Goal: Task Accomplishment & Management: Manage account settings

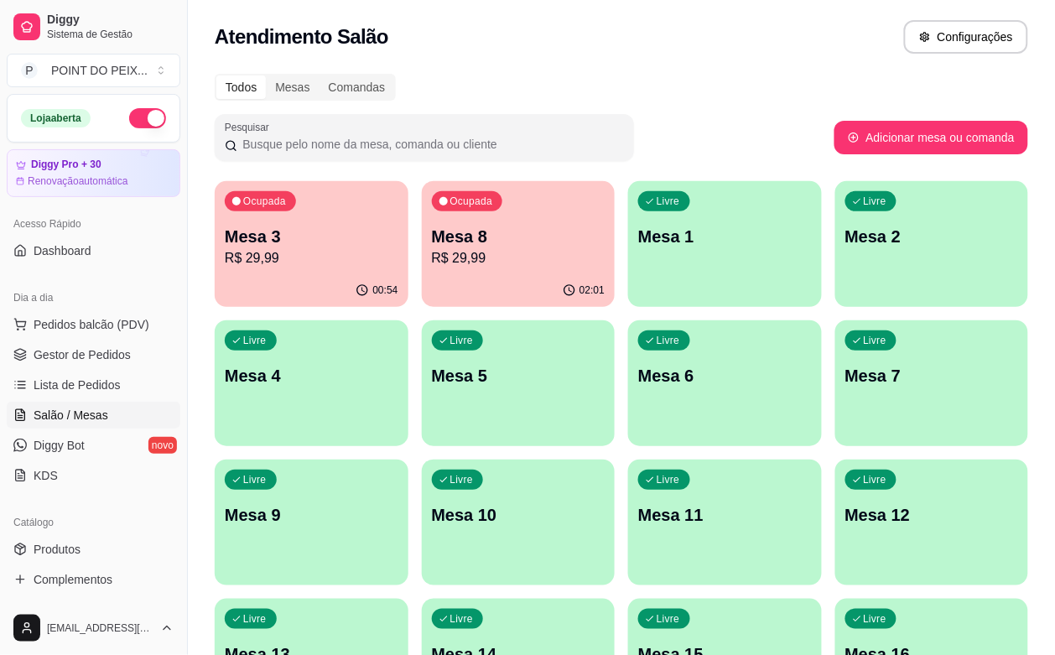
click at [638, 383] on p "Mesa 6" at bounding box center [725, 375] width 174 height 23
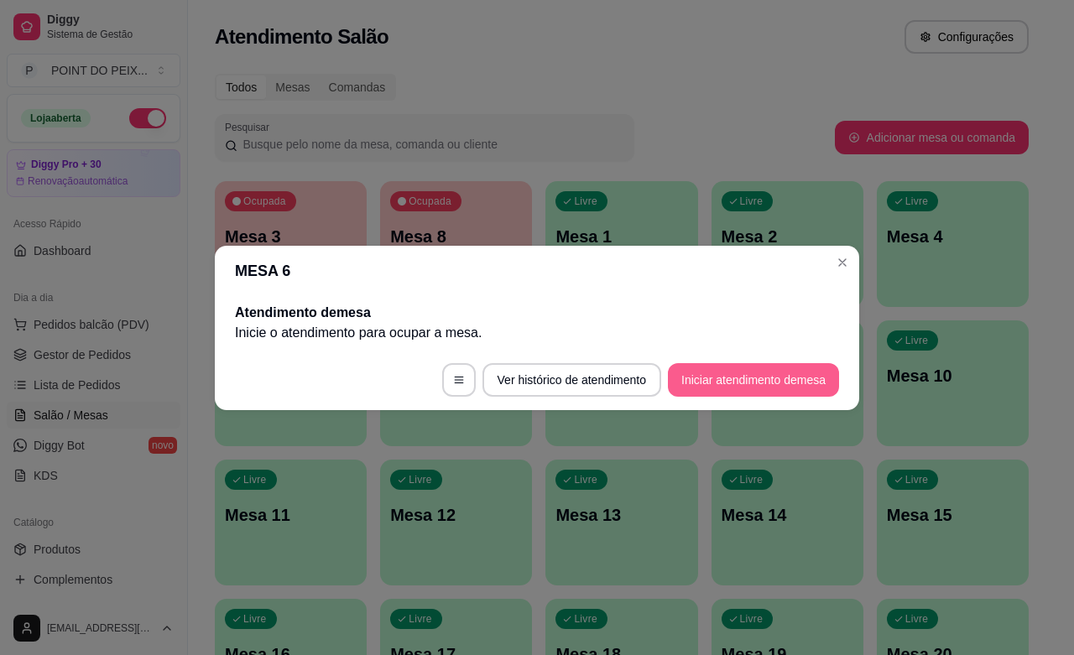
click at [697, 379] on button "Iniciar atendimento de mesa" at bounding box center [753, 380] width 171 height 34
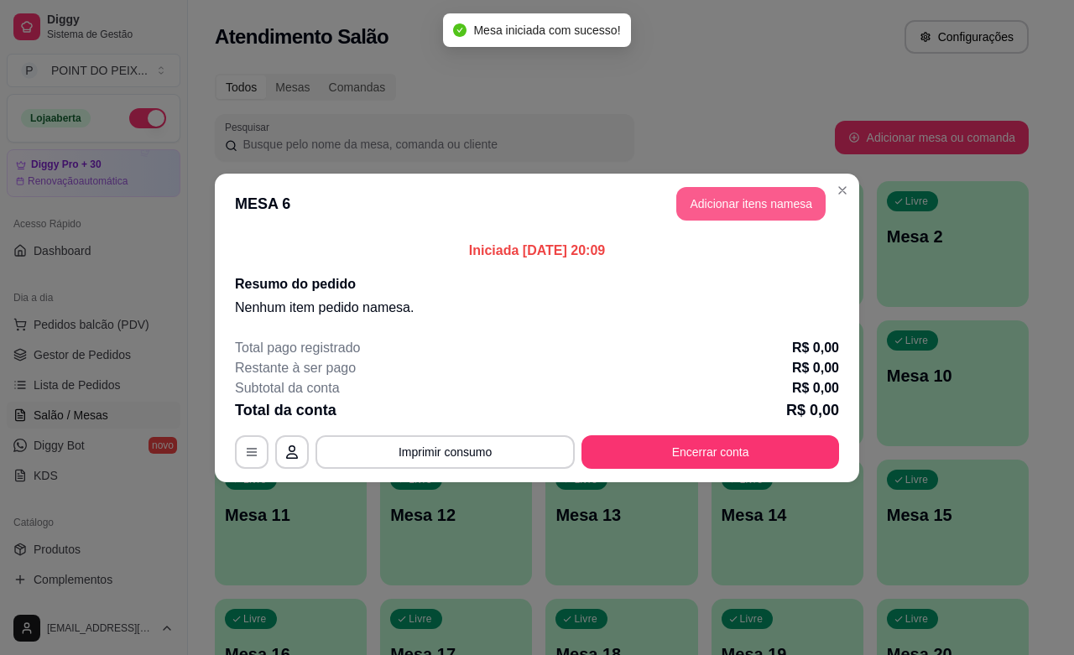
click at [741, 202] on button "Adicionar itens na mesa" at bounding box center [750, 204] width 149 height 34
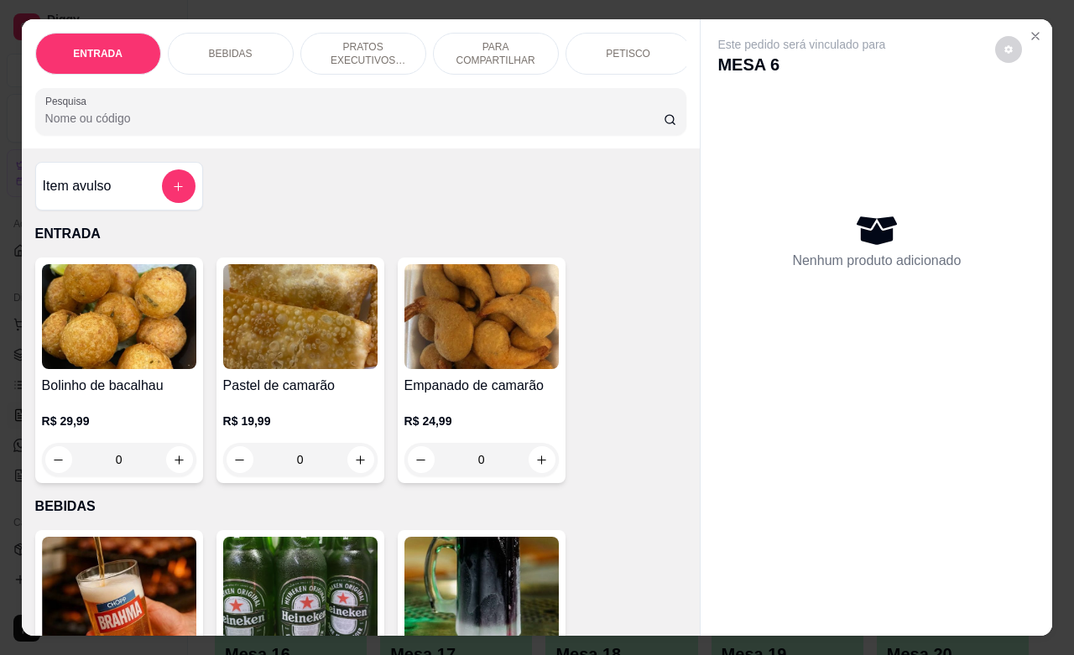
click at [648, 55] on div "PETISCO" at bounding box center [628, 54] width 126 height 42
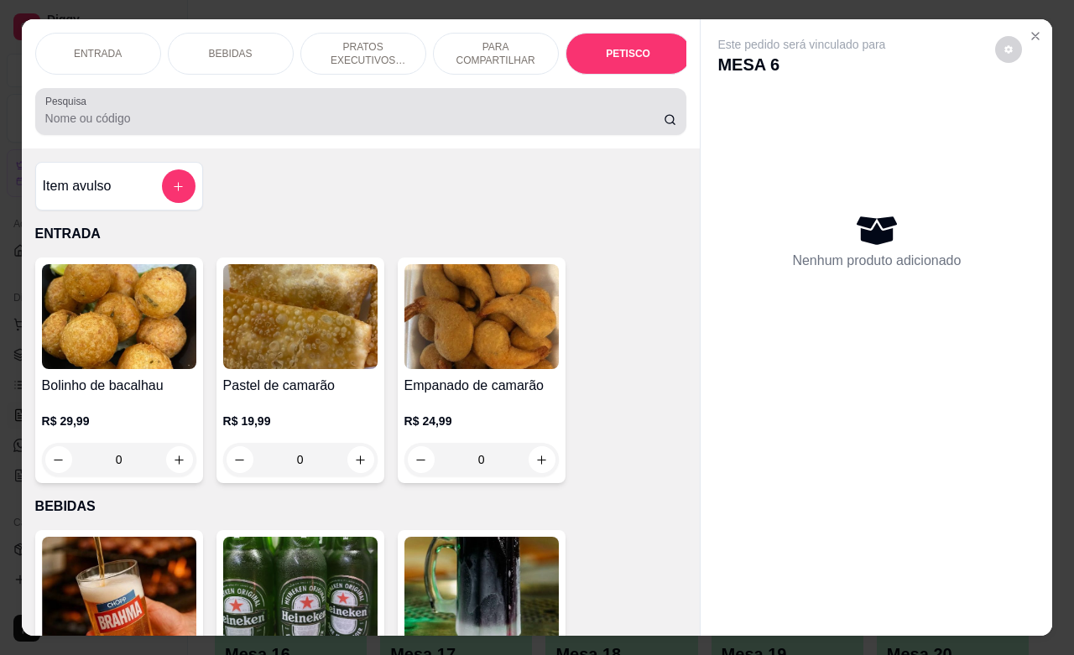
scroll to position [3915, 0]
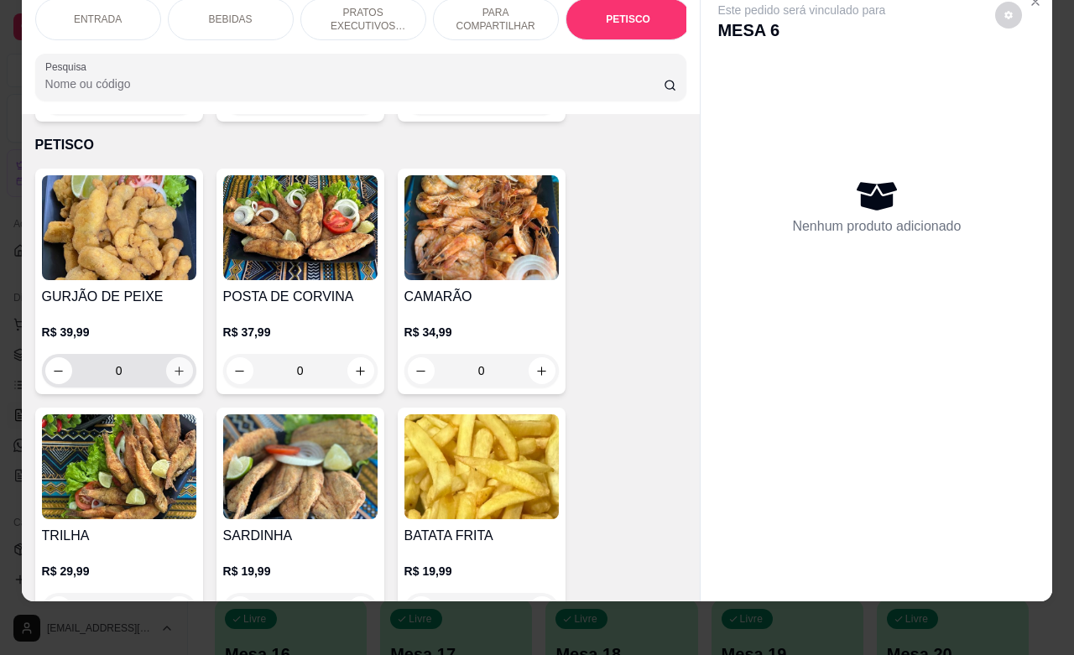
click at [178, 357] on button "increase-product-quantity" at bounding box center [179, 370] width 27 height 27
type input "1"
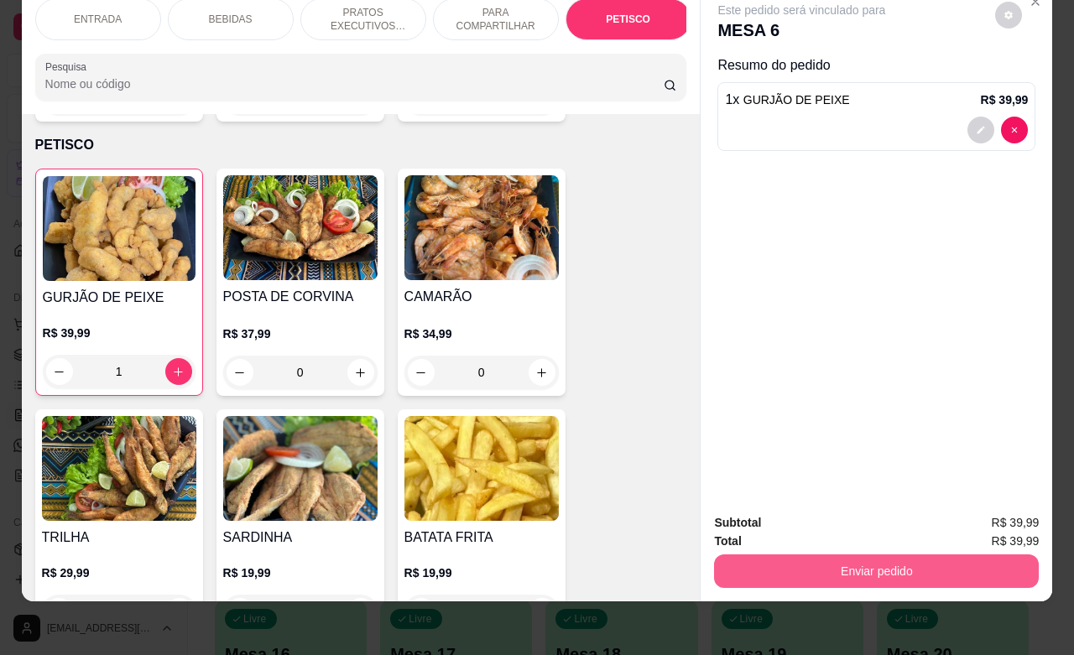
click at [778, 554] on button "Enviar pedido" at bounding box center [876, 571] width 325 height 34
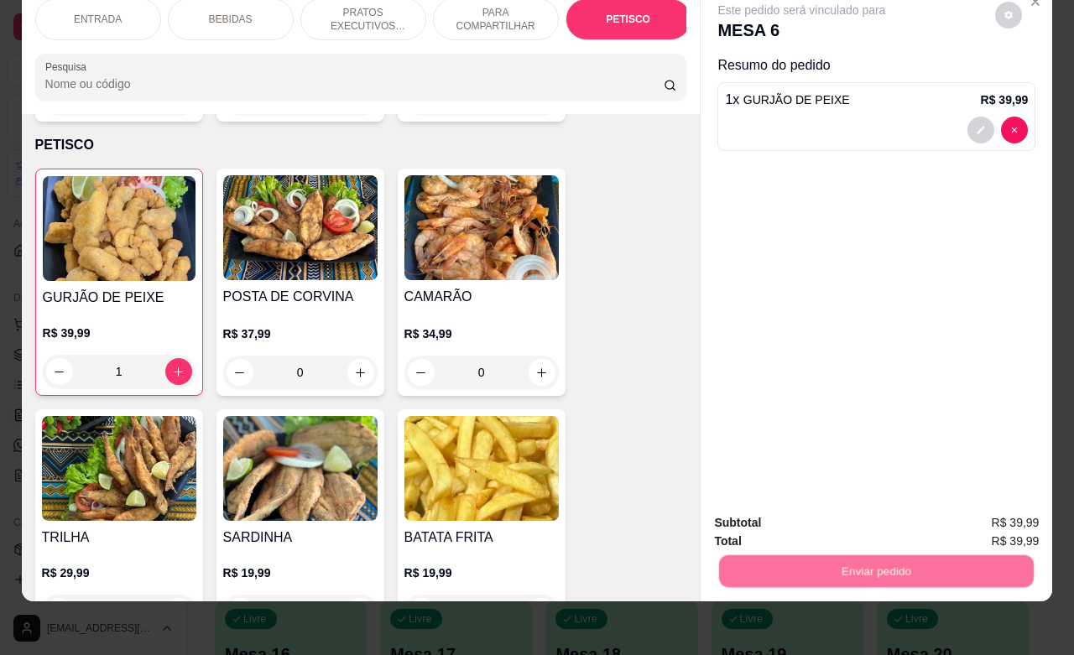
click at [795, 514] on button "Não registrar e enviar pedido" at bounding box center [818, 513] width 174 height 32
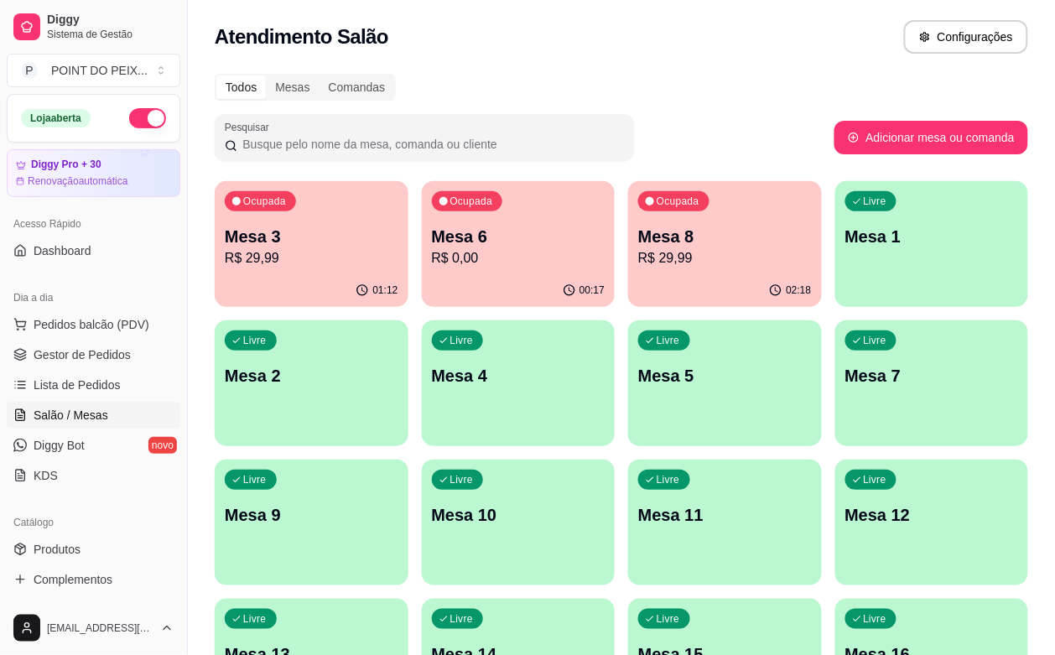
click at [651, 239] on p "Mesa 8" at bounding box center [725, 236] width 174 height 23
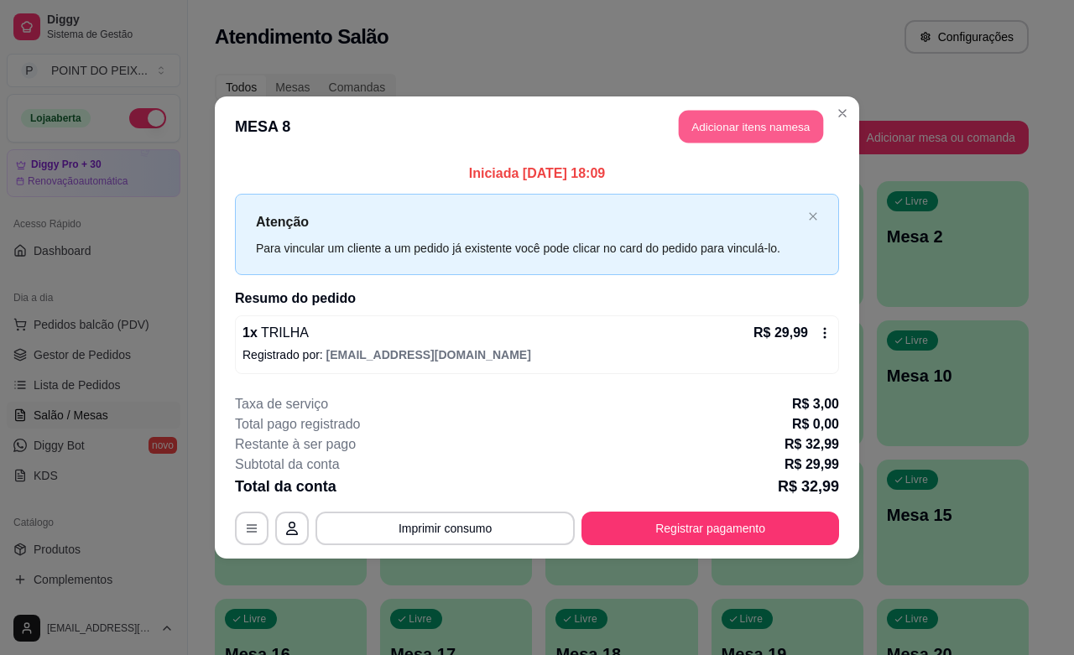
click at [741, 128] on button "Adicionar itens na mesa" at bounding box center [751, 127] width 144 height 33
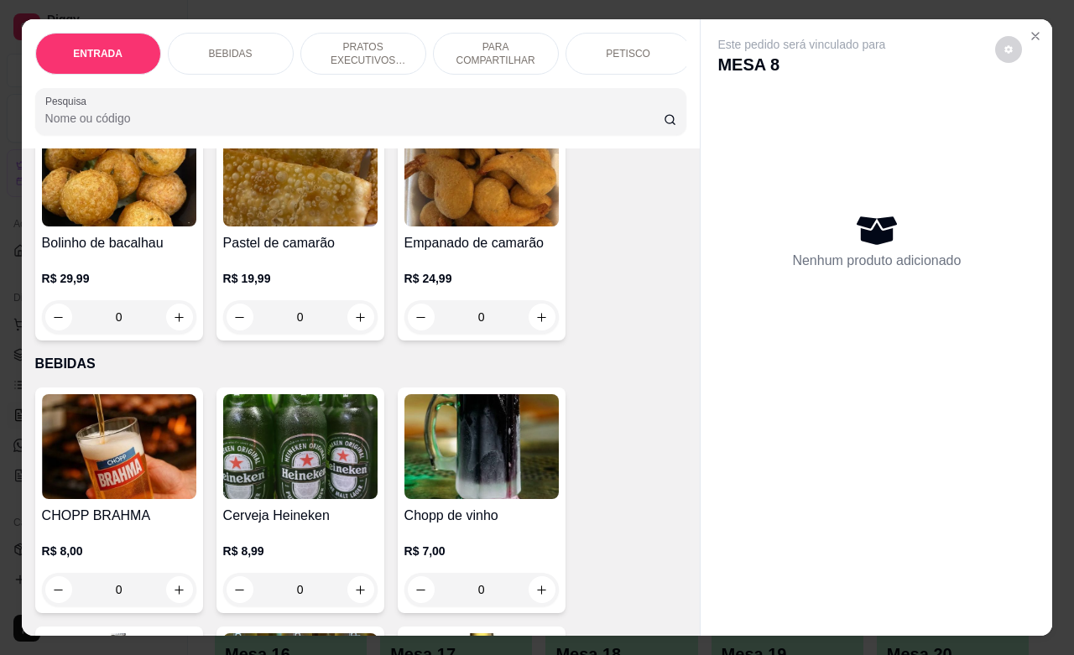
scroll to position [315, 0]
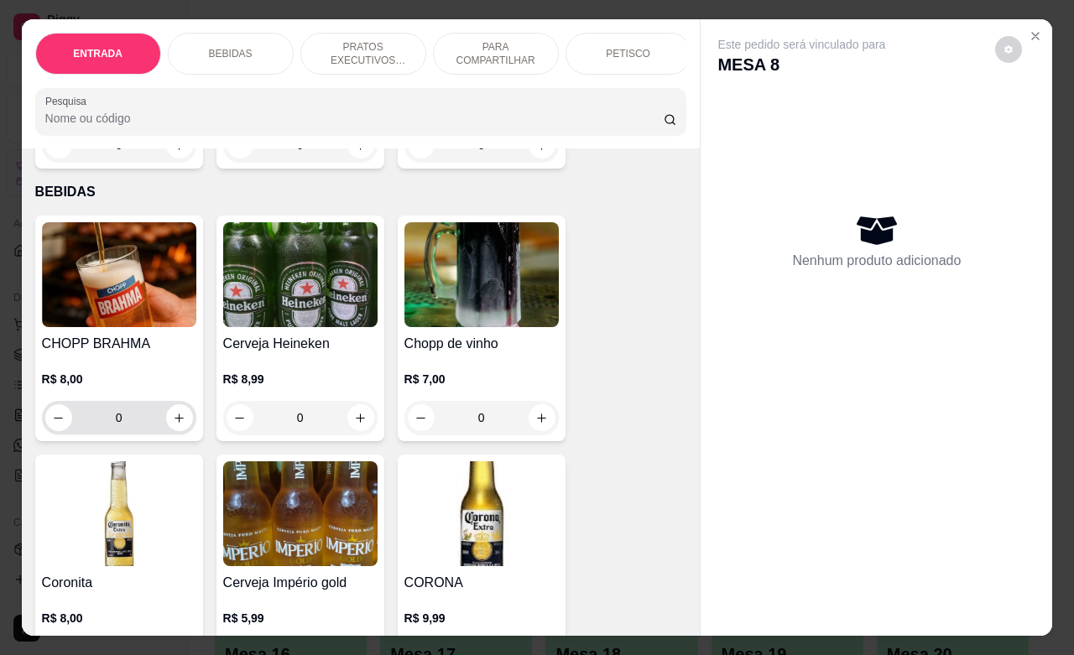
click at [173, 424] on icon "increase-product-quantity" at bounding box center [179, 418] width 13 height 13
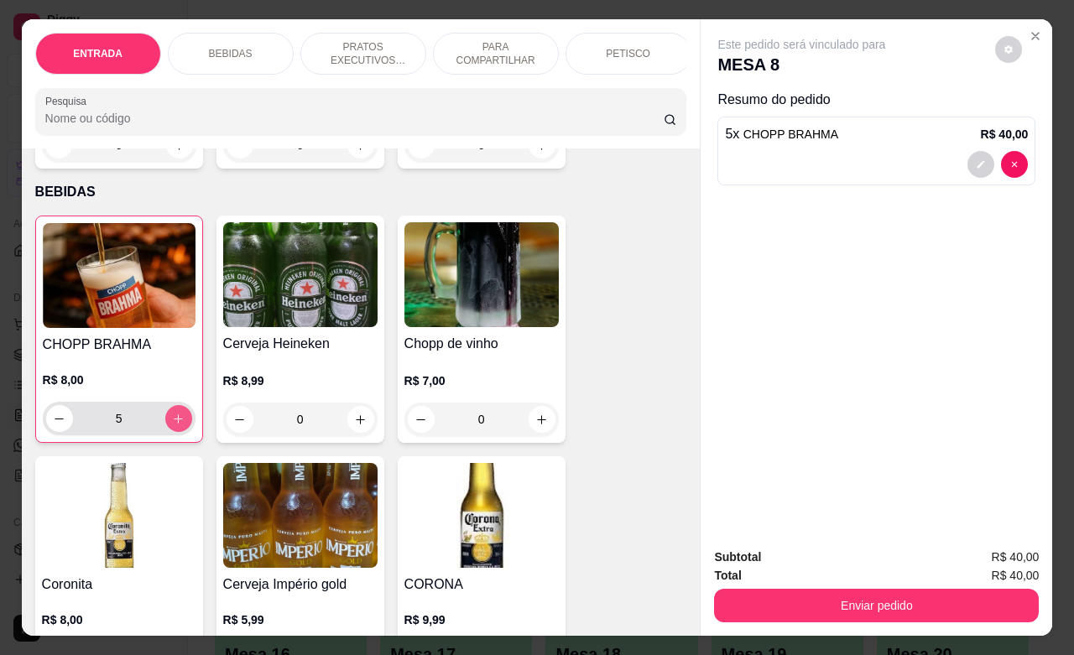
type input "5"
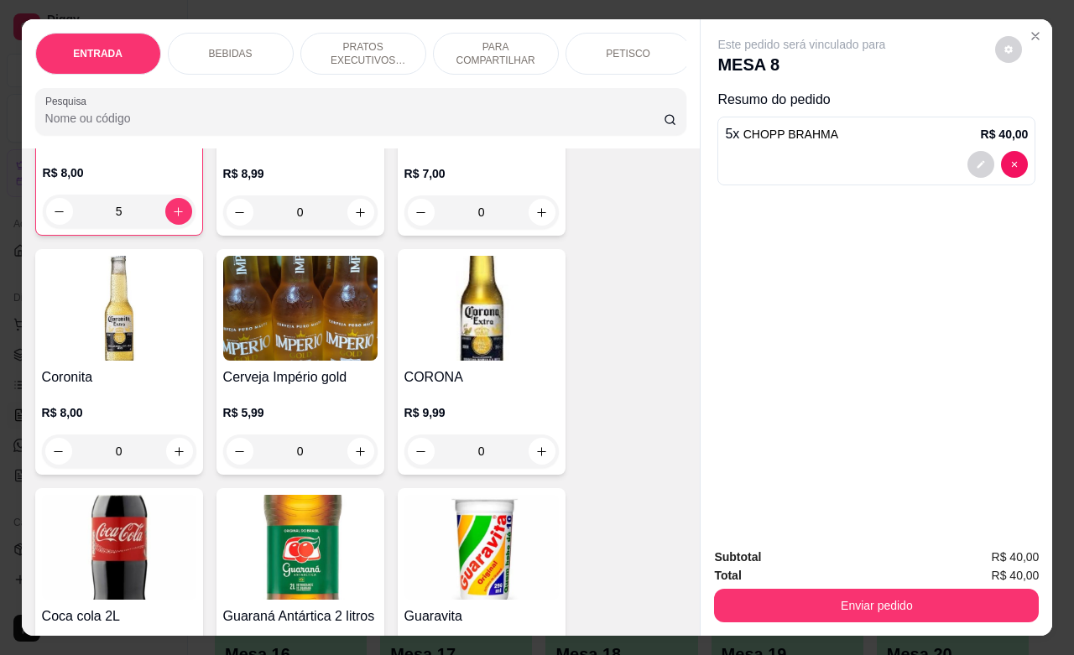
scroll to position [524, 0]
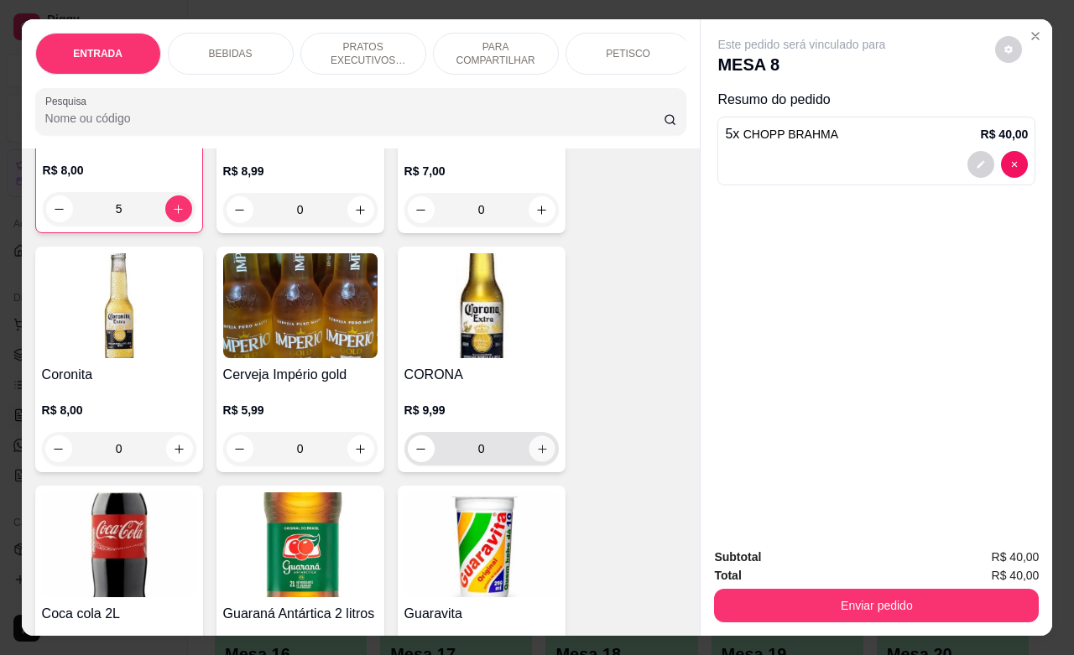
click at [533, 462] on button "increase-product-quantity" at bounding box center [541, 449] width 26 height 26
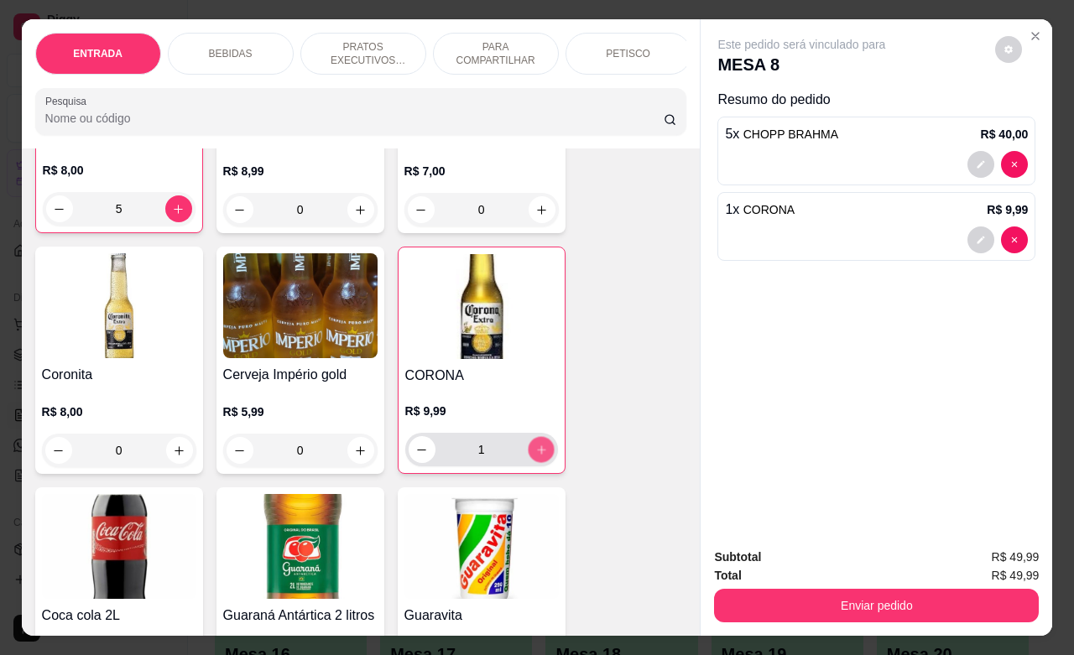
click at [534, 463] on button "increase-product-quantity" at bounding box center [541, 450] width 26 height 26
type input "2"
click at [788, 589] on button "Enviar pedido" at bounding box center [876, 606] width 325 height 34
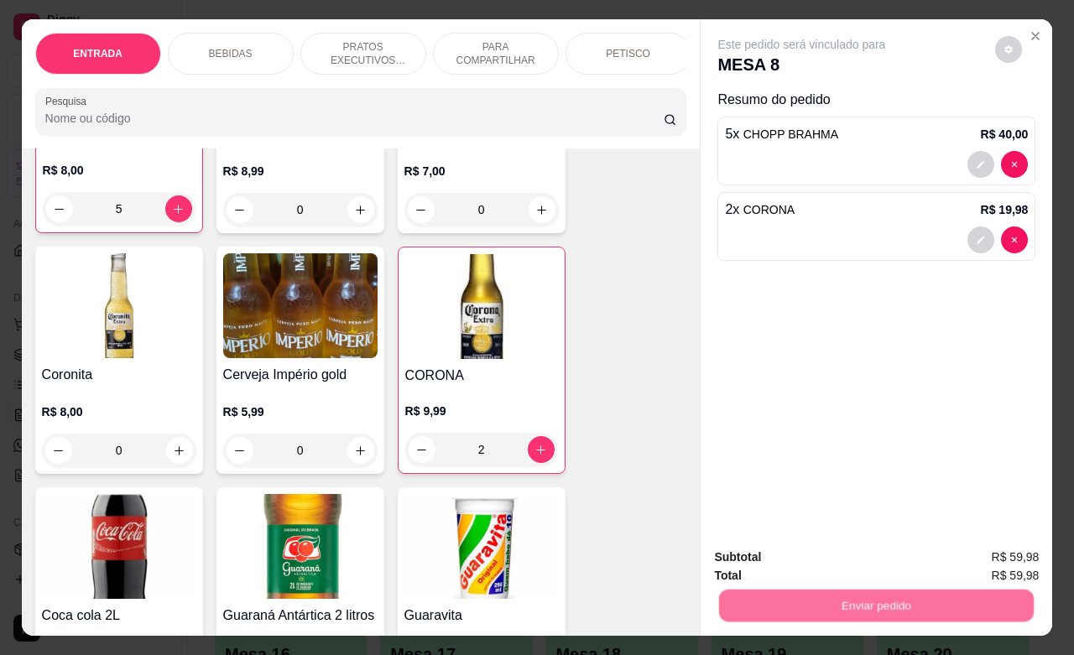
click at [797, 549] on button "Não registrar e enviar pedido" at bounding box center [818, 555] width 174 height 32
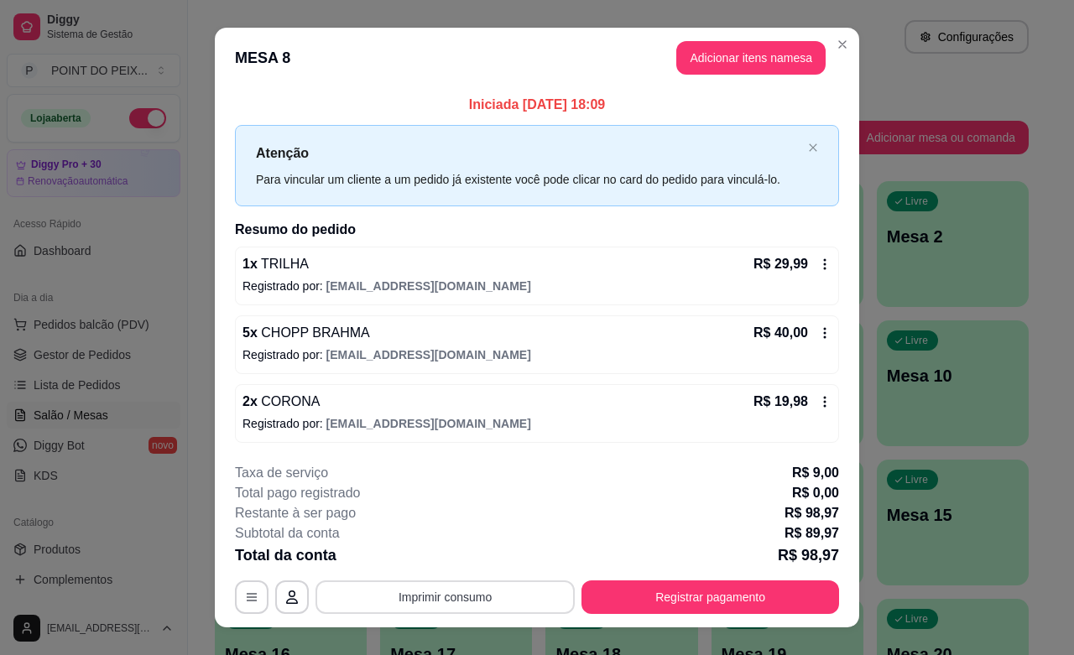
click at [492, 583] on button "Imprimir consumo" at bounding box center [444, 597] width 259 height 34
click at [451, 571] on button "IMPRESSORA" at bounding box center [442, 559] width 122 height 27
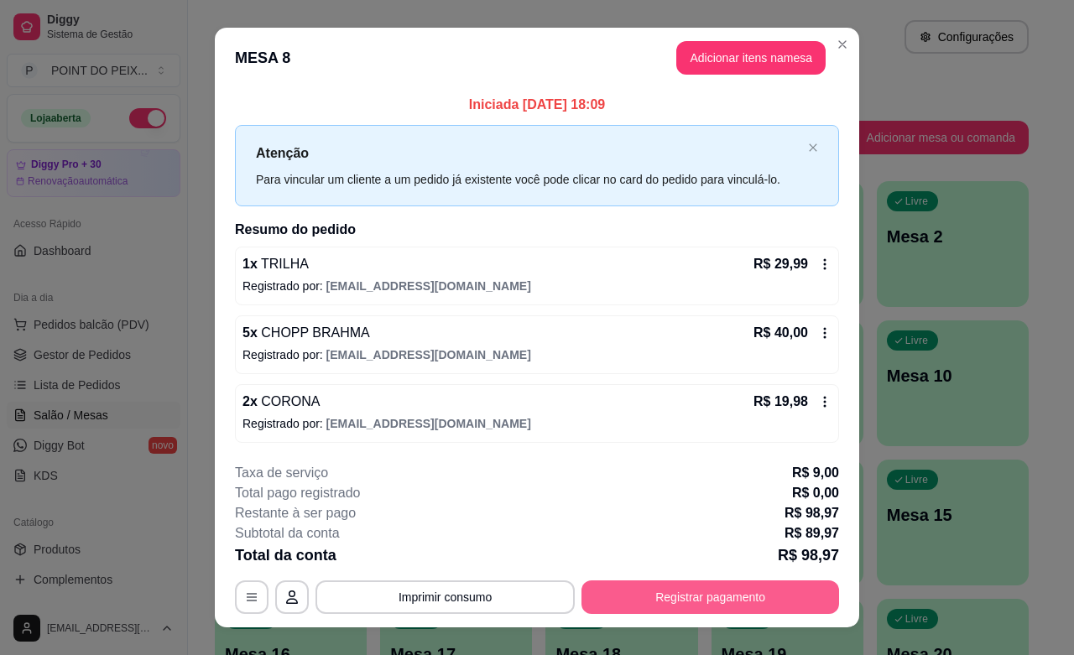
click at [703, 602] on button "Registrar pagamento" at bounding box center [710, 597] width 258 height 34
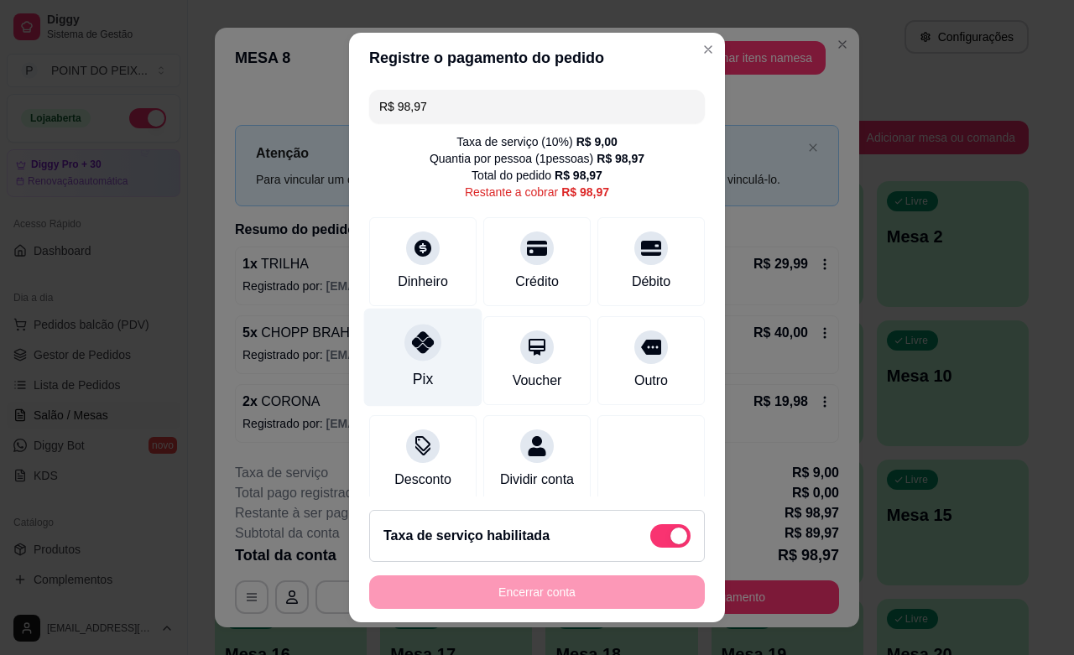
click at [404, 365] on div "Pix" at bounding box center [423, 358] width 118 height 98
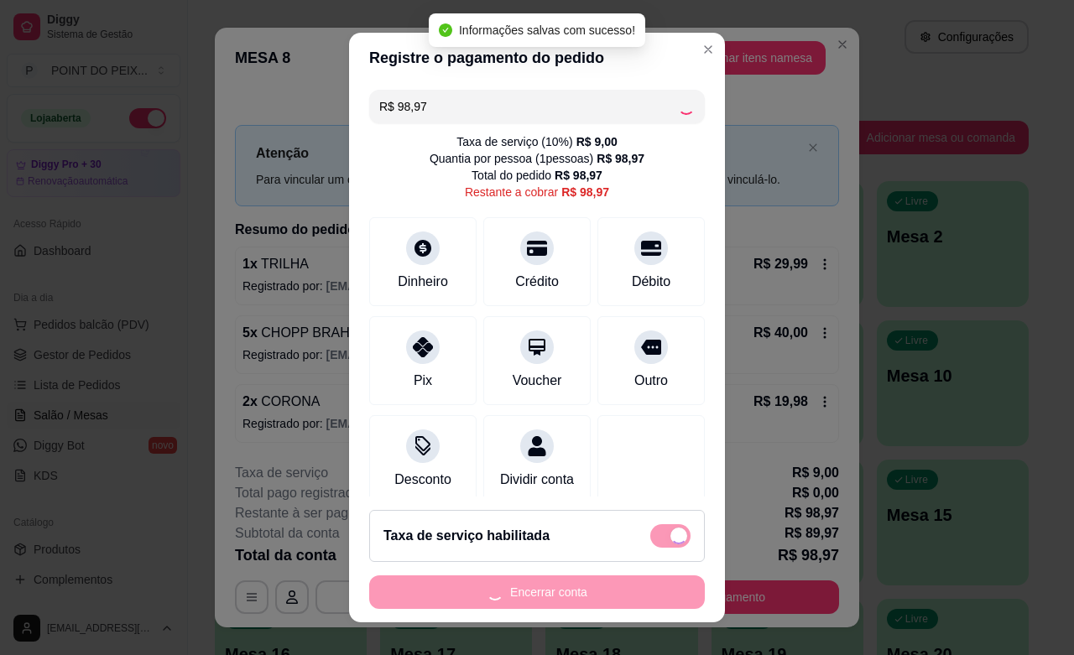
type input "R$ 0,00"
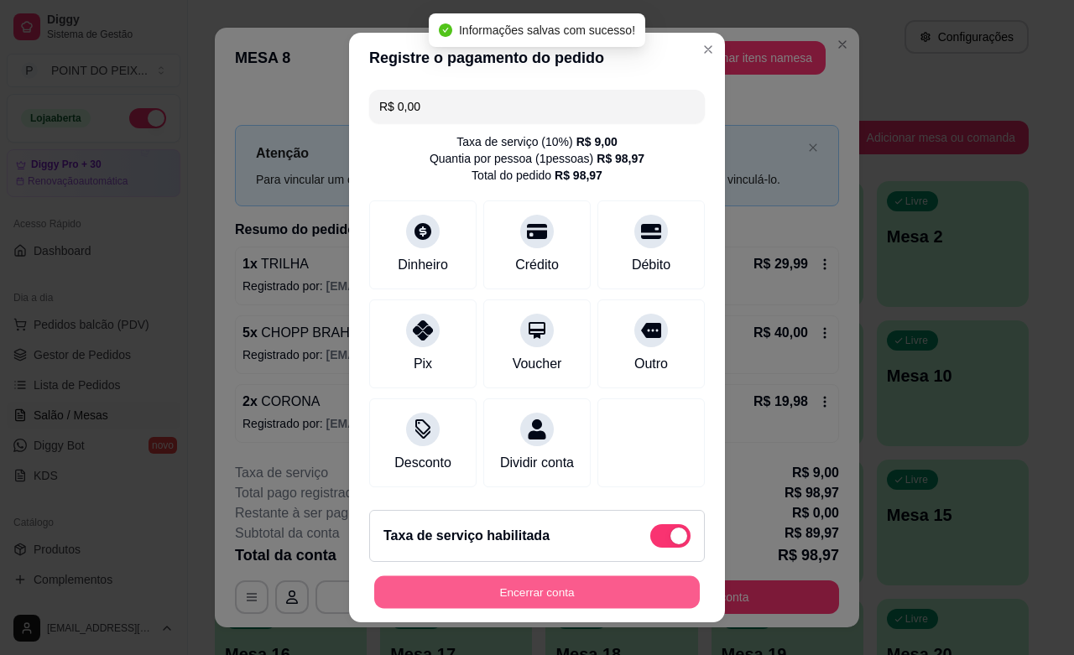
click at [575, 591] on button "Encerrar conta" at bounding box center [536, 592] width 325 height 33
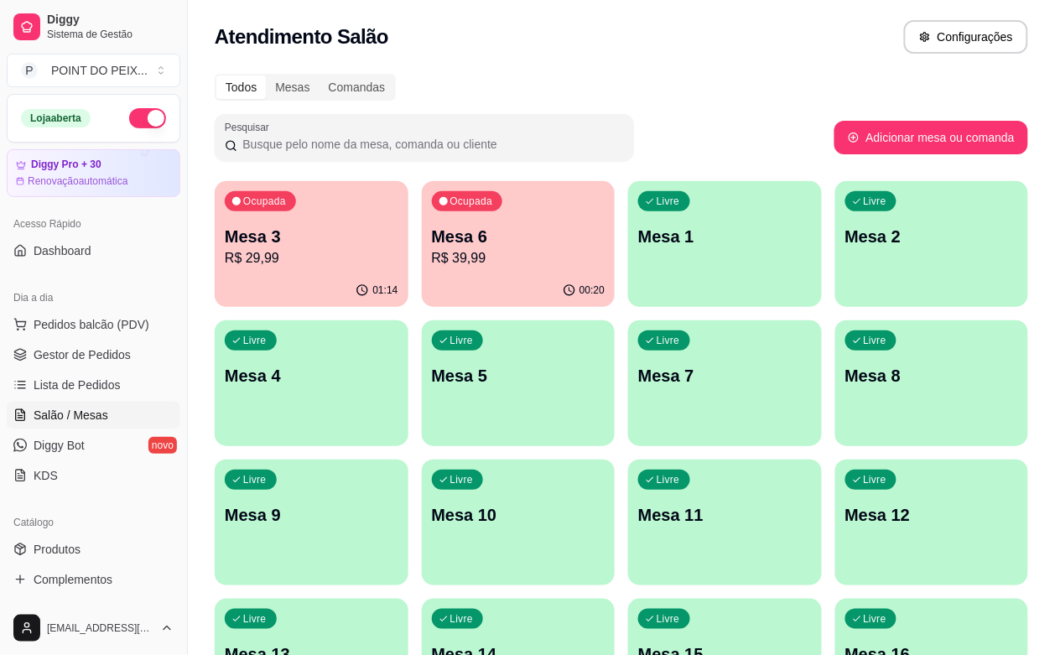
click at [408, 460] on div "Livre Mesa 9" at bounding box center [312, 513] width 194 height 106
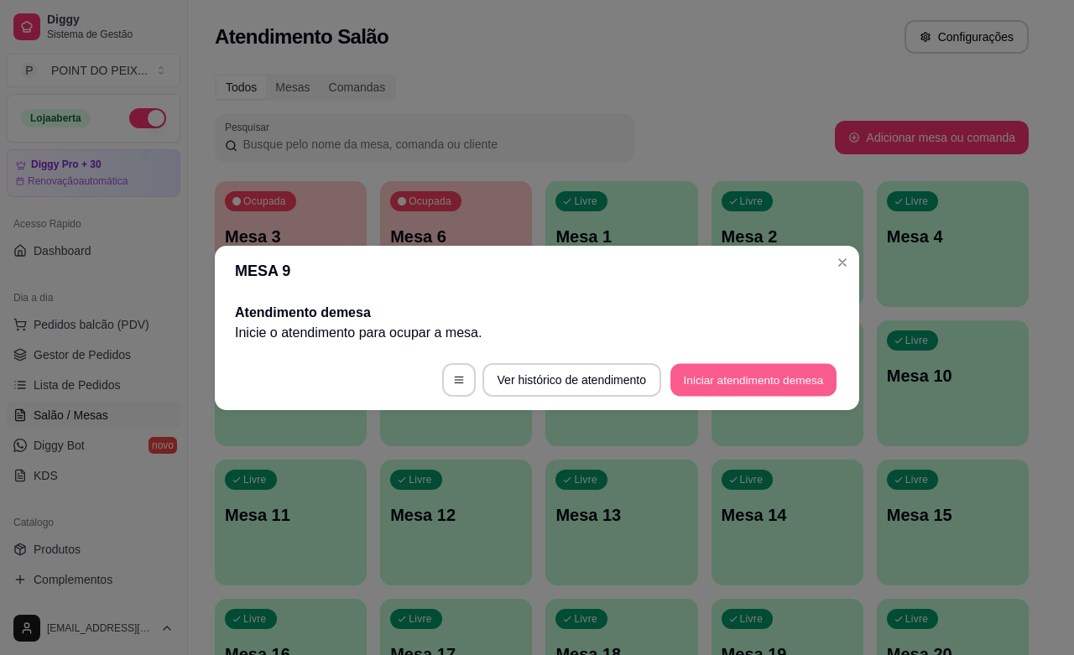
click at [745, 375] on button "Iniciar atendimento de mesa" at bounding box center [753, 379] width 166 height 33
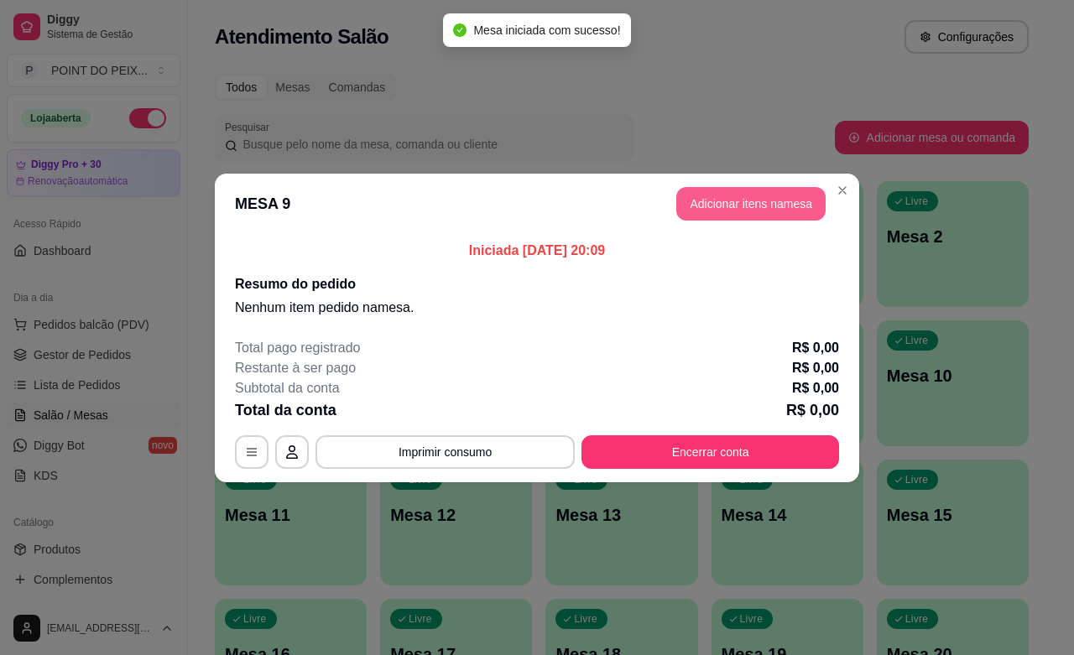
click at [727, 206] on button "Adicionar itens na mesa" at bounding box center [750, 204] width 149 height 34
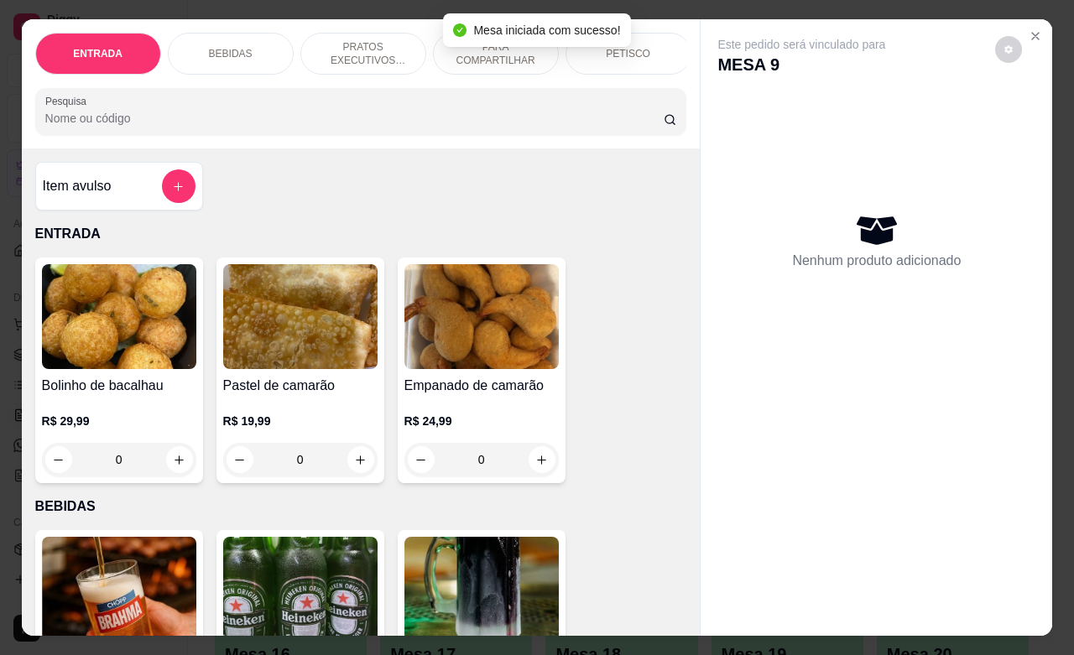
click at [638, 43] on div "PETISCO" at bounding box center [628, 54] width 126 height 42
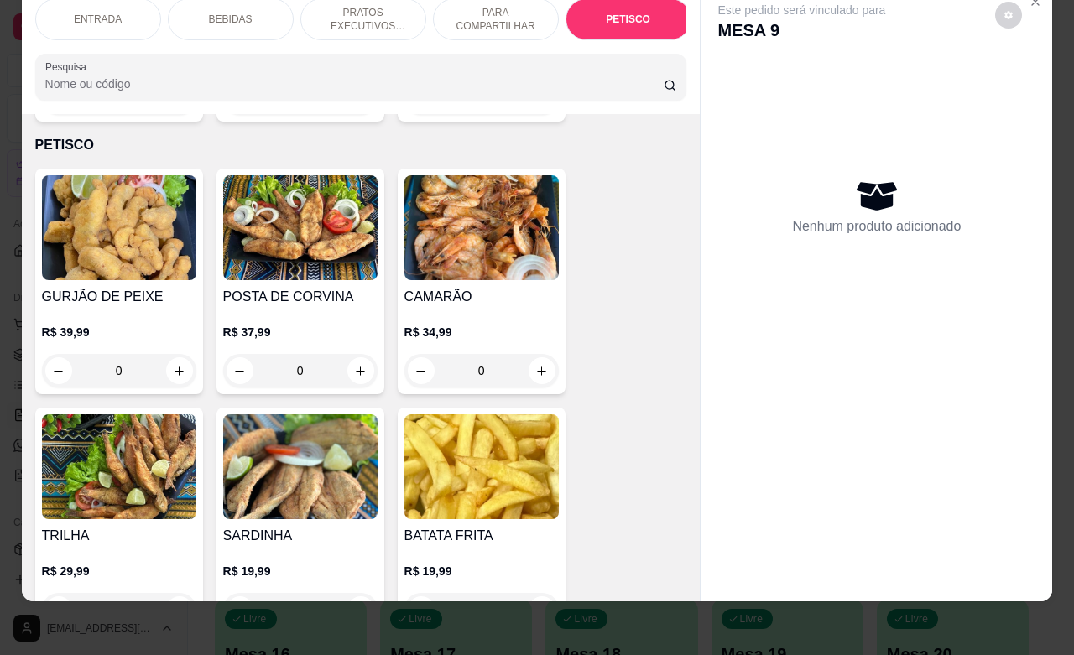
scroll to position [4020, 0]
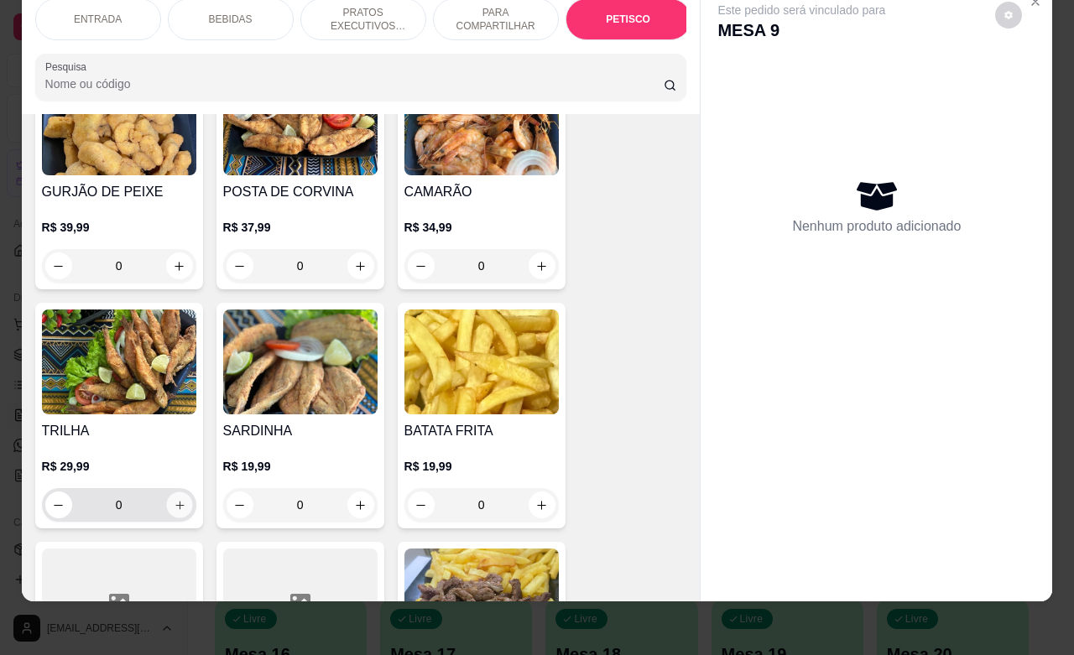
click at [173, 499] on icon "increase-product-quantity" at bounding box center [179, 505] width 13 height 13
type input "1"
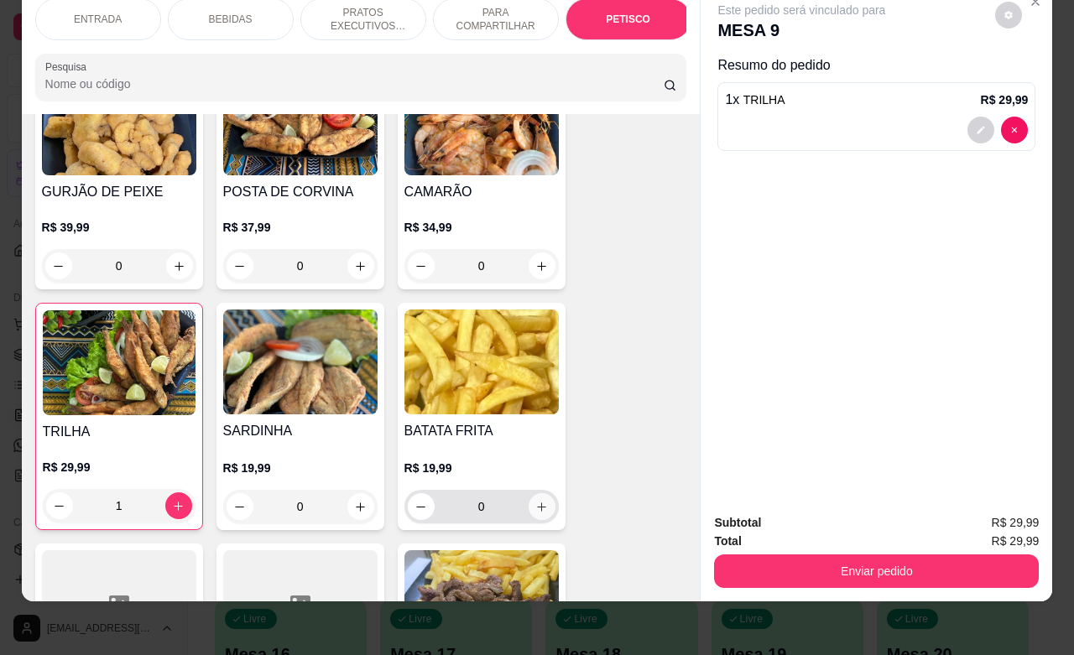
click at [537, 502] on icon "increase-product-quantity" at bounding box center [541, 506] width 9 height 9
type input "1"
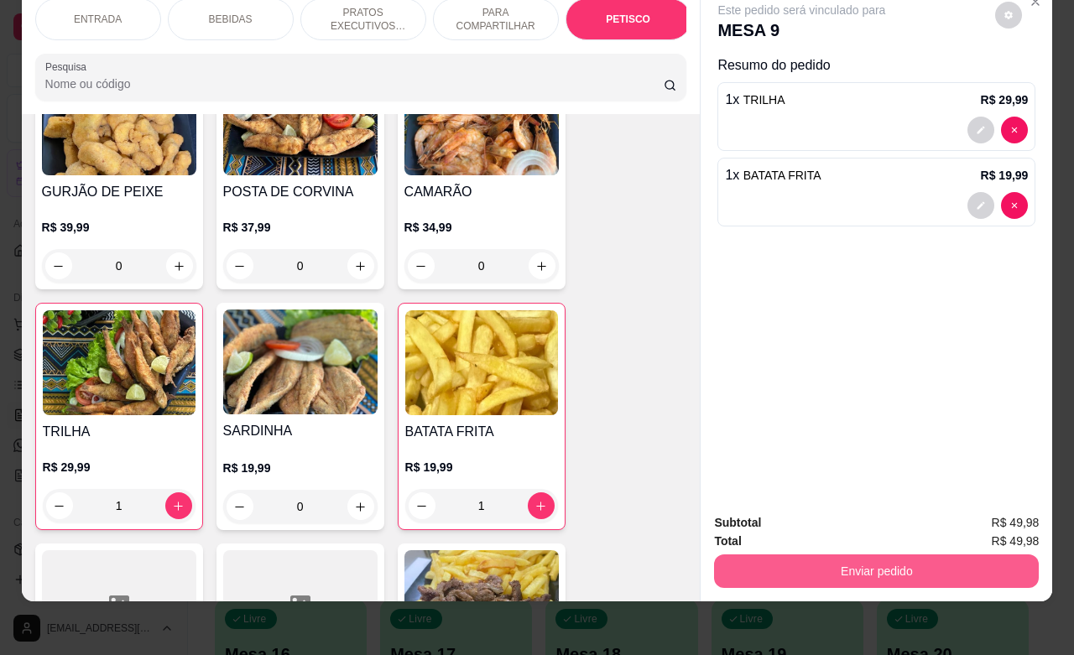
click at [793, 554] on button "Enviar pedido" at bounding box center [876, 571] width 325 height 34
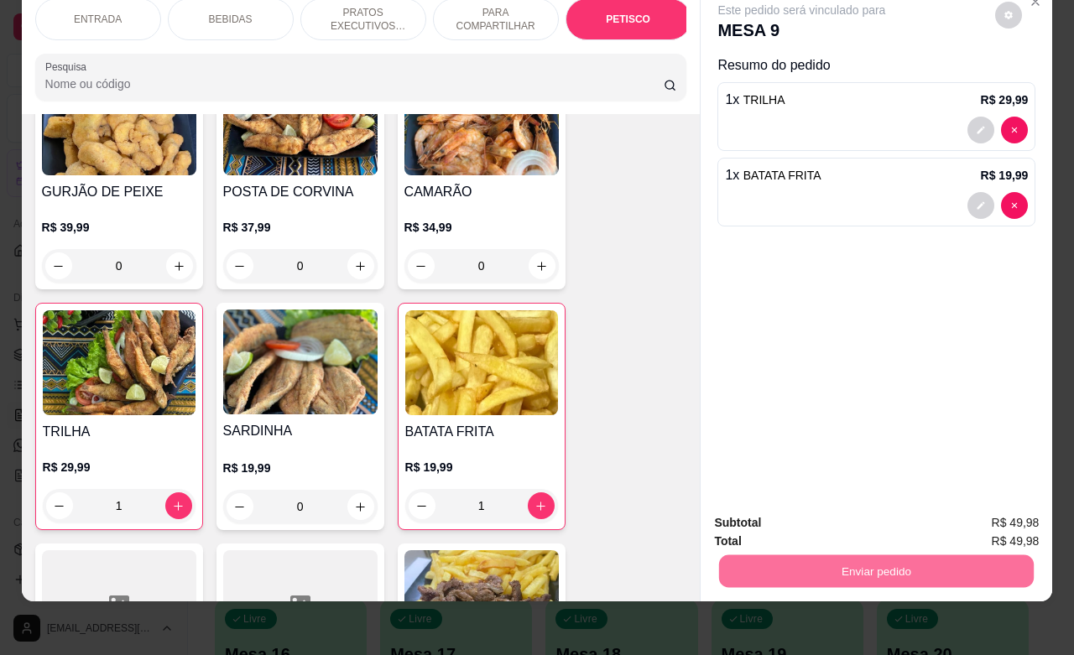
click at [829, 516] on button "Não registrar e enviar pedido" at bounding box center [818, 513] width 174 height 32
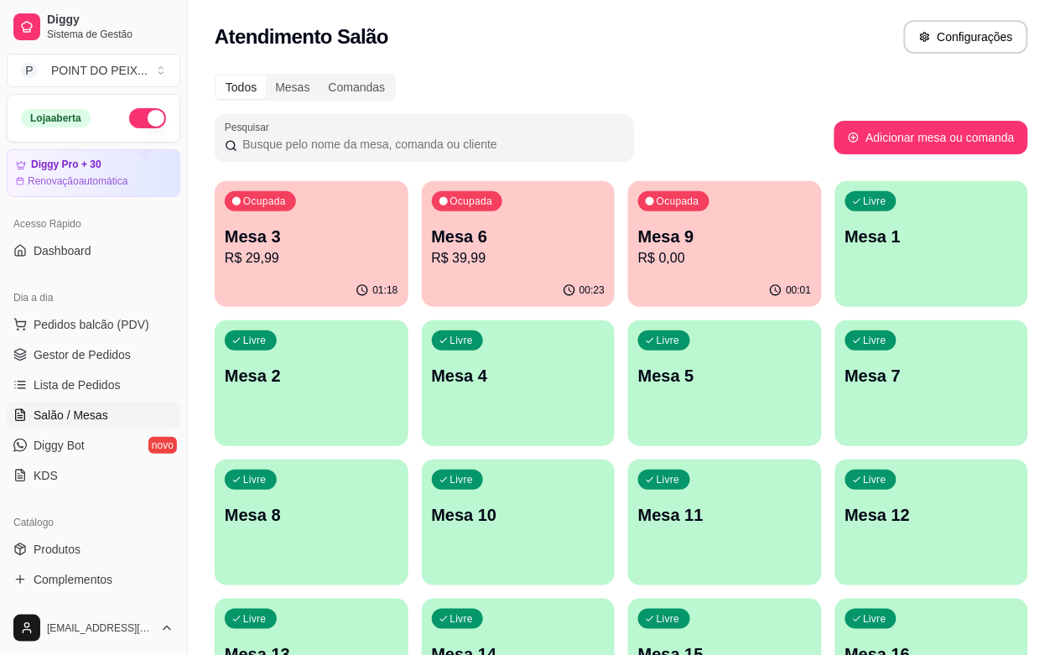
click at [447, 268] on div "Ocupada Mesa 6 R$ 39,99" at bounding box center [519, 227] width 194 height 93
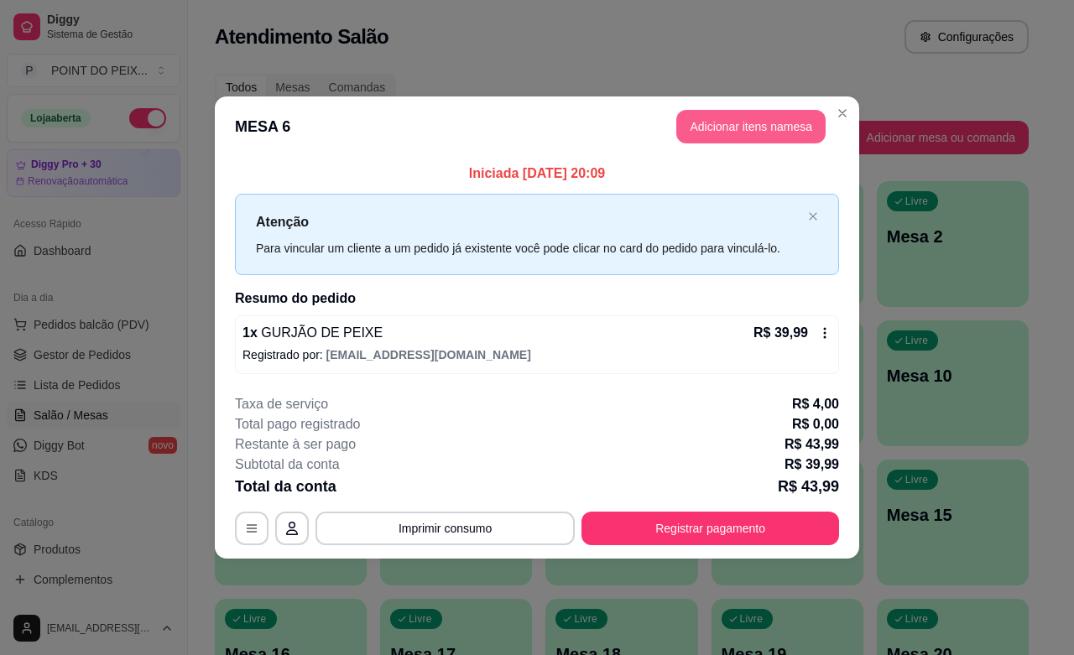
click at [784, 139] on button "Adicionar itens na mesa" at bounding box center [750, 127] width 149 height 34
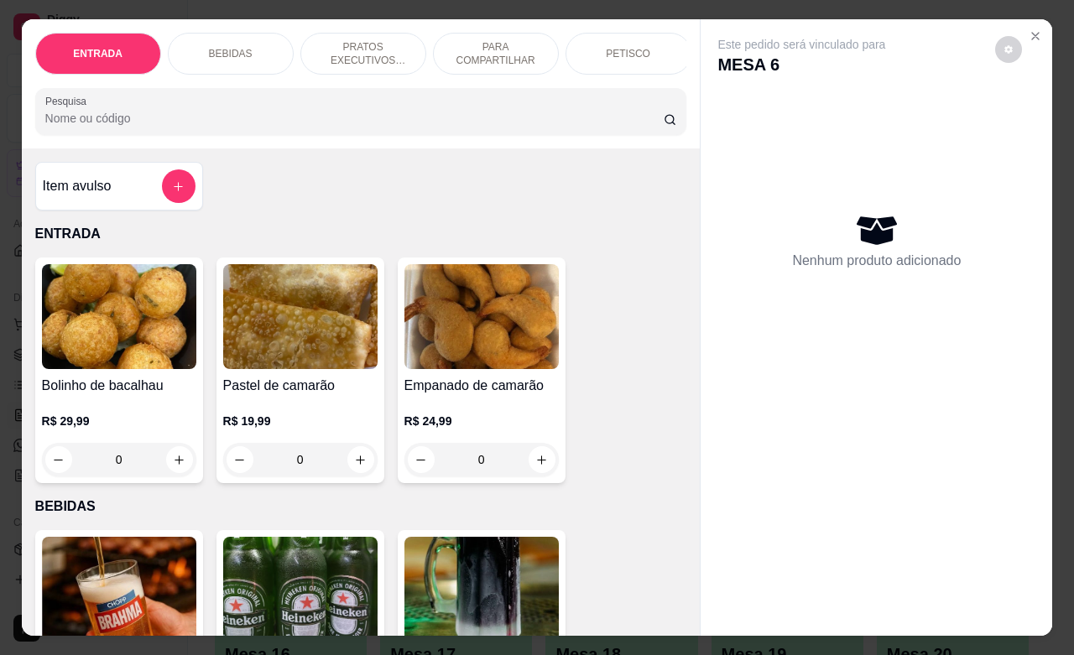
click at [629, 53] on div "PETISCO" at bounding box center [628, 54] width 126 height 42
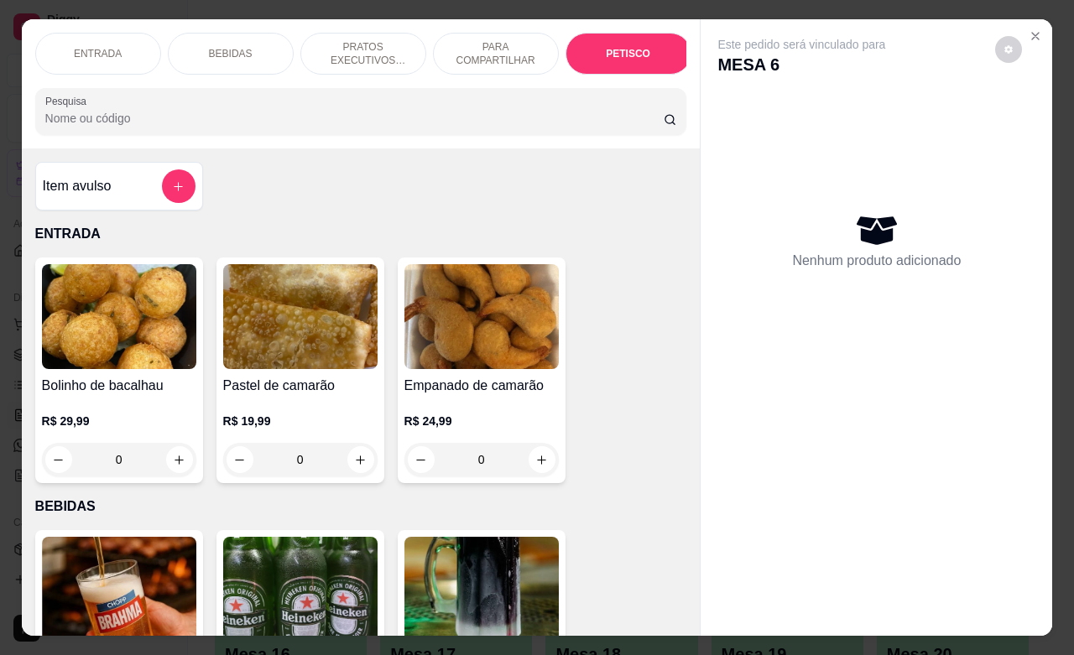
scroll to position [3915, 0]
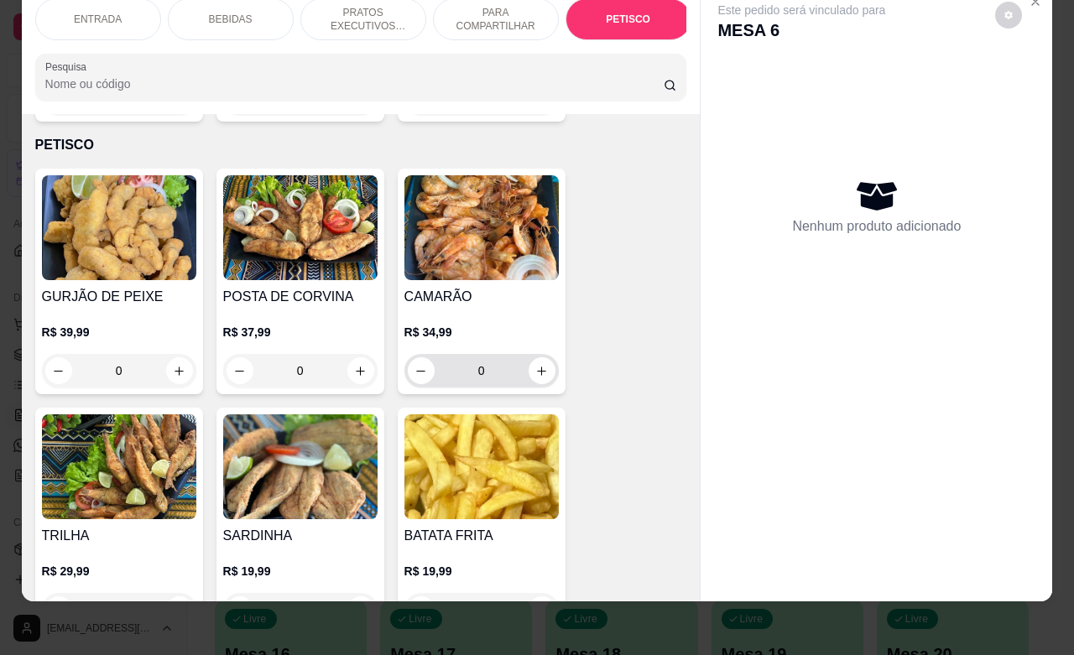
click at [538, 365] on icon "increase-product-quantity" at bounding box center [541, 371] width 13 height 13
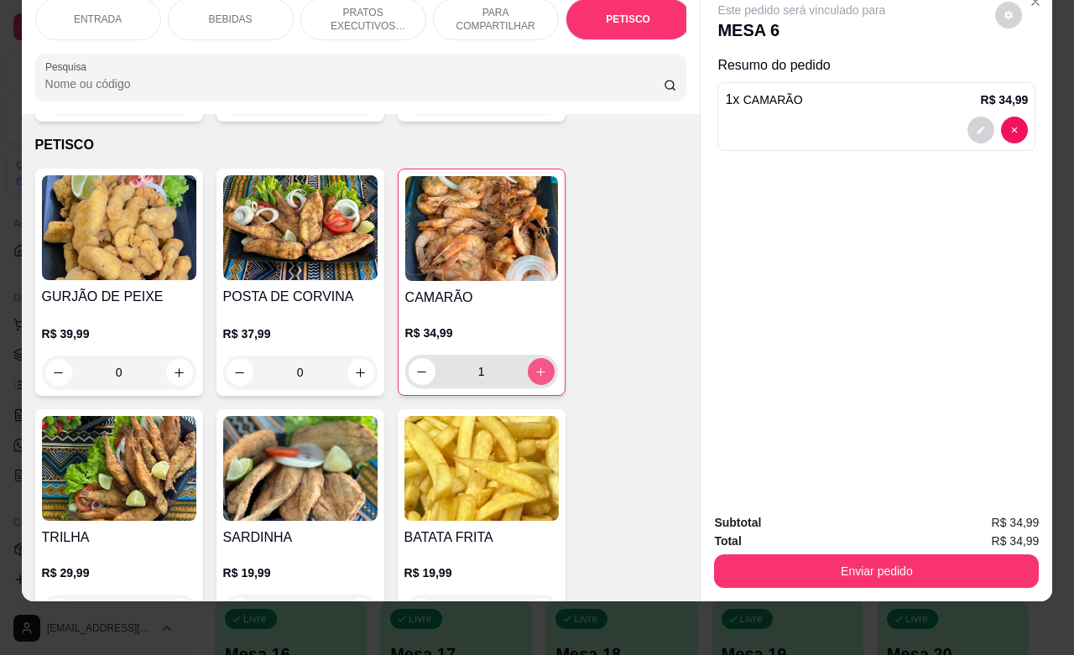
type input "1"
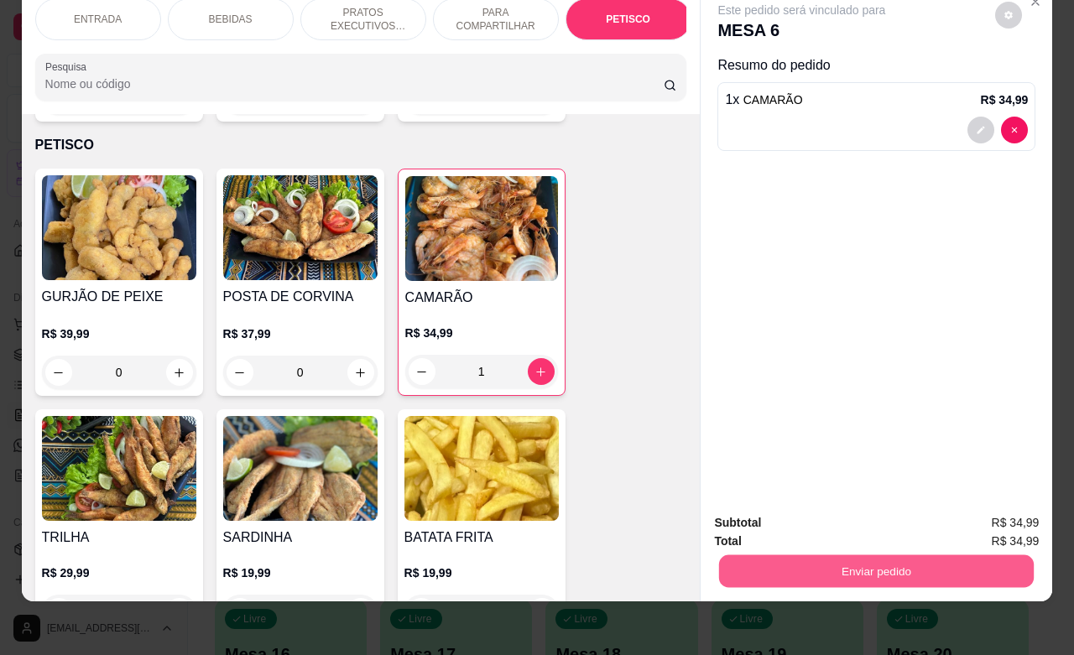
click at [856, 554] on button "Enviar pedido" at bounding box center [876, 570] width 315 height 33
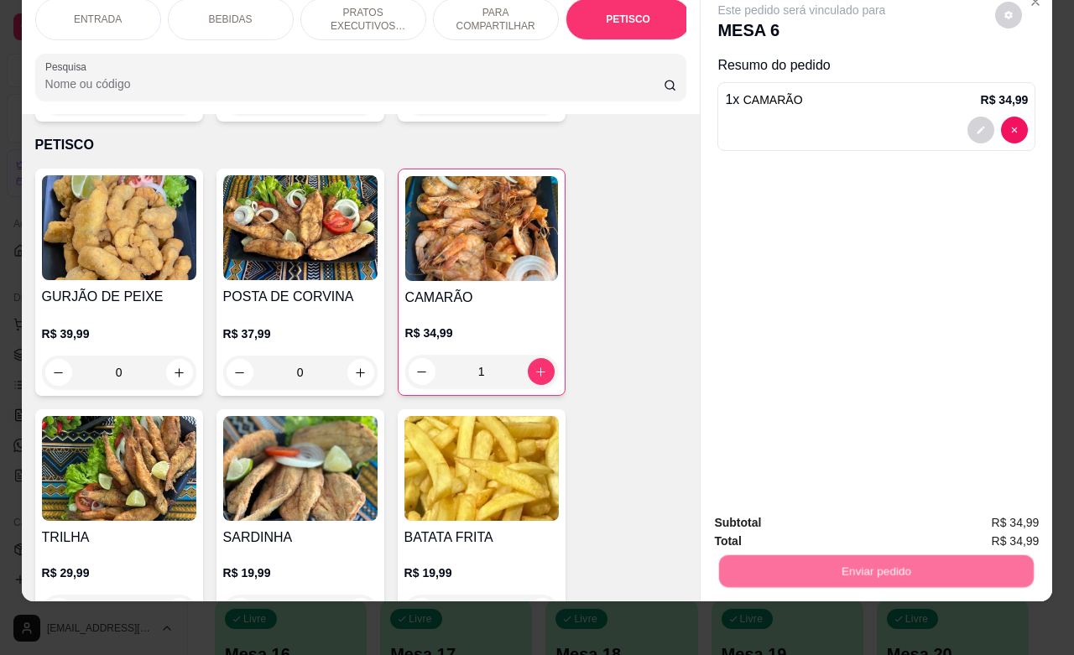
click at [841, 507] on button "Não registrar e enviar pedido" at bounding box center [818, 512] width 169 height 31
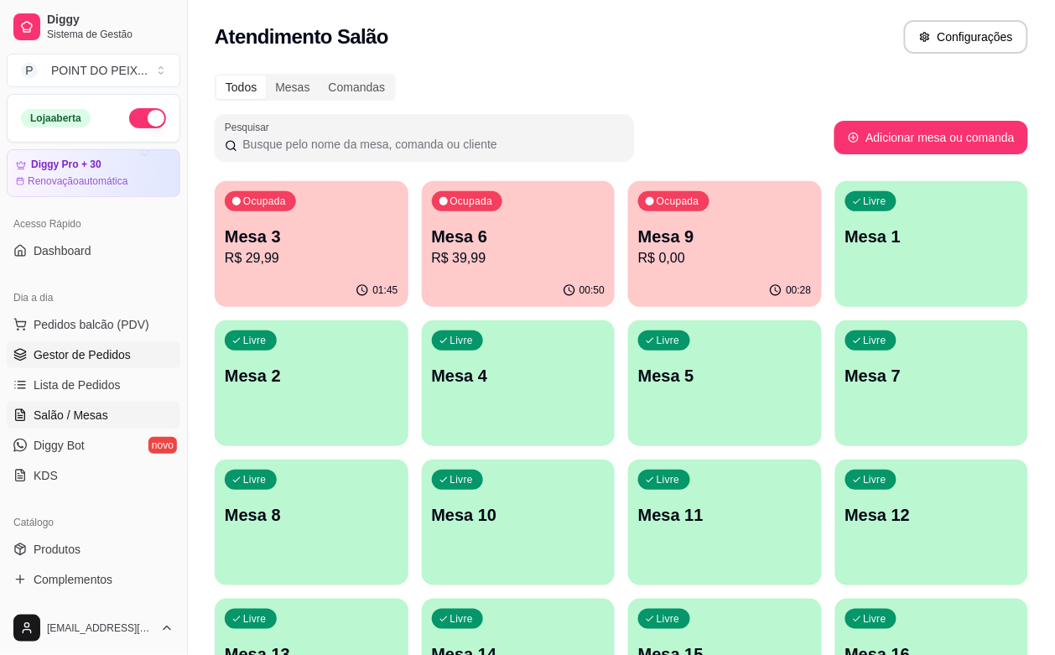
click at [94, 361] on span "Gestor de Pedidos" at bounding box center [82, 354] width 97 height 17
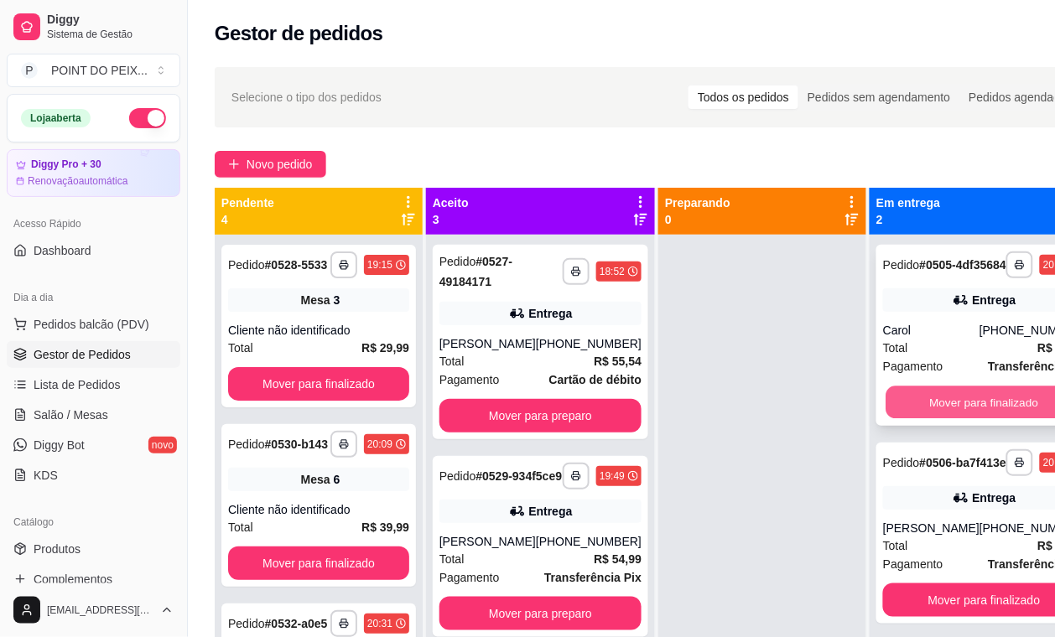
click at [975, 416] on button "Mover para finalizado" at bounding box center [985, 403] width 196 height 33
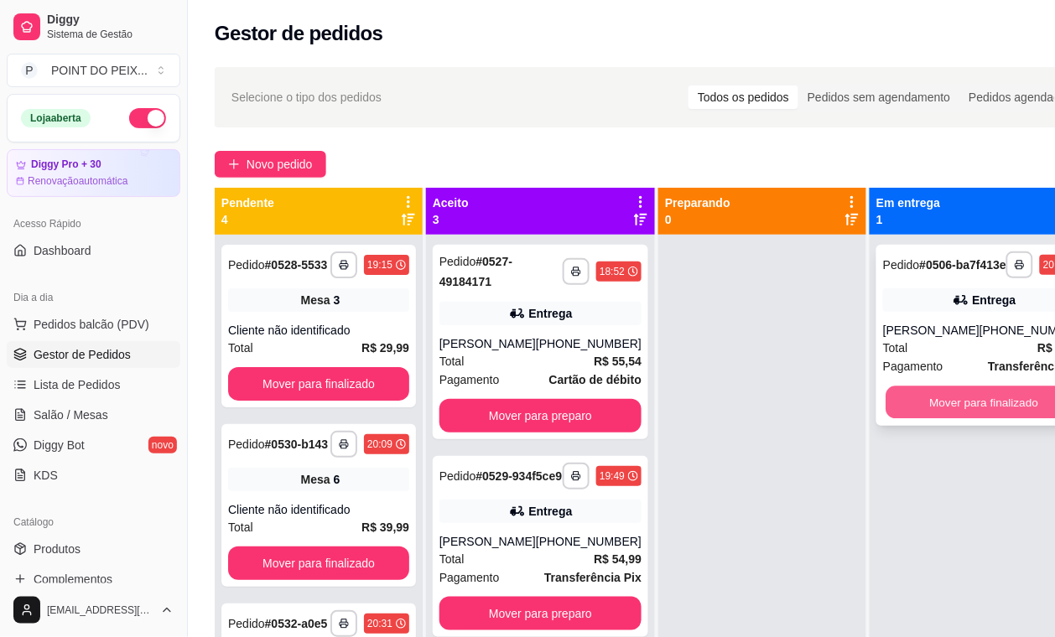
click at [944, 419] on button "Mover para finalizado" at bounding box center [985, 403] width 196 height 33
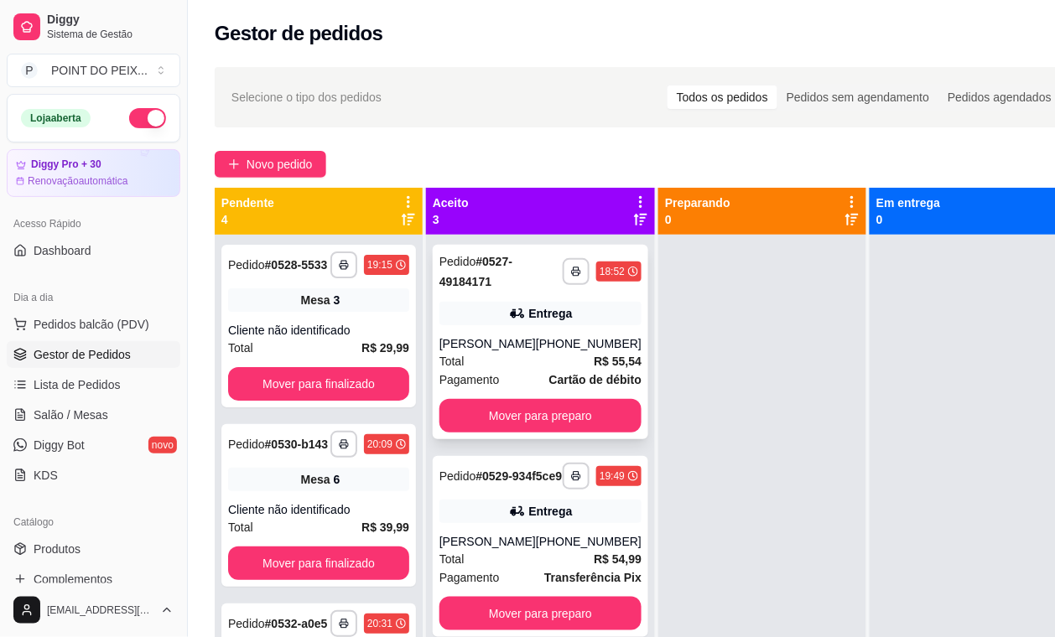
click at [542, 346] on div "[PHONE_NUMBER]" at bounding box center [589, 344] width 106 height 17
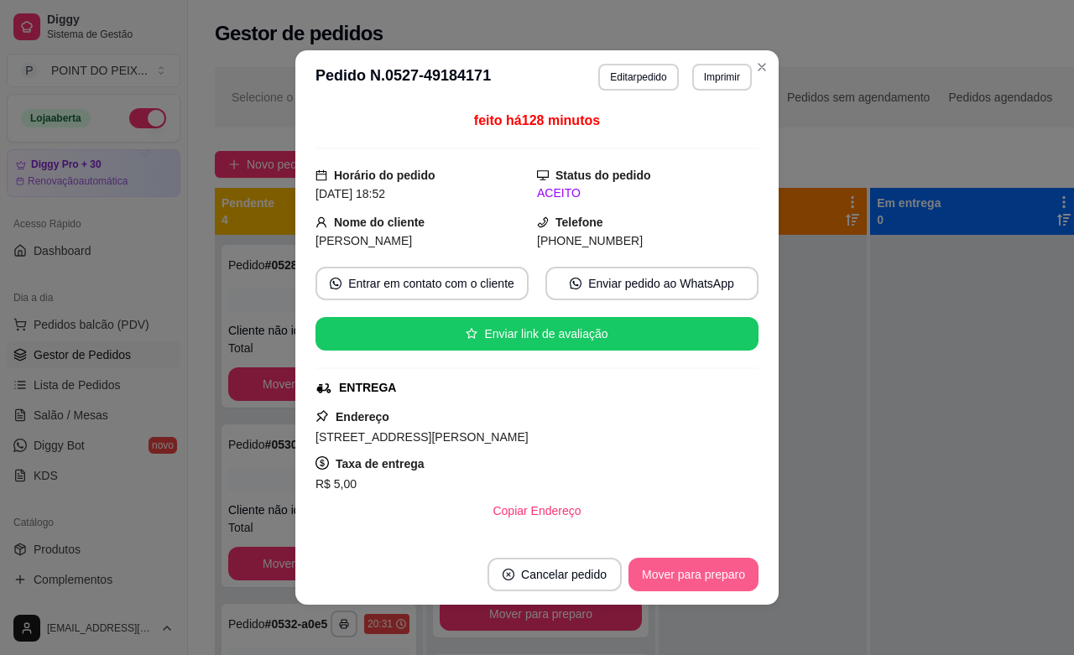
click at [681, 576] on button "Mover para preparo" at bounding box center [693, 575] width 130 height 34
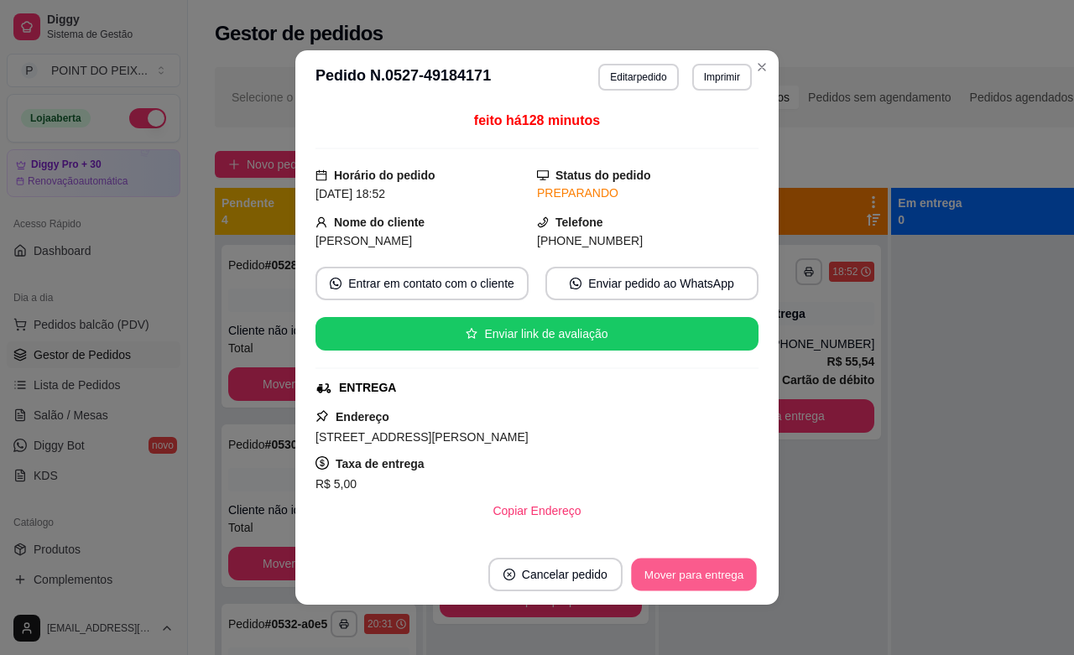
click at [713, 575] on button "Mover para entrega" at bounding box center [694, 575] width 126 height 33
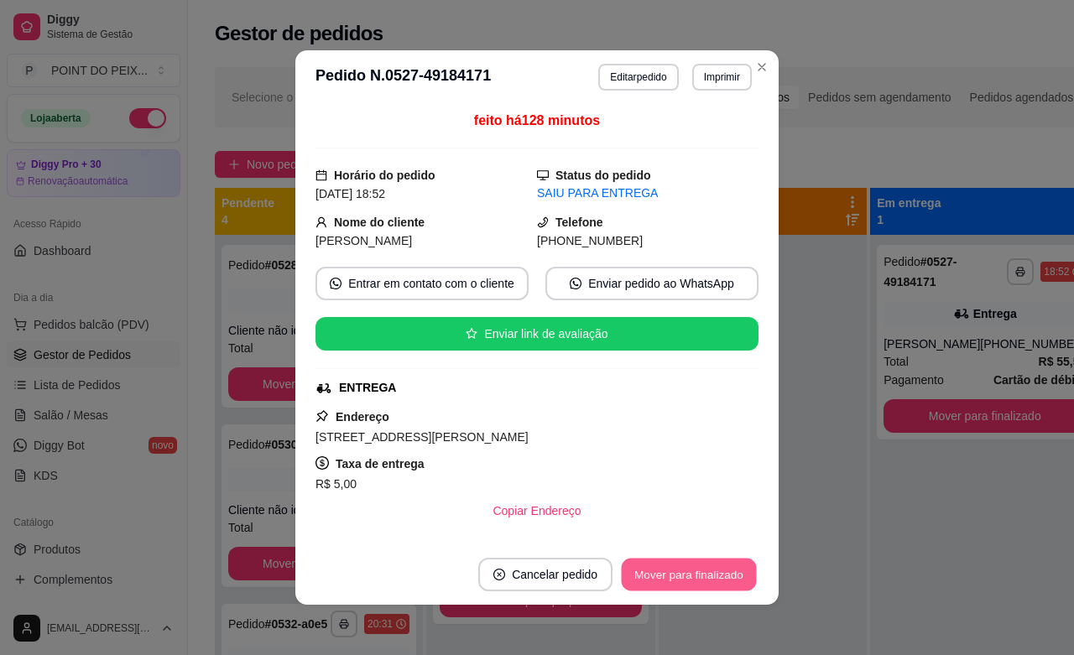
click at [713, 580] on button "Mover para finalizado" at bounding box center [689, 575] width 135 height 33
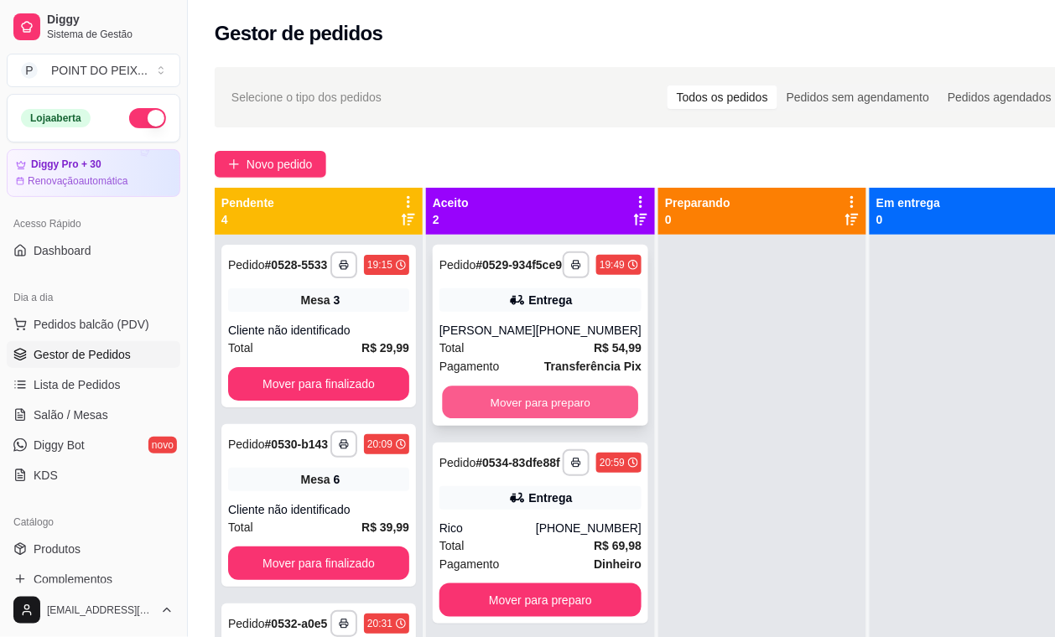
click at [555, 419] on button "Mover para preparo" at bounding box center [541, 403] width 196 height 33
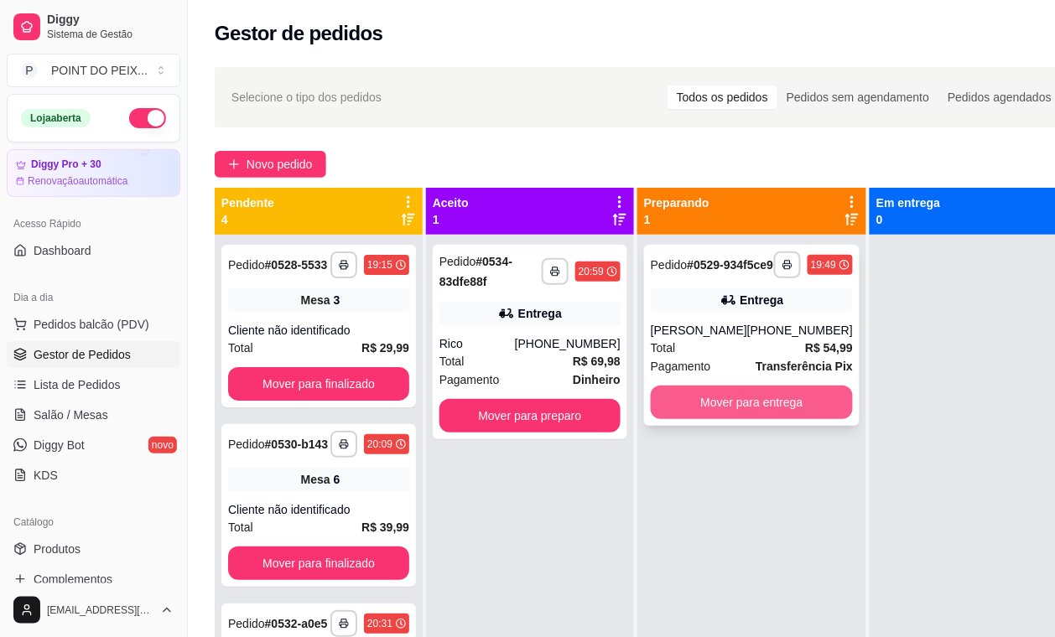
click at [731, 411] on button "Mover para entrega" at bounding box center [752, 403] width 202 height 34
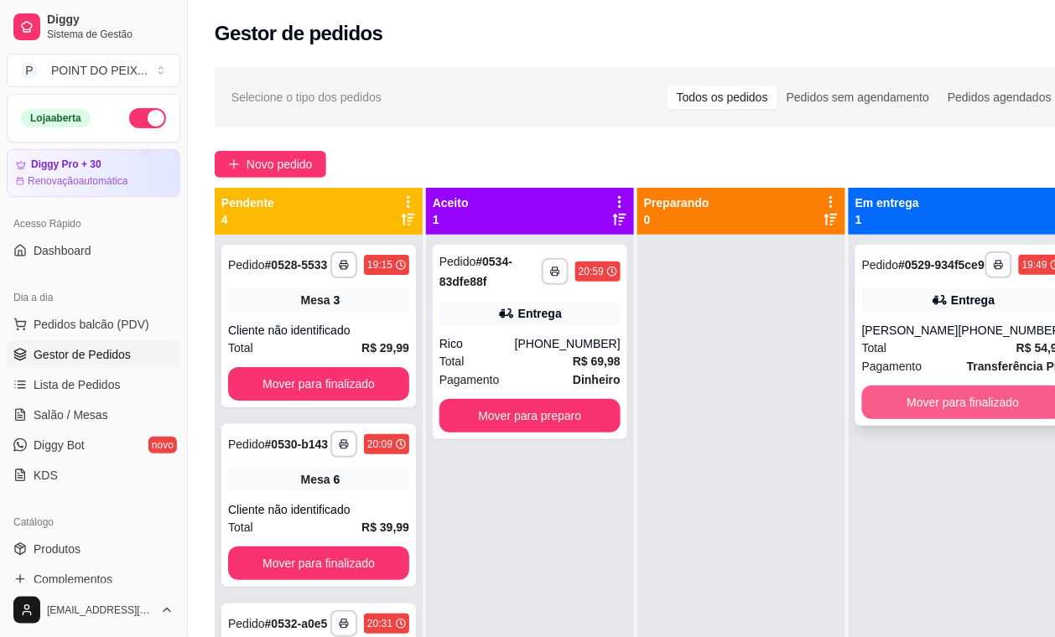
click at [915, 418] on button "Mover para finalizado" at bounding box center [963, 403] width 202 height 34
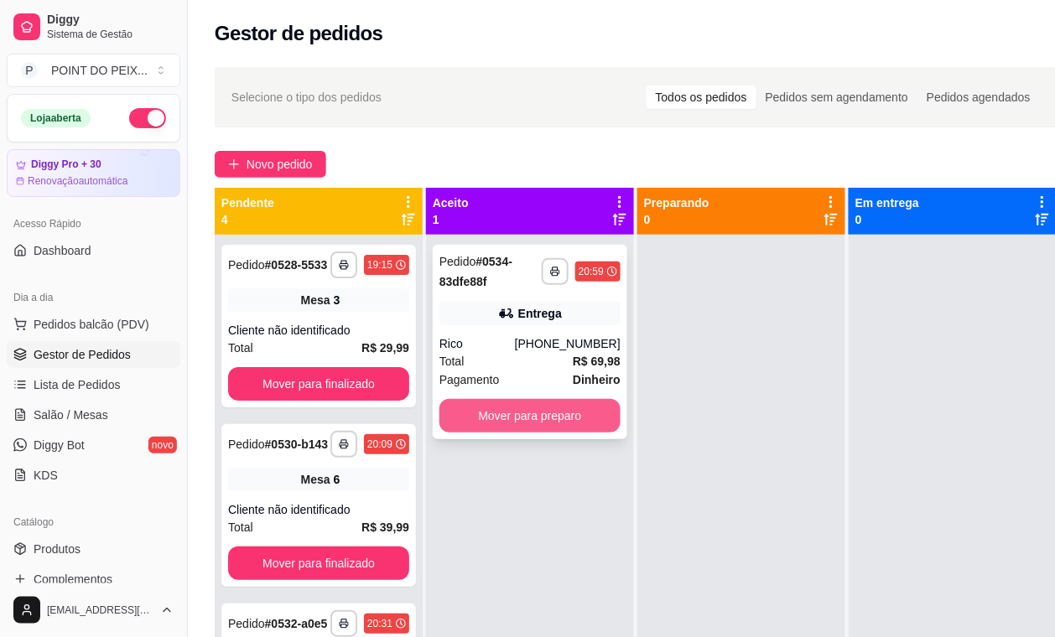
click at [581, 420] on button "Mover para preparo" at bounding box center [530, 416] width 181 height 34
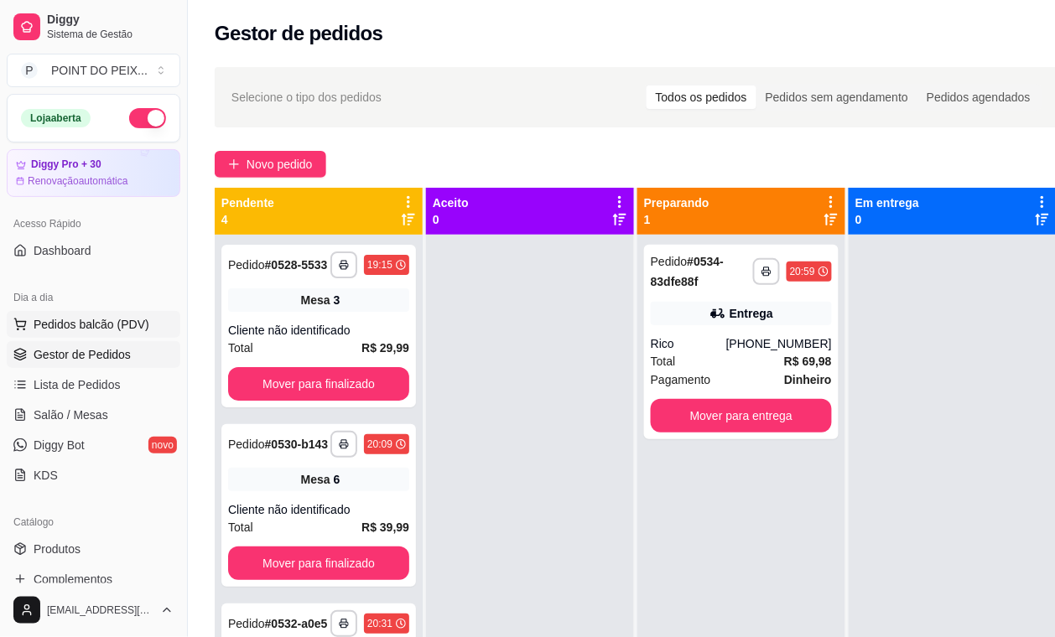
click at [105, 331] on span "Pedidos balcão (PDV)" at bounding box center [92, 324] width 116 height 17
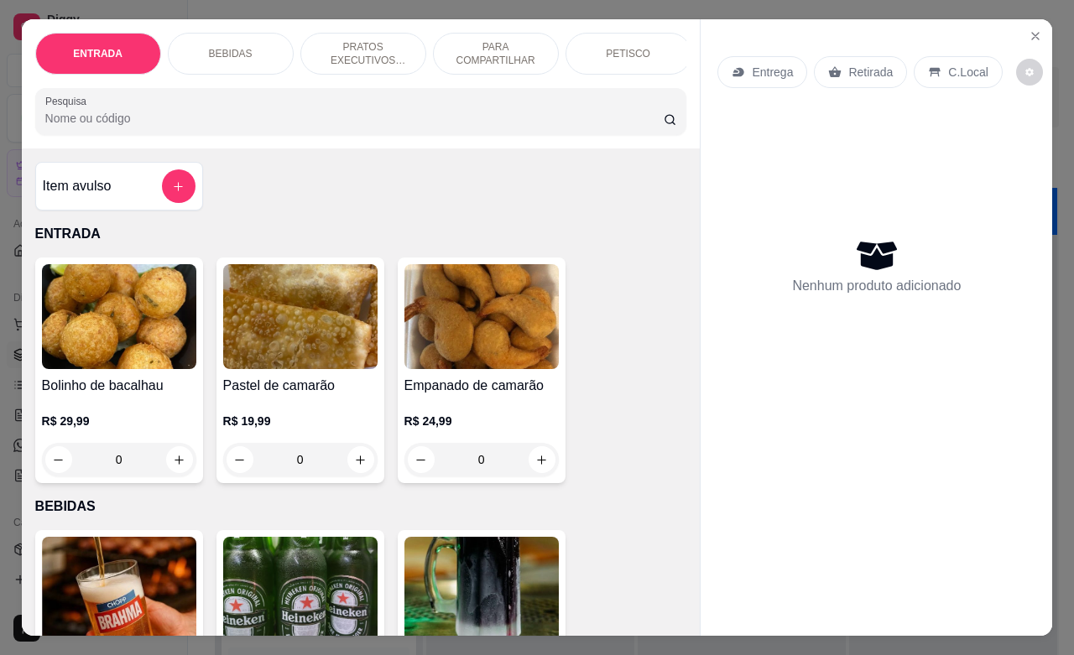
click at [622, 47] on p "PETISCO" at bounding box center [628, 53] width 44 height 13
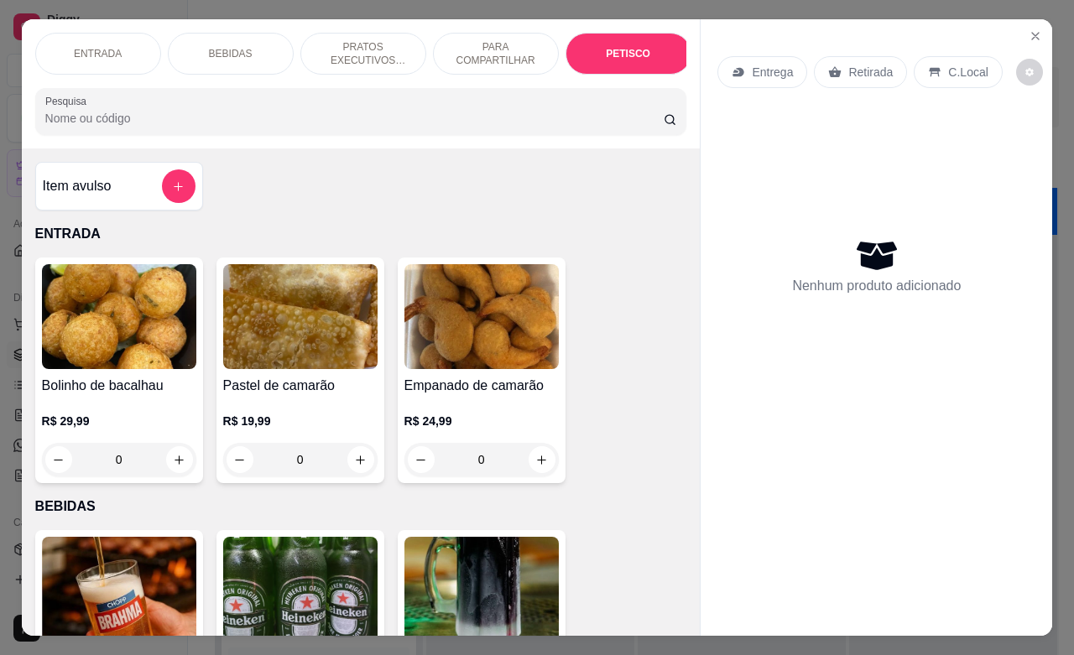
scroll to position [3915, 0]
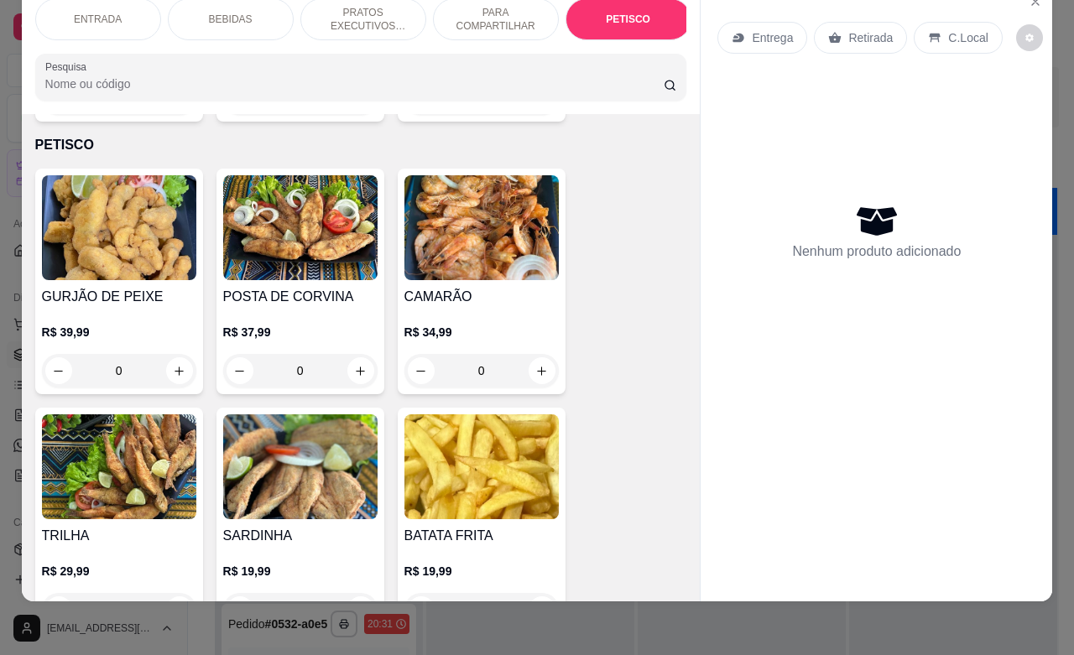
click at [856, 29] on p "Retirada" at bounding box center [870, 37] width 44 height 17
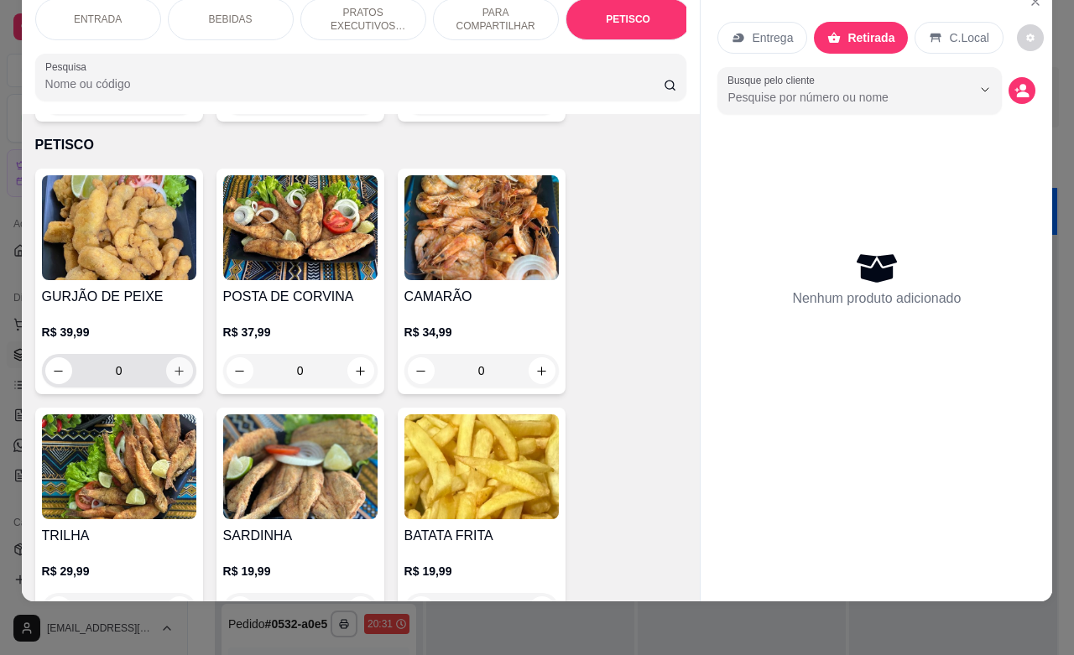
click at [178, 357] on button "increase-product-quantity" at bounding box center [179, 370] width 27 height 27
type input "1"
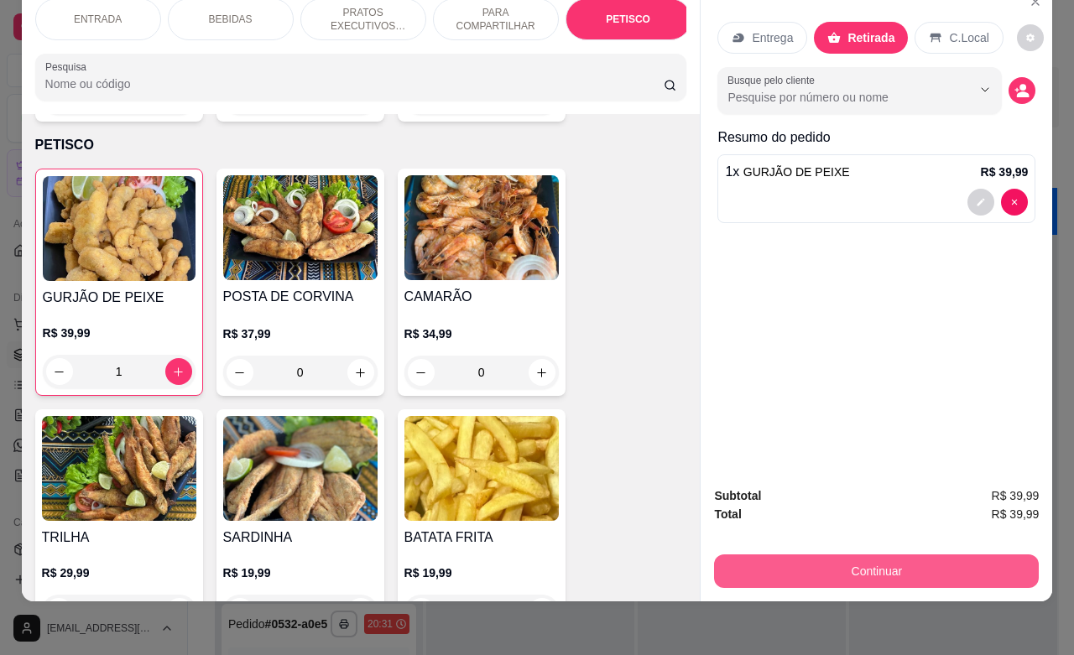
click at [882, 554] on button "Continuar" at bounding box center [876, 571] width 325 height 34
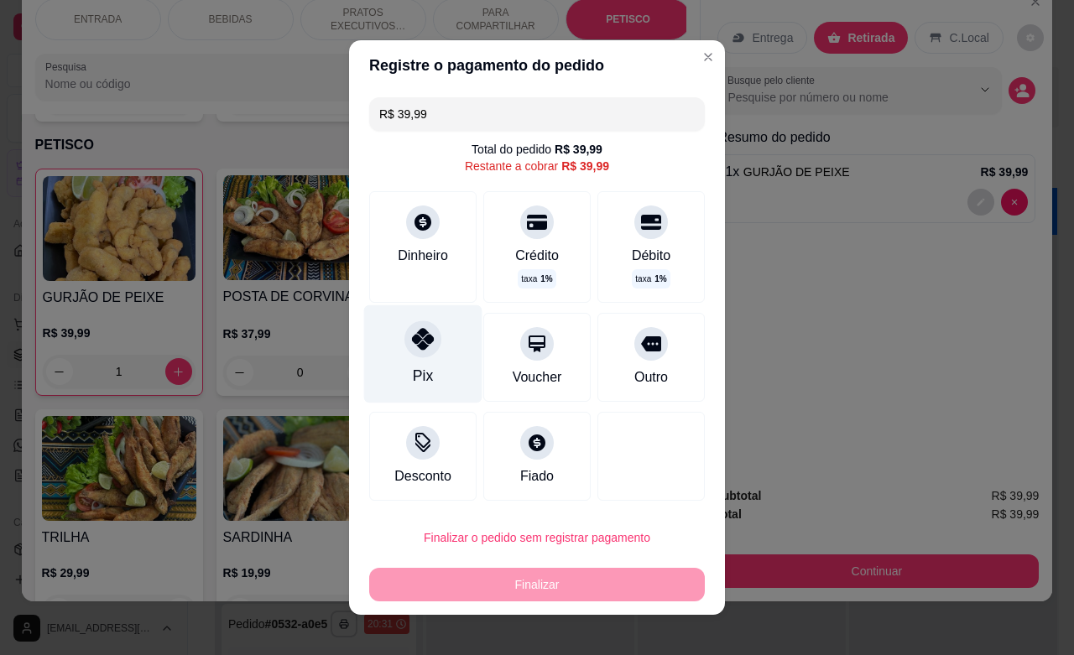
click at [412, 342] on icon at bounding box center [423, 339] width 22 height 22
type input "R$ 0,00"
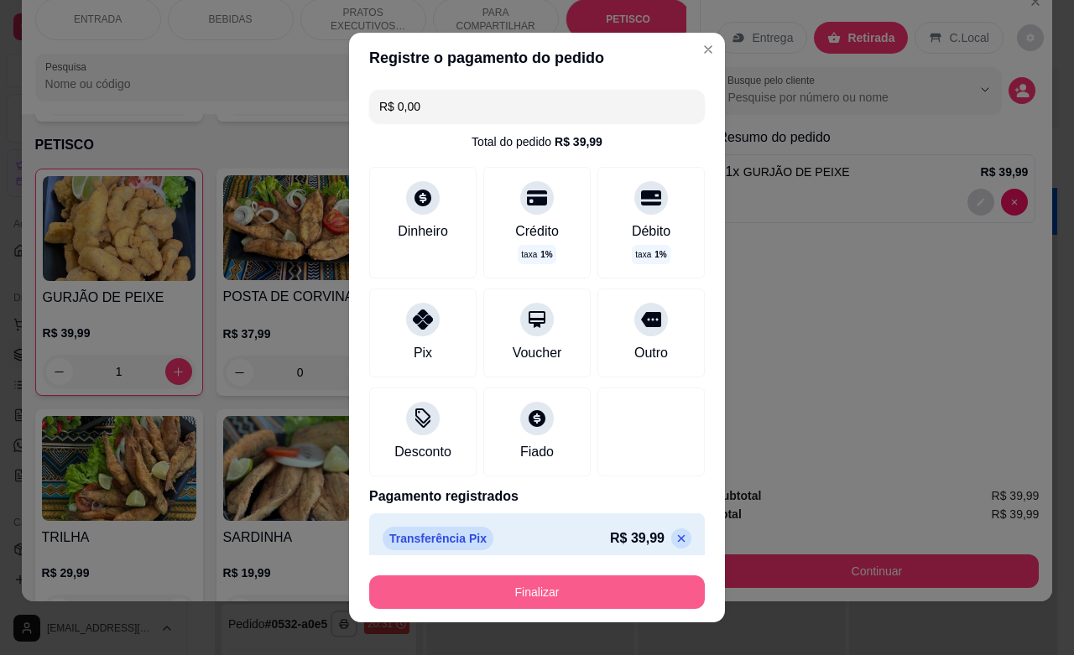
click at [534, 593] on button "Finalizar" at bounding box center [537, 592] width 336 height 34
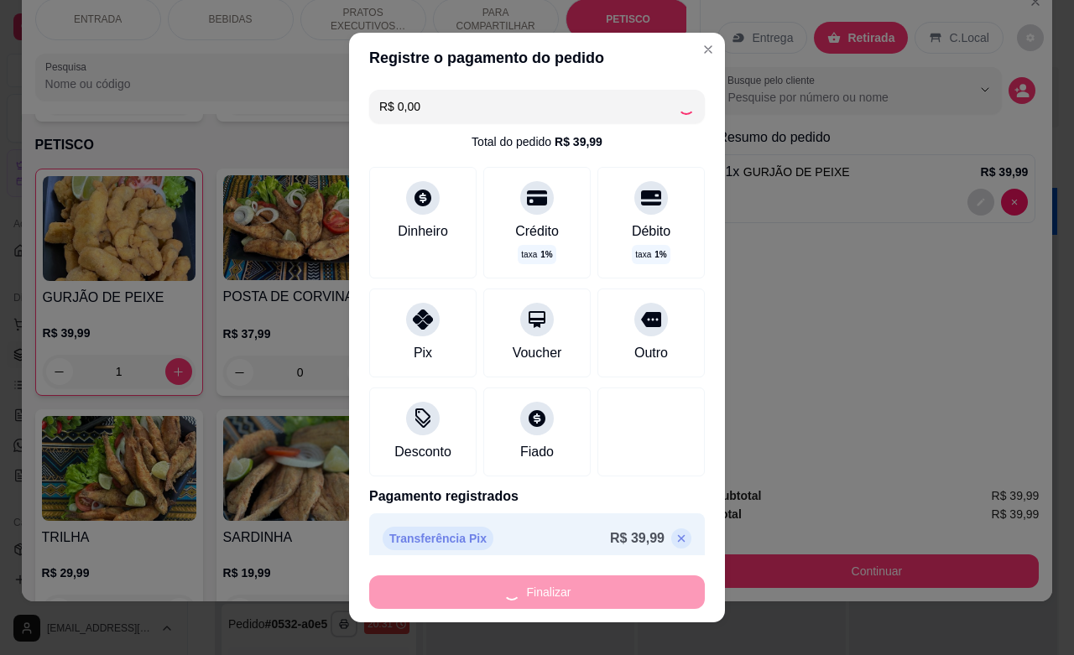
type input "0"
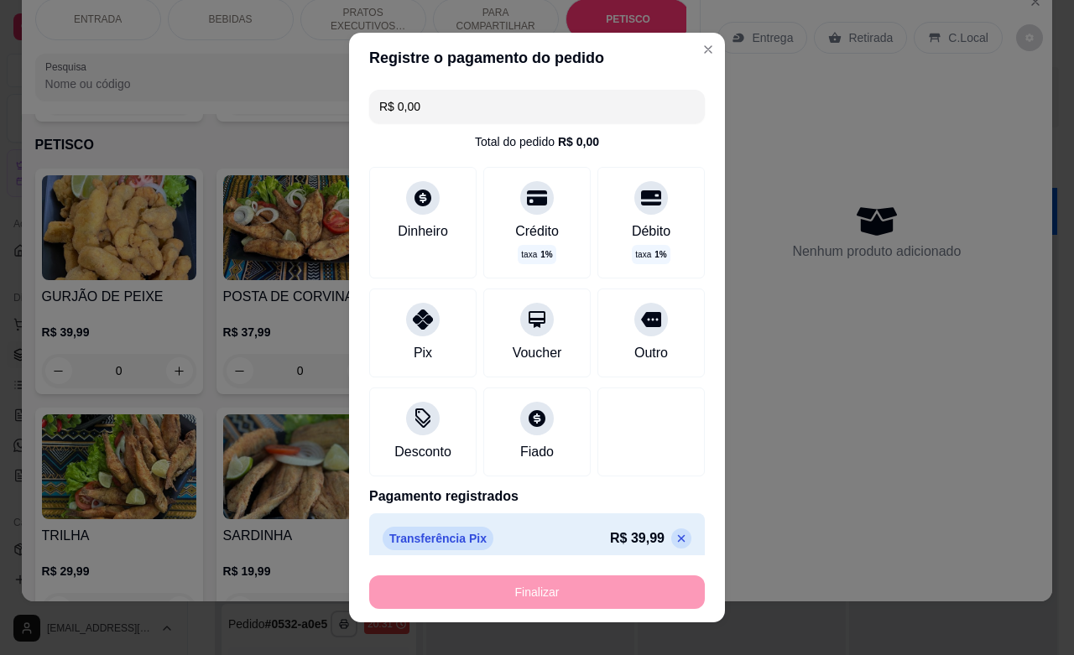
type input "-R$ 39,99"
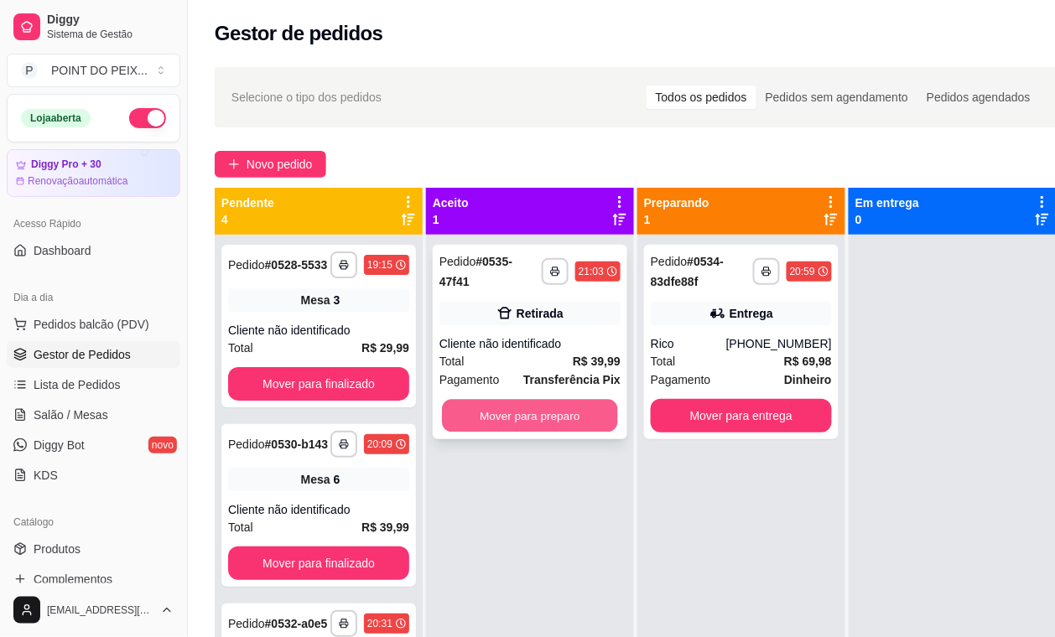
click at [497, 424] on button "Mover para preparo" at bounding box center [530, 416] width 176 height 33
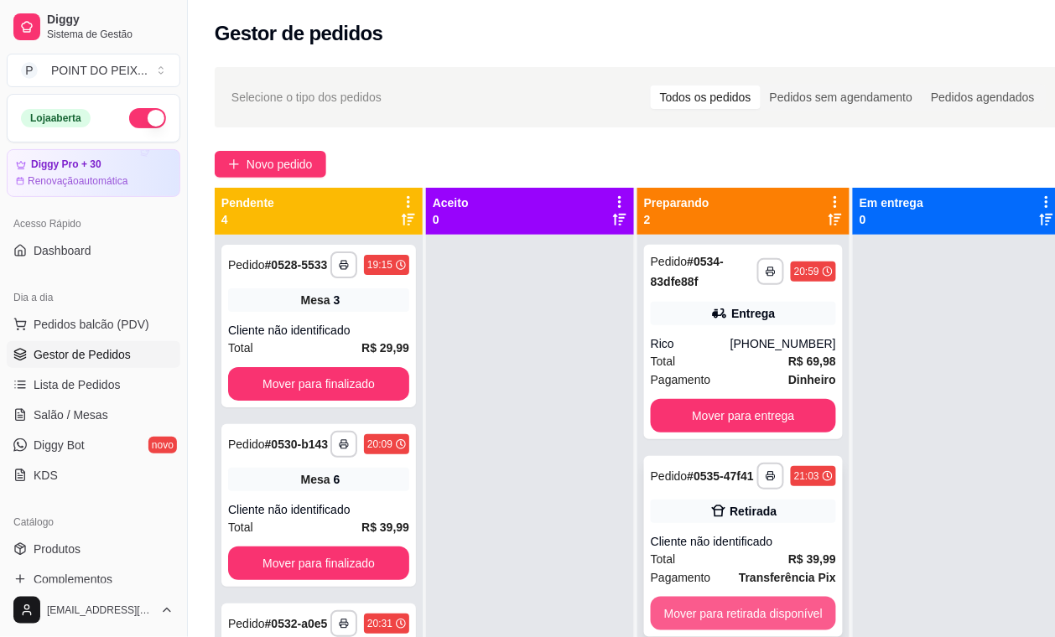
click at [730, 615] on button "Mover para retirada disponível" at bounding box center [743, 614] width 185 height 34
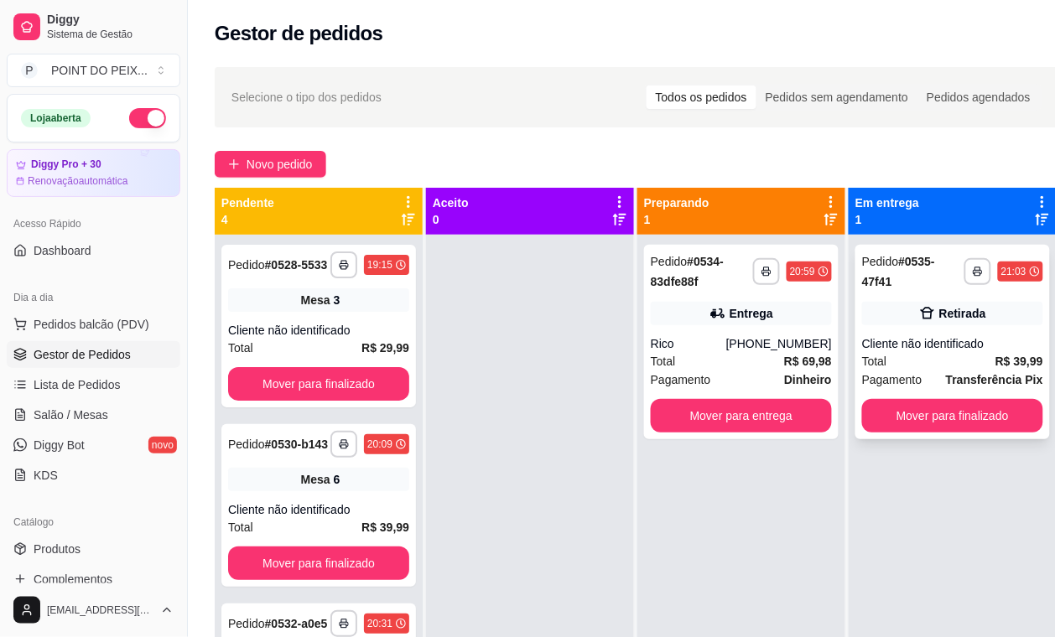
click at [929, 354] on div "Total R$ 39,99" at bounding box center [952, 361] width 181 height 18
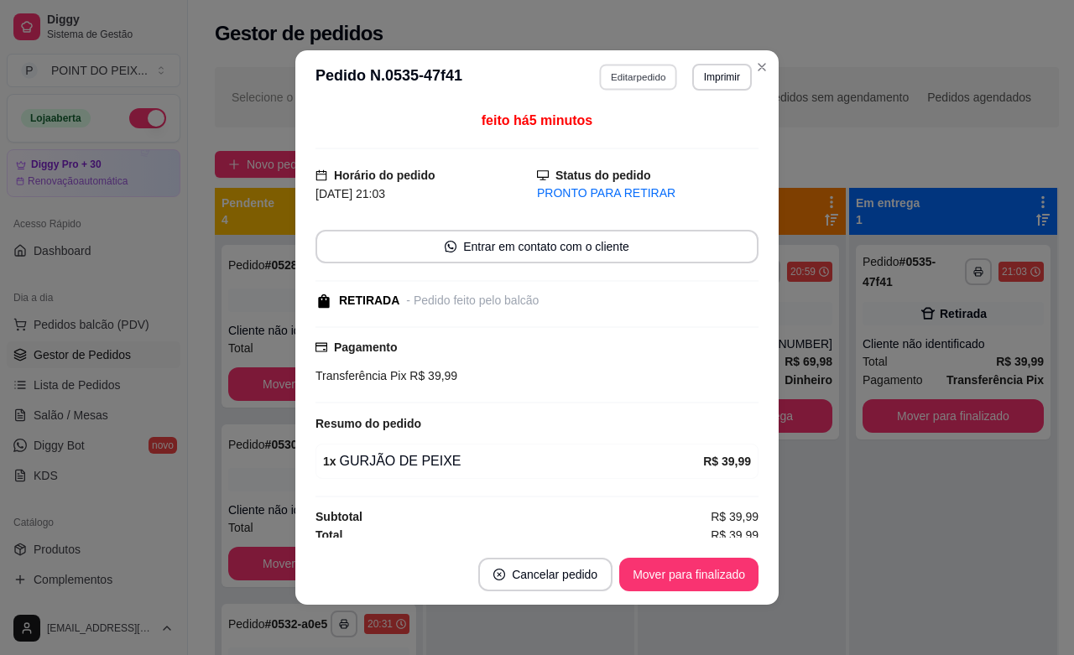
click at [625, 65] on button "Editar pedido" at bounding box center [639, 77] width 78 height 26
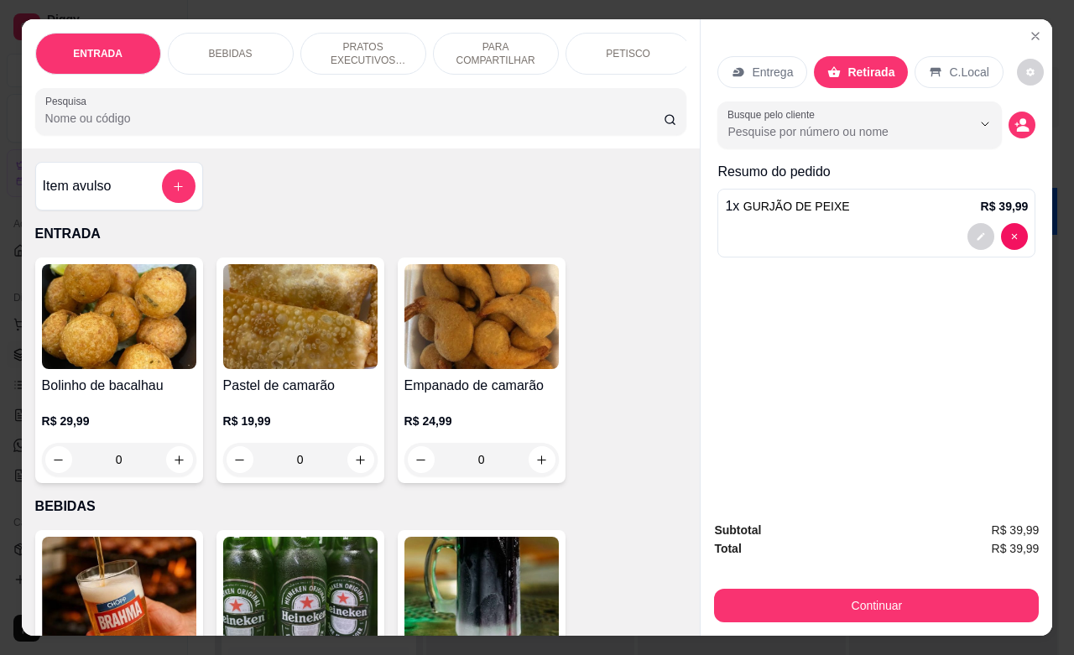
click at [598, 55] on div "PETISCO" at bounding box center [628, 54] width 126 height 42
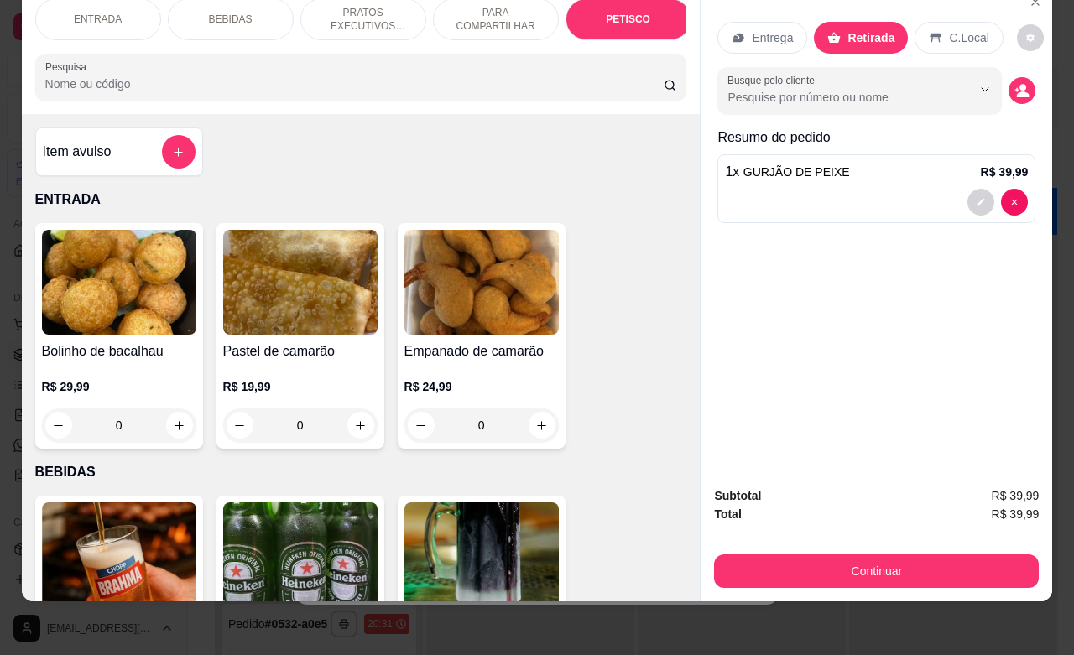
scroll to position [3915, 0]
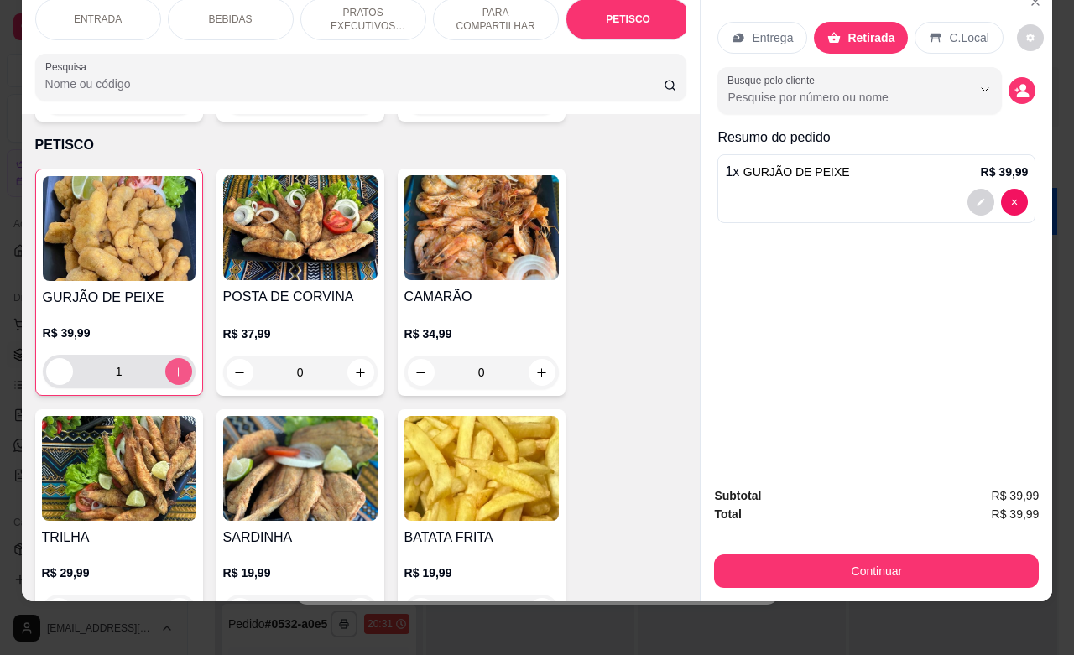
click at [172, 366] on icon "increase-product-quantity" at bounding box center [178, 372] width 13 height 13
type input "2"
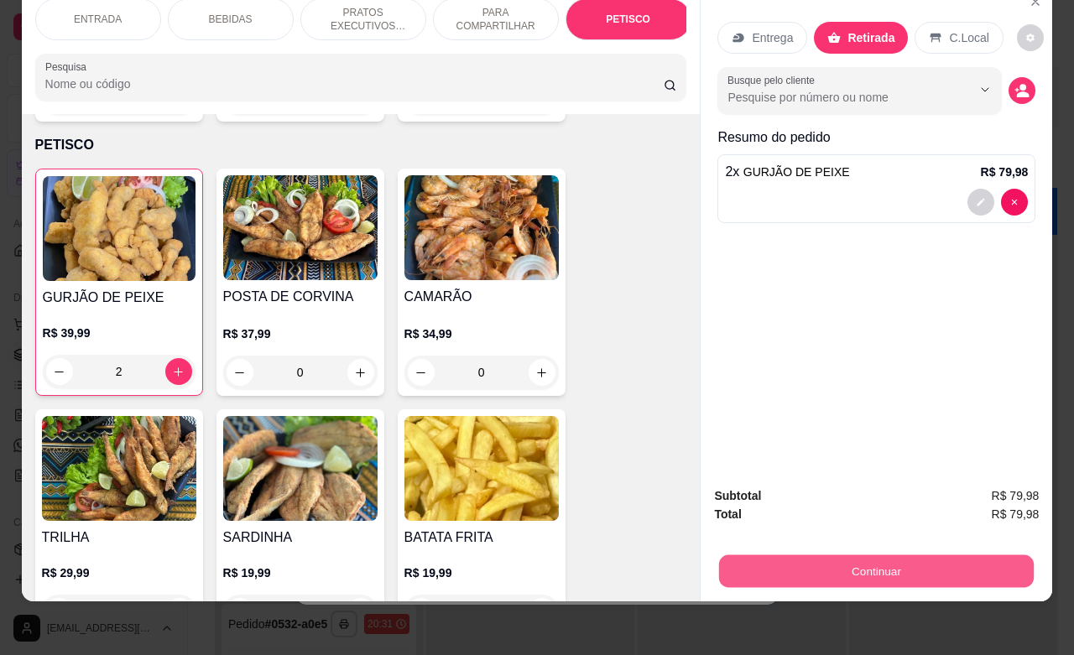
click at [770, 554] on button "Continuar" at bounding box center [876, 570] width 315 height 33
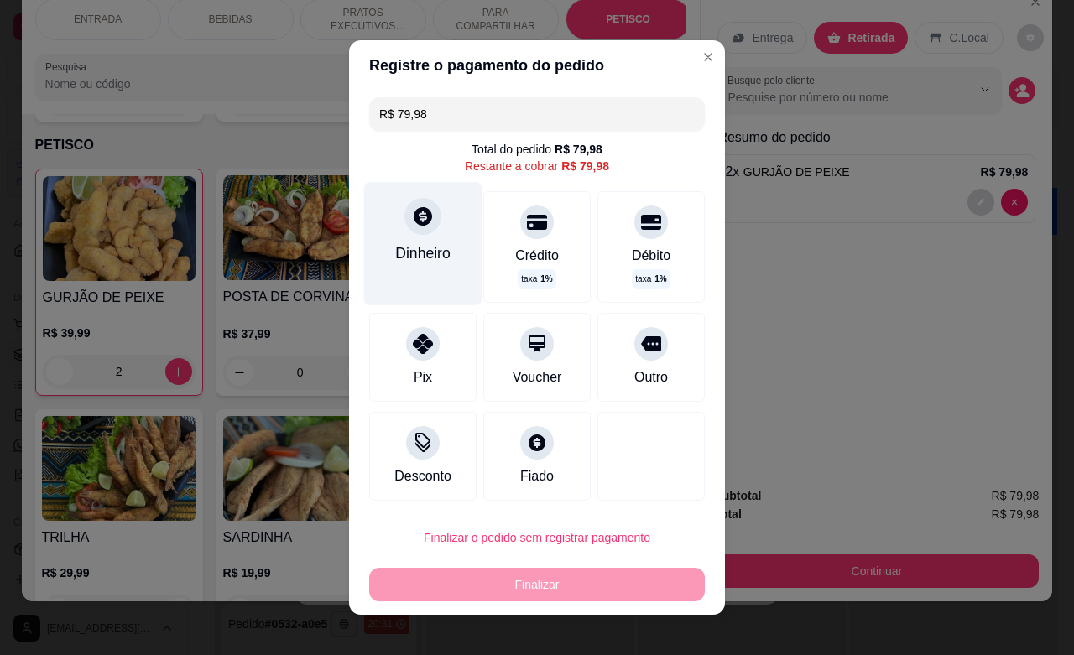
click at [416, 245] on div "Dinheiro" at bounding box center [422, 253] width 55 height 22
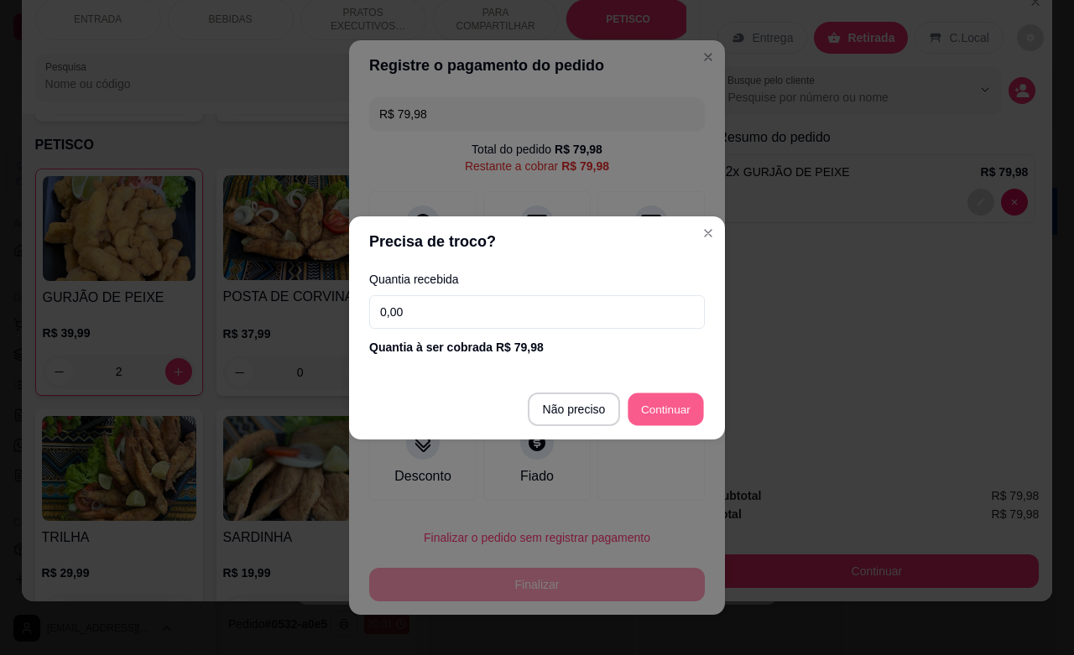
type input "R$ 0,00"
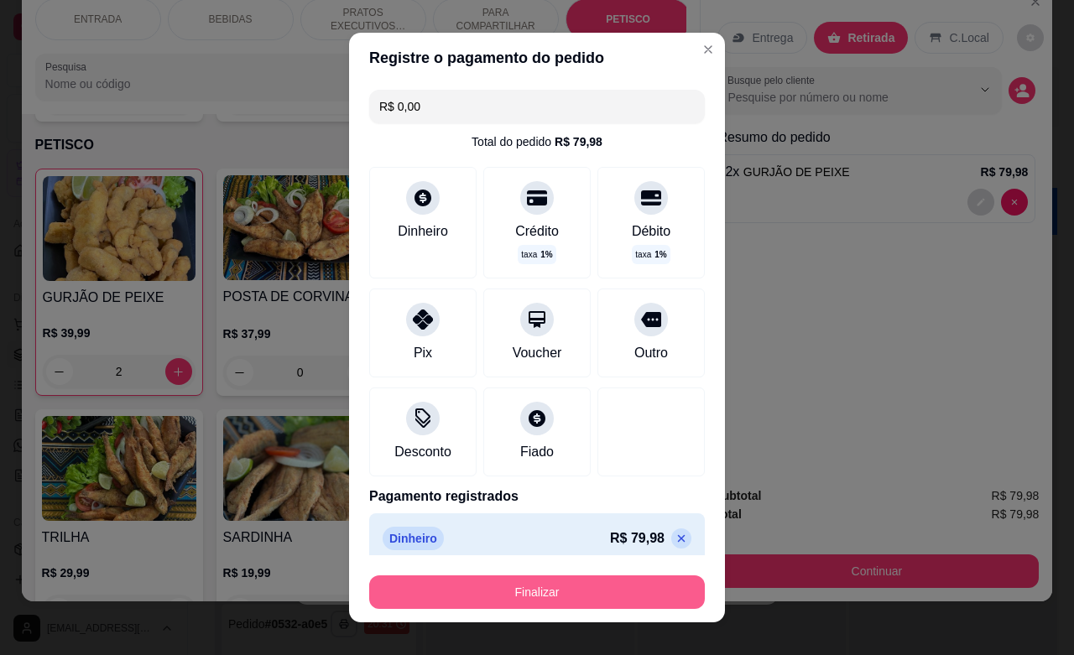
click at [550, 601] on button "Finalizar" at bounding box center [537, 592] width 336 height 34
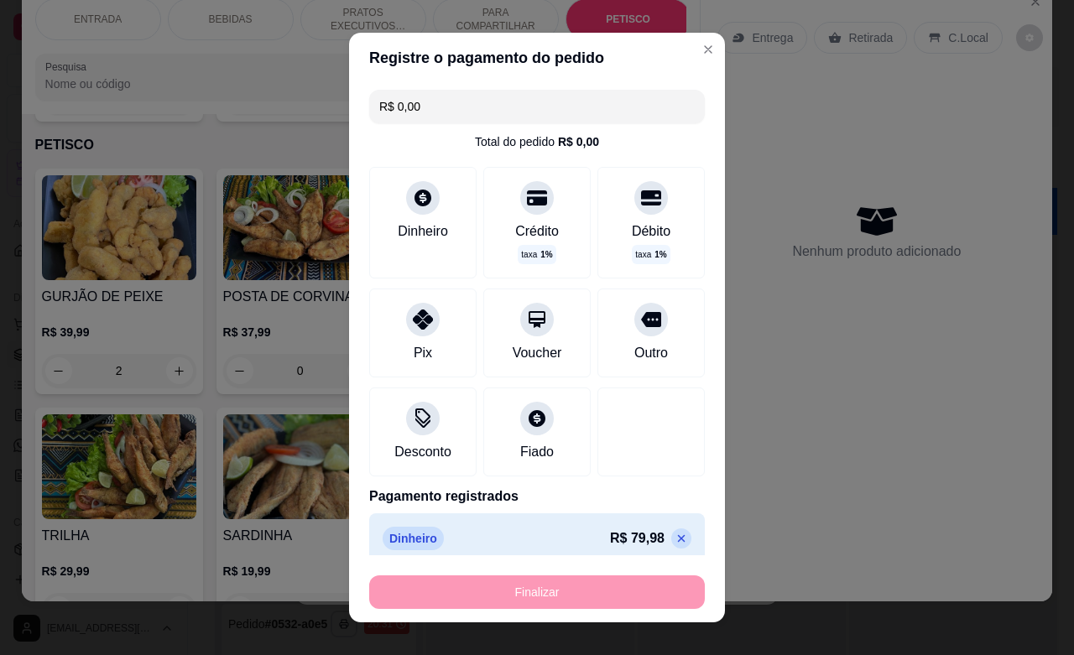
type input "0"
type input "-R$ 79,98"
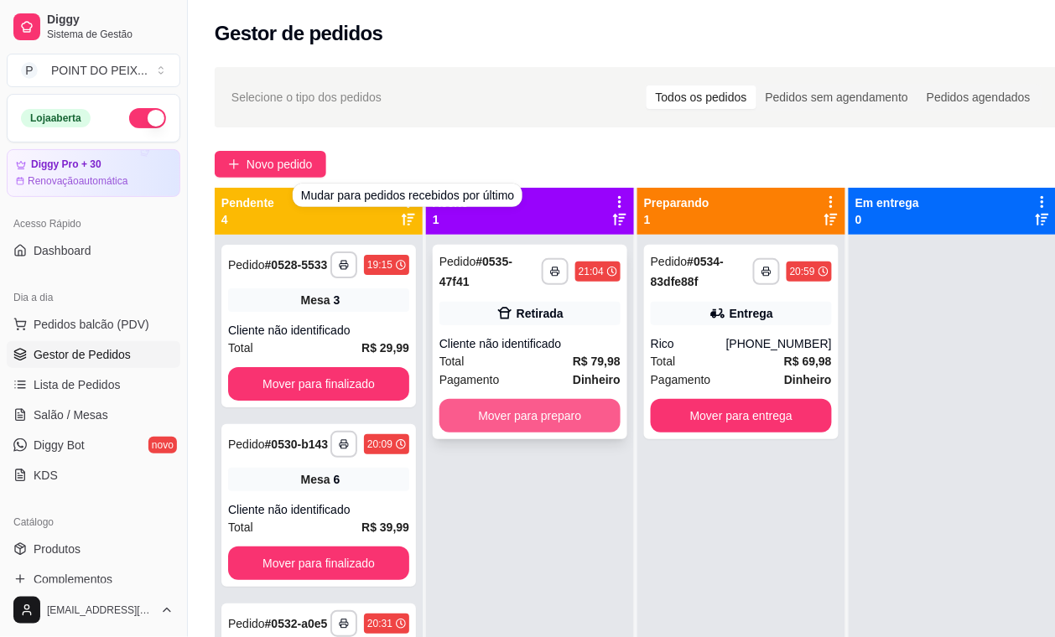
click at [581, 417] on button "Mover para preparo" at bounding box center [530, 416] width 181 height 34
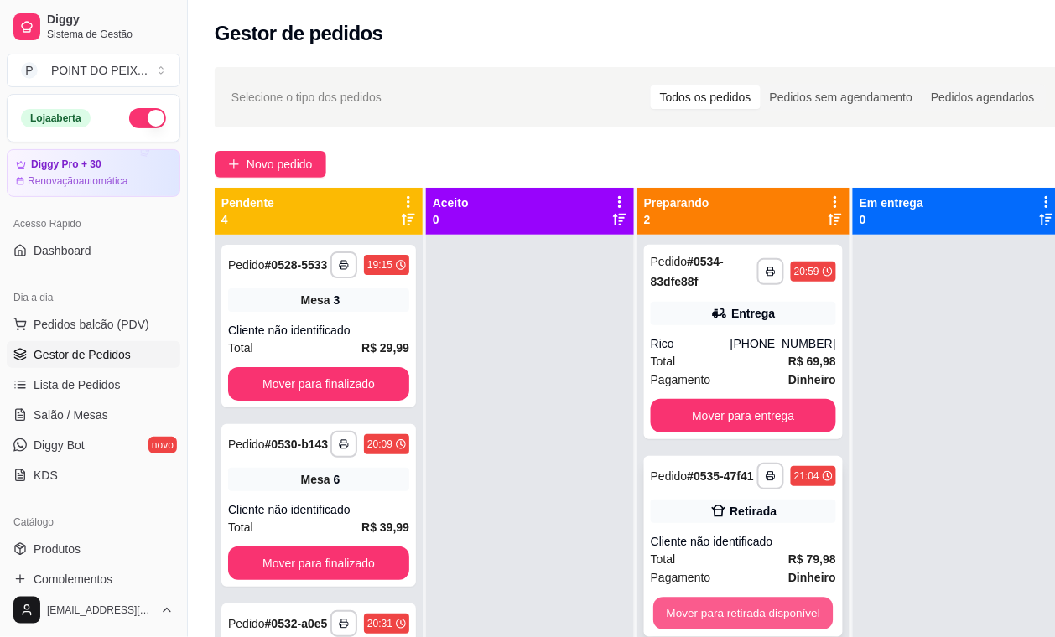
click at [773, 617] on button "Mover para retirada disponível" at bounding box center [743, 614] width 180 height 33
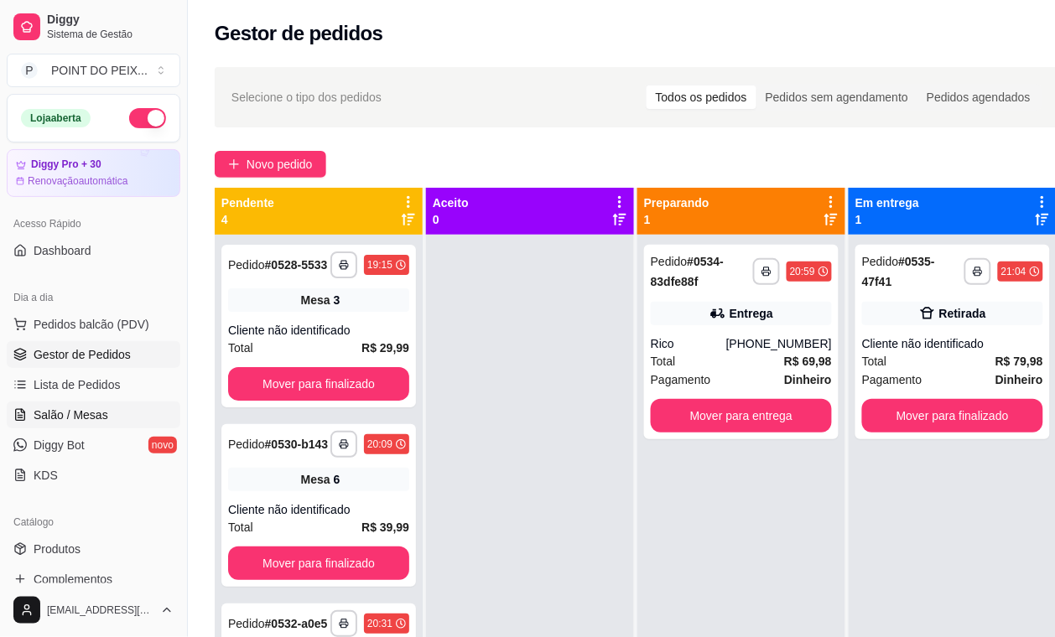
click at [73, 404] on link "Salão / Mesas" at bounding box center [94, 415] width 174 height 27
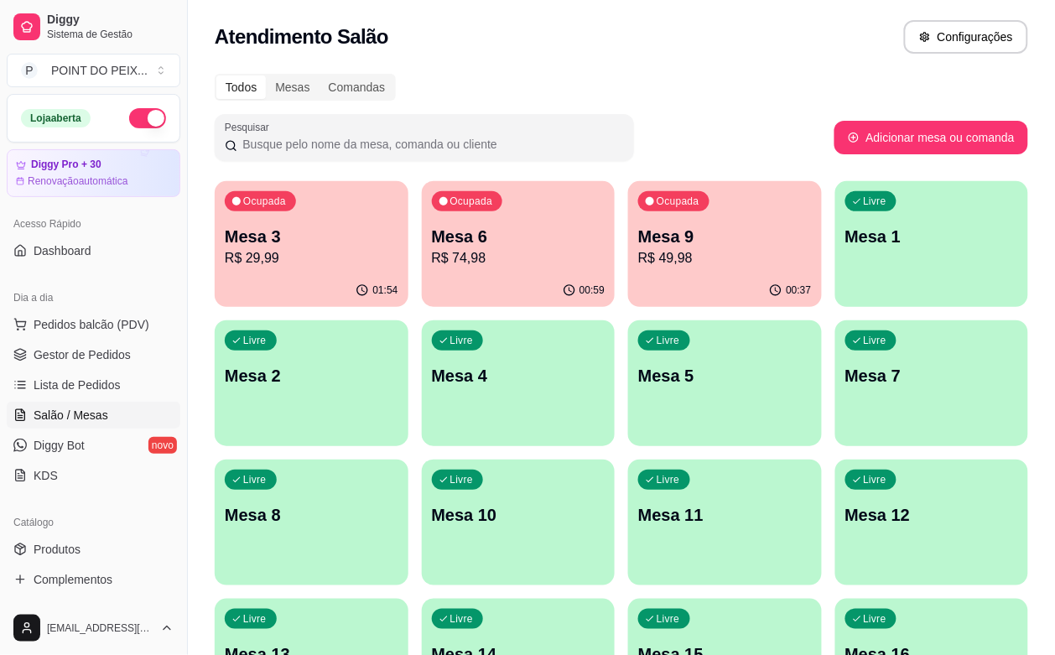
click at [398, 364] on p "Mesa 2" at bounding box center [312, 375] width 174 height 23
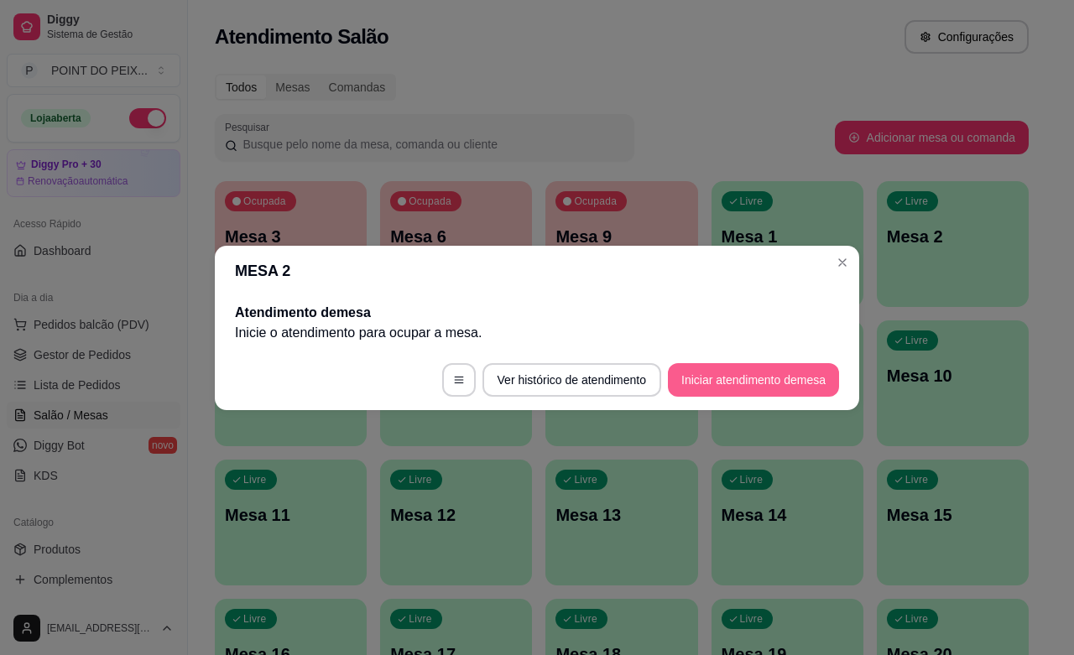
click at [736, 382] on button "Iniciar atendimento de mesa" at bounding box center [753, 380] width 171 height 34
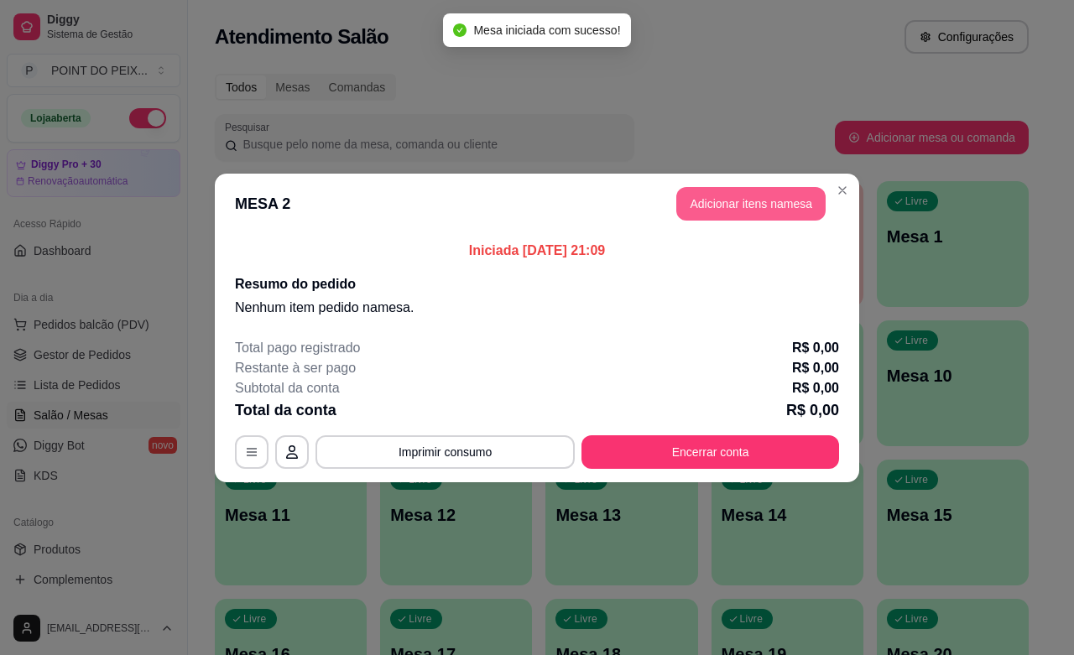
click at [776, 202] on button "Adicionar itens na mesa" at bounding box center [750, 204] width 149 height 34
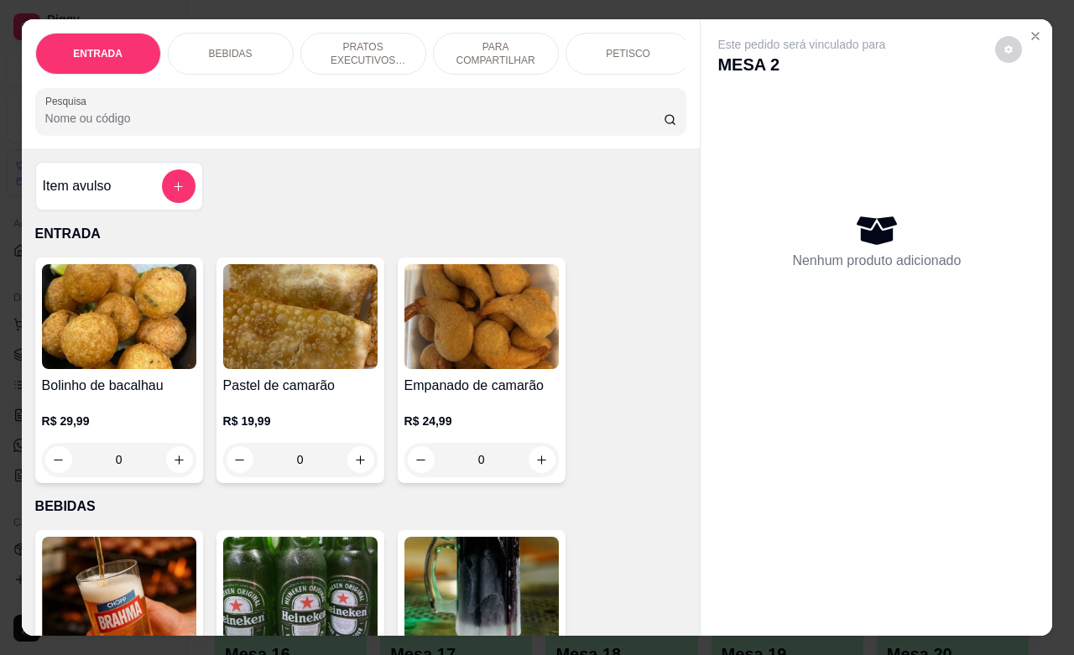
drag, startPoint x: 654, startPoint y: 36, endPoint x: 647, endPoint y: 46, distance: 12.6
click at [653, 38] on div "PETISCO" at bounding box center [628, 54] width 126 height 42
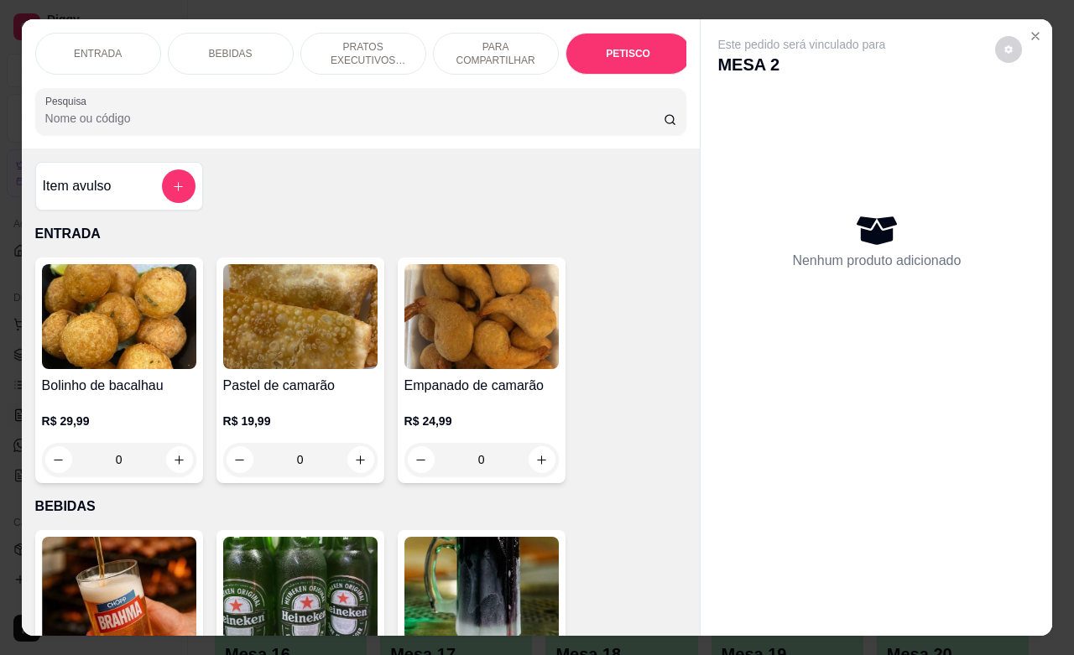
scroll to position [3915, 0]
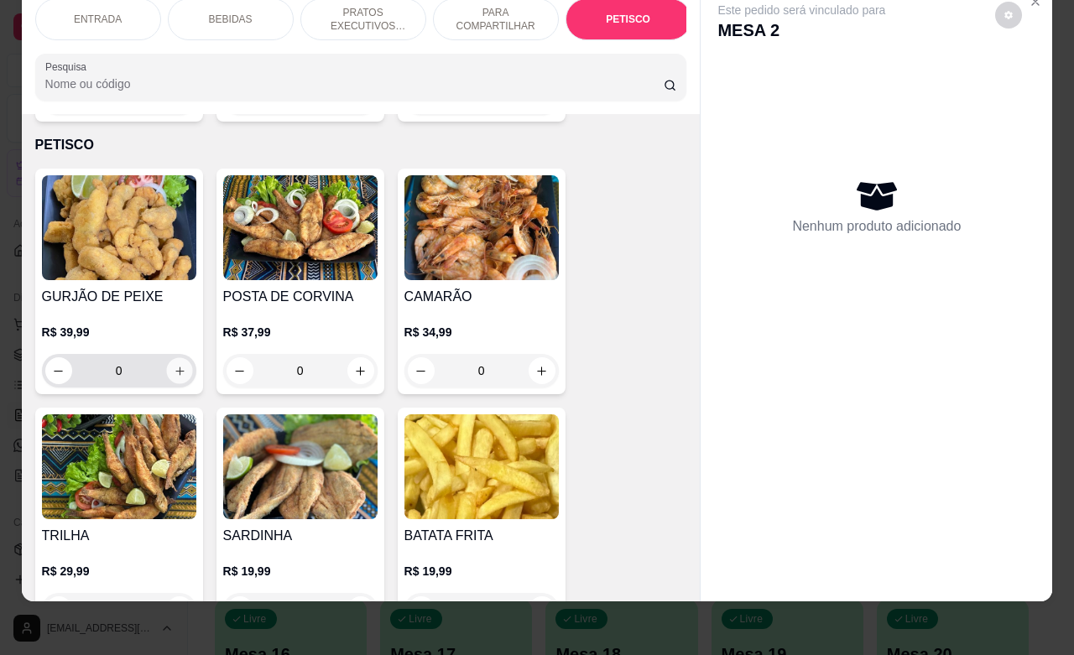
click at [174, 365] on icon "increase-product-quantity" at bounding box center [179, 371] width 13 height 13
type input "1"
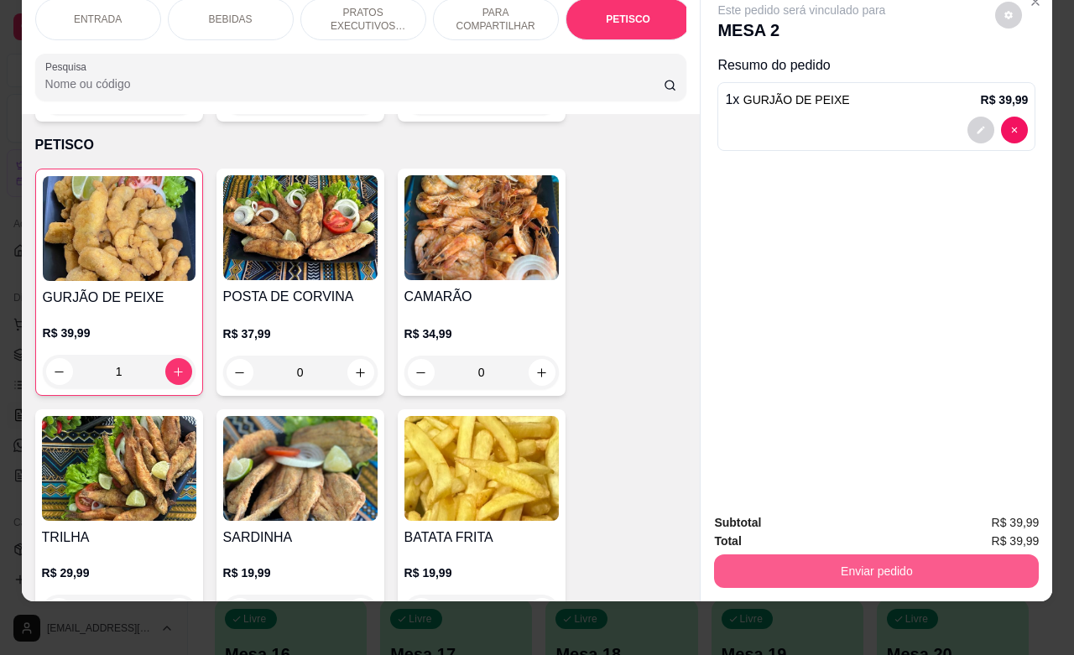
click at [799, 554] on button "Enviar pedido" at bounding box center [876, 571] width 325 height 34
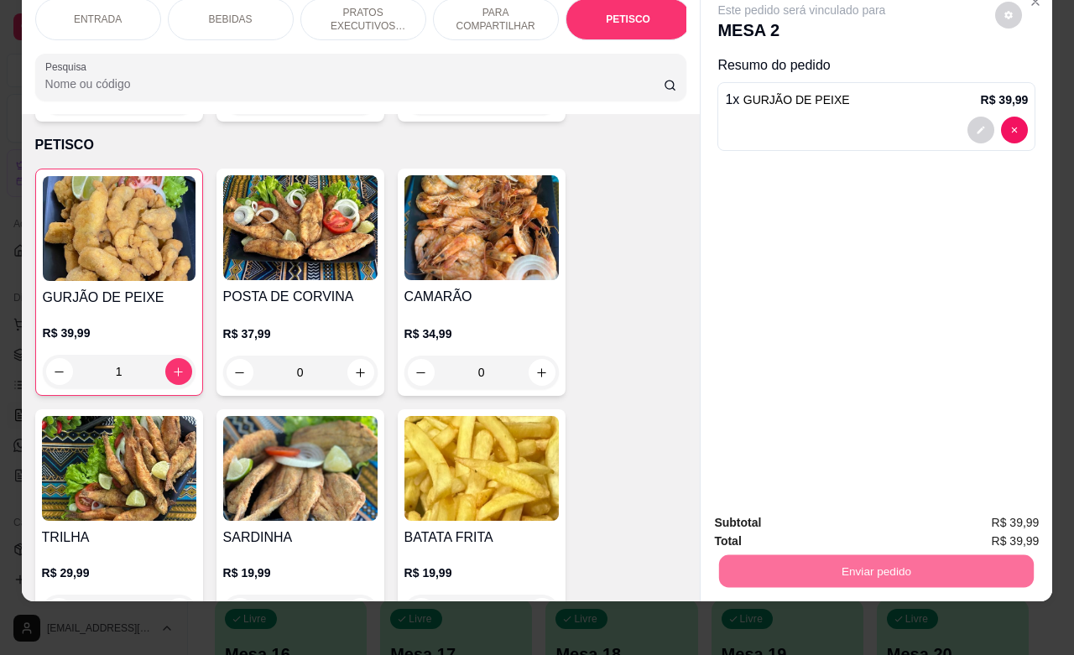
click at [819, 510] on button "Não registrar e enviar pedido" at bounding box center [818, 513] width 174 height 32
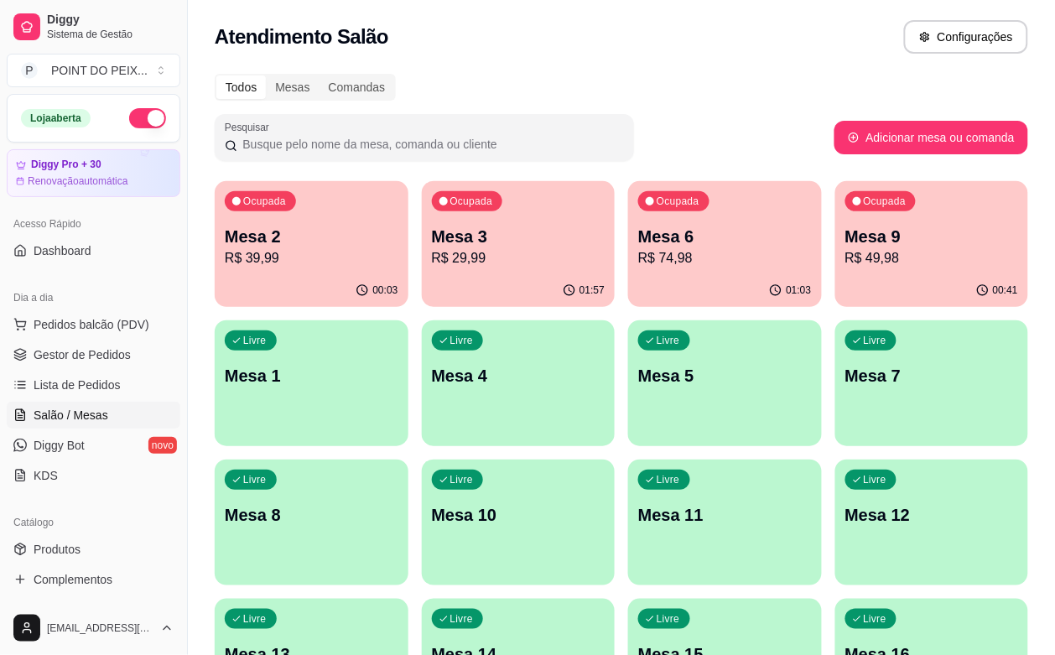
click at [408, 460] on div "Livre Mesa 8" at bounding box center [312, 513] width 194 height 106
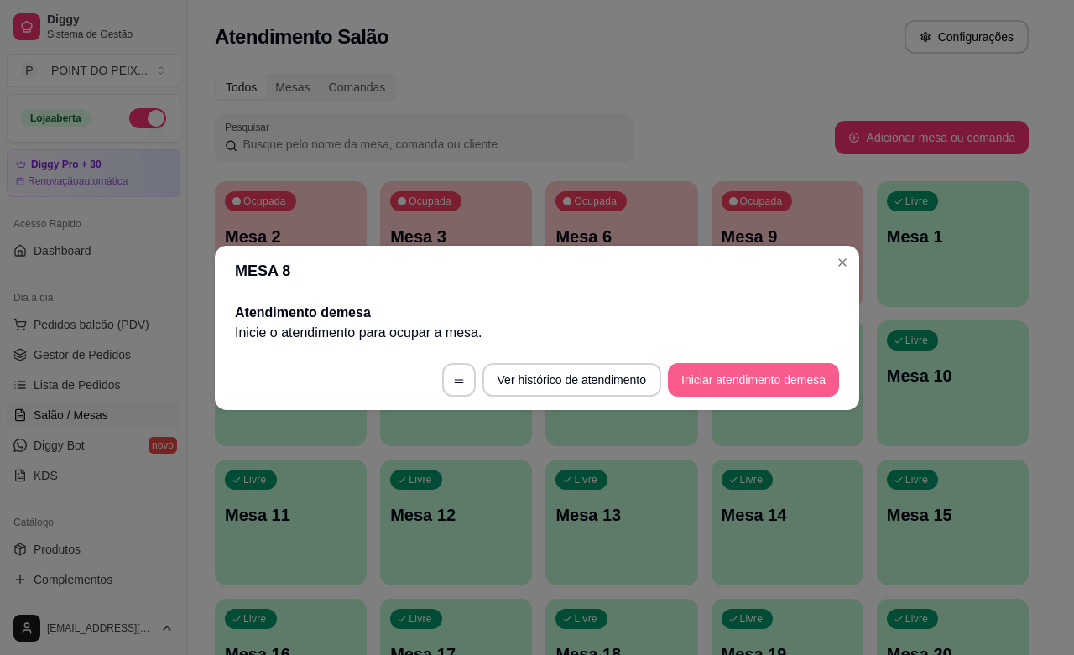
click at [710, 382] on button "Iniciar atendimento de mesa" at bounding box center [753, 380] width 171 height 34
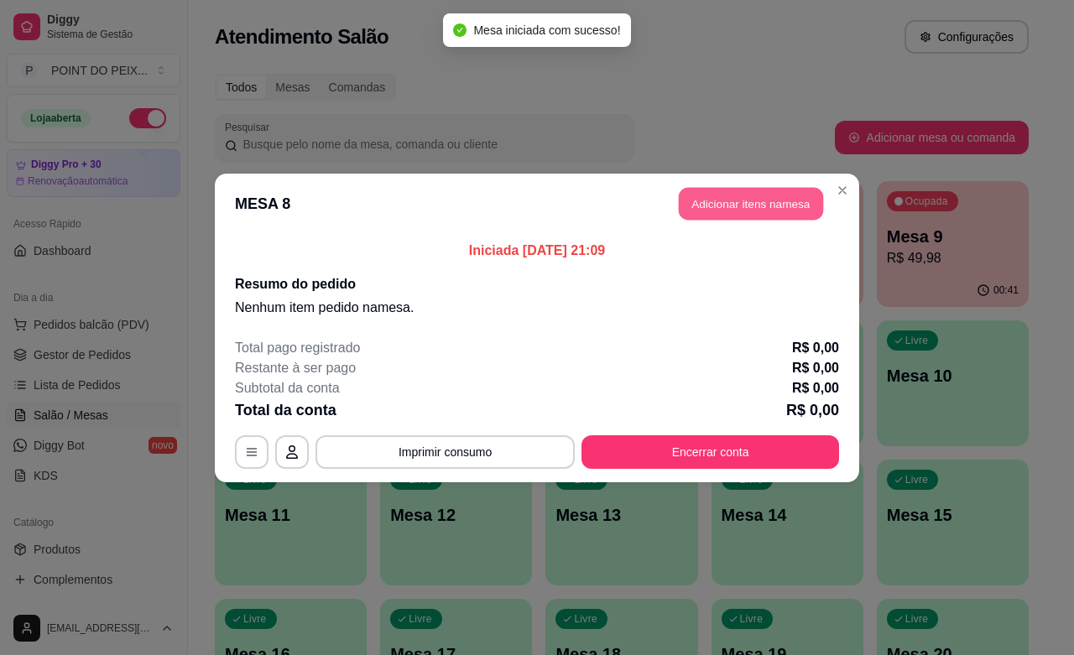
click at [757, 211] on button "Adicionar itens na mesa" at bounding box center [751, 203] width 144 height 33
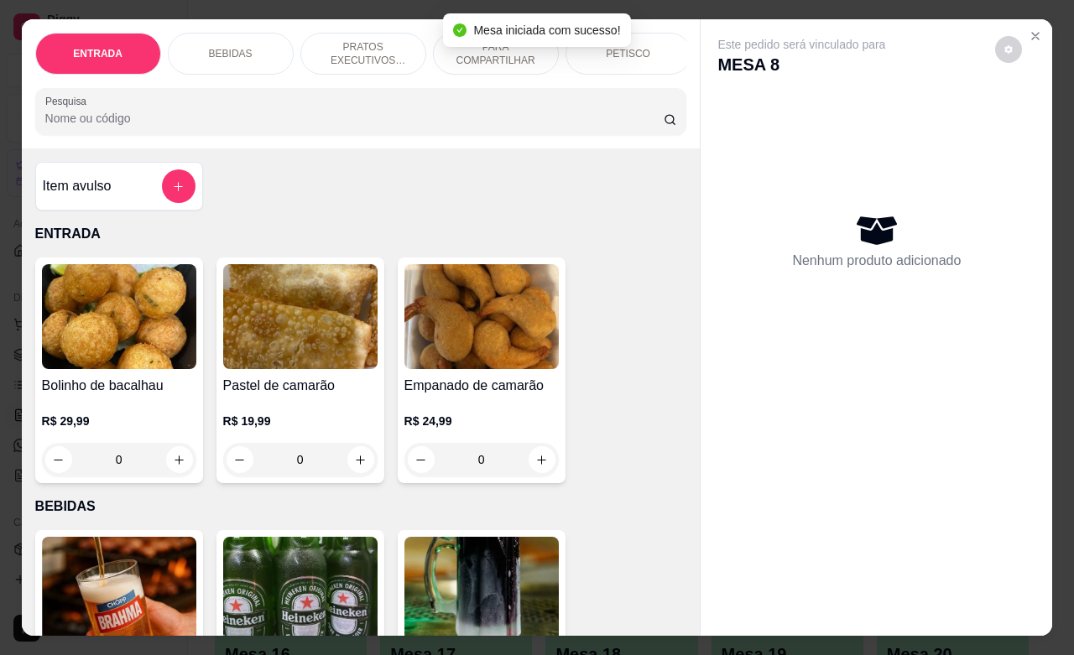
click at [643, 56] on div "PETISCO" at bounding box center [628, 54] width 126 height 42
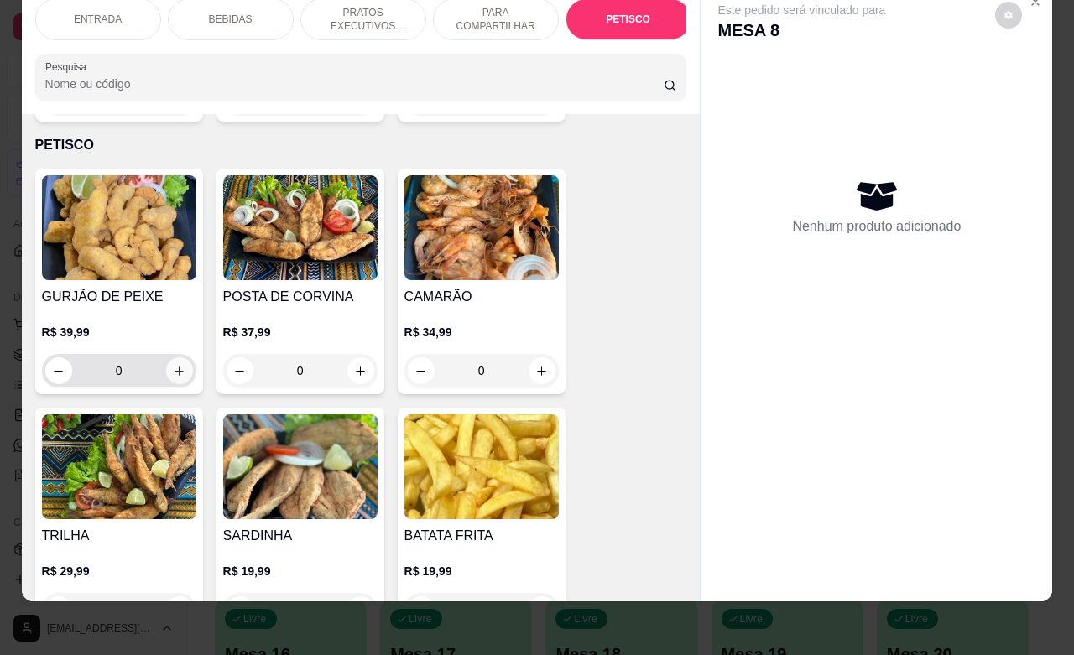
click at [173, 365] on icon "increase-product-quantity" at bounding box center [179, 371] width 13 height 13
type input "1"
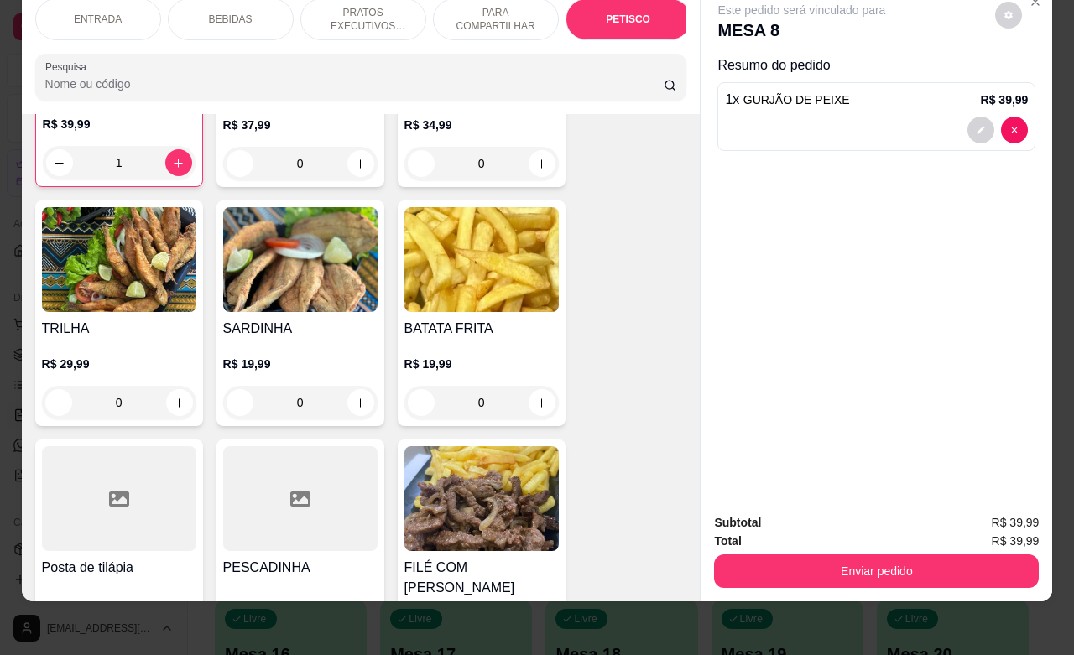
scroll to position [4125, 0]
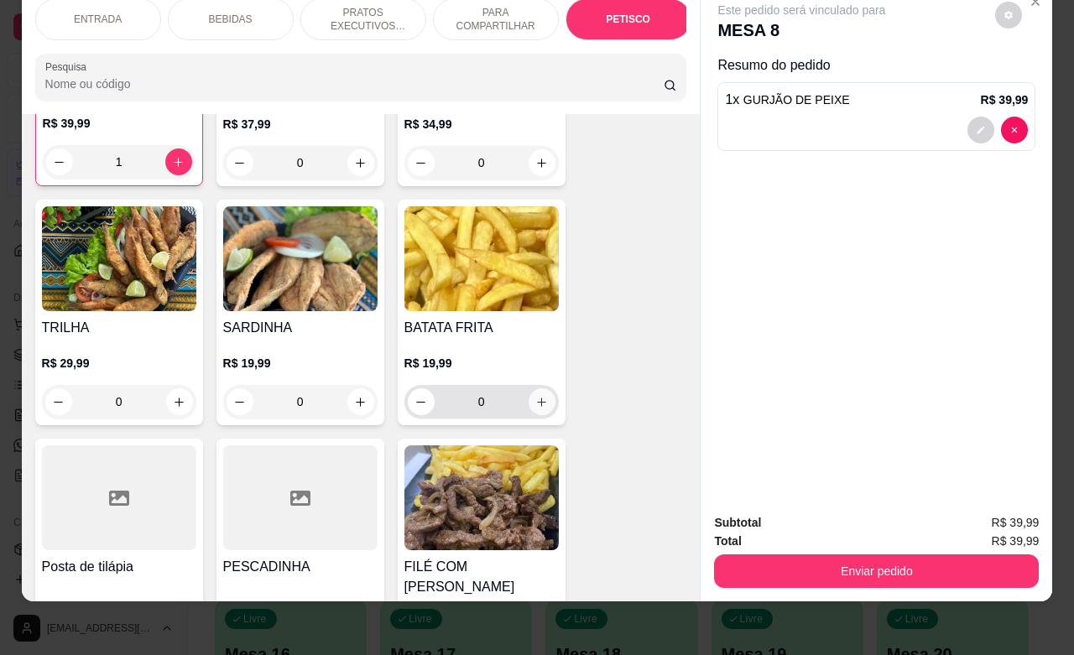
click at [535, 396] on icon "increase-product-quantity" at bounding box center [541, 402] width 13 height 13
type input "1"
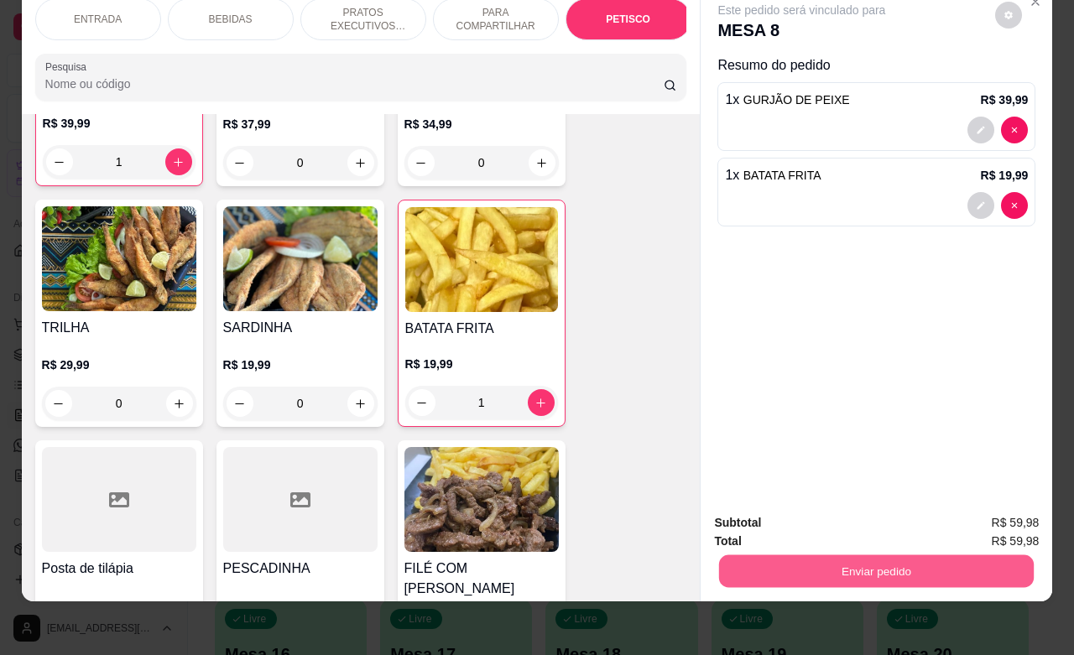
click at [872, 556] on button "Enviar pedido" at bounding box center [876, 570] width 315 height 33
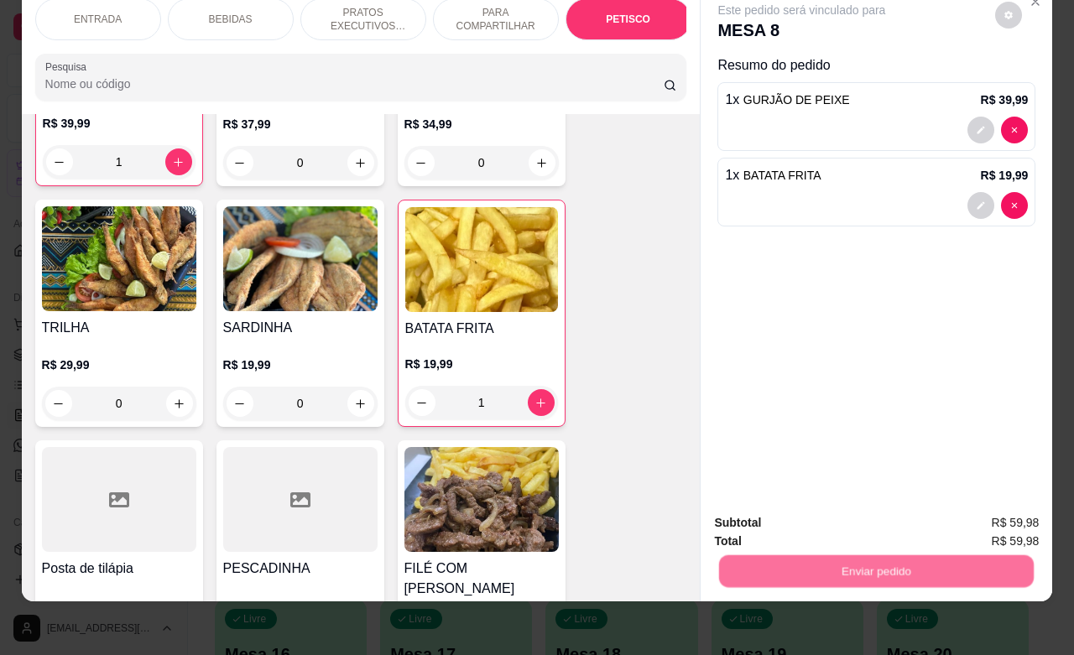
click at [809, 518] on button "Não registrar e enviar pedido" at bounding box center [818, 512] width 169 height 31
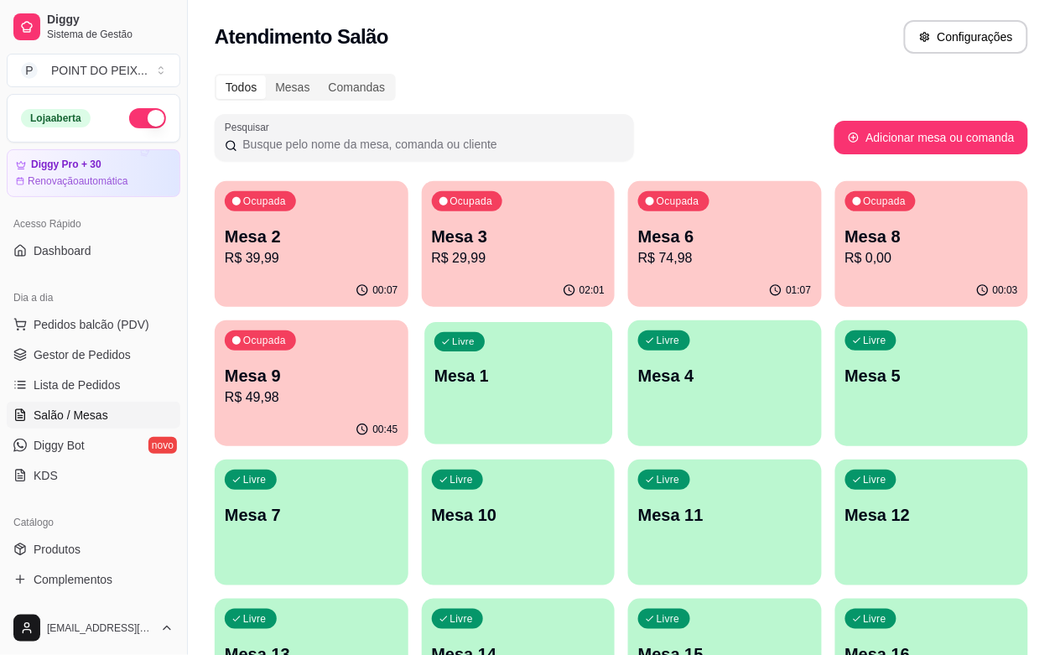
click at [434, 384] on p "Mesa 1" at bounding box center [518, 376] width 168 height 23
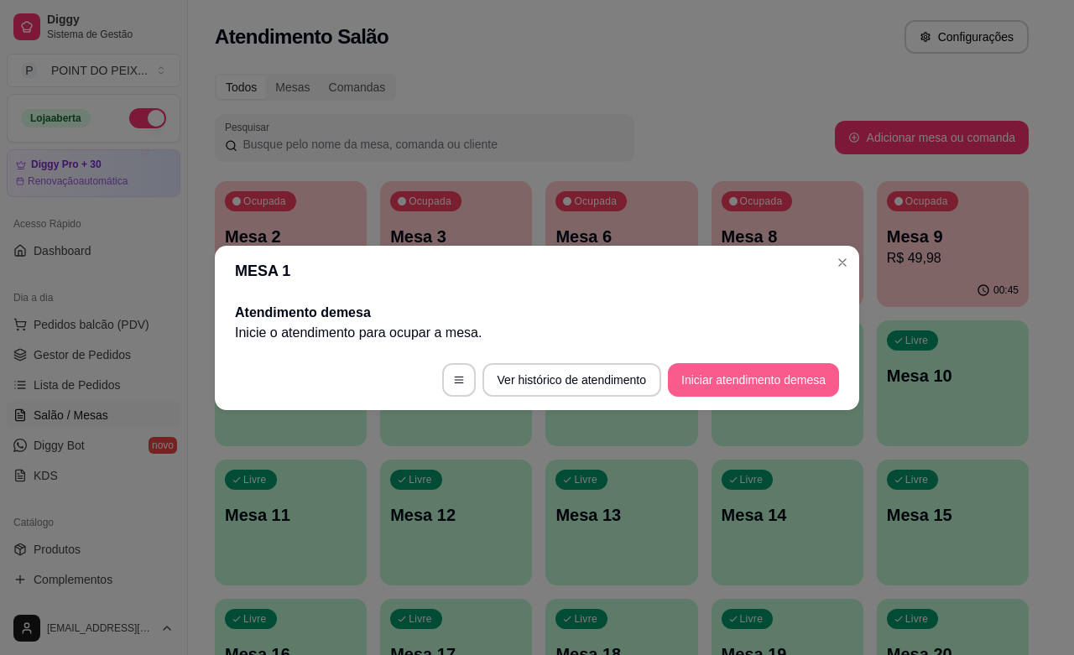
click at [731, 387] on button "Iniciar atendimento de mesa" at bounding box center [753, 380] width 171 height 34
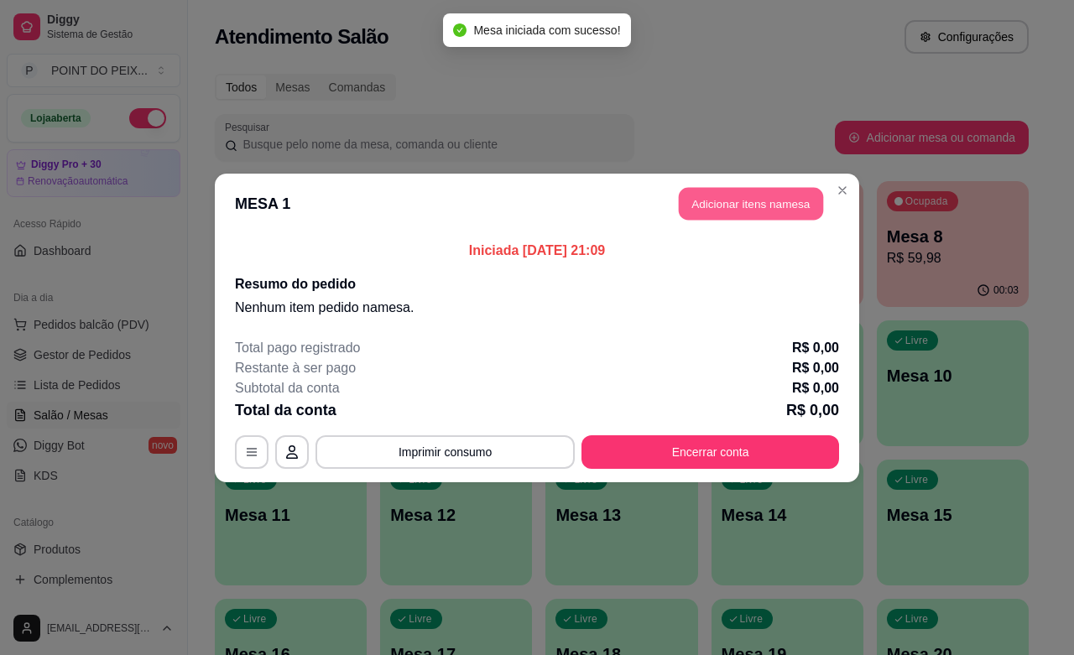
click at [730, 203] on button "Adicionar itens na mesa" at bounding box center [751, 203] width 144 height 33
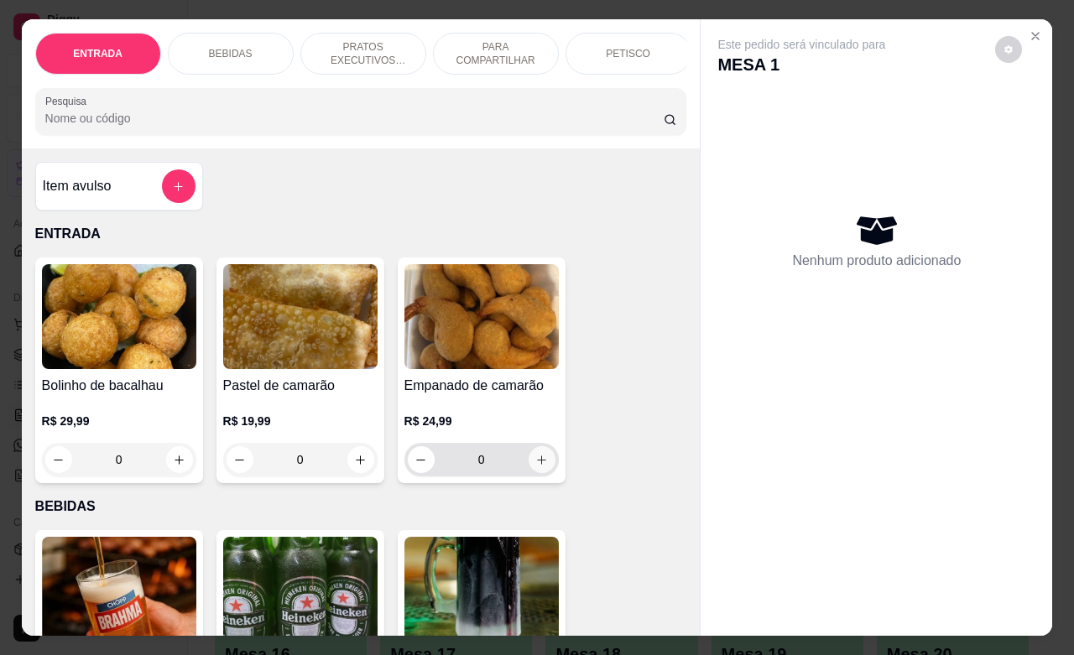
click at [528, 466] on button "increase-product-quantity" at bounding box center [541, 459] width 27 height 27
type input "1"
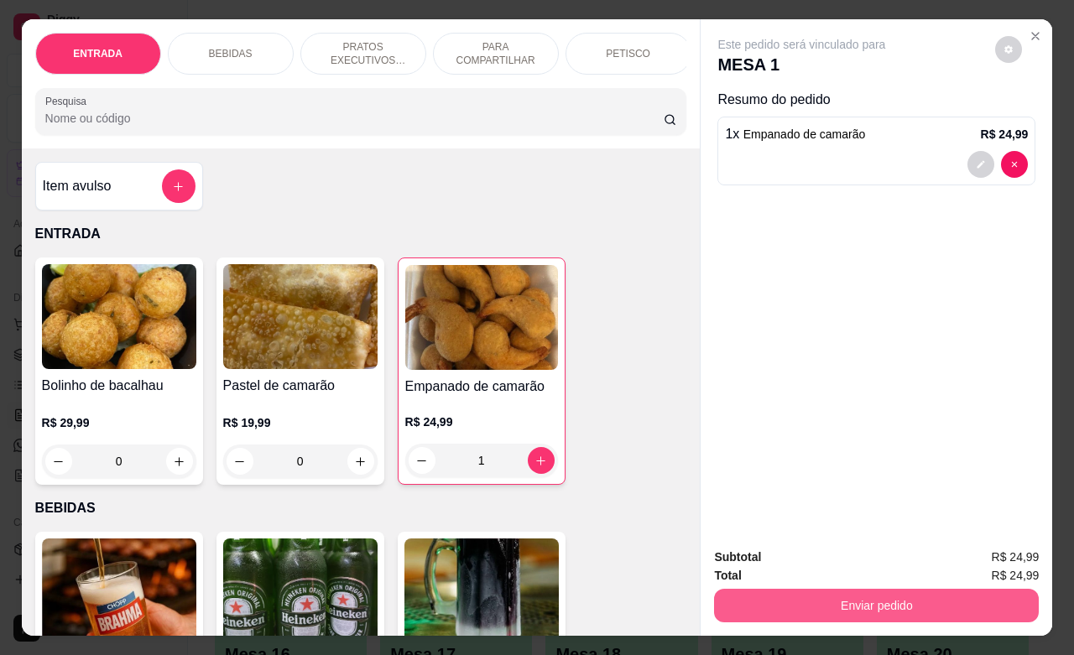
click at [948, 611] on button "Enviar pedido" at bounding box center [876, 606] width 325 height 34
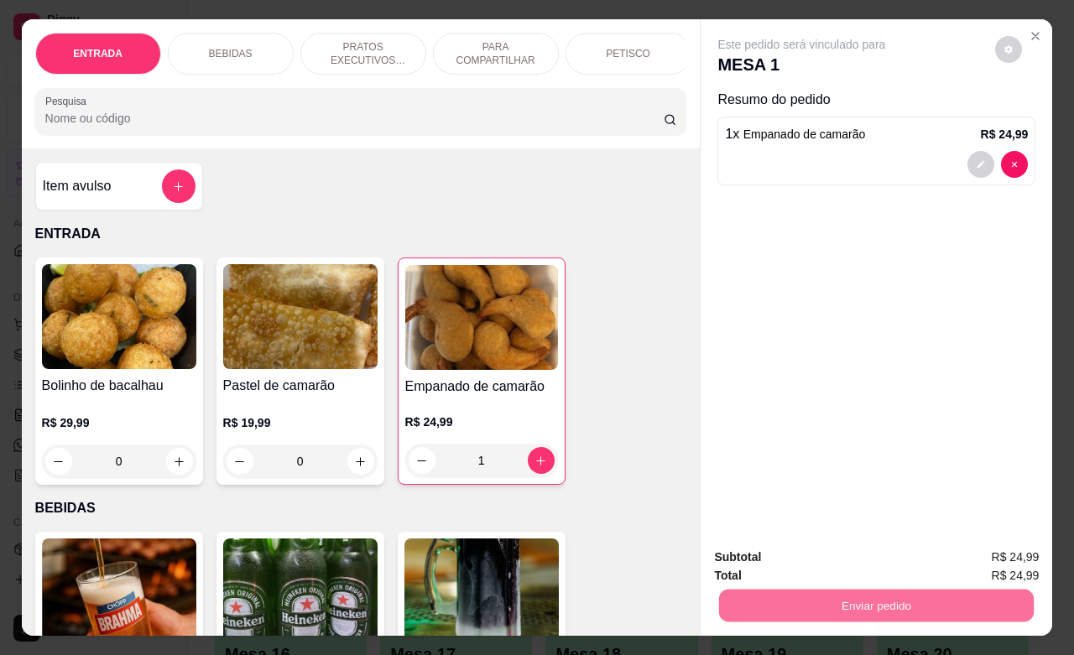
click at [873, 552] on button "Não registrar e enviar pedido" at bounding box center [818, 554] width 169 height 31
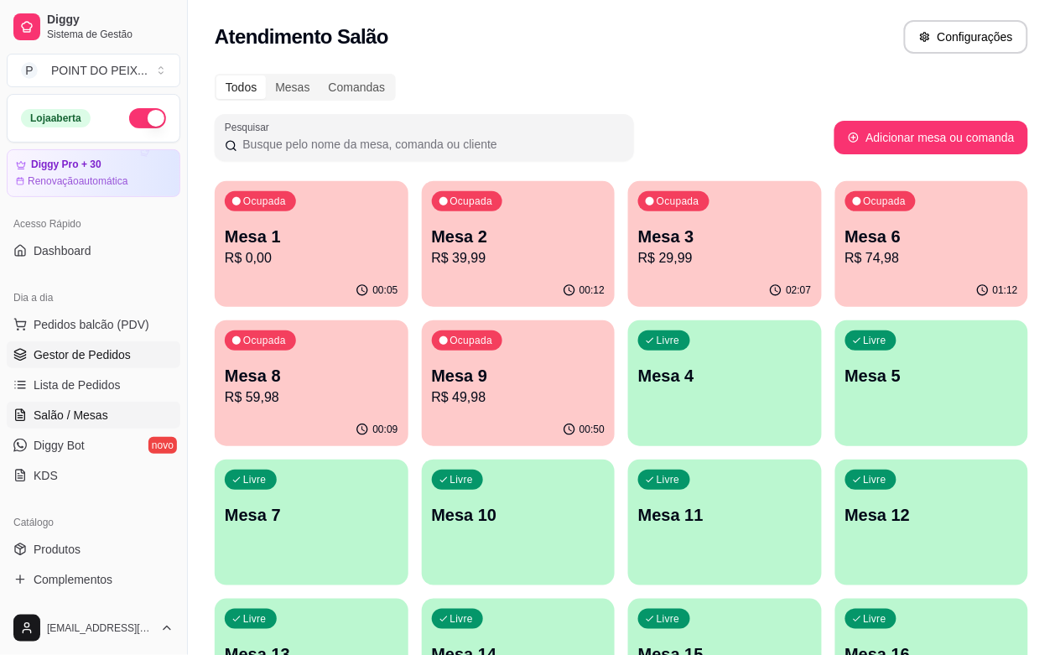
click at [99, 358] on span "Gestor de Pedidos" at bounding box center [82, 354] width 97 height 17
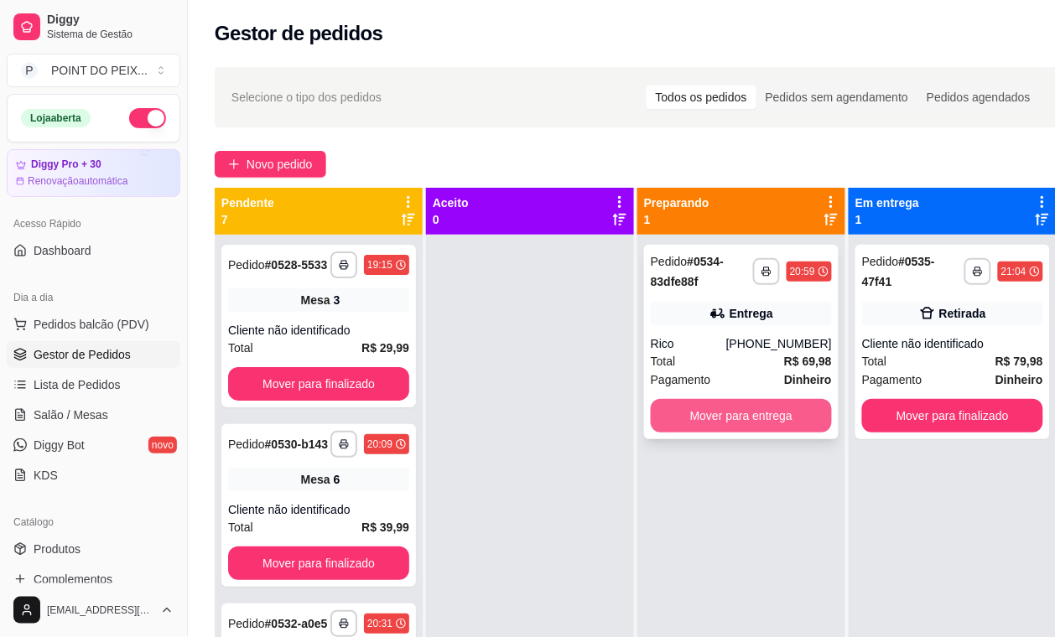
click at [730, 411] on button "Mover para entrega" at bounding box center [741, 416] width 181 height 34
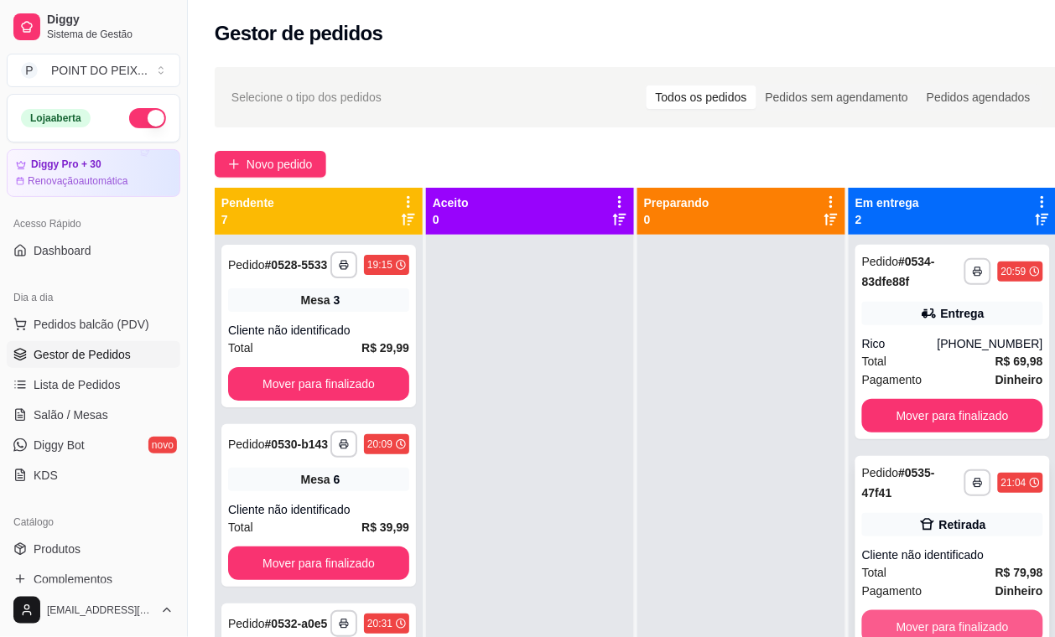
click at [893, 619] on button "Mover para finalizado" at bounding box center [952, 628] width 181 height 34
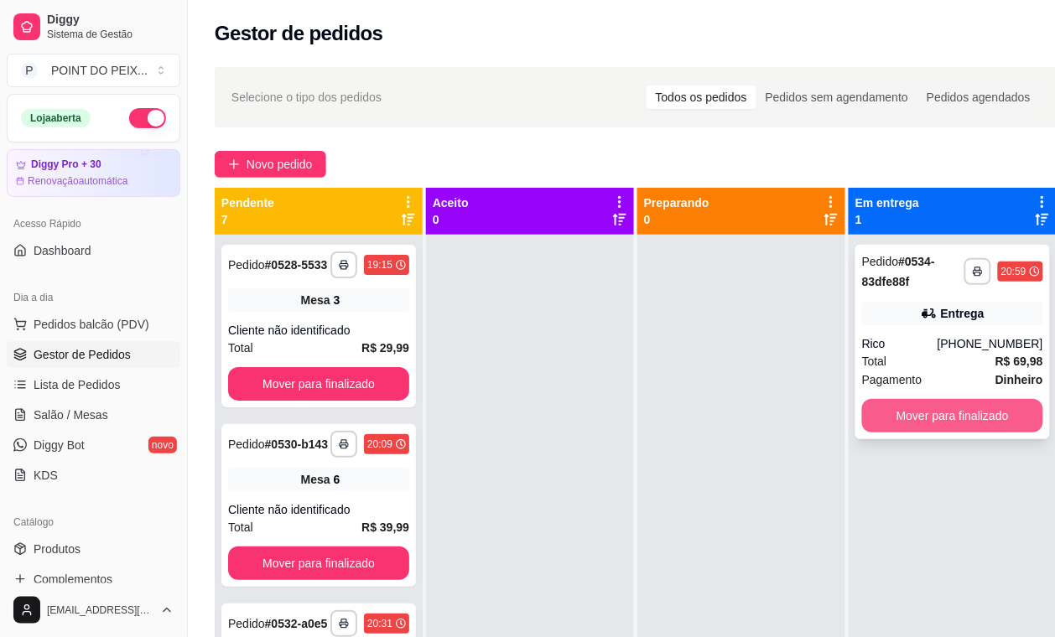
click at [903, 425] on button "Mover para finalizado" at bounding box center [952, 416] width 181 height 34
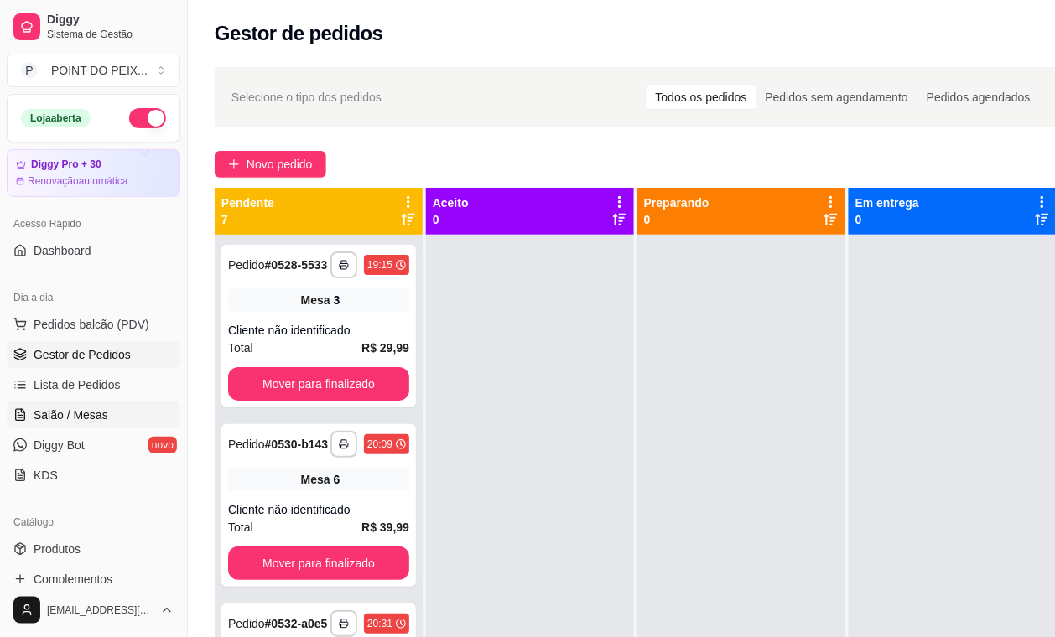
click at [88, 414] on span "Salão / Mesas" at bounding box center [71, 415] width 75 height 17
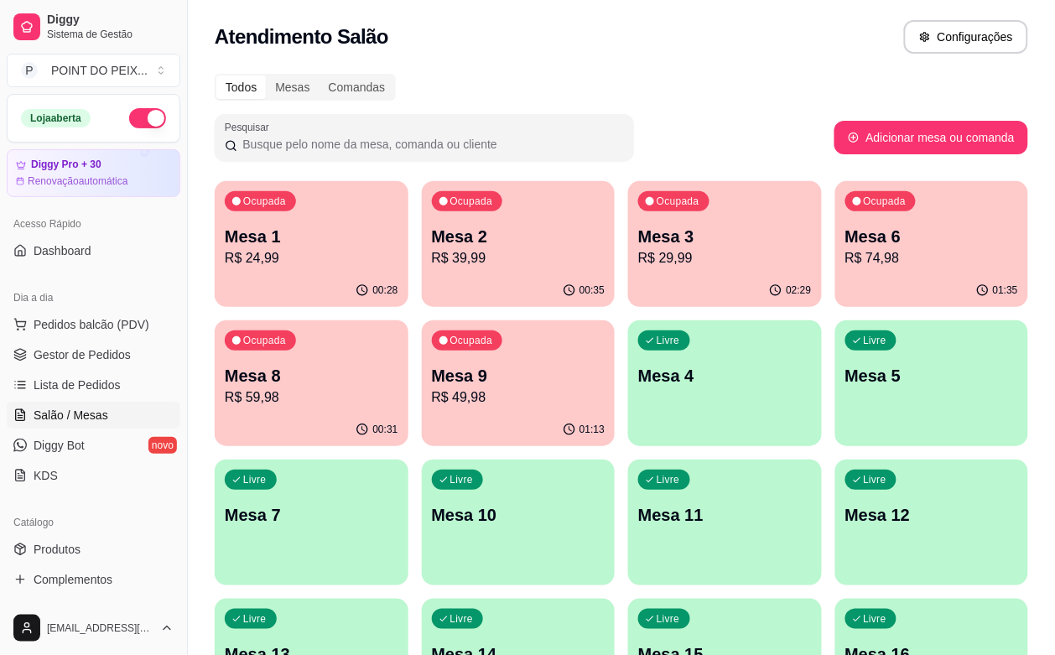
click at [317, 273] on div "Ocupada Mesa 1 R$ 24,99" at bounding box center [312, 227] width 194 height 93
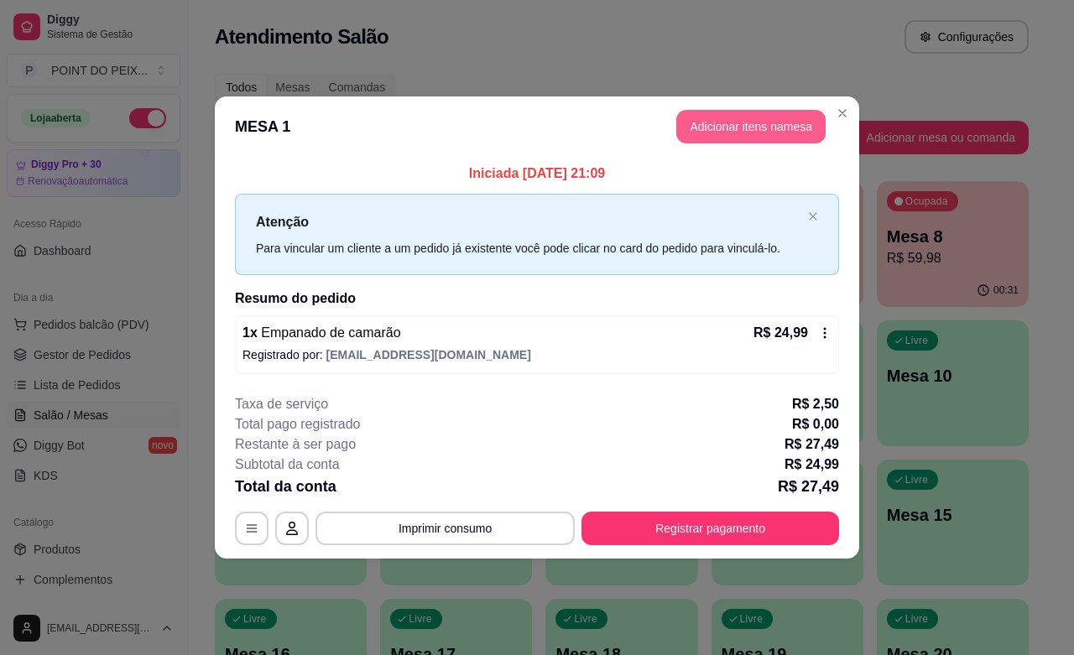
click at [778, 133] on button "Adicionar itens na mesa" at bounding box center [750, 127] width 149 height 34
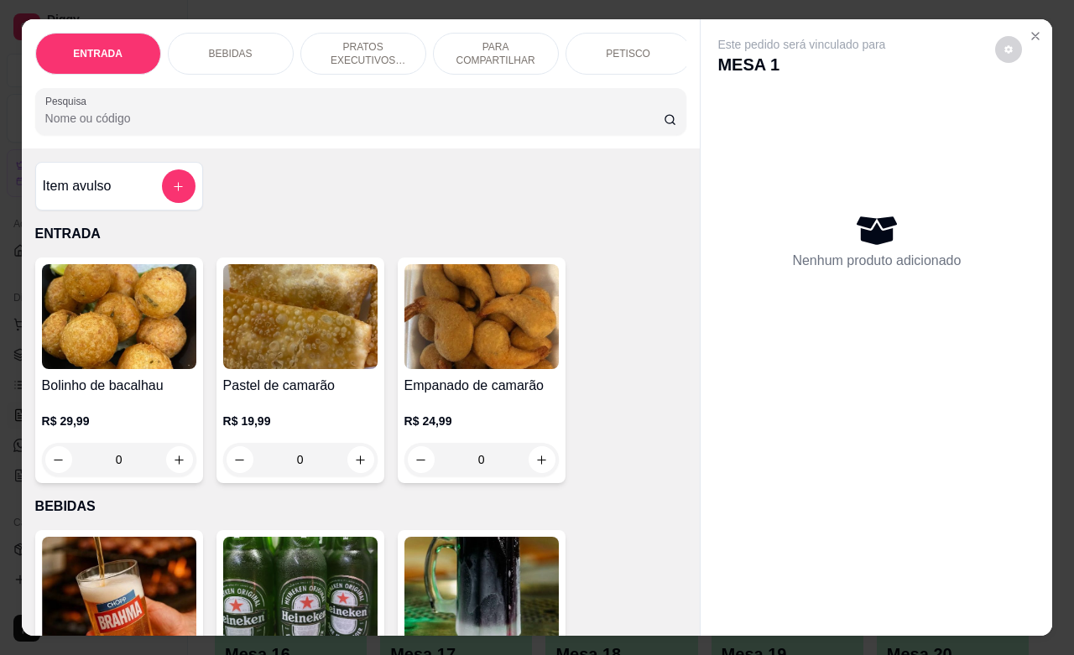
click at [610, 47] on p "PETISCO" at bounding box center [628, 53] width 44 height 13
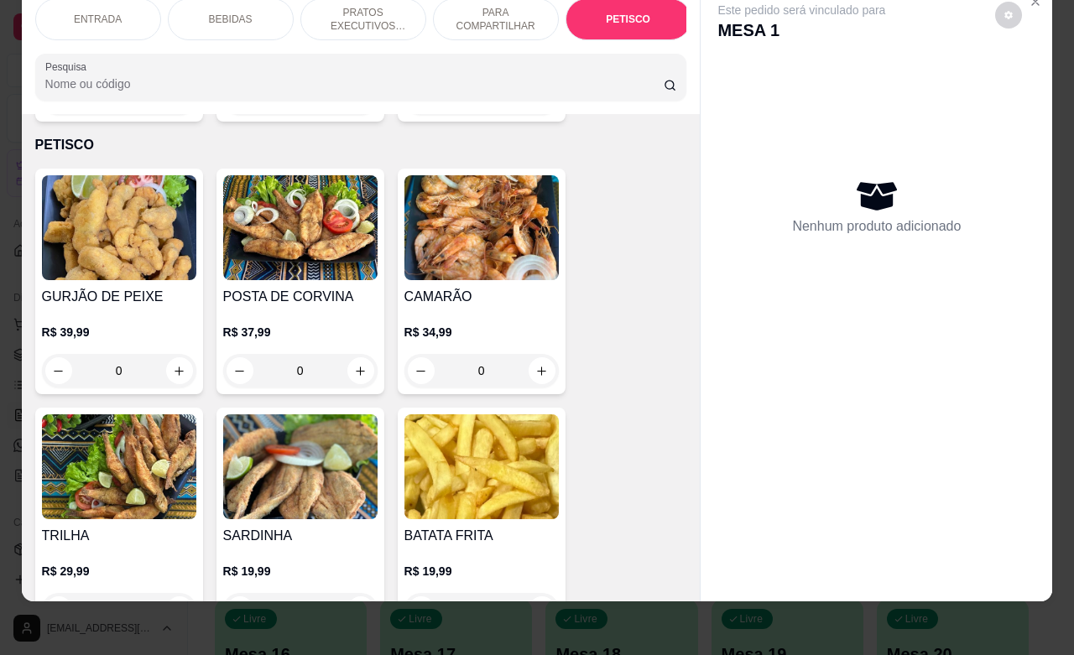
scroll to position [4020, 0]
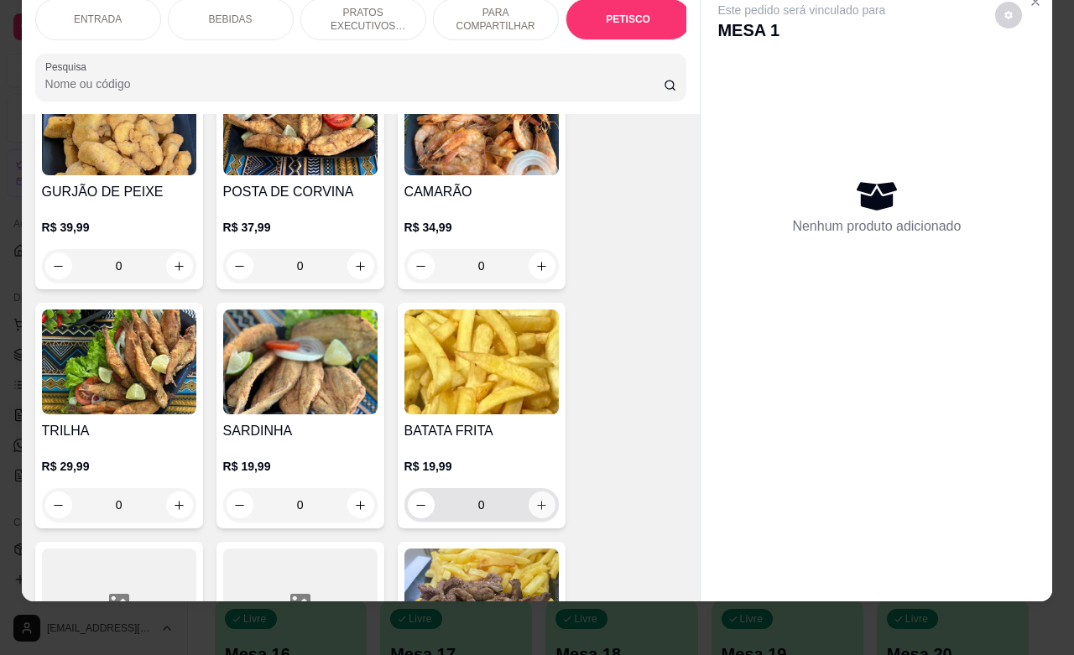
click at [535, 499] on icon "increase-product-quantity" at bounding box center [541, 505] width 13 height 13
type input "1"
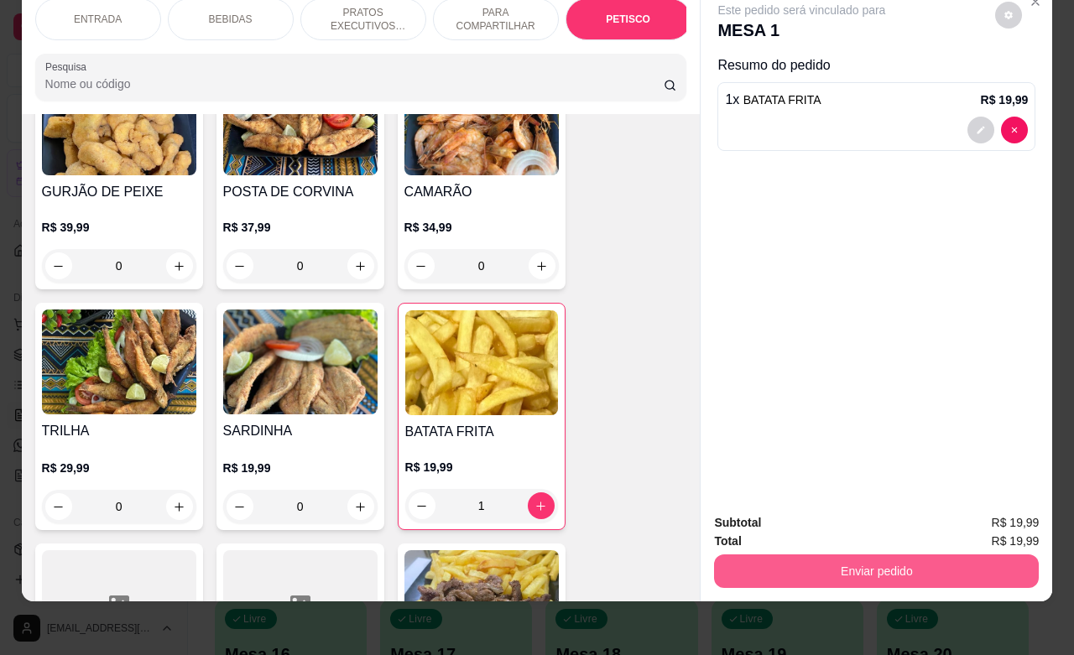
click at [812, 558] on button "Enviar pedido" at bounding box center [876, 571] width 325 height 34
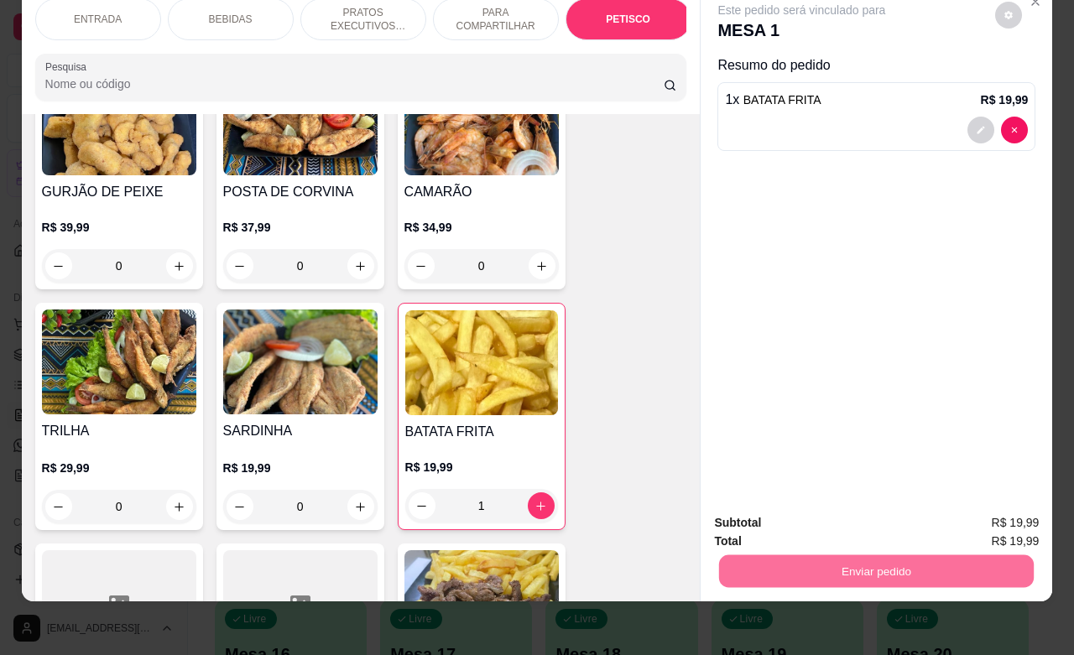
click at [819, 512] on button "Não registrar e enviar pedido" at bounding box center [818, 512] width 169 height 31
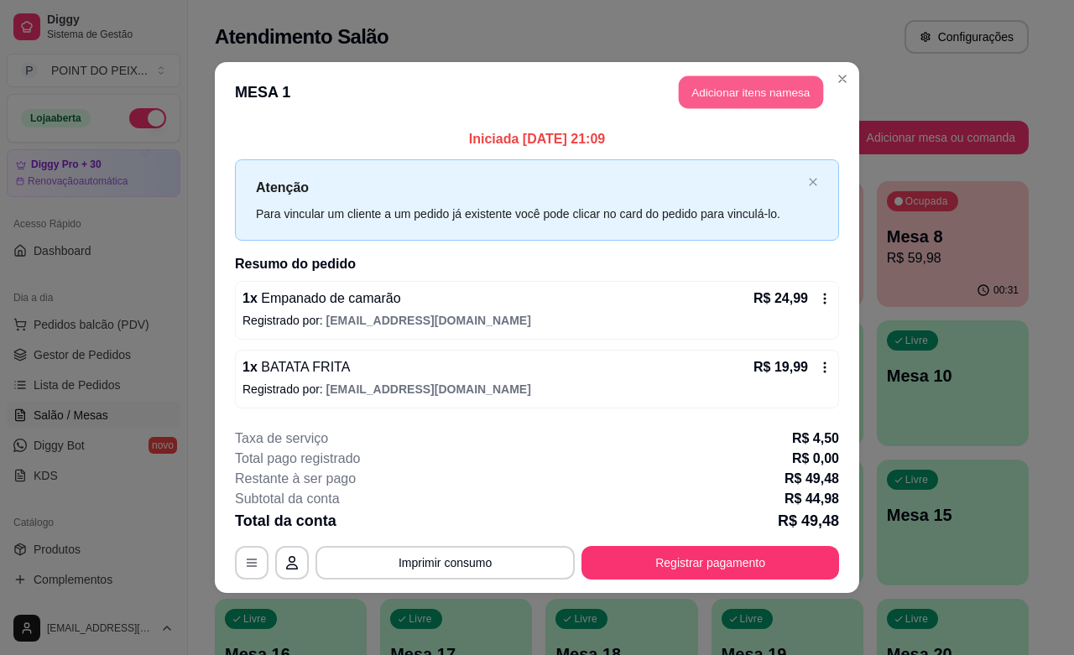
click at [778, 82] on button "Adicionar itens na mesa" at bounding box center [751, 92] width 144 height 33
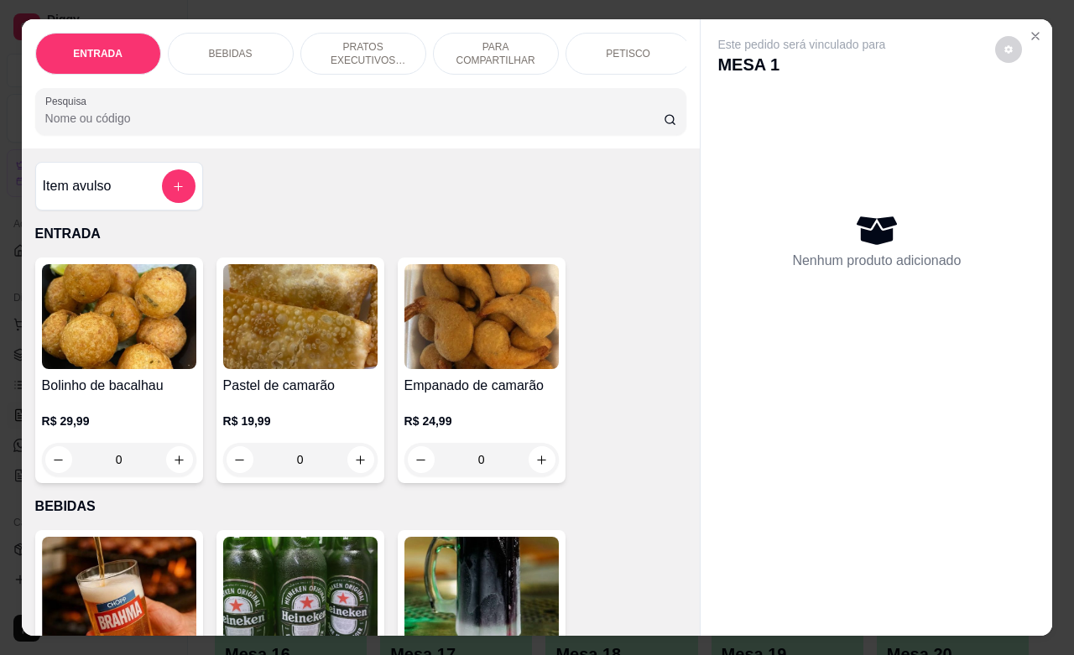
click at [216, 47] on p "BEBIDAS" at bounding box center [231, 53] width 44 height 13
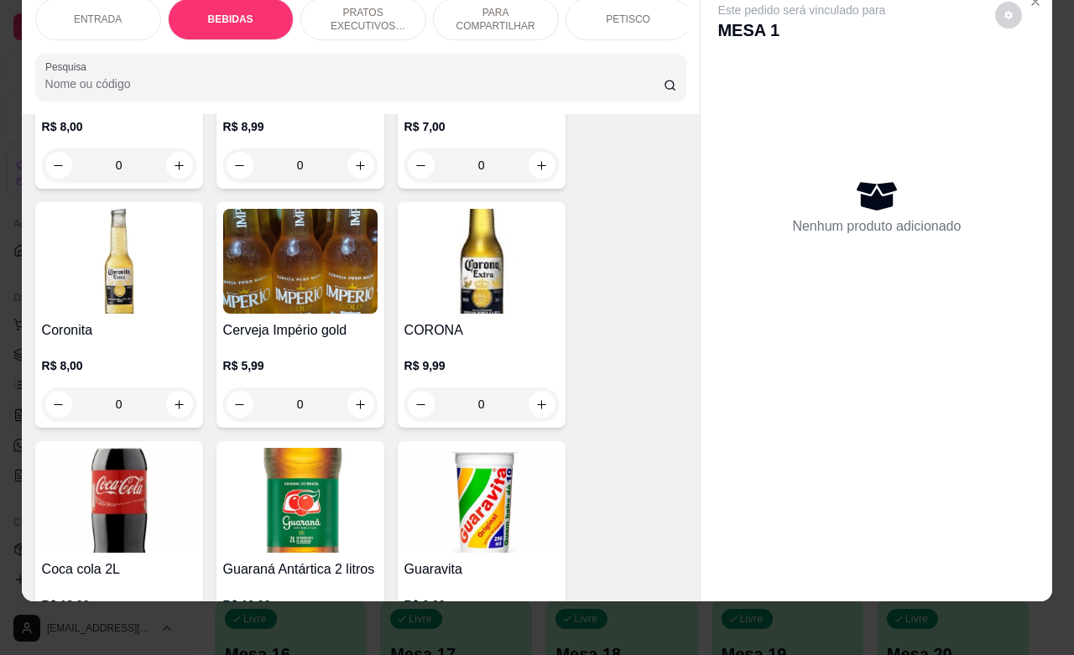
scroll to position [872, 0]
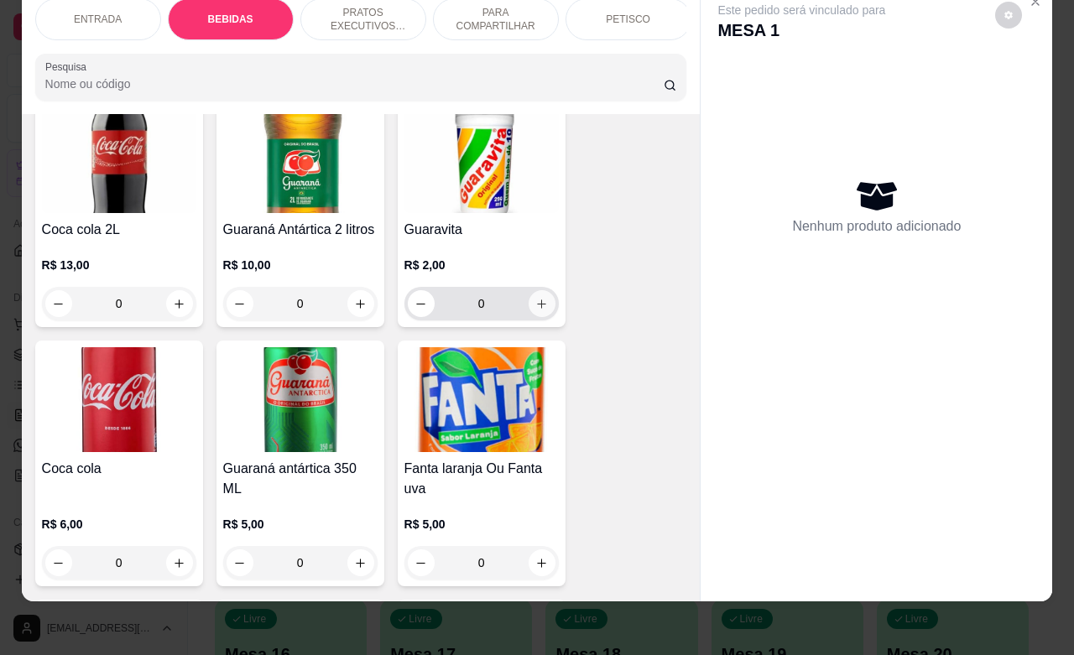
click at [537, 300] on icon "increase-product-quantity" at bounding box center [541, 303] width 9 height 9
type input "1"
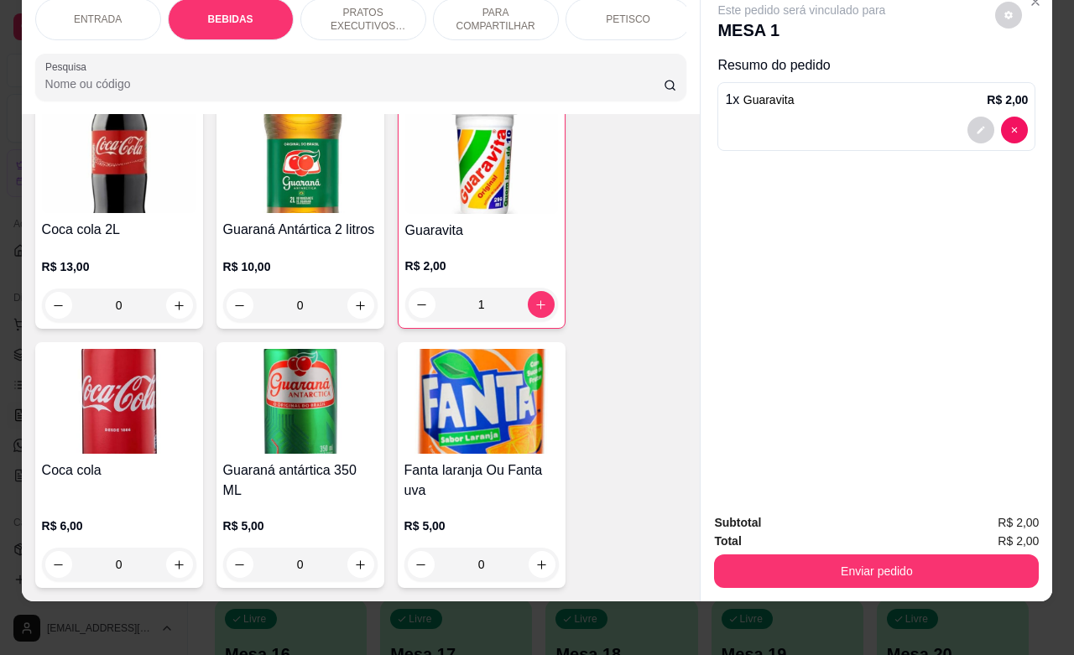
scroll to position [0, 0]
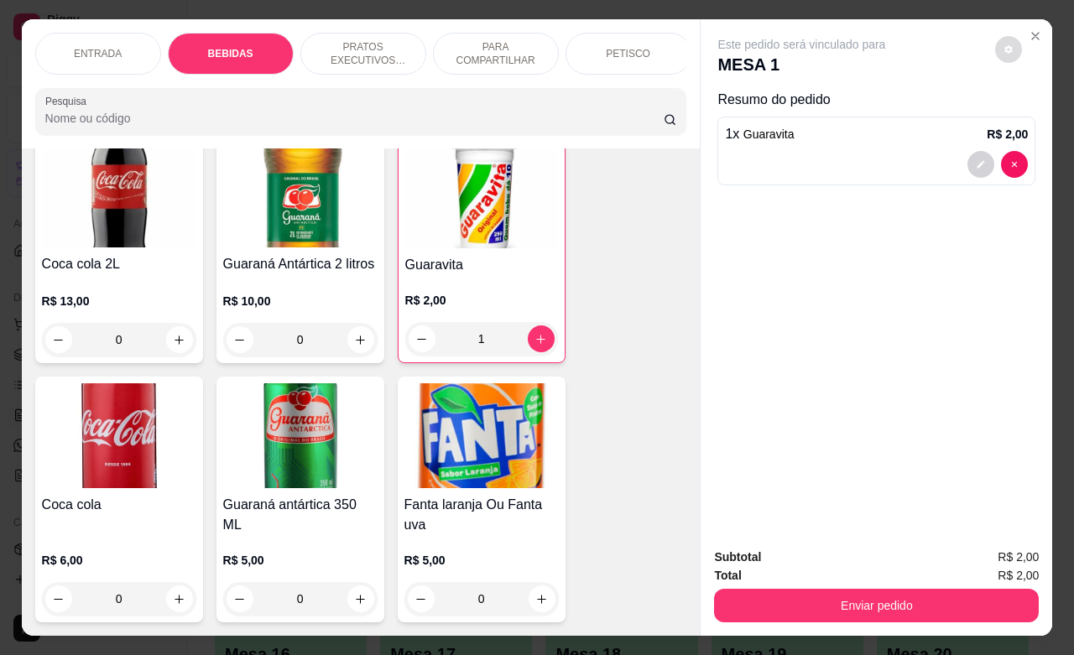
click at [1000, 46] on button "decrease-product-quantity" at bounding box center [1008, 49] width 27 height 27
click at [1019, 107] on span "Automatic updates" at bounding box center [1029, 108] width 34 height 20
click at [1019, 108] on input "Automatic updates" at bounding box center [1016, 113] width 11 height 11
checkbox input "false"
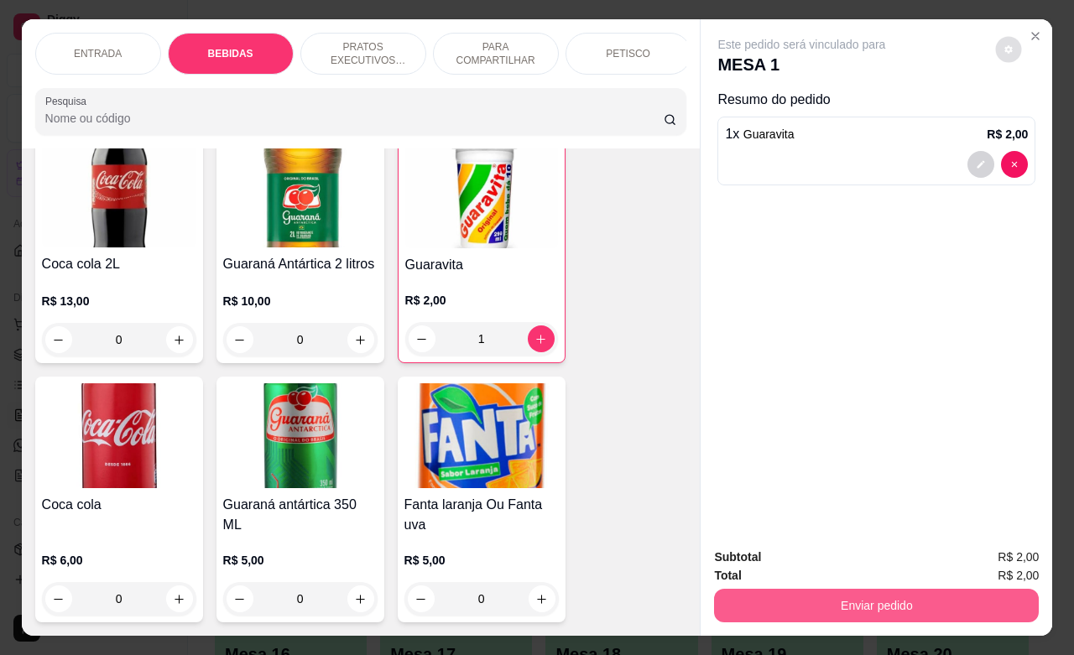
click at [825, 594] on button "Enviar pedido" at bounding box center [876, 606] width 325 height 34
click at [812, 600] on button "Enviar pedido" at bounding box center [876, 605] width 315 height 33
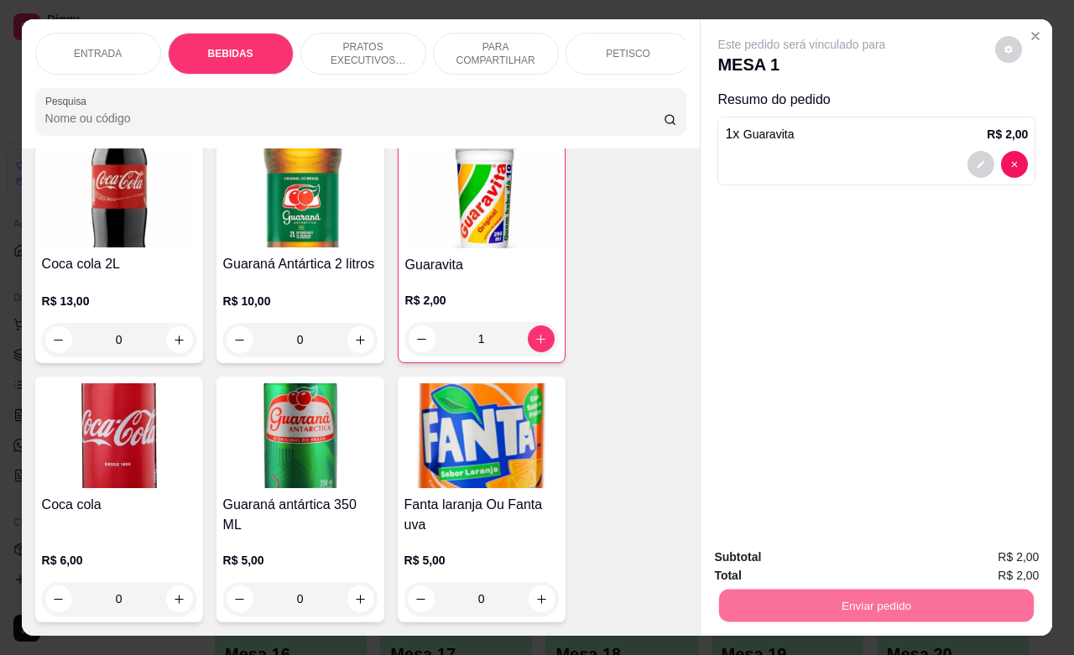
click at [835, 550] on button "Não registrar e enviar pedido" at bounding box center [818, 554] width 169 height 31
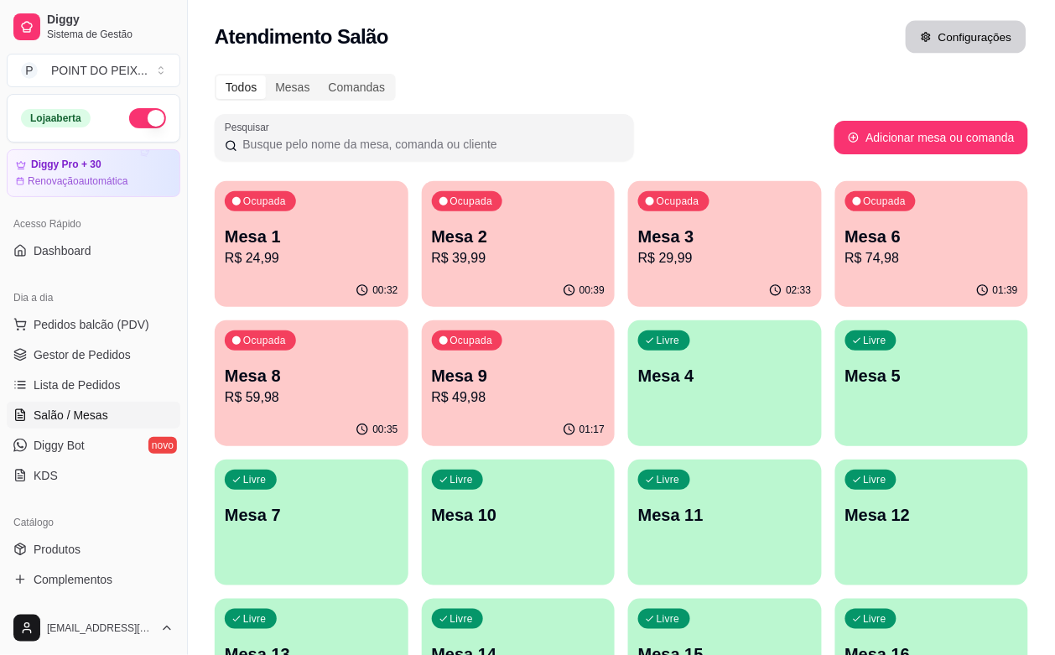
click at [979, 32] on button "Configurações" at bounding box center [966, 37] width 121 height 33
click at [478, 244] on p "Mesa 2" at bounding box center [519, 236] width 174 height 23
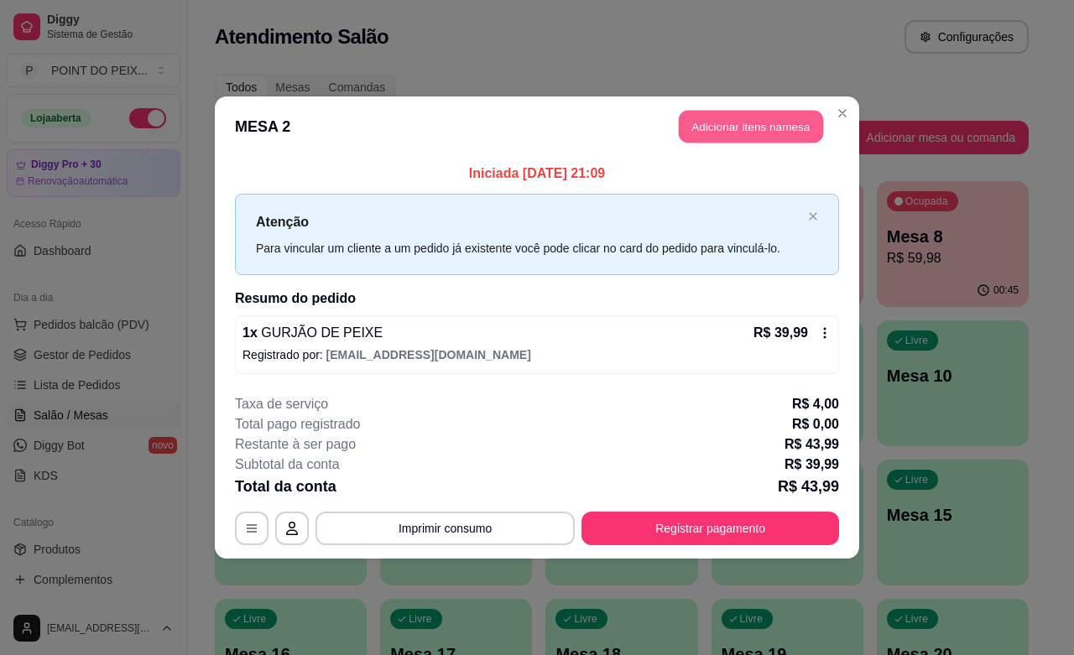
click at [766, 123] on button "Adicionar itens na mesa" at bounding box center [751, 127] width 144 height 33
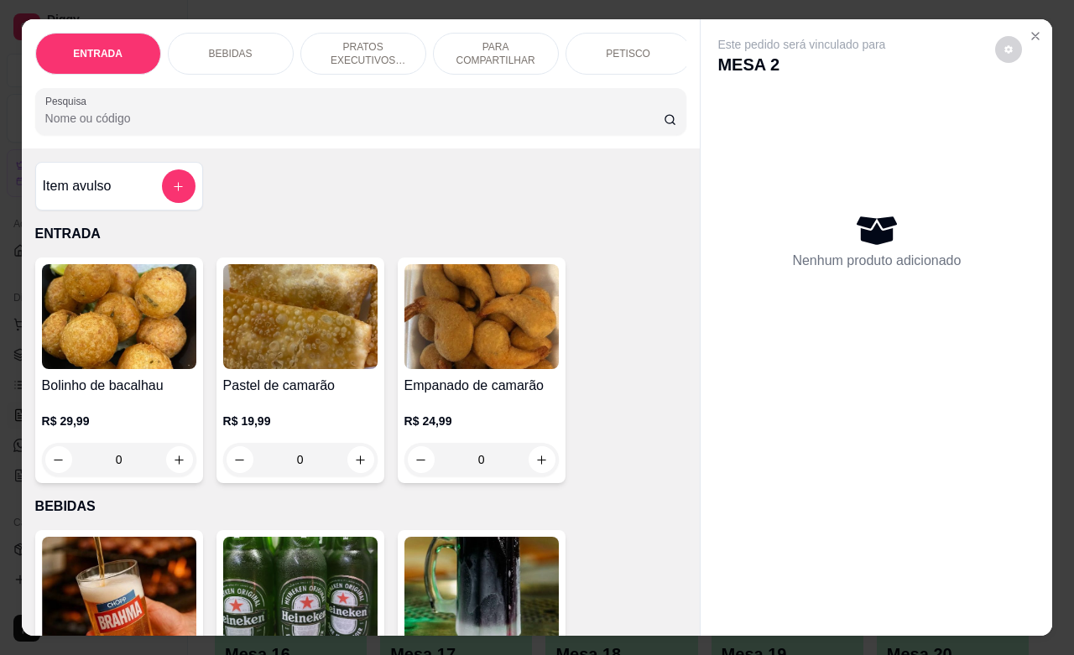
click at [622, 47] on p "PETISCO" at bounding box center [628, 53] width 44 height 13
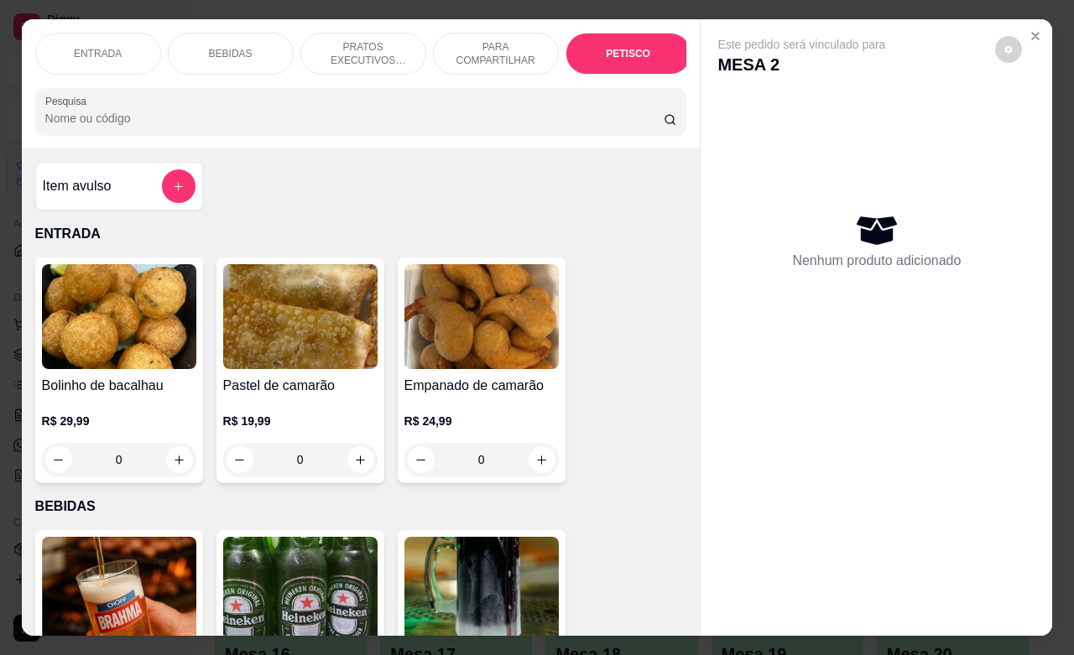
scroll to position [3915, 0]
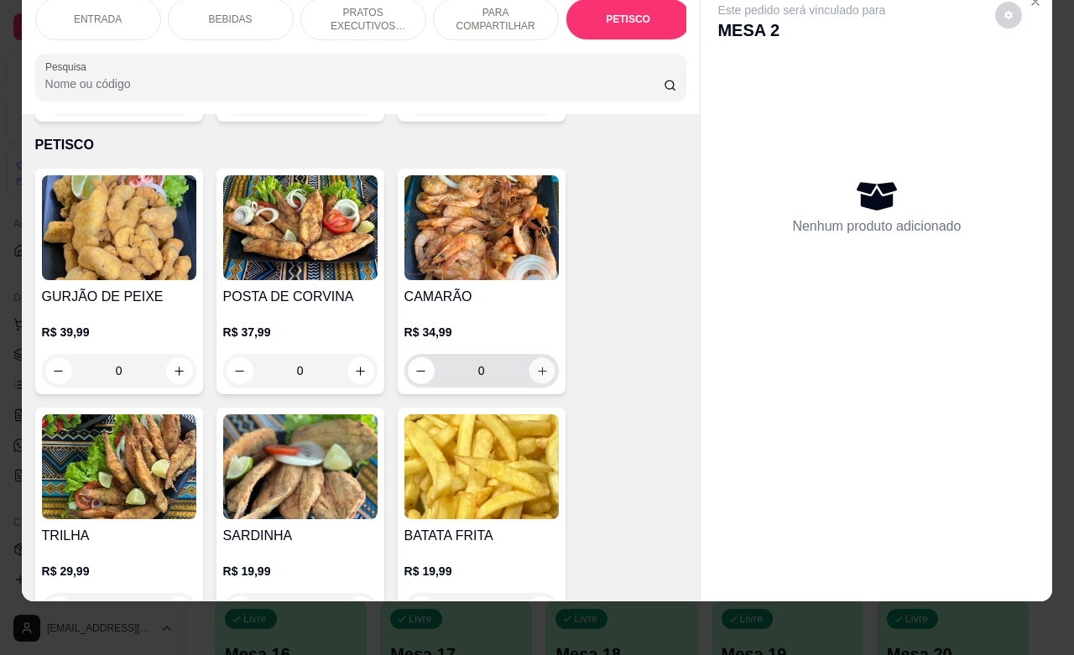
click at [535, 365] on icon "increase-product-quantity" at bounding box center [541, 371] width 13 height 13
type input "1"
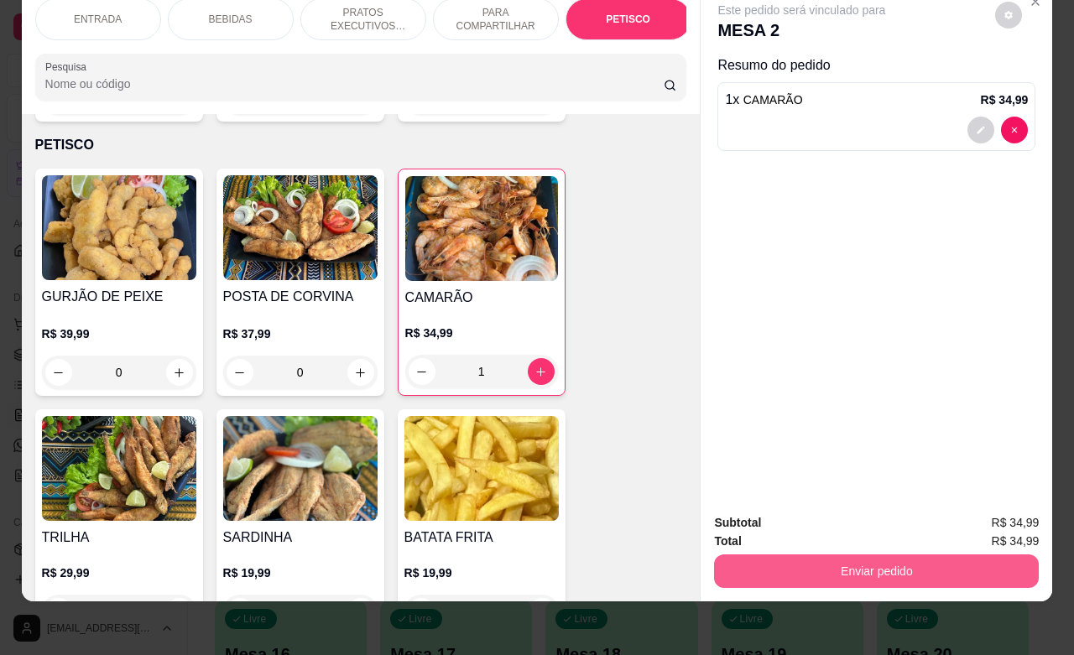
click at [848, 554] on button "Enviar pedido" at bounding box center [876, 571] width 325 height 34
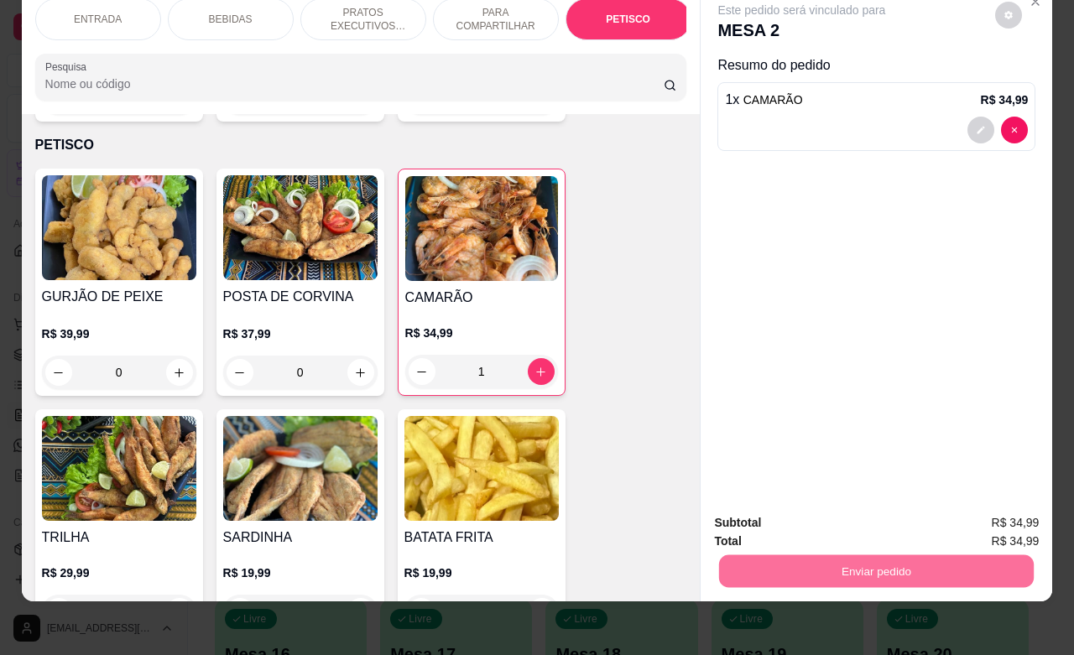
click at [849, 508] on button "Não registrar e enviar pedido" at bounding box center [818, 513] width 174 height 32
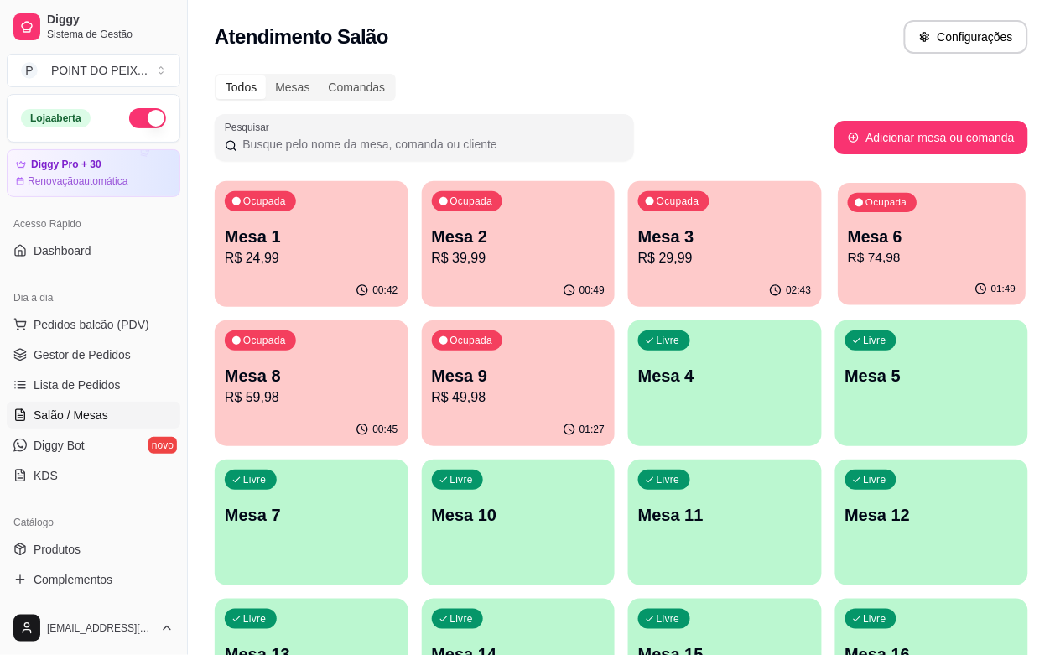
click at [838, 270] on div "Ocupada Mesa 6 R$ 74,98" at bounding box center [932, 228] width 188 height 91
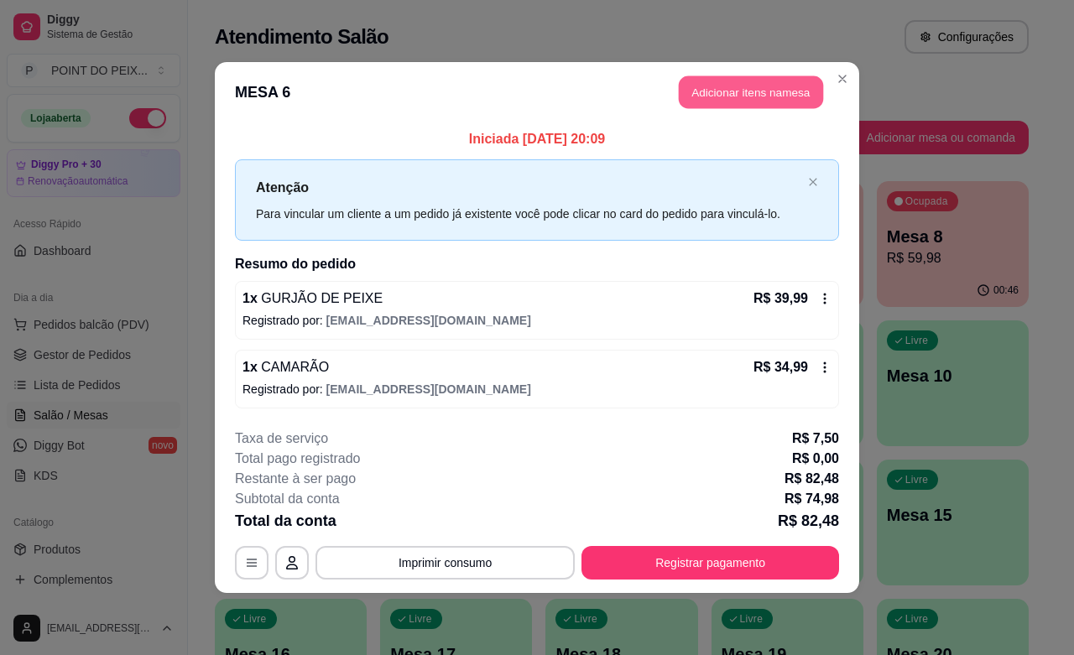
click at [766, 80] on button "Adicionar itens na mesa" at bounding box center [751, 92] width 144 height 33
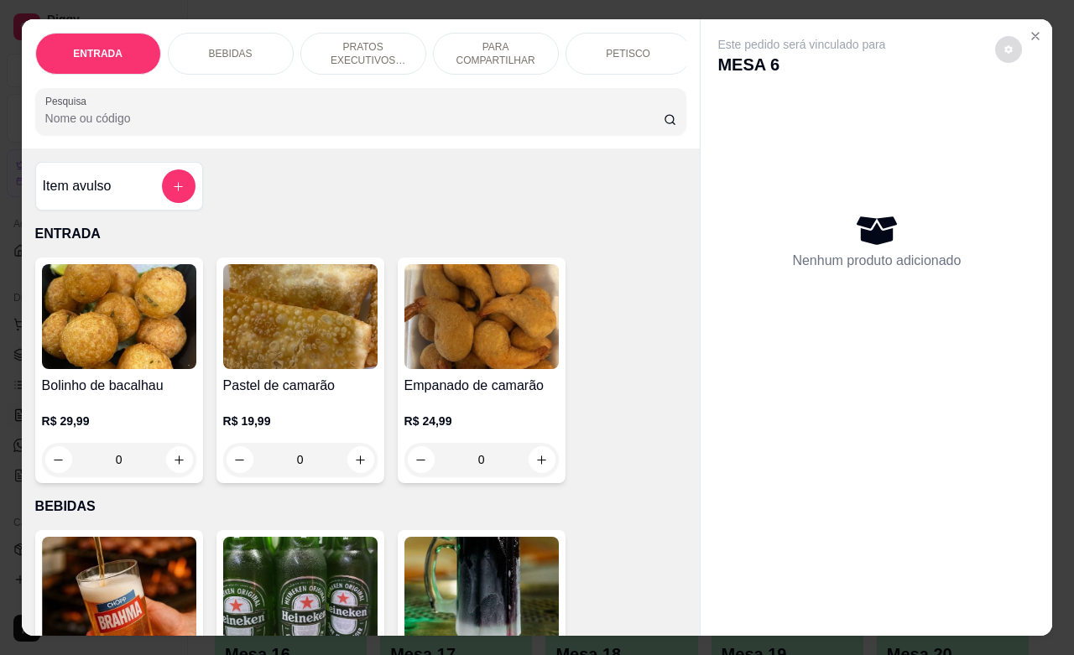
click at [1005, 46] on icon "decrease-product-quantity" at bounding box center [1009, 50] width 8 height 8
click at [1028, 105] on span "Automatic updates" at bounding box center [1029, 108] width 34 height 20
click at [1022, 108] on input "Automatic updates" at bounding box center [1016, 113] width 11 height 11
checkbox input "true"
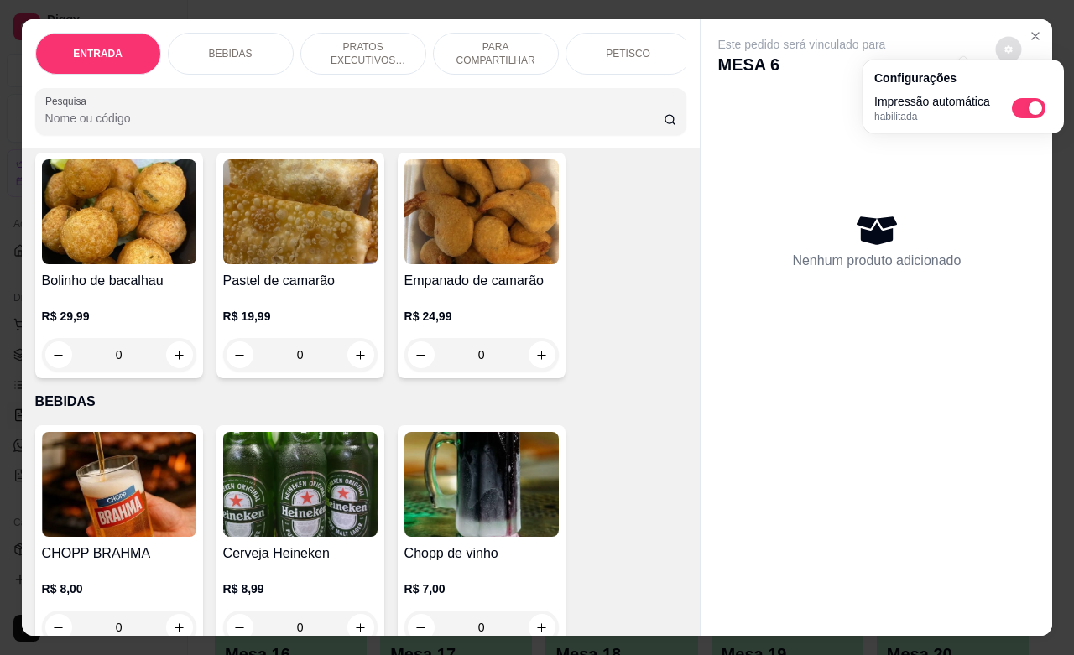
scroll to position [210, 0]
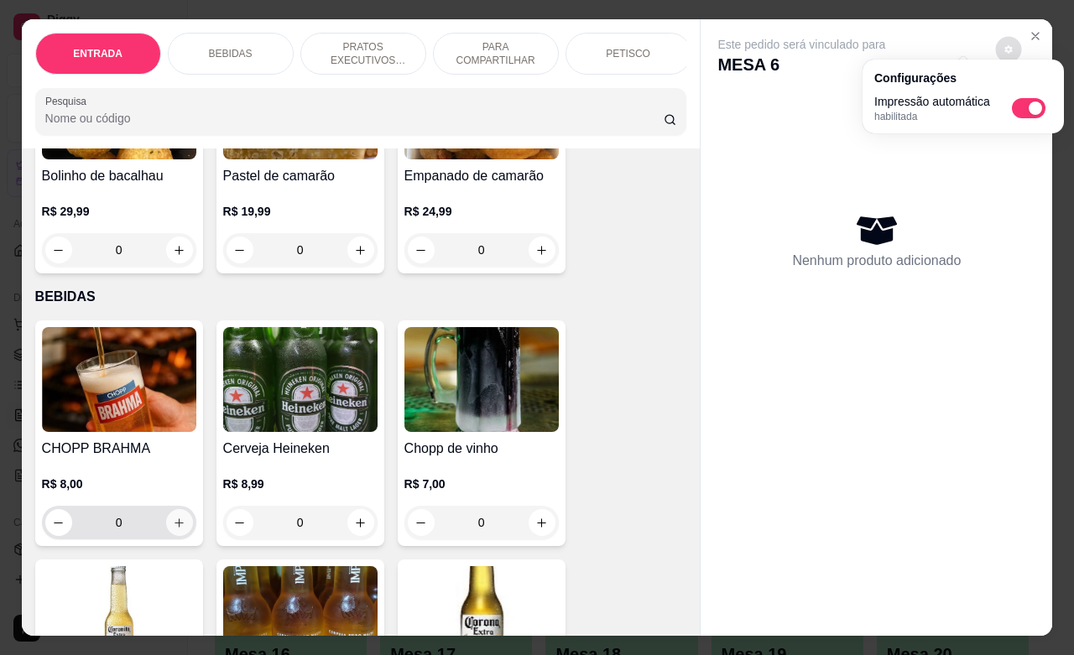
click at [173, 528] on icon "increase-product-quantity" at bounding box center [179, 523] width 13 height 13
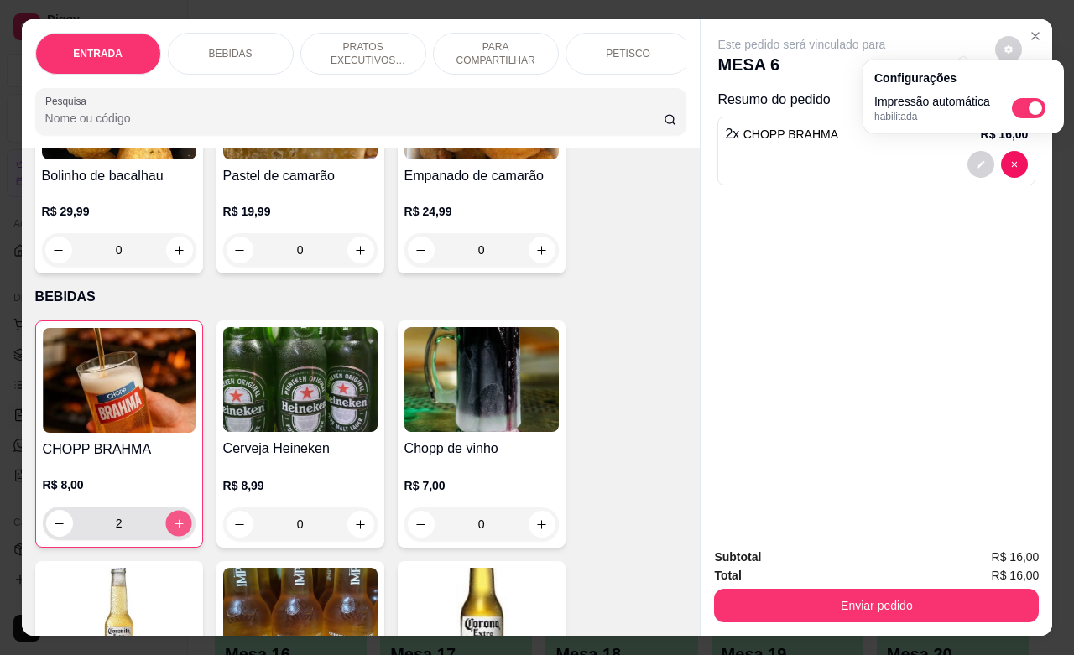
click at [172, 528] on icon "increase-product-quantity" at bounding box center [178, 524] width 13 height 13
click at [172, 527] on icon "increase-product-quantity" at bounding box center [178, 524] width 13 height 13
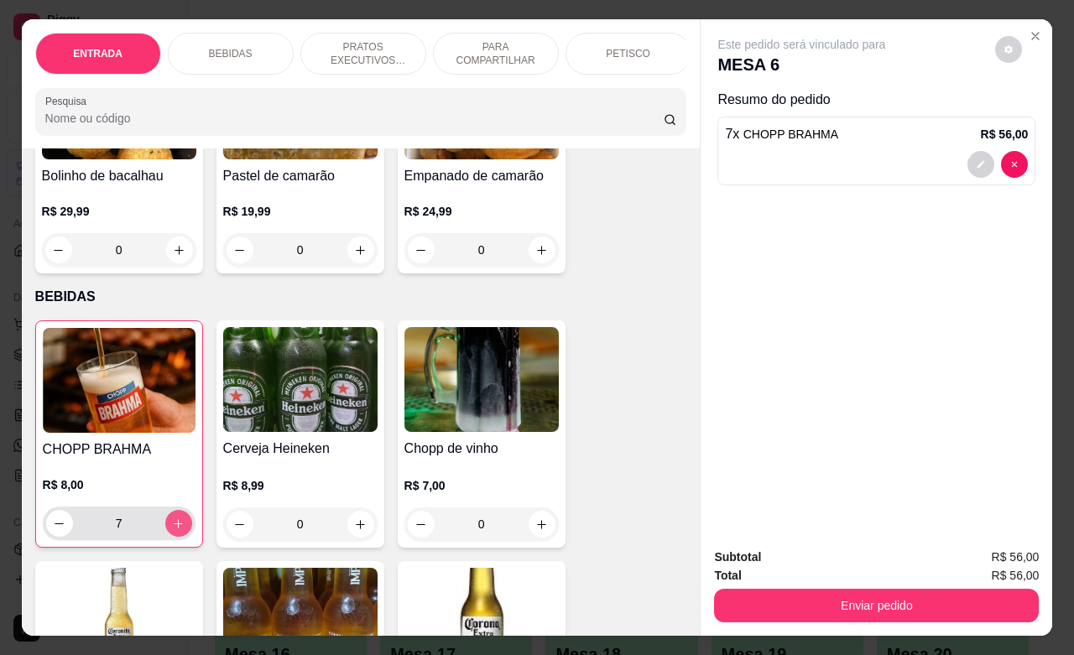
click at [172, 527] on icon "increase-product-quantity" at bounding box center [178, 524] width 13 height 13
type input "8"
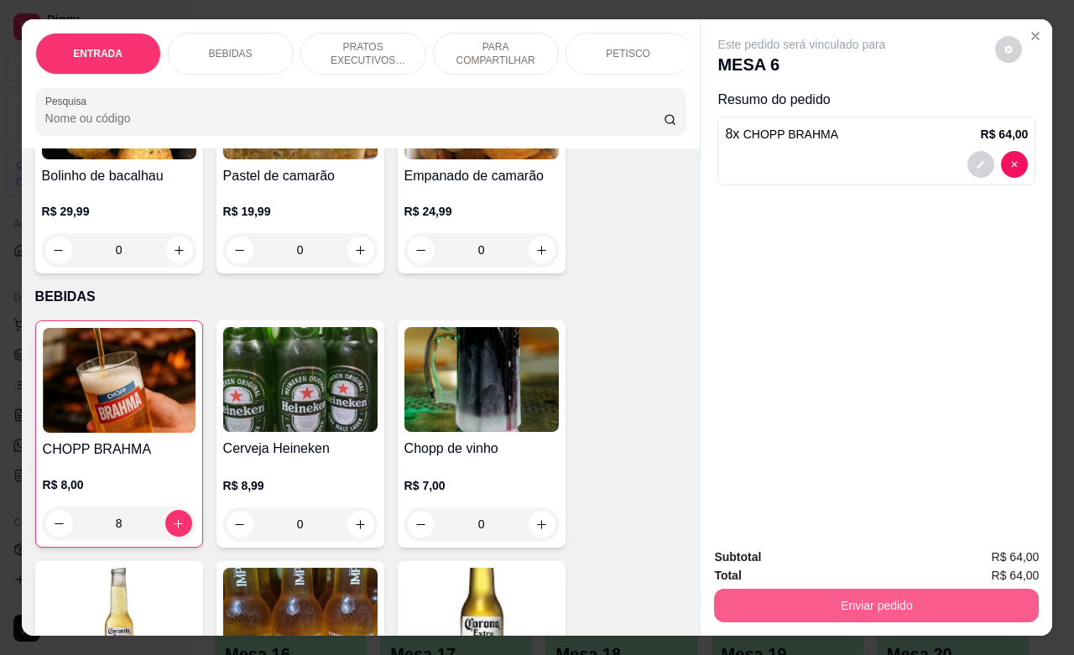
click at [904, 601] on button "Enviar pedido" at bounding box center [876, 606] width 325 height 34
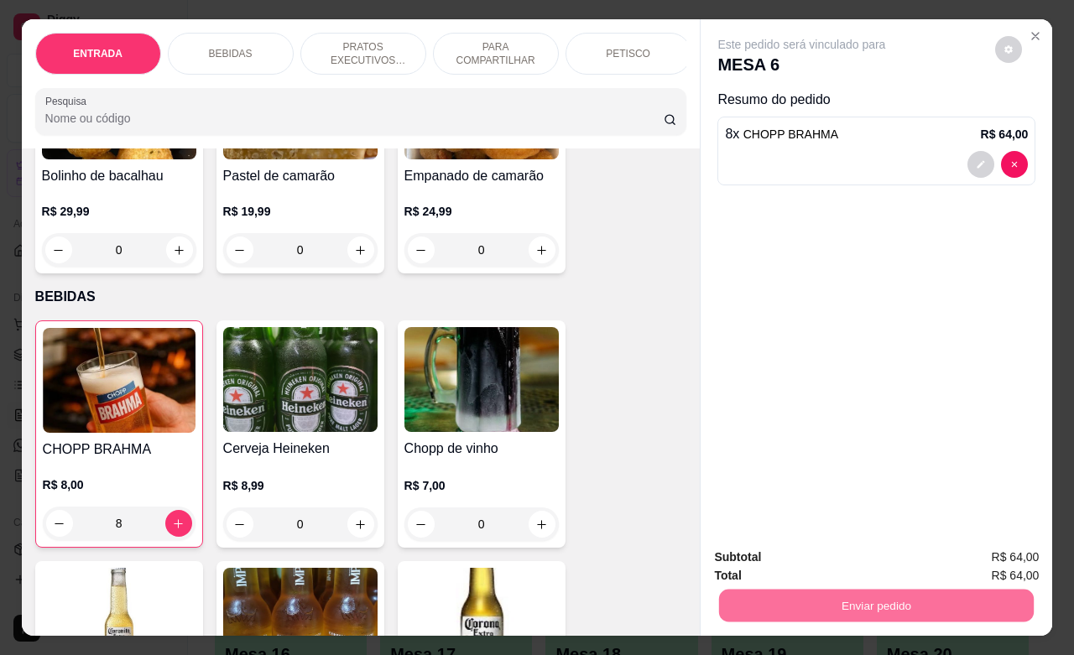
click at [868, 558] on button "Não registrar e enviar pedido" at bounding box center [818, 555] width 174 height 32
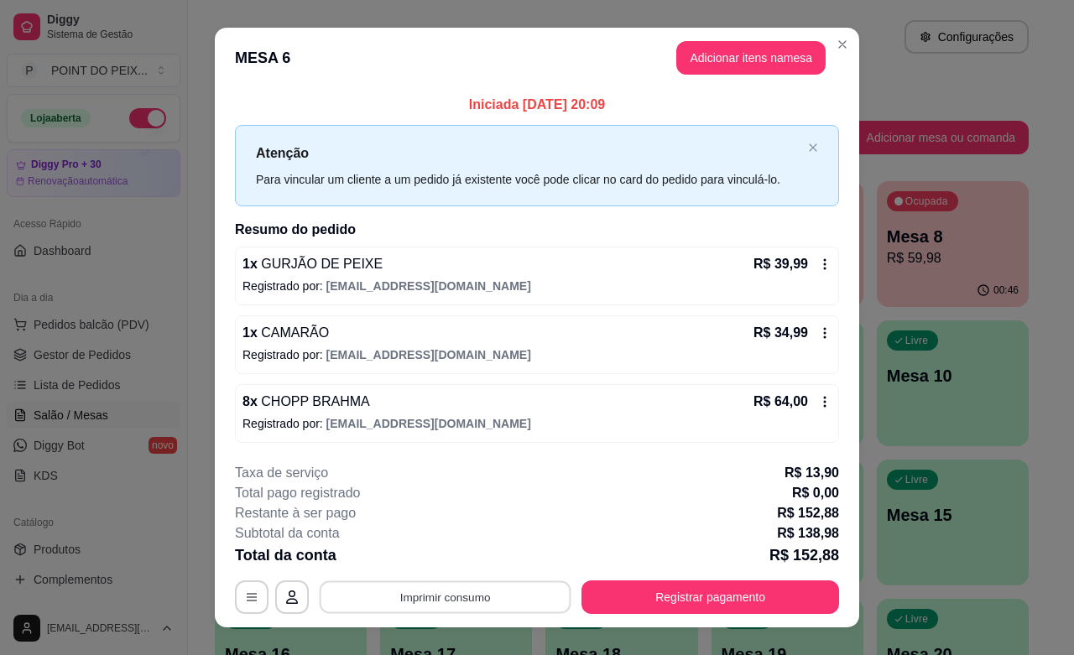
click at [454, 604] on button "Imprimir consumo" at bounding box center [446, 597] width 252 height 33
click at [446, 565] on button "IMPRESSORA" at bounding box center [440, 559] width 117 height 26
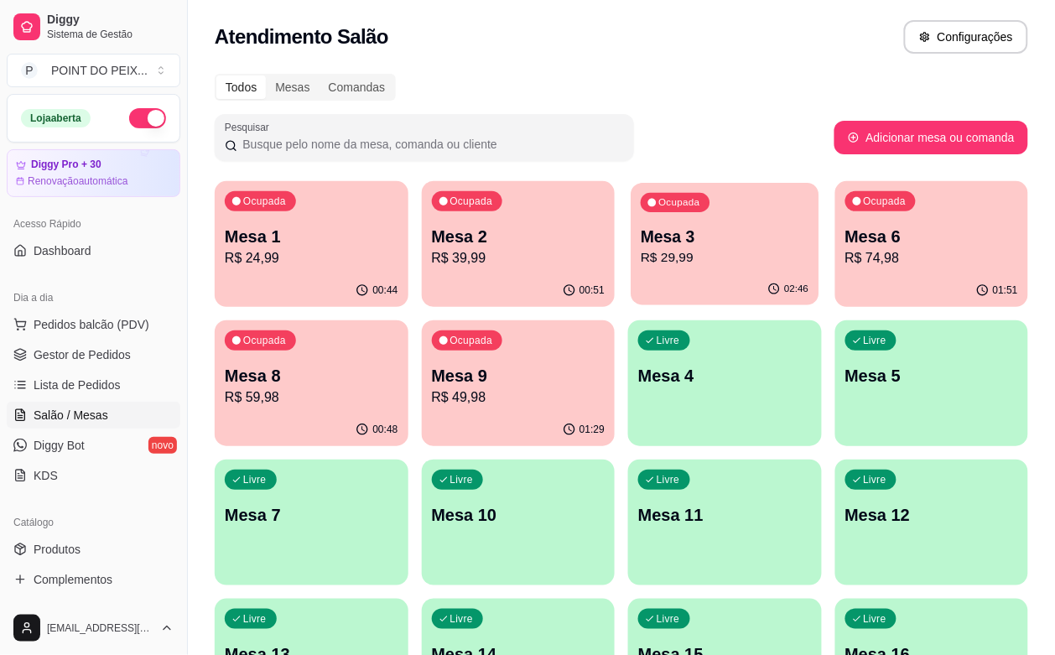
click at [641, 248] on p "R$ 29,99" at bounding box center [725, 257] width 168 height 19
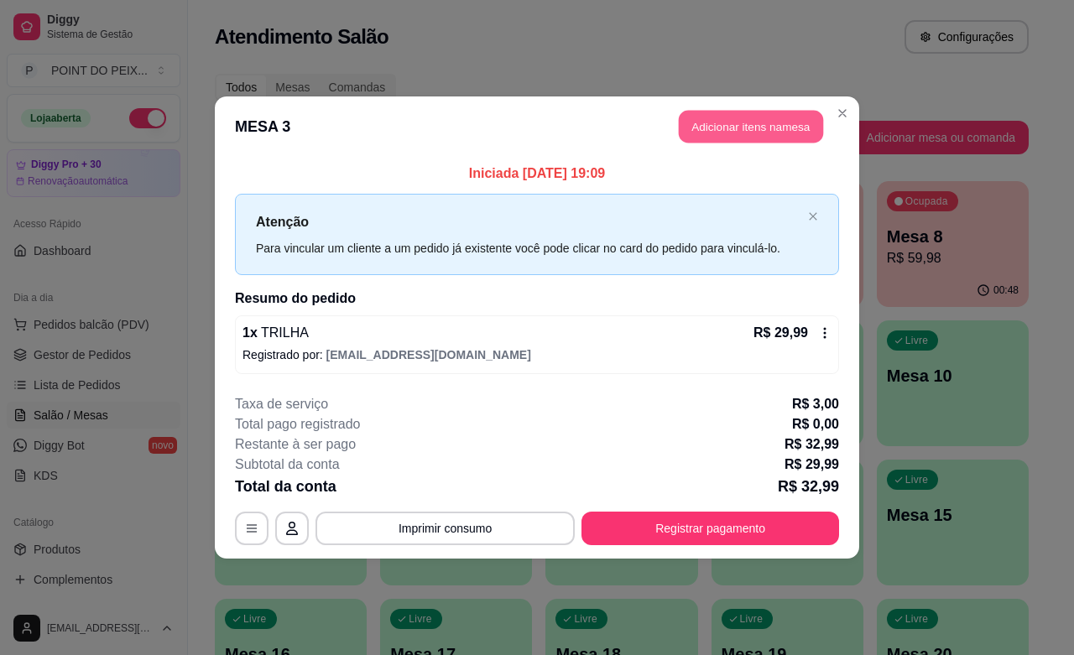
click at [757, 124] on button "Adicionar itens na mesa" at bounding box center [751, 127] width 144 height 33
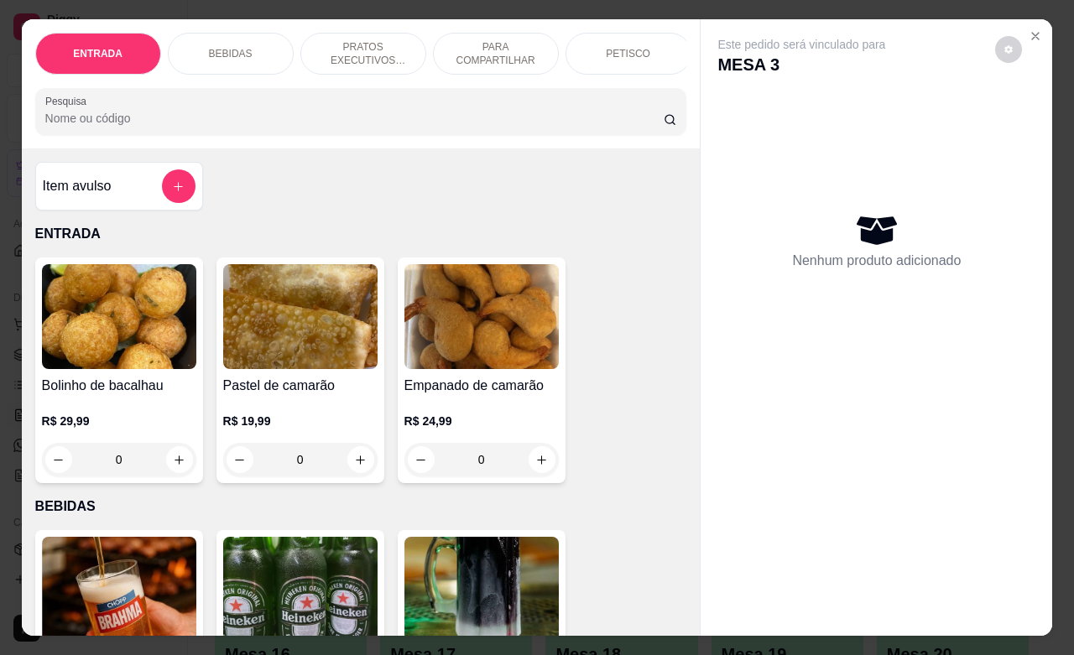
click at [626, 51] on p "PETISCO" at bounding box center [628, 53] width 44 height 13
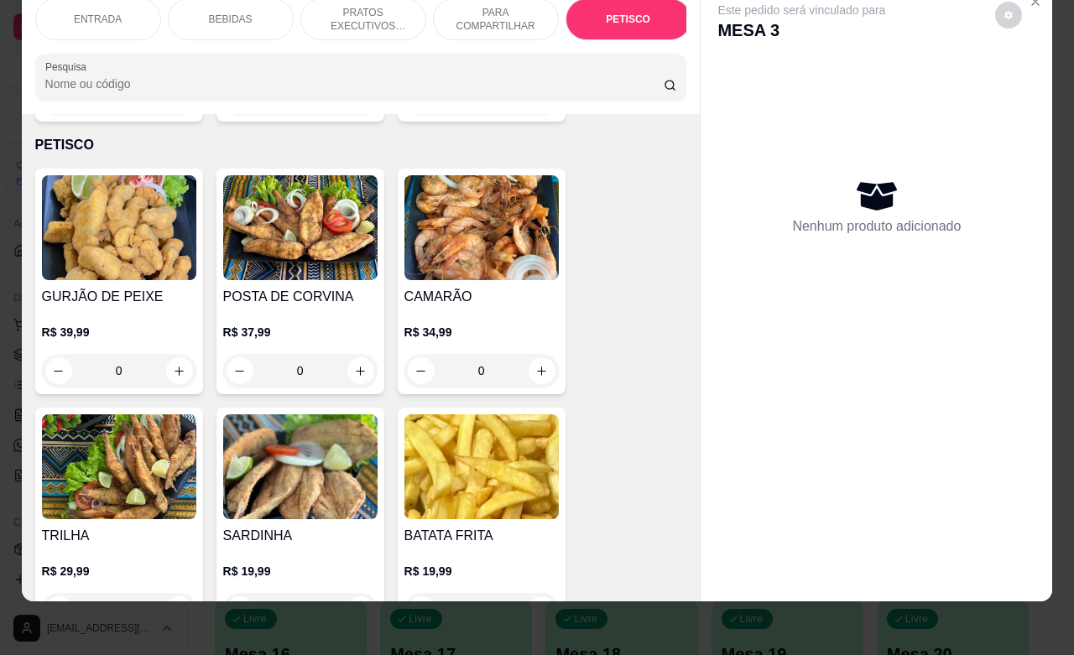
scroll to position [0, 42]
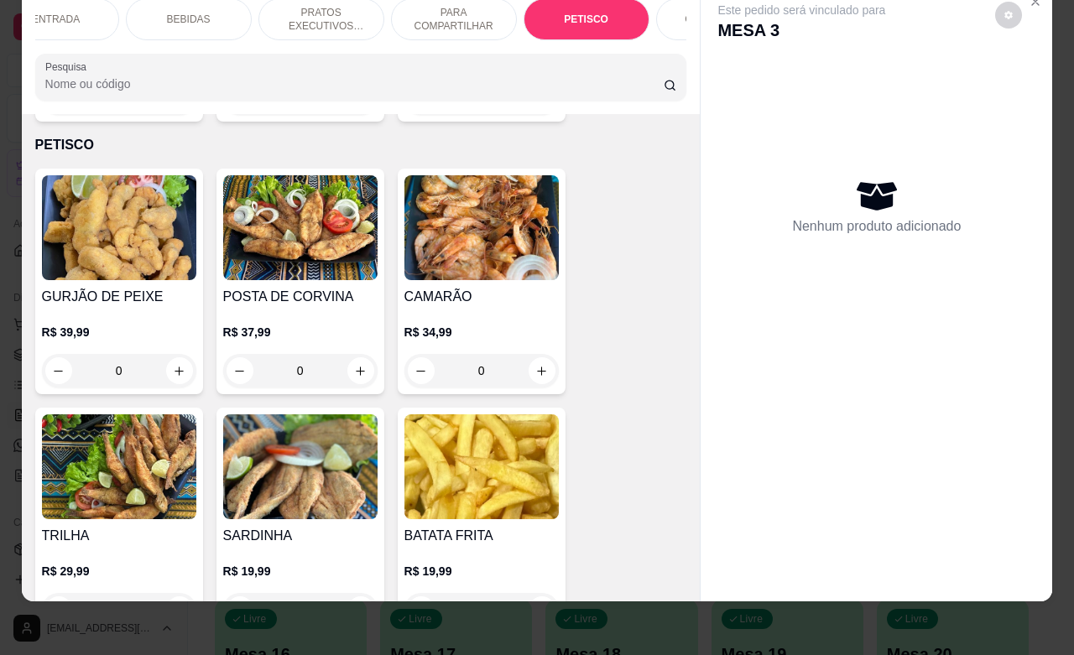
click at [656, 13] on div "GUARNIÇÕES" at bounding box center [719, 19] width 126 height 42
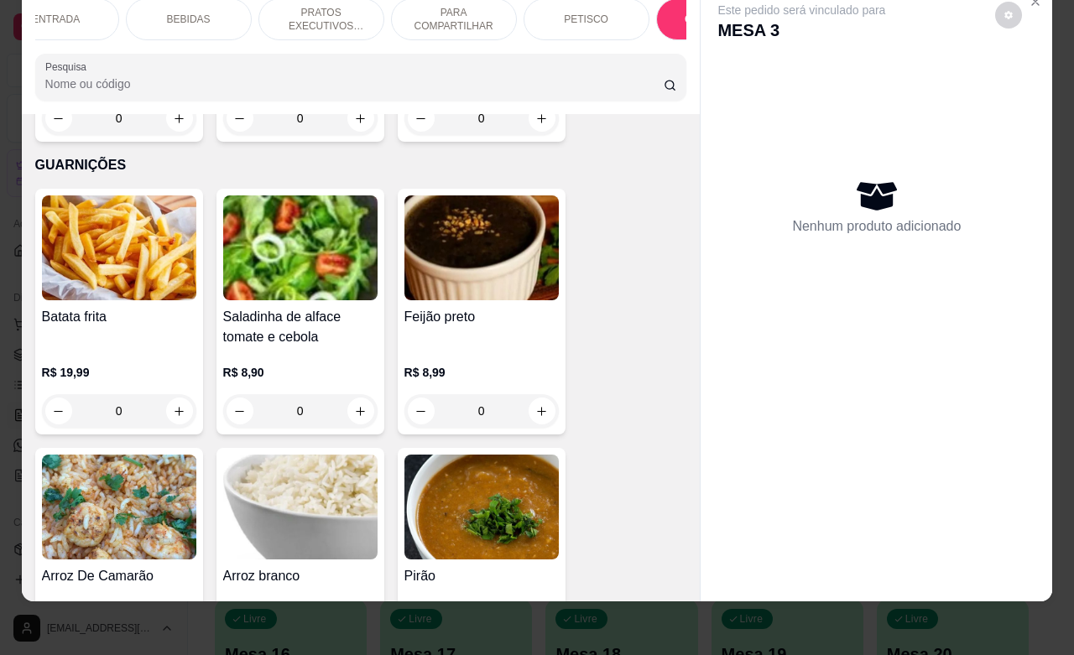
scroll to position [4728, 0]
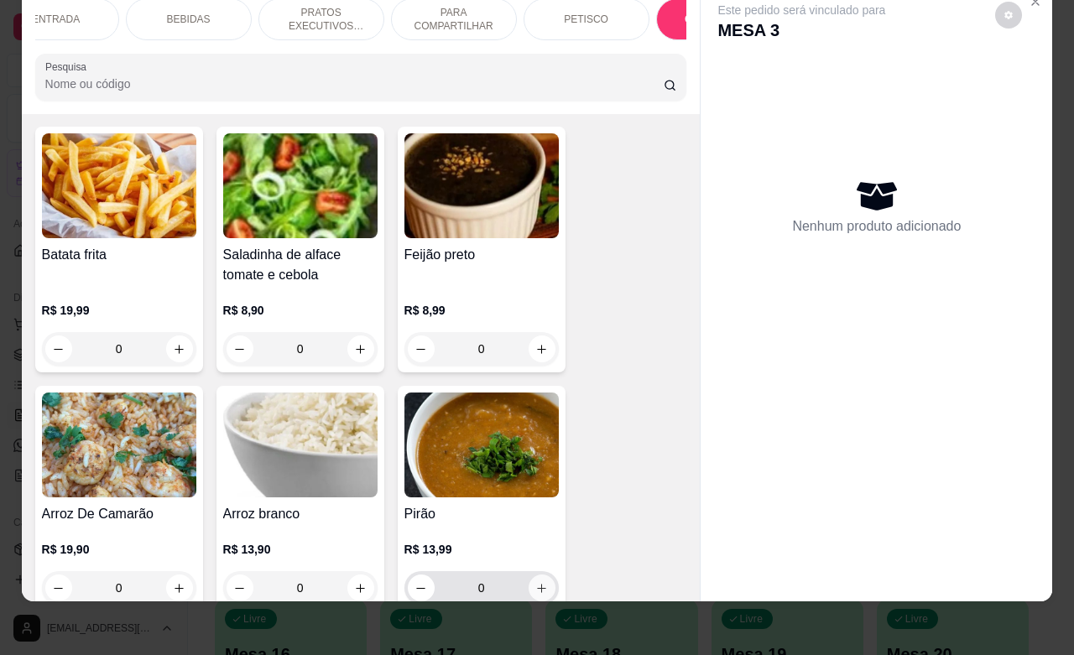
click at [539, 575] on button "increase-product-quantity" at bounding box center [541, 588] width 27 height 27
type input "1"
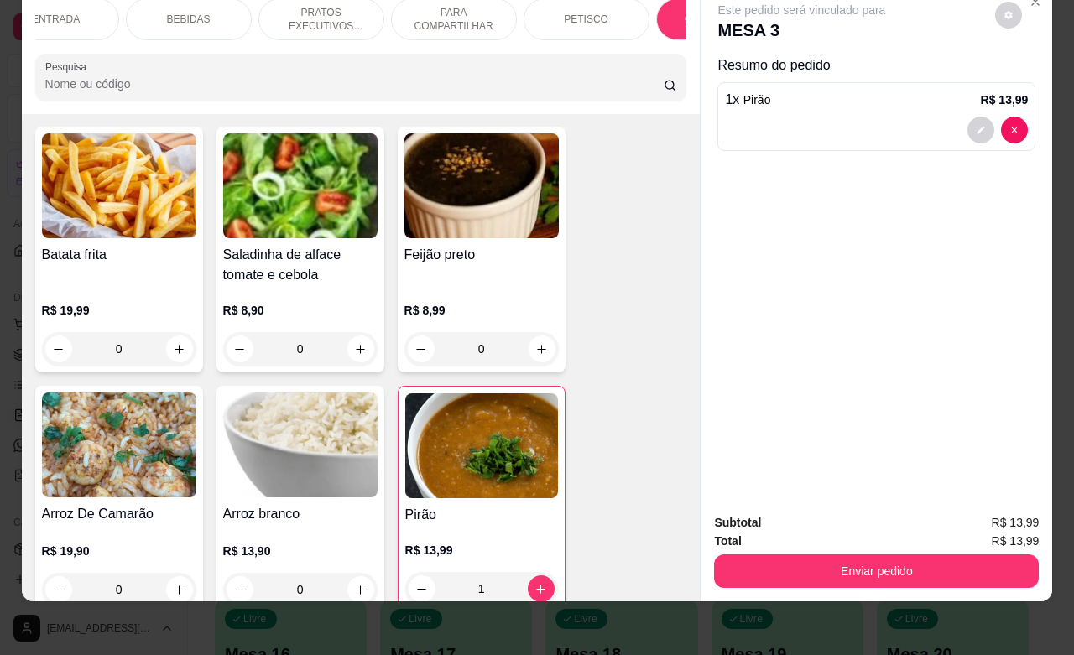
click at [778, 550] on div "Enviar pedido" at bounding box center [876, 569] width 325 height 38
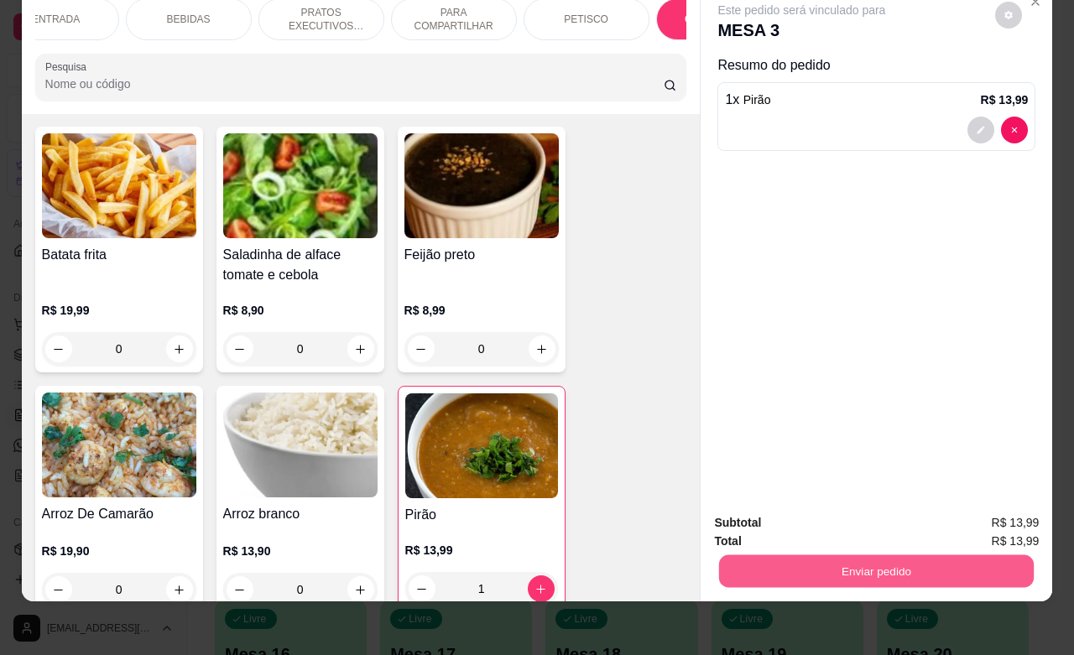
click at [778, 554] on button "Enviar pedido" at bounding box center [876, 570] width 315 height 33
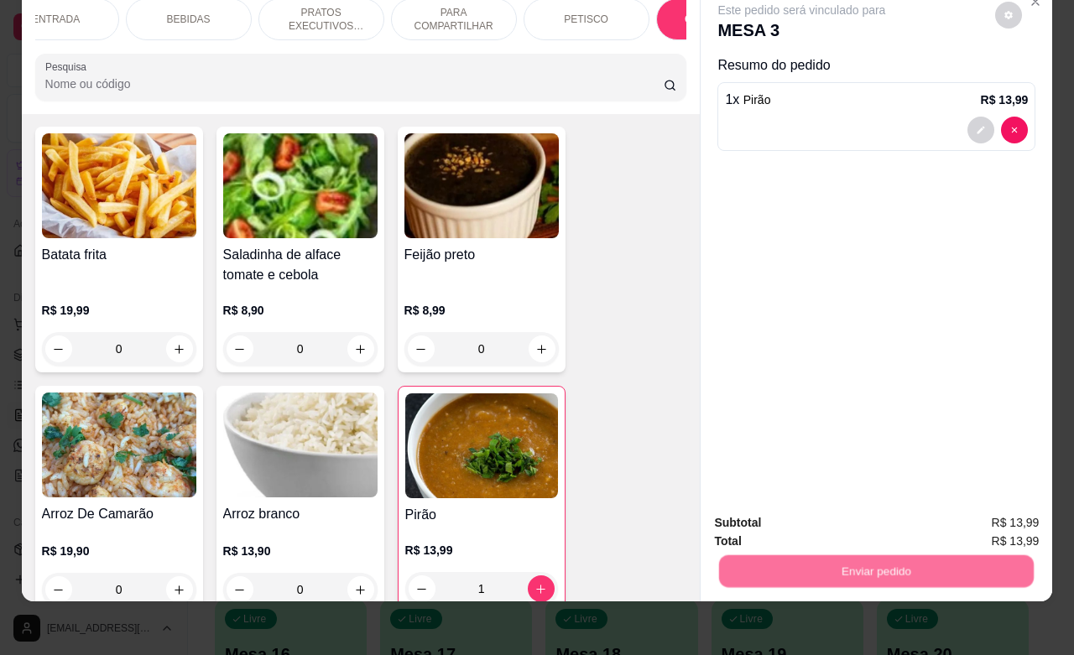
click at [788, 516] on button "Não registrar e enviar pedido" at bounding box center [818, 512] width 169 height 31
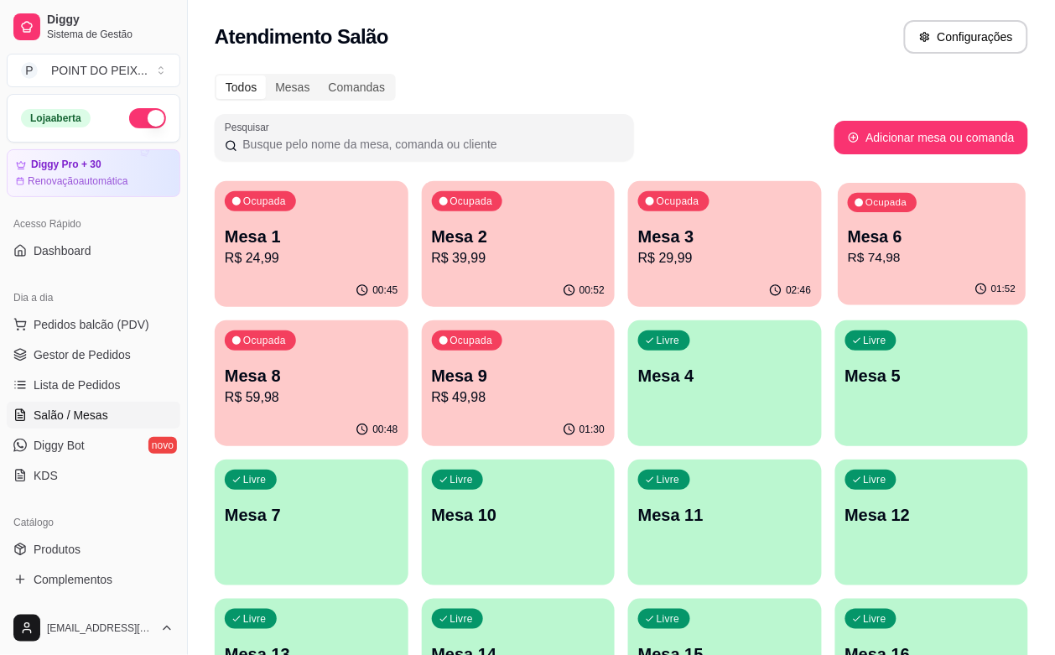
click at [848, 244] on p "Mesa 6" at bounding box center [932, 237] width 168 height 23
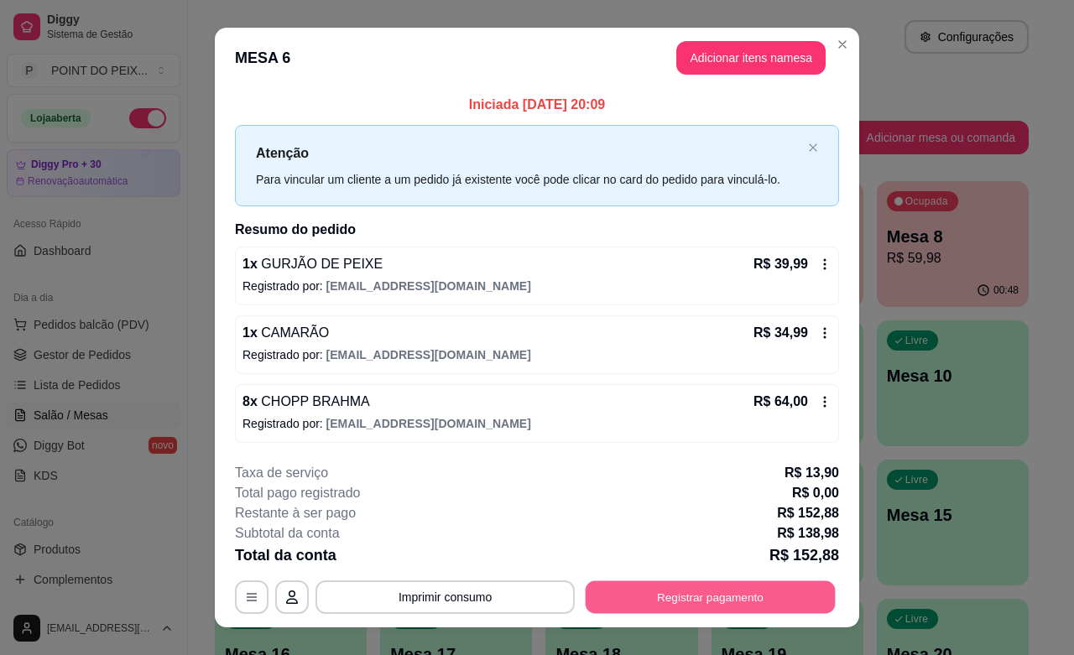
click at [719, 600] on button "Registrar pagamento" at bounding box center [710, 597] width 250 height 33
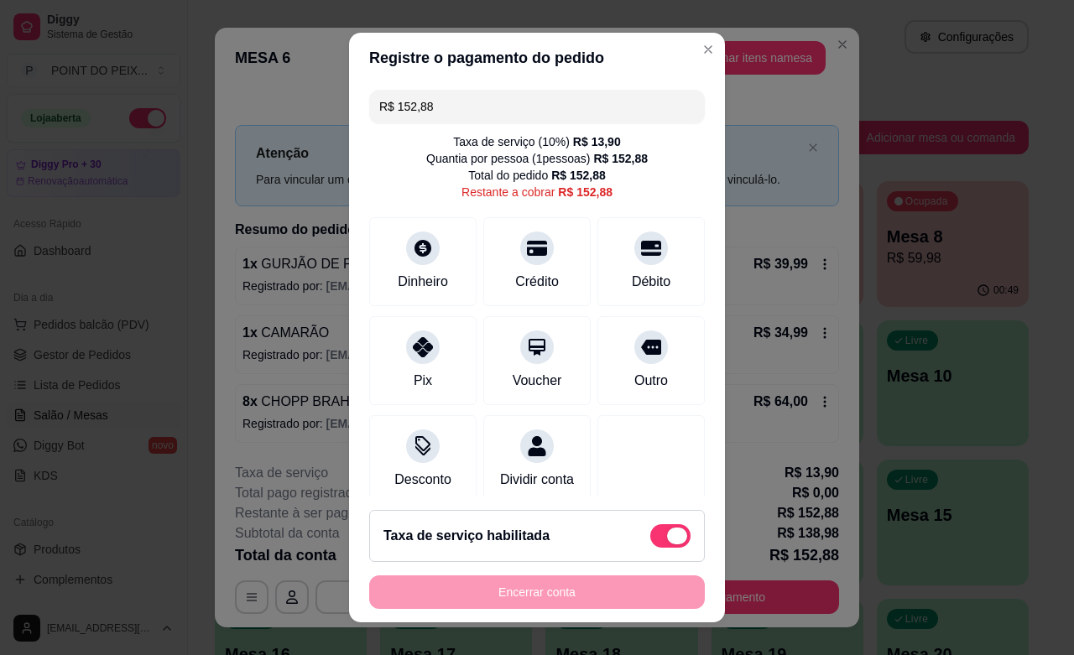
click at [667, 535] on span at bounding box center [677, 536] width 20 height 17
click at [653, 539] on input "checkbox" at bounding box center [654, 544] width 11 height 11
checkbox input "true"
type input "R$ 138,98"
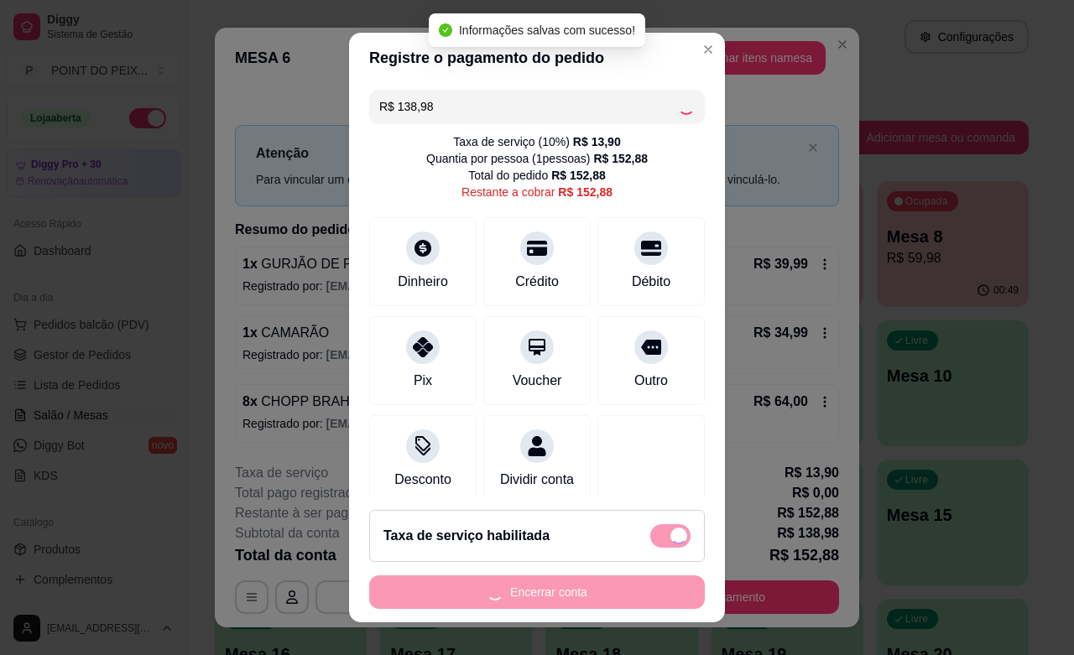
checkbox input "false"
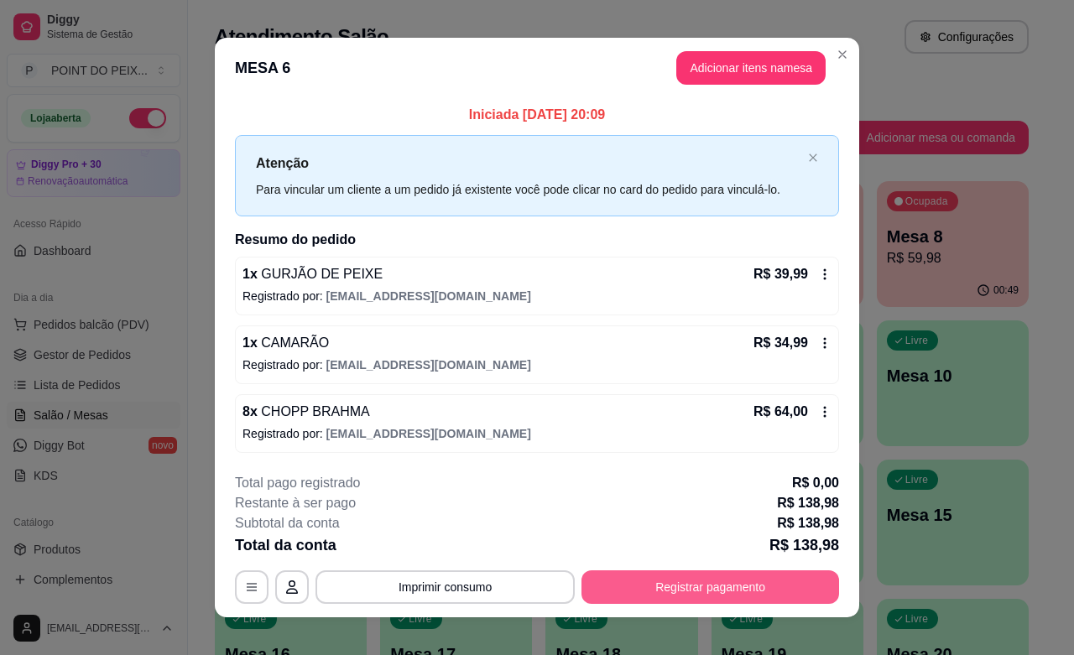
click at [705, 592] on button "Registrar pagamento" at bounding box center [710, 587] width 258 height 34
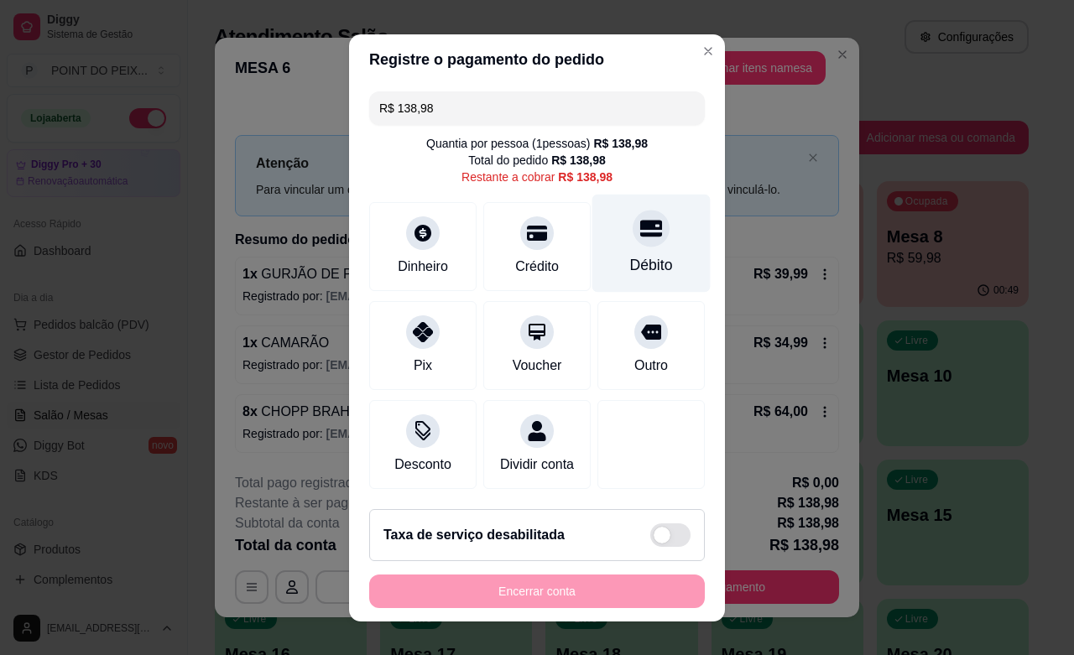
click at [592, 254] on div "Débito" at bounding box center [651, 243] width 118 height 98
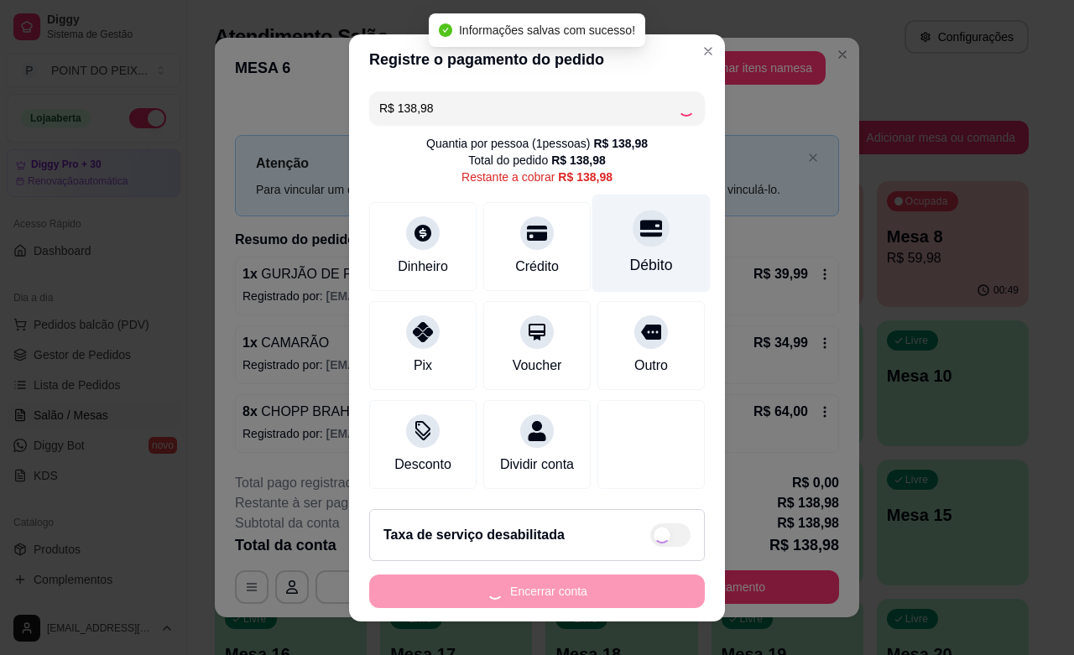
type input "R$ 0,00"
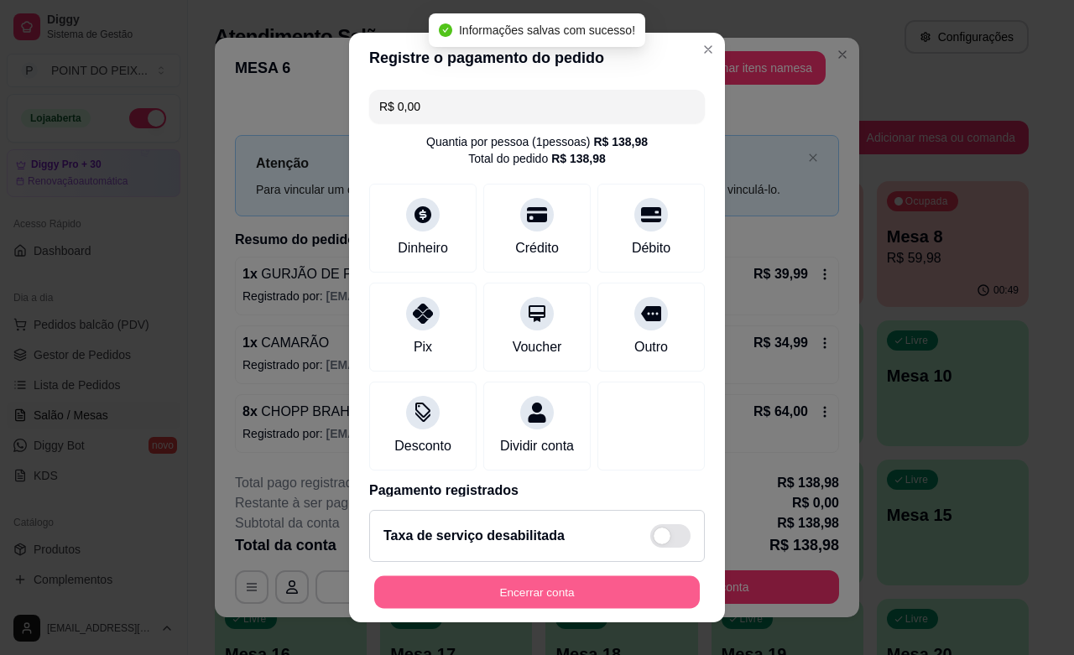
click at [585, 588] on button "Encerrar conta" at bounding box center [536, 592] width 325 height 33
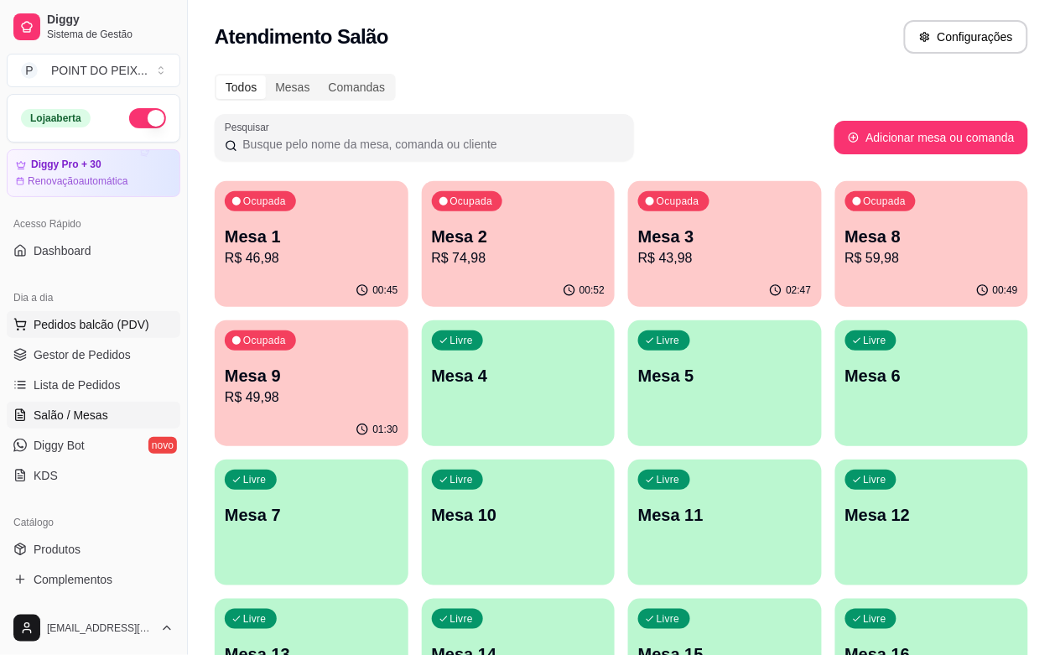
click at [106, 323] on span "Pedidos balcão (PDV)" at bounding box center [92, 324] width 116 height 17
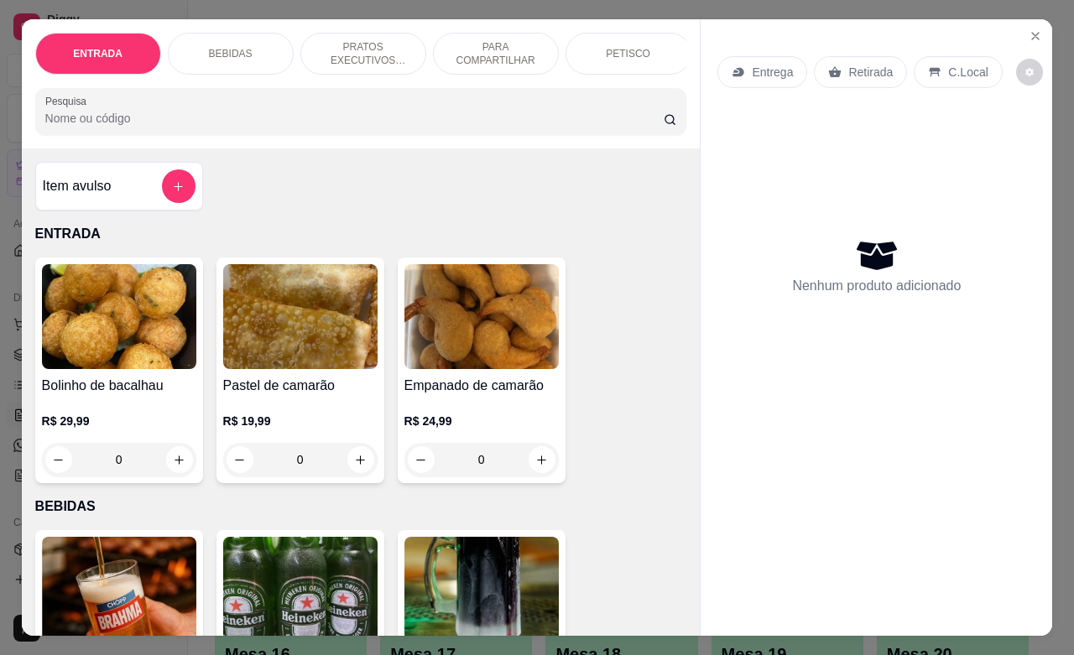
click at [875, 64] on p "Retirada" at bounding box center [870, 72] width 44 height 17
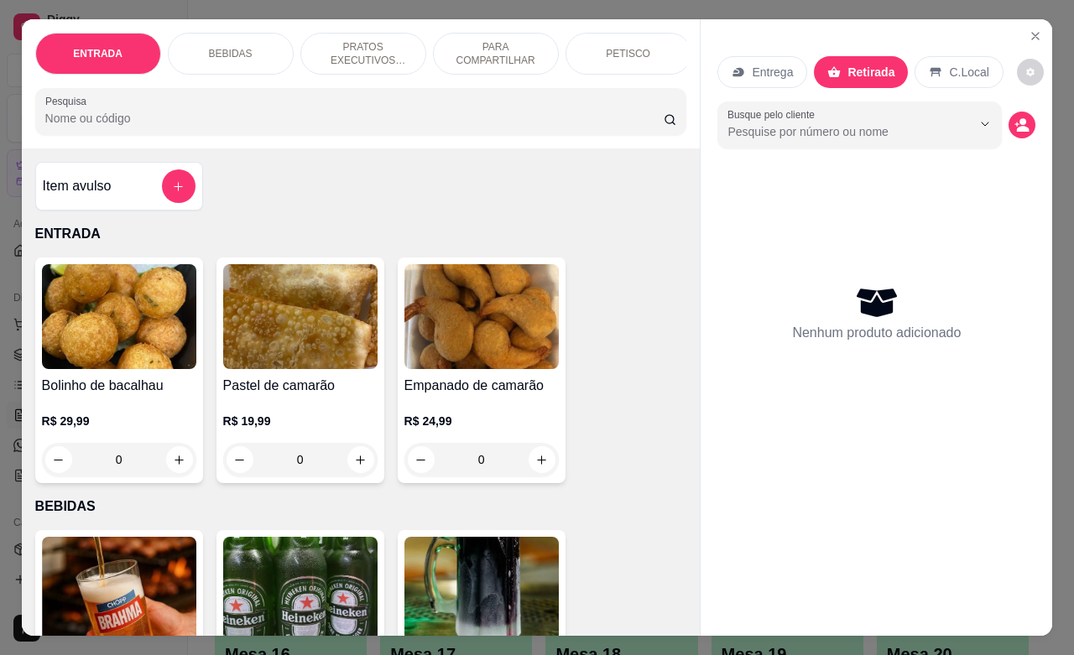
click at [652, 42] on div "PETISCO" at bounding box center [628, 54] width 126 height 42
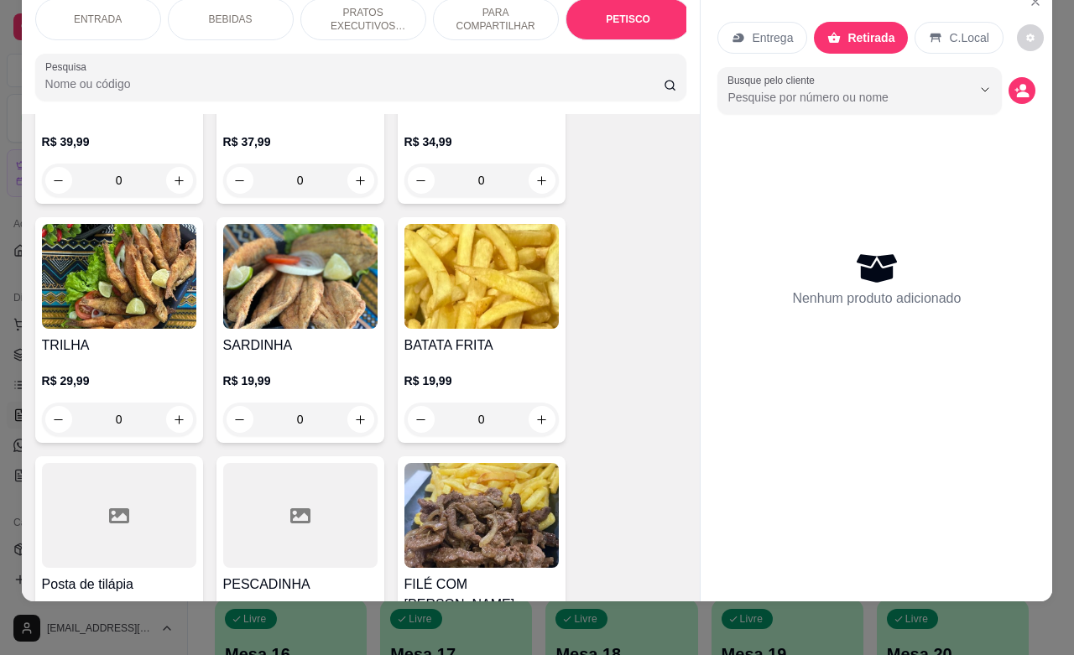
scroll to position [4125, 0]
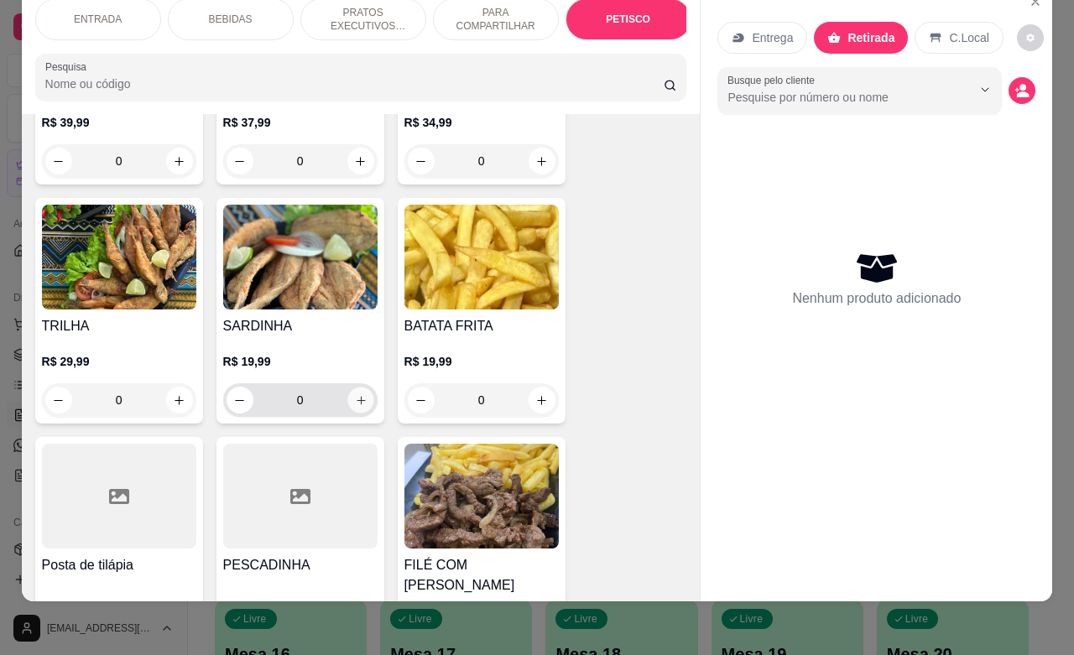
click at [354, 394] on icon "increase-product-quantity" at bounding box center [360, 400] width 13 height 13
type input "1"
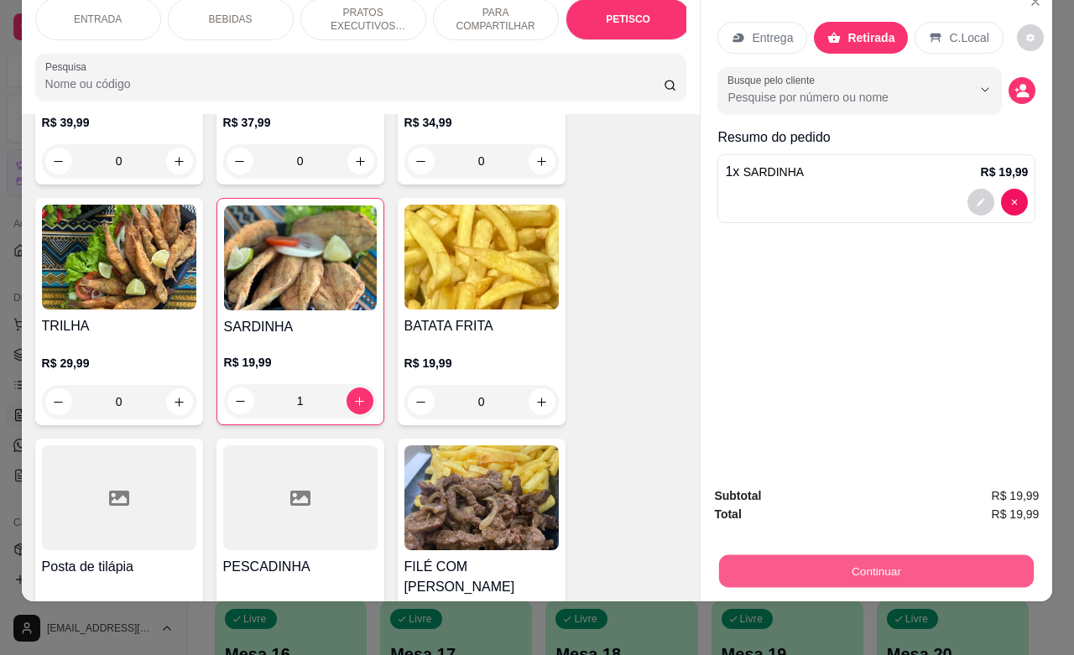
click at [789, 554] on button "Continuar" at bounding box center [876, 570] width 315 height 33
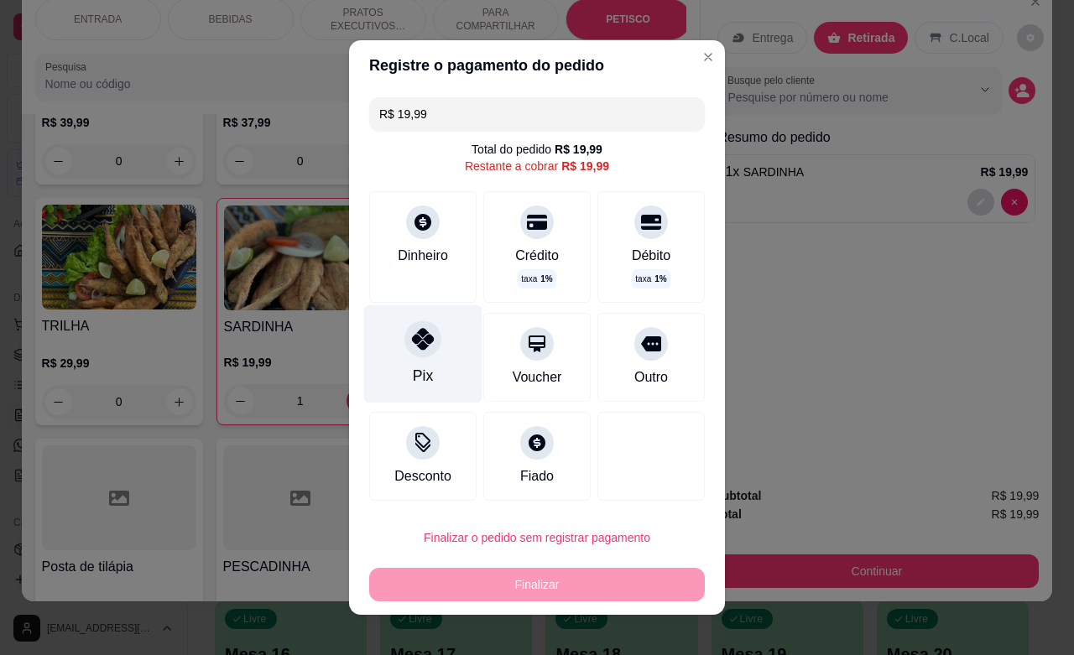
click at [405, 358] on div "Pix" at bounding box center [423, 354] width 118 height 98
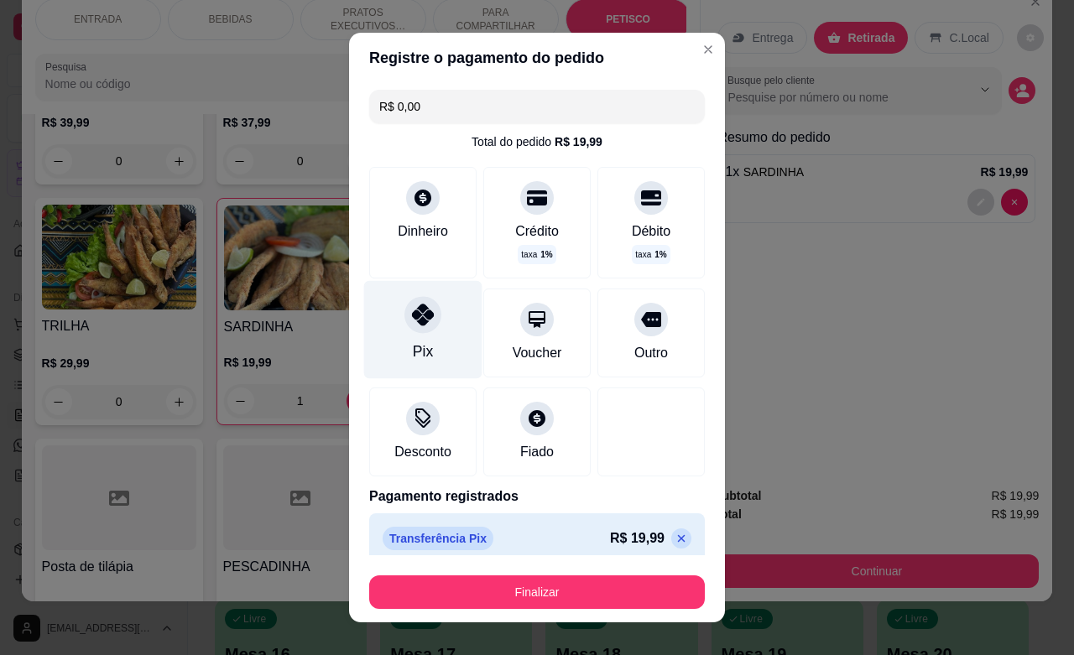
type input "R$ 0,00"
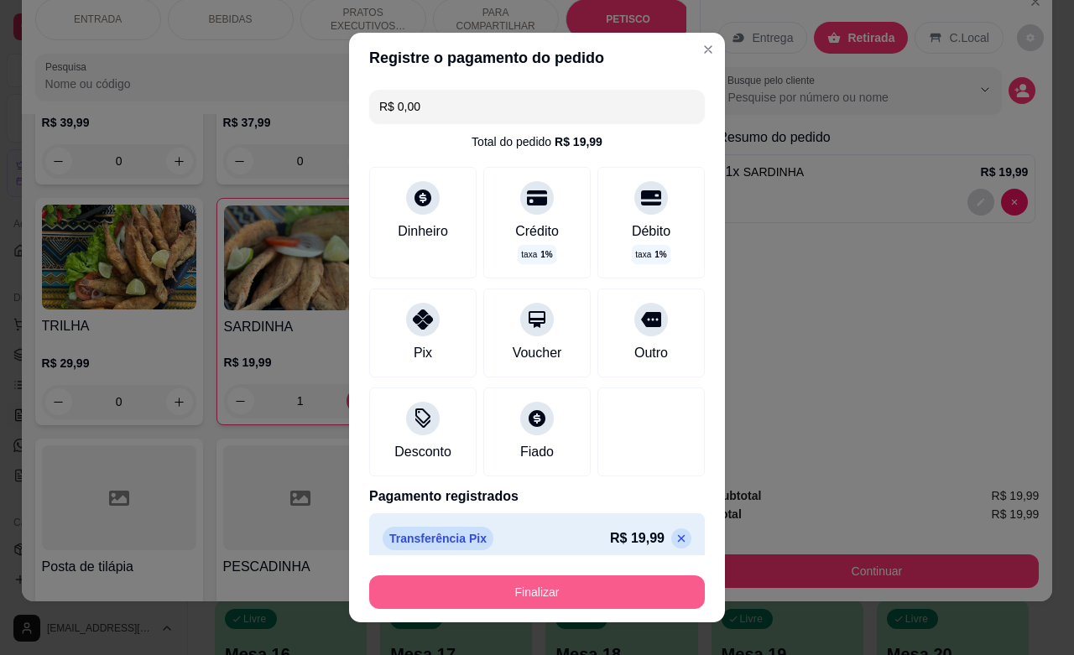
click at [527, 588] on button "Finalizar" at bounding box center [537, 592] width 336 height 34
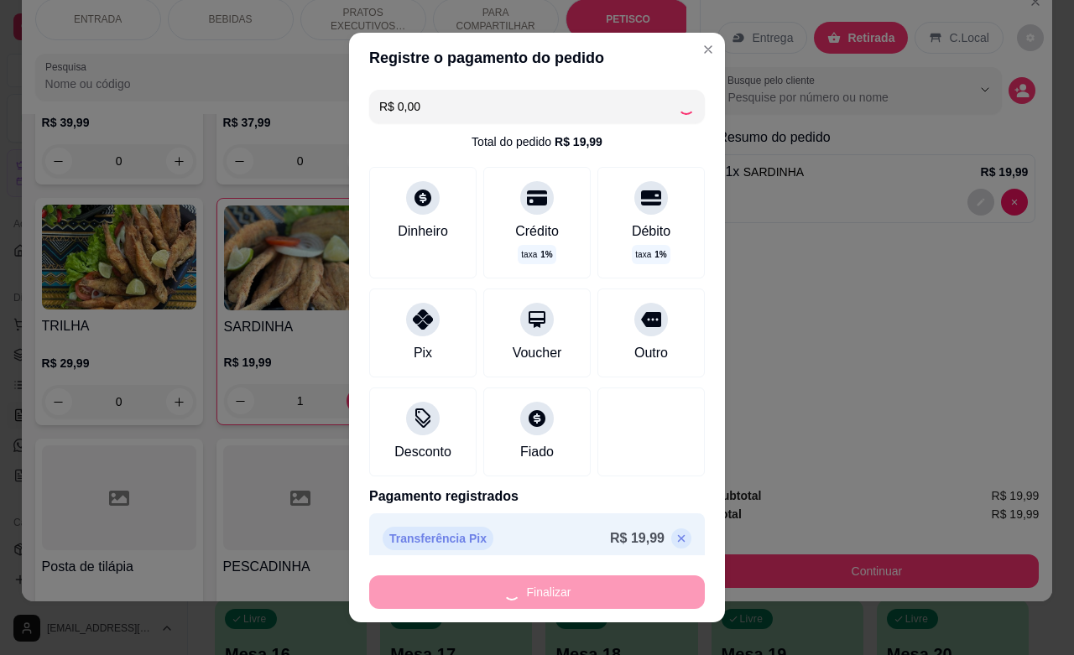
type input "0"
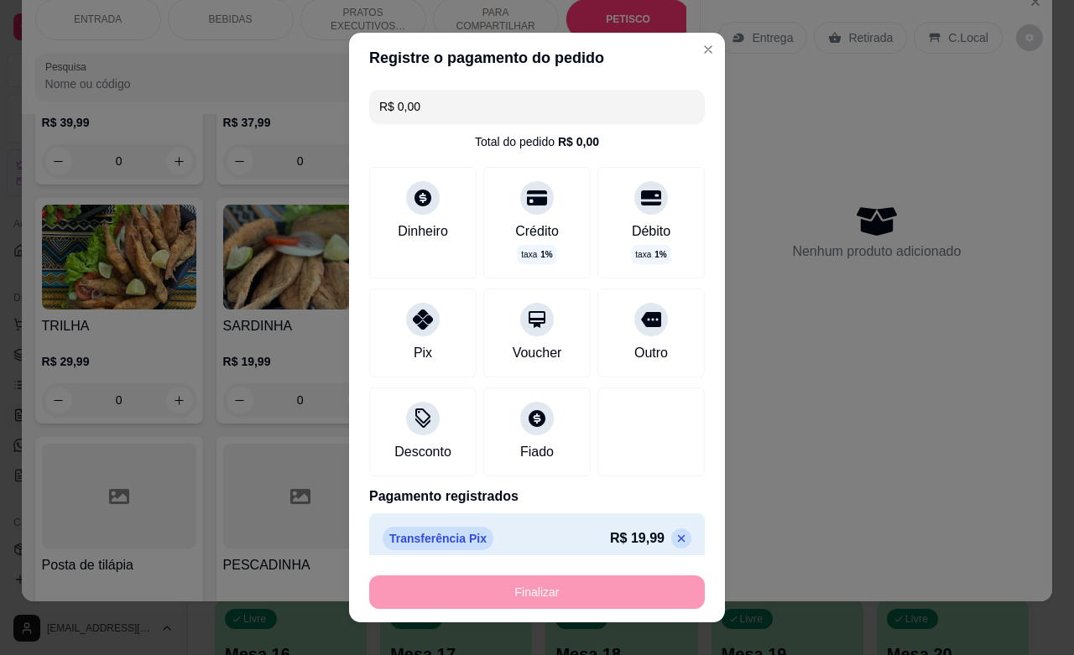
type input "-R$ 19,99"
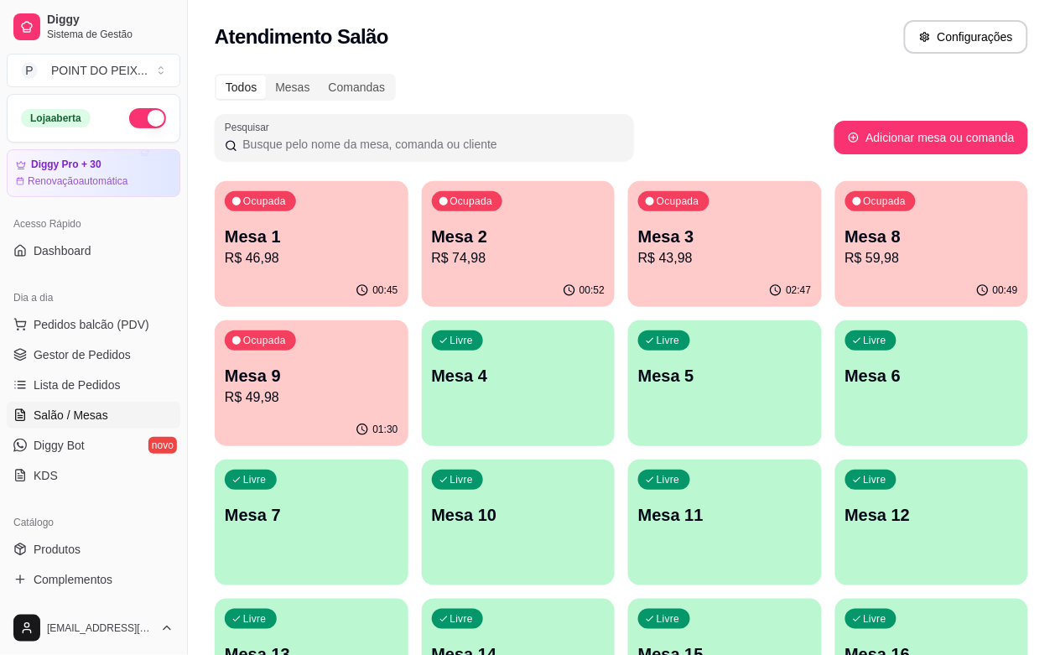
click at [408, 414] on div "01:30" at bounding box center [312, 430] width 194 height 33
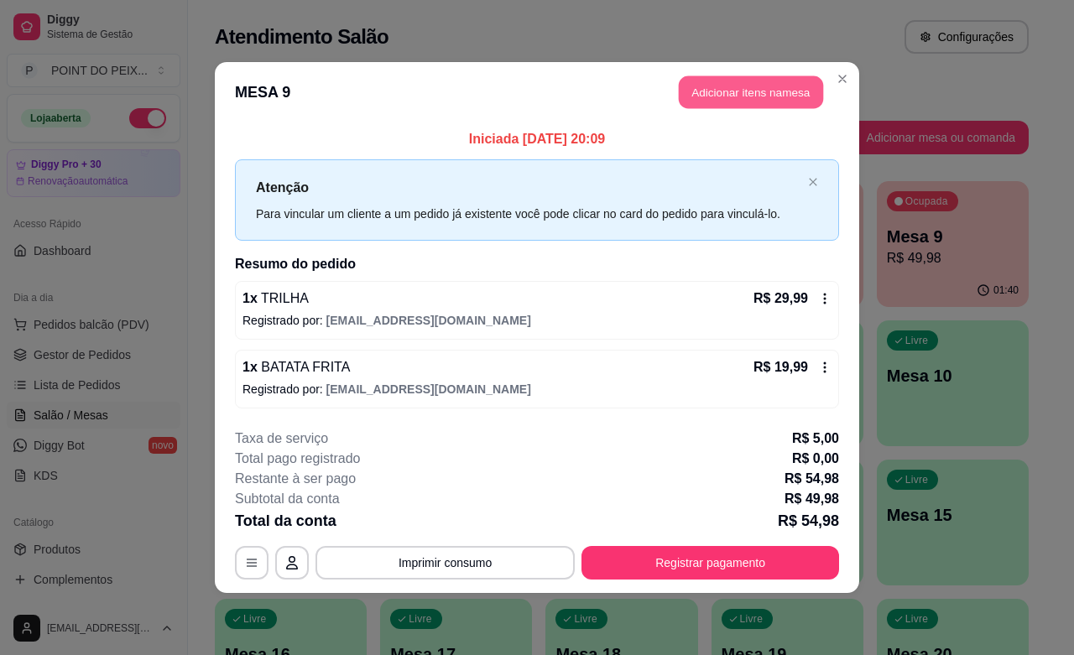
click at [762, 91] on button "Adicionar itens na mesa" at bounding box center [751, 92] width 144 height 33
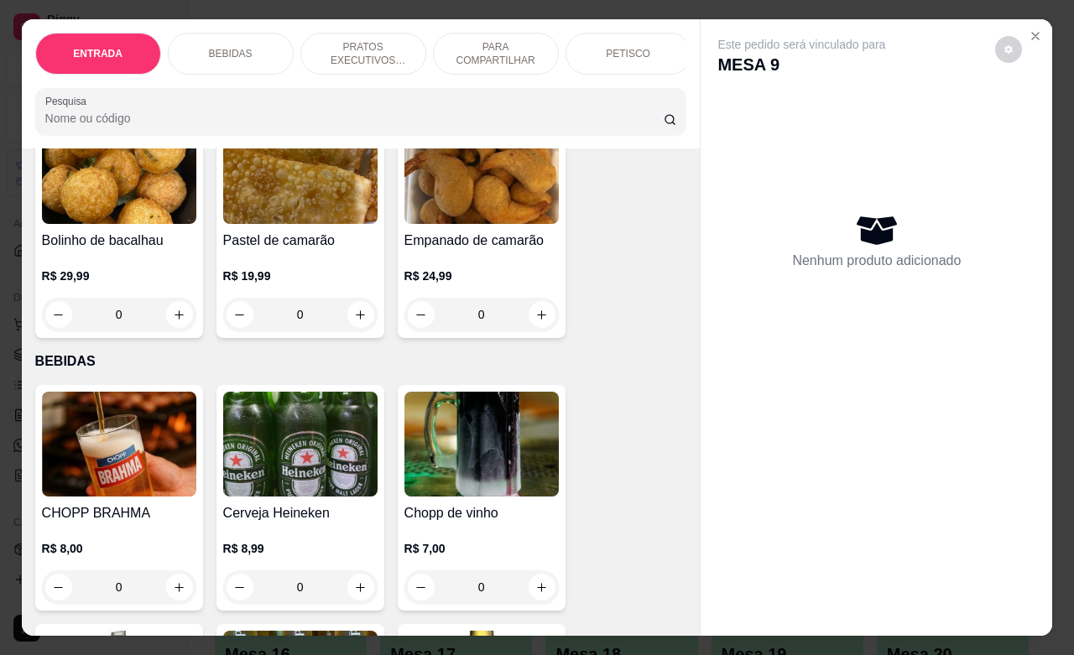
scroll to position [210, 0]
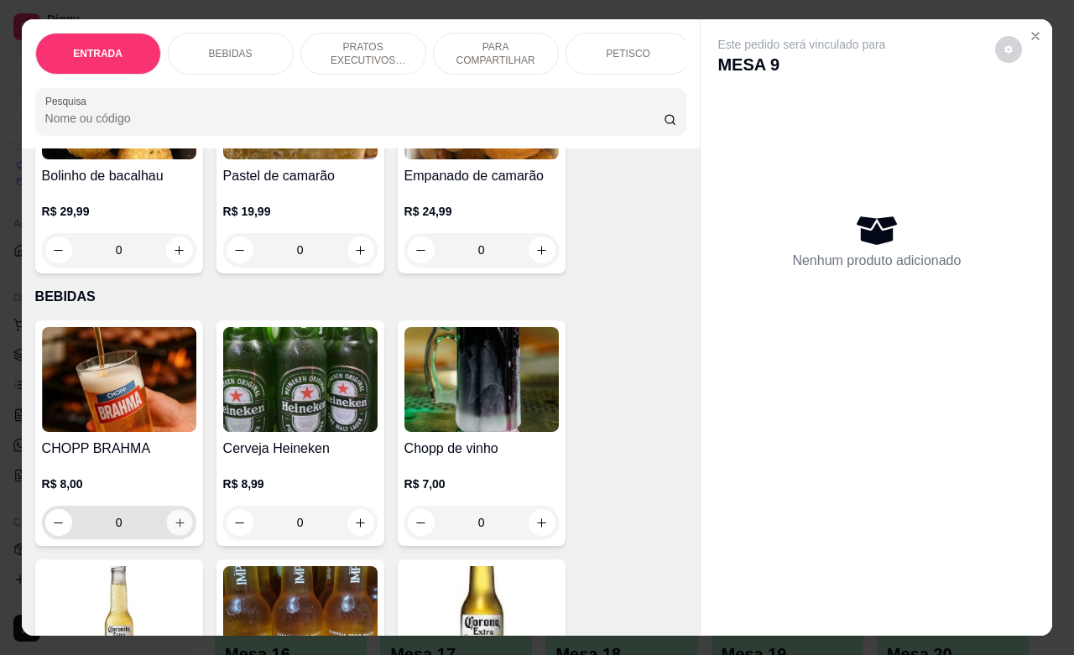
click at [169, 536] on button "increase-product-quantity" at bounding box center [179, 523] width 26 height 26
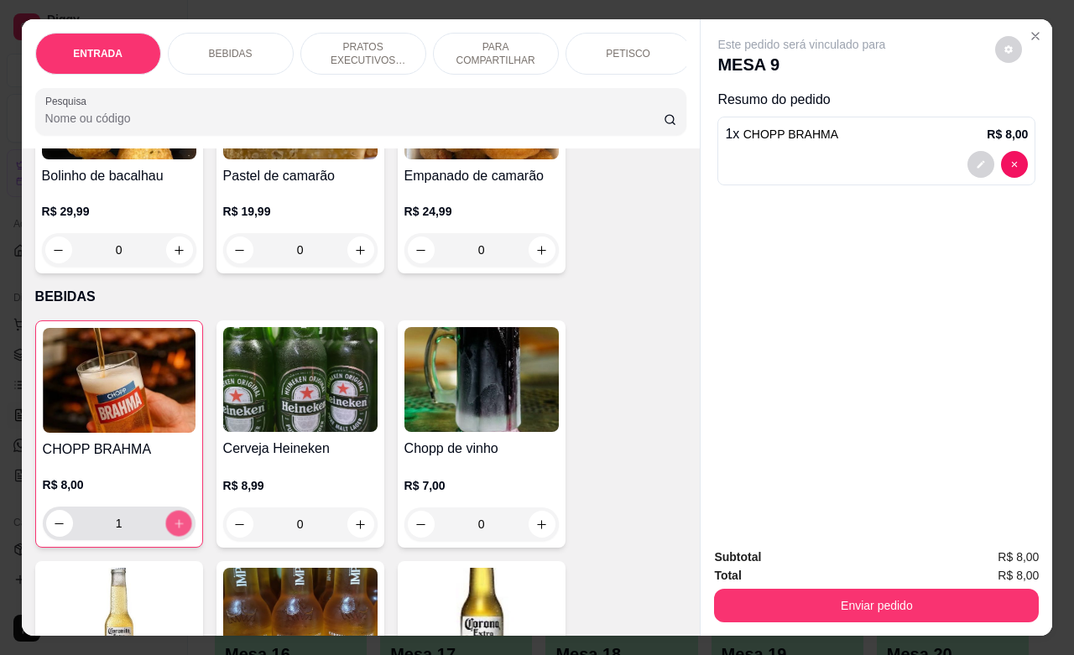
click at [168, 537] on button "increase-product-quantity" at bounding box center [178, 524] width 26 height 26
click at [168, 537] on button "increase-product-quantity" at bounding box center [178, 523] width 27 height 27
click at [168, 537] on button "increase-product-quantity" at bounding box center [178, 524] width 26 height 26
type input "5"
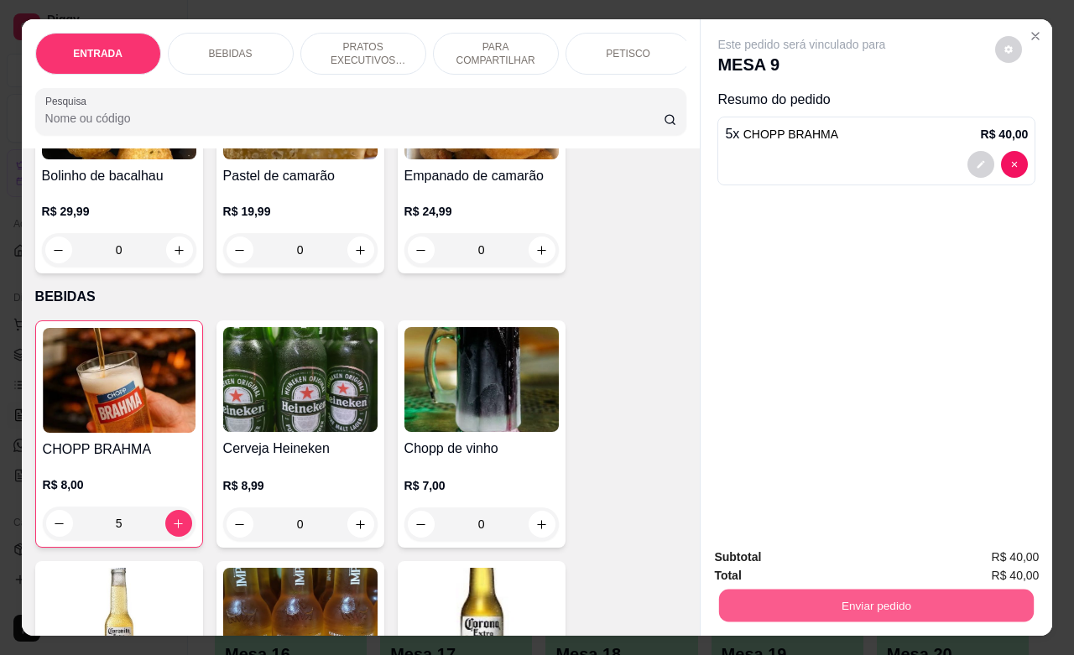
click at [860, 602] on button "Enviar pedido" at bounding box center [876, 605] width 315 height 33
click at [871, 548] on button "Não registrar e enviar pedido" at bounding box center [818, 555] width 174 height 32
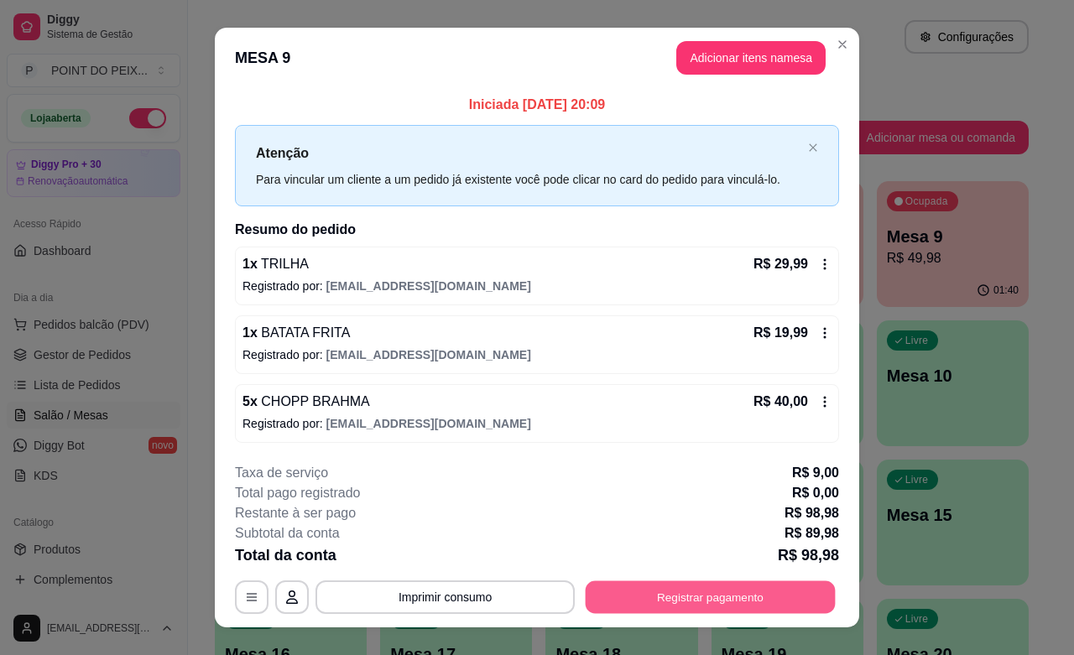
click at [709, 601] on button "Registrar pagamento" at bounding box center [710, 597] width 250 height 33
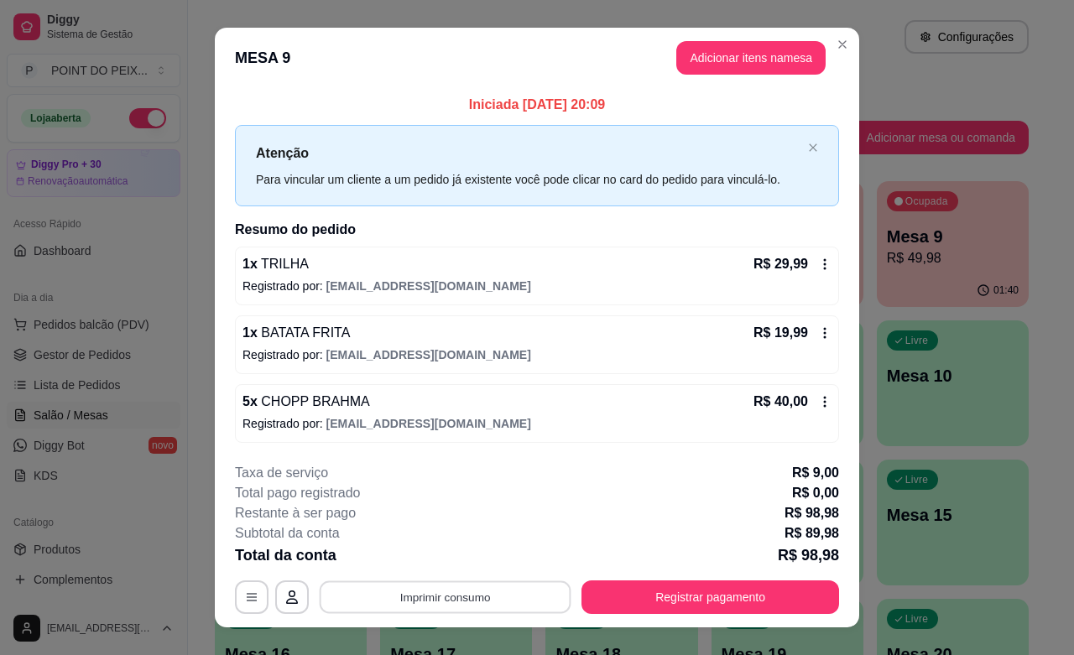
click at [485, 606] on button "Imprimir consumo" at bounding box center [446, 597] width 252 height 33
click at [457, 563] on button "IMPRESSORA" at bounding box center [442, 559] width 122 height 27
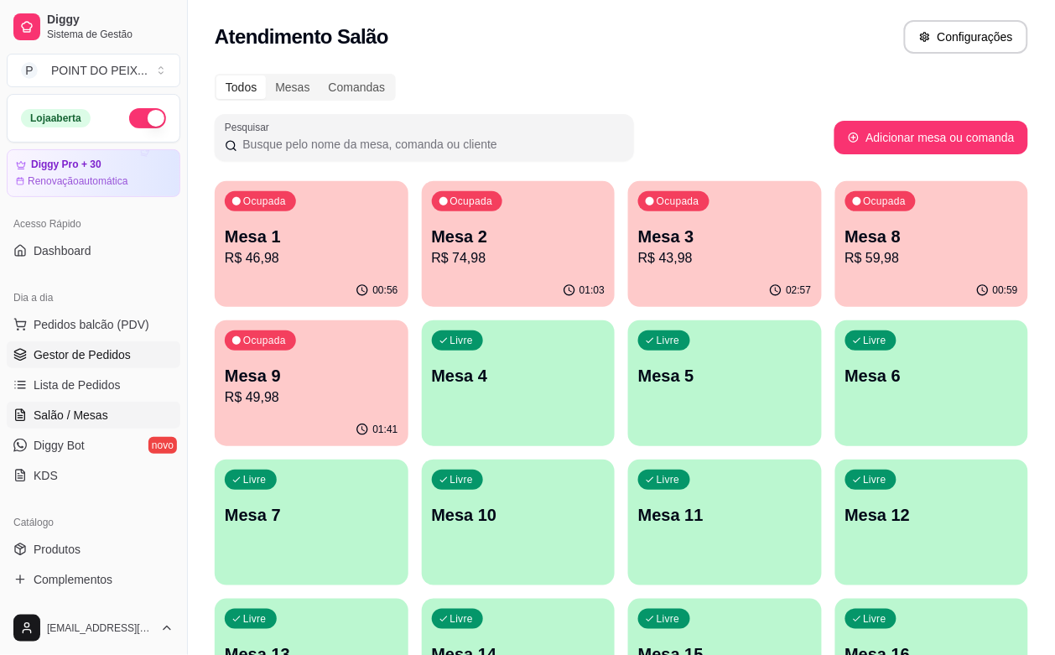
click at [94, 357] on span "Gestor de Pedidos" at bounding box center [82, 354] width 97 height 17
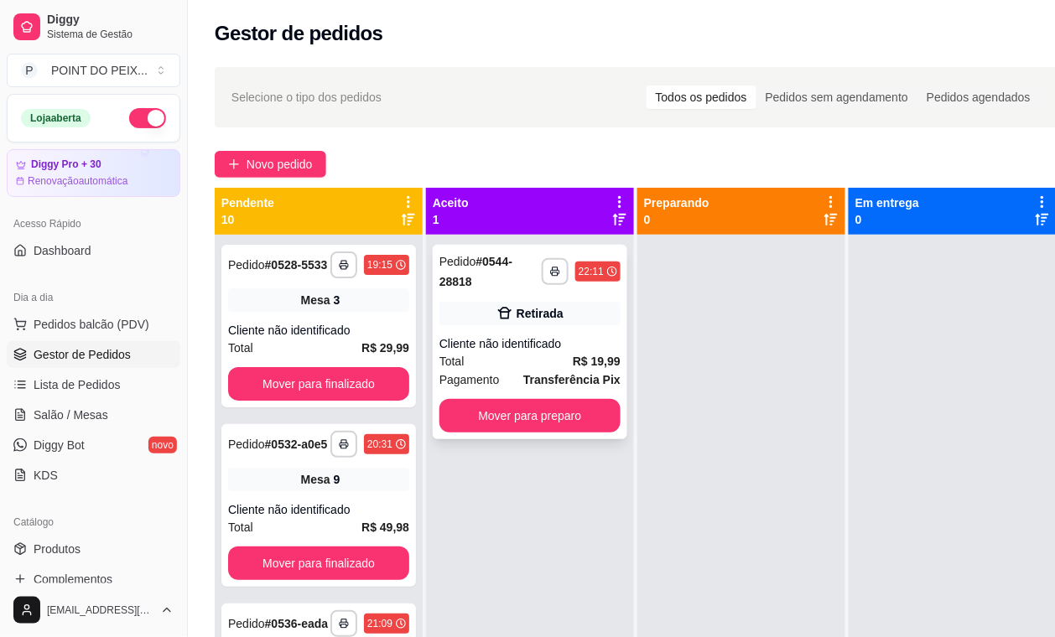
click at [521, 357] on div "Total R$ 19,99" at bounding box center [530, 361] width 181 height 18
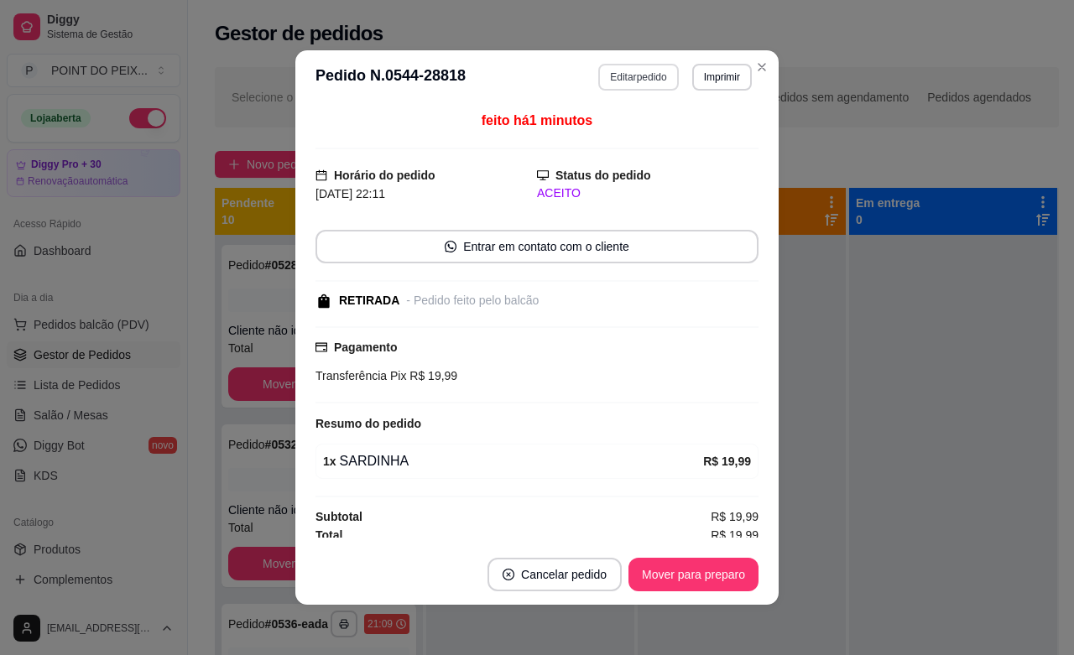
click at [633, 77] on button "Editar pedido" at bounding box center [638, 77] width 80 height 27
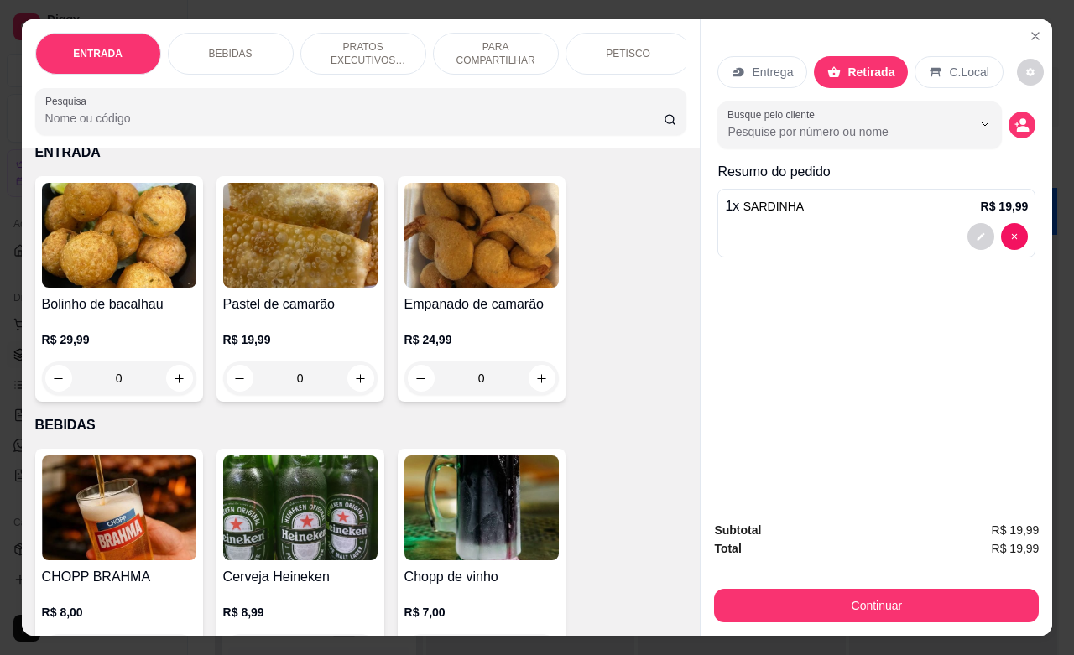
scroll to position [210, 0]
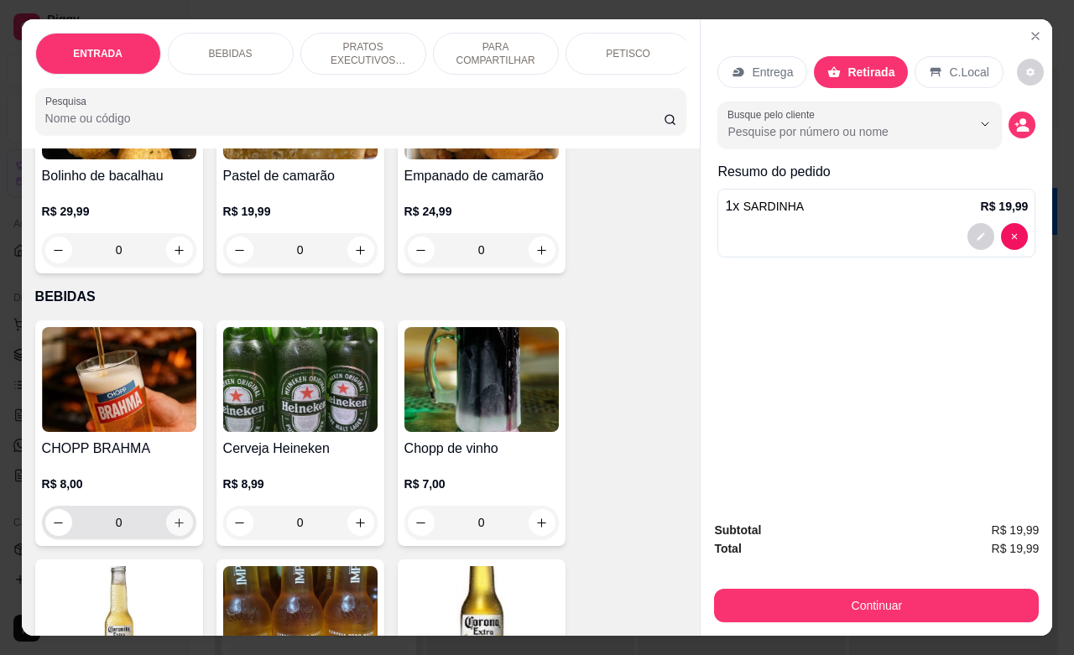
click at [174, 528] on icon "increase-product-quantity" at bounding box center [178, 522] width 9 height 9
click at [173, 529] on icon "increase-product-quantity" at bounding box center [179, 523] width 13 height 13
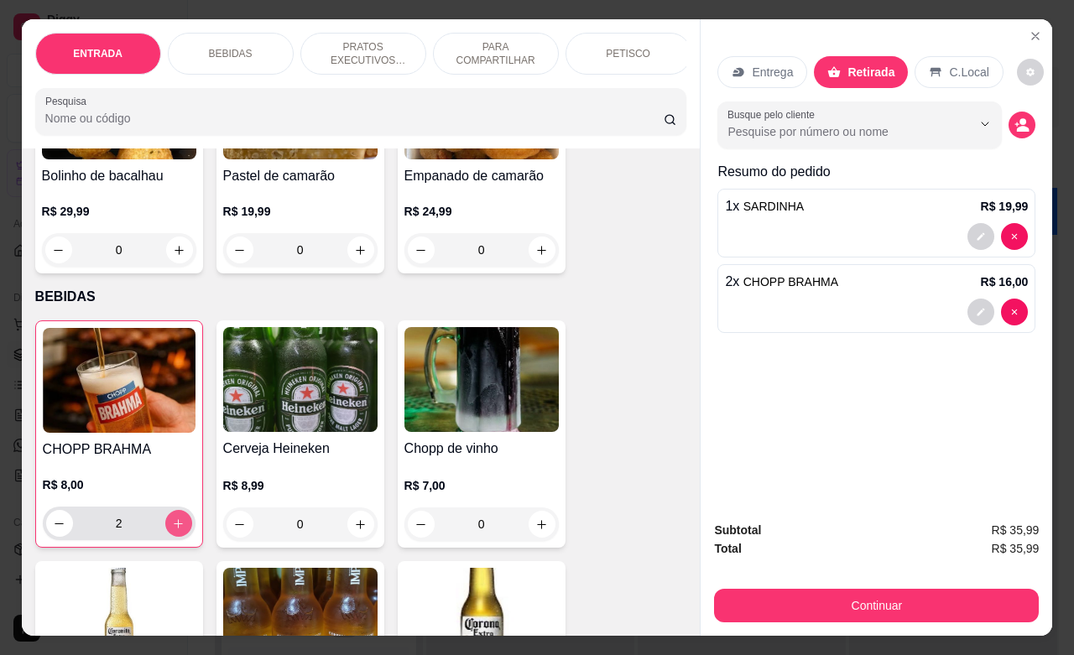
type input "2"
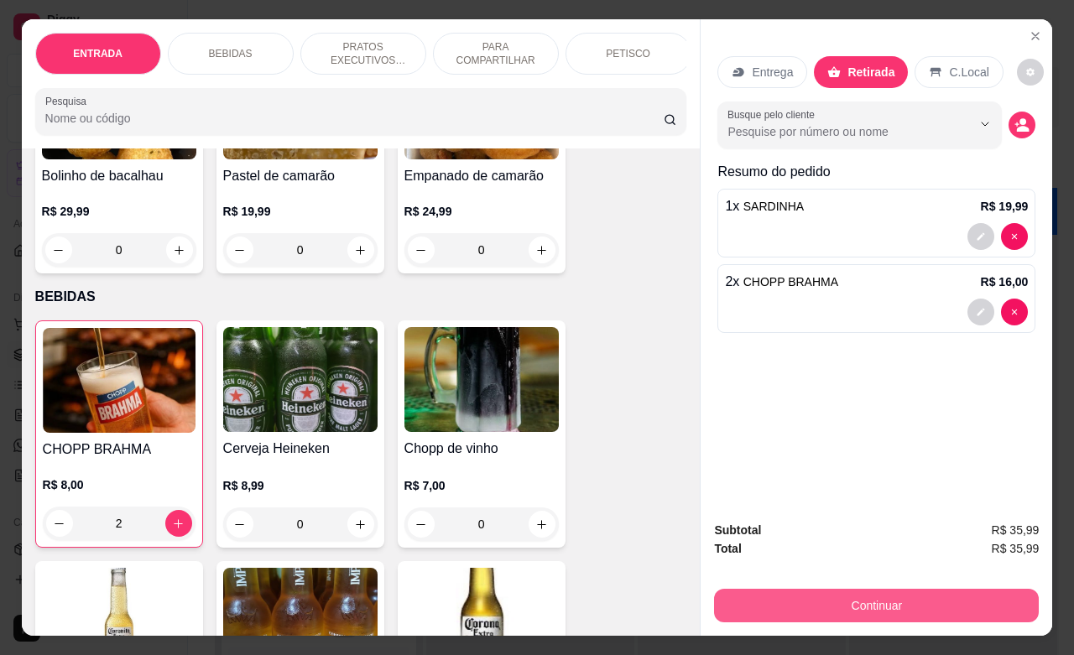
click at [856, 589] on button "Continuar" at bounding box center [876, 606] width 325 height 34
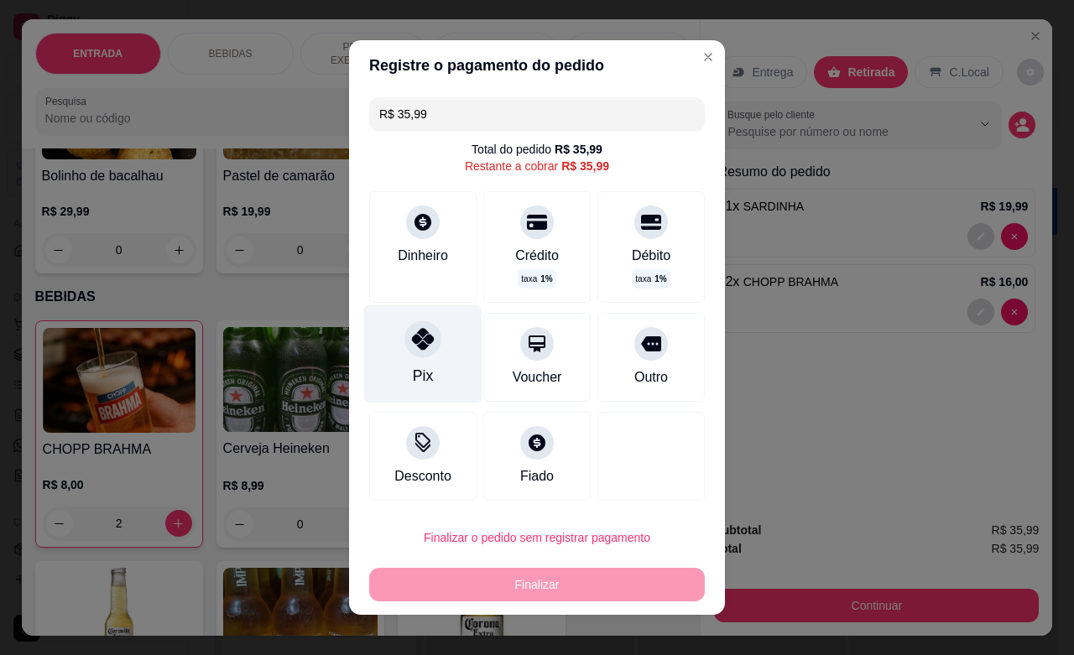
click at [413, 346] on icon at bounding box center [423, 339] width 22 height 22
type input "R$ 0,00"
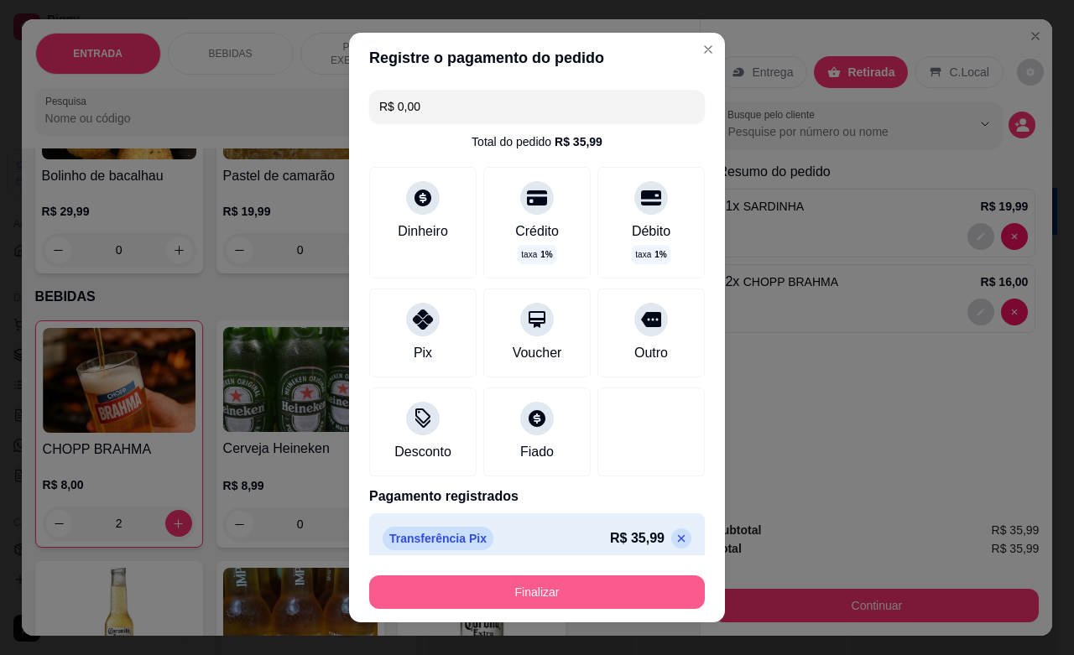
click at [576, 601] on button "Finalizar" at bounding box center [537, 592] width 336 height 34
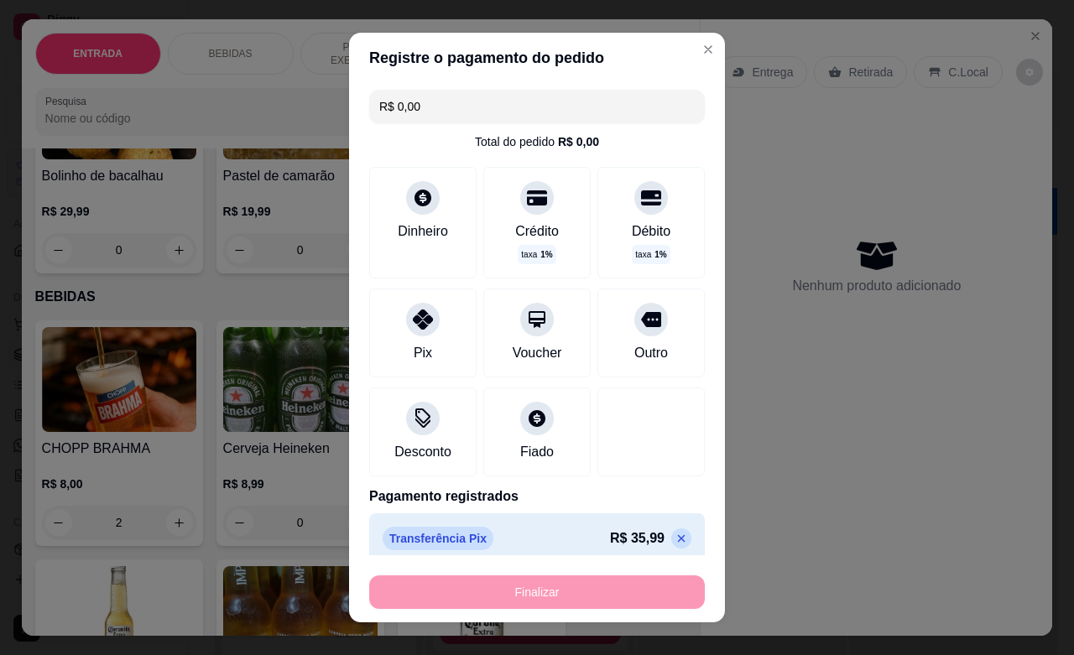
type input "0"
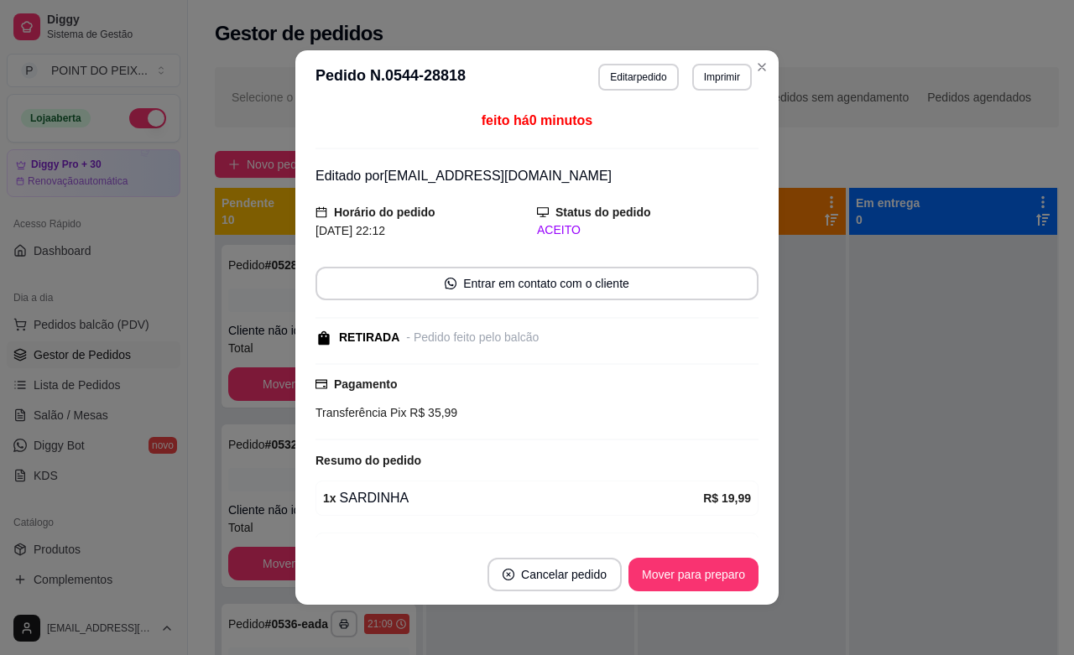
scroll to position [101, 0]
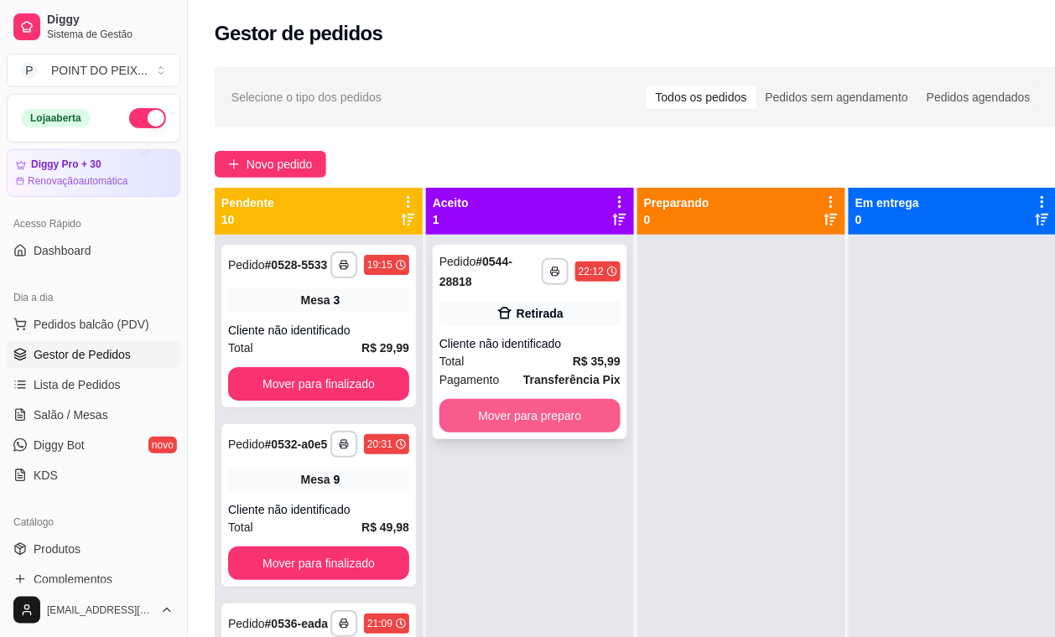
click at [527, 422] on button "Mover para preparo" at bounding box center [530, 416] width 181 height 34
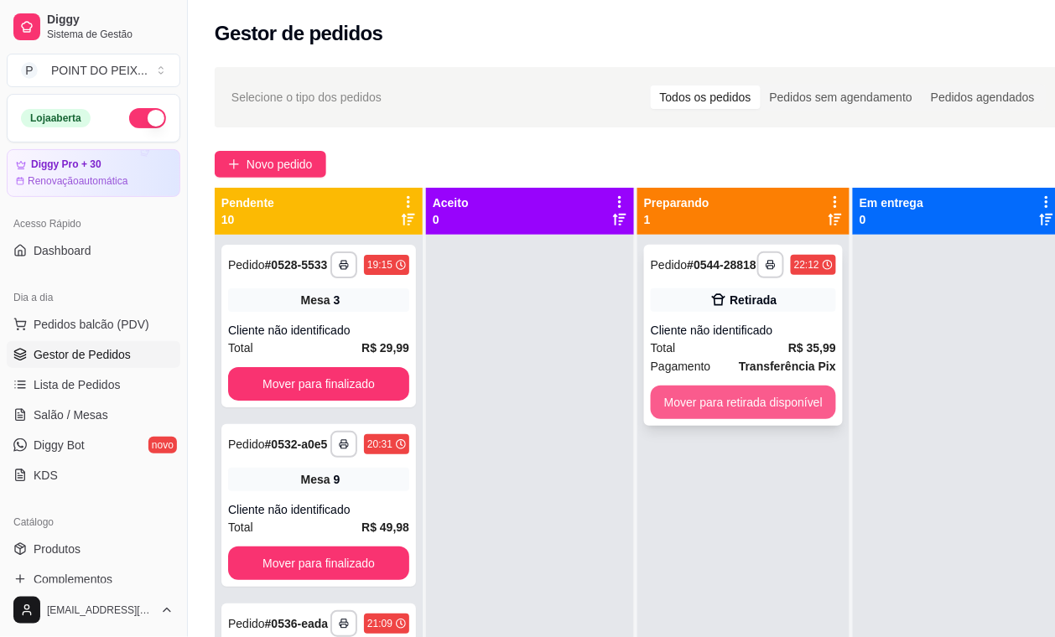
click at [715, 405] on button "Mover para retirada disponível" at bounding box center [743, 403] width 185 height 34
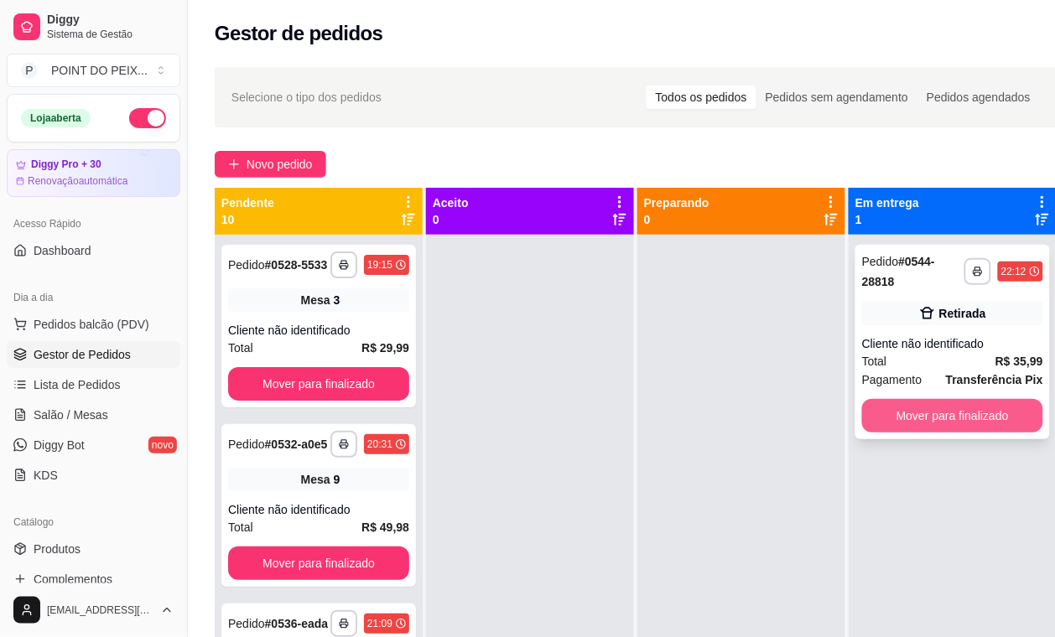
click at [908, 413] on button "Mover para finalizado" at bounding box center [952, 416] width 181 height 34
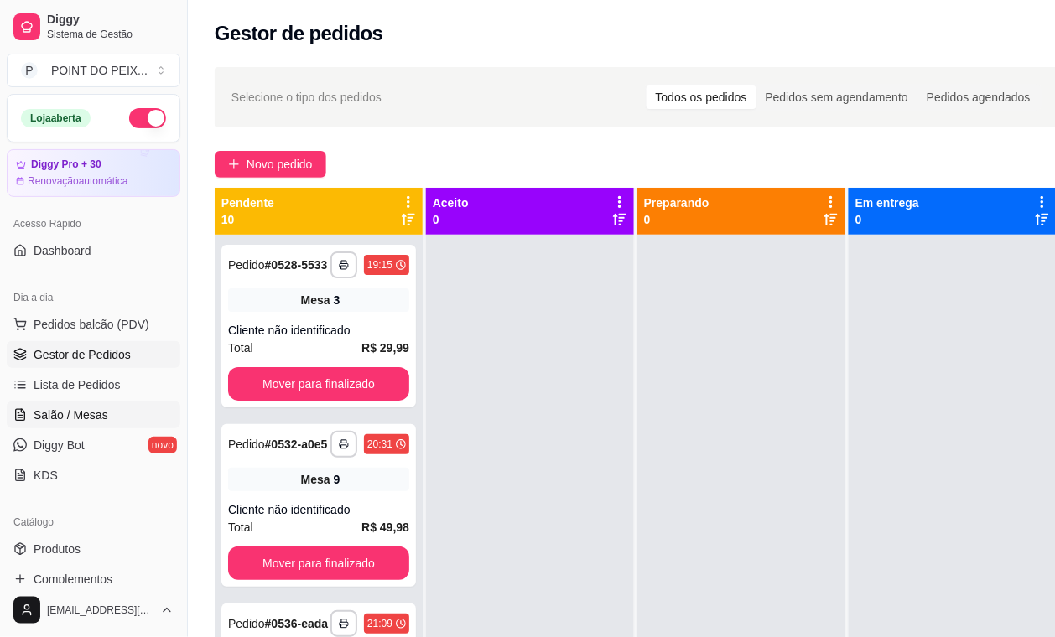
click at [76, 409] on span "Salão / Mesas" at bounding box center [71, 415] width 75 height 17
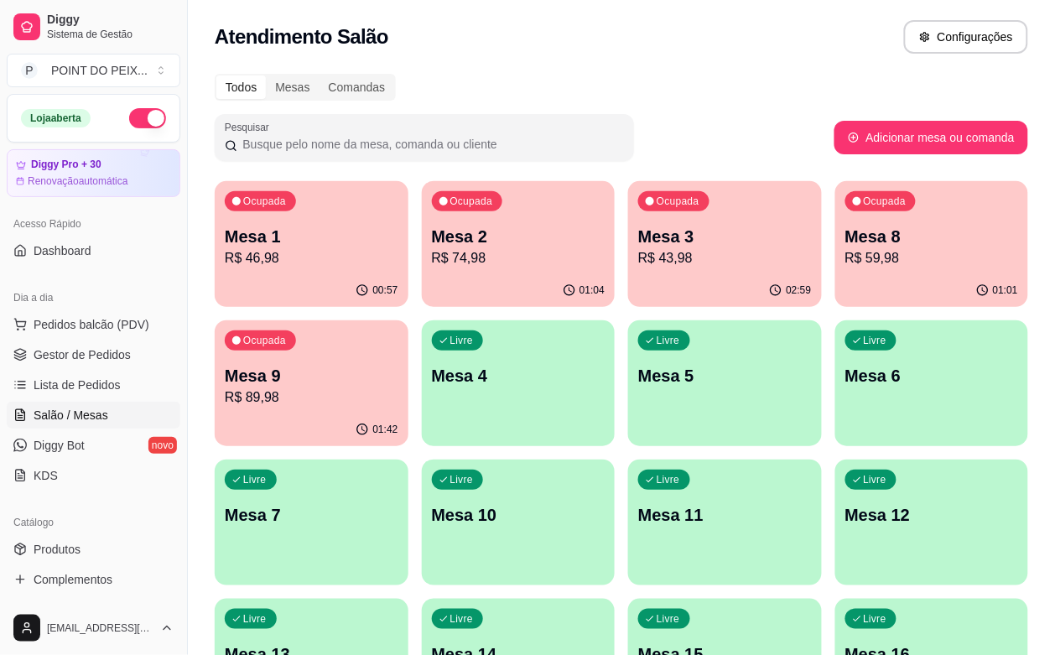
click at [408, 320] on div "Ocupada Mesa 9 R$ 89,98" at bounding box center [312, 366] width 194 height 93
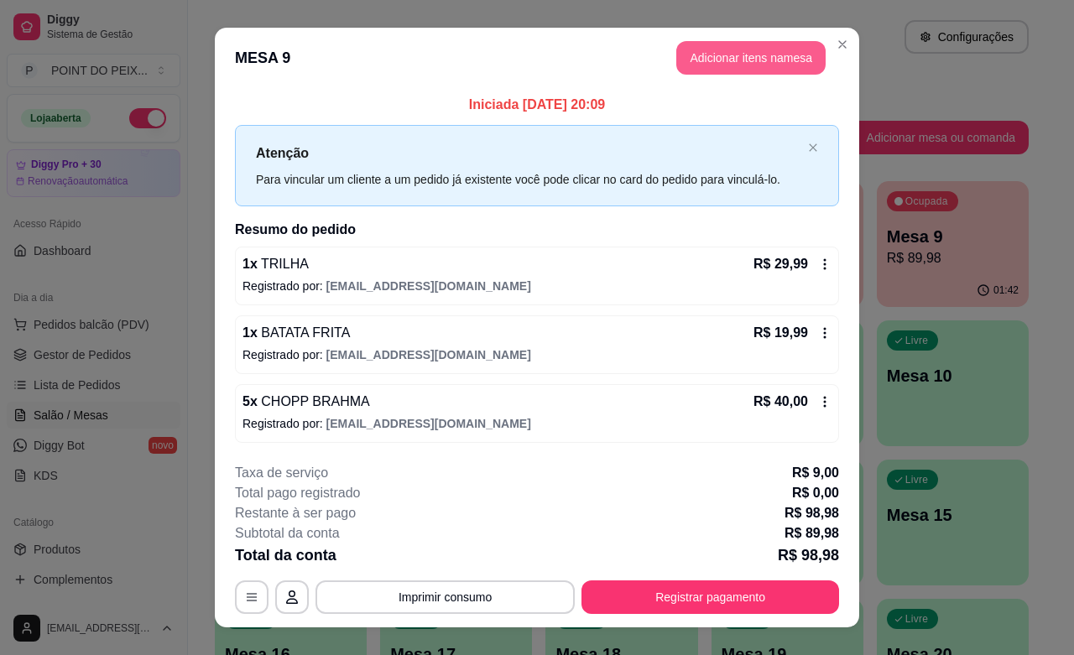
click at [773, 60] on button "Adicionar itens na mesa" at bounding box center [750, 58] width 149 height 34
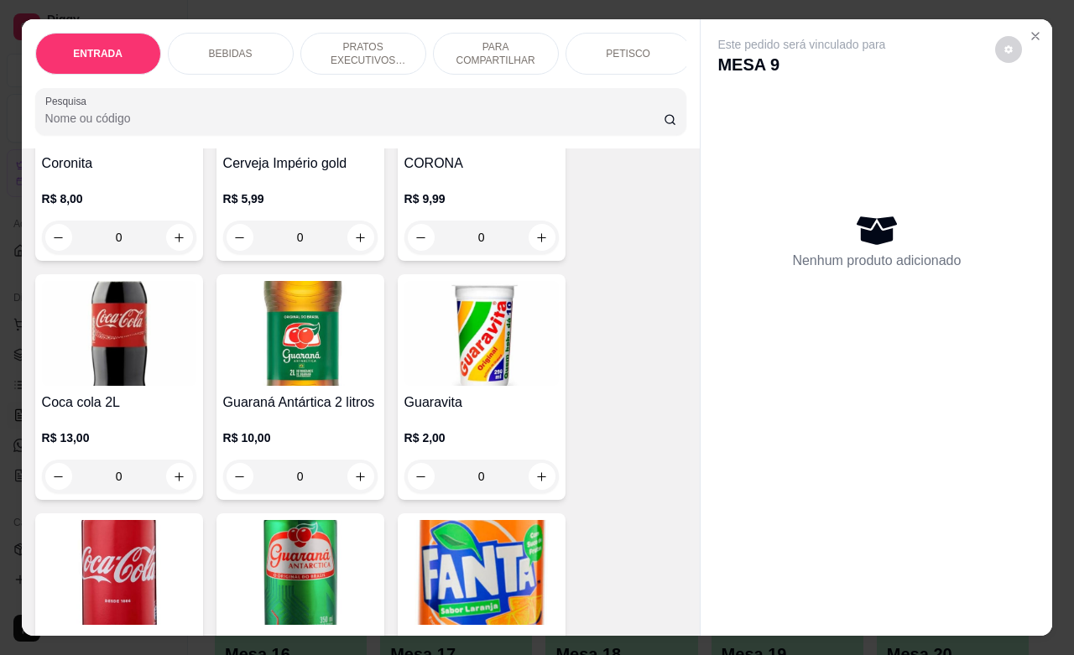
scroll to position [839, 0]
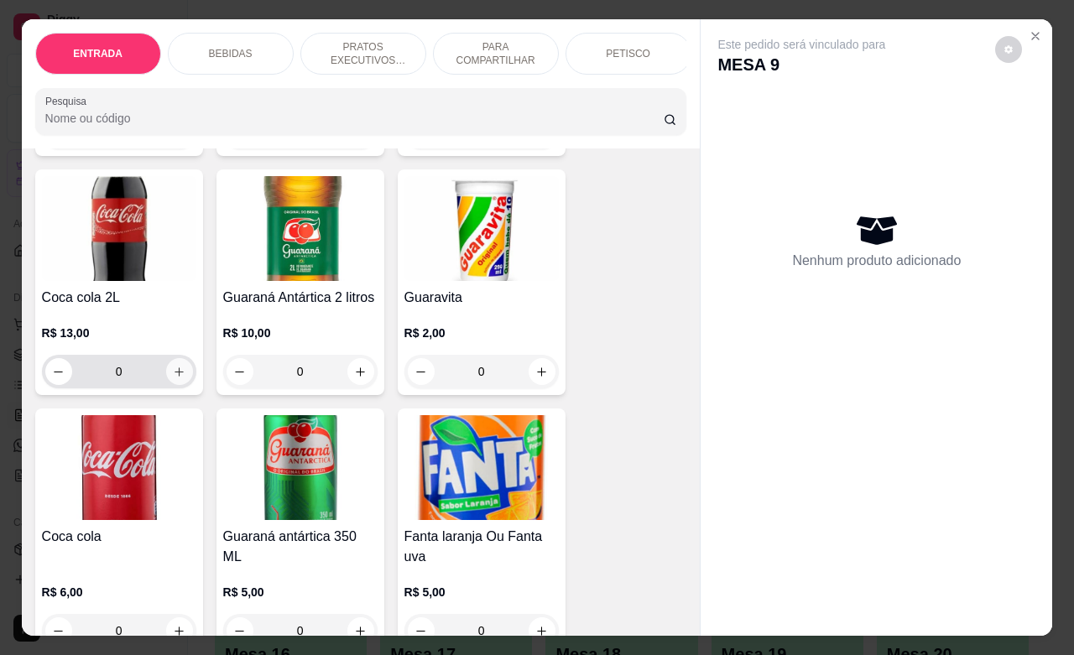
click at [166, 385] on button "increase-product-quantity" at bounding box center [179, 371] width 27 height 27
type input "1"
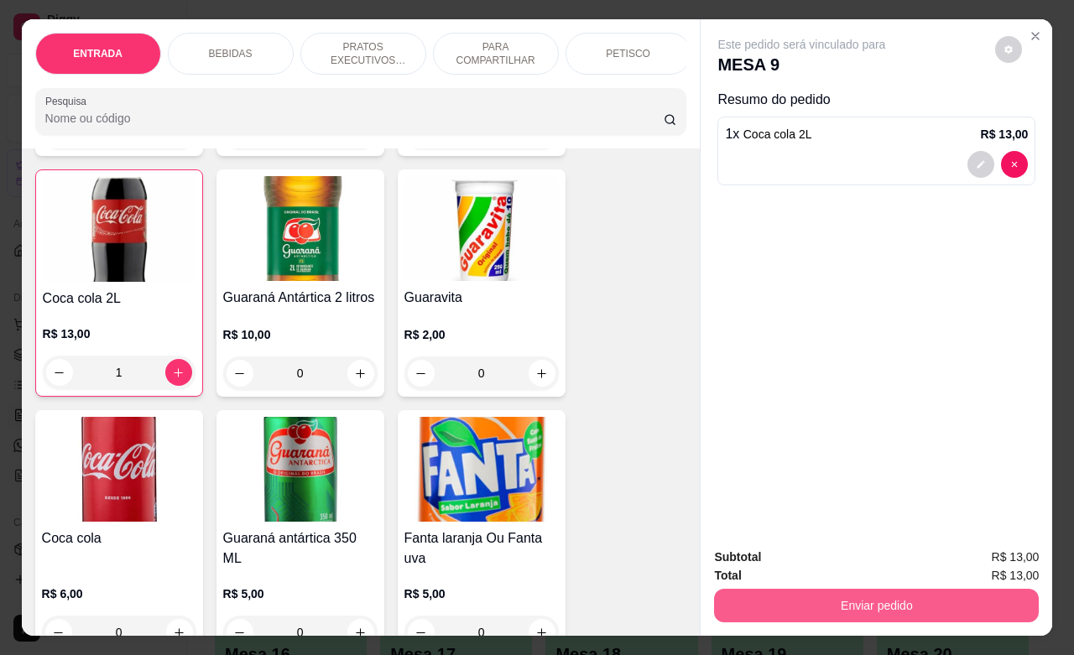
click at [866, 589] on button "Enviar pedido" at bounding box center [876, 606] width 325 height 34
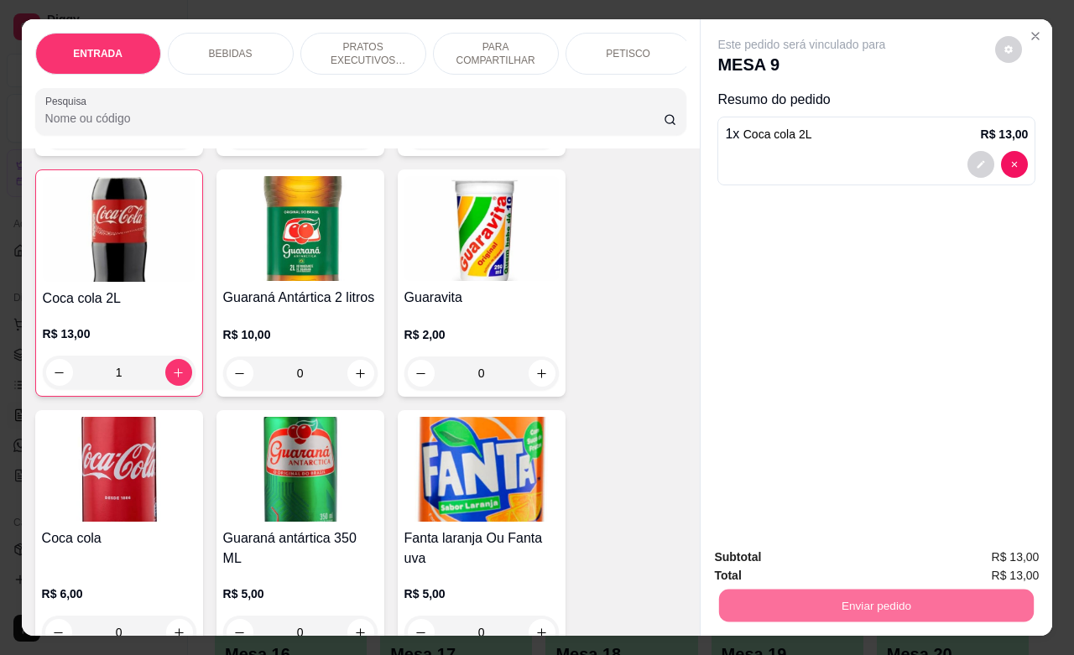
click at [814, 550] on button "Não registrar e enviar pedido" at bounding box center [818, 555] width 174 height 32
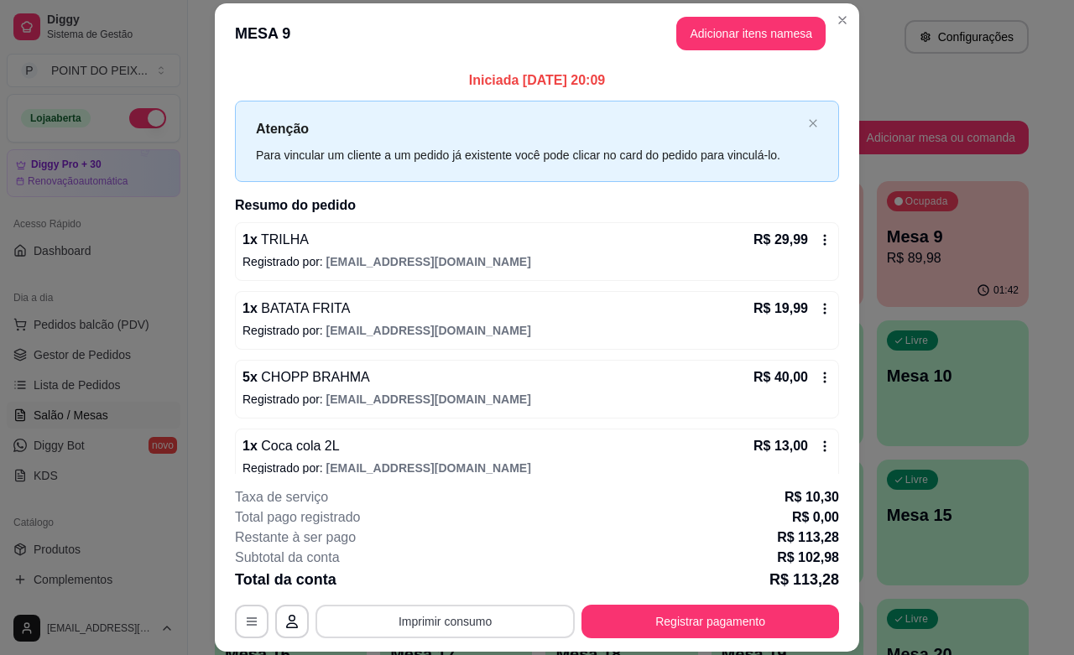
click at [495, 610] on button "Imprimir consumo" at bounding box center [444, 622] width 259 height 34
click at [450, 577] on button "IMPRESSORA" at bounding box center [442, 583] width 122 height 27
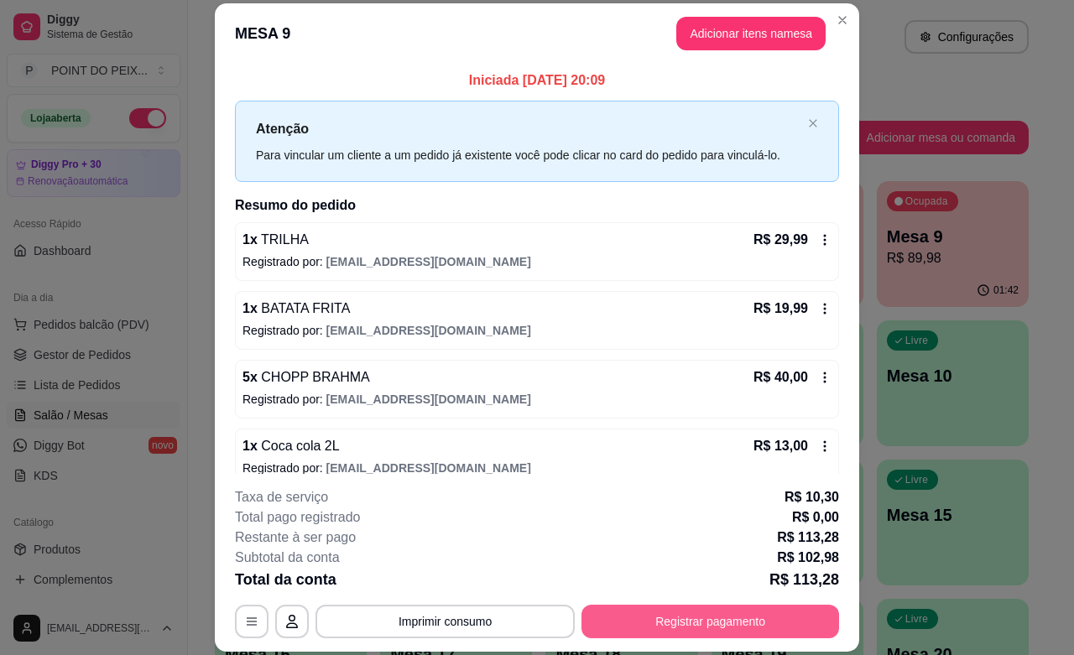
click at [715, 617] on button "Registrar pagamento" at bounding box center [710, 622] width 258 height 34
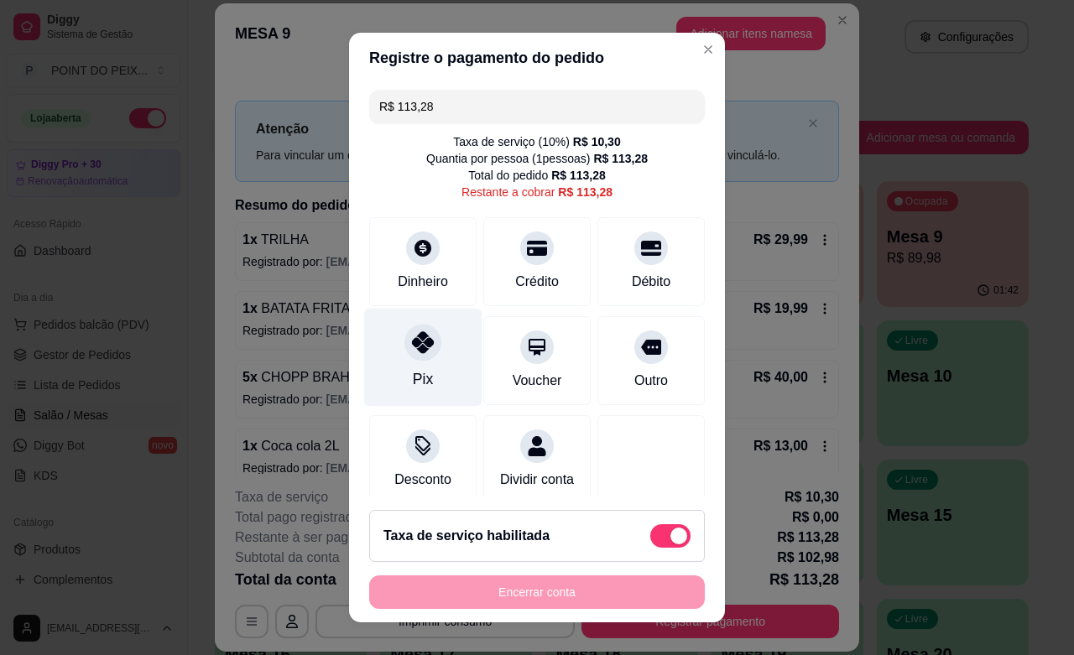
click at [414, 346] on icon at bounding box center [423, 342] width 22 height 22
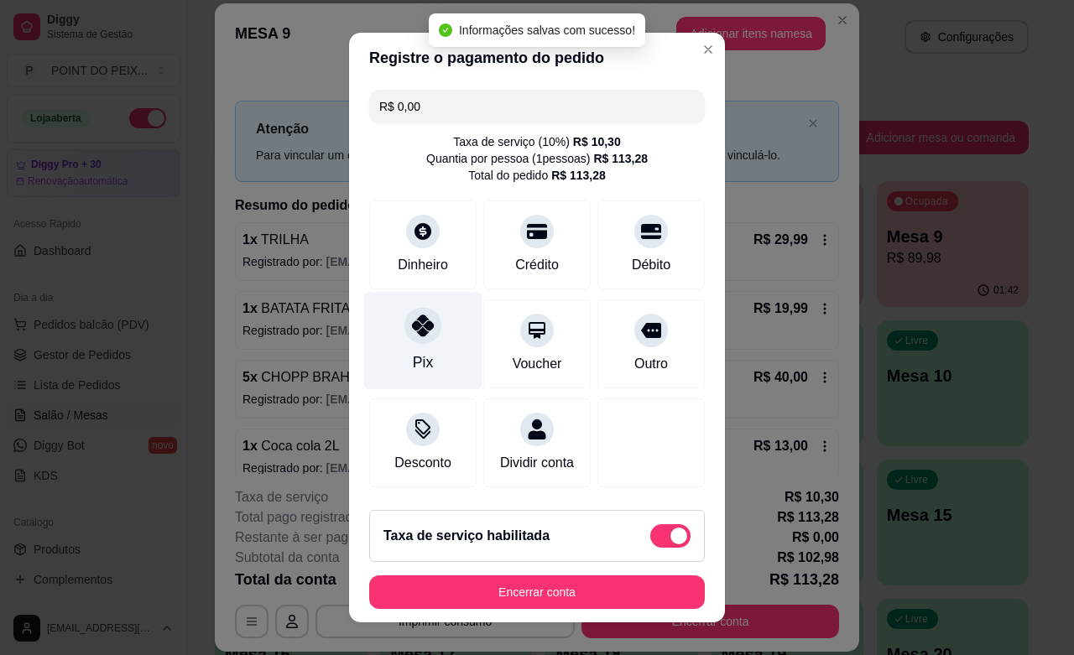
type input "R$ 0,00"
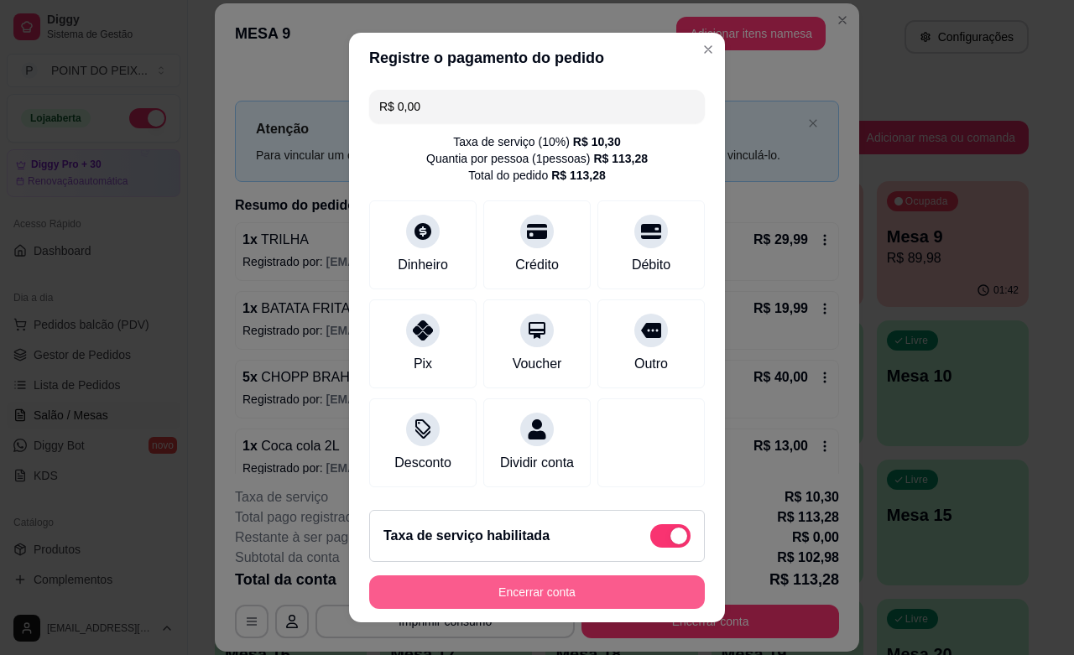
click at [492, 591] on button "Encerrar conta" at bounding box center [537, 592] width 336 height 34
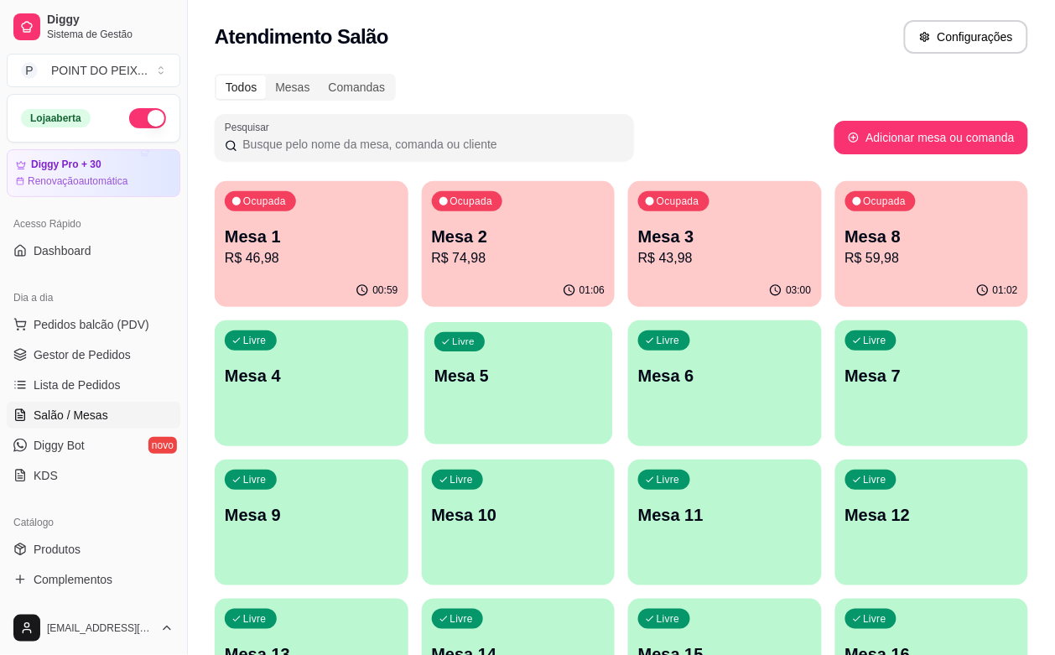
click at [434, 376] on p "Mesa 5" at bounding box center [518, 376] width 168 height 23
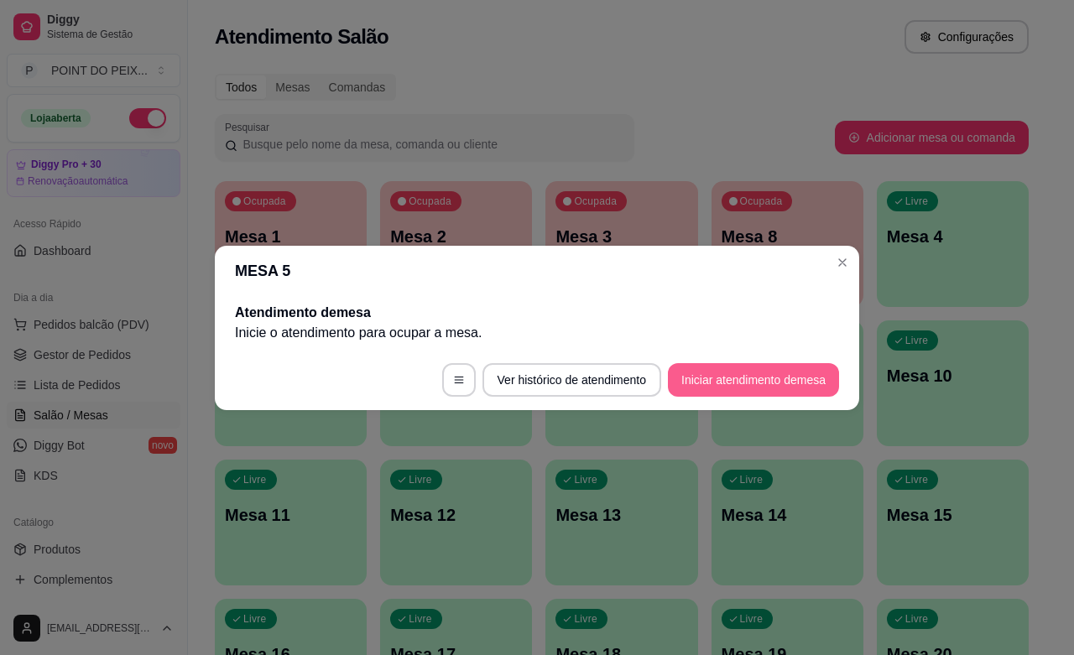
click at [749, 384] on button "Iniciar atendimento de mesa" at bounding box center [753, 380] width 171 height 34
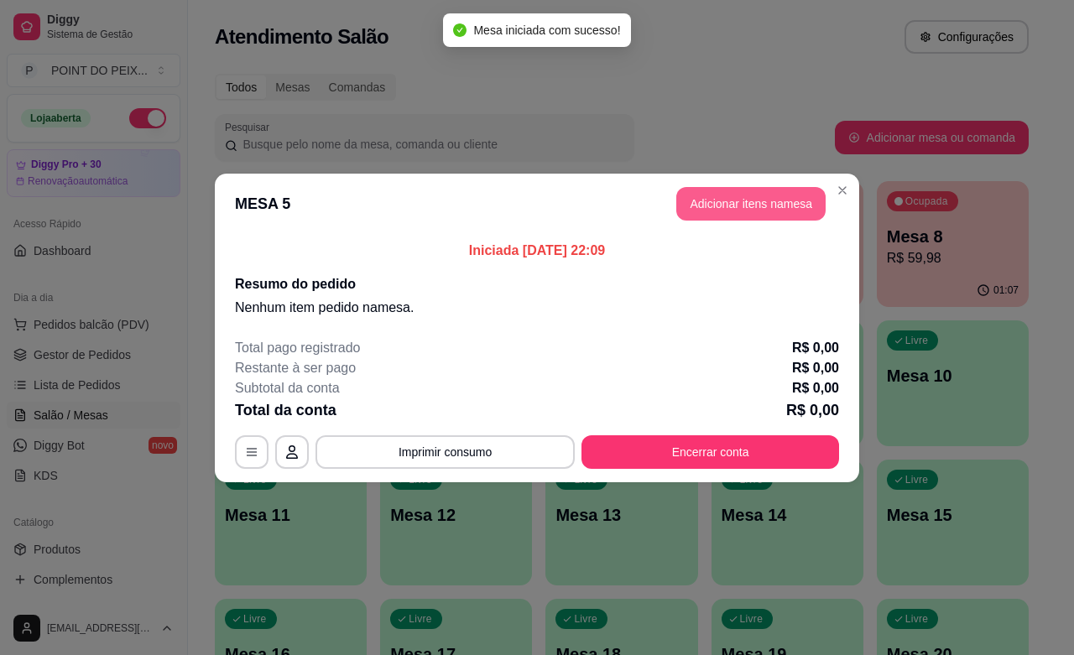
click at [736, 199] on button "Adicionar itens na mesa" at bounding box center [750, 204] width 149 height 34
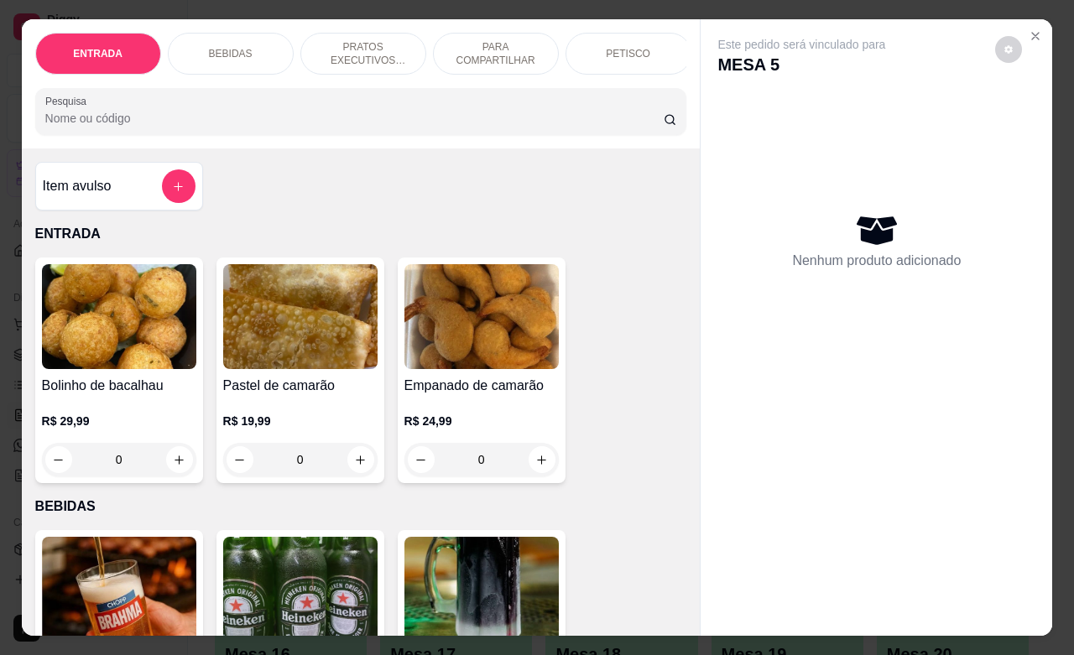
click at [638, 47] on div "PETISCO" at bounding box center [628, 54] width 126 height 42
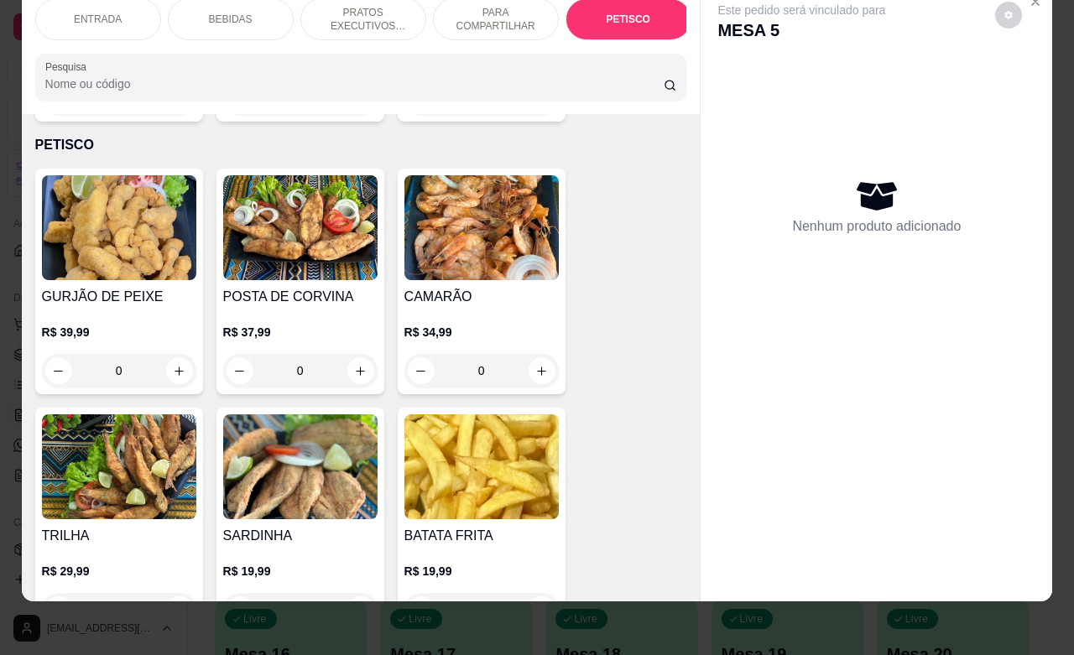
scroll to position [4020, 0]
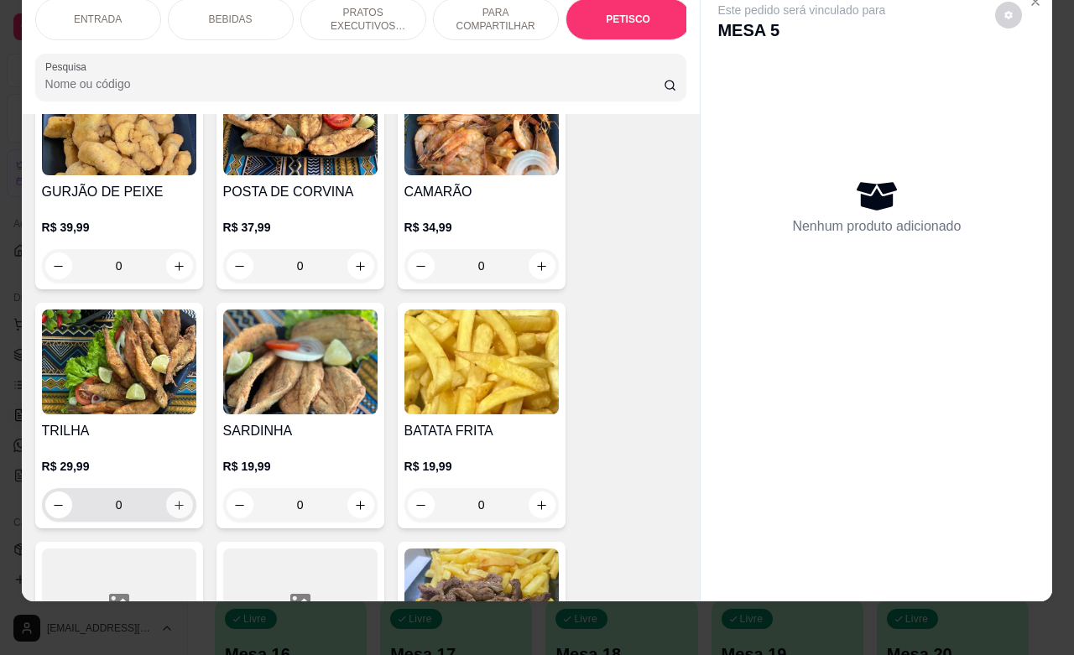
click at [168, 492] on button "increase-product-quantity" at bounding box center [179, 505] width 27 height 27
type input "1"
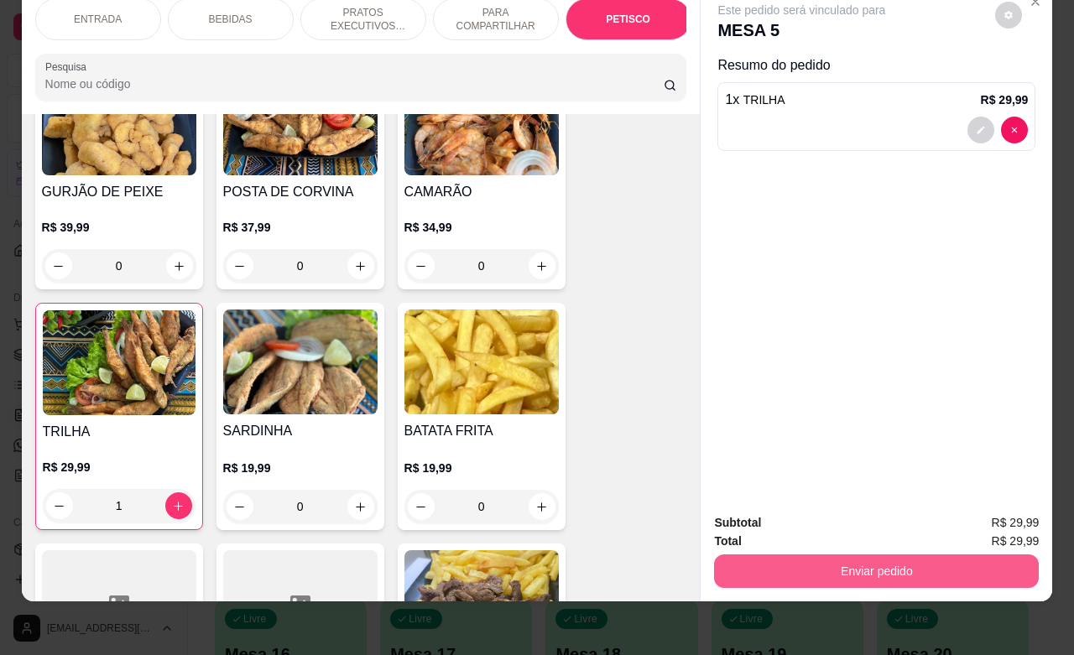
click at [774, 556] on button "Enviar pedido" at bounding box center [876, 571] width 325 height 34
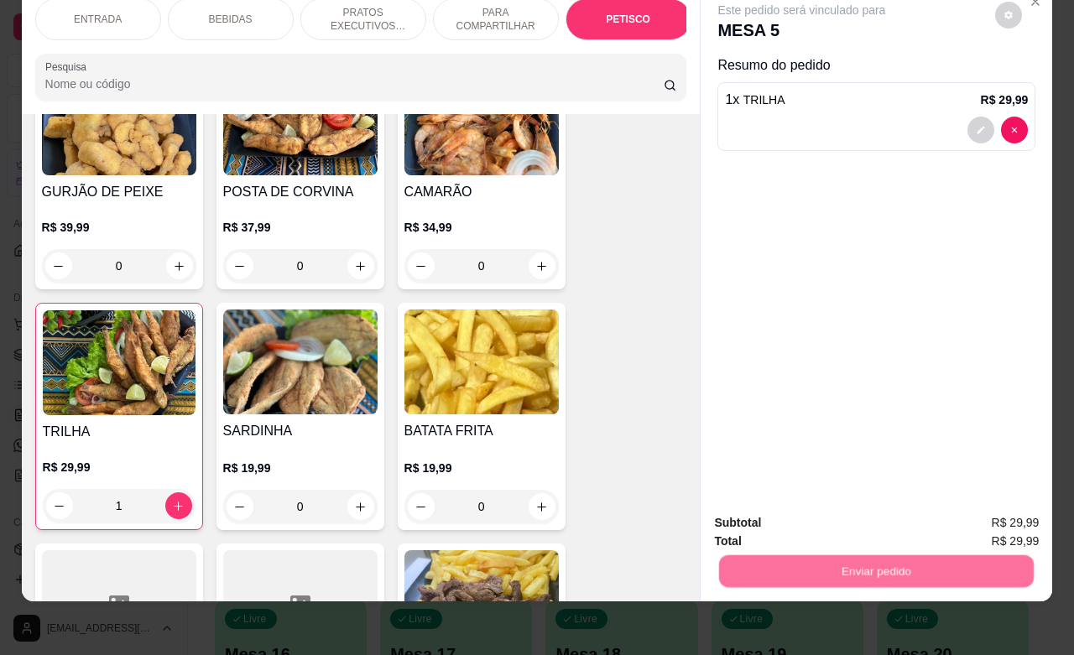
click at [773, 518] on button "Não registrar e enviar pedido" at bounding box center [818, 513] width 174 height 32
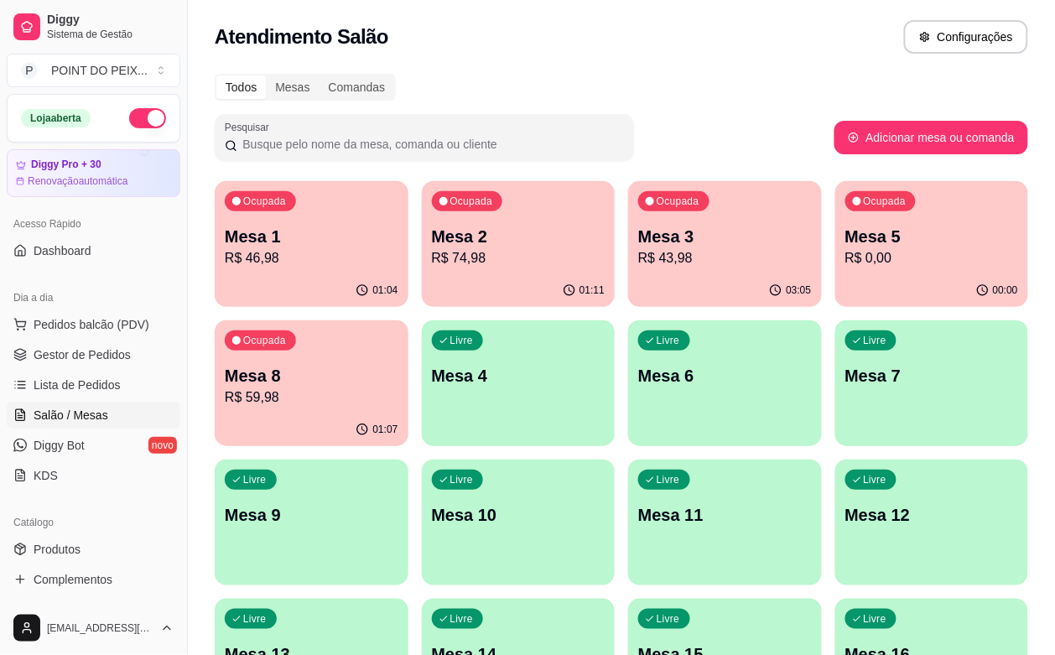
click at [845, 254] on p "R$ 0,00" at bounding box center [932, 258] width 174 height 20
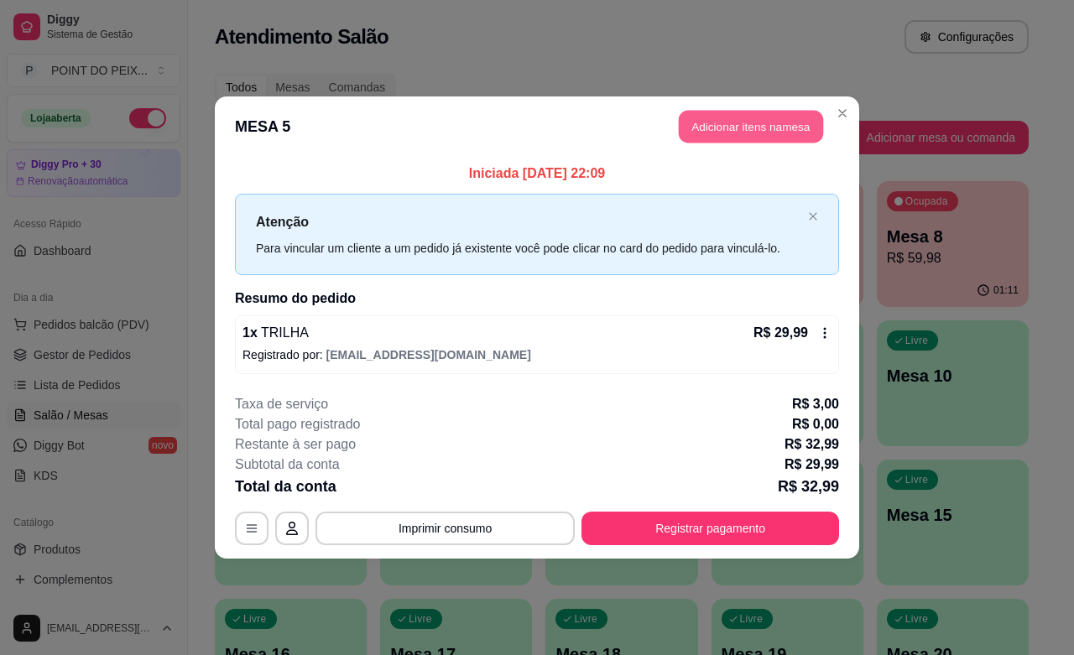
click at [785, 124] on button "Adicionar itens na mesa" at bounding box center [751, 127] width 144 height 33
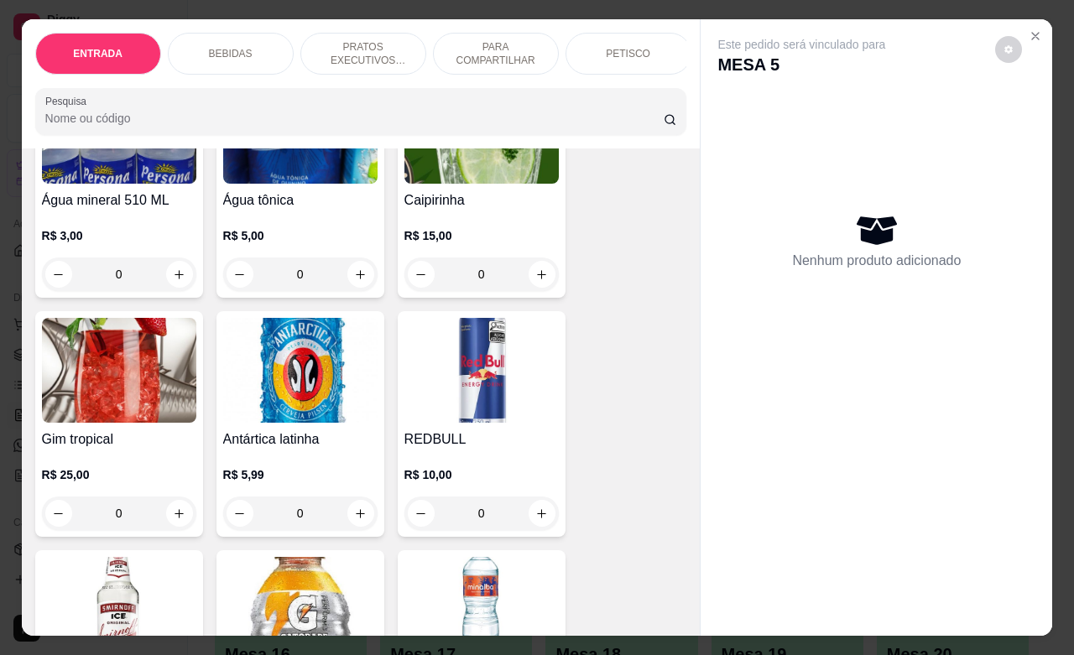
scroll to position [1468, 0]
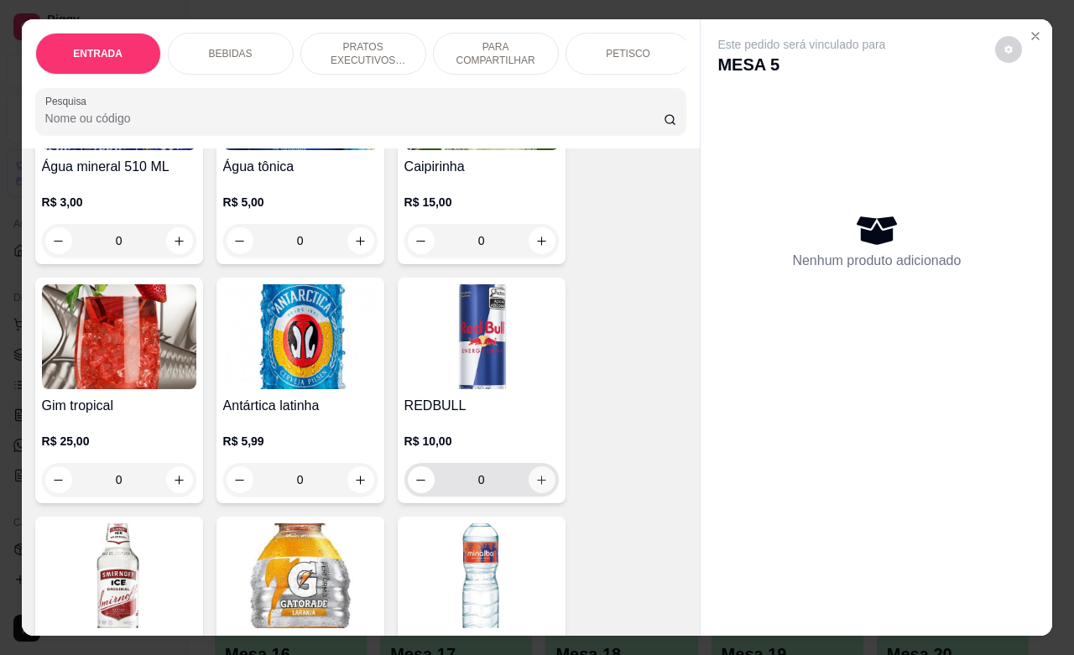
click at [528, 484] on button "increase-product-quantity" at bounding box center [541, 479] width 27 height 27
type input "1"
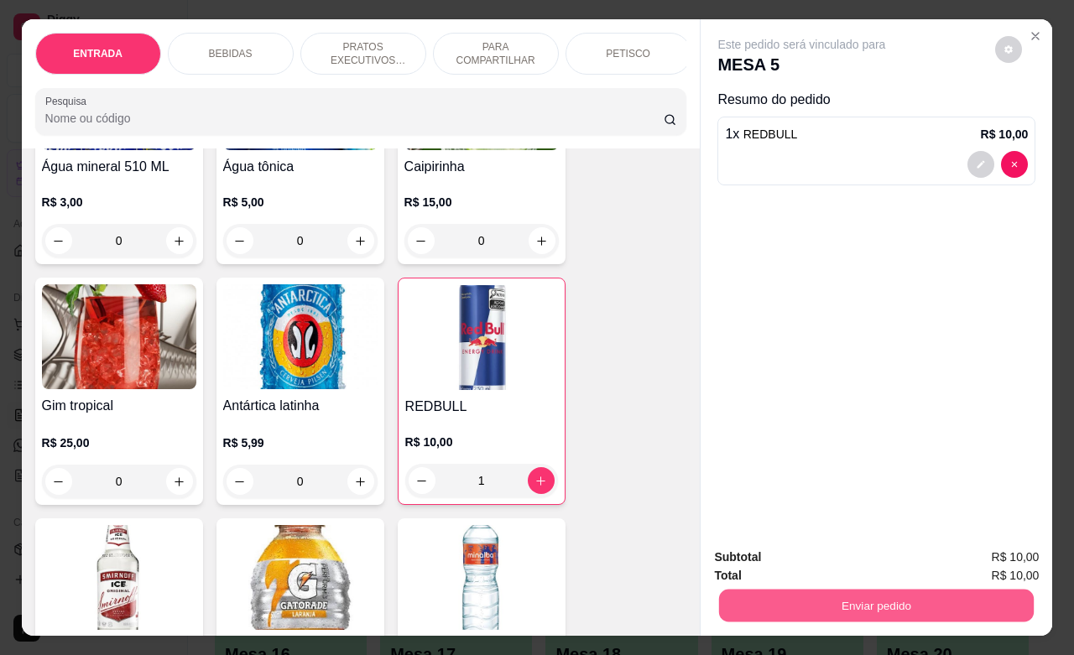
click at [806, 606] on button "Enviar pedido" at bounding box center [876, 605] width 315 height 33
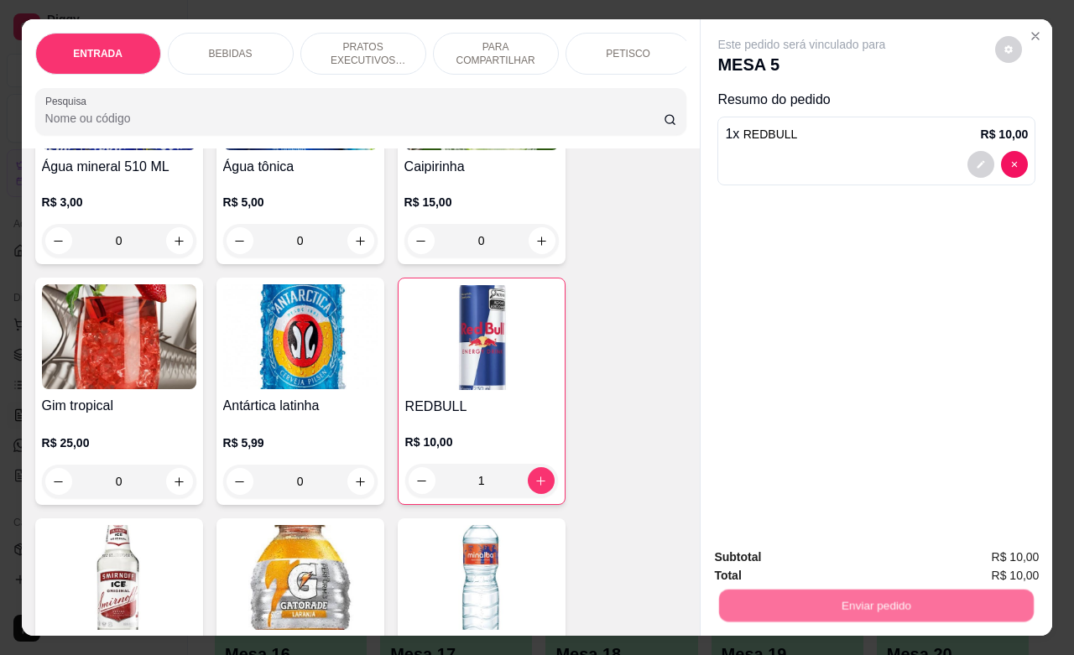
click at [815, 558] on button "Não registrar e enviar pedido" at bounding box center [818, 555] width 174 height 32
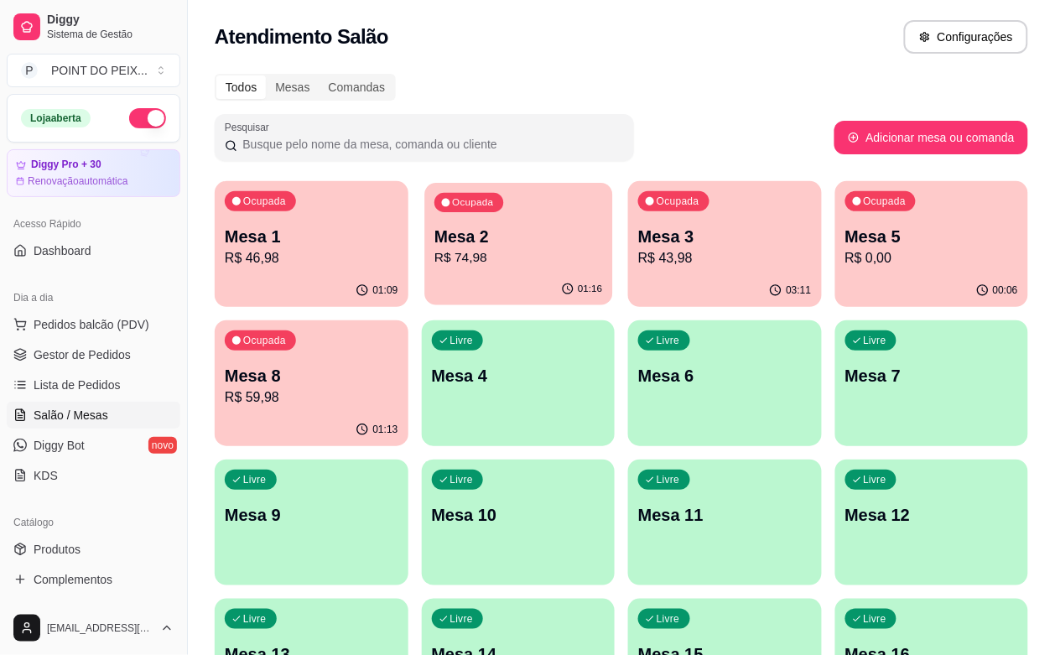
click at [446, 278] on div "01:16" at bounding box center [518, 289] width 188 height 32
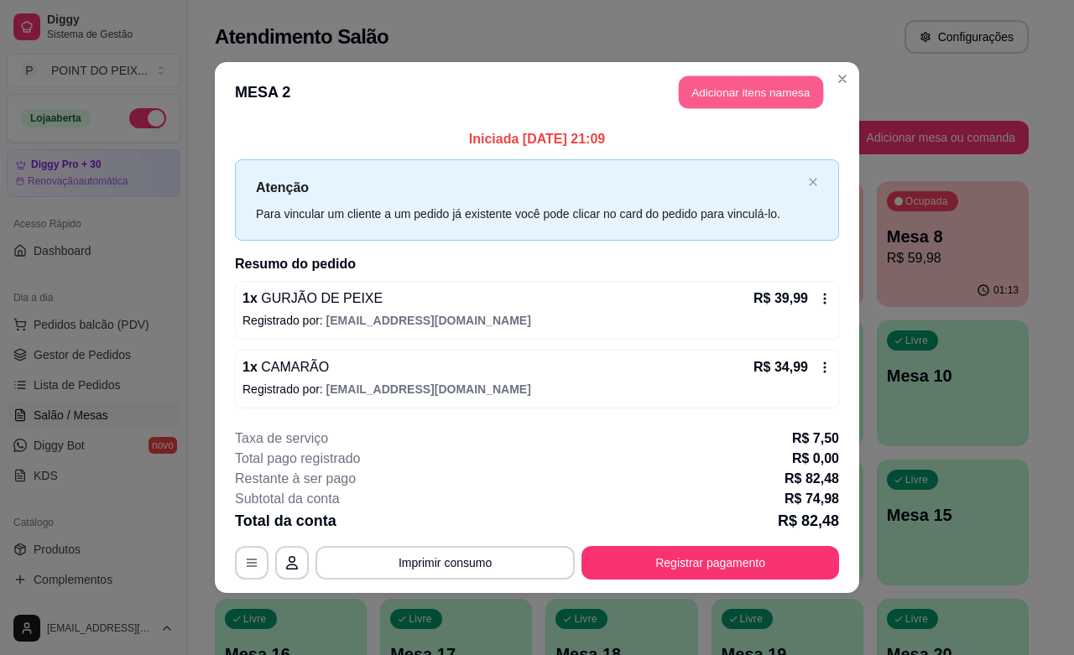
click at [793, 92] on button "Adicionar itens na mesa" at bounding box center [751, 92] width 144 height 33
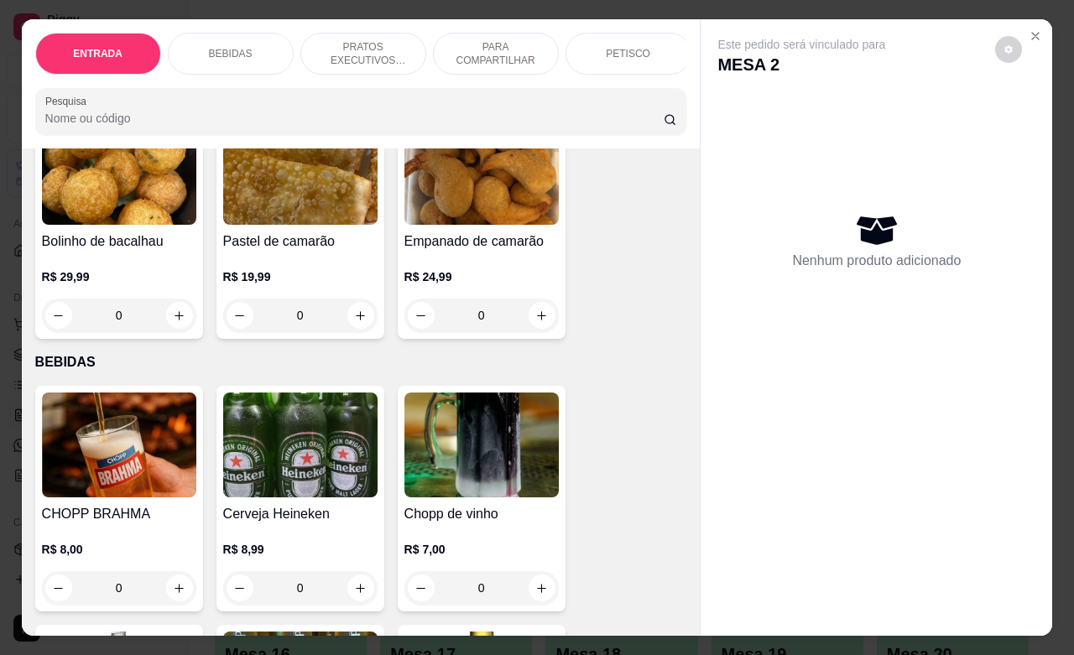
scroll to position [210, 0]
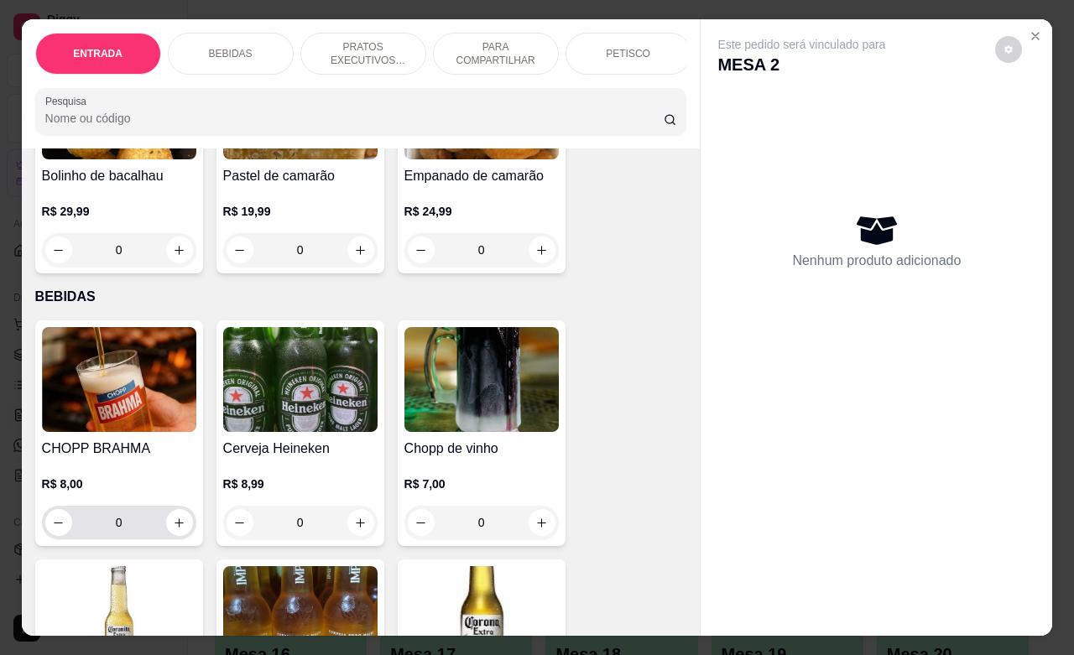
click at [107, 535] on input "0" at bounding box center [119, 523] width 94 height 34
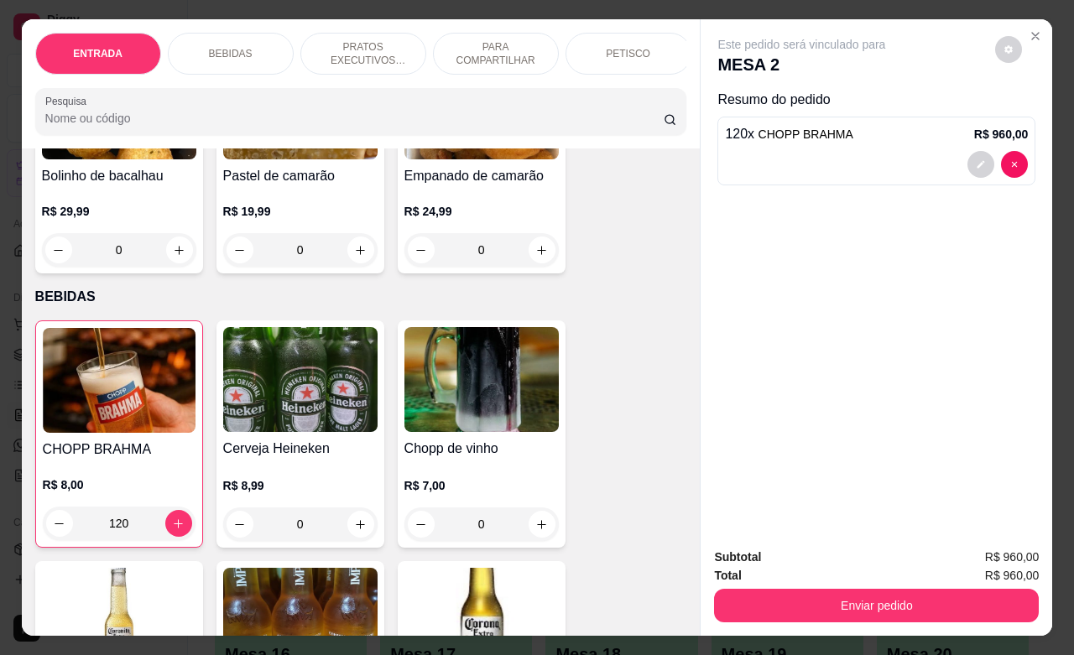
drag, startPoint x: 126, startPoint y: 534, endPoint x: 86, endPoint y: 538, distance: 39.6
click at [86, 538] on input "120" at bounding box center [119, 524] width 92 height 34
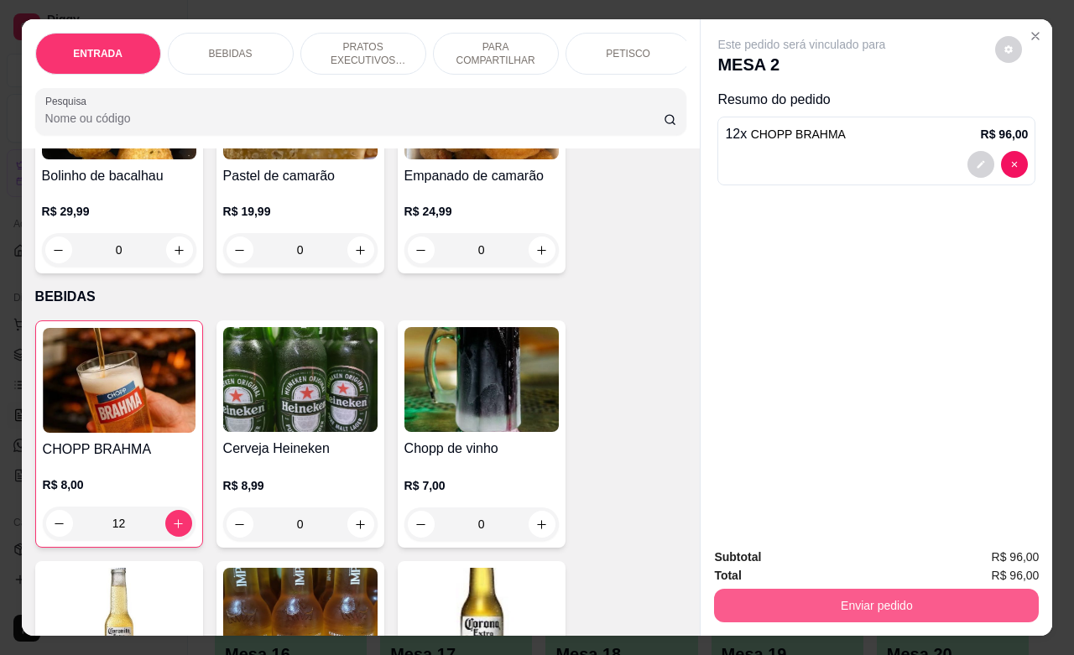
type input "12"
click at [895, 601] on button "Enviar pedido" at bounding box center [876, 606] width 325 height 34
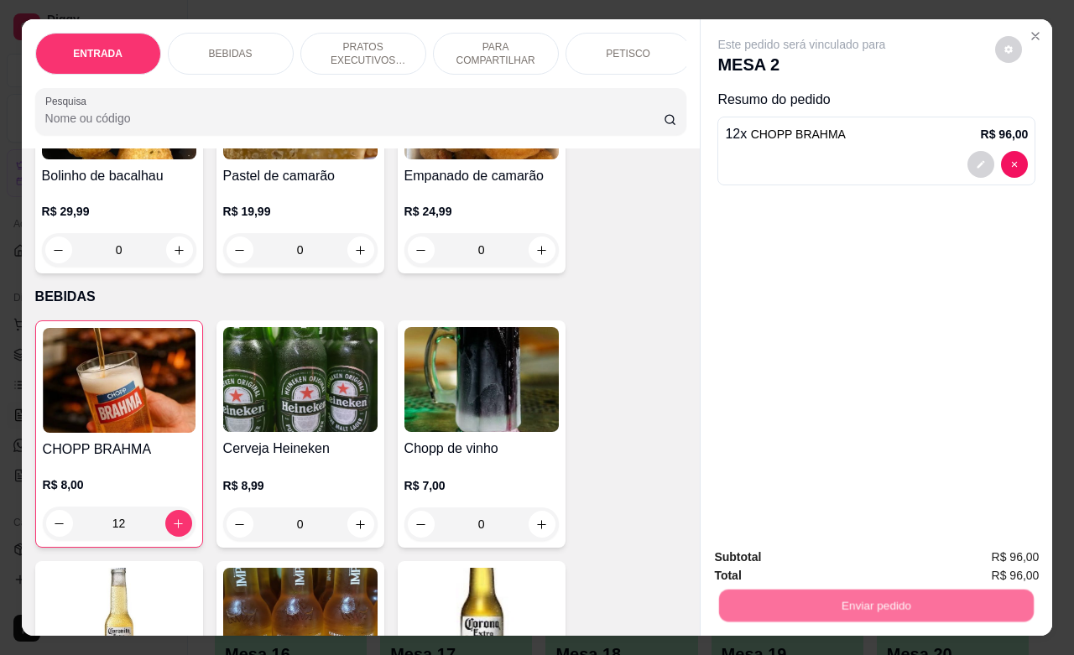
click at [861, 562] on button "Não registrar e enviar pedido" at bounding box center [818, 555] width 174 height 32
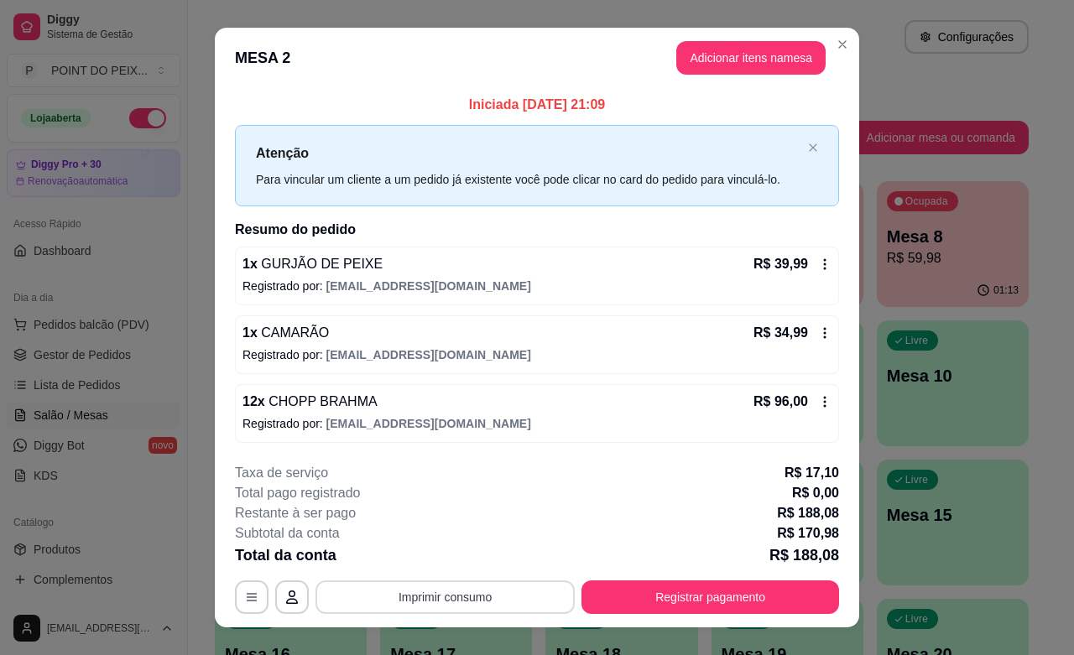
click at [501, 590] on button "Imprimir consumo" at bounding box center [444, 597] width 259 height 34
click at [439, 556] on button "IMPRESSORA" at bounding box center [440, 559] width 117 height 26
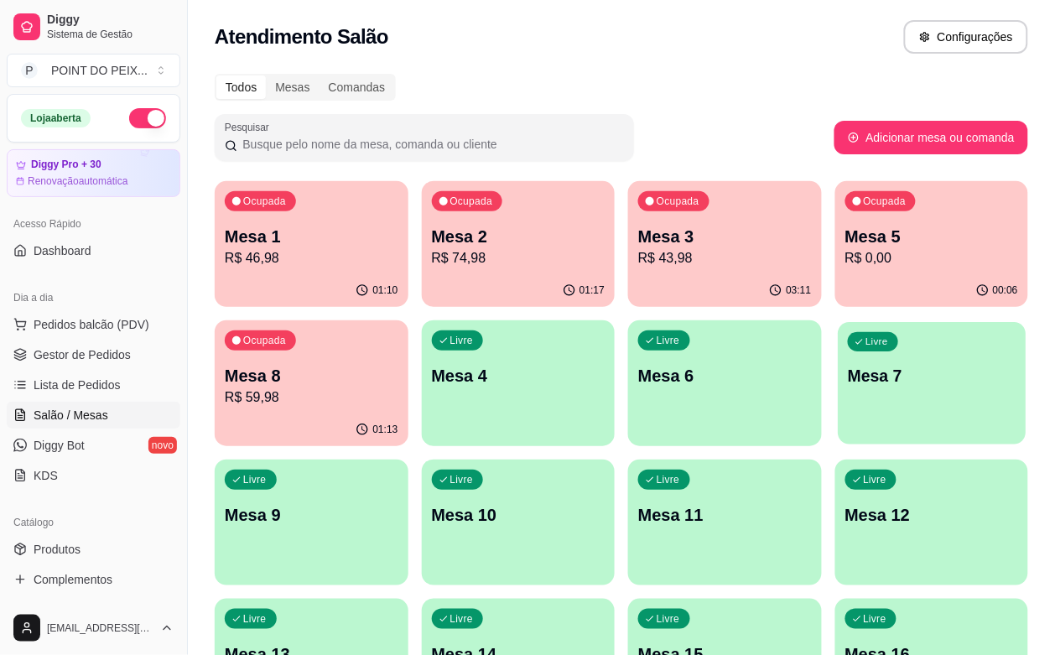
click at [838, 399] on div "Livre Mesa 7" at bounding box center [932, 373] width 188 height 102
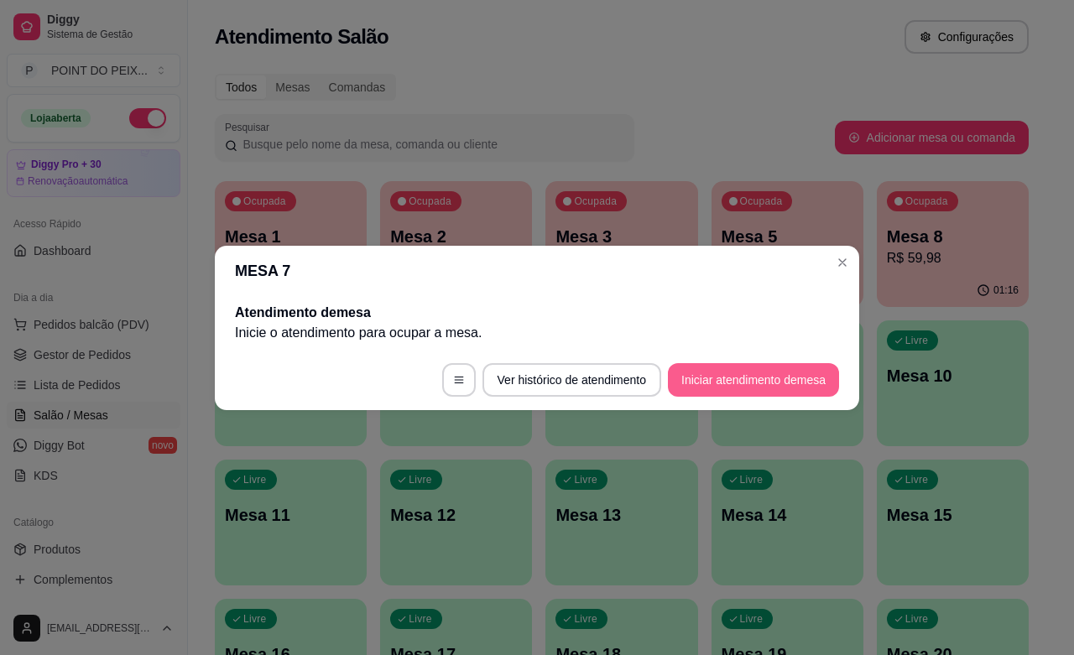
click at [762, 377] on button "Iniciar atendimento de mesa" at bounding box center [753, 380] width 171 height 34
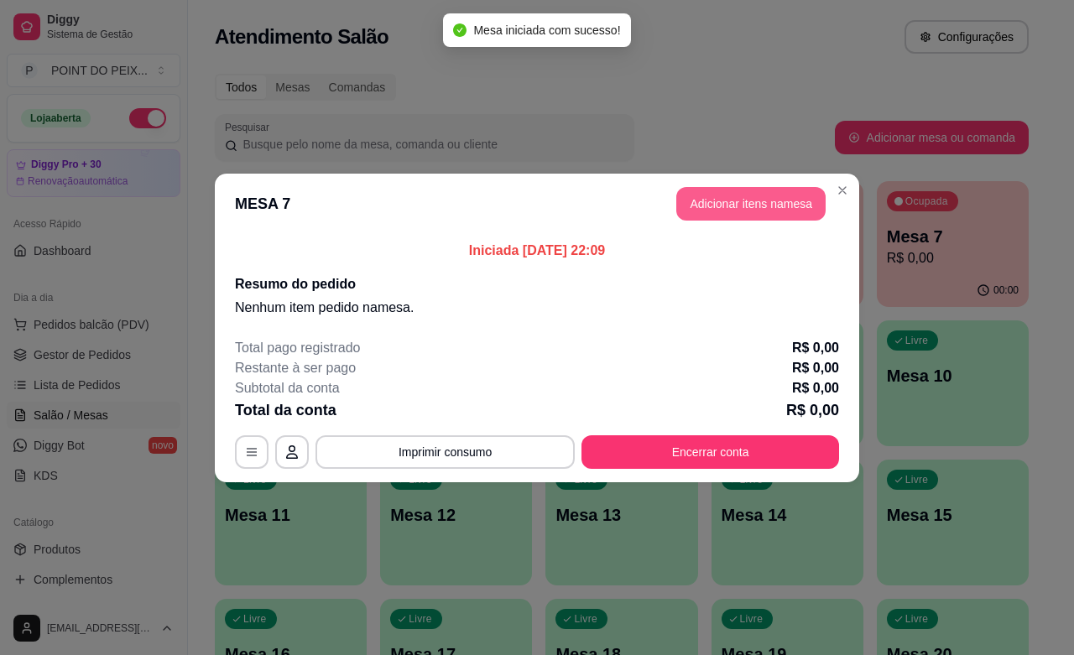
click at [748, 201] on button "Adicionar itens na mesa" at bounding box center [750, 204] width 149 height 34
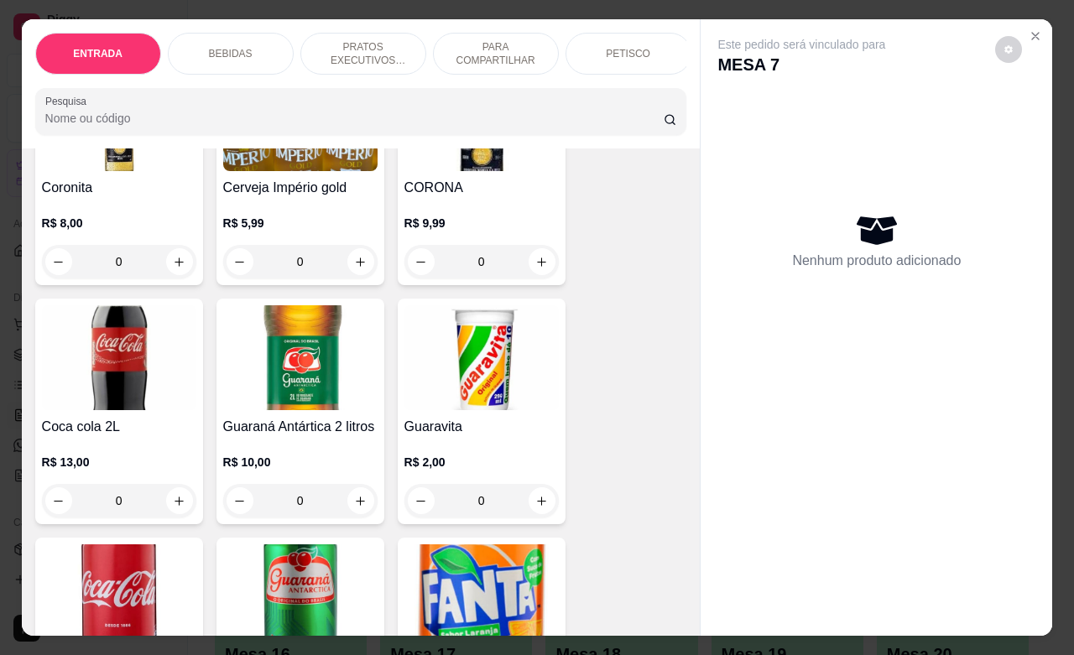
scroll to position [839, 0]
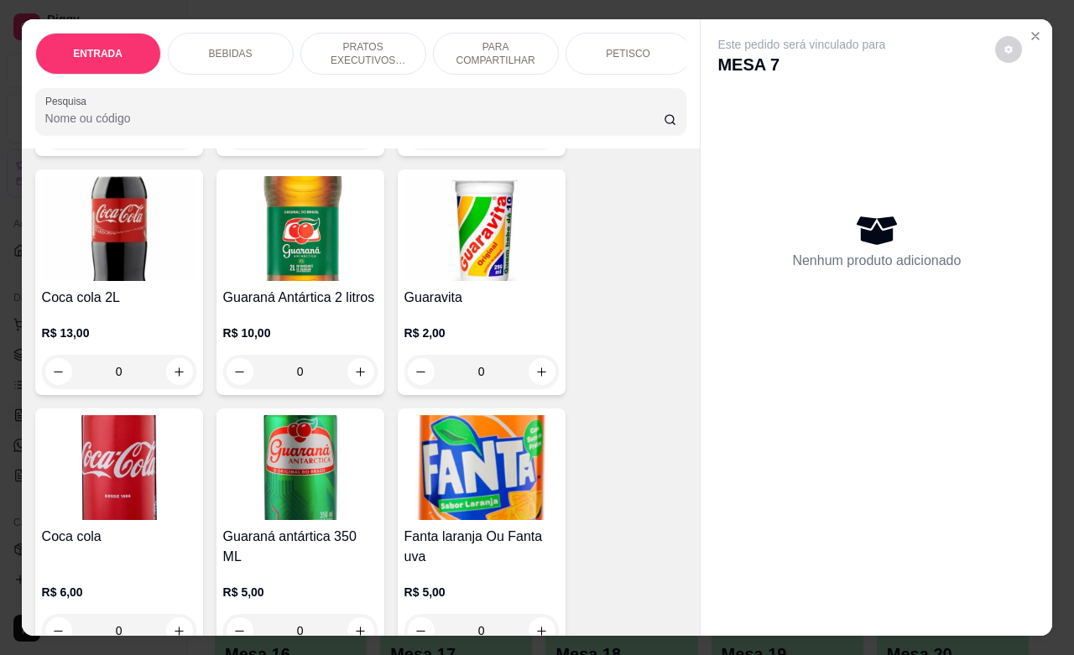
click at [625, 50] on p "PETISCO" at bounding box center [628, 53] width 44 height 13
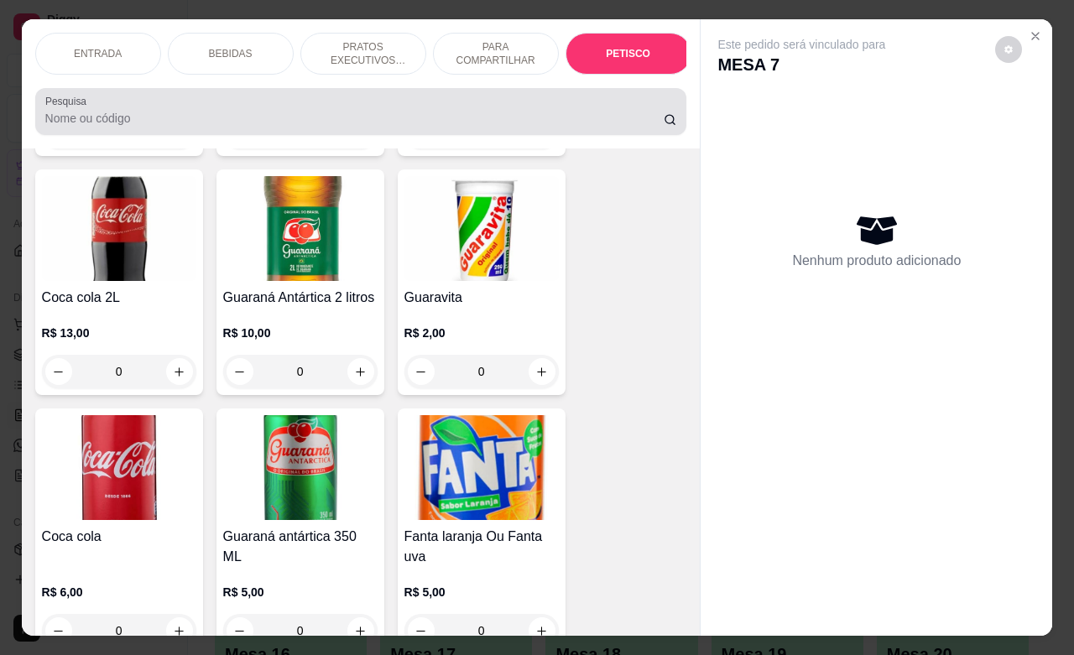
scroll to position [3915, 0]
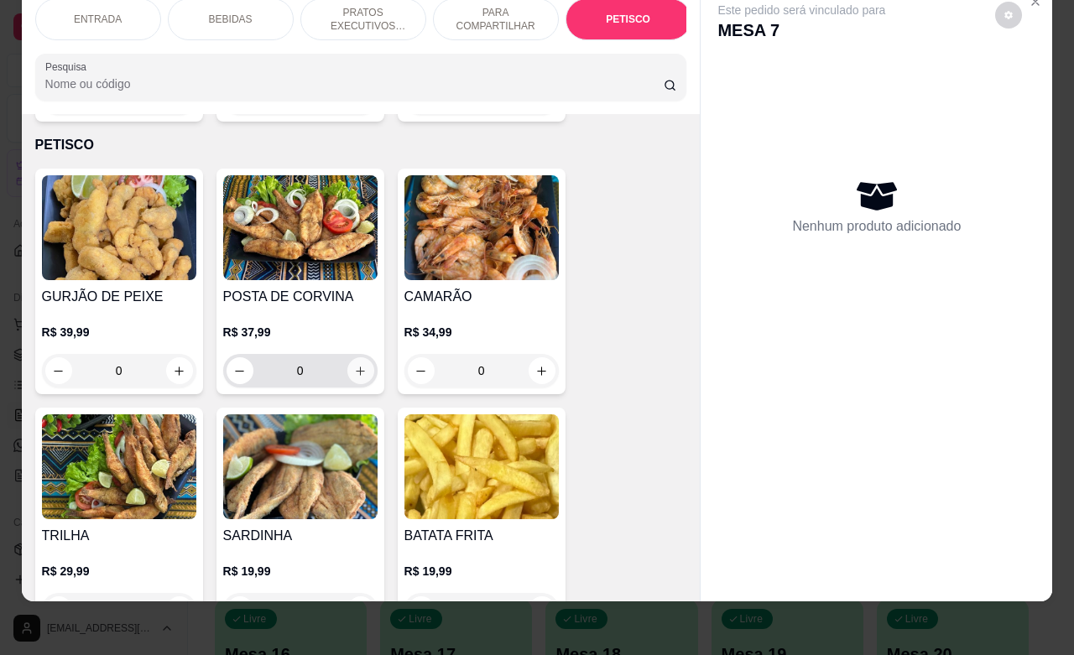
click at [354, 365] on icon "increase-product-quantity" at bounding box center [360, 371] width 13 height 13
type input "1"
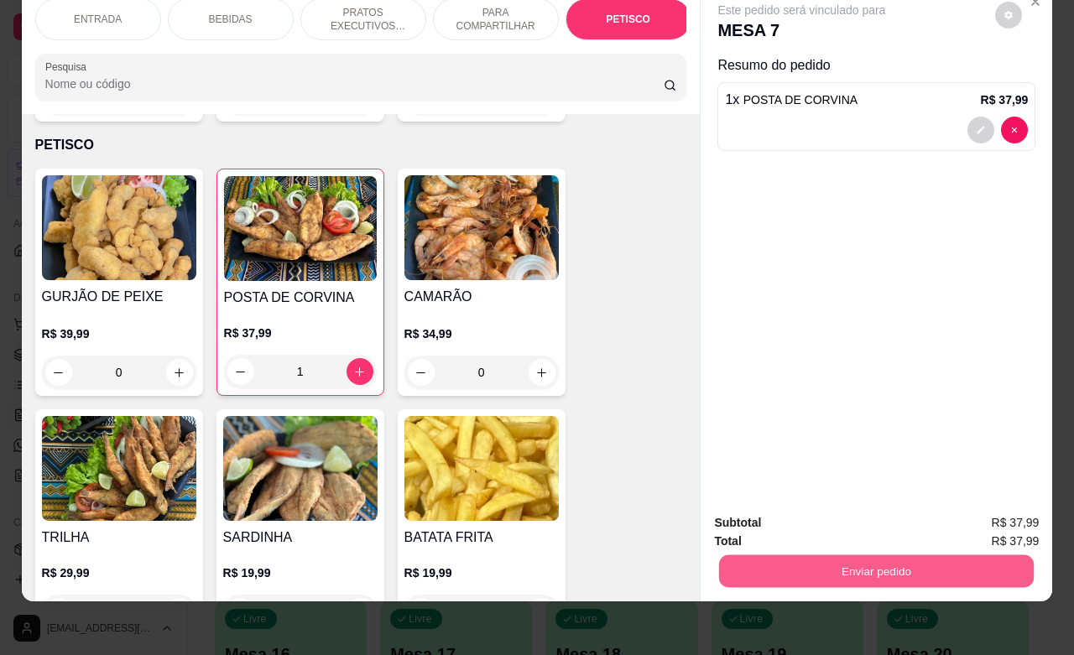
click at [773, 554] on button "Enviar pedido" at bounding box center [876, 570] width 315 height 33
click at [798, 518] on button "Não registrar e enviar pedido" at bounding box center [818, 512] width 169 height 31
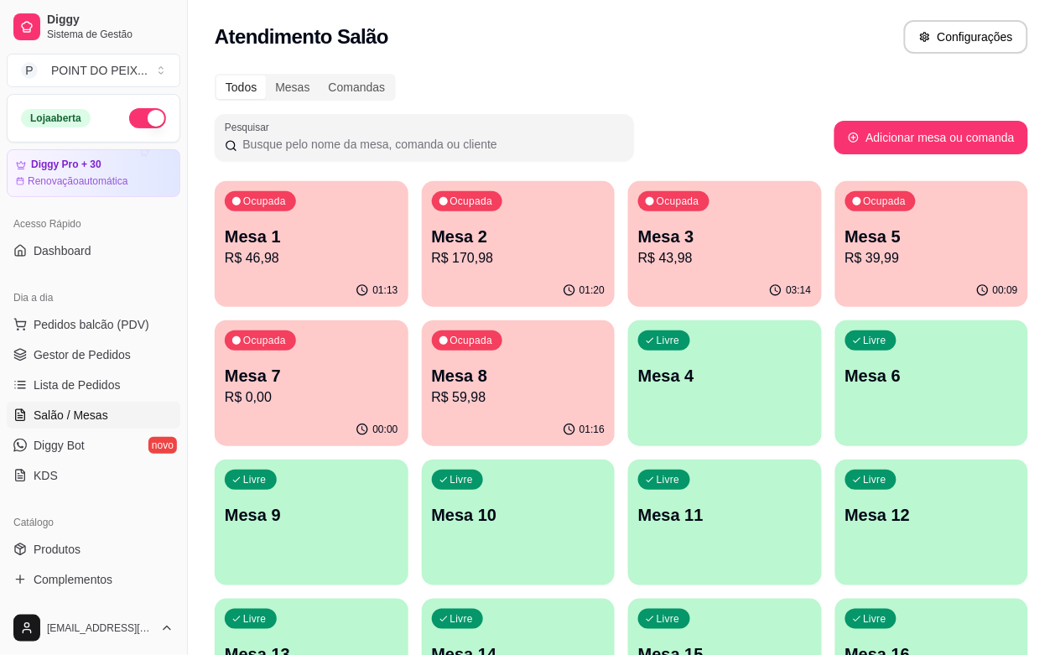
click at [484, 279] on div "01:20" at bounding box center [519, 290] width 194 height 33
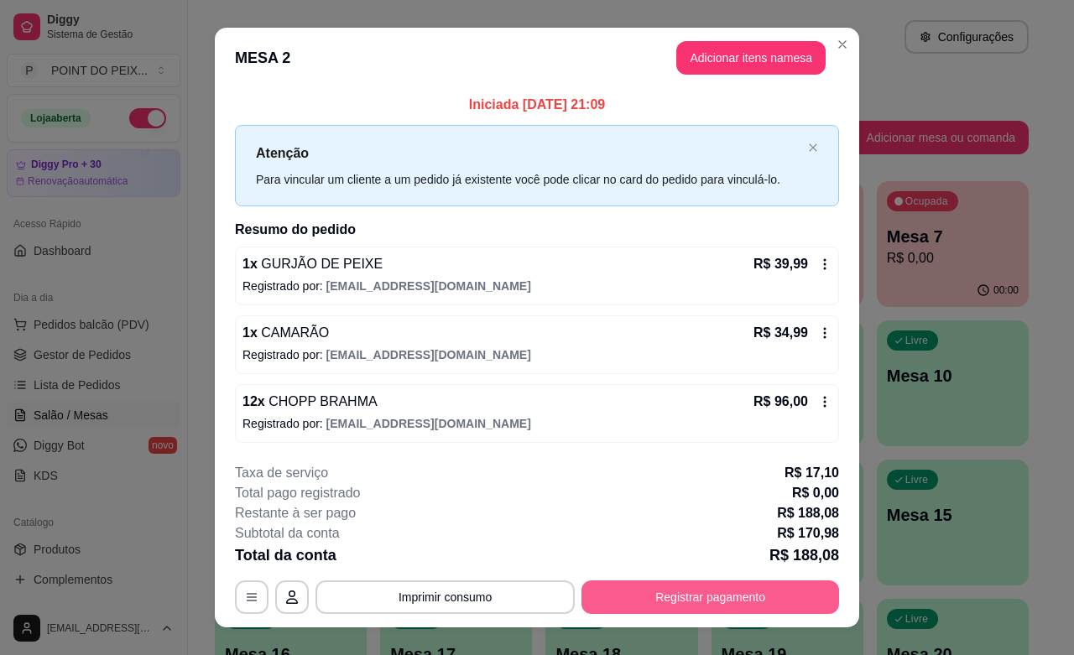
click at [730, 604] on button "Registrar pagamento" at bounding box center [710, 597] width 258 height 34
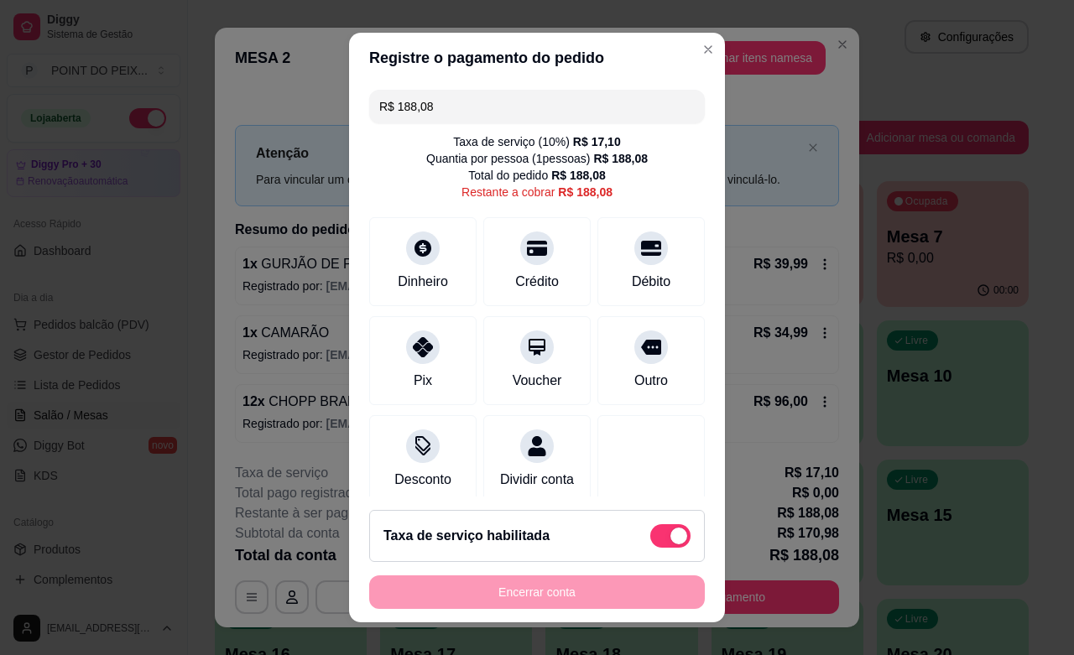
drag, startPoint x: 433, startPoint y: 105, endPoint x: 539, endPoint y: 115, distance: 106.2
click at [369, 105] on div "R$ 188,08" at bounding box center [537, 107] width 336 height 34
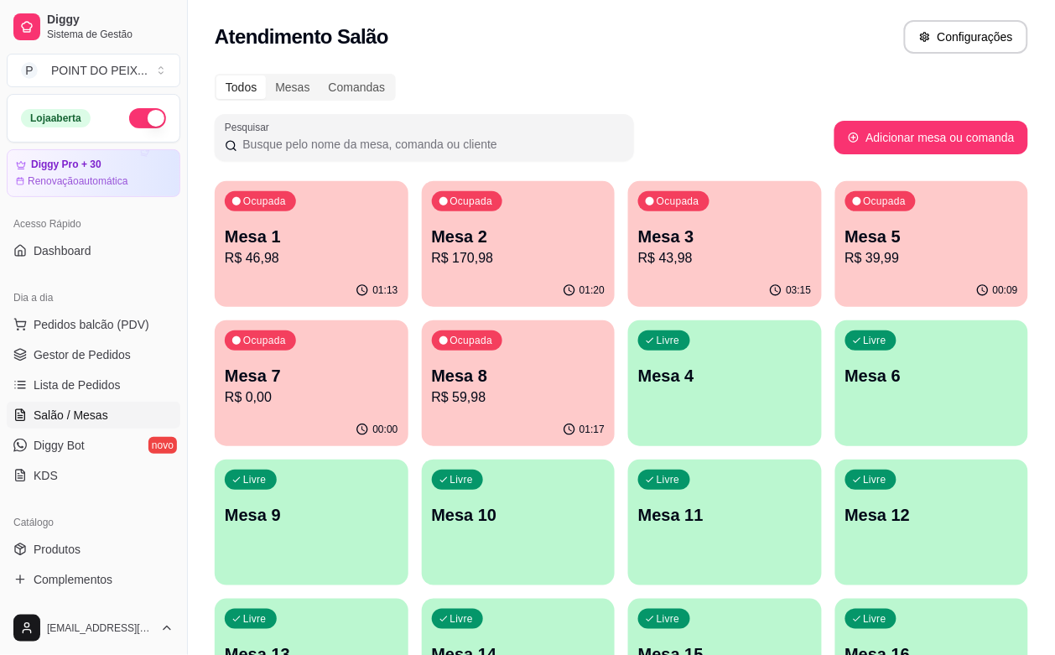
click at [437, 249] on p "R$ 170,98" at bounding box center [519, 258] width 174 height 20
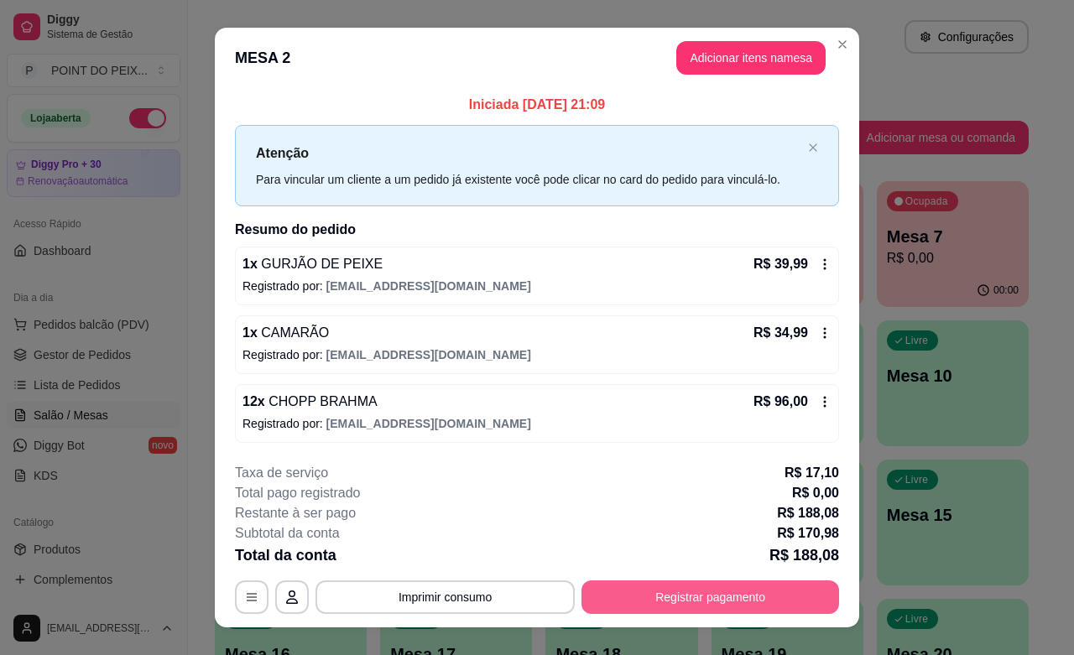
click at [734, 600] on button "Registrar pagamento" at bounding box center [710, 597] width 258 height 34
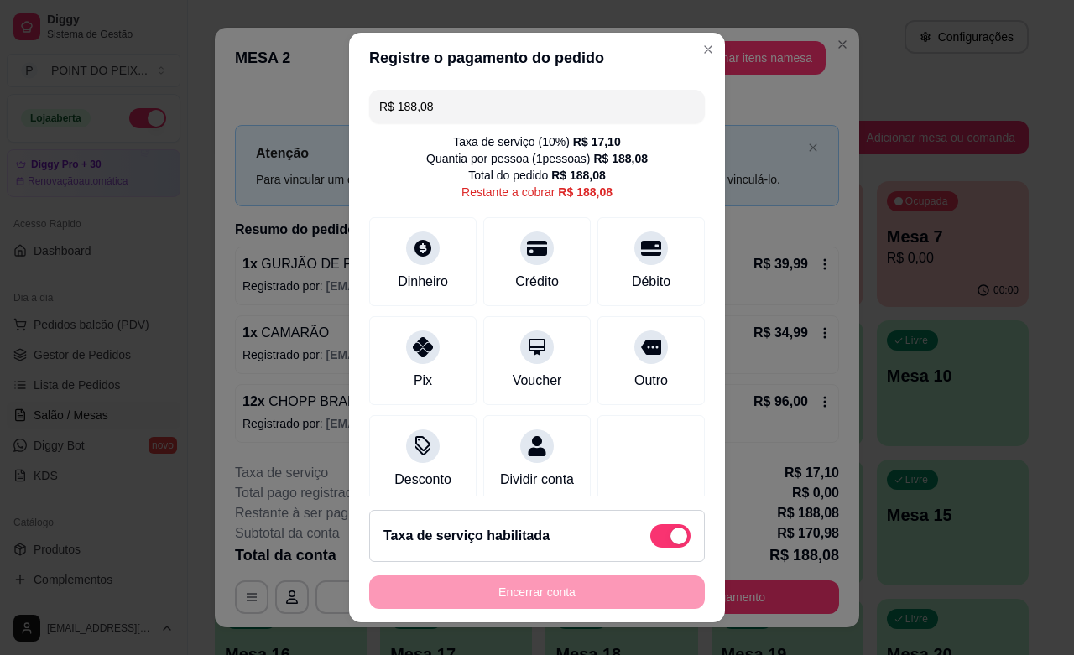
drag, startPoint x: 429, startPoint y: 113, endPoint x: 353, endPoint y: 123, distance: 77.0
click at [353, 118] on div "R$ 188,08 Taxa de serviço ( 10 %) R$ 17,10 Quantia por pessoa ( 1 pessoas) R$ 1…" at bounding box center [537, 290] width 376 height 414
click at [411, 365] on div "Pix" at bounding box center [423, 358] width 118 height 98
click at [401, 273] on div "Dinheiro" at bounding box center [422, 280] width 55 height 22
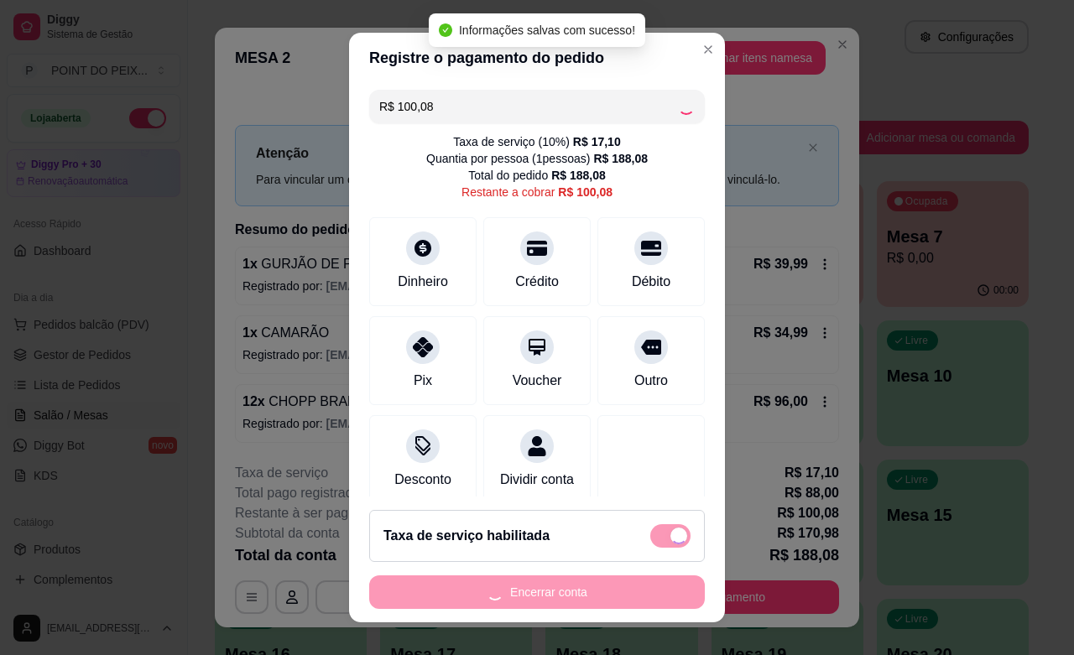
type input "R$ 0,00"
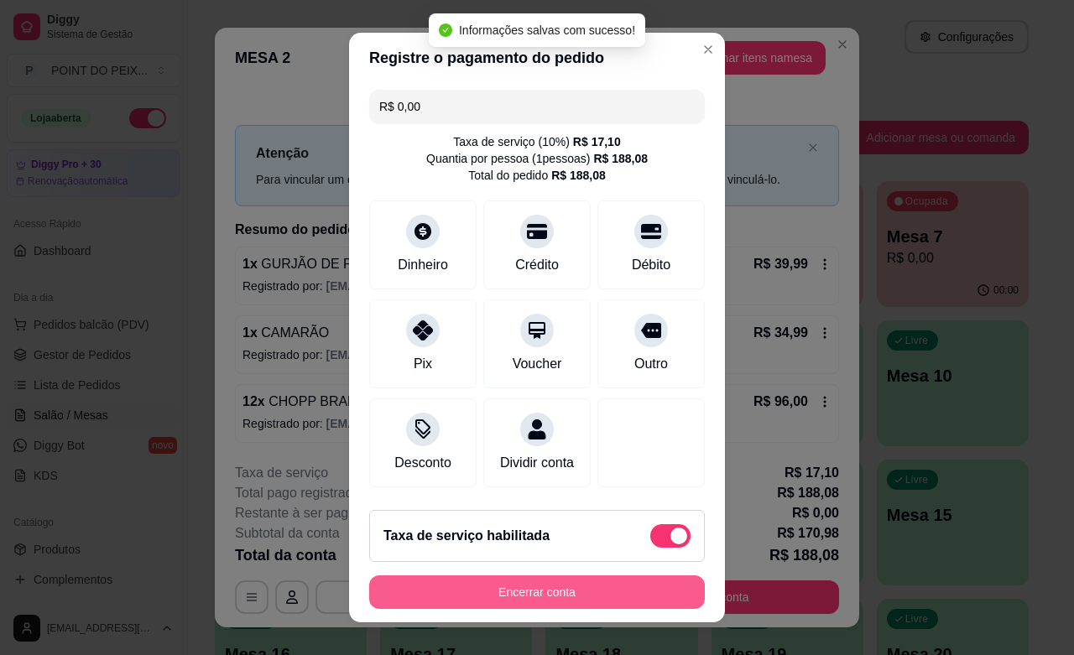
click at [575, 596] on button "Encerrar conta" at bounding box center [537, 592] width 336 height 34
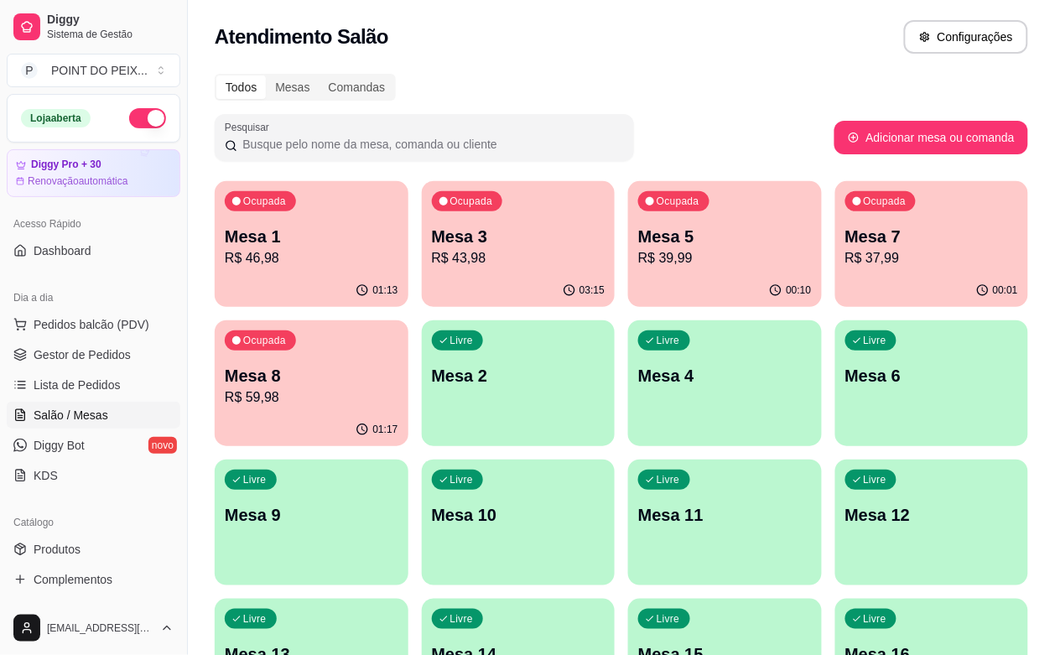
click at [422, 388] on div "Livre Mesa 2" at bounding box center [519, 373] width 194 height 106
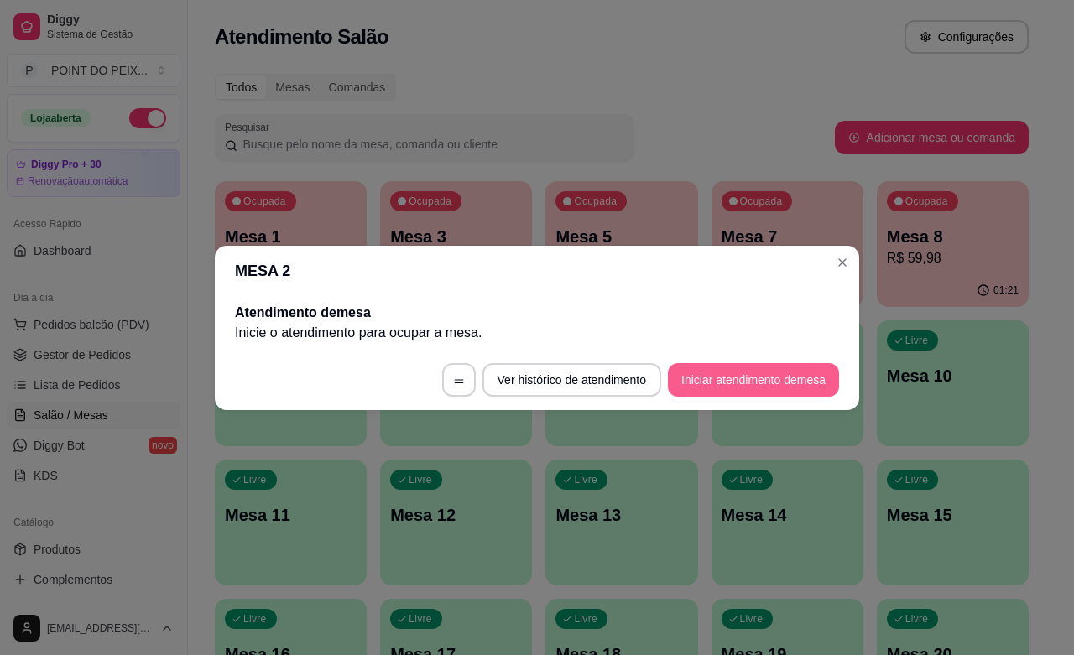
click at [757, 387] on button "Iniciar atendimento de mesa" at bounding box center [753, 380] width 171 height 34
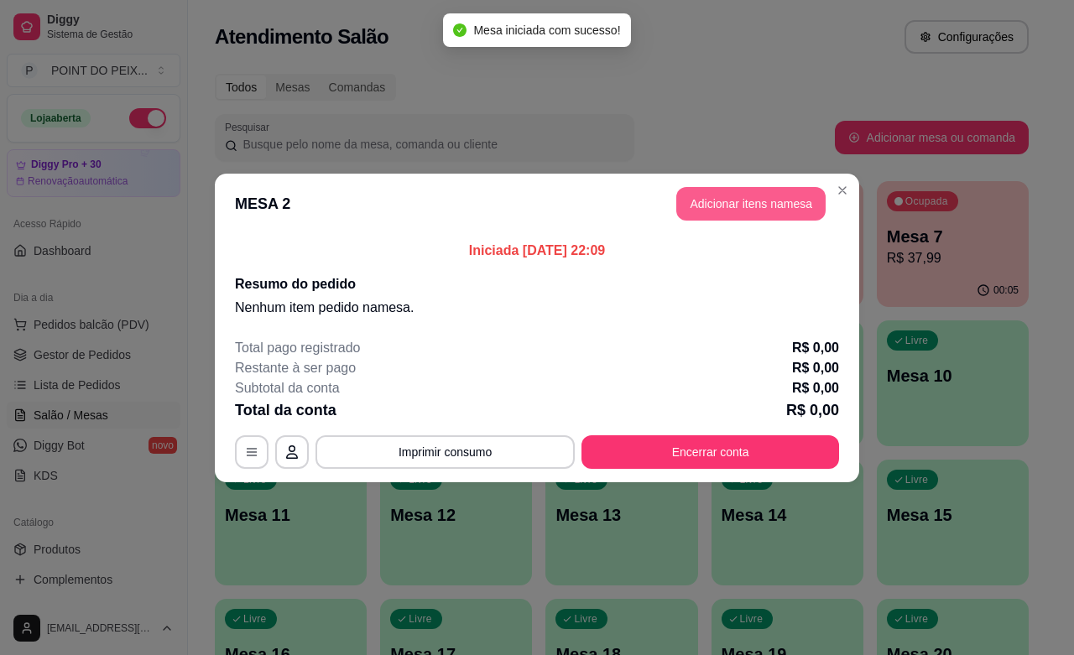
click at [752, 200] on button "Adicionar itens na mesa" at bounding box center [750, 204] width 149 height 34
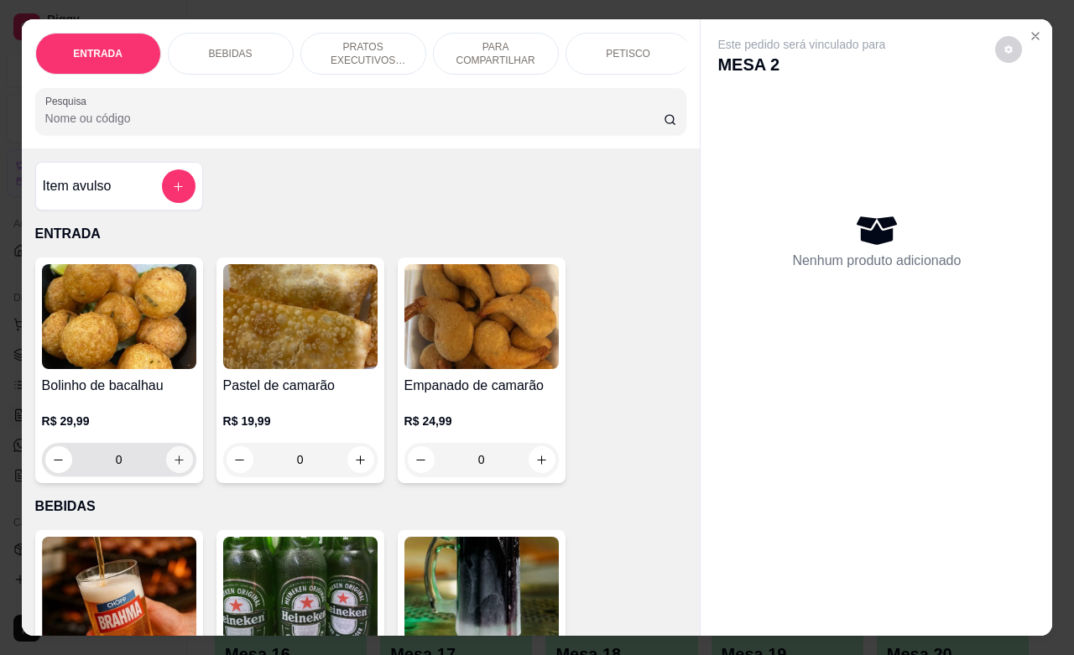
click at [173, 466] on icon "increase-product-quantity" at bounding box center [179, 460] width 13 height 13
type input "1"
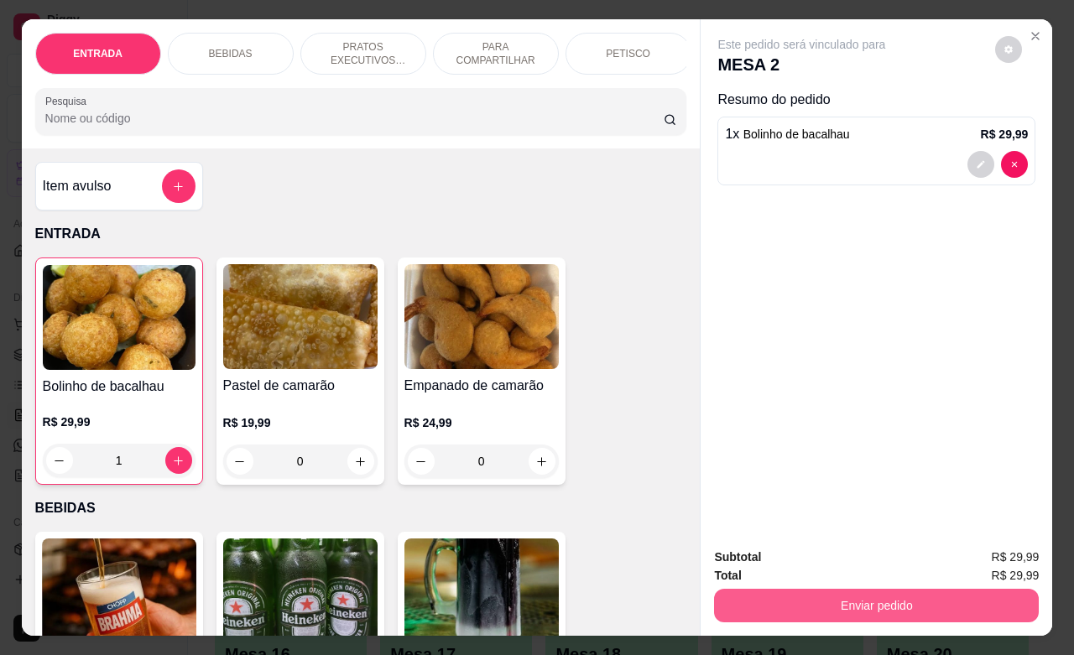
click at [799, 596] on button "Enviar pedido" at bounding box center [876, 606] width 325 height 34
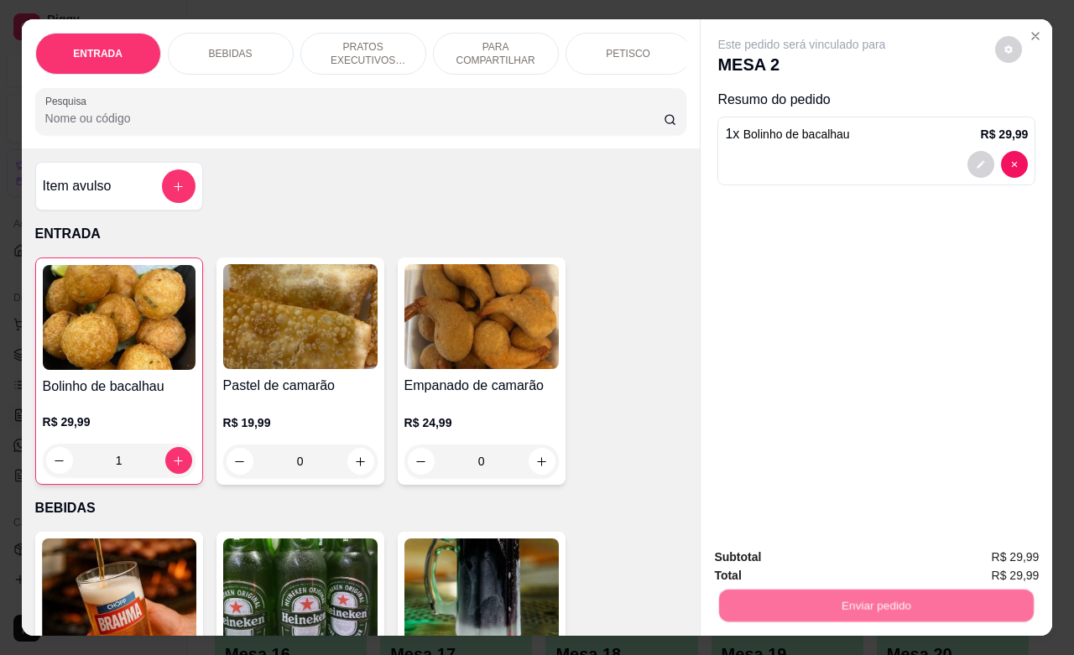
click at [812, 548] on button "Não registrar e enviar pedido" at bounding box center [818, 555] width 174 height 32
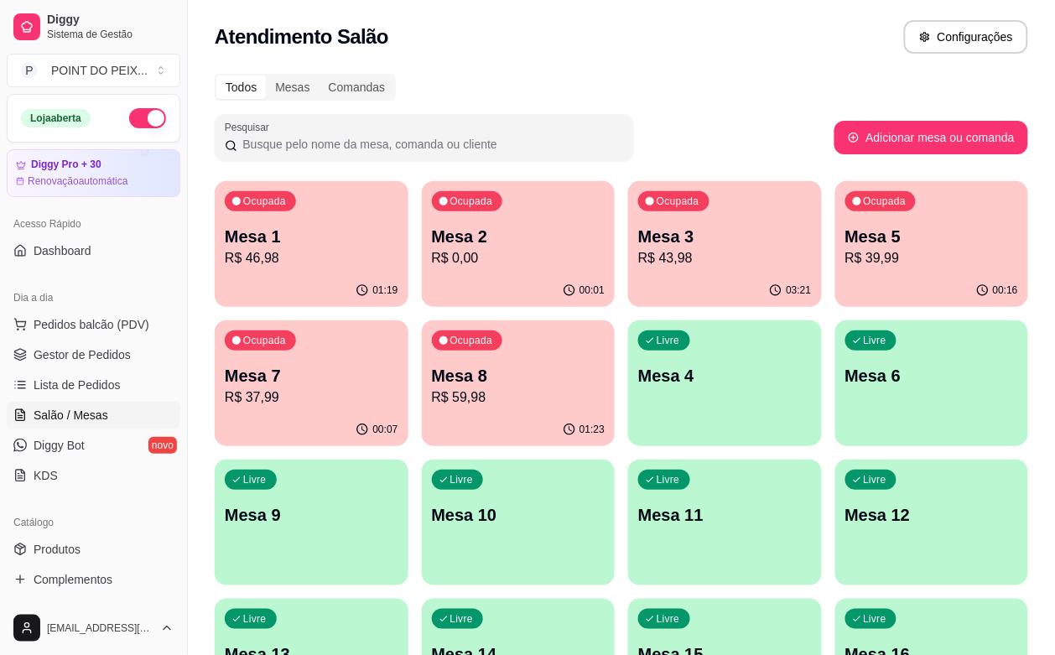
click at [835, 419] on div "Livre Mesa 6" at bounding box center [932, 373] width 194 height 106
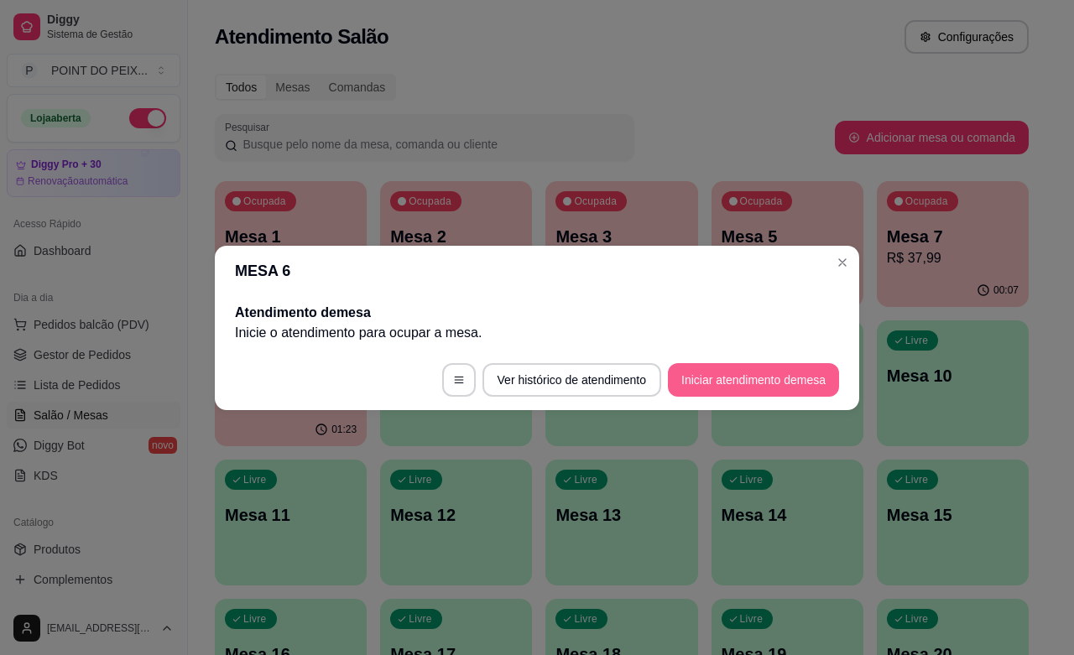
click at [777, 377] on button "Iniciar atendimento de mesa" at bounding box center [753, 380] width 171 height 34
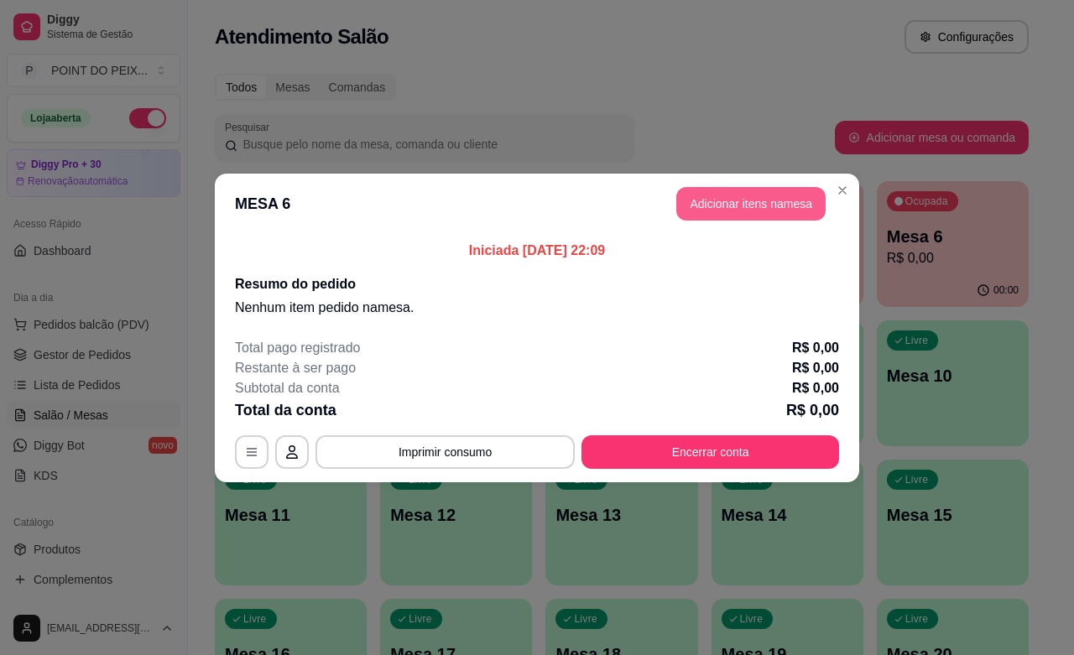
click at [761, 212] on button "Adicionar itens na mesa" at bounding box center [750, 204] width 149 height 34
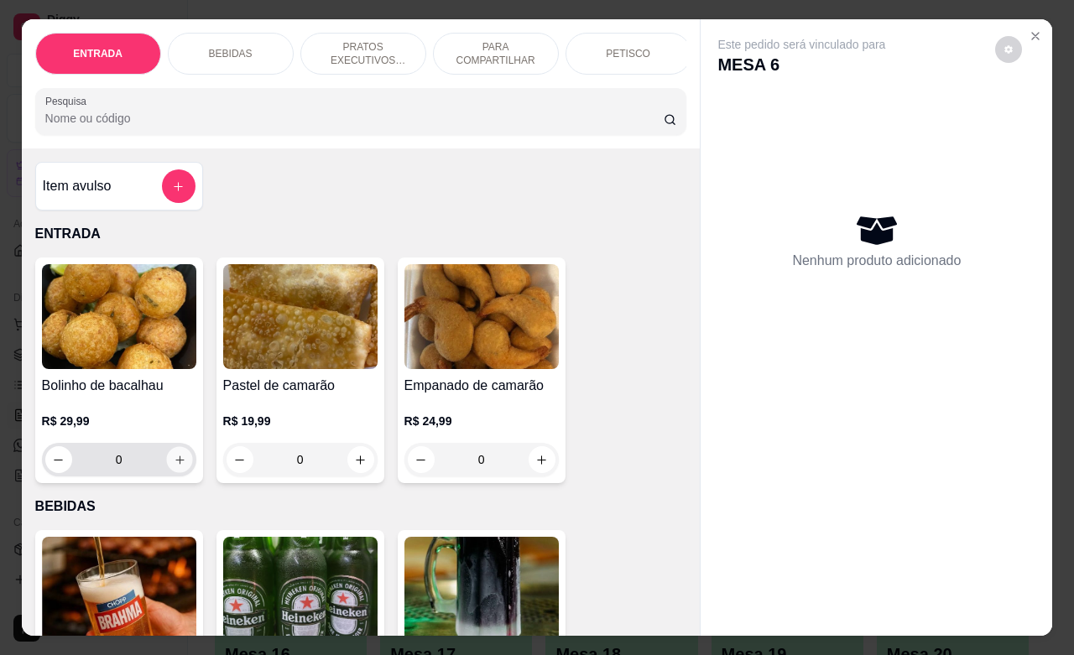
click at [173, 466] on icon "increase-product-quantity" at bounding box center [179, 460] width 13 height 13
type input "1"
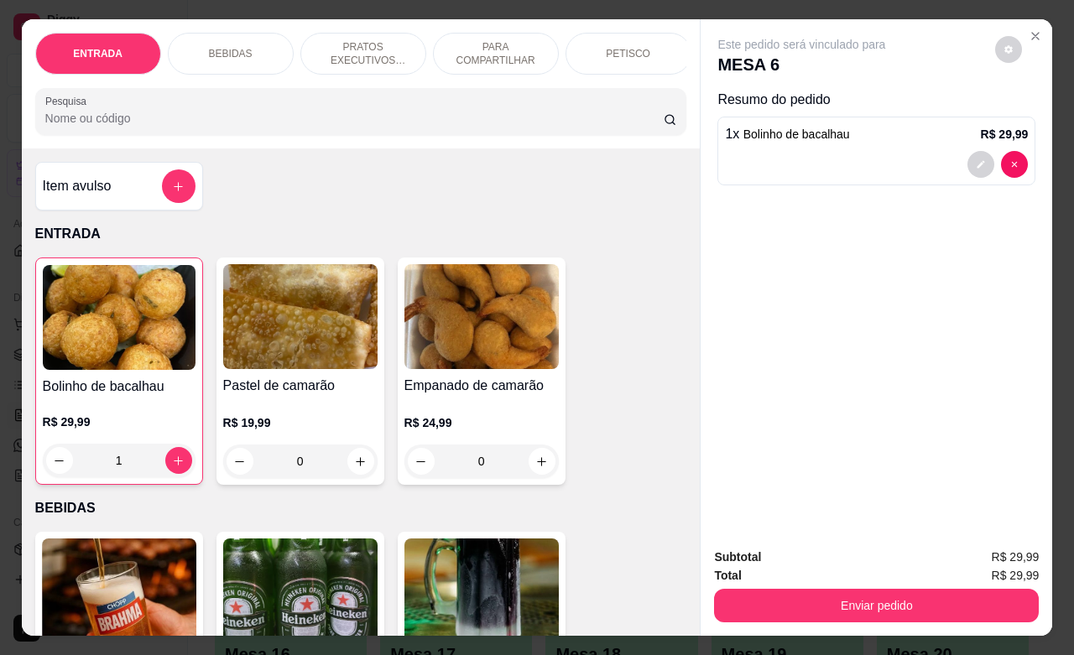
click at [606, 49] on p "PETISCO" at bounding box center [628, 53] width 44 height 13
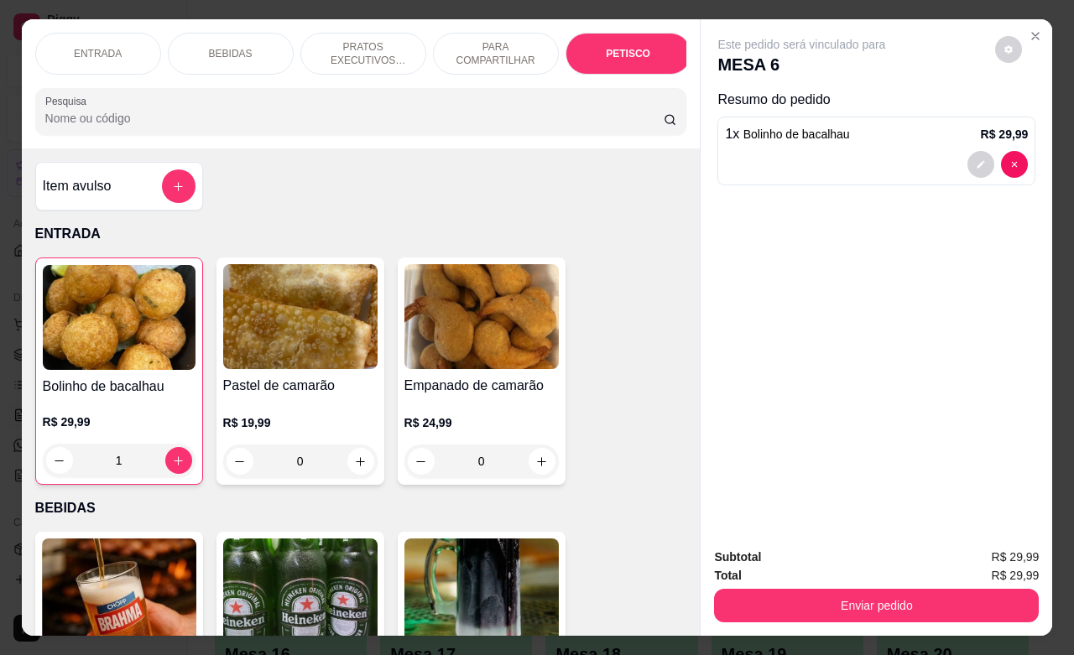
scroll to position [3918, 0]
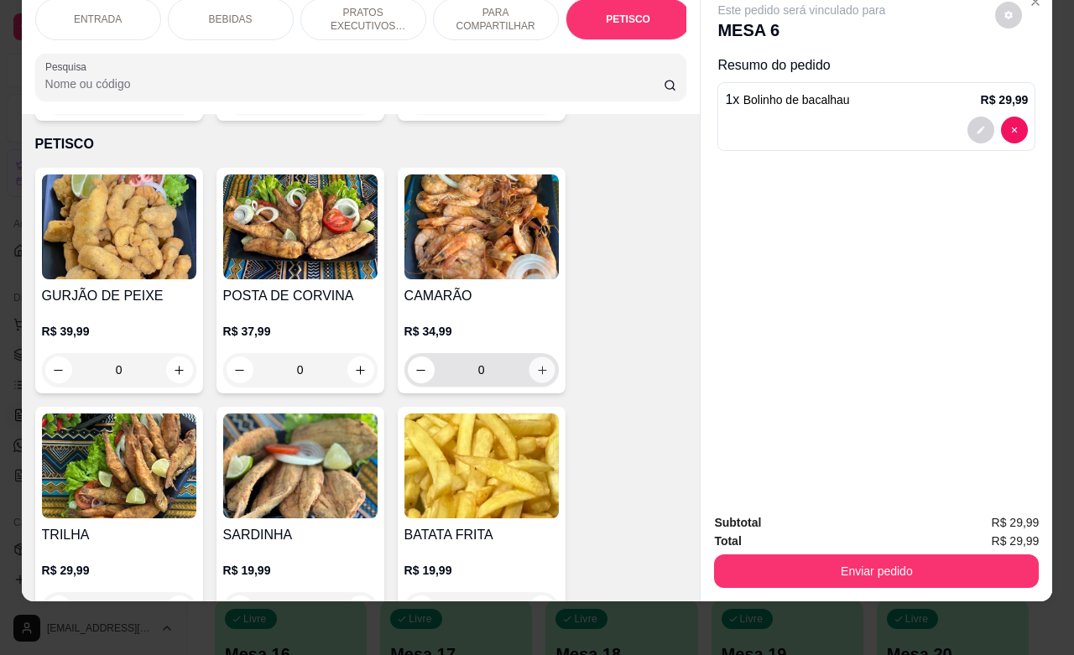
click at [535, 364] on icon "increase-product-quantity" at bounding box center [541, 370] width 13 height 13
type input "1"
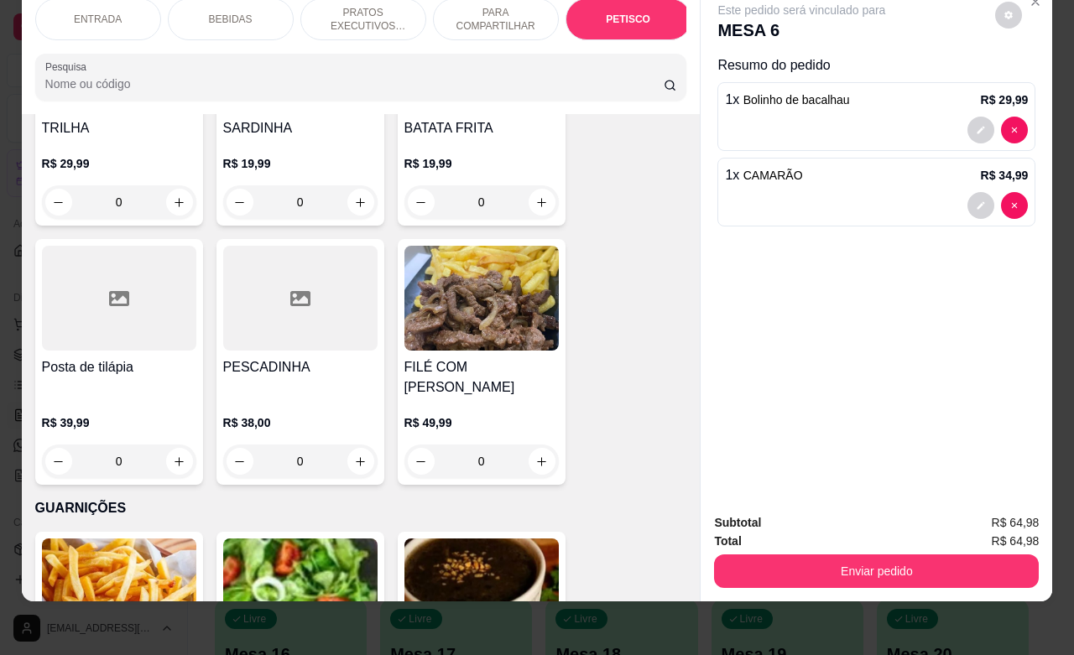
scroll to position [4337, 0]
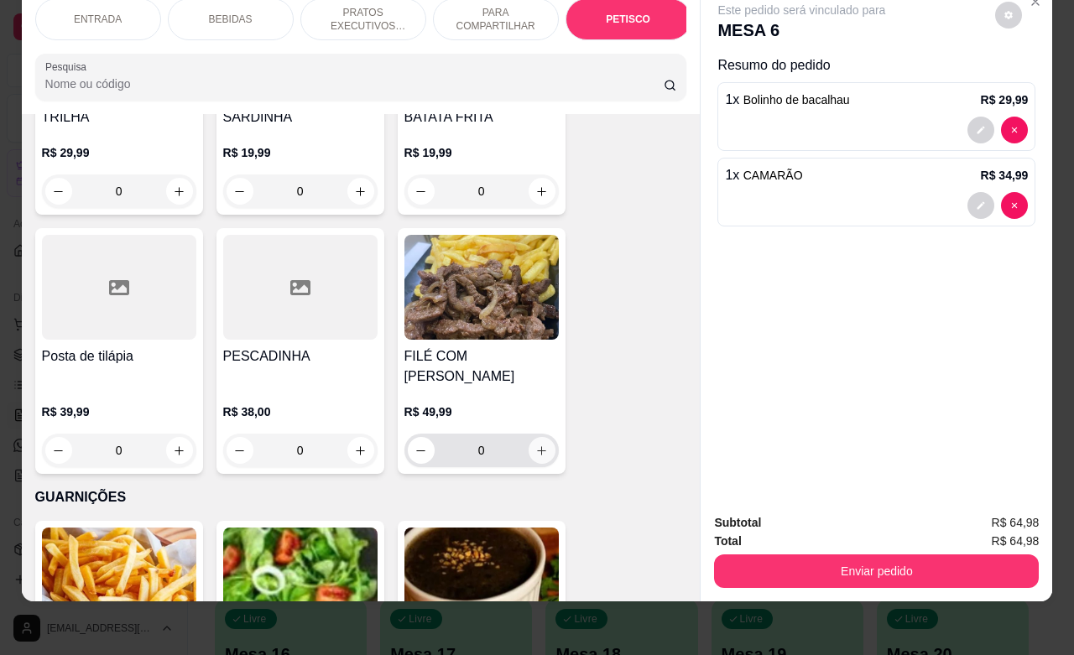
click at [535, 445] on icon "increase-product-quantity" at bounding box center [541, 451] width 13 height 13
type input "1"
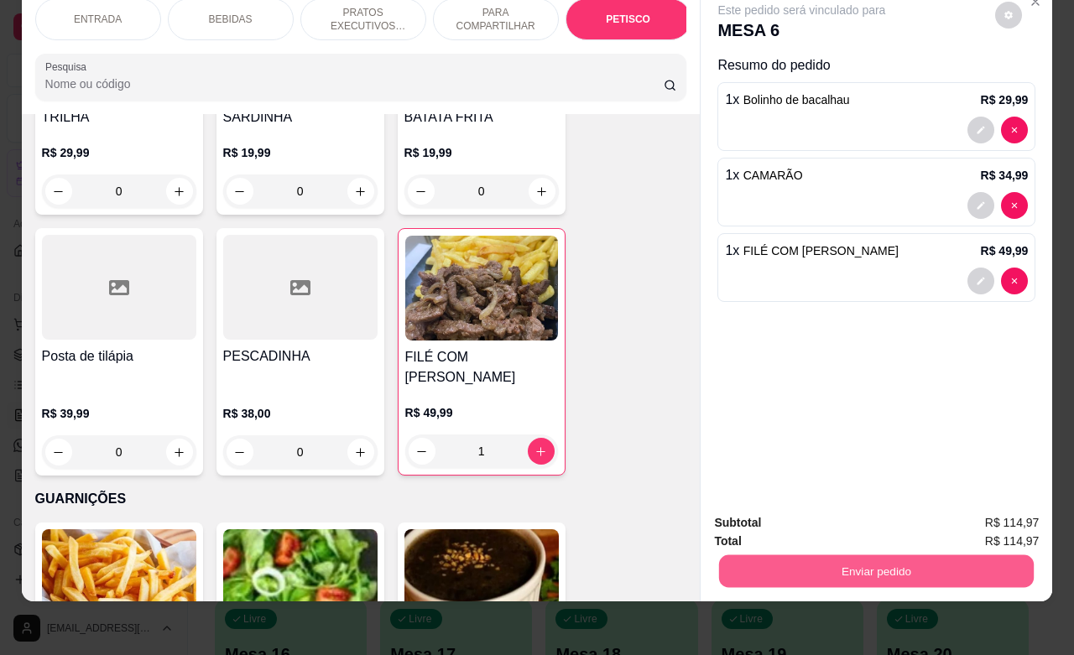
click at [835, 554] on button "Enviar pedido" at bounding box center [876, 570] width 315 height 33
click at [823, 520] on button "Não registrar e enviar pedido" at bounding box center [818, 513] width 174 height 32
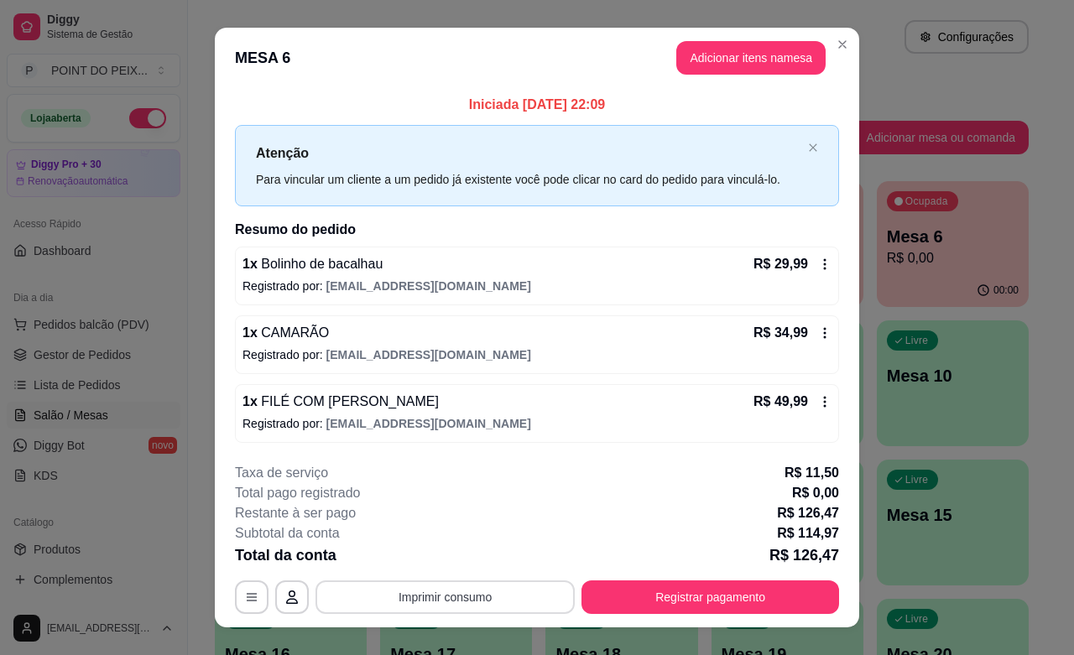
click at [450, 597] on button "Imprimir consumo" at bounding box center [444, 597] width 259 height 34
click at [458, 554] on button "IMPRESSORA" at bounding box center [440, 559] width 117 height 26
click at [512, 605] on button "Imprimir consumo" at bounding box center [444, 597] width 259 height 34
click at [835, 48] on icon "Close" at bounding box center [841, 44] width 13 height 13
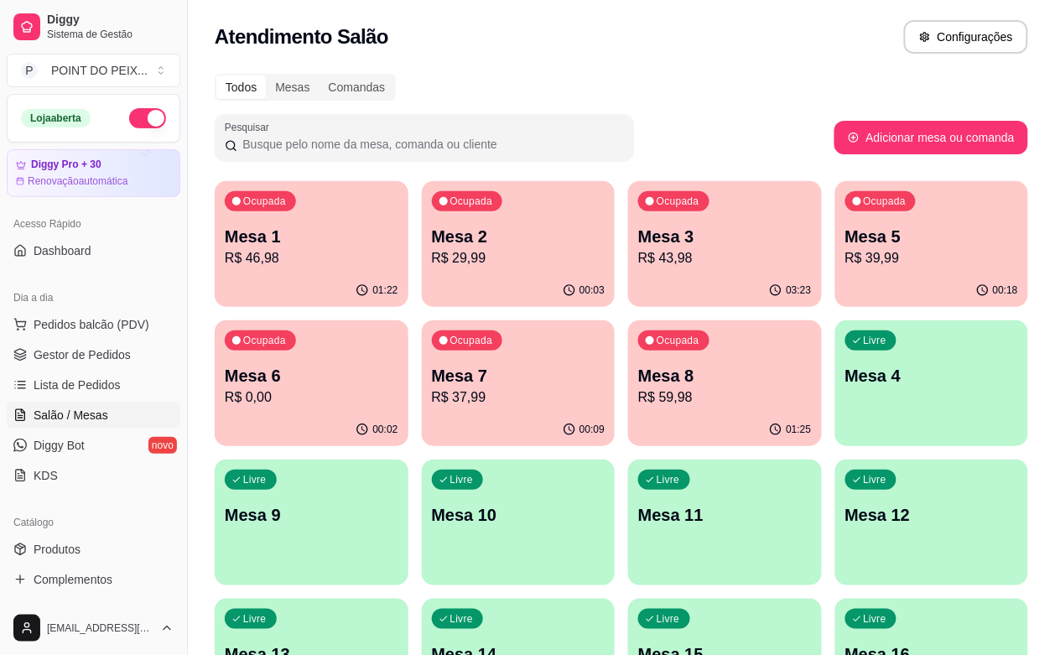
click at [408, 460] on div "Livre Mesa 9" at bounding box center [312, 513] width 194 height 106
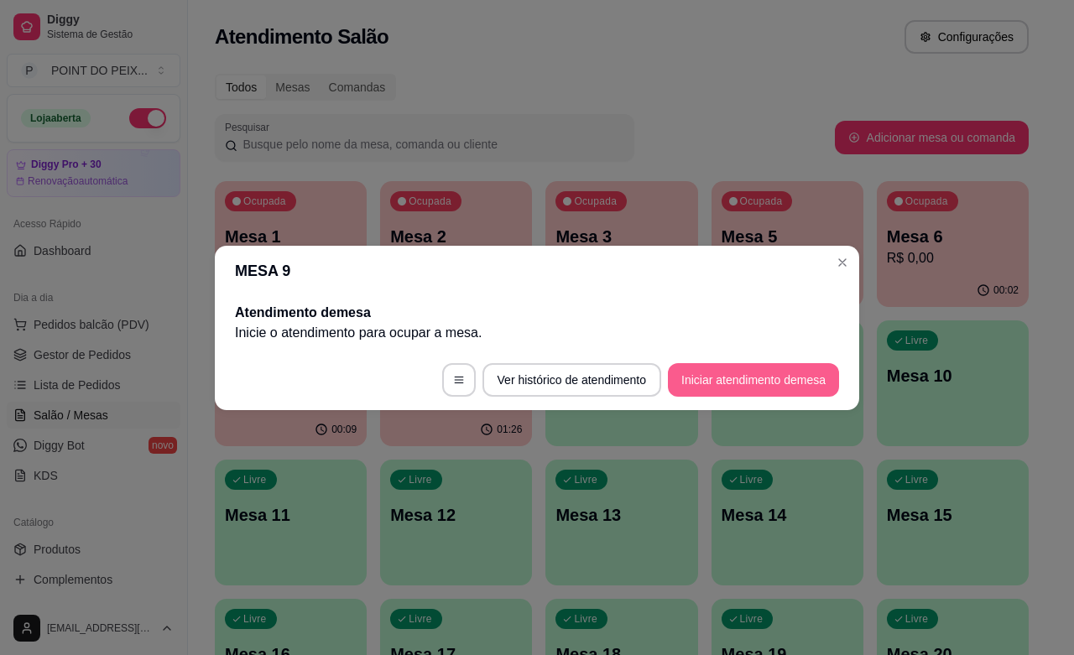
click at [791, 371] on button "Iniciar atendimento de mesa" at bounding box center [753, 380] width 171 height 34
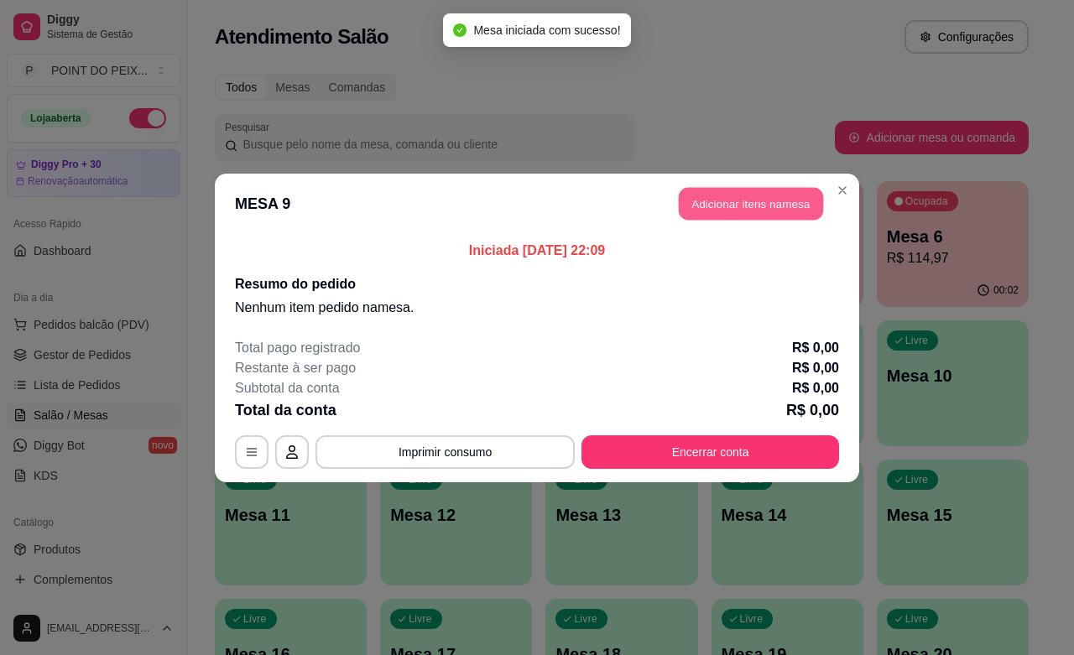
click at [767, 210] on button "Adicionar itens na mesa" at bounding box center [751, 203] width 144 height 33
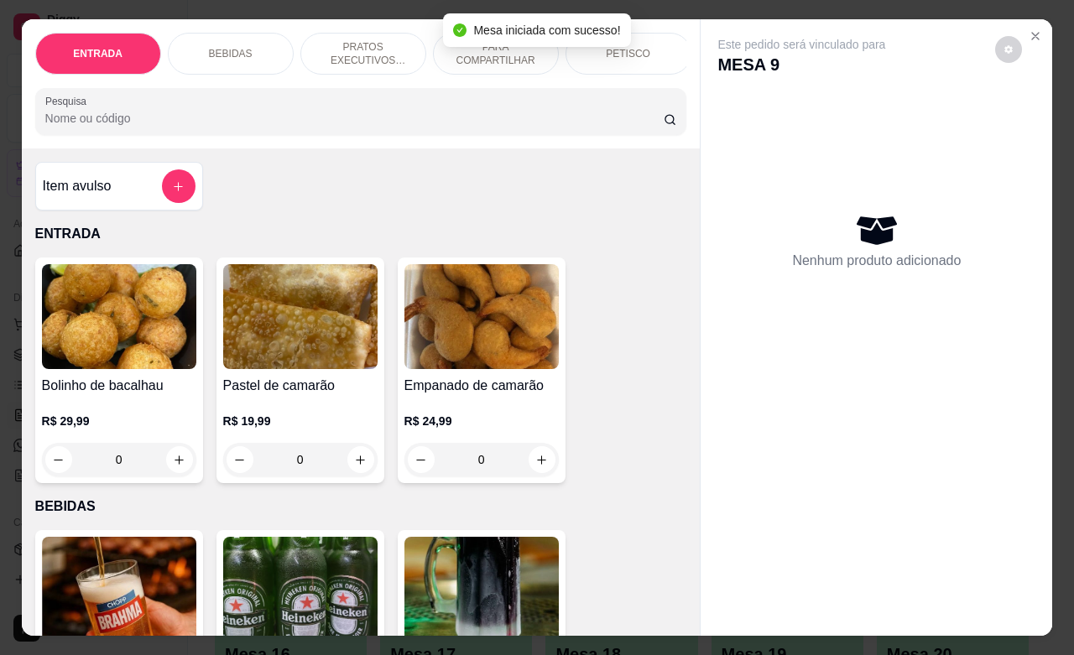
click at [639, 51] on div "PETISCO" at bounding box center [628, 54] width 126 height 42
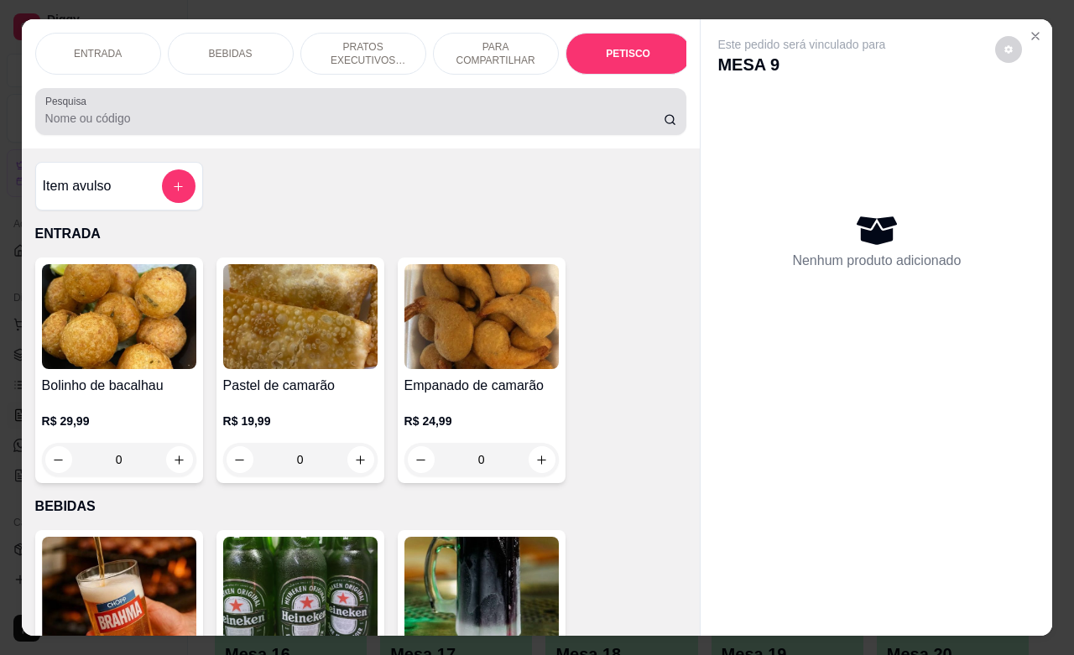
scroll to position [3915, 0]
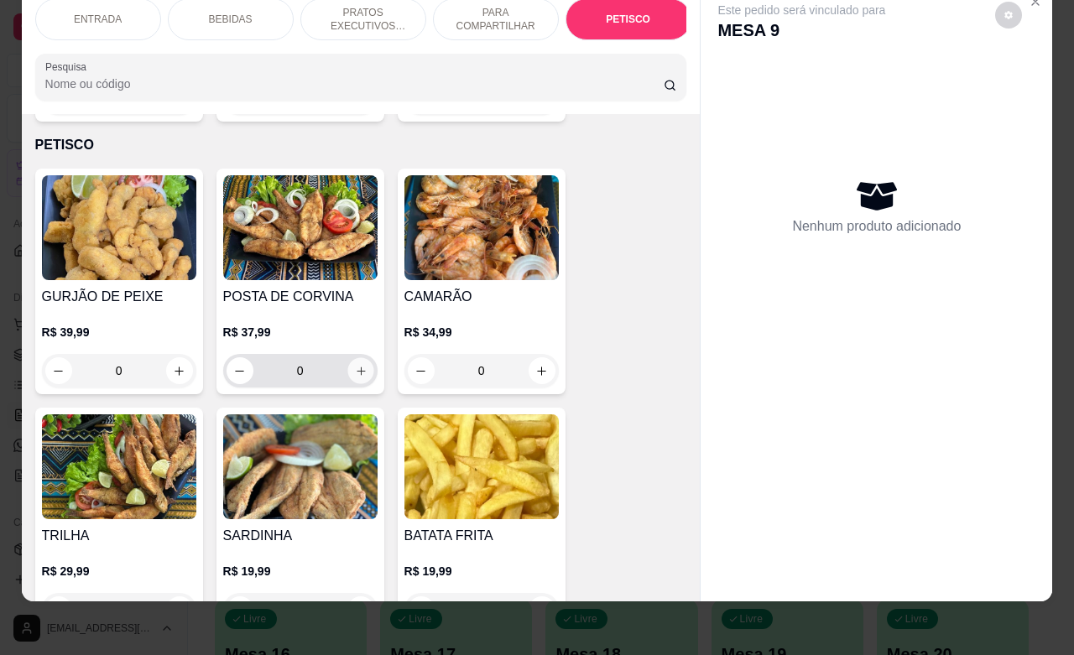
click at [347, 358] on button "increase-product-quantity" at bounding box center [360, 371] width 26 height 26
type input "1"
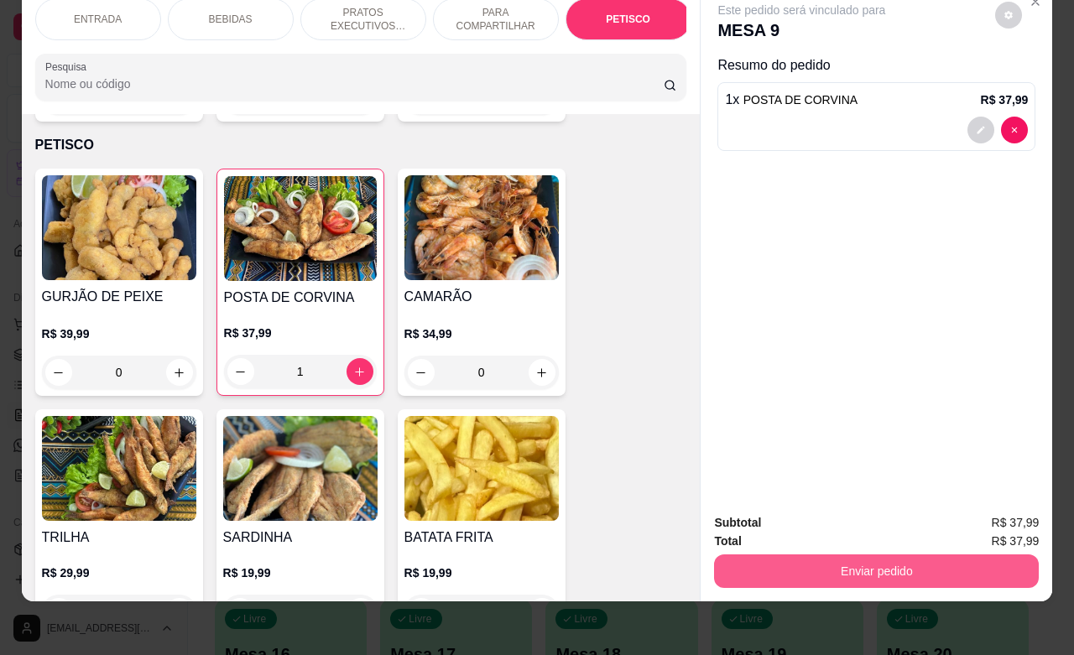
click at [804, 554] on button "Enviar pedido" at bounding box center [876, 571] width 325 height 34
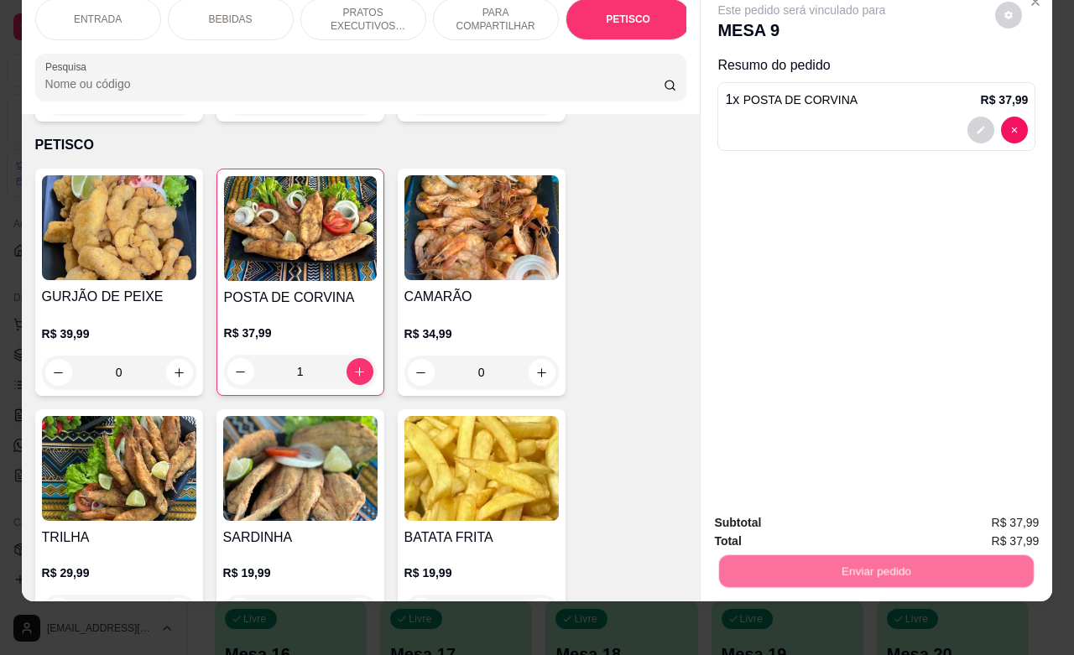
click at [820, 512] on button "Não registrar e enviar pedido" at bounding box center [818, 513] width 174 height 32
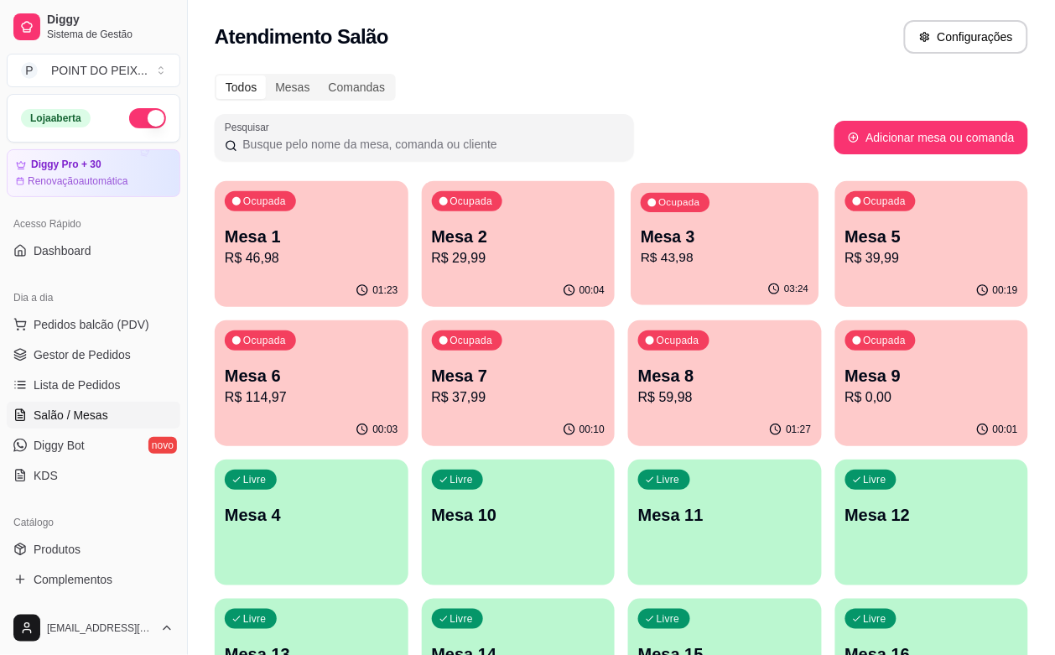
click at [663, 242] on p "Mesa 3" at bounding box center [725, 237] width 168 height 23
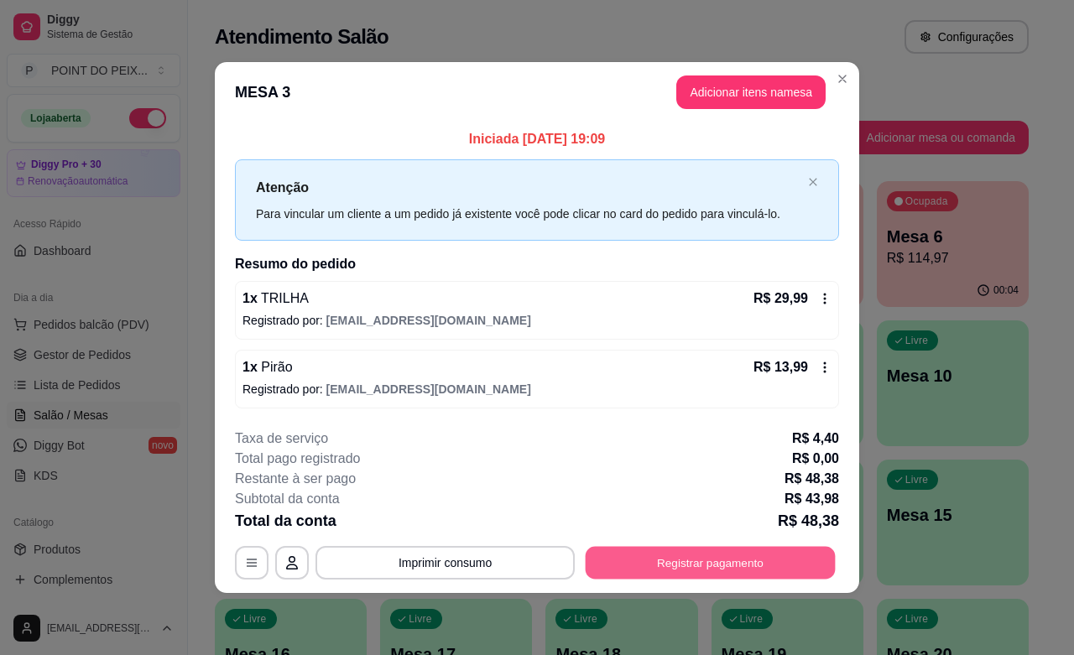
click at [726, 555] on button "Registrar pagamento" at bounding box center [710, 563] width 250 height 33
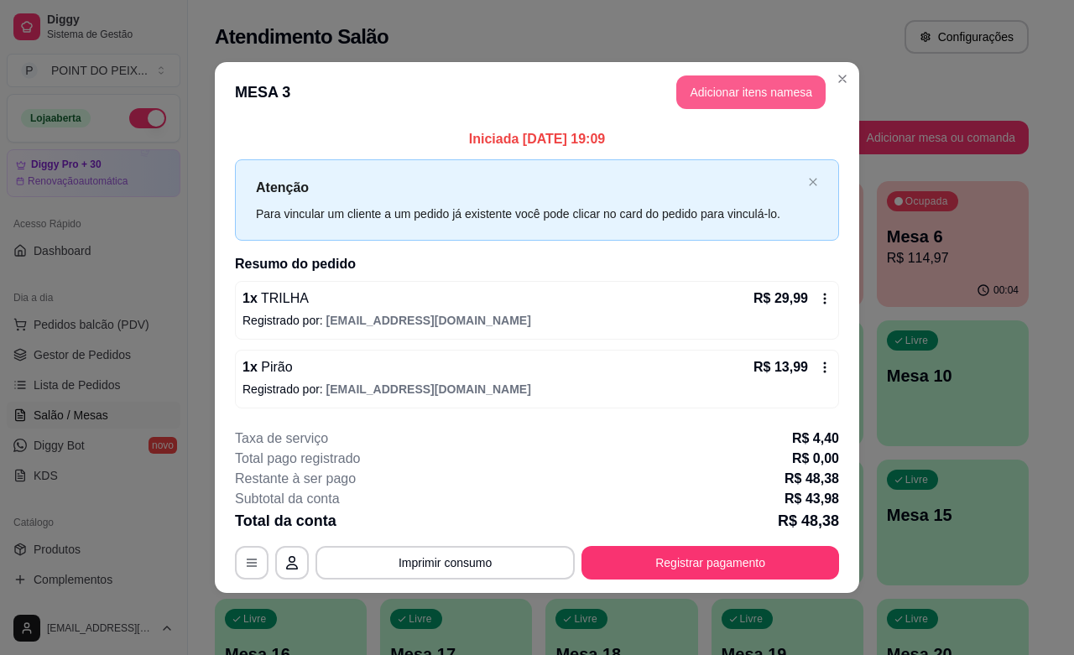
click at [728, 92] on button "Adicionar itens na mesa" at bounding box center [750, 92] width 149 height 34
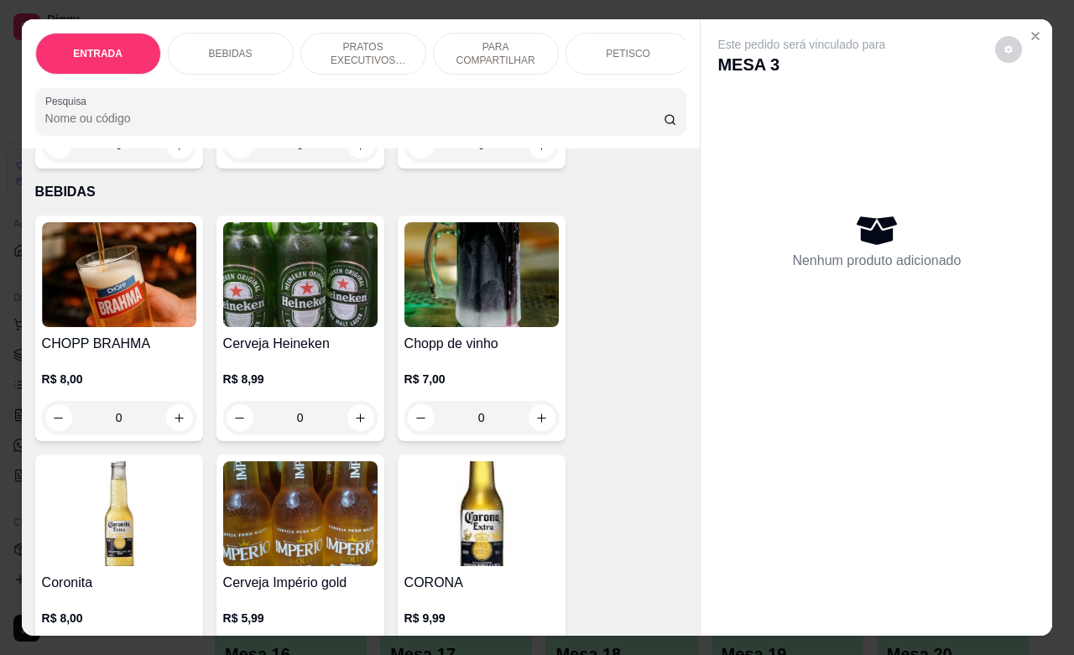
scroll to position [210, 0]
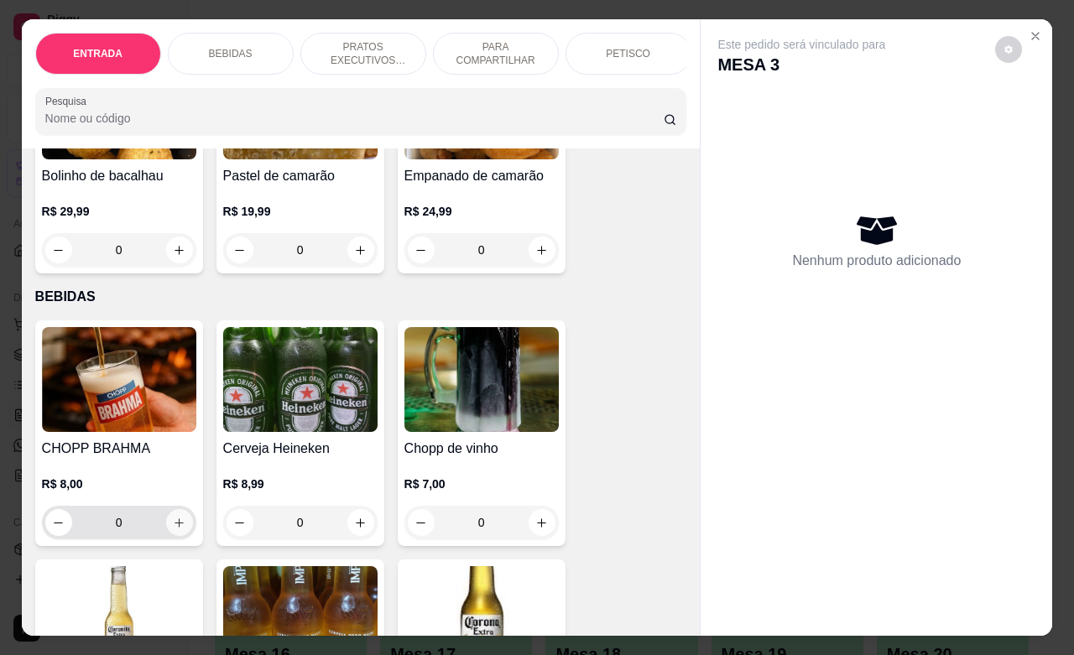
click at [169, 524] on button "increase-product-quantity" at bounding box center [179, 522] width 27 height 27
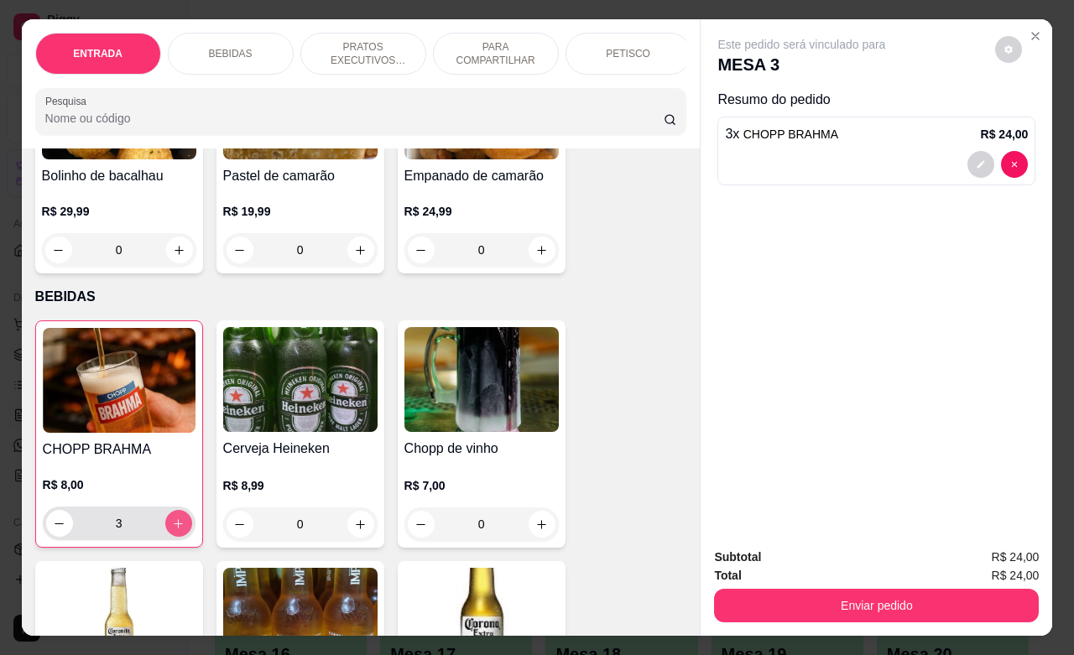
click at [169, 524] on button "increase-product-quantity" at bounding box center [178, 523] width 27 height 27
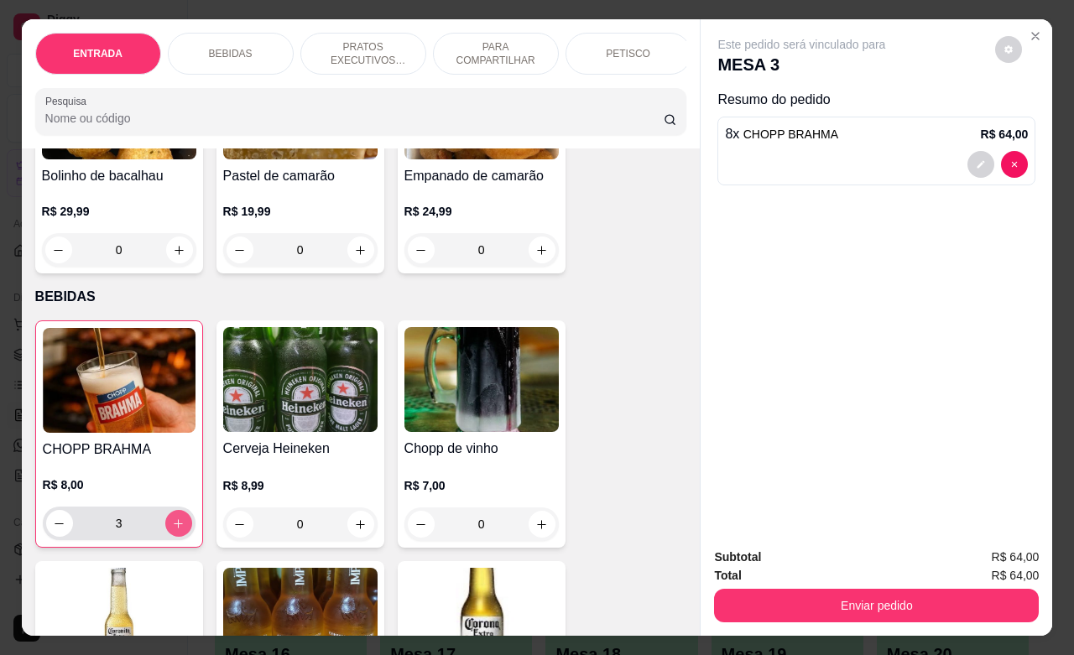
type input "8"
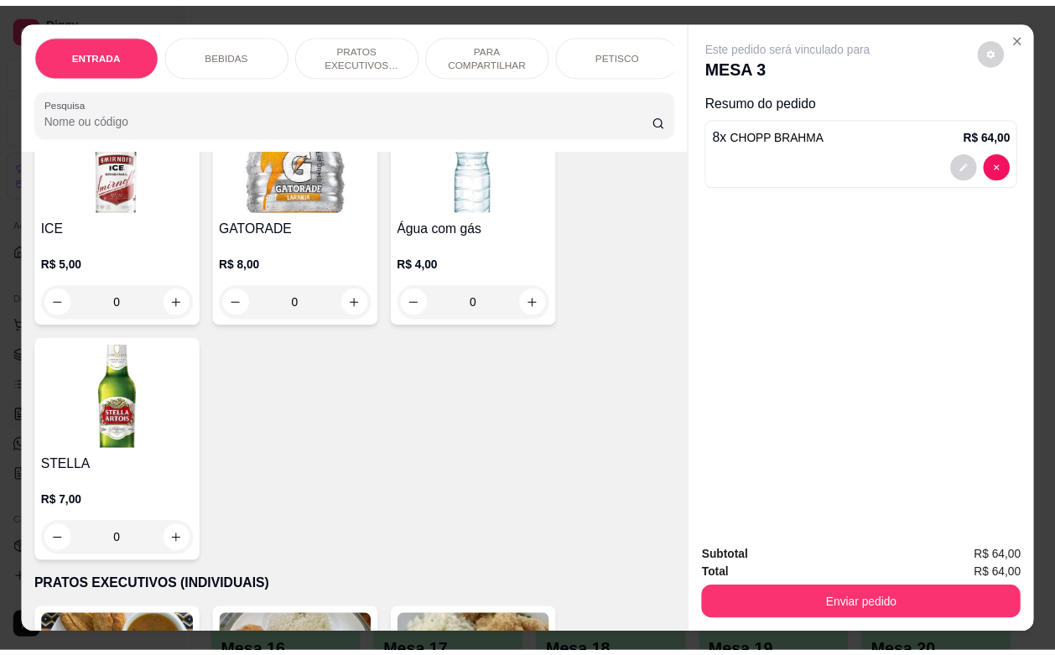
scroll to position [1992, 0]
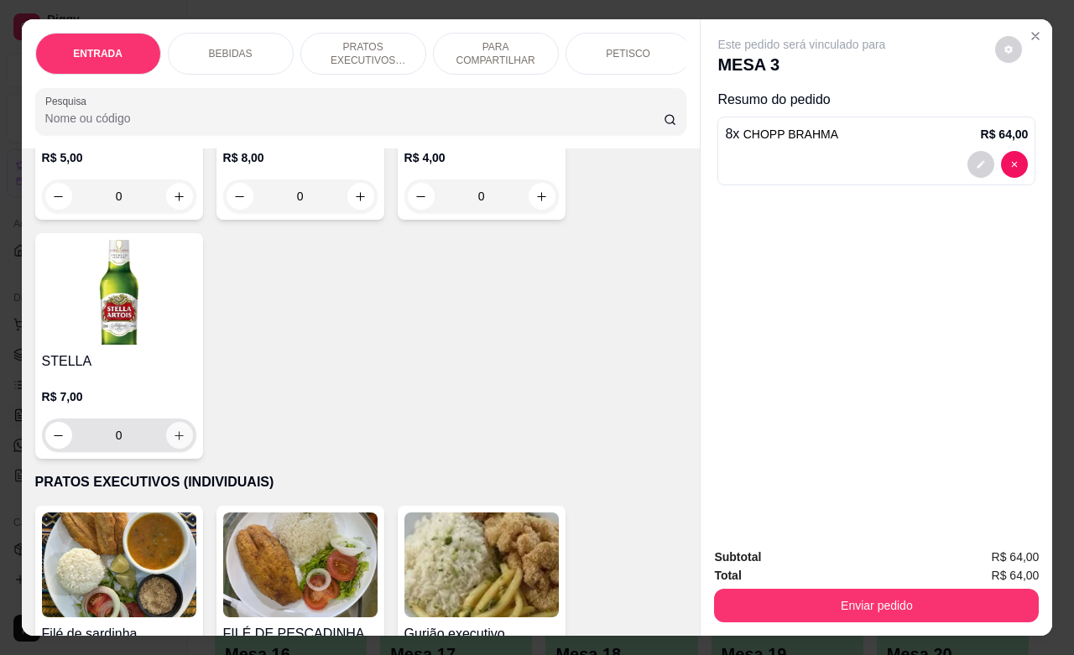
click at [176, 449] on button "increase-product-quantity" at bounding box center [179, 435] width 27 height 27
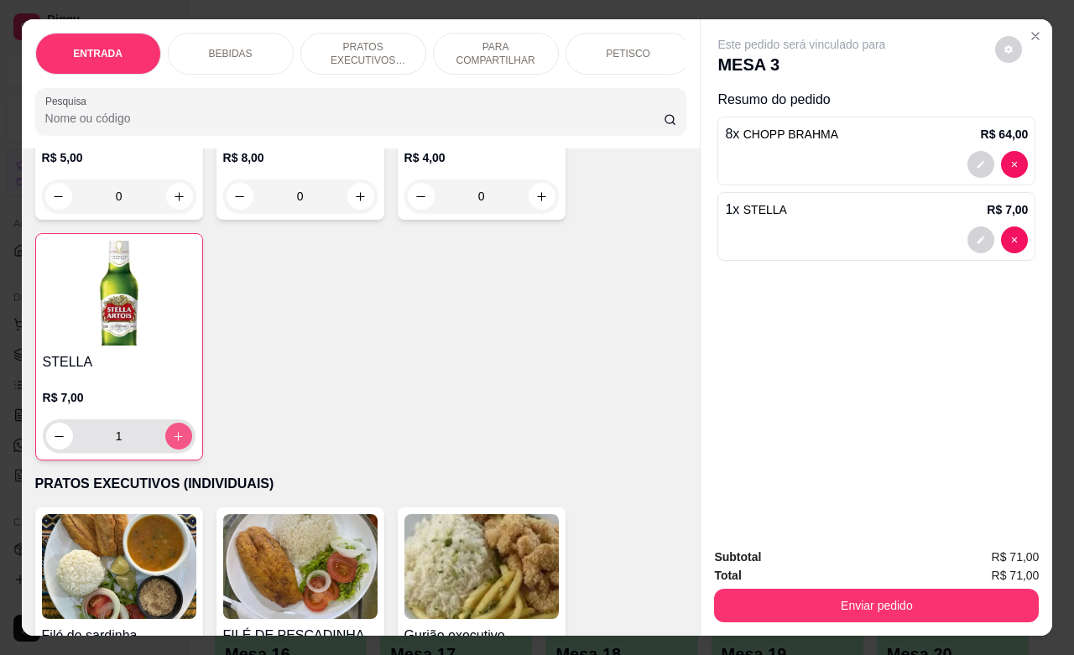
click at [176, 450] on button "increase-product-quantity" at bounding box center [178, 436] width 27 height 27
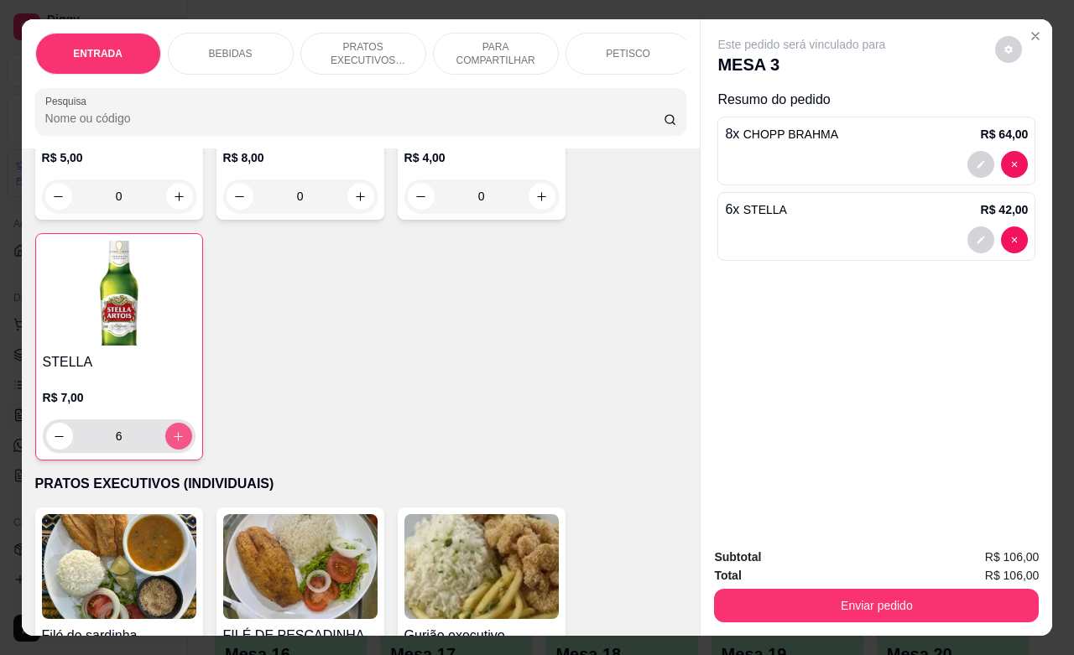
click at [176, 450] on button "increase-product-quantity" at bounding box center [178, 436] width 27 height 27
click at [172, 443] on icon "increase-product-quantity" at bounding box center [178, 436] width 13 height 13
type input "8"
click at [1029, 34] on button "Close" at bounding box center [1035, 36] width 27 height 27
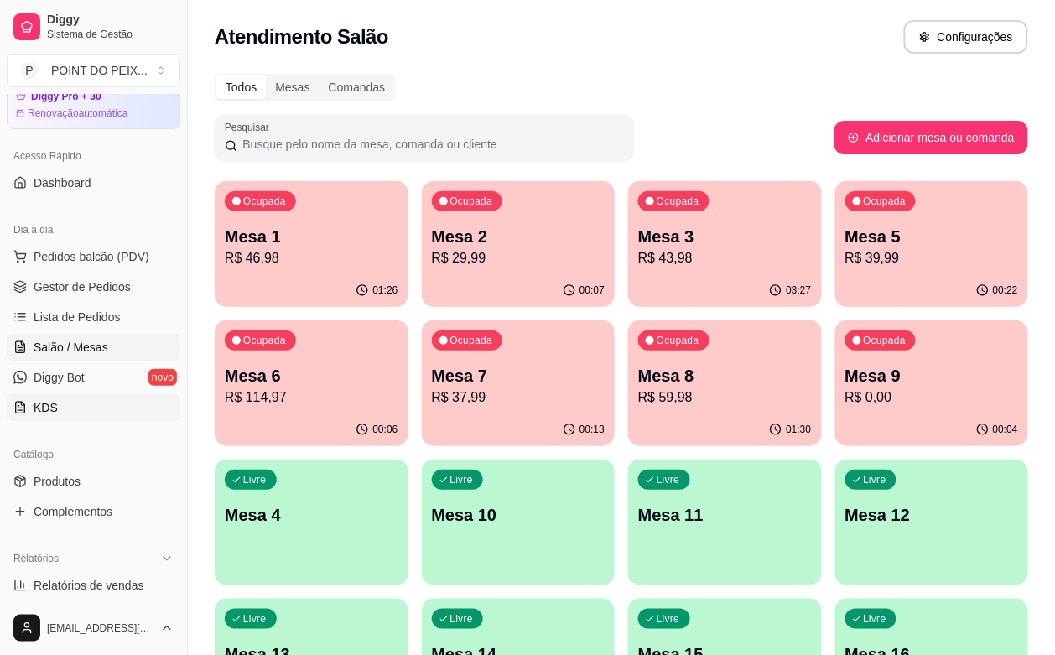
scroll to position [210, 0]
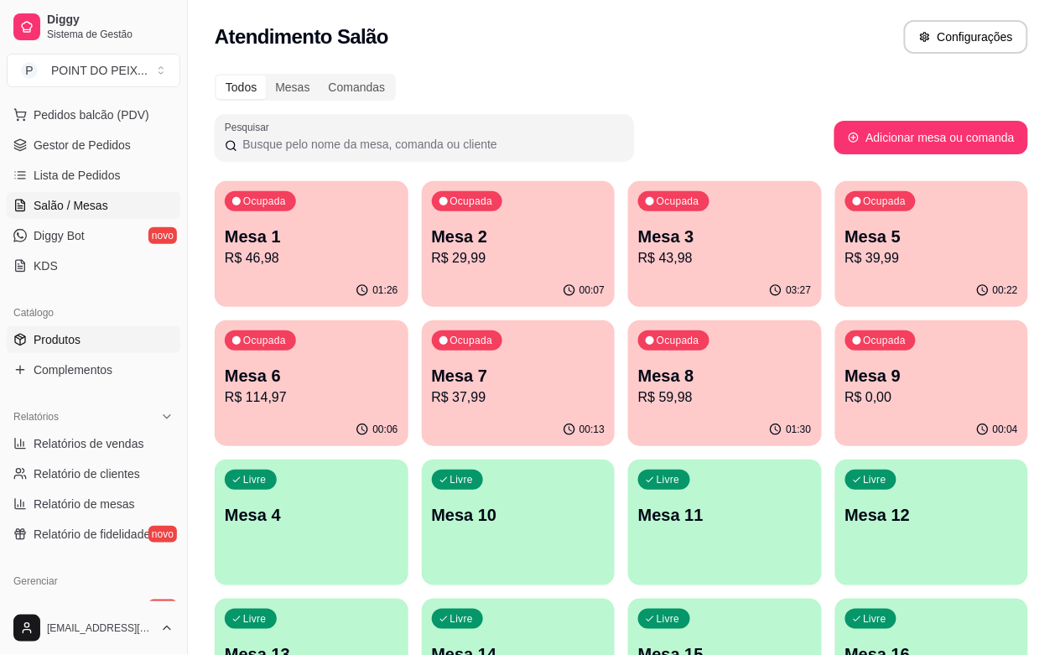
click at [84, 333] on link "Produtos" at bounding box center [94, 339] width 174 height 27
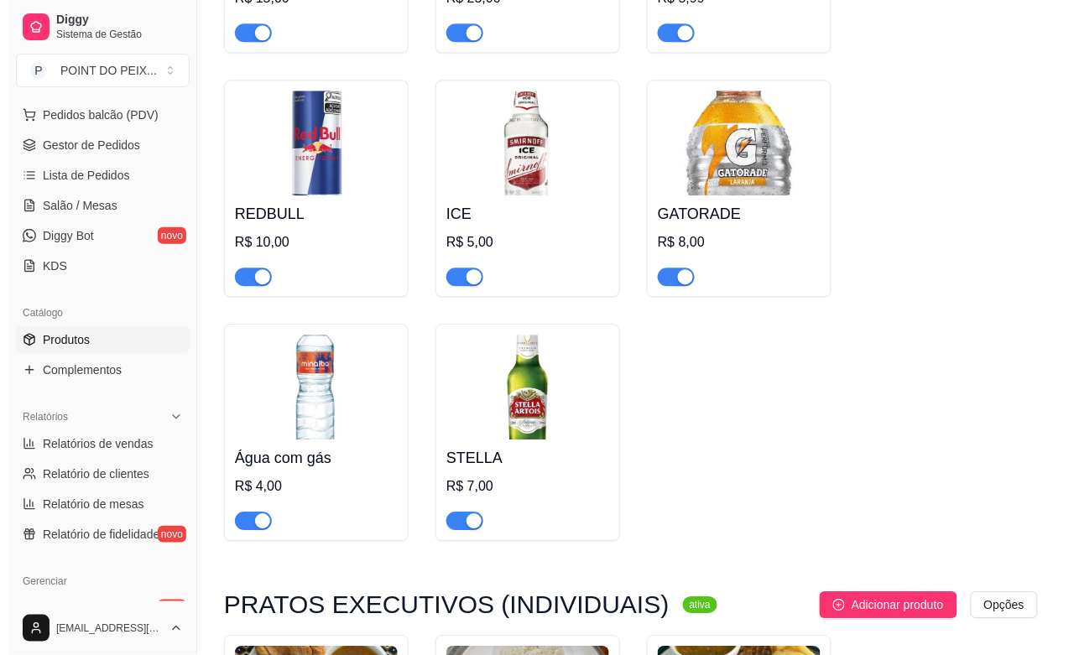
scroll to position [2307, 0]
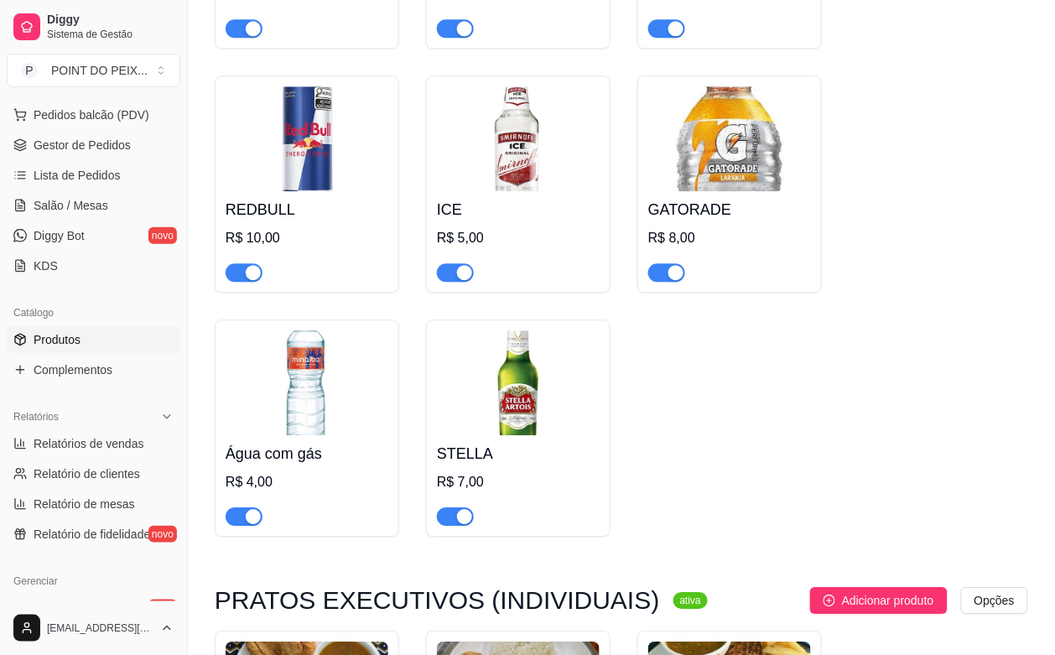
click at [478, 400] on img at bounding box center [518, 382] width 163 height 105
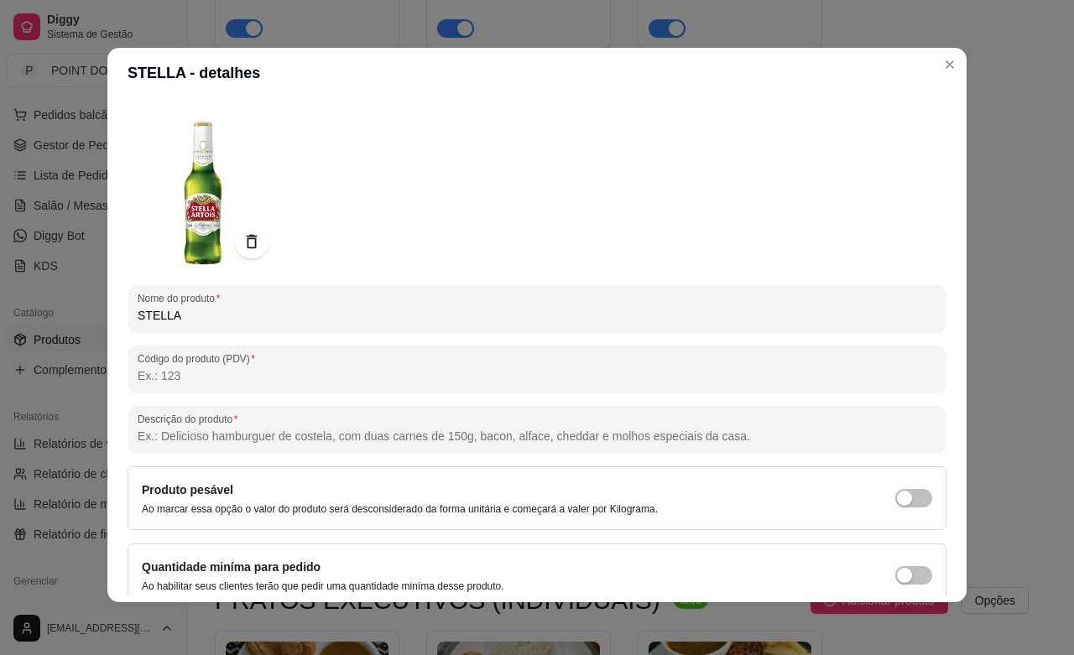
scroll to position [0, 0]
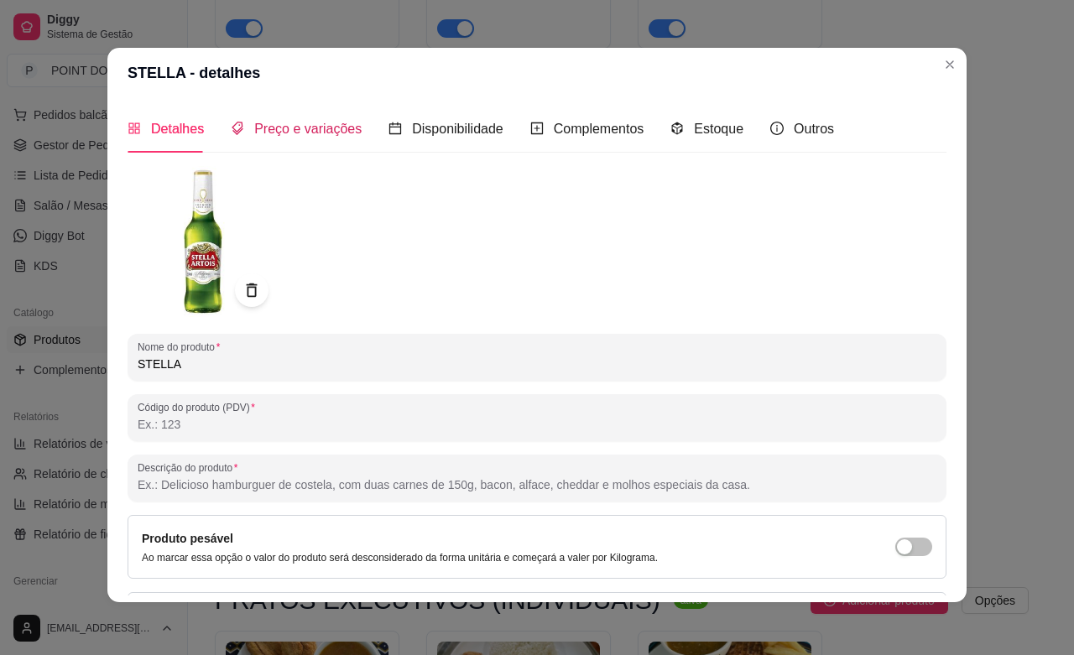
click at [317, 127] on span "Preço e variações" at bounding box center [307, 129] width 107 height 14
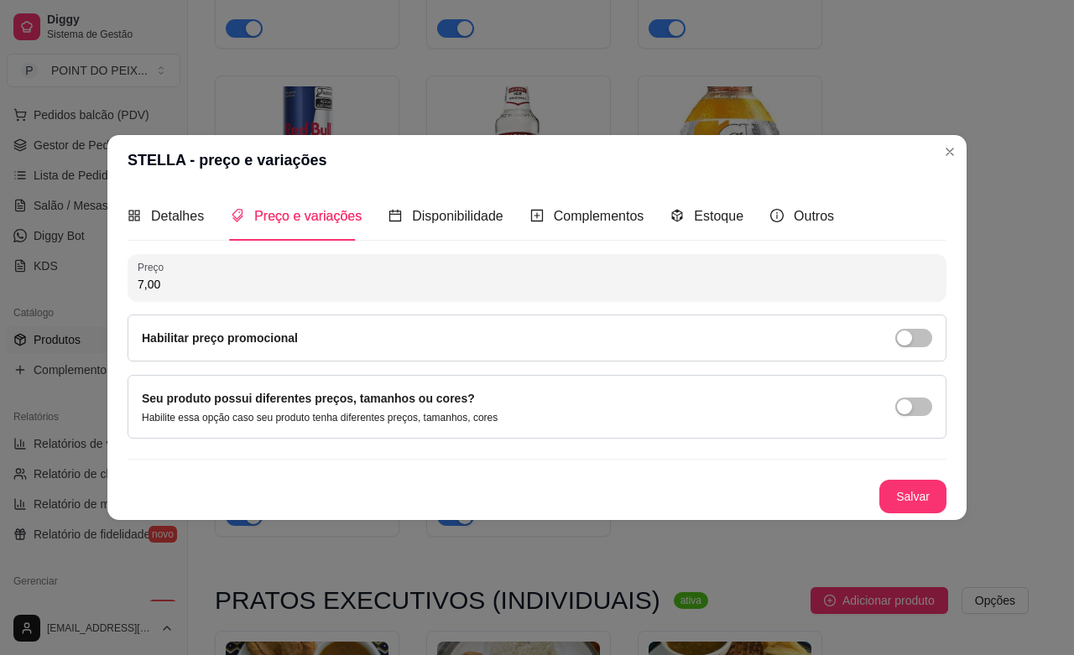
drag, startPoint x: 164, startPoint y: 291, endPoint x: 113, endPoint y: 294, distance: 50.4
click at [113, 294] on div "Detalhes Preço e variações Disponibilidade Complementos Estoque Outros Nome do …" at bounding box center [536, 352] width 859 height 334
type input "9,00"
click at [907, 484] on button "Salvar" at bounding box center [912, 497] width 67 height 34
click at [919, 502] on button "Salvar" at bounding box center [912, 496] width 65 height 33
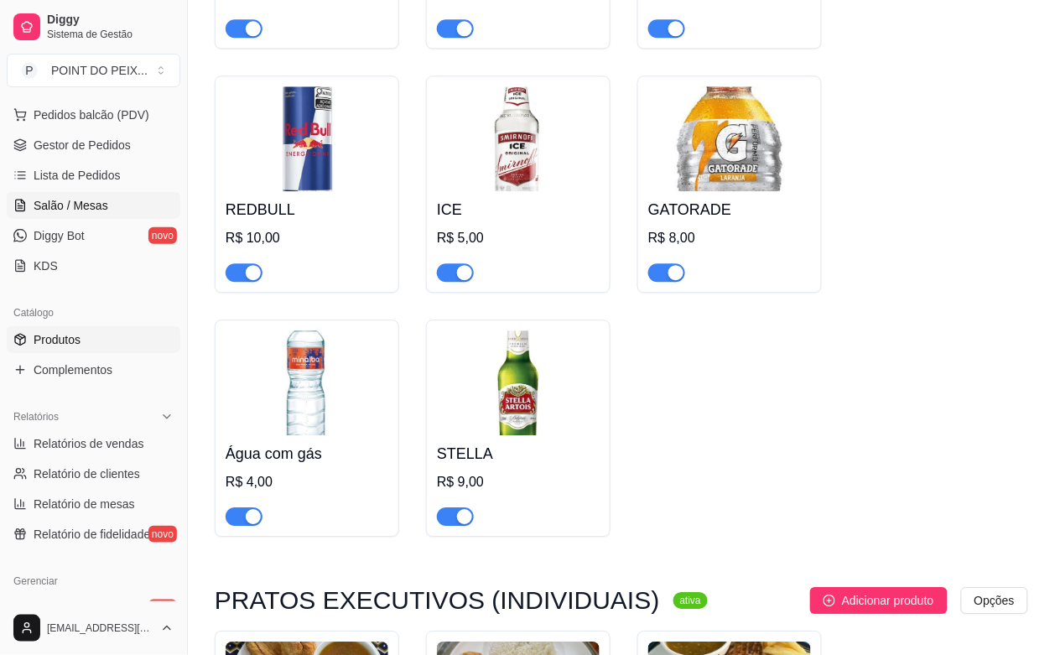
click at [90, 210] on span "Salão / Mesas" at bounding box center [71, 205] width 75 height 17
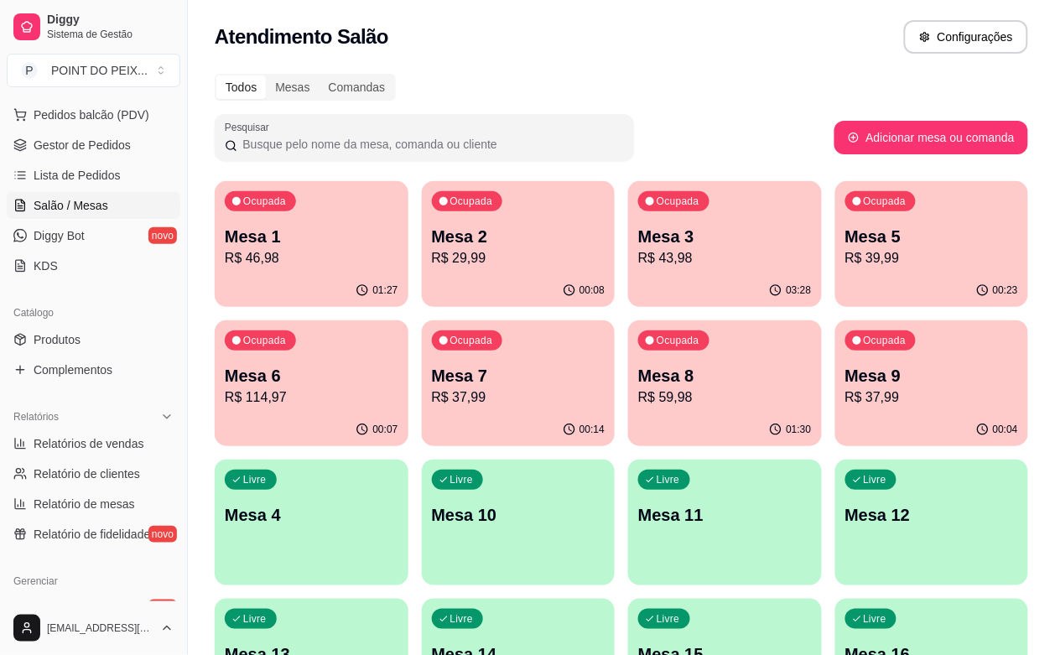
click at [629, 269] on div "Ocupada Mesa 3 R$ 43,98" at bounding box center [725, 227] width 194 height 93
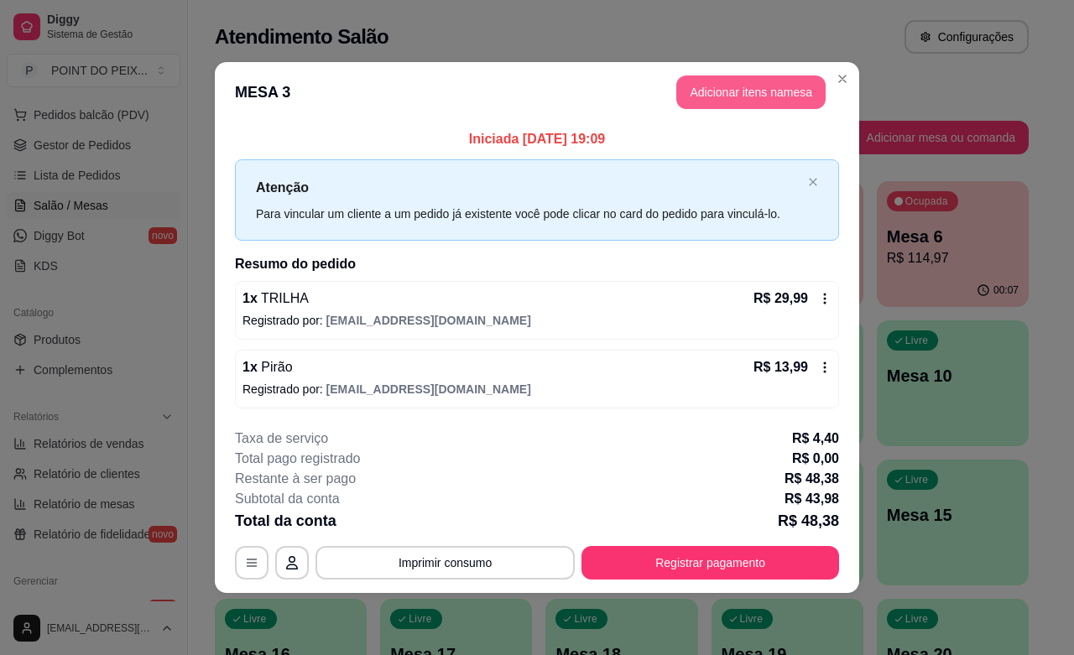
click at [767, 91] on button "Adicionar itens na mesa" at bounding box center [750, 92] width 149 height 34
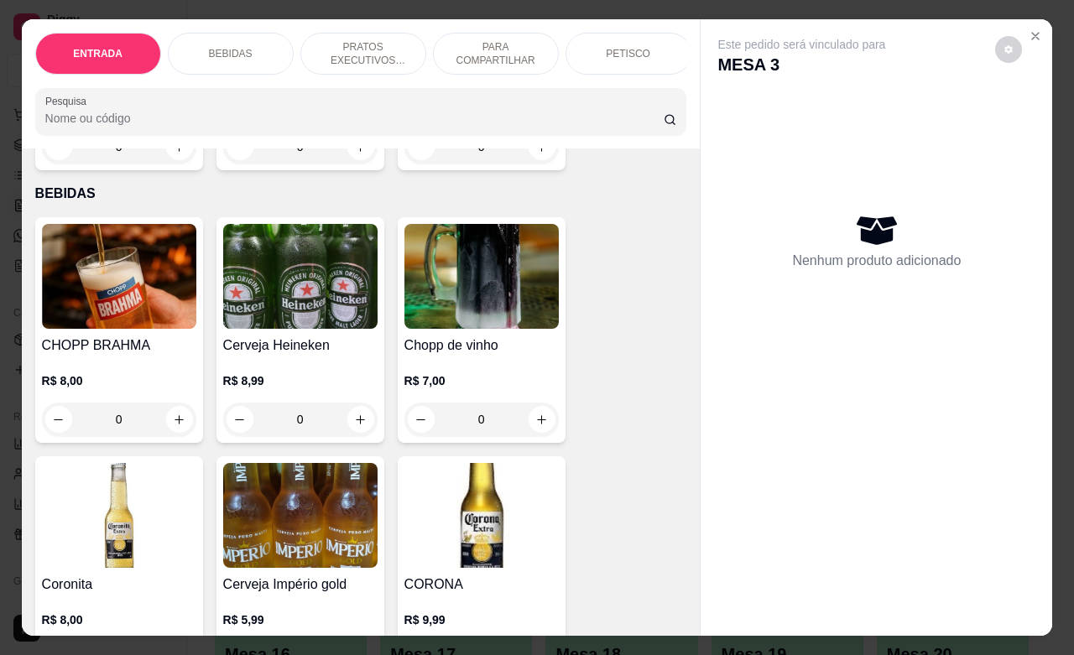
scroll to position [315, 0]
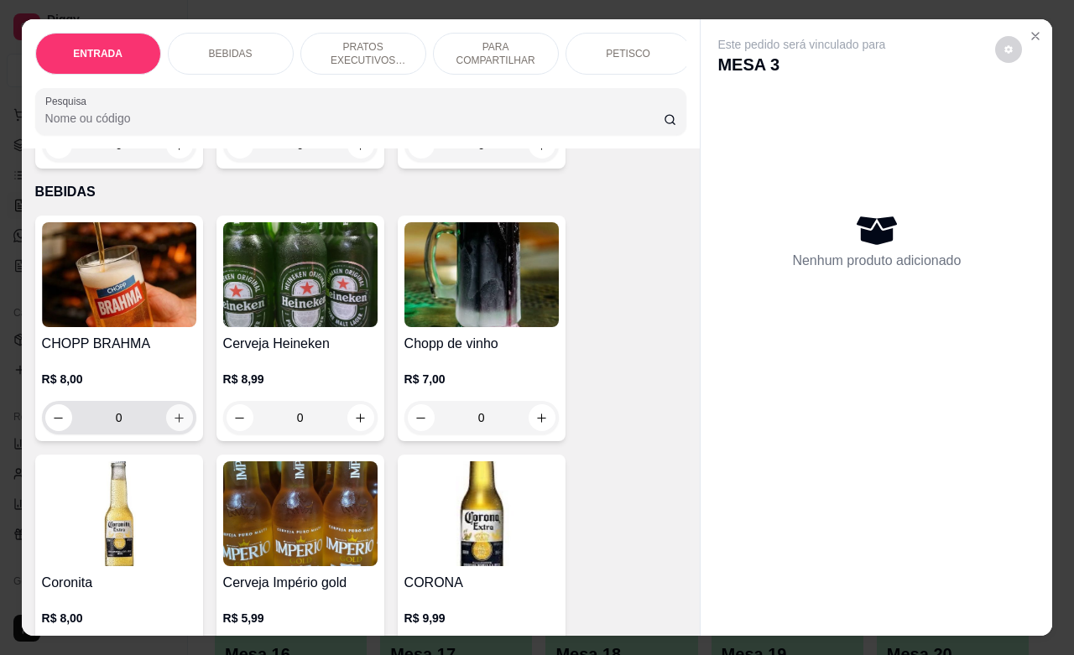
click at [173, 424] on icon "increase-product-quantity" at bounding box center [179, 418] width 13 height 13
click at [174, 423] on icon "increase-product-quantity" at bounding box center [178, 418] width 9 height 9
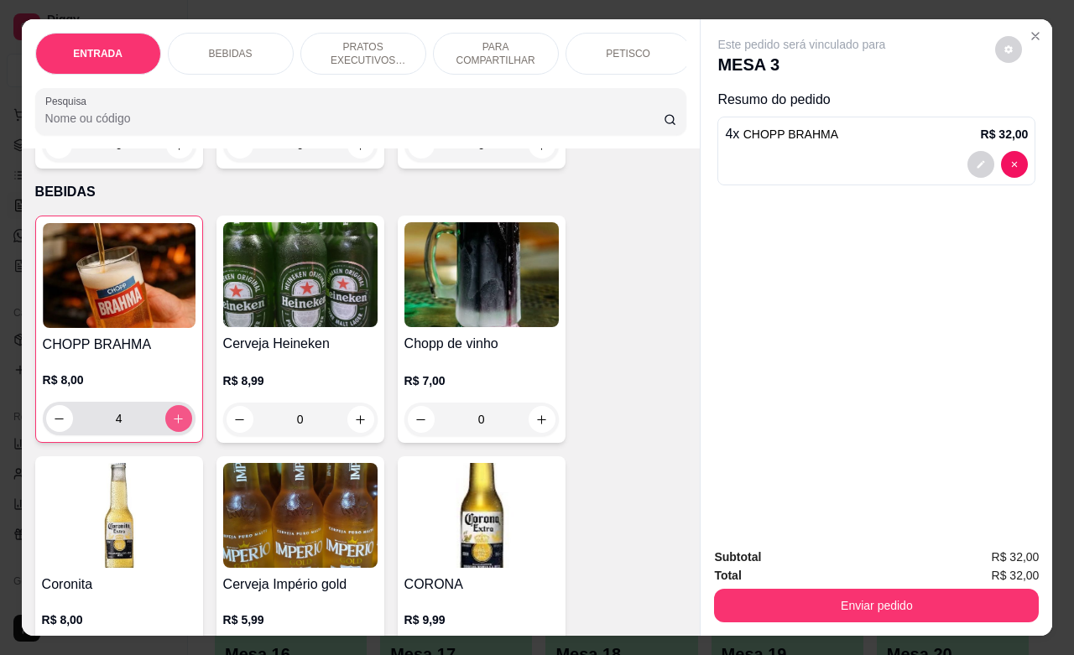
click at [174, 424] on icon "increase-product-quantity" at bounding box center [178, 418] width 9 height 9
type input "8"
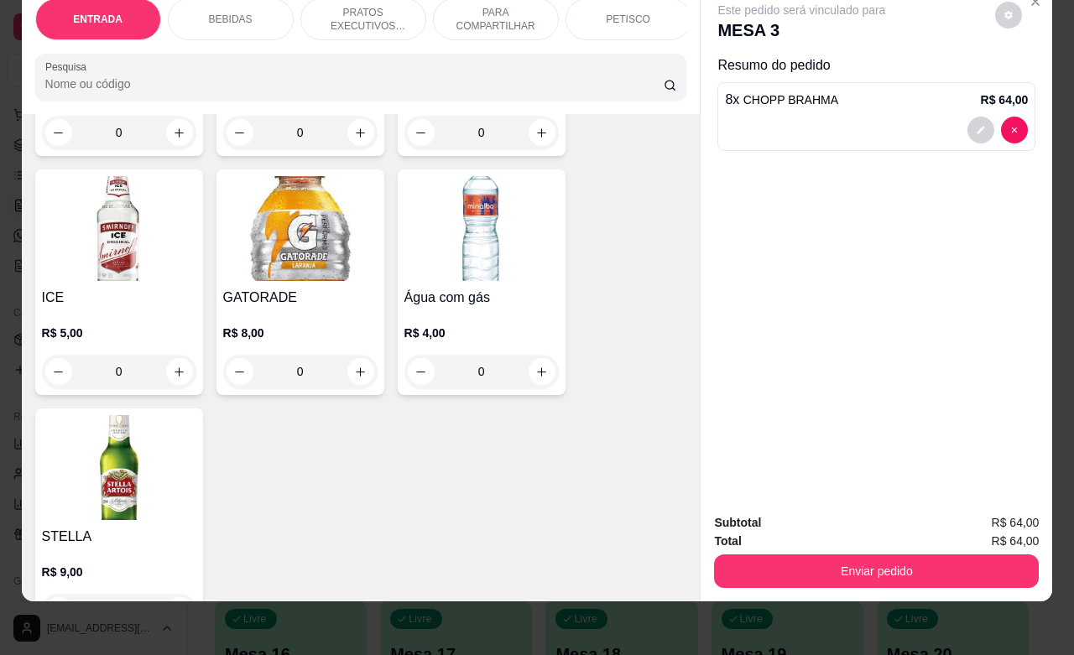
scroll to position [1887, 0]
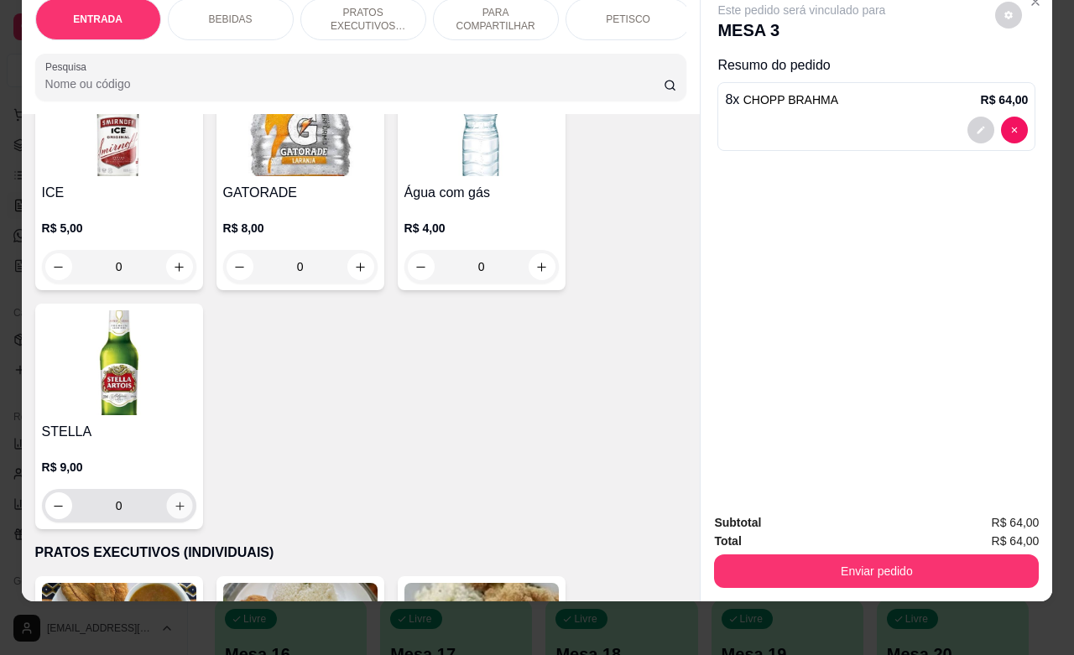
click at [173, 512] on icon "increase-product-quantity" at bounding box center [179, 506] width 13 height 13
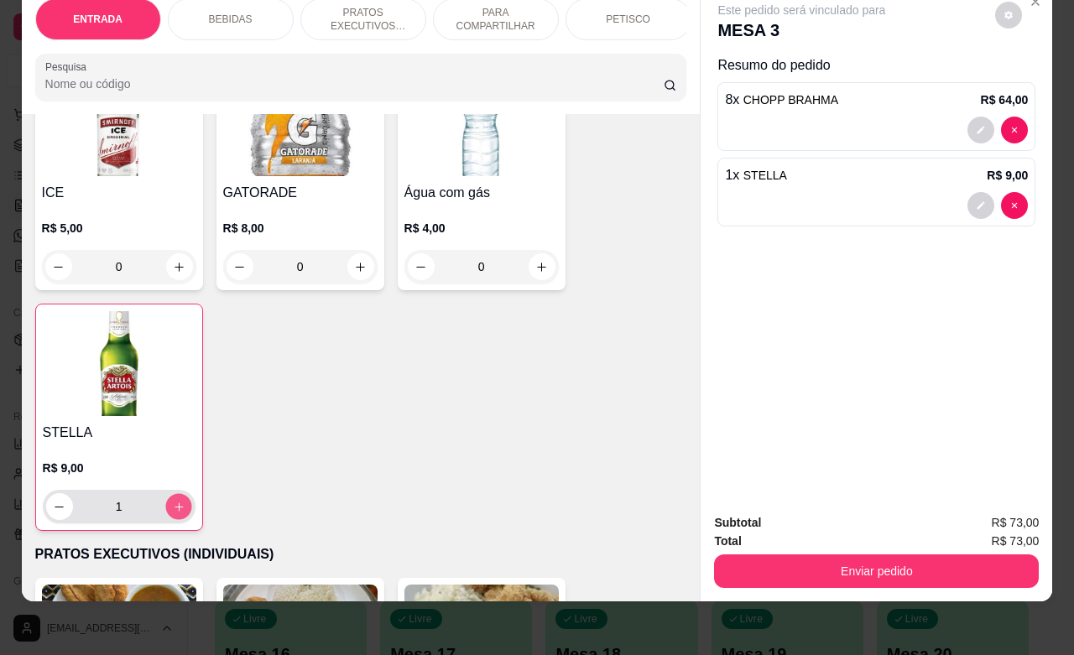
click at [172, 512] on icon "increase-product-quantity" at bounding box center [178, 507] width 13 height 13
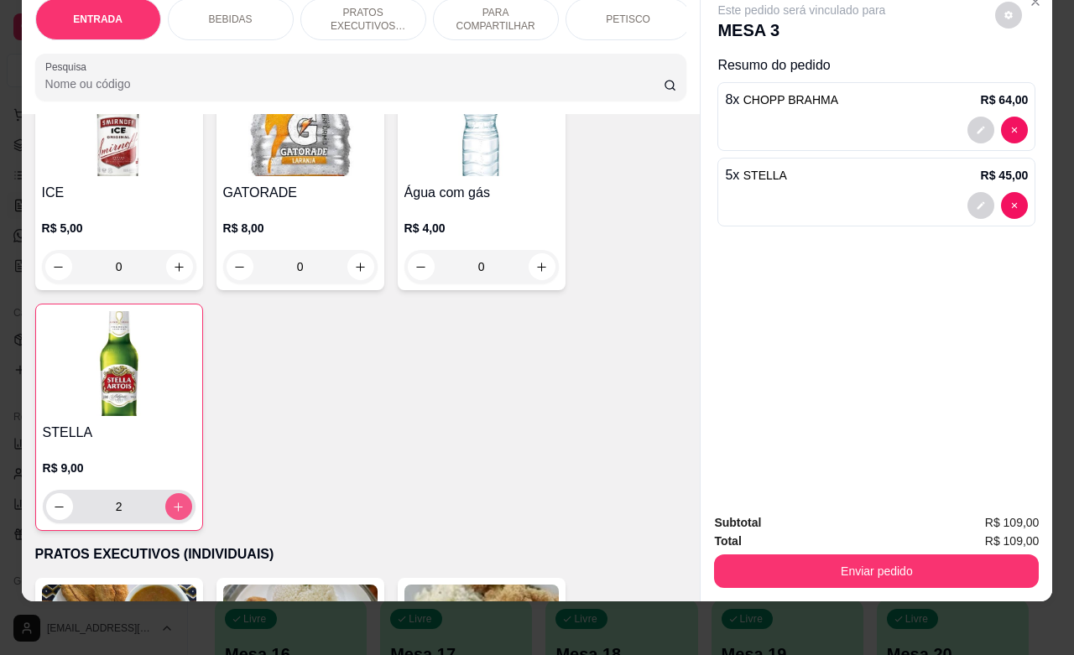
click at [172, 512] on icon "increase-product-quantity" at bounding box center [178, 507] width 13 height 13
type input "7"
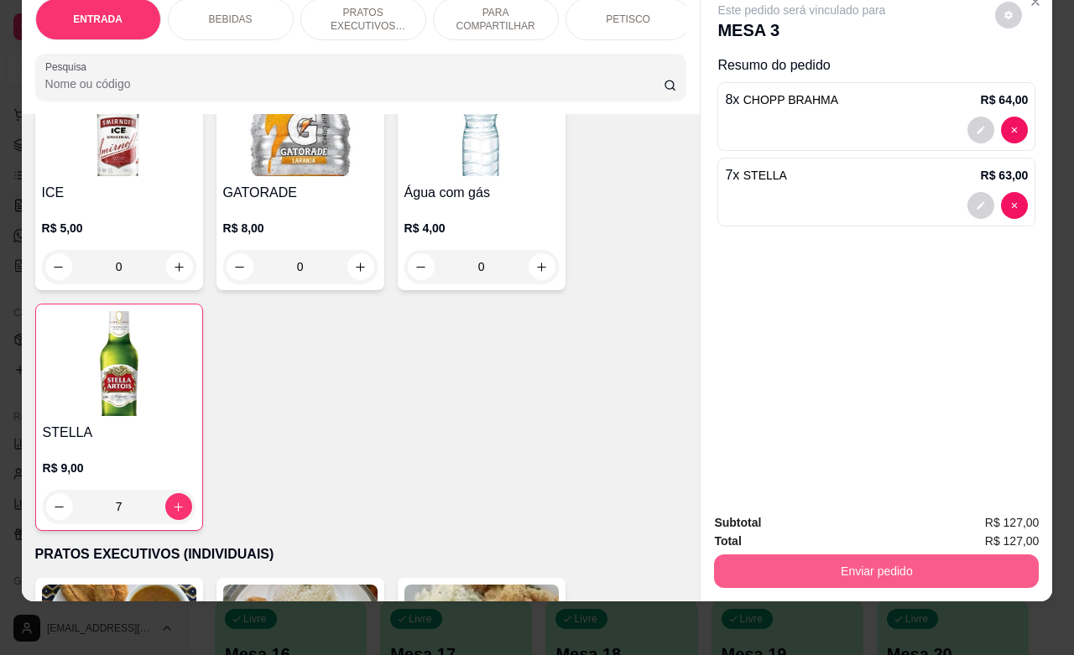
click at [946, 554] on button "Enviar pedido" at bounding box center [876, 571] width 325 height 34
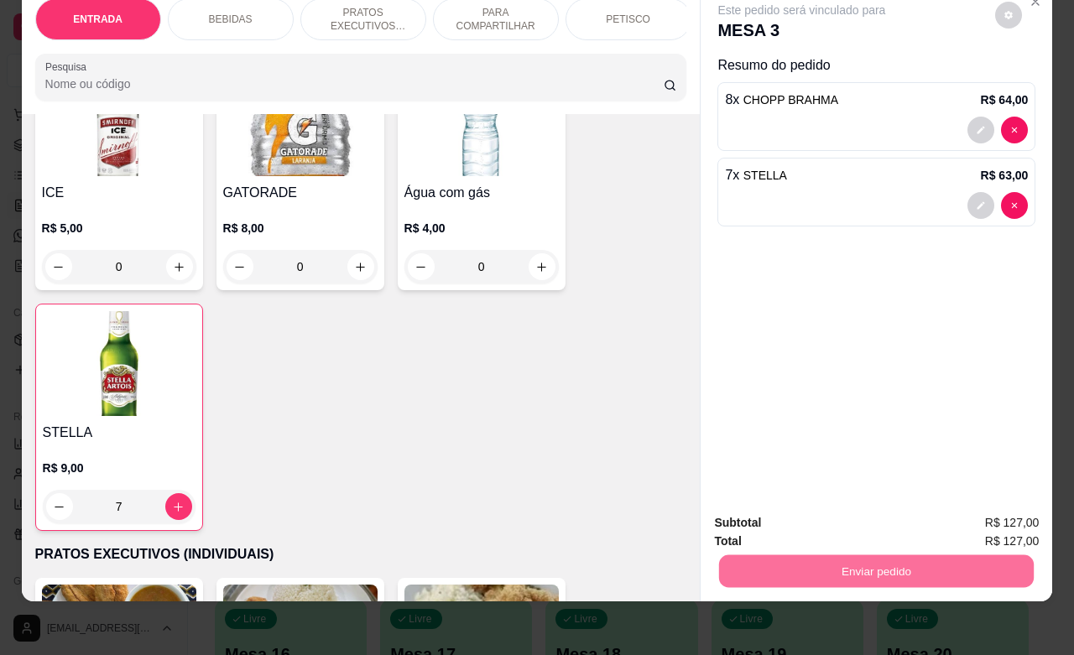
click at [854, 512] on button "Não registrar e enviar pedido" at bounding box center [818, 512] width 169 height 31
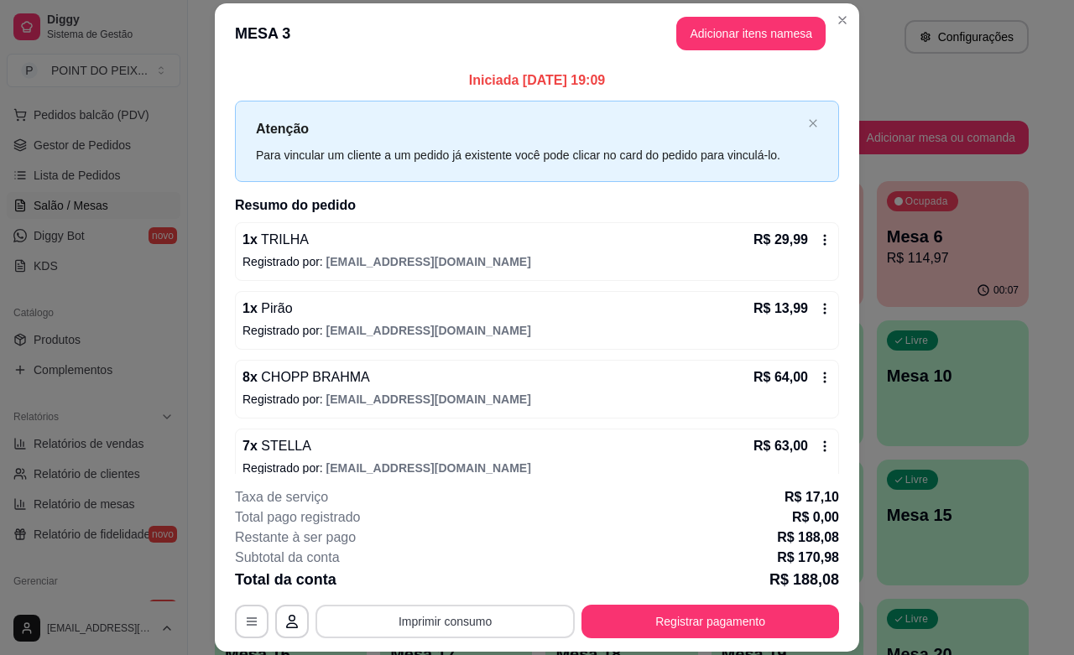
click at [421, 625] on button "Imprimir consumo" at bounding box center [444, 622] width 259 height 34
click at [450, 577] on button "IMPRESSORA" at bounding box center [442, 583] width 122 height 27
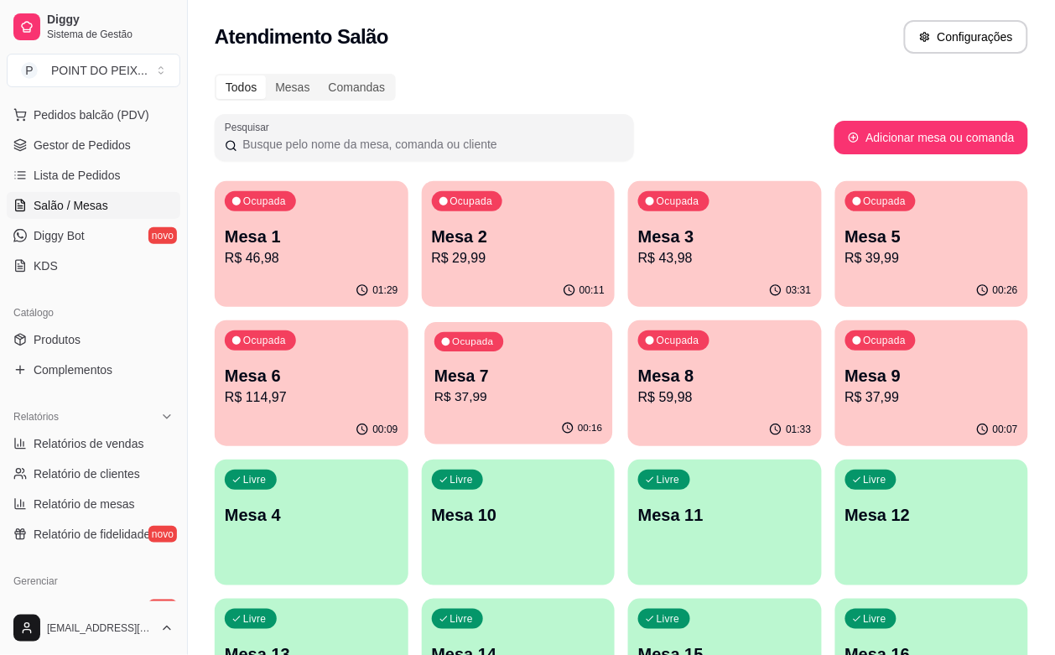
click at [424, 419] on div "00:16" at bounding box center [518, 429] width 188 height 32
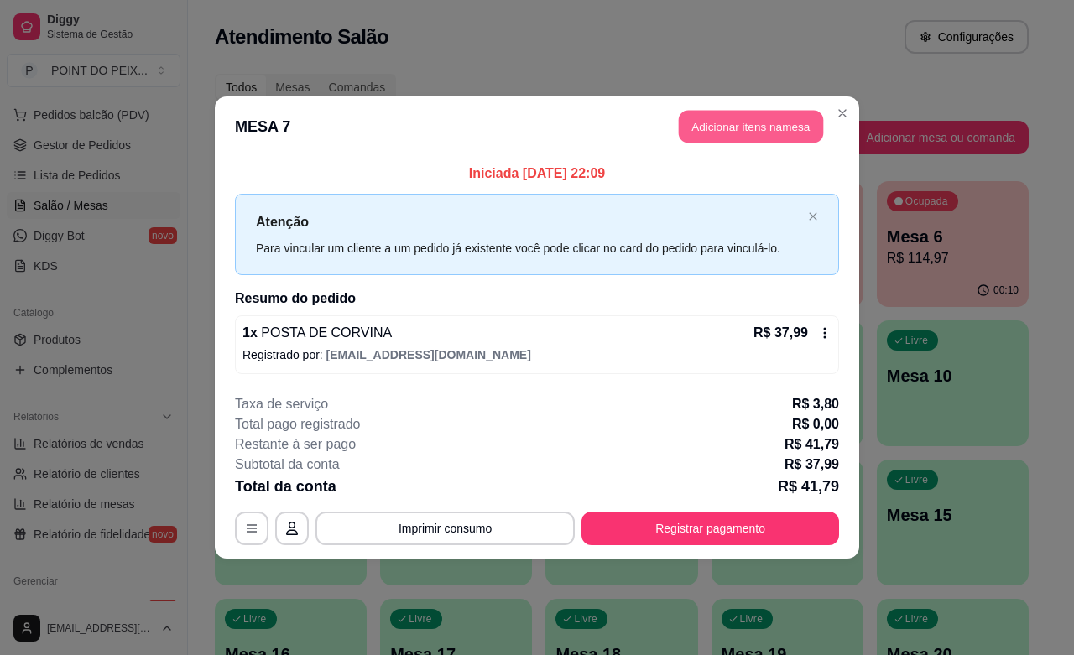
click at [778, 134] on button "Adicionar itens na mesa" at bounding box center [751, 127] width 144 height 33
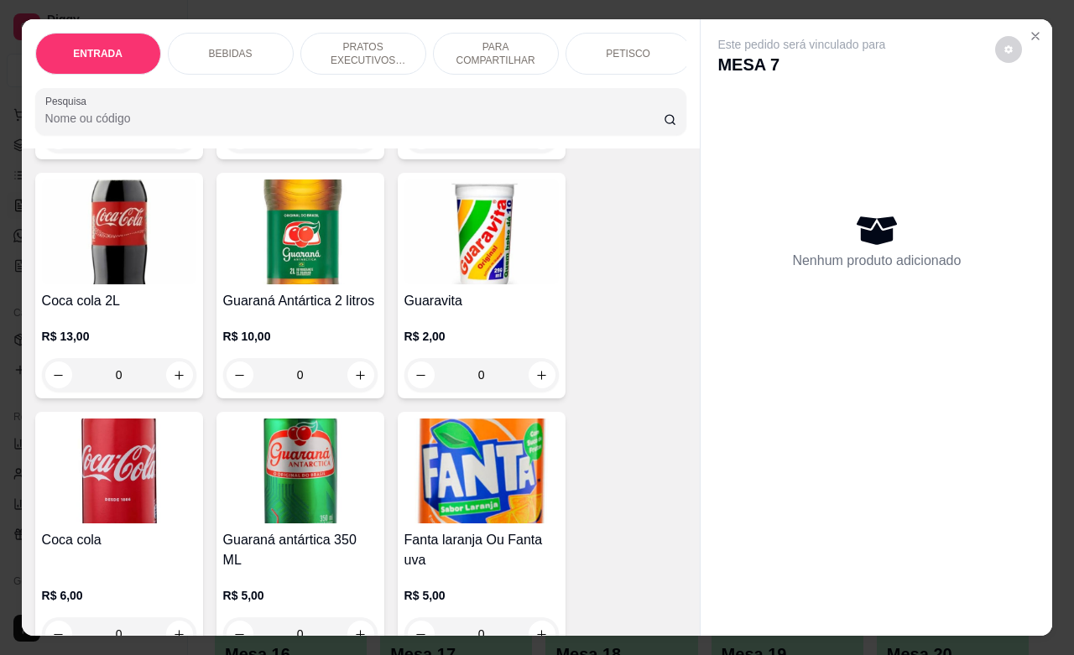
scroll to position [1048, 0]
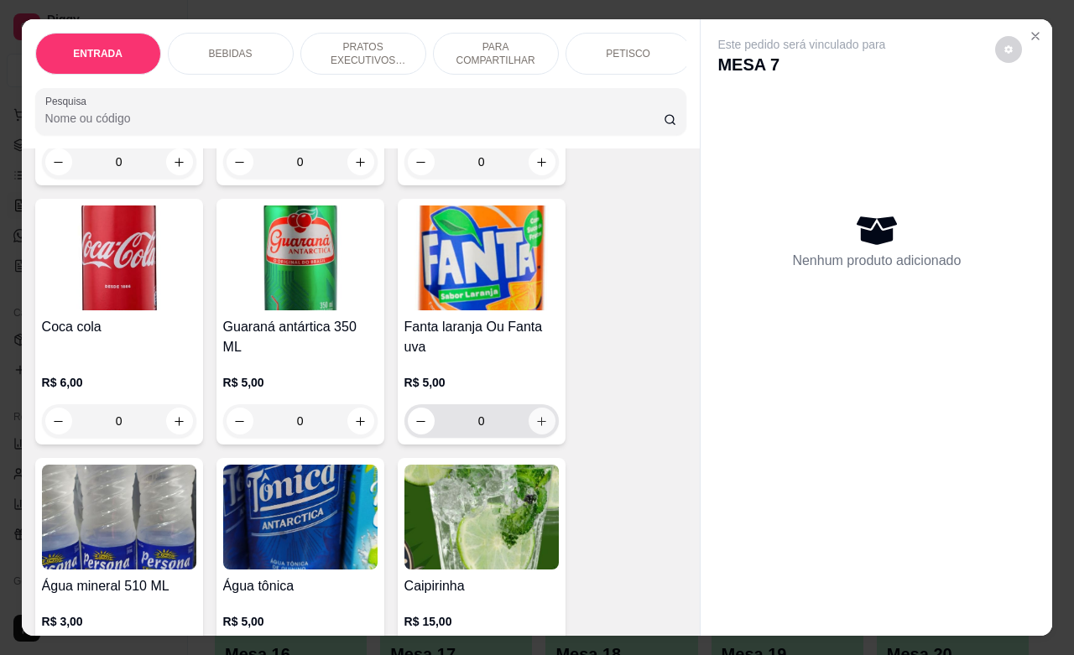
click at [535, 428] on icon "increase-product-quantity" at bounding box center [541, 421] width 13 height 13
type input "1"
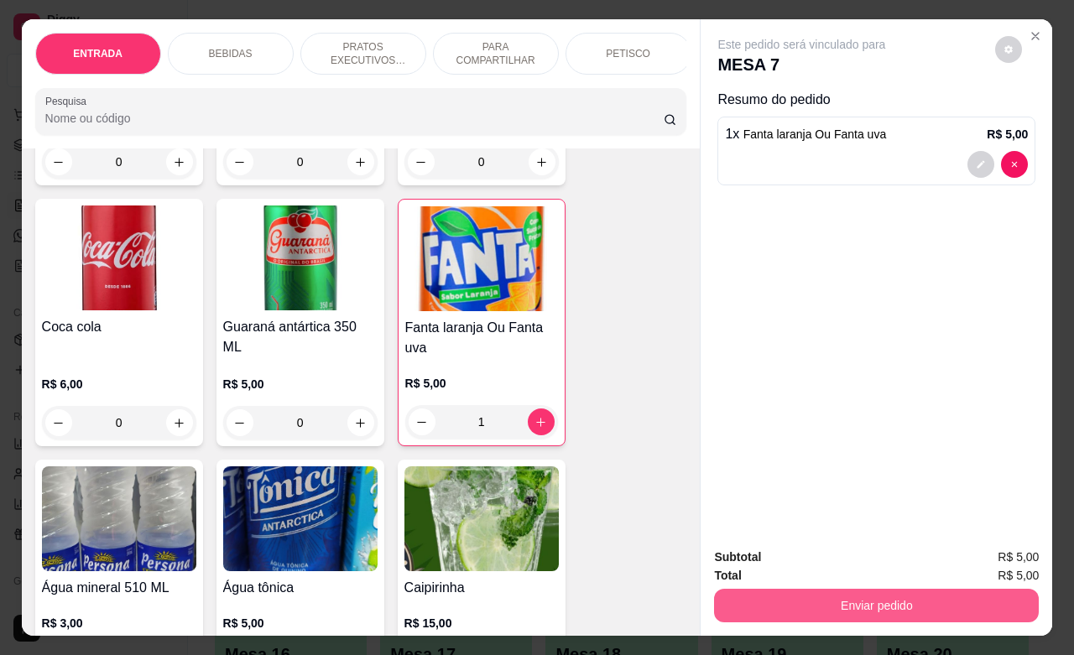
click at [858, 589] on button "Enviar pedido" at bounding box center [876, 606] width 325 height 34
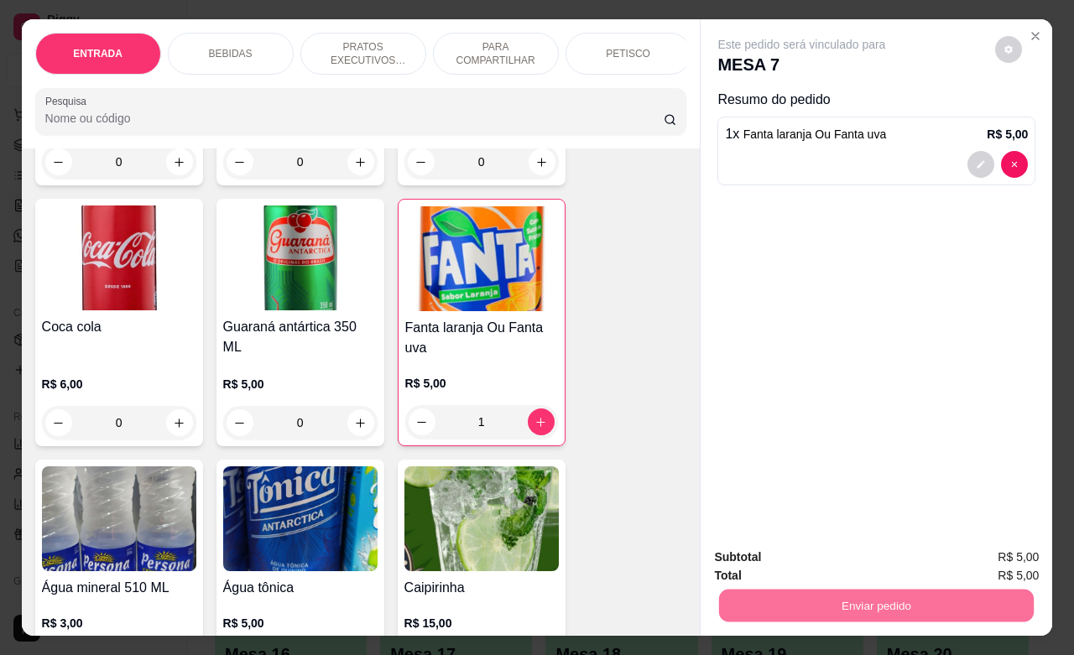
click at [848, 559] on button "Não registrar e enviar pedido" at bounding box center [818, 555] width 174 height 32
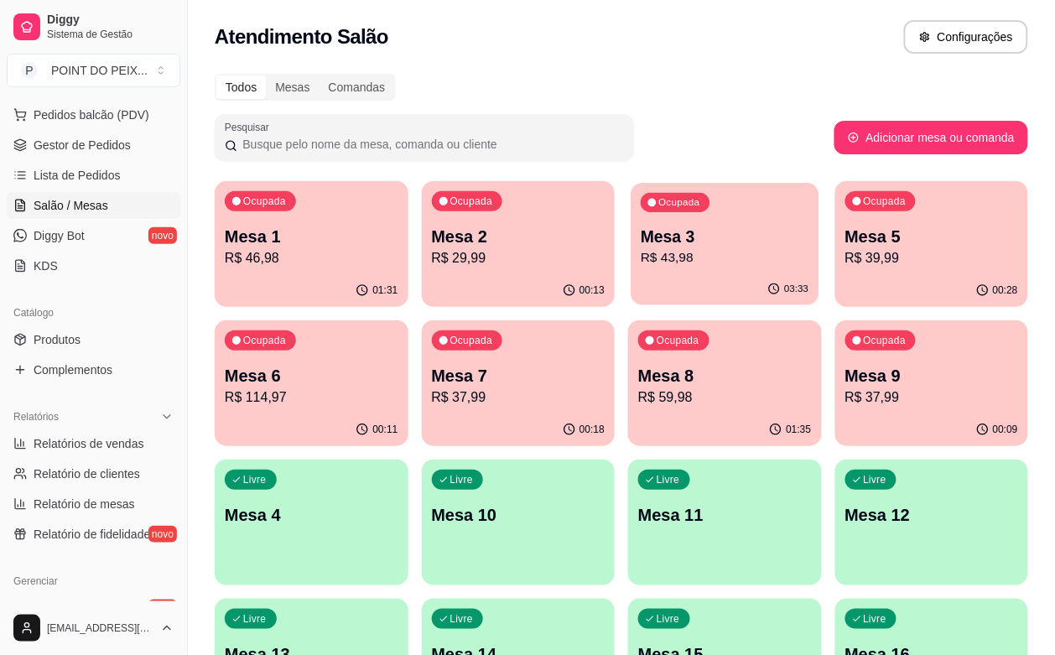
click at [641, 262] on p "R$ 43,98" at bounding box center [725, 257] width 168 height 19
click at [641, 228] on p "Mesa 3" at bounding box center [725, 237] width 168 height 23
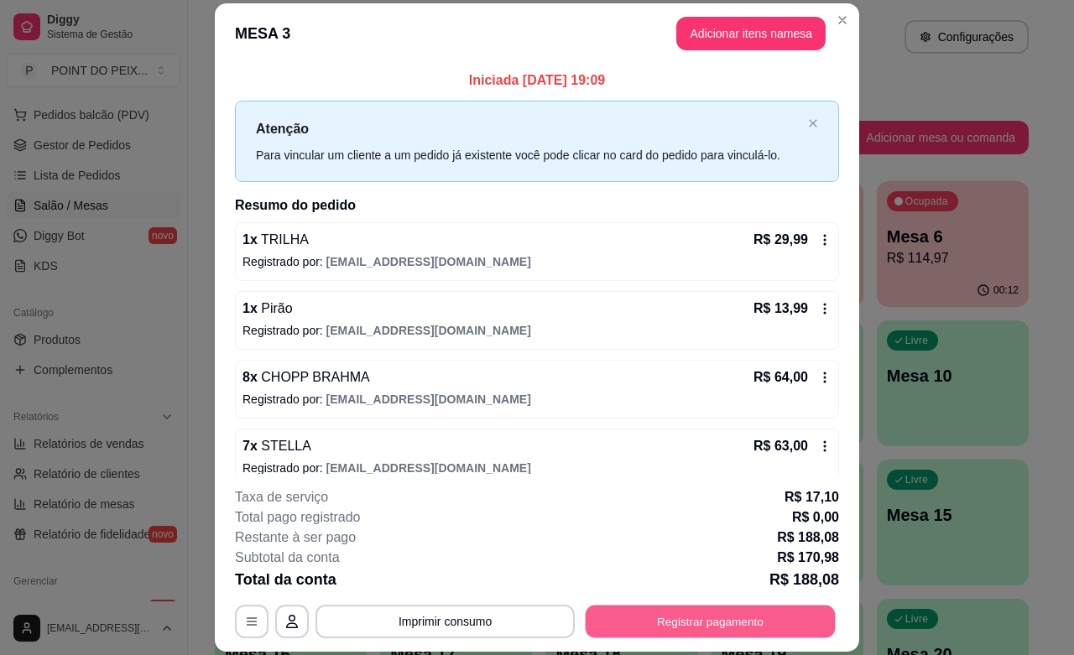
click at [703, 626] on button "Registrar pagamento" at bounding box center [710, 622] width 250 height 33
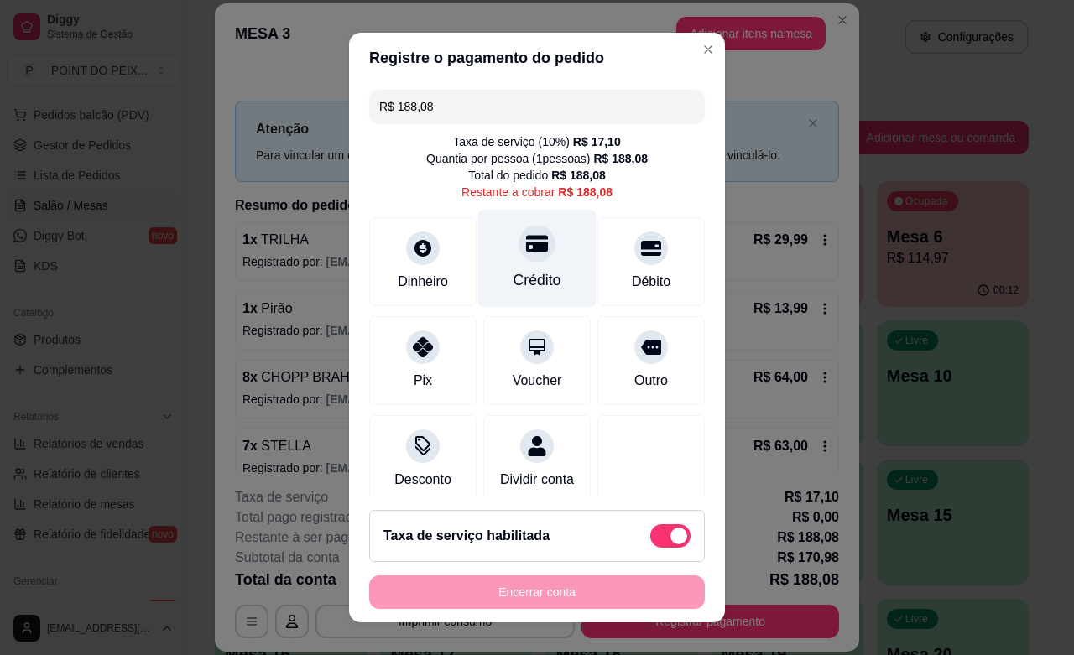
click at [522, 275] on div "Crédito" at bounding box center [537, 280] width 48 height 22
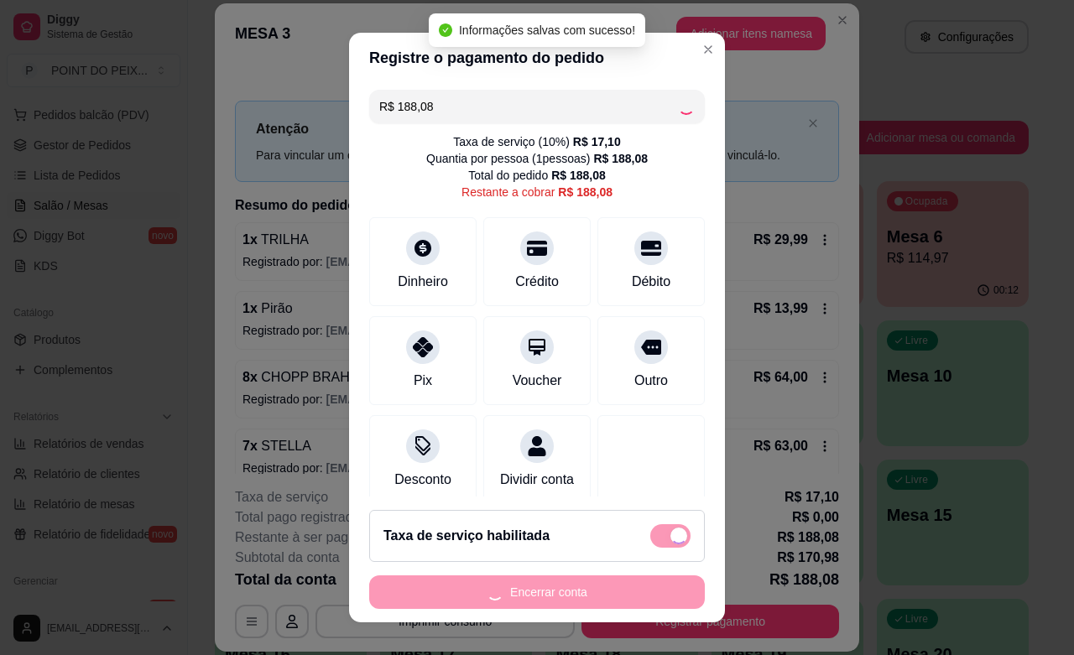
type input "R$ 0,00"
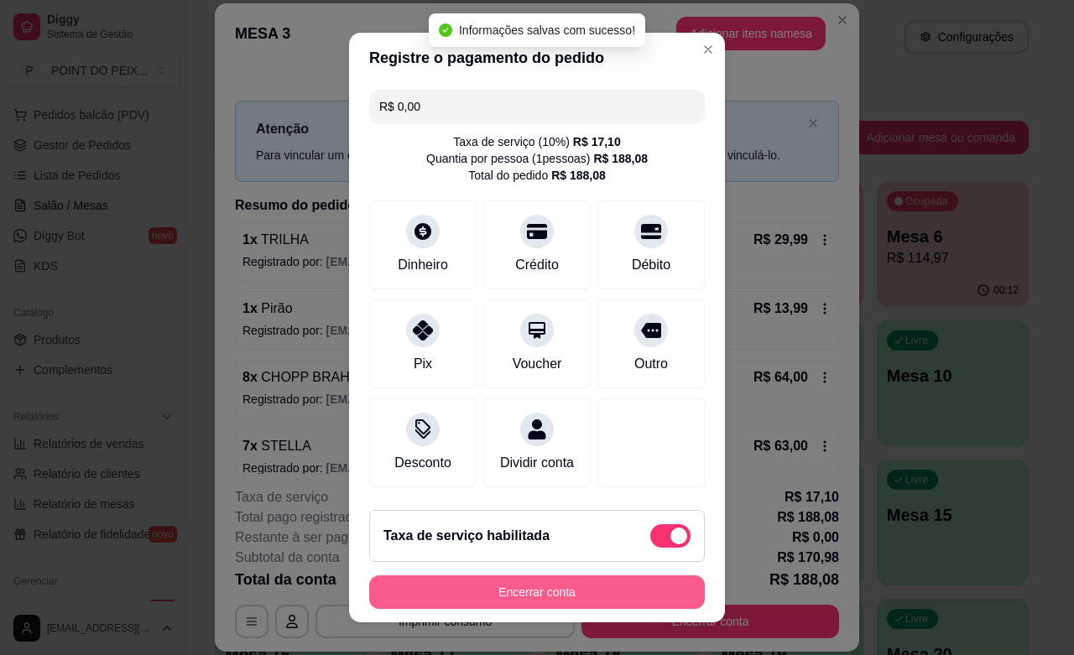
click at [610, 591] on button "Encerrar conta" at bounding box center [537, 592] width 336 height 34
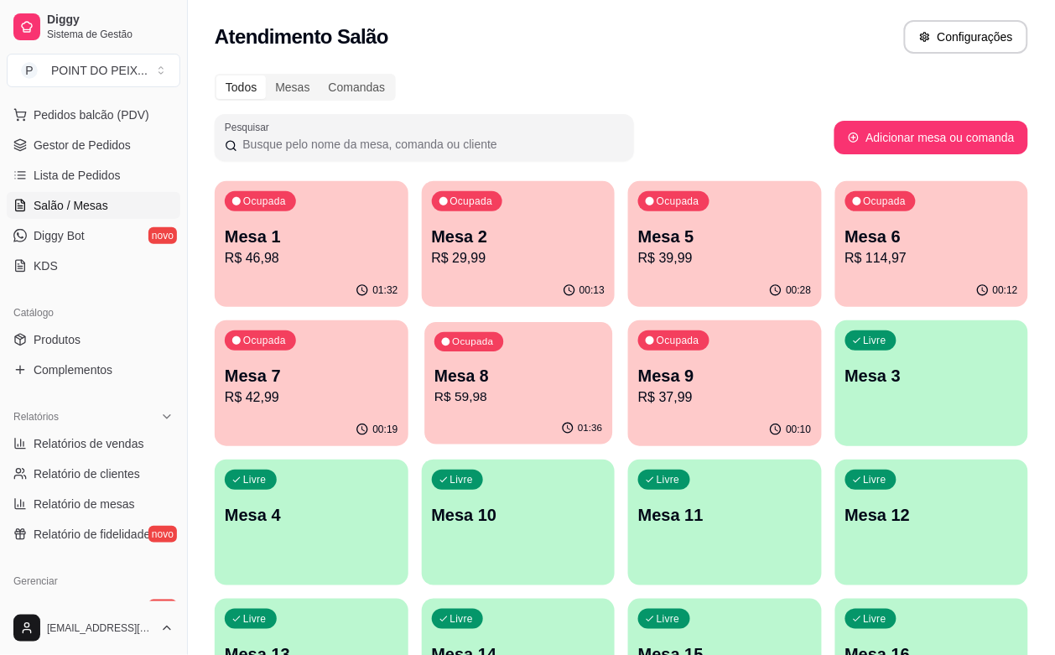
click at [434, 400] on p "R$ 59,98" at bounding box center [518, 397] width 168 height 19
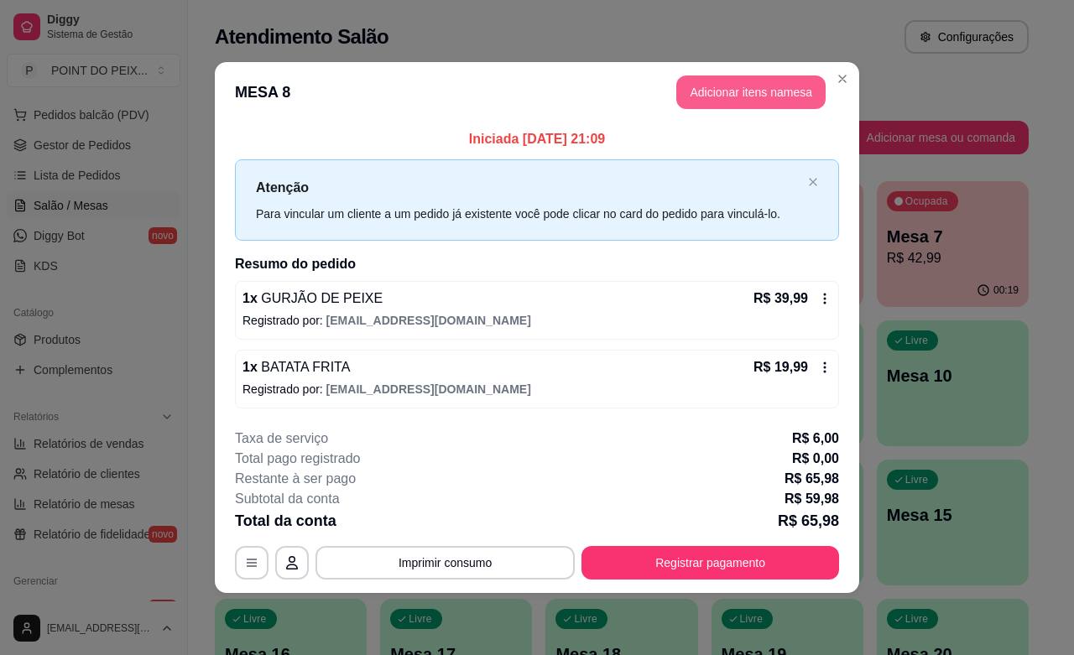
click at [790, 97] on button "Adicionar itens na mesa" at bounding box center [750, 92] width 149 height 34
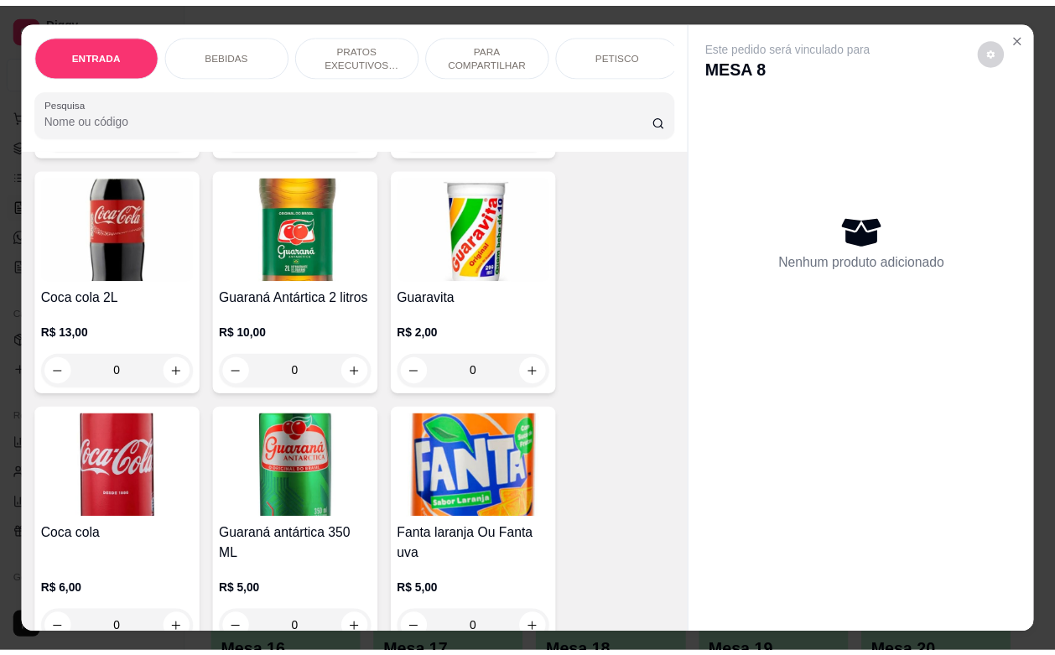
scroll to position [839, 0]
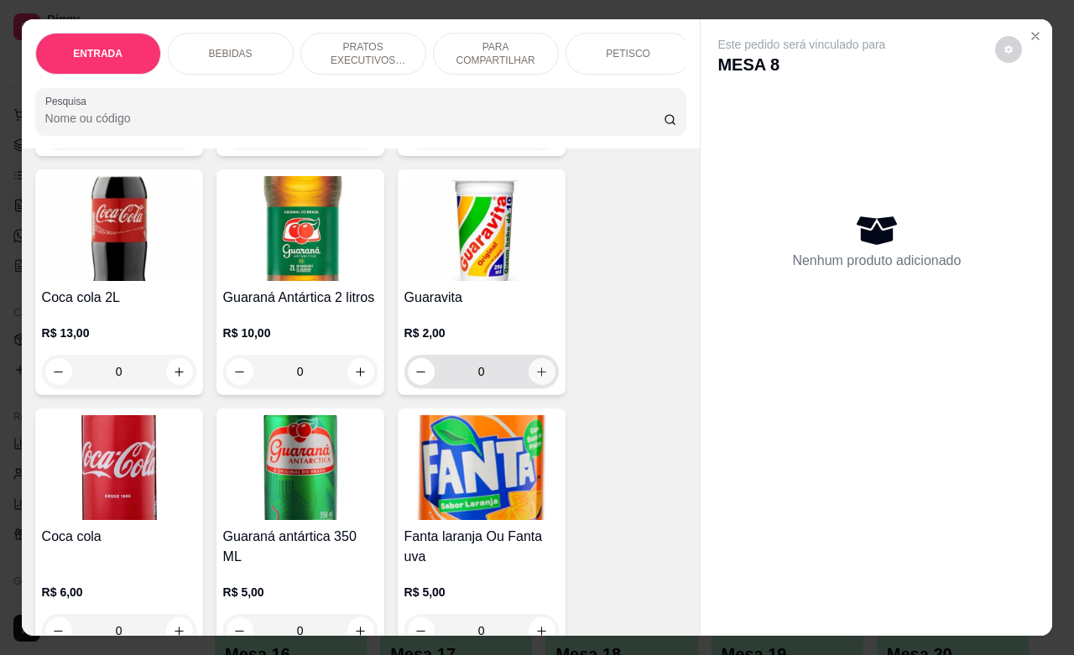
click at [538, 385] on button "increase-product-quantity" at bounding box center [541, 371] width 27 height 27
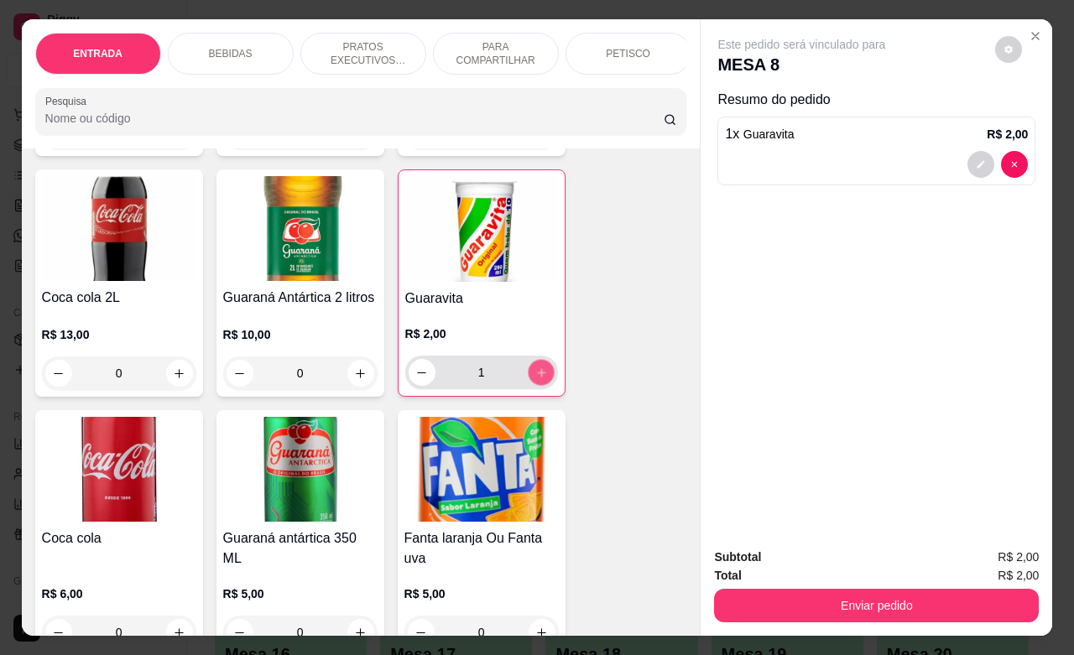
click at [538, 386] on button "increase-product-quantity" at bounding box center [541, 373] width 26 height 26
type input "2"
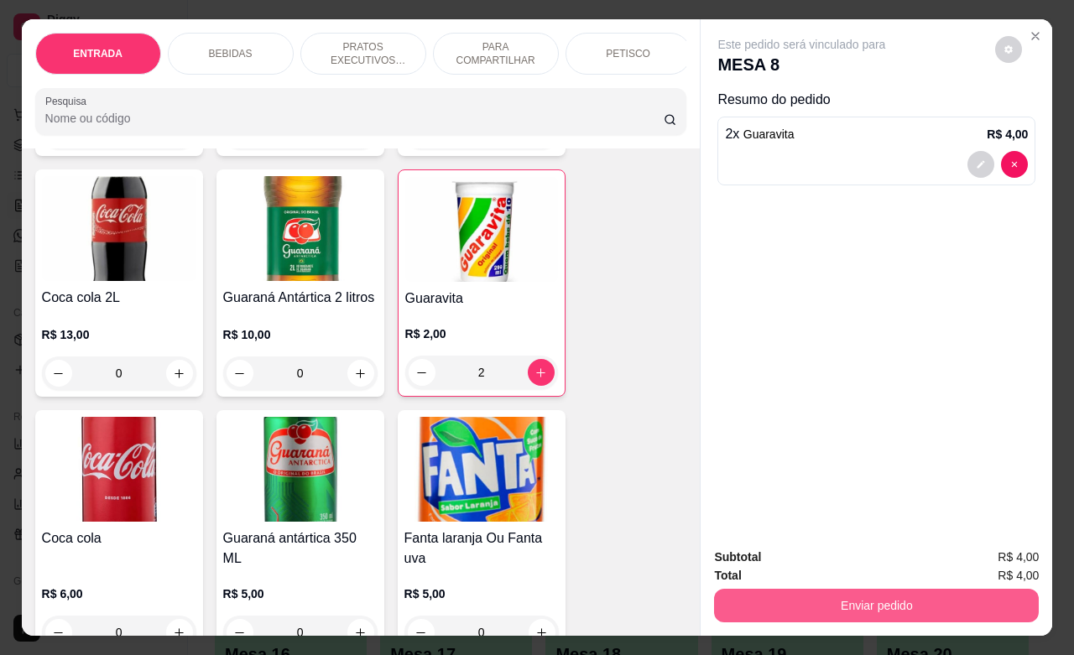
click at [806, 589] on button "Enviar pedido" at bounding box center [876, 606] width 325 height 34
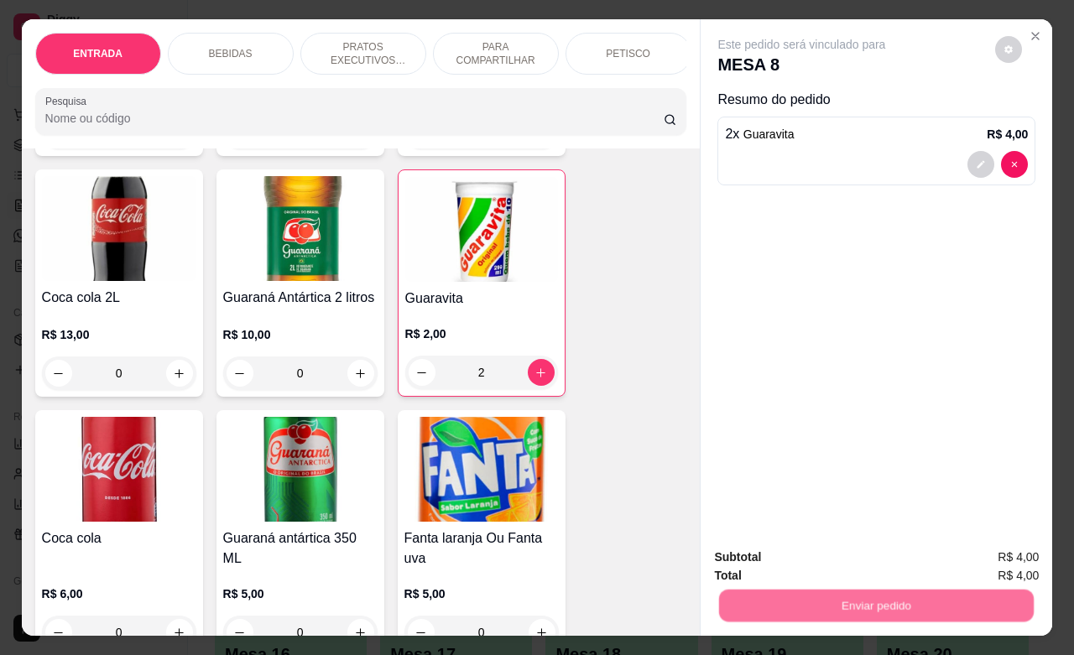
click at [835, 555] on button "Não registrar e enviar pedido" at bounding box center [818, 555] width 174 height 32
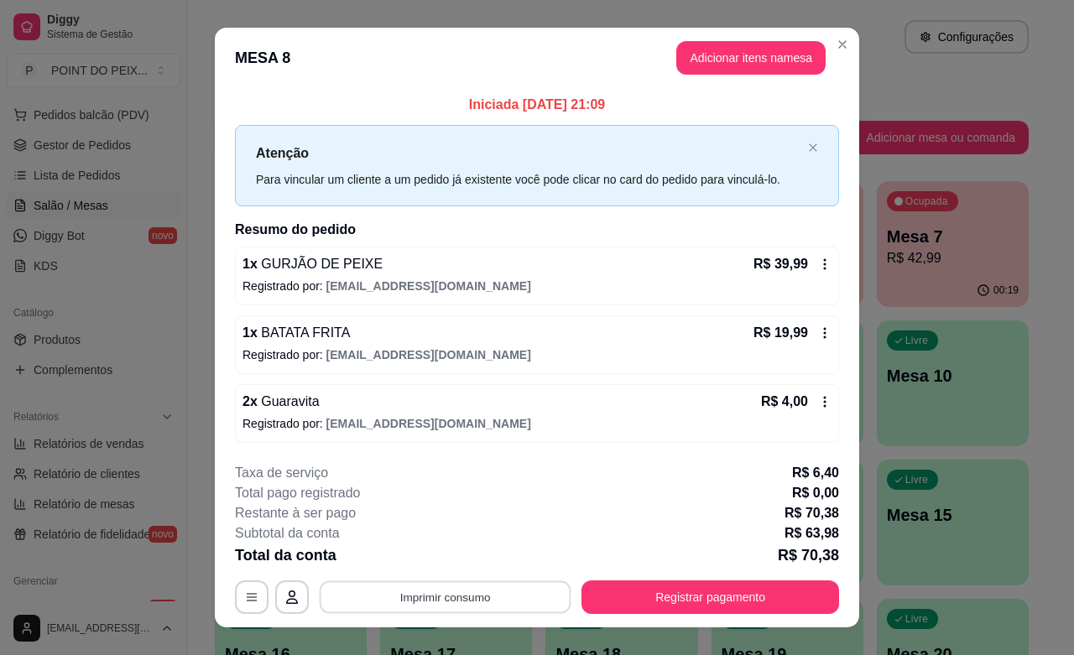
click at [463, 592] on button "Imprimir consumo" at bounding box center [446, 597] width 252 height 33
click at [471, 562] on button "IMPRESSORA" at bounding box center [442, 559] width 122 height 27
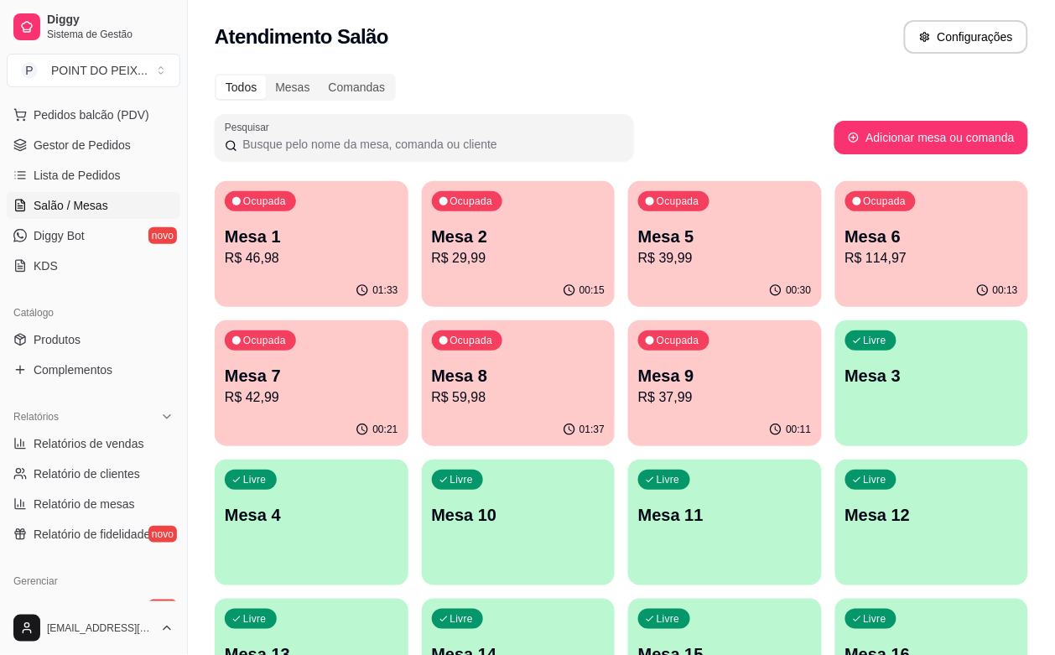
click at [432, 399] on p "R$ 59,98" at bounding box center [519, 398] width 174 height 20
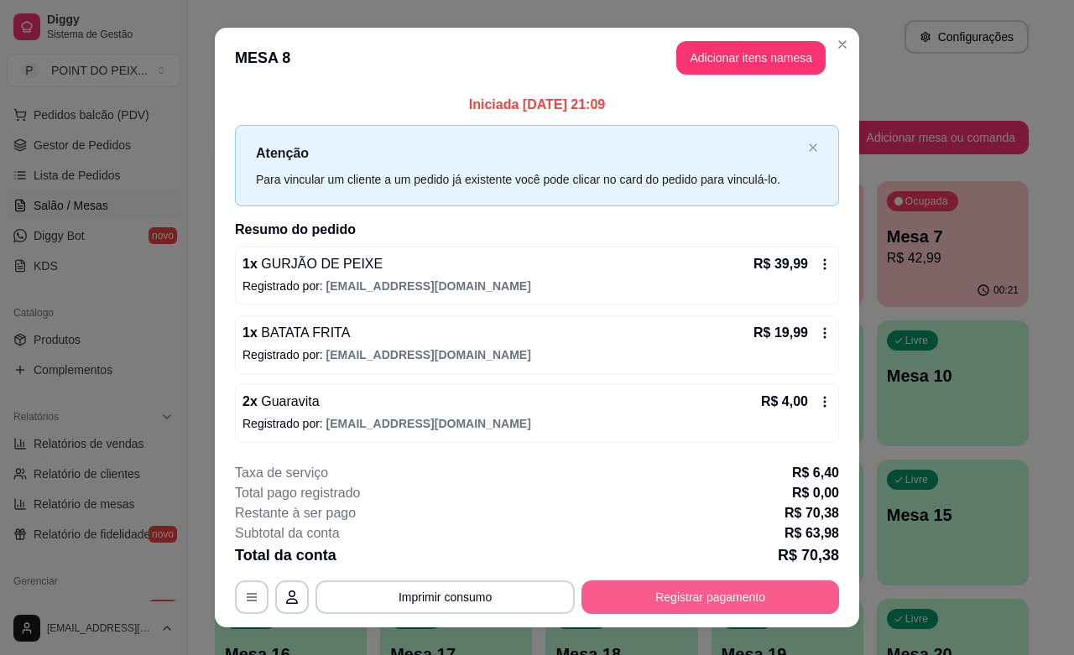
click at [659, 581] on button "Registrar pagamento" at bounding box center [710, 597] width 258 height 34
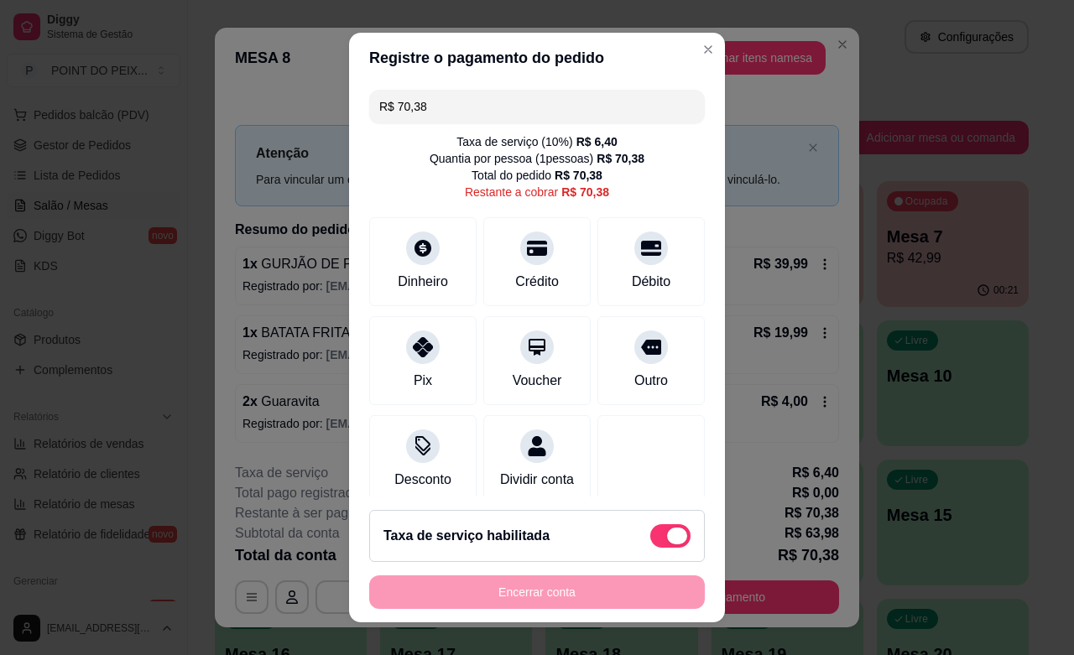
click at [667, 533] on span at bounding box center [677, 536] width 20 height 17
click at [649, 539] on input "checkbox" at bounding box center [654, 544] width 11 height 11
checkbox input "true"
type input "R$ 63,98"
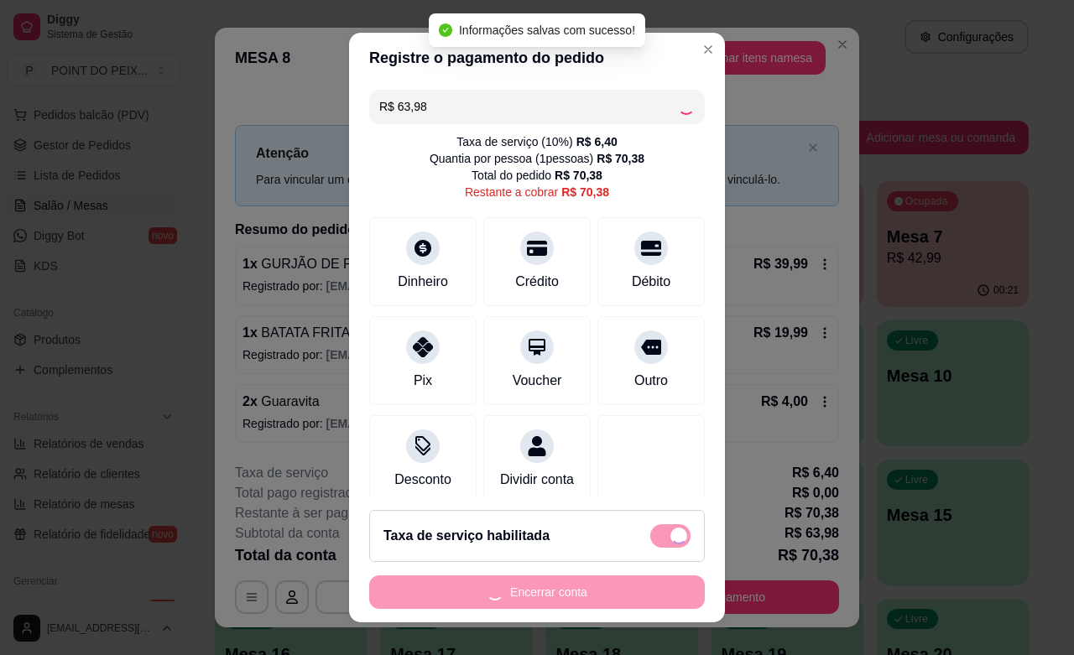
checkbox input "false"
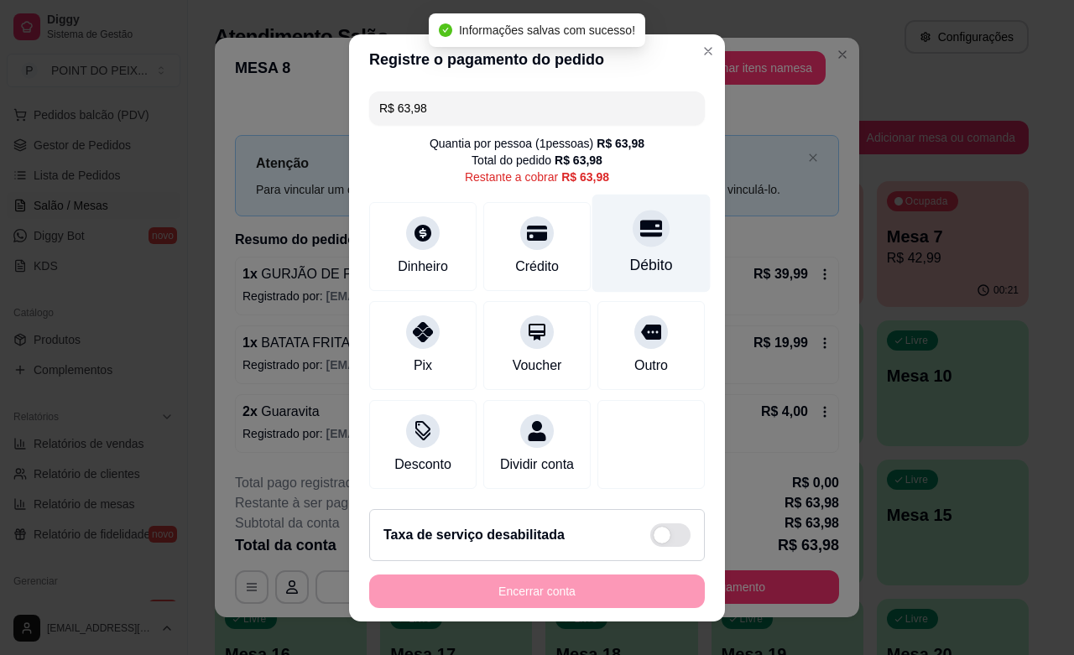
click at [630, 258] on div "Débito" at bounding box center [651, 265] width 43 height 22
type input "R$ 0,00"
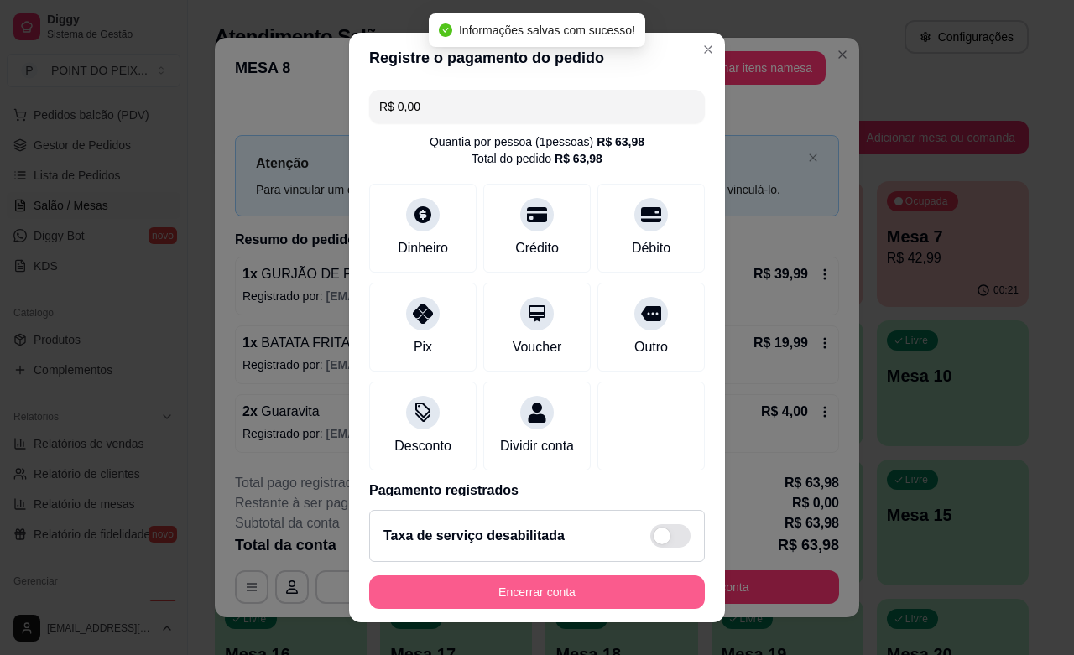
click at [601, 589] on button "Encerrar conta" at bounding box center [537, 592] width 336 height 34
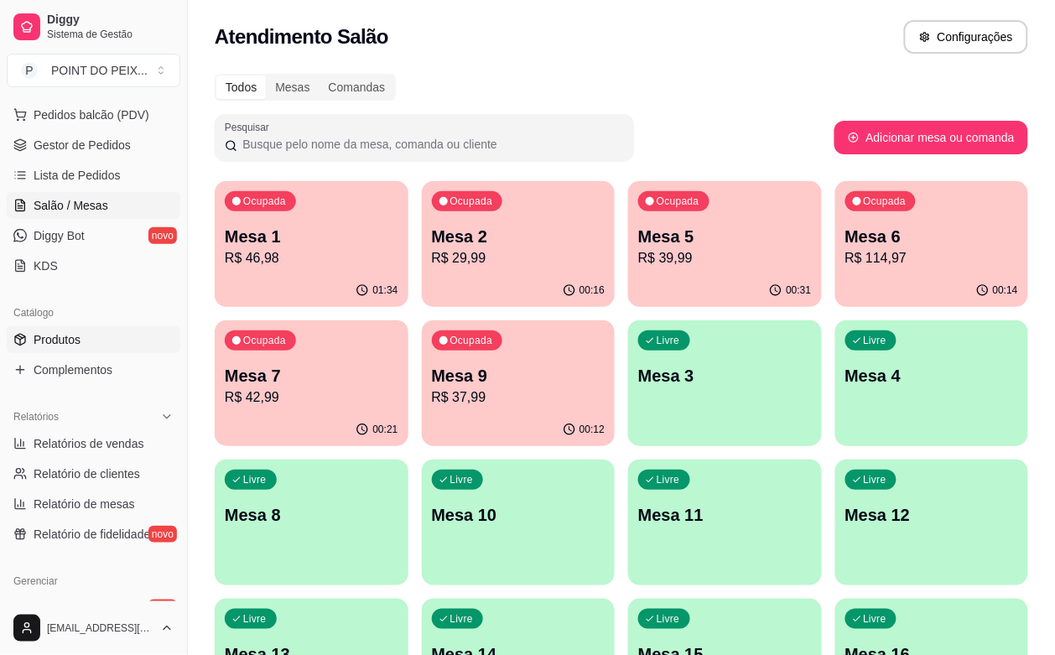
click at [71, 341] on span "Produtos" at bounding box center [57, 339] width 47 height 17
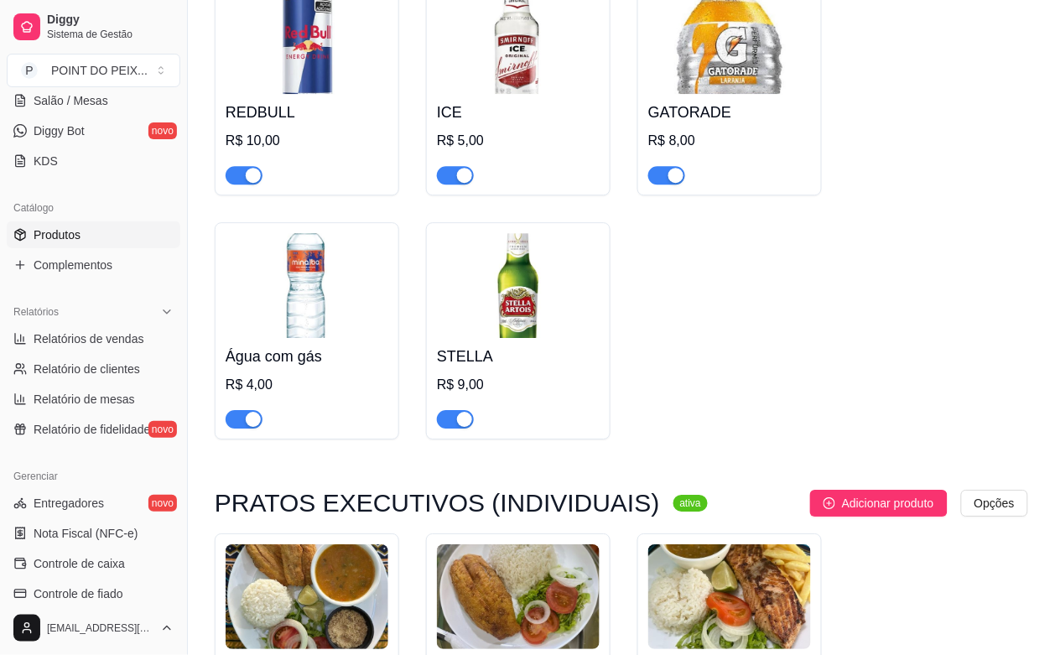
scroll to position [2412, 0]
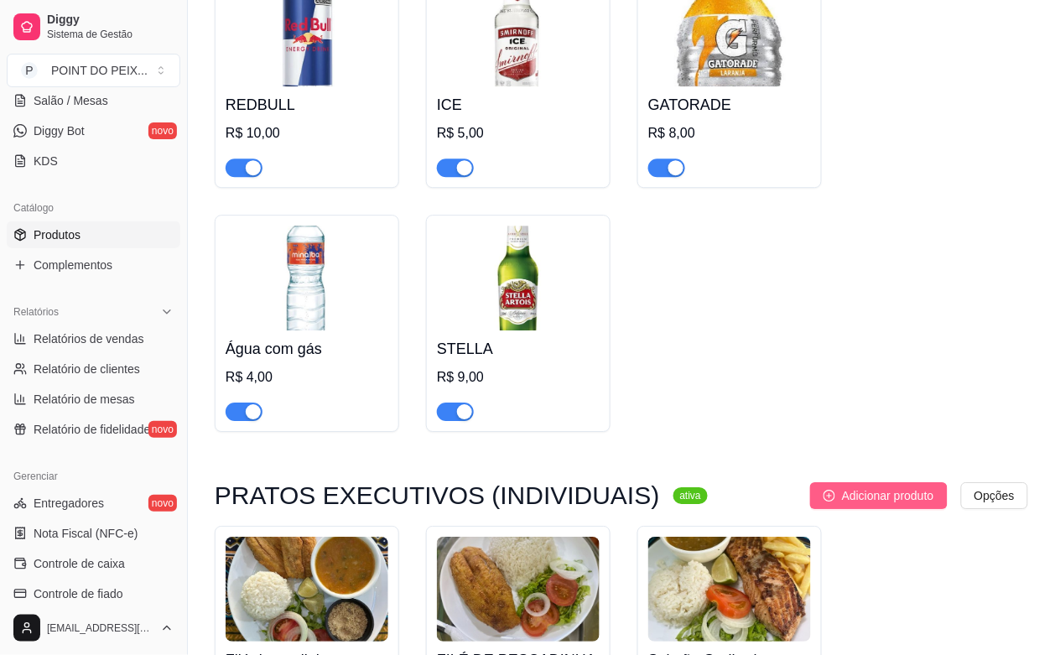
click at [845, 492] on span "Adicionar produto" at bounding box center [888, 495] width 92 height 18
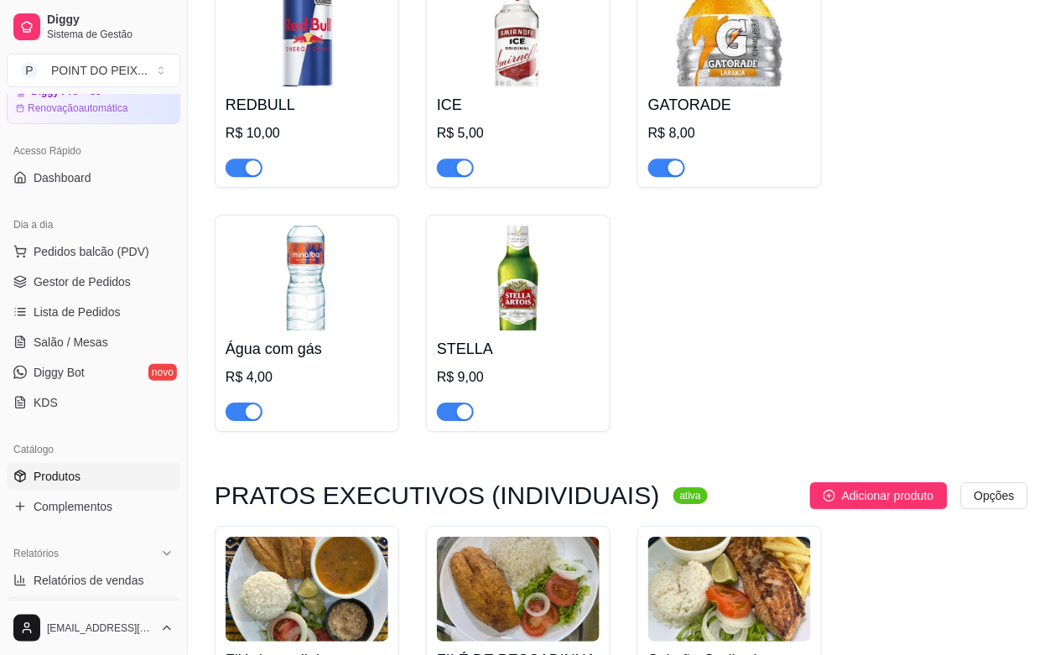
scroll to position [0, 0]
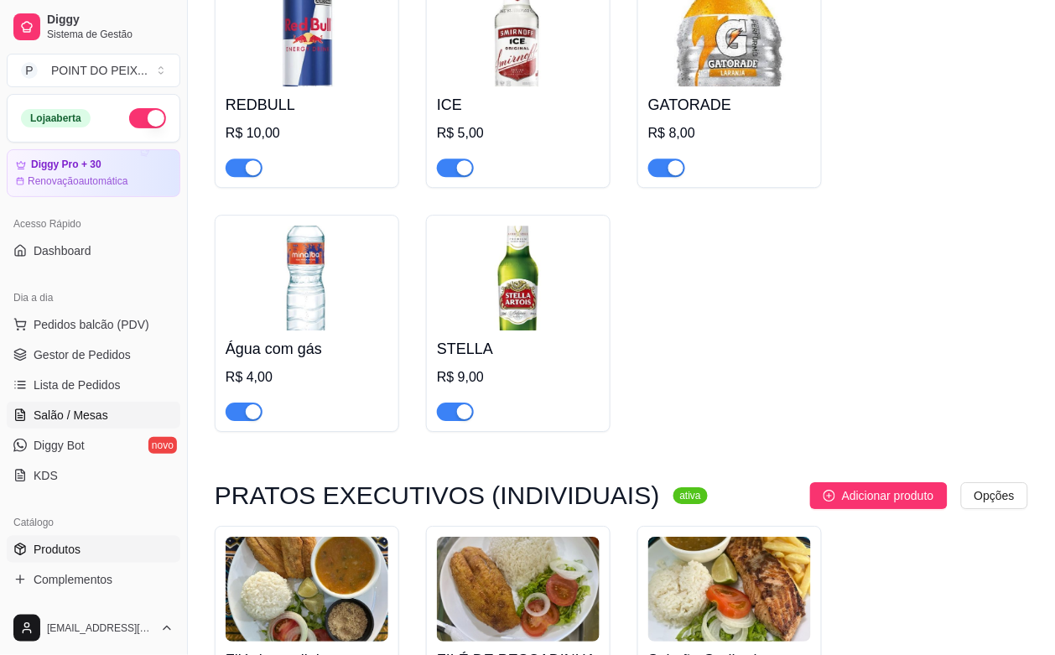
click at [86, 418] on span "Salão / Mesas" at bounding box center [71, 415] width 75 height 17
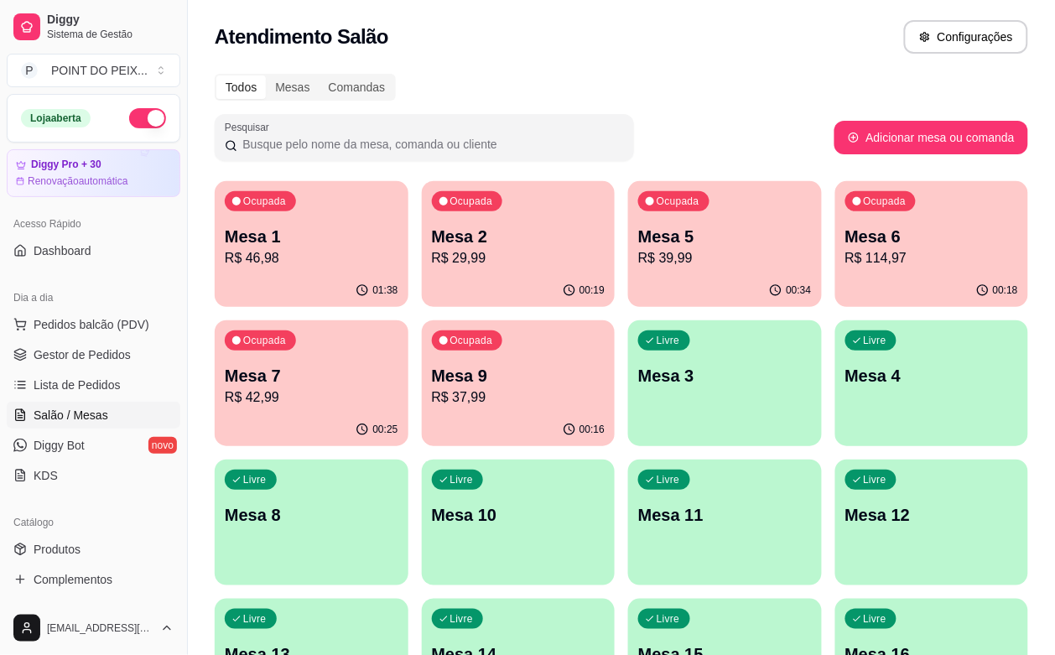
click at [835, 288] on div "00:18" at bounding box center [932, 290] width 194 height 33
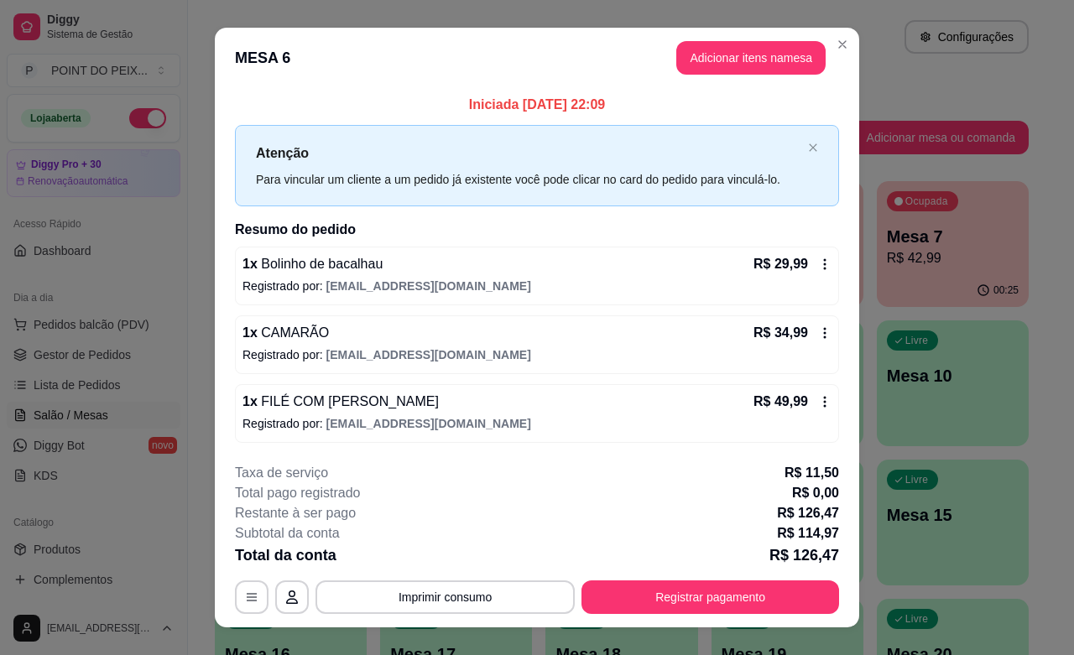
scroll to position [26, 0]
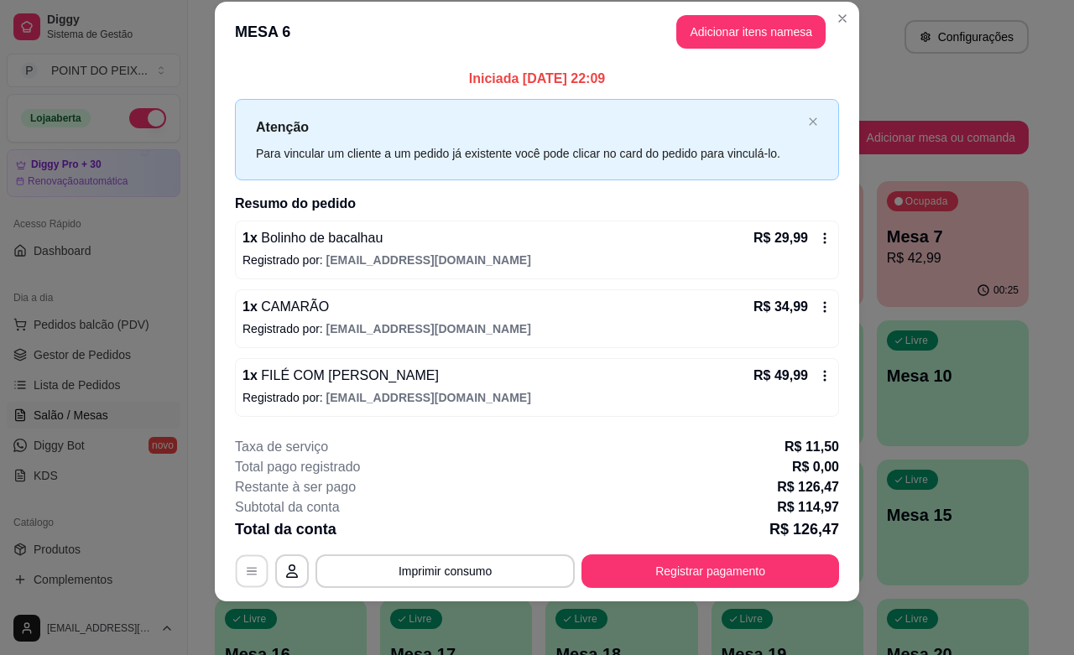
click at [252, 571] on button "button" at bounding box center [252, 571] width 33 height 33
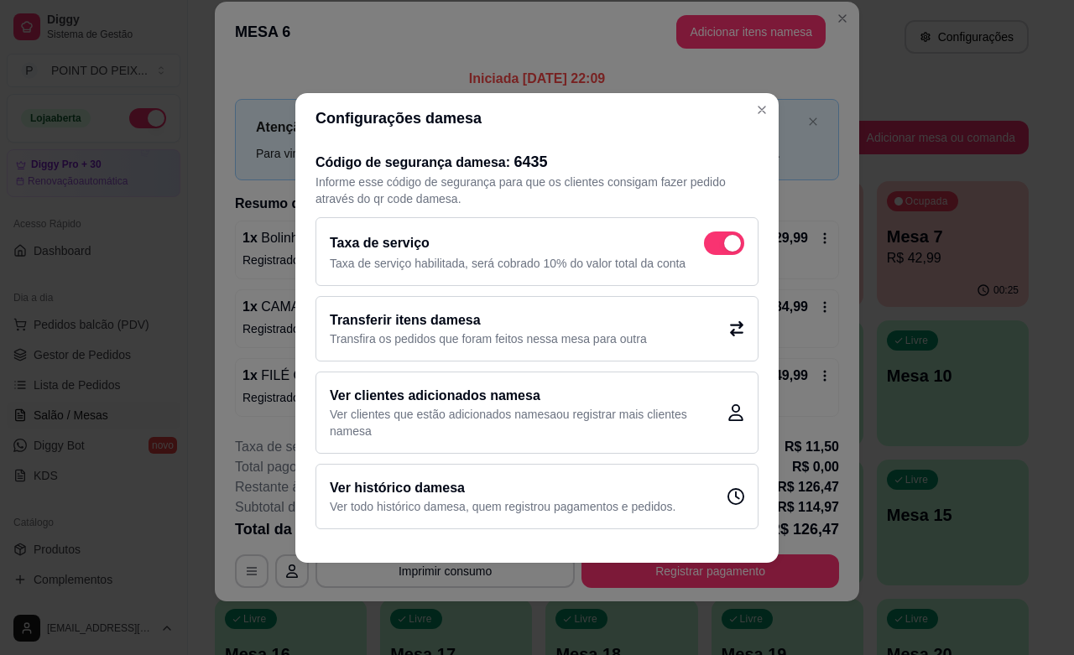
click at [731, 324] on icon at bounding box center [736, 327] width 13 height 15
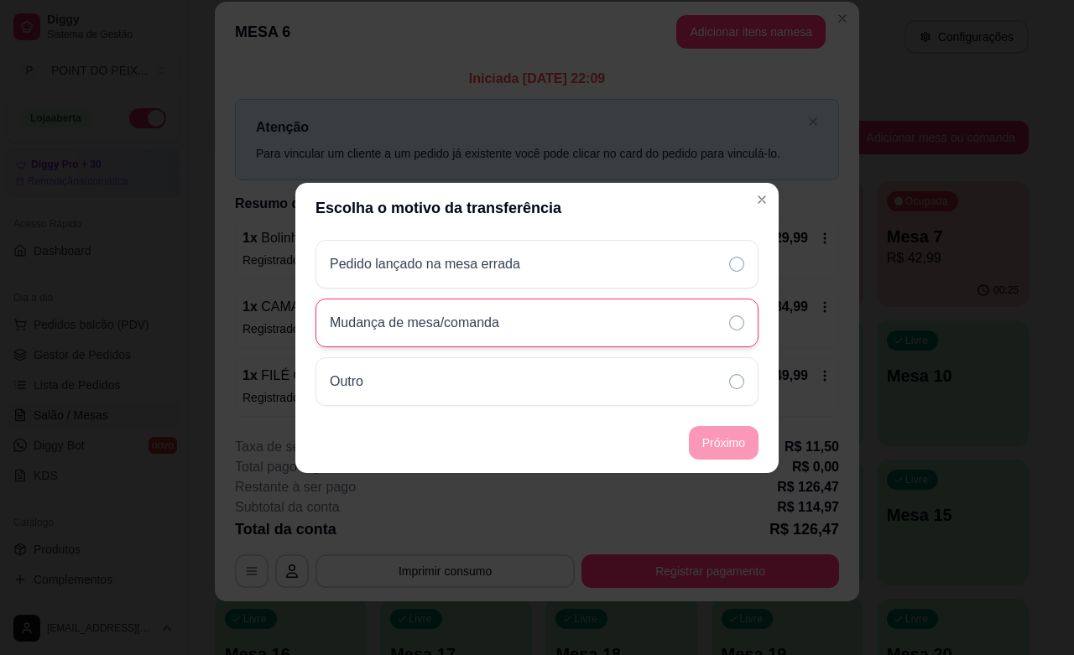
click at [735, 327] on icon at bounding box center [736, 322] width 15 height 15
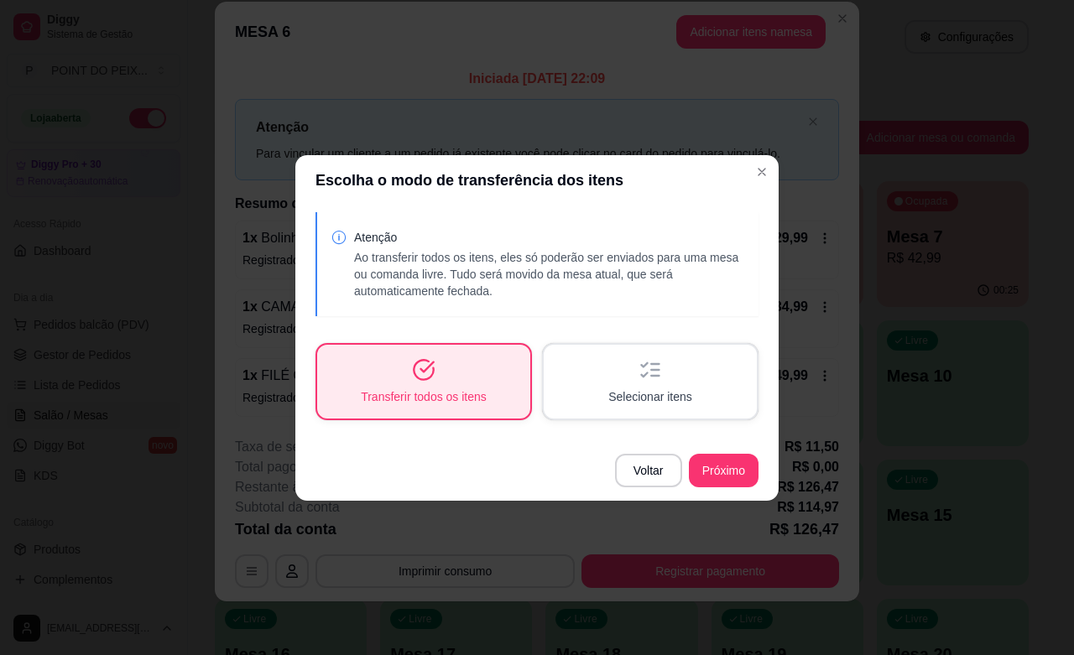
click at [487, 387] on div "Transferir todos os itens" at bounding box center [423, 382] width 213 height 74
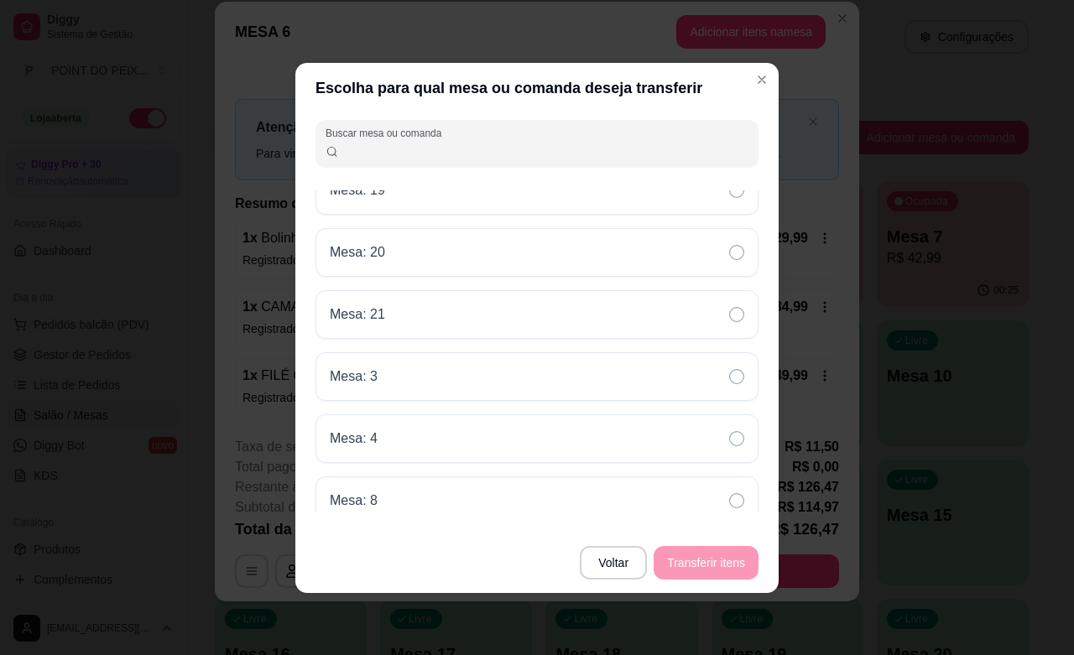
scroll to position [601, 0]
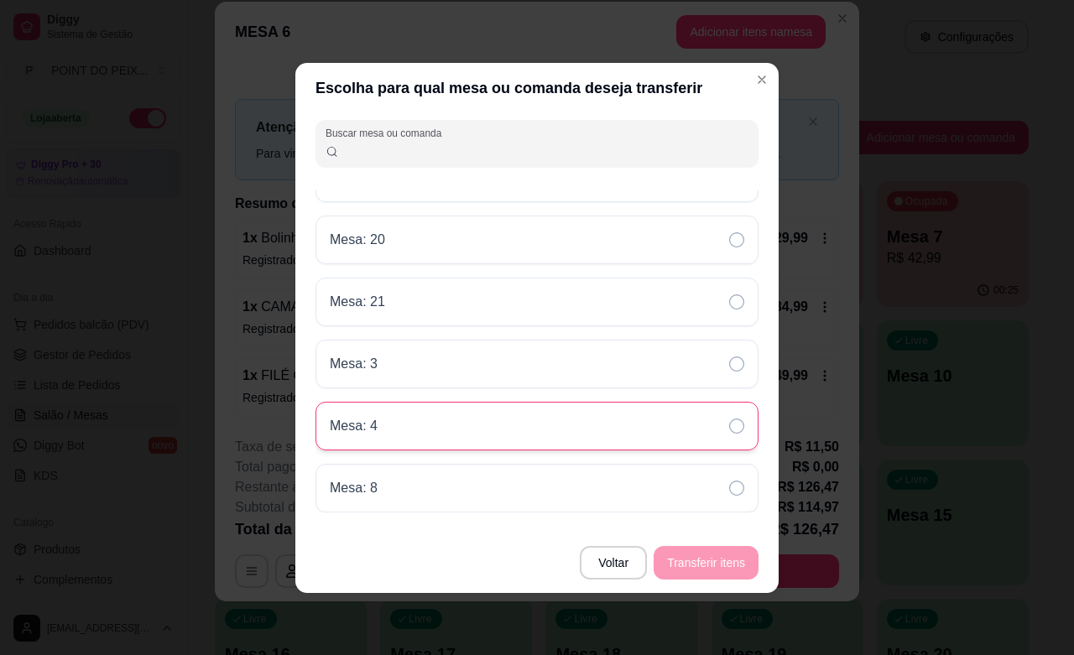
click at [694, 429] on div "Mesa: 4" at bounding box center [536, 426] width 443 height 49
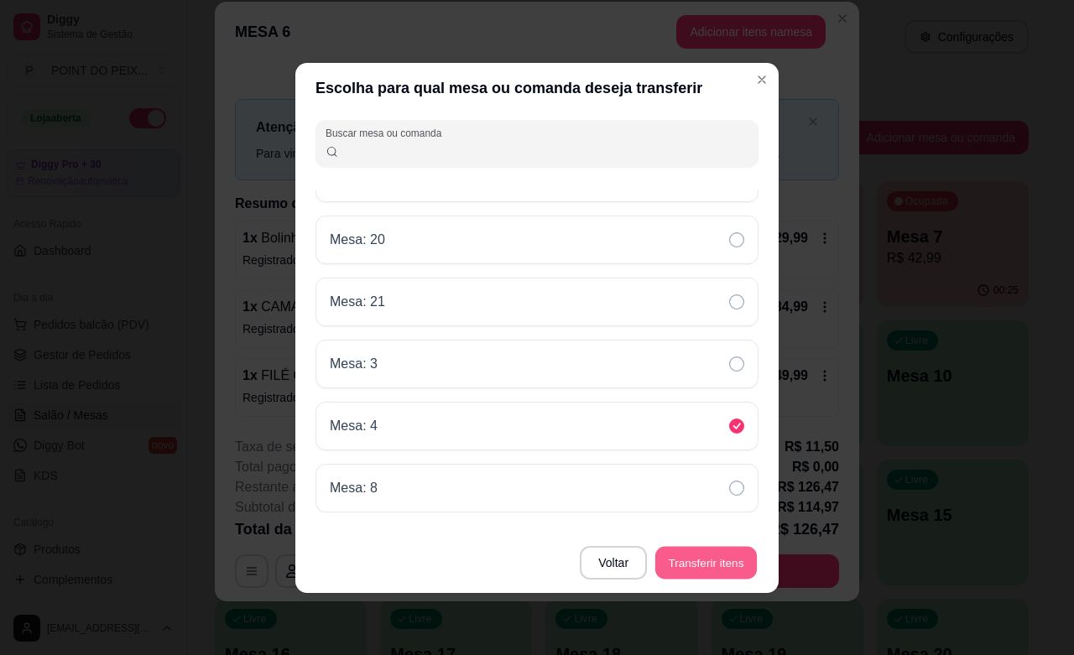
click at [728, 560] on button "Transferir itens" at bounding box center [705, 562] width 101 height 33
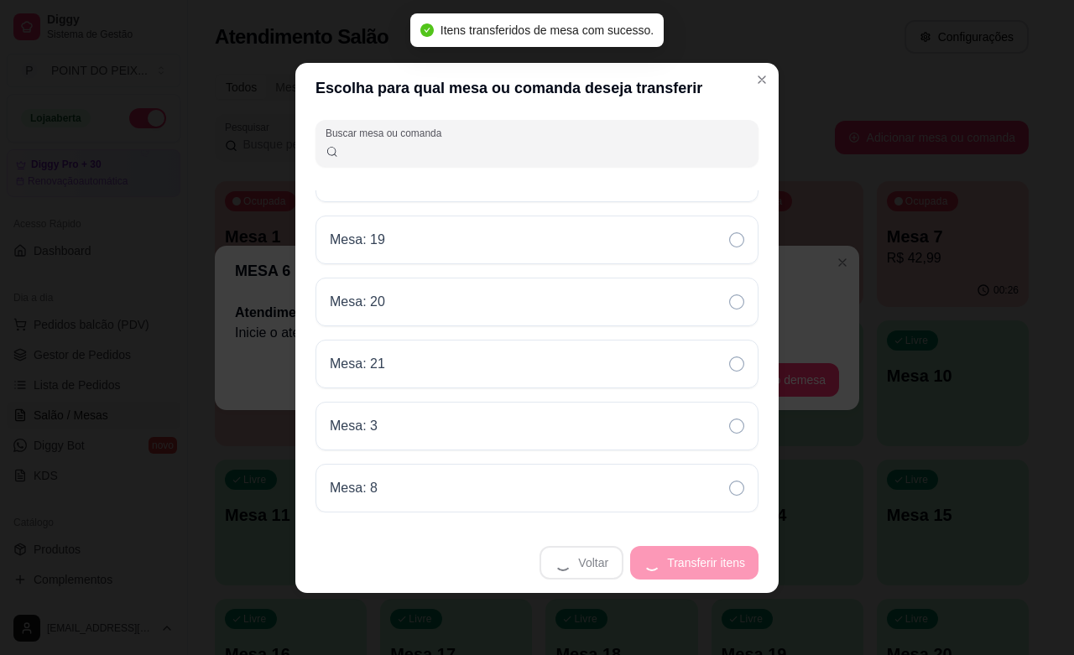
scroll to position [0, 0]
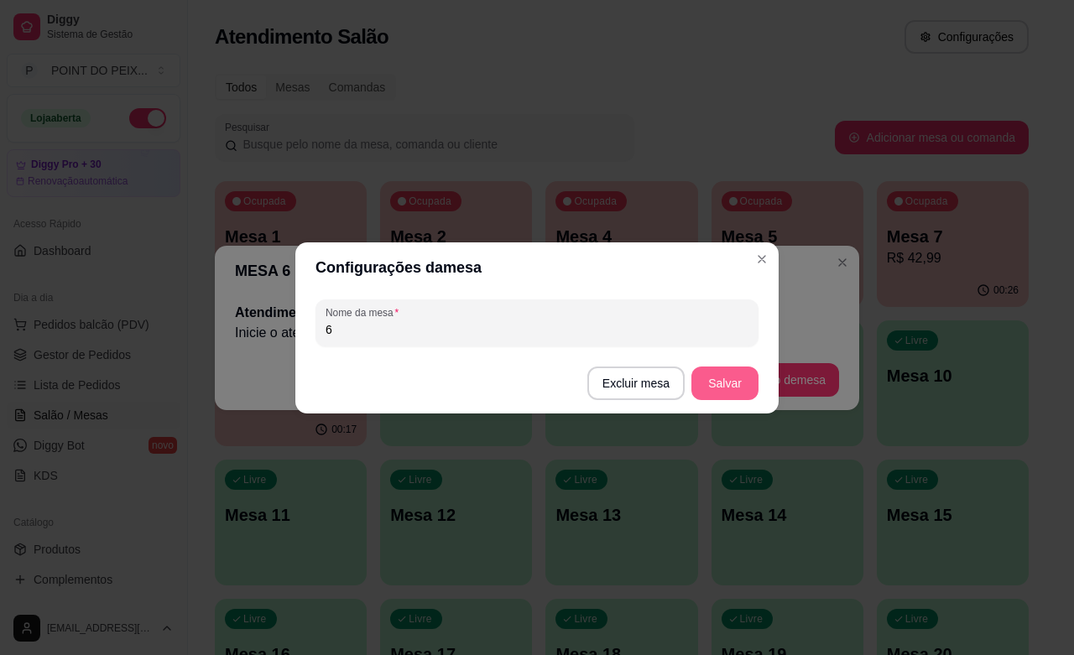
click at [705, 386] on button "Salvar" at bounding box center [724, 384] width 67 height 34
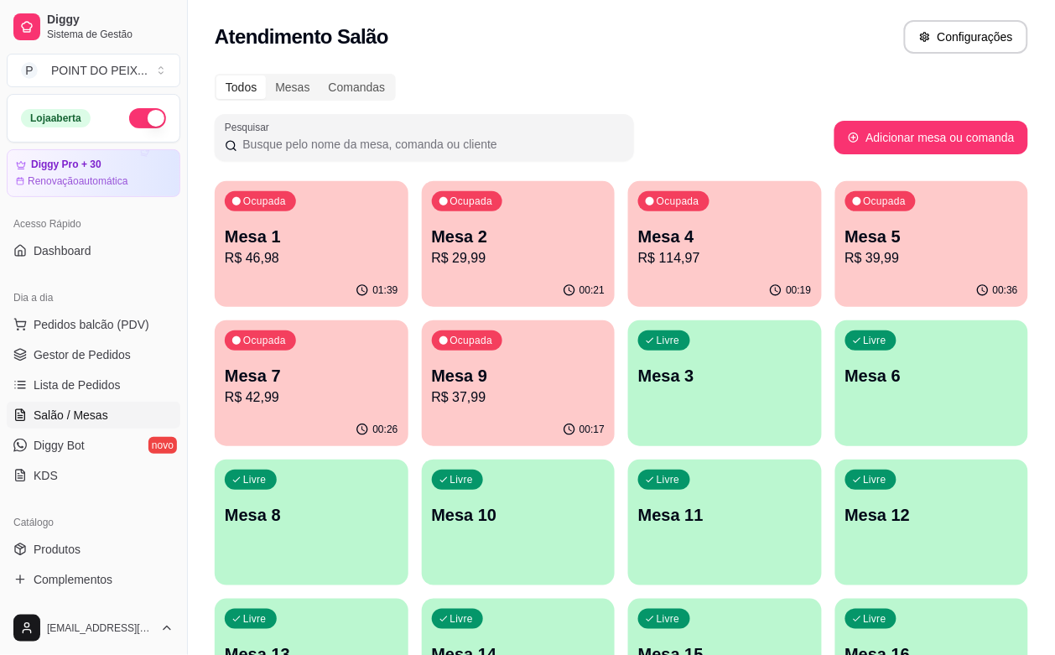
click at [835, 403] on div "Livre Mesa 6" at bounding box center [932, 373] width 194 height 106
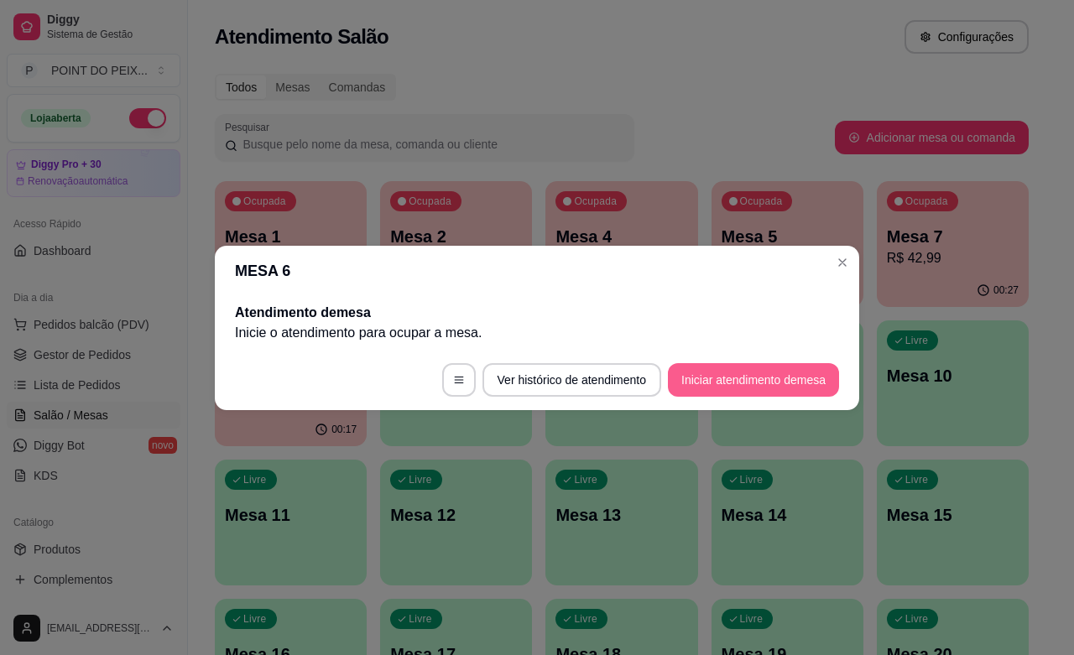
click at [721, 387] on button "Iniciar atendimento de mesa" at bounding box center [753, 380] width 171 height 34
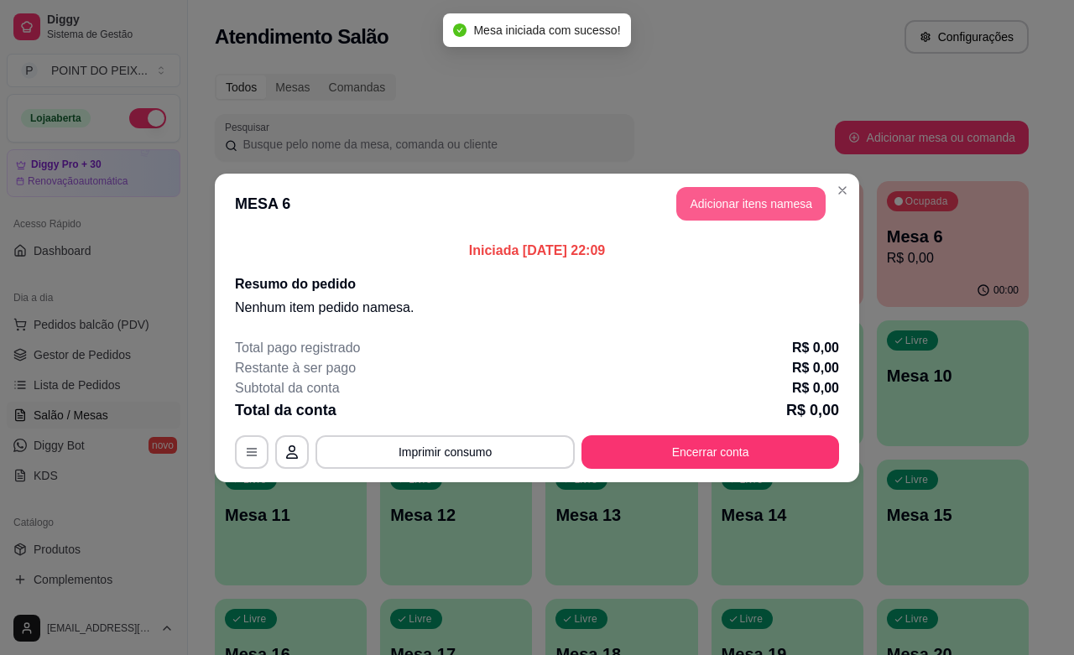
click at [783, 202] on button "Adicionar itens na mesa" at bounding box center [750, 204] width 149 height 34
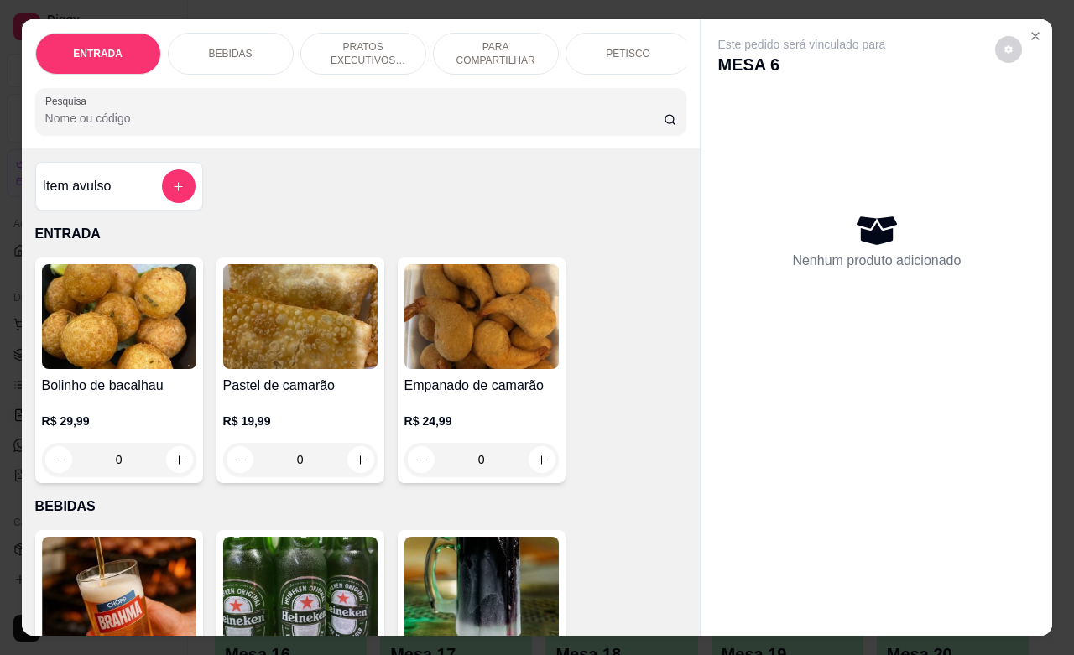
click at [629, 47] on p "PETISCO" at bounding box center [628, 53] width 44 height 13
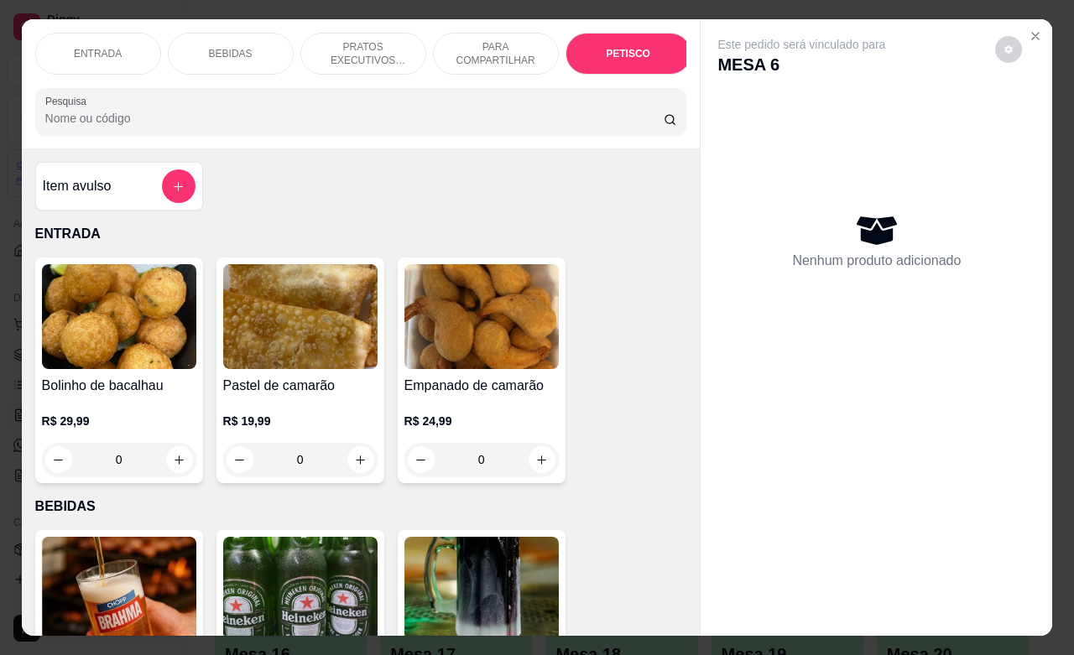
scroll to position [3915, 0]
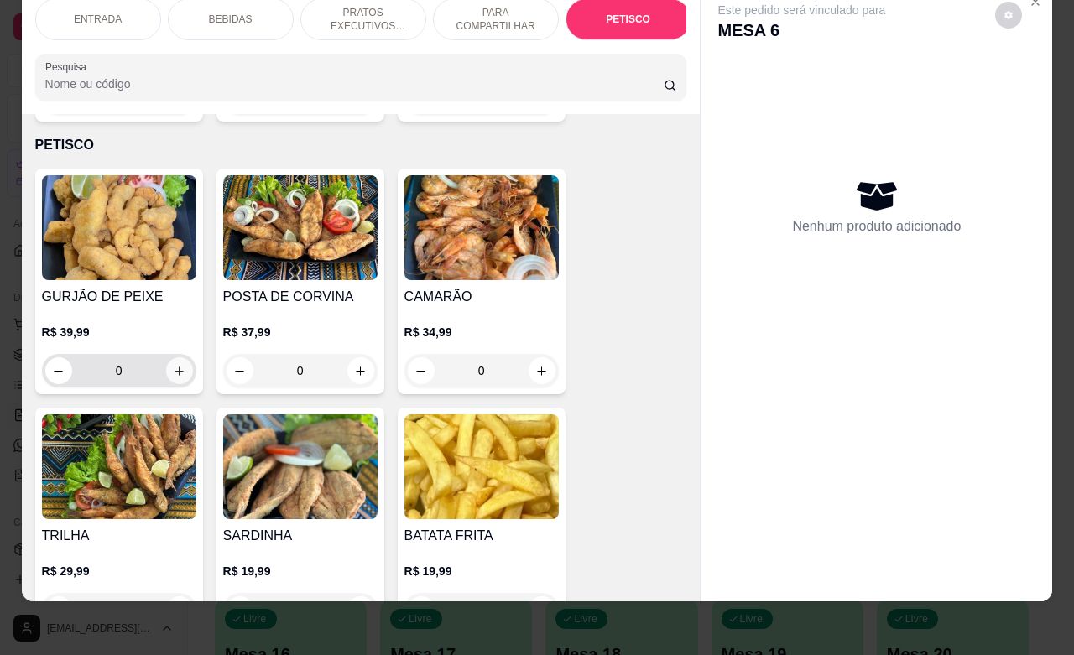
click at [173, 365] on icon "increase-product-quantity" at bounding box center [179, 371] width 13 height 13
type input "1"
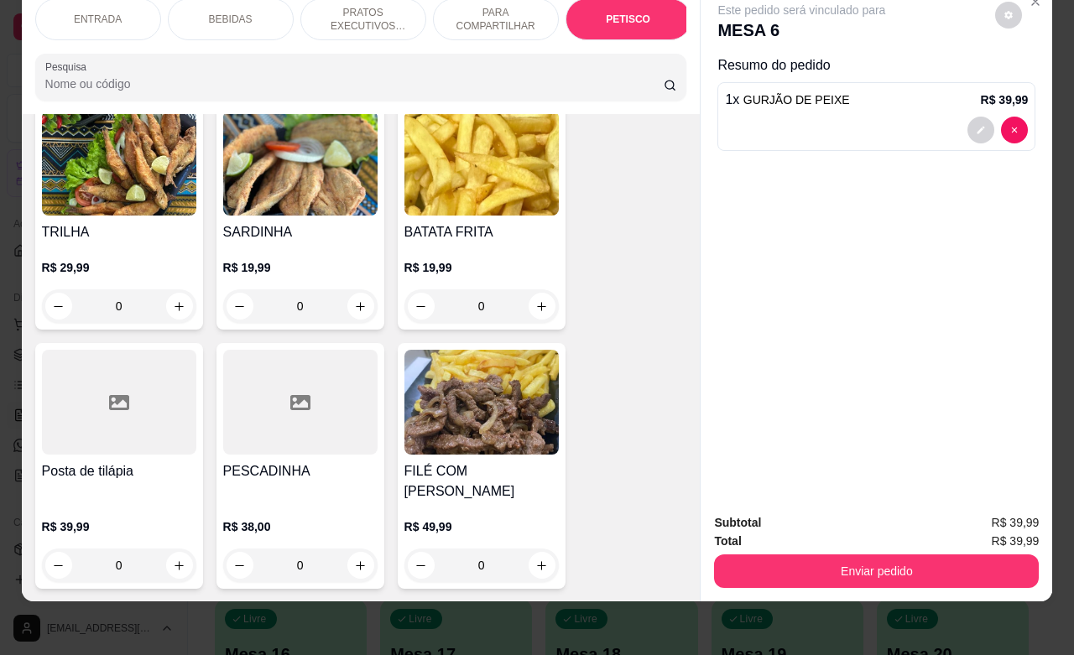
scroll to position [4230, 0]
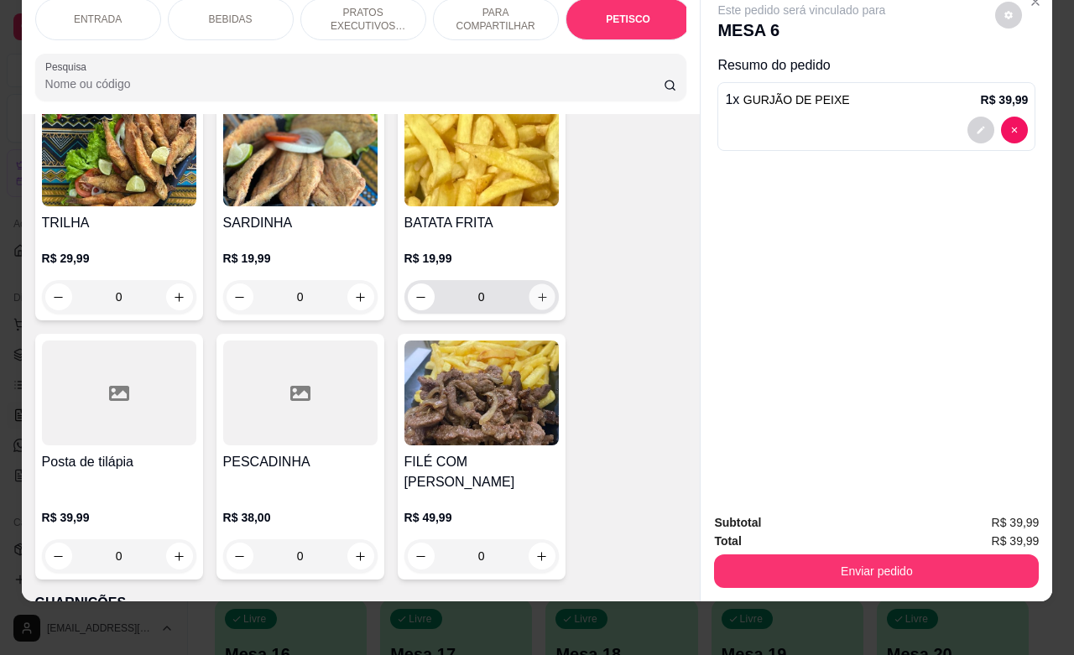
click at [535, 291] on icon "increase-product-quantity" at bounding box center [541, 297] width 13 height 13
type input "1"
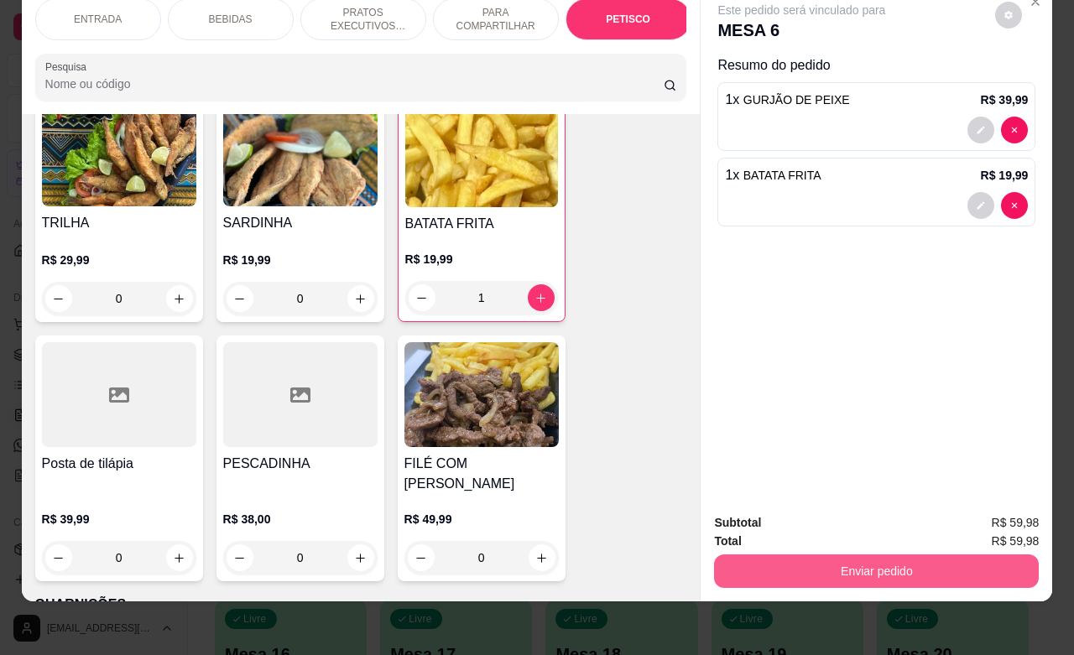
click at [829, 554] on button "Enviar pedido" at bounding box center [876, 571] width 325 height 34
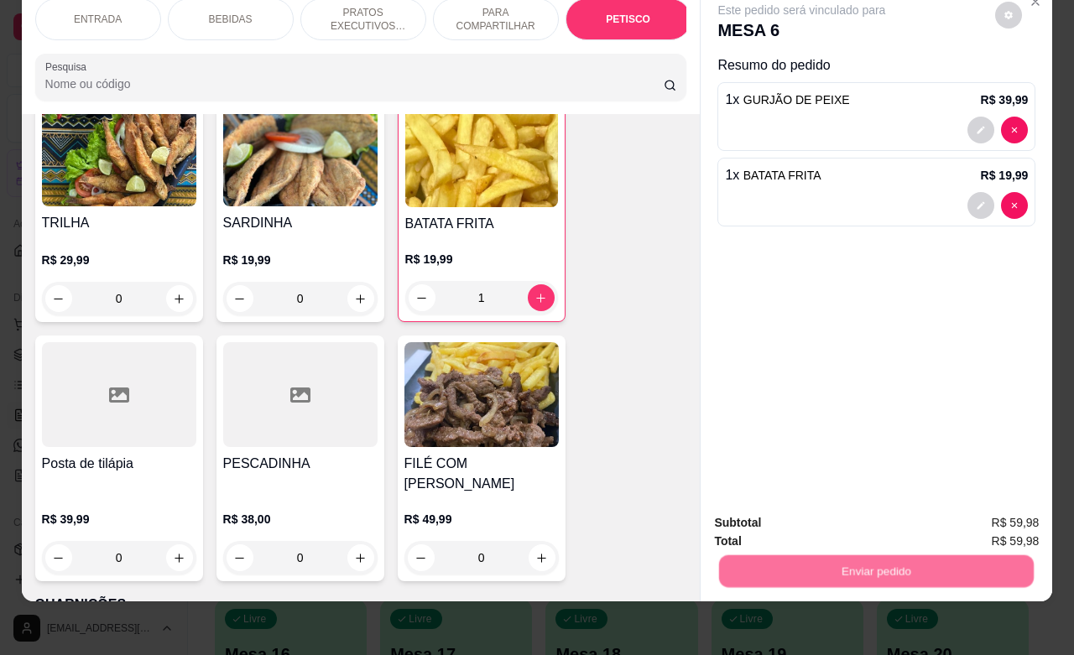
click at [829, 512] on button "Não registrar e enviar pedido" at bounding box center [818, 512] width 169 height 31
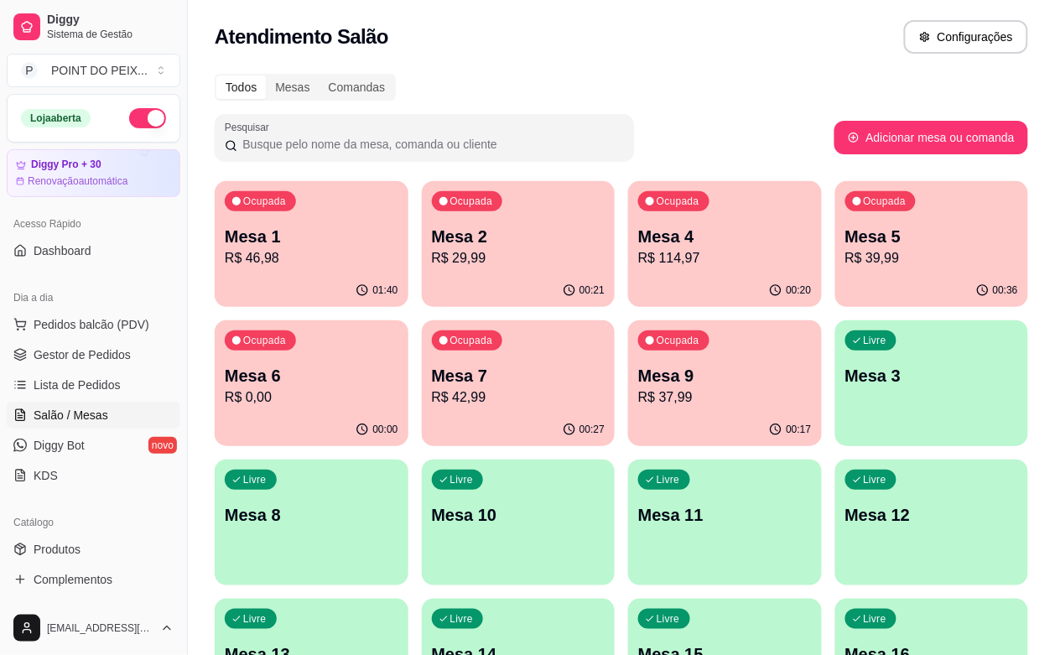
click at [281, 261] on p "R$ 46,98" at bounding box center [312, 258] width 174 height 20
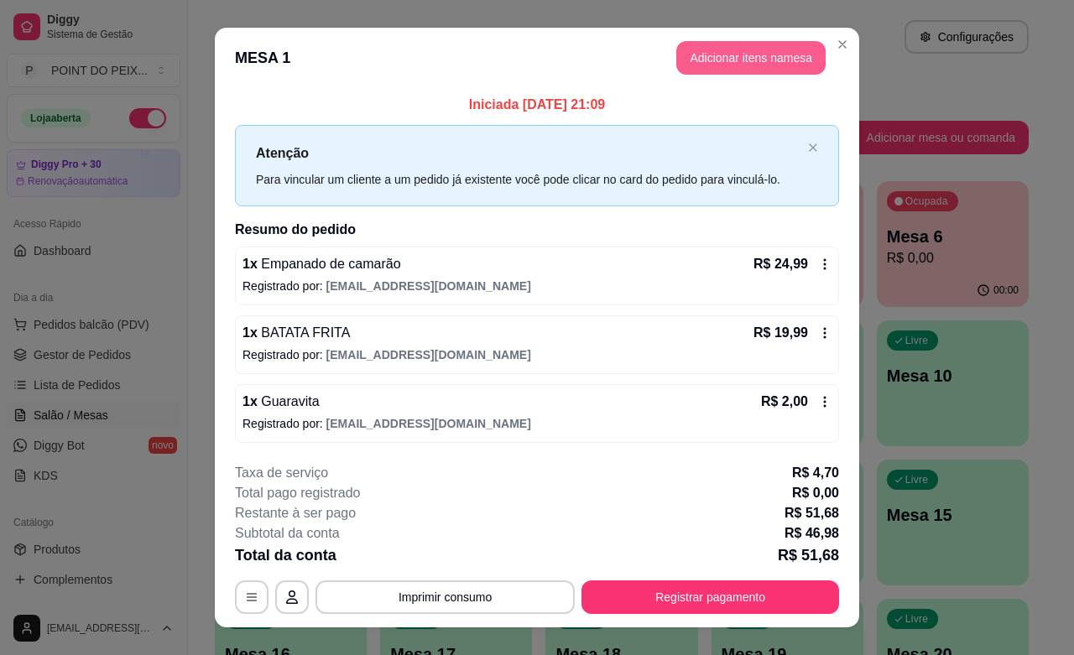
click at [734, 68] on button "Adicionar itens na mesa" at bounding box center [750, 58] width 149 height 34
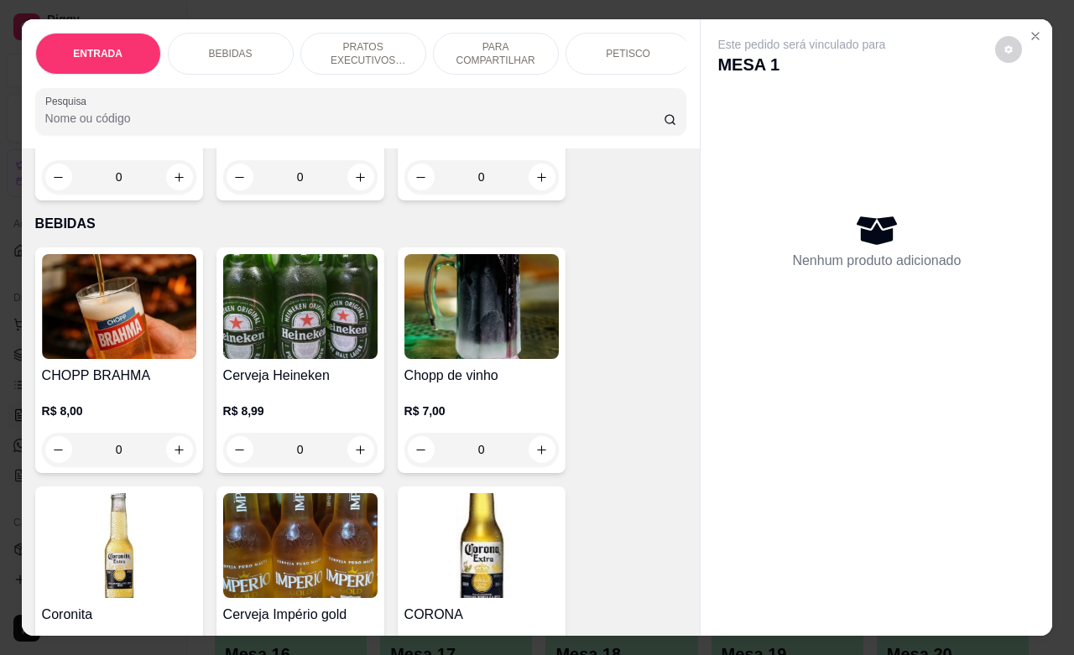
scroll to position [315, 0]
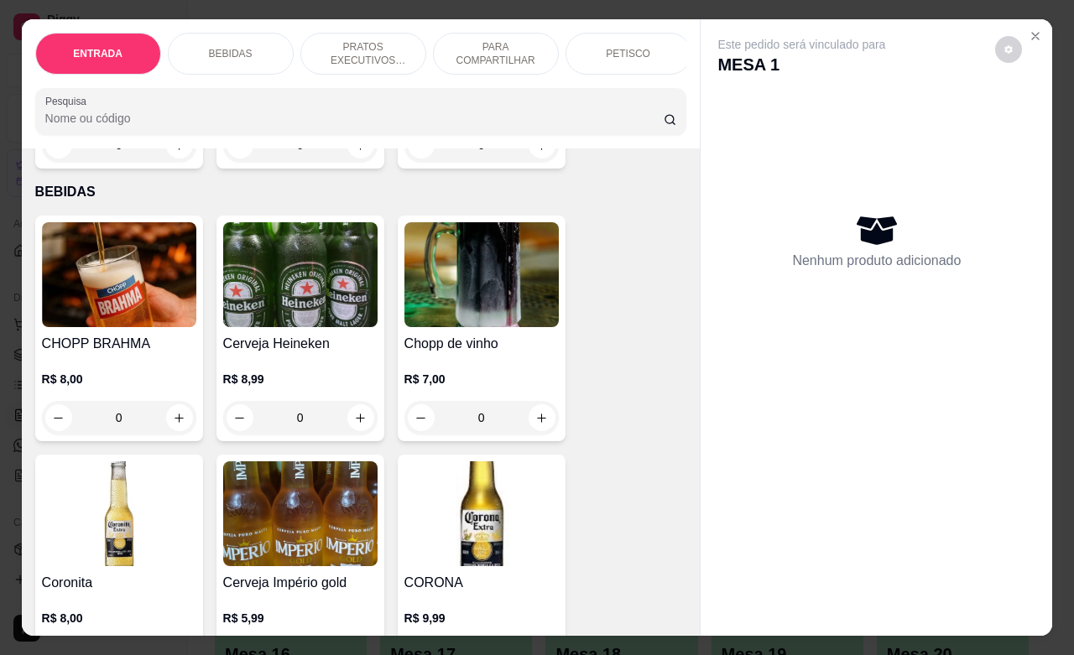
drag, startPoint x: 110, startPoint y: 424, endPoint x: 101, endPoint y: 426, distance: 8.6
click at [101, 426] on input "0" at bounding box center [119, 418] width 94 height 34
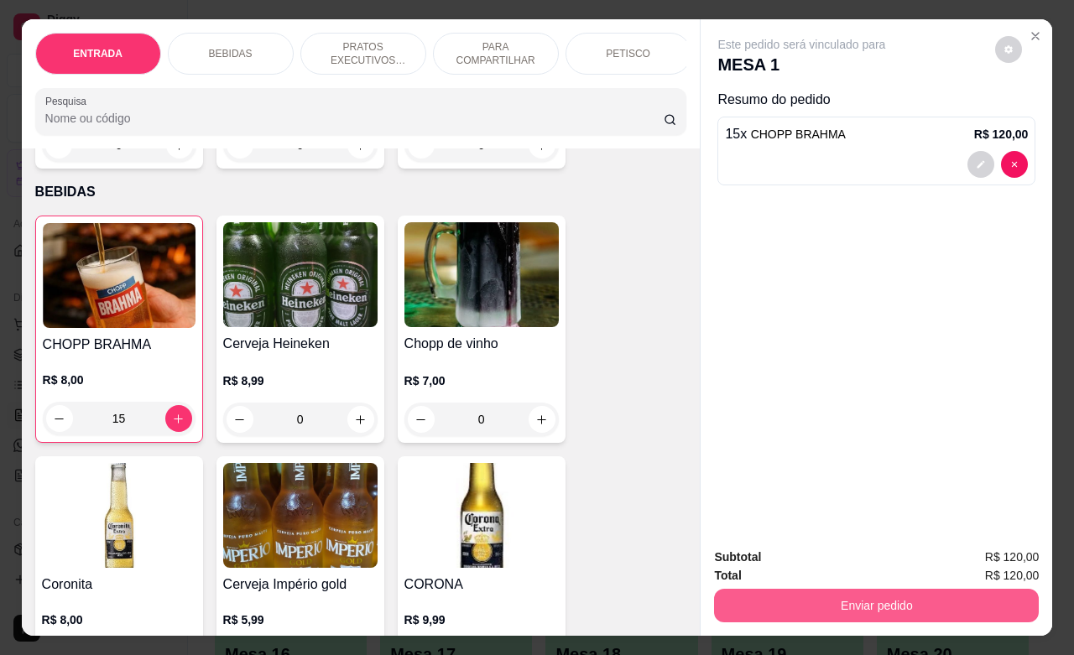
type input "15"
click at [903, 601] on button "Enviar pedido" at bounding box center [876, 606] width 325 height 34
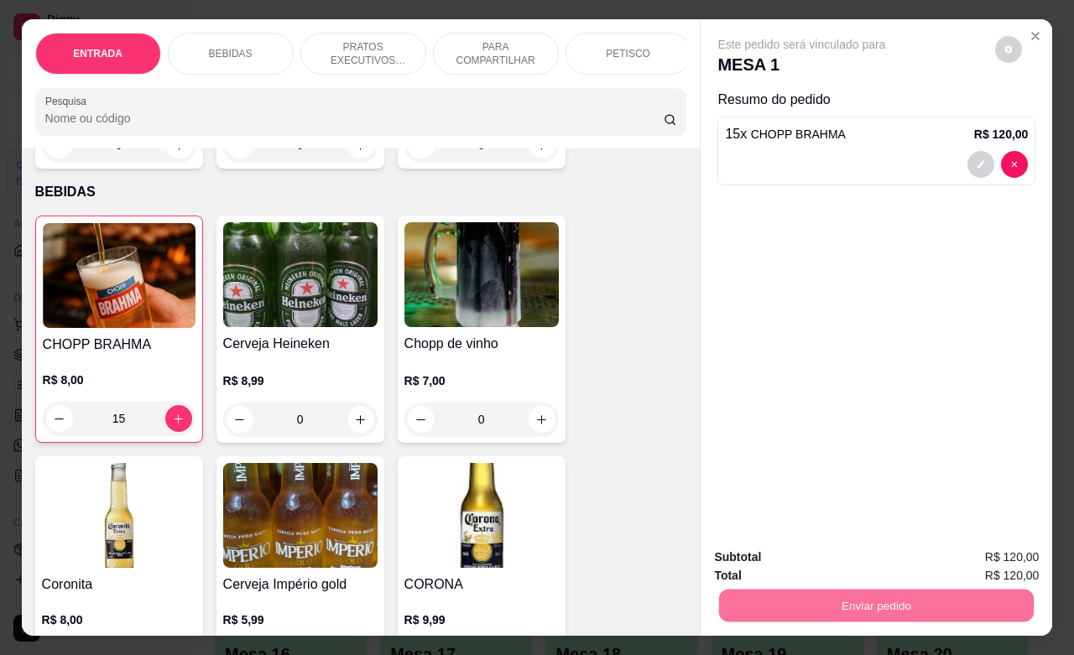
click at [845, 560] on button "Não registrar e enviar pedido" at bounding box center [818, 554] width 169 height 31
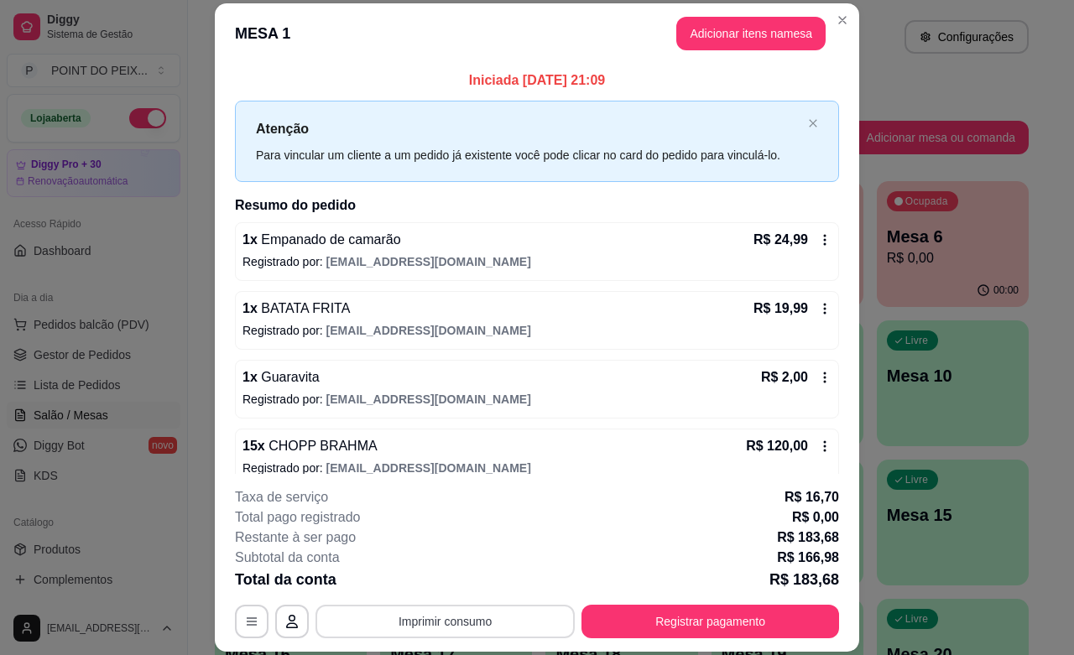
click at [471, 617] on button "Imprimir consumo" at bounding box center [444, 622] width 259 height 34
click at [447, 575] on button "IMPRESSORA" at bounding box center [442, 583] width 122 height 27
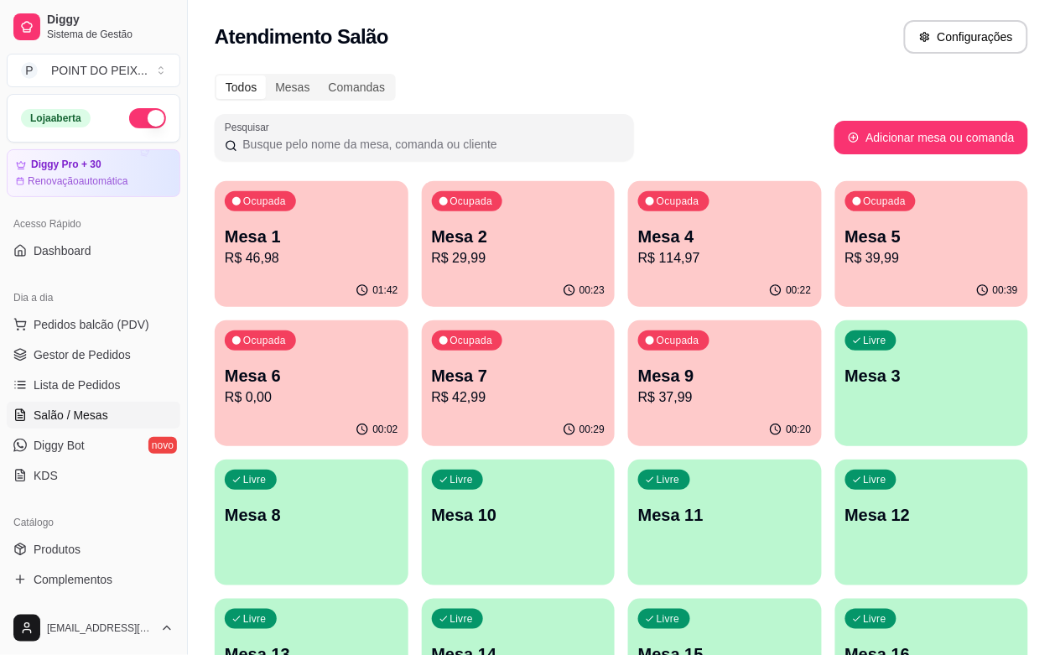
click at [432, 398] on p "R$ 42,99" at bounding box center [519, 398] width 174 height 20
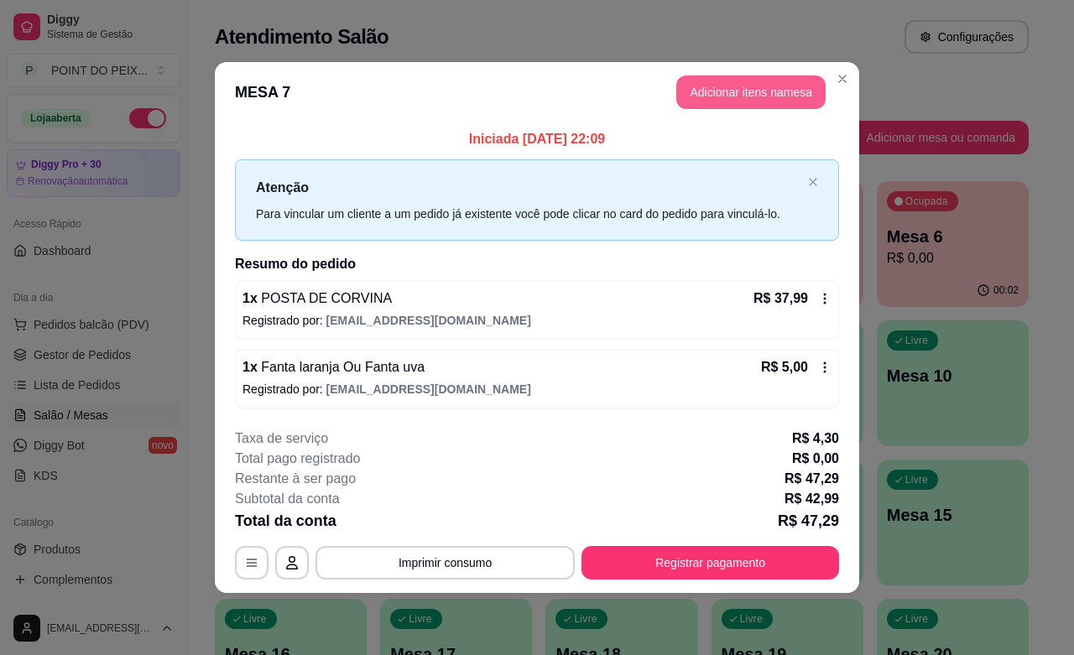
click at [722, 93] on button "Adicionar itens na mesa" at bounding box center [750, 92] width 149 height 34
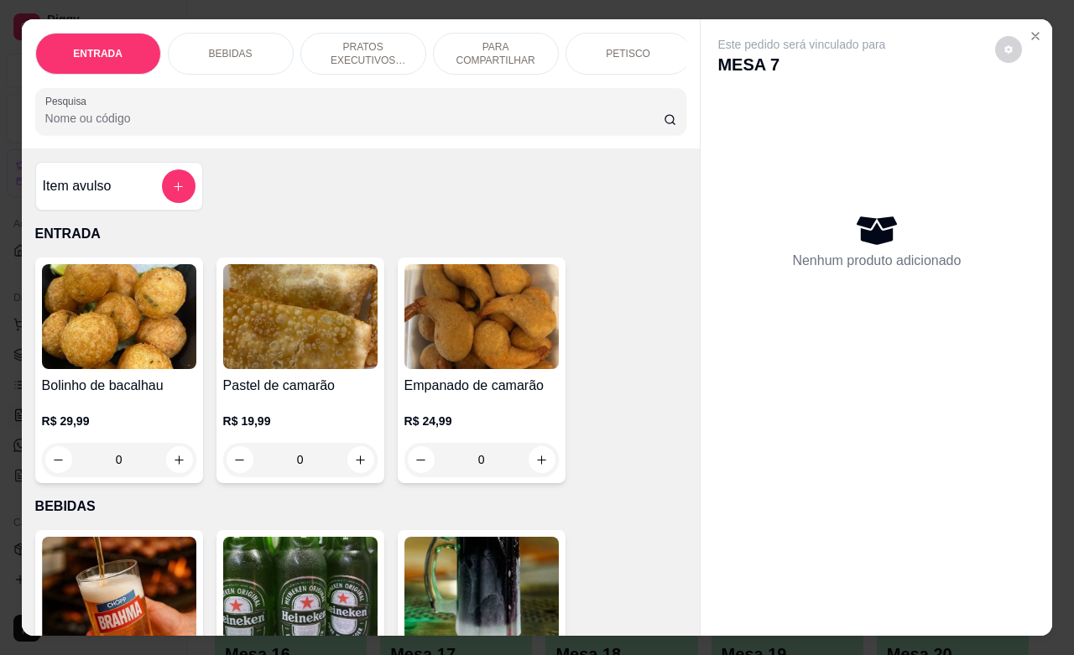
click at [611, 47] on p "PETISCO" at bounding box center [628, 53] width 44 height 13
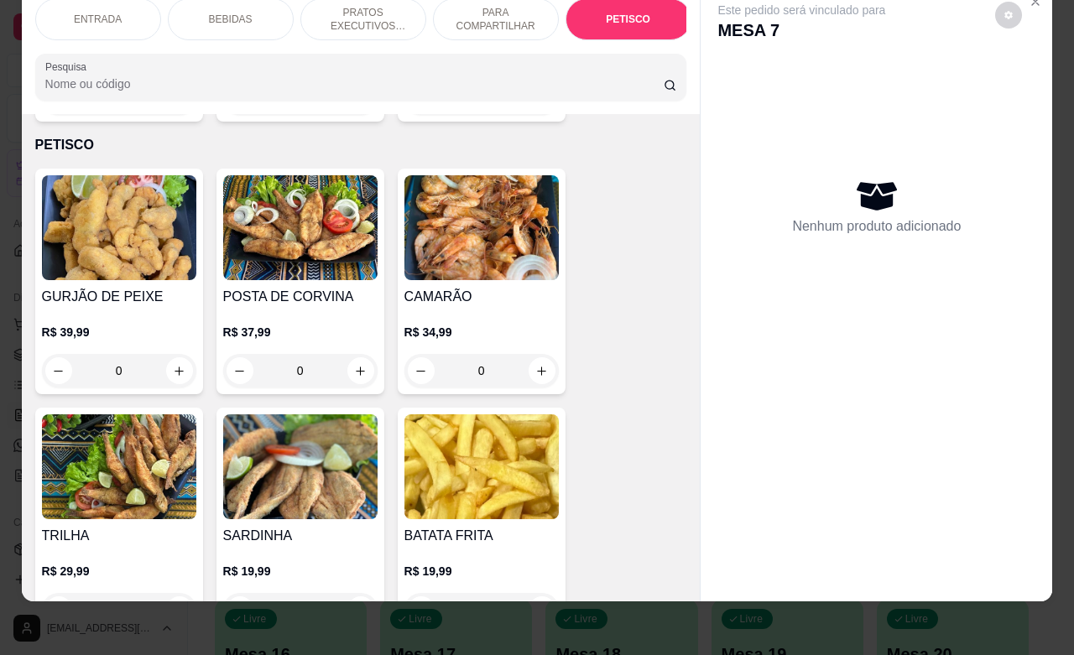
scroll to position [4020, 0]
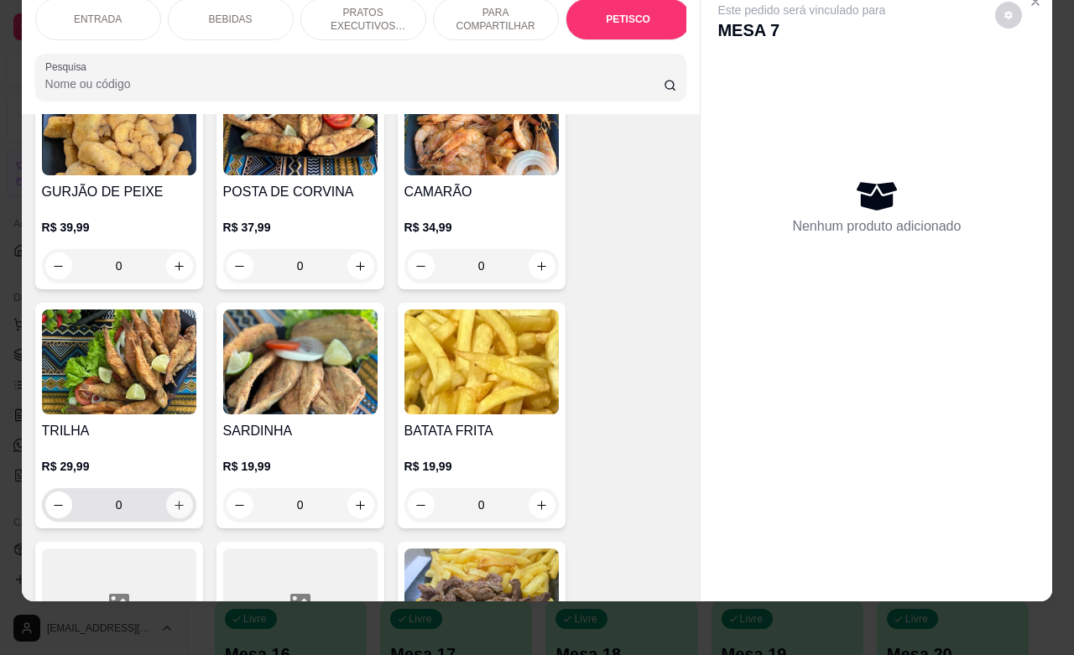
click at [173, 499] on icon "increase-product-quantity" at bounding box center [179, 505] width 13 height 13
type input "1"
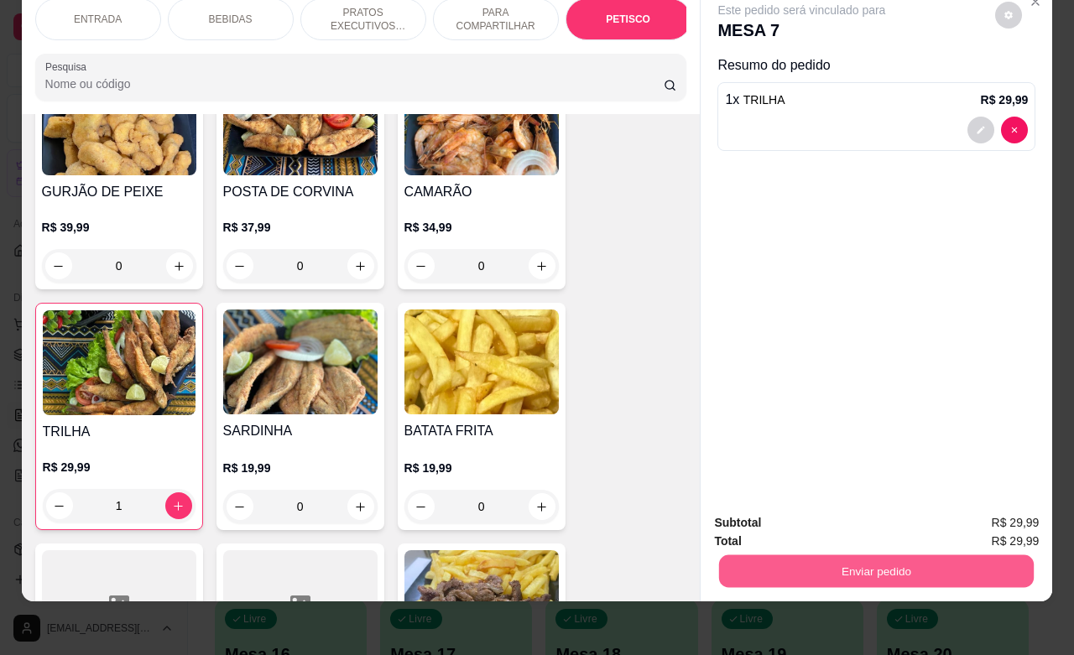
click at [895, 554] on button "Enviar pedido" at bounding box center [876, 570] width 315 height 33
click at [824, 512] on button "Não registrar e enviar pedido" at bounding box center [818, 512] width 169 height 31
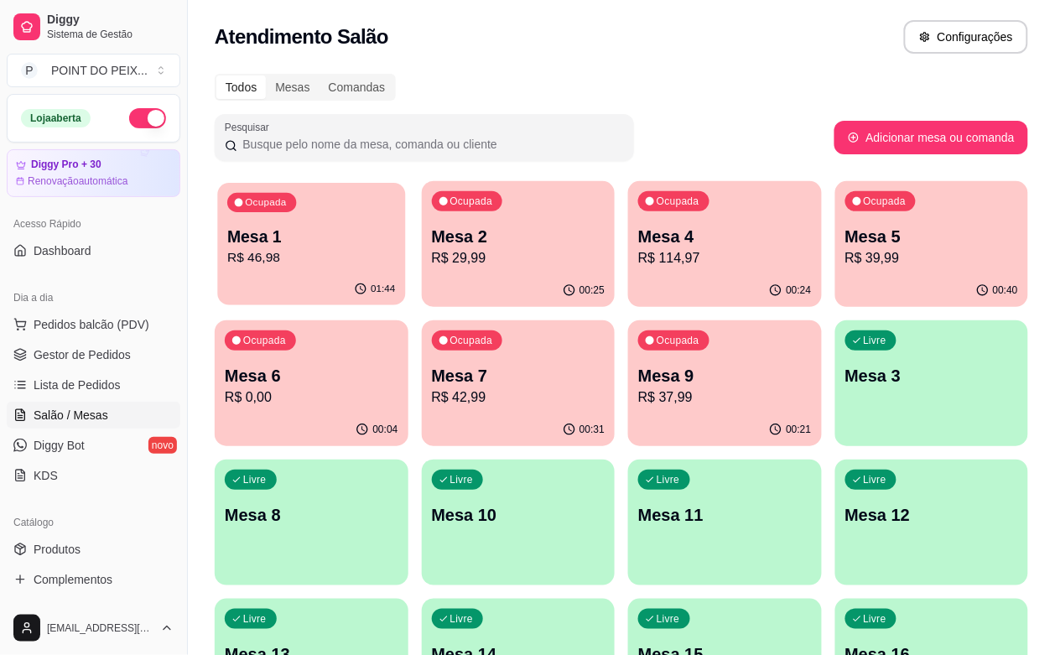
click at [338, 226] on p "Mesa 1" at bounding box center [311, 237] width 168 height 23
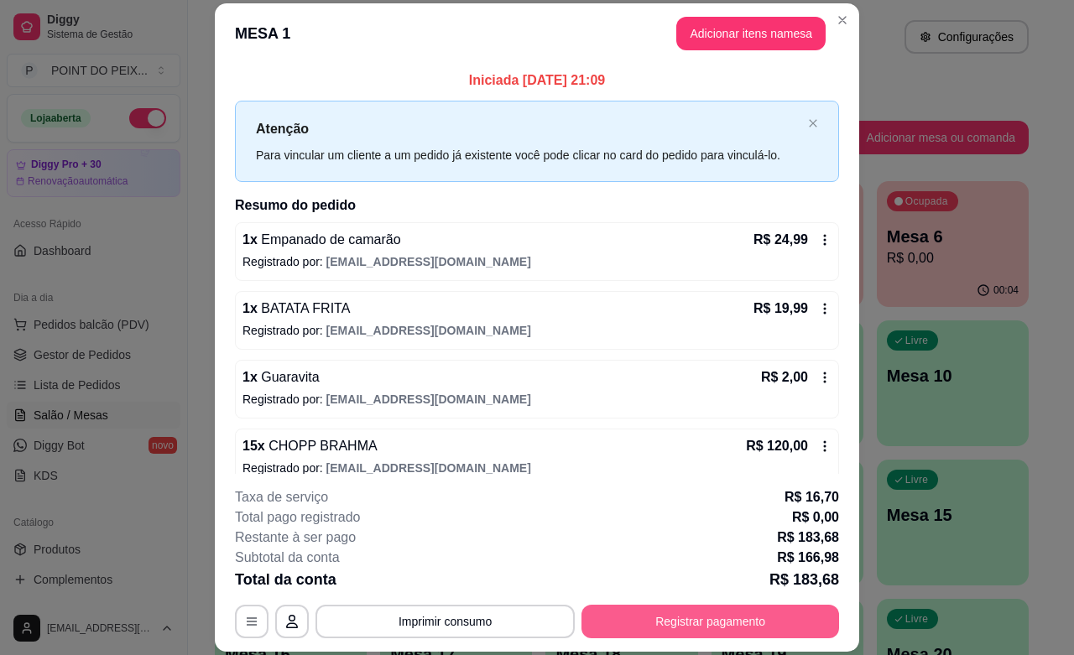
click at [710, 623] on button "Registrar pagamento" at bounding box center [710, 622] width 258 height 34
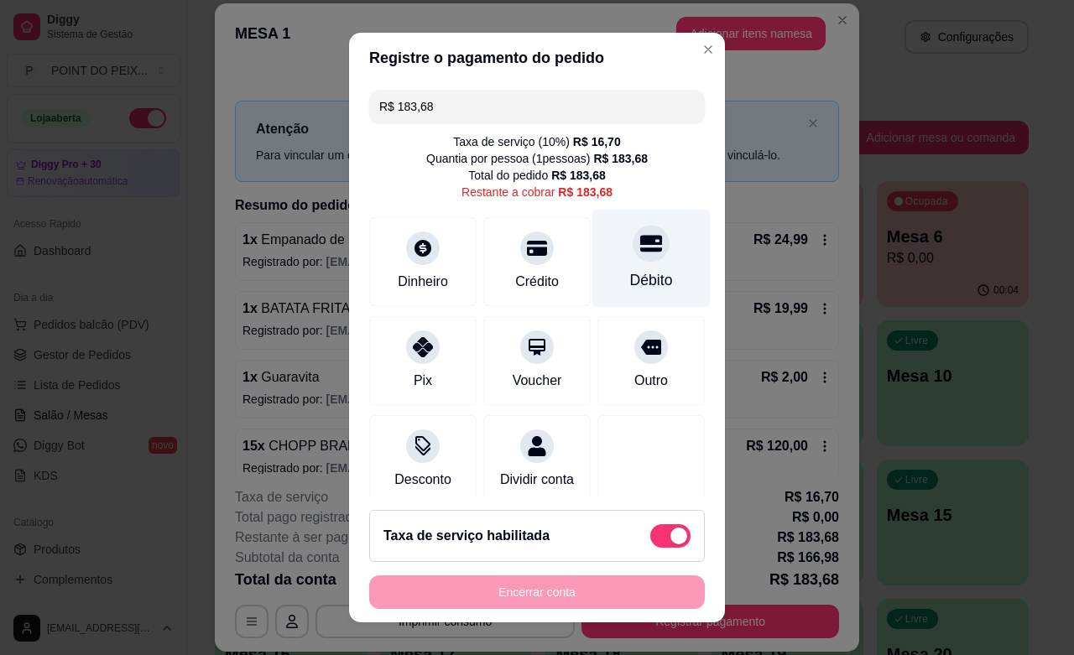
click at [630, 273] on div "Débito" at bounding box center [651, 280] width 43 height 22
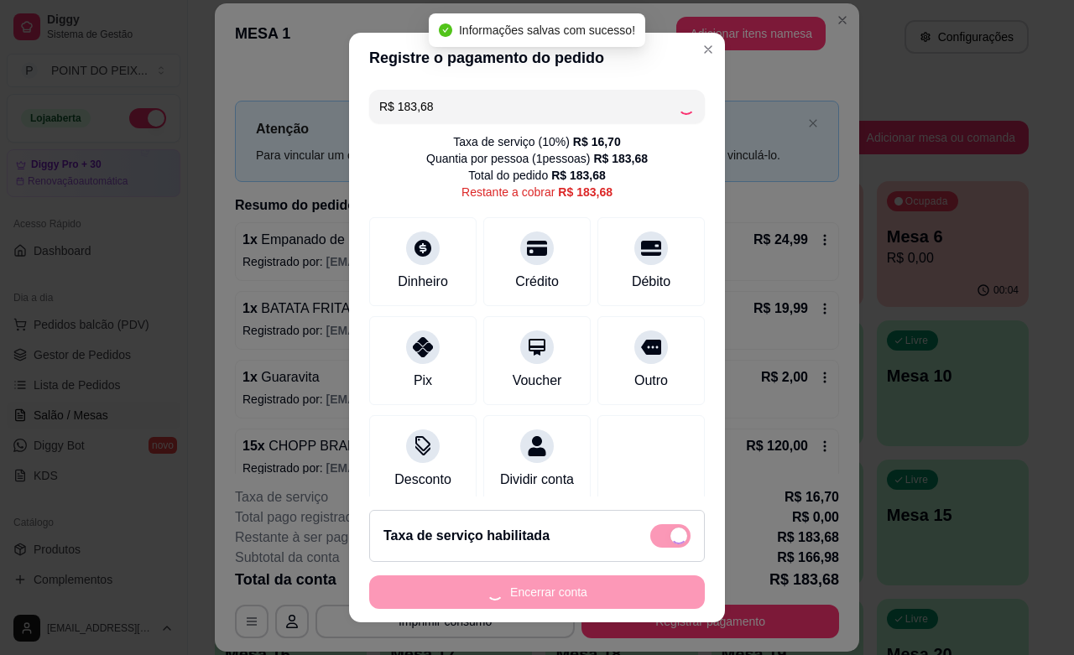
type input "R$ 0,00"
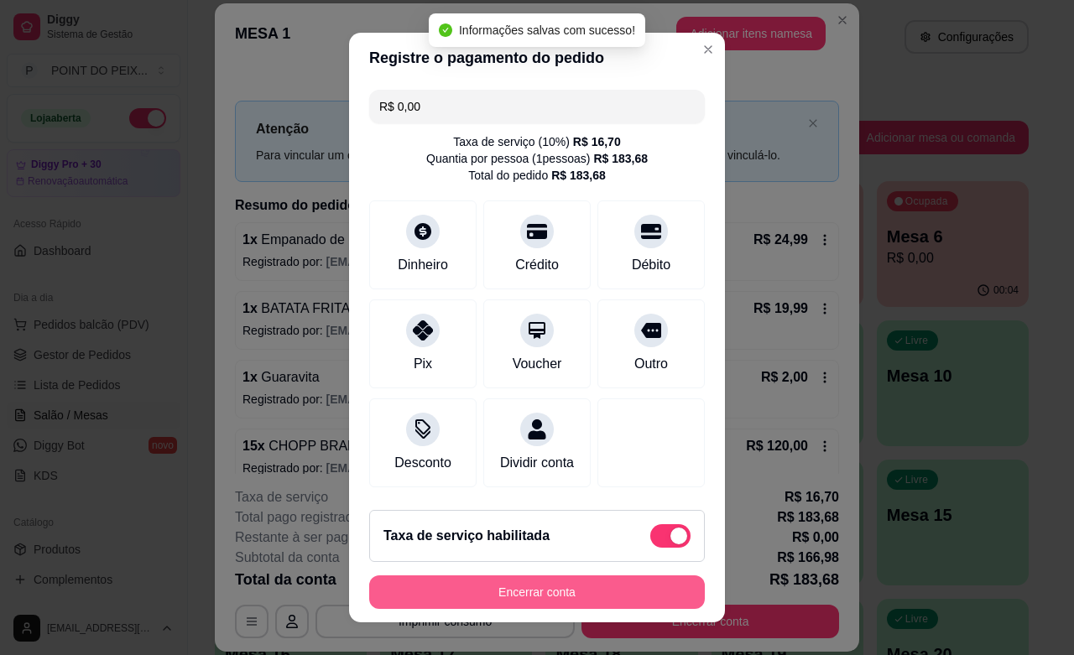
click at [548, 600] on button "Encerrar conta" at bounding box center [537, 592] width 336 height 34
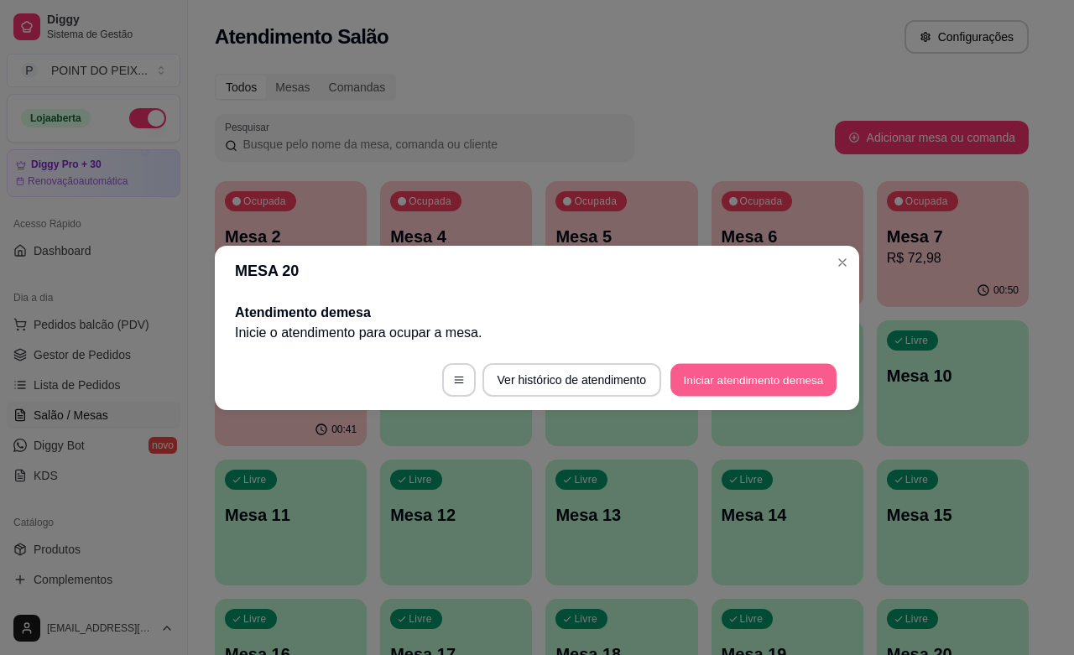
click at [748, 382] on button "Iniciar atendimento de mesa" at bounding box center [753, 379] width 166 height 33
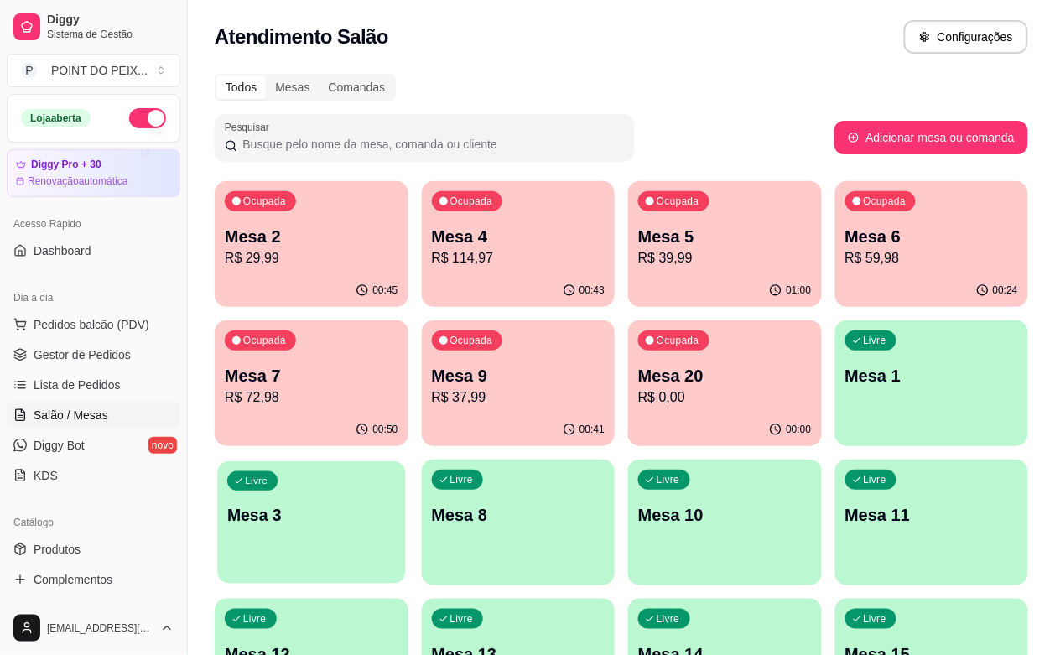
click at [405, 461] on div "Livre Mesa 3" at bounding box center [311, 512] width 188 height 102
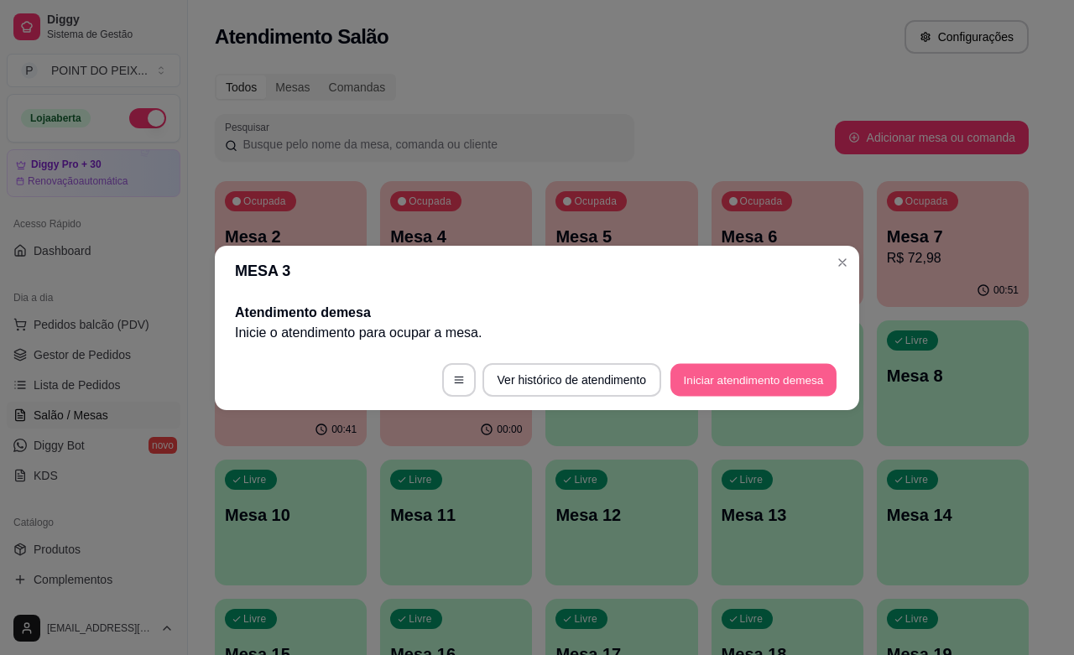
click at [752, 379] on button "Iniciar atendimento de mesa" at bounding box center [753, 379] width 166 height 33
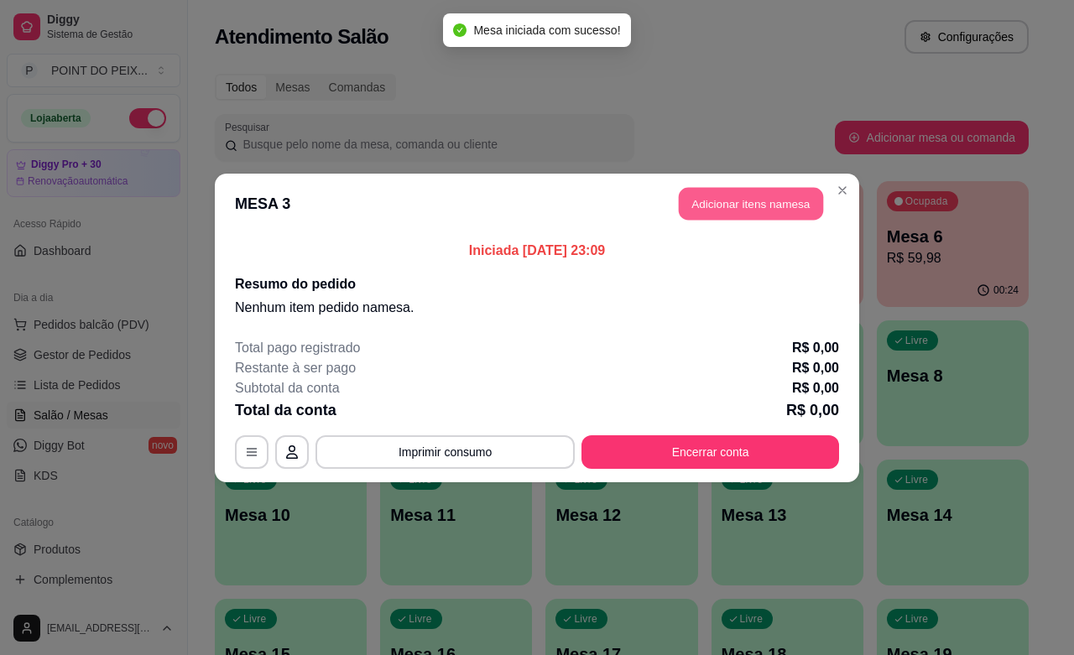
click at [739, 190] on button "Adicionar itens na mesa" at bounding box center [751, 203] width 144 height 33
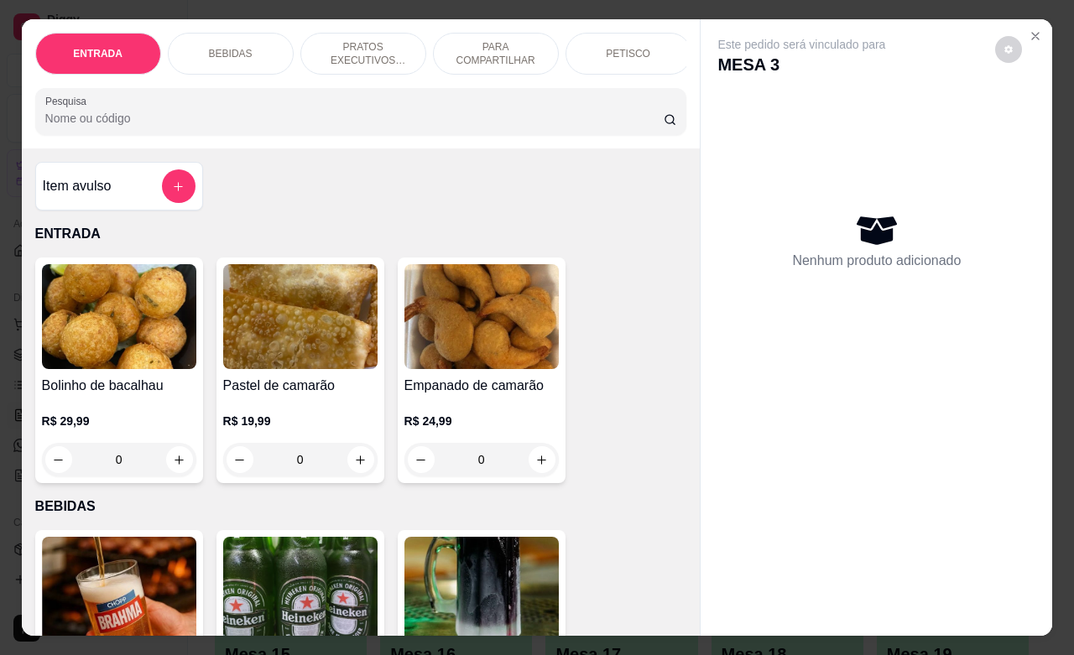
scroll to position [0, 42]
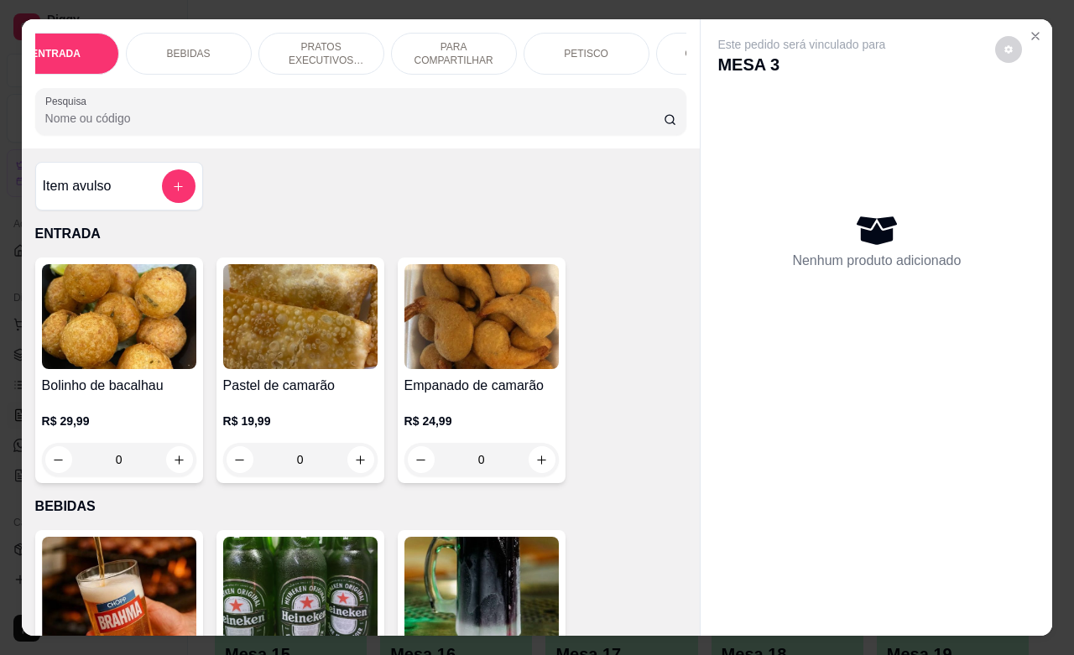
click at [657, 49] on div "GUARNIÇÕES" at bounding box center [719, 54] width 126 height 42
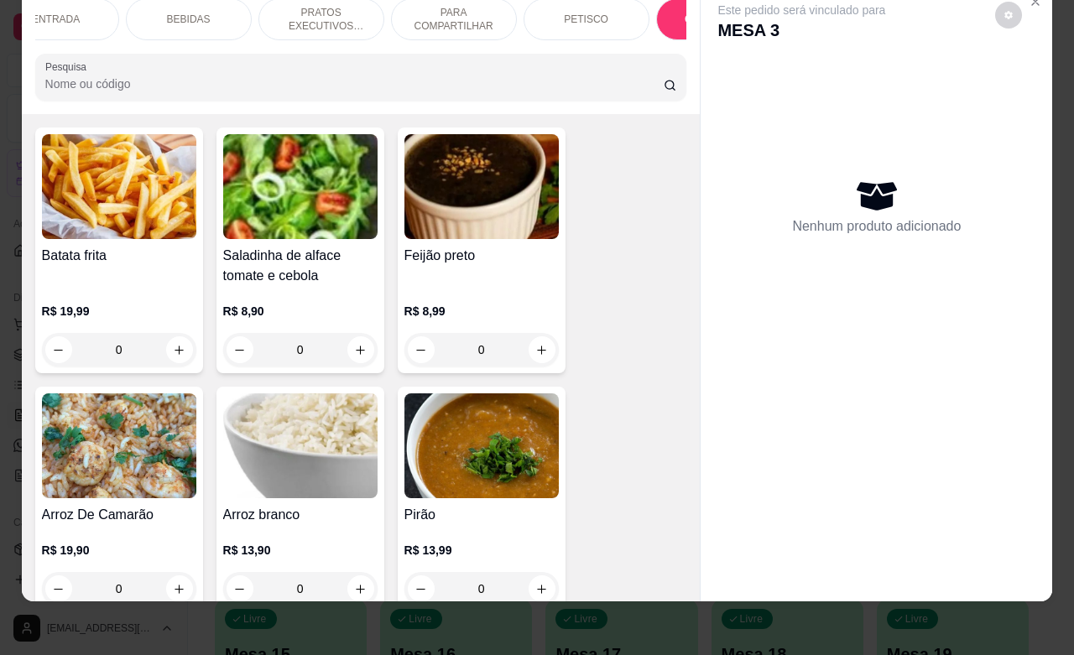
scroll to position [4728, 0]
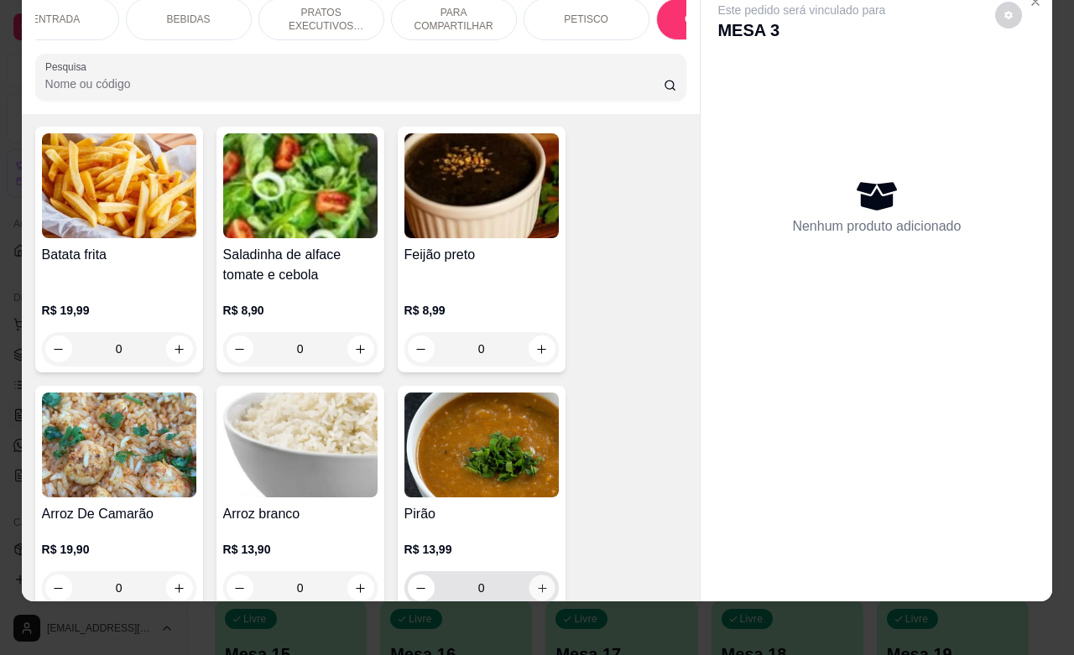
click at [535, 582] on icon "increase-product-quantity" at bounding box center [541, 588] width 13 height 13
type input "1"
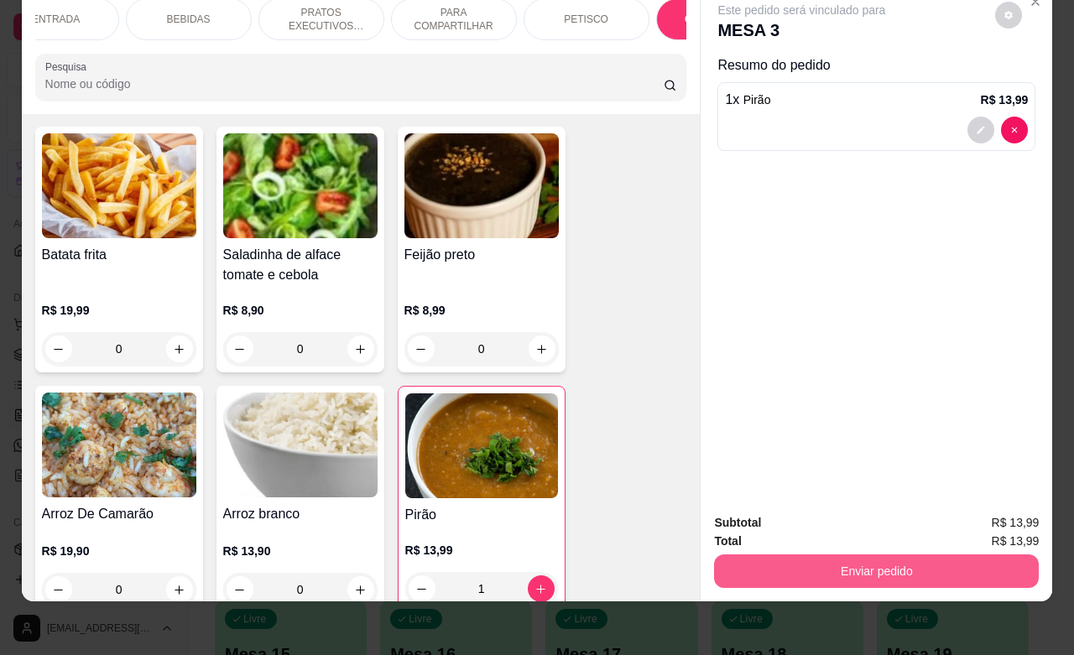
click at [799, 554] on button "Enviar pedido" at bounding box center [876, 571] width 325 height 34
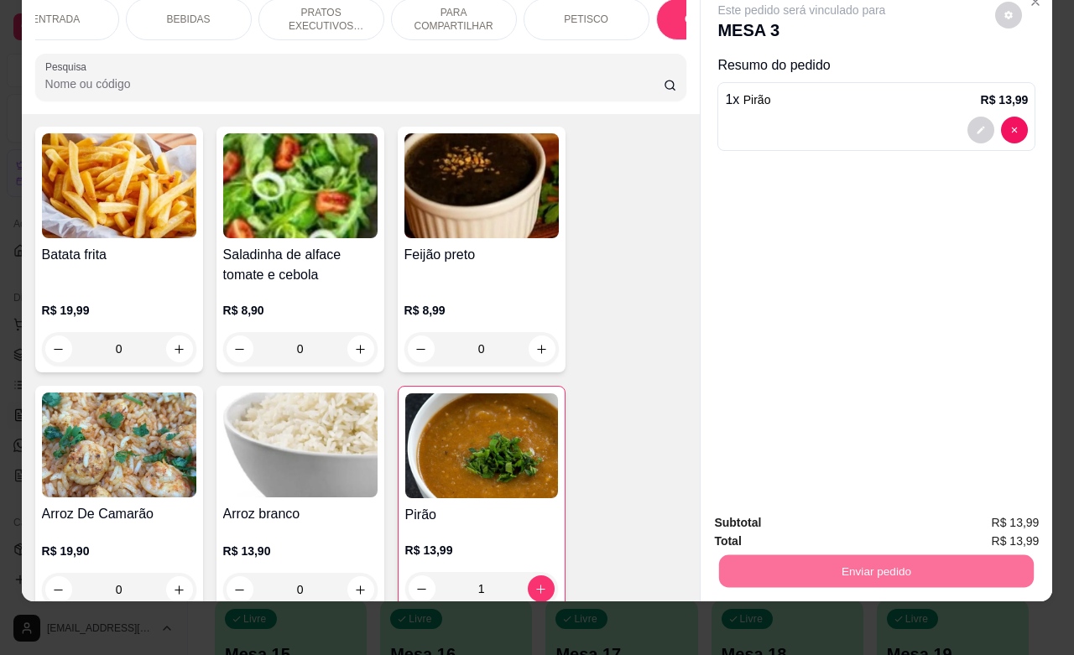
click at [824, 514] on button "Não registrar e enviar pedido" at bounding box center [818, 512] width 169 height 31
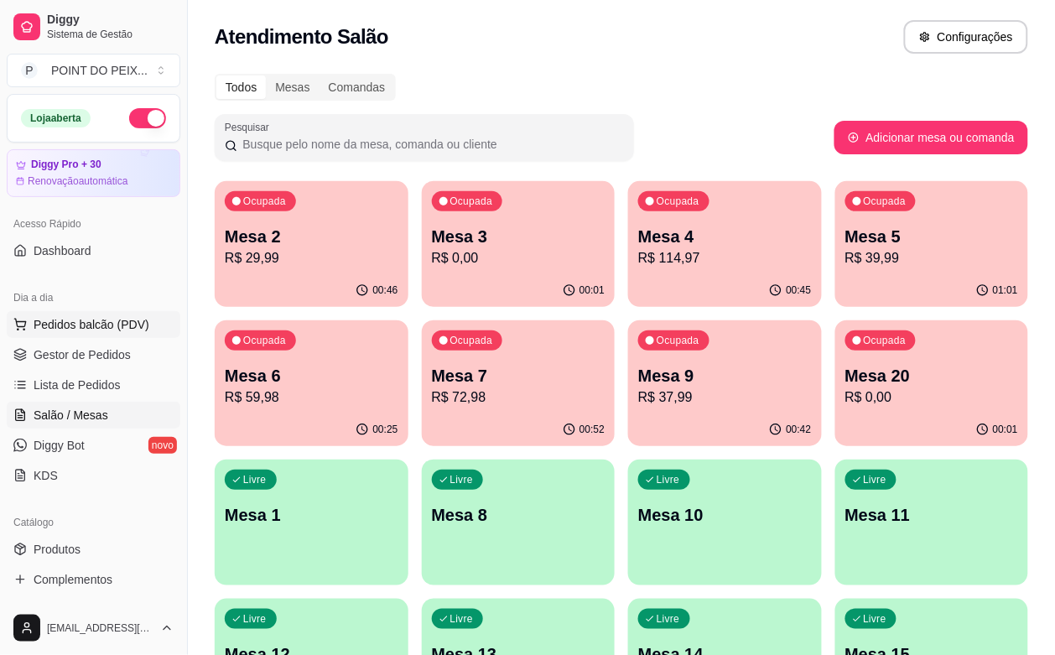
click at [107, 327] on span "Pedidos balcão (PDV)" at bounding box center [92, 324] width 116 height 17
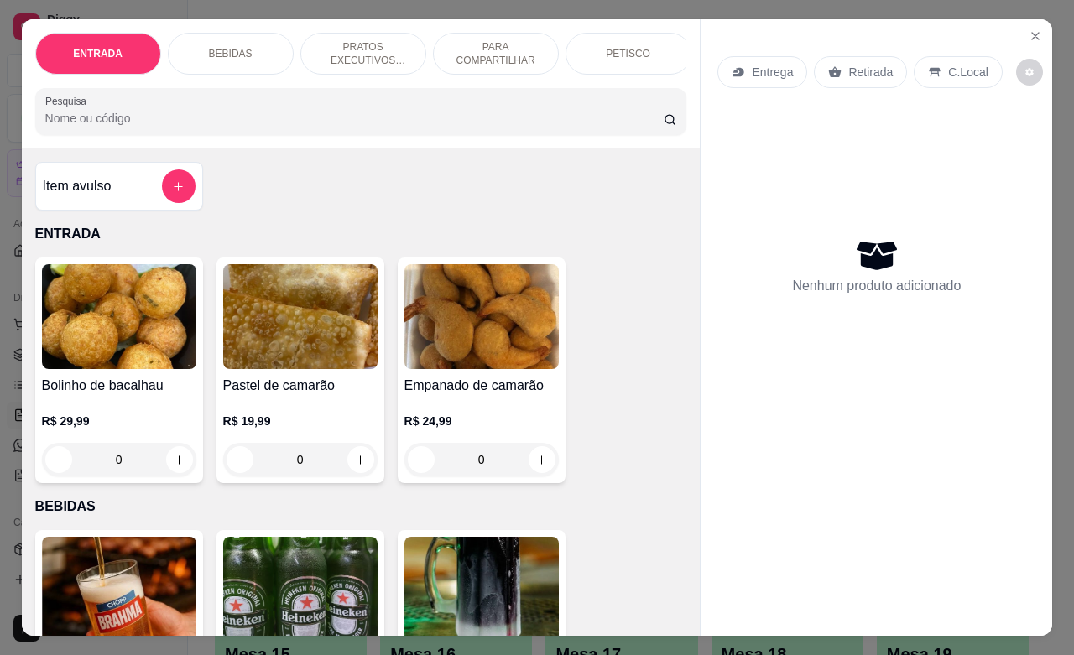
click at [950, 64] on p "C.Local" at bounding box center [967, 72] width 39 height 17
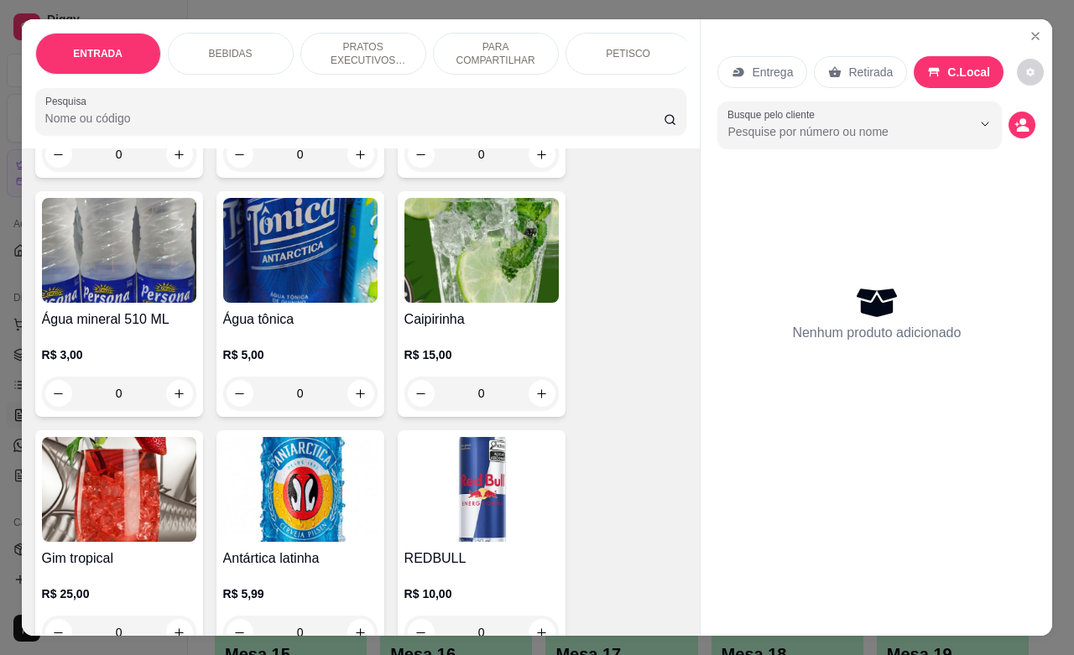
scroll to position [1468, 0]
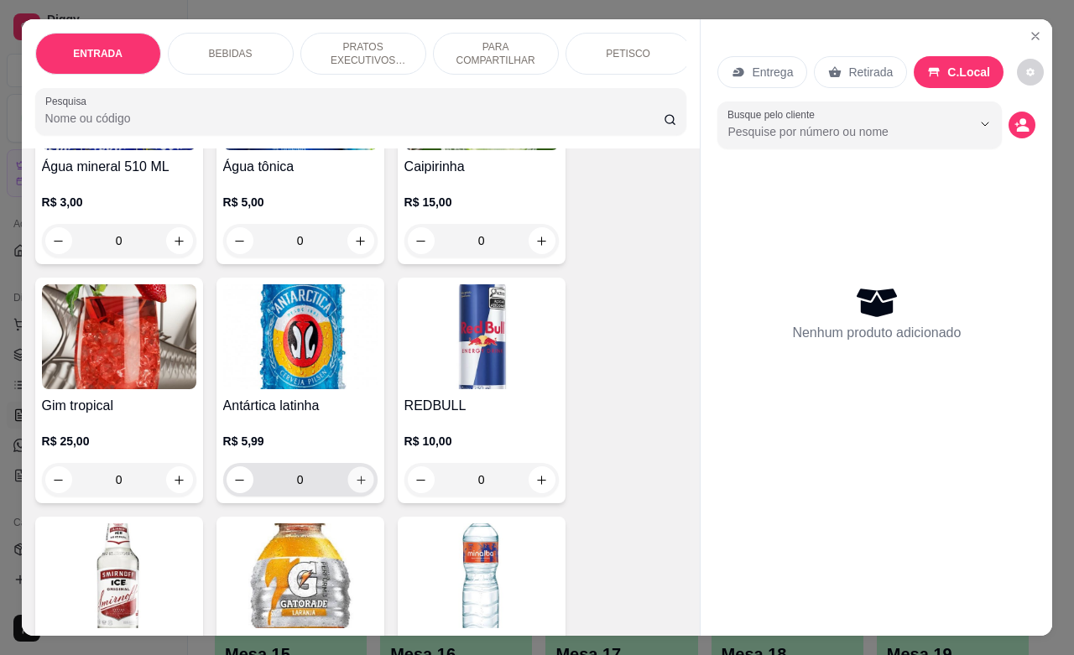
click at [356, 484] on icon "increase-product-quantity" at bounding box center [360, 480] width 8 height 8
click at [354, 486] on icon "increase-product-quantity" at bounding box center [360, 480] width 13 height 13
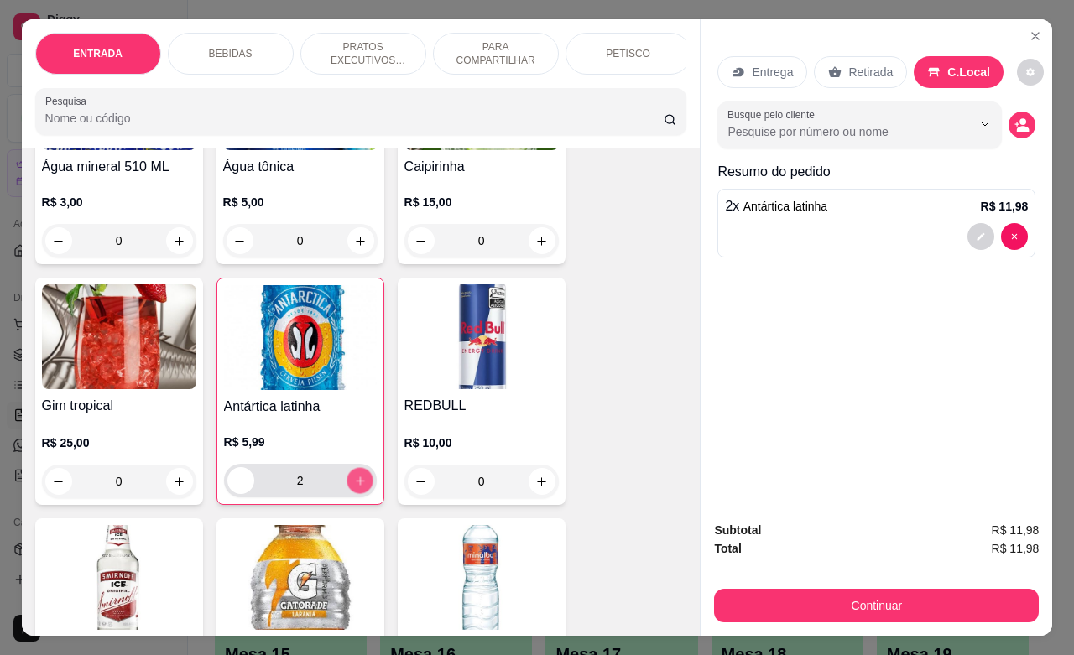
click at [353, 486] on icon "increase-product-quantity" at bounding box center [359, 481] width 13 height 13
type input "6"
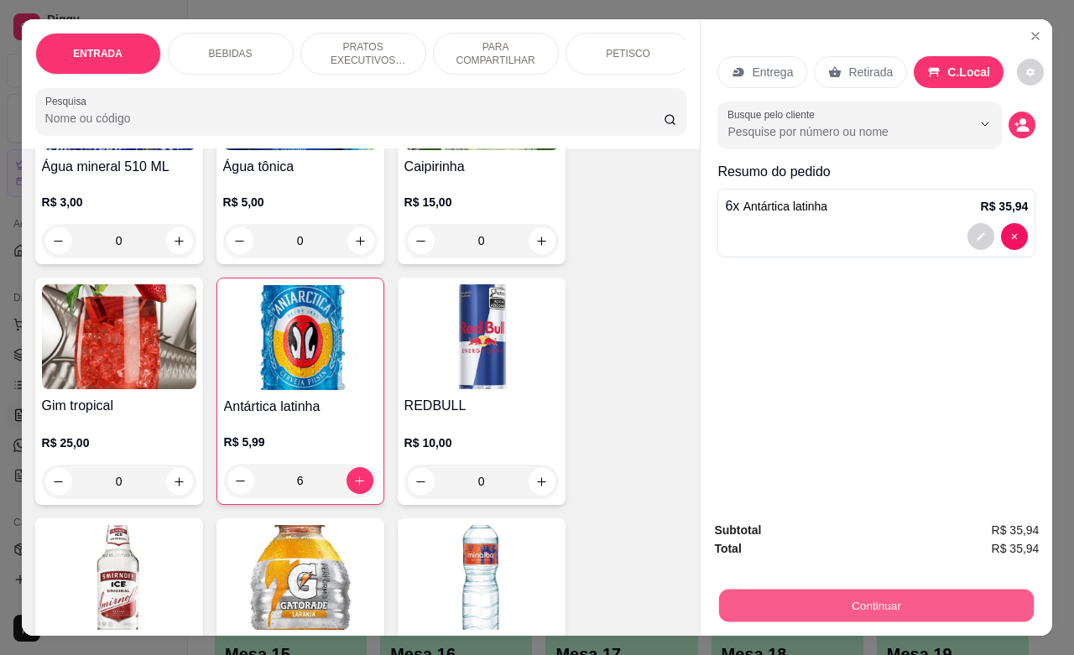
click at [907, 594] on button "Continuar" at bounding box center [876, 605] width 315 height 33
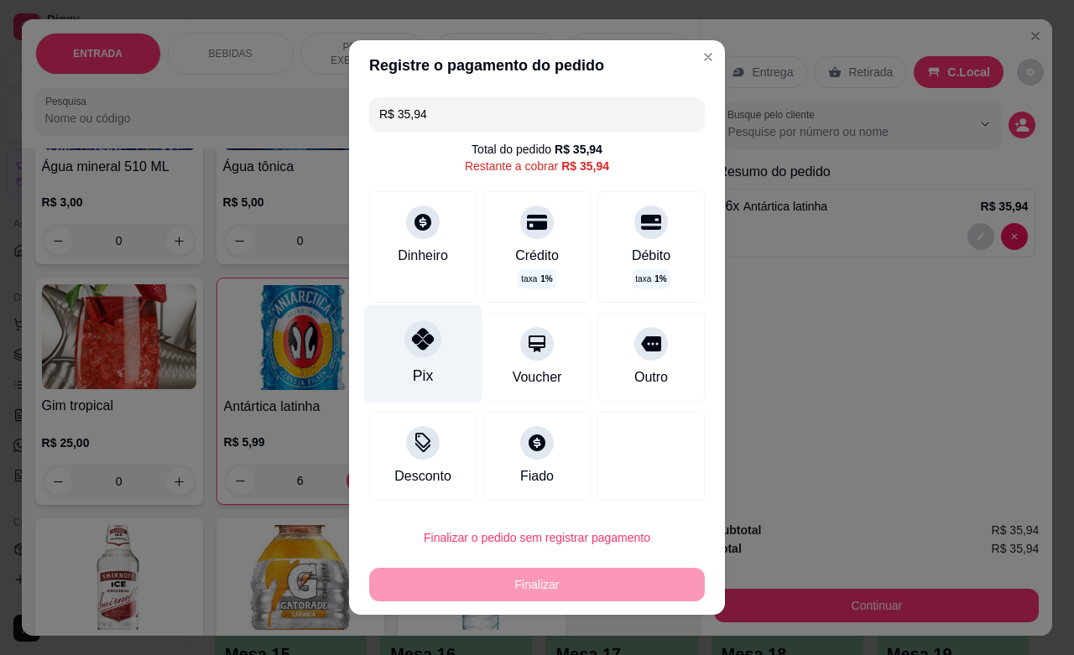
click at [421, 363] on div "Pix" at bounding box center [423, 354] width 118 height 98
type input "R$ 0,00"
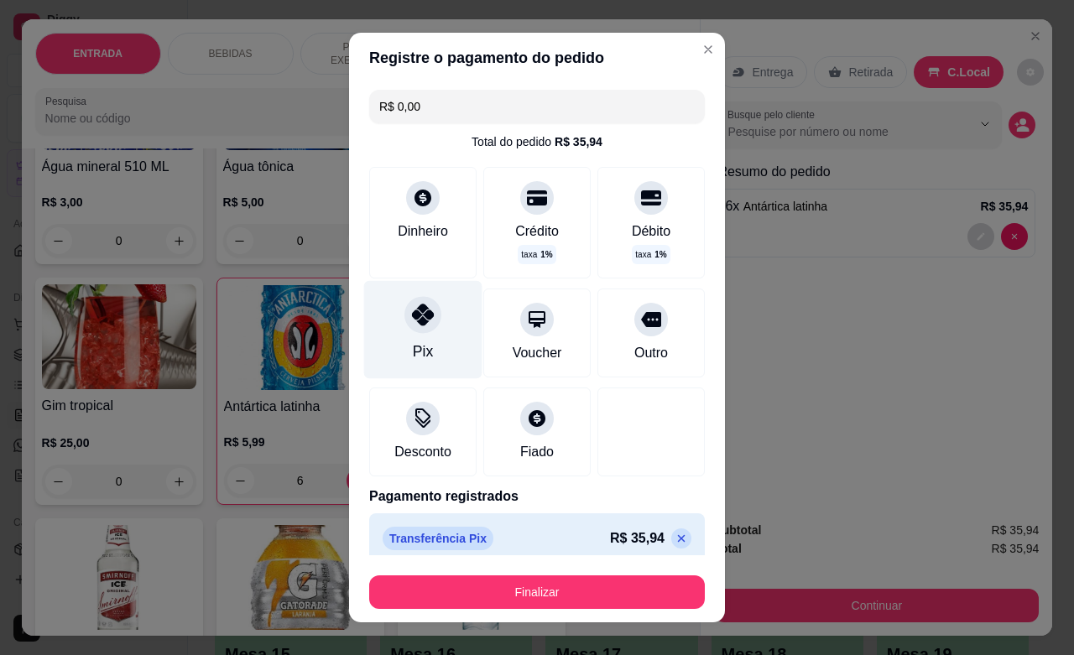
click at [409, 334] on div "Pix" at bounding box center [423, 330] width 118 height 98
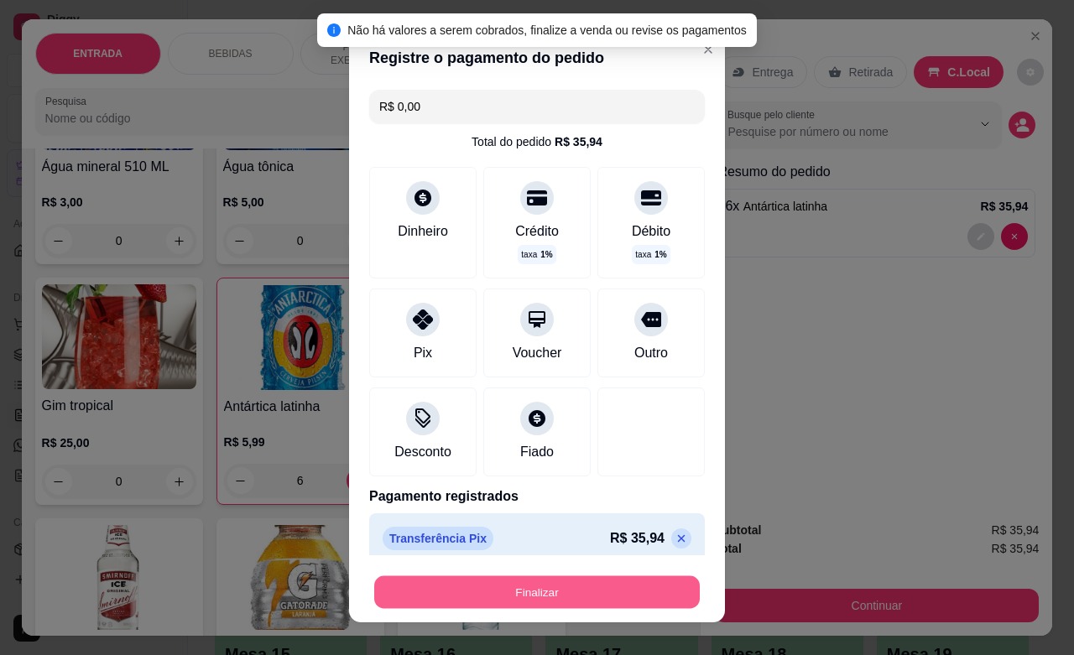
click at [547, 605] on button "Finalizar" at bounding box center [536, 592] width 325 height 33
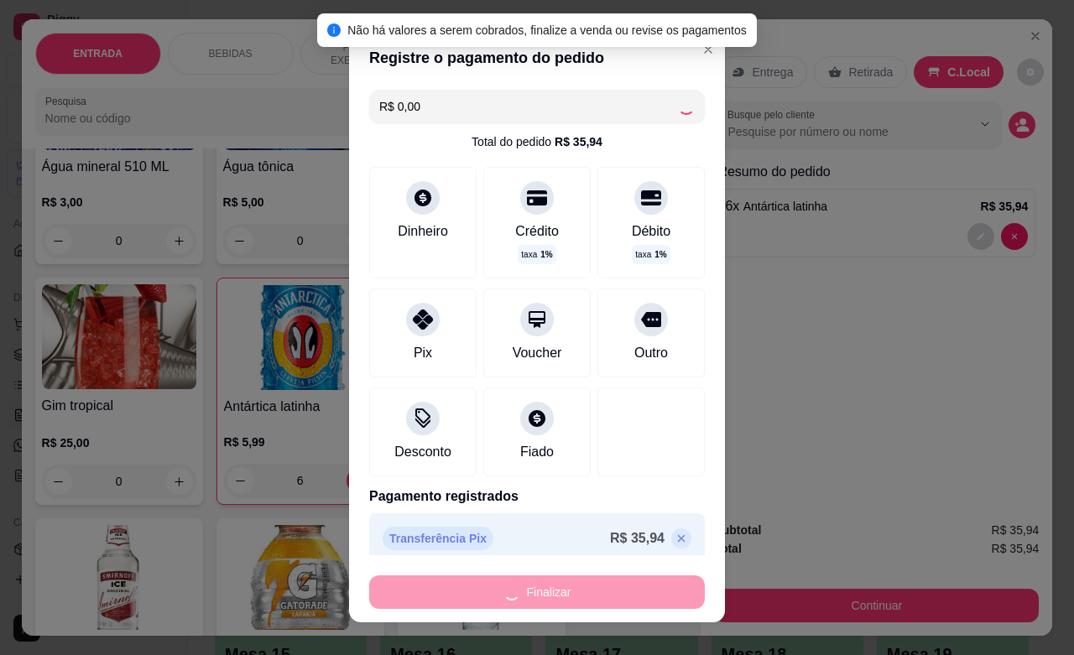
type input "0"
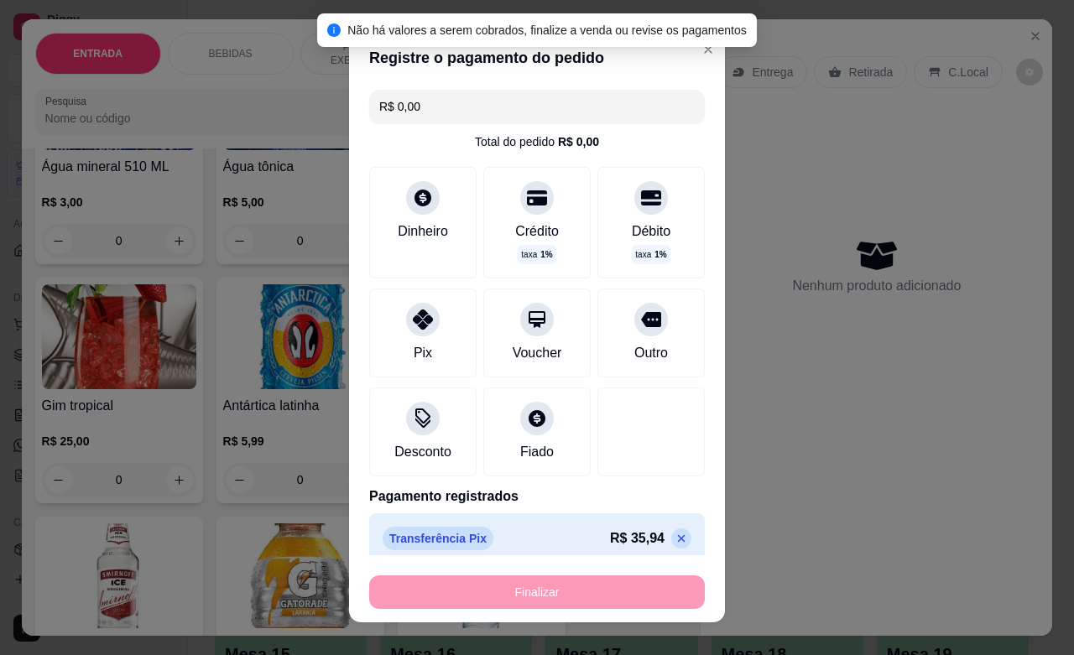
type input "-R$ 35,94"
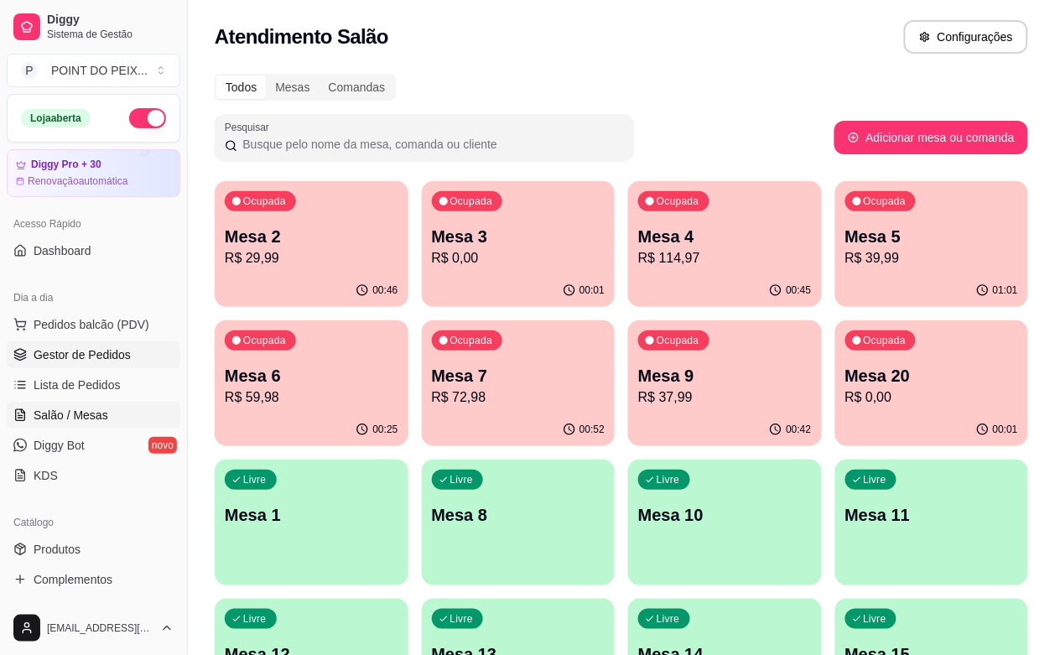
click at [97, 352] on span "Gestor de Pedidos" at bounding box center [82, 354] width 97 height 17
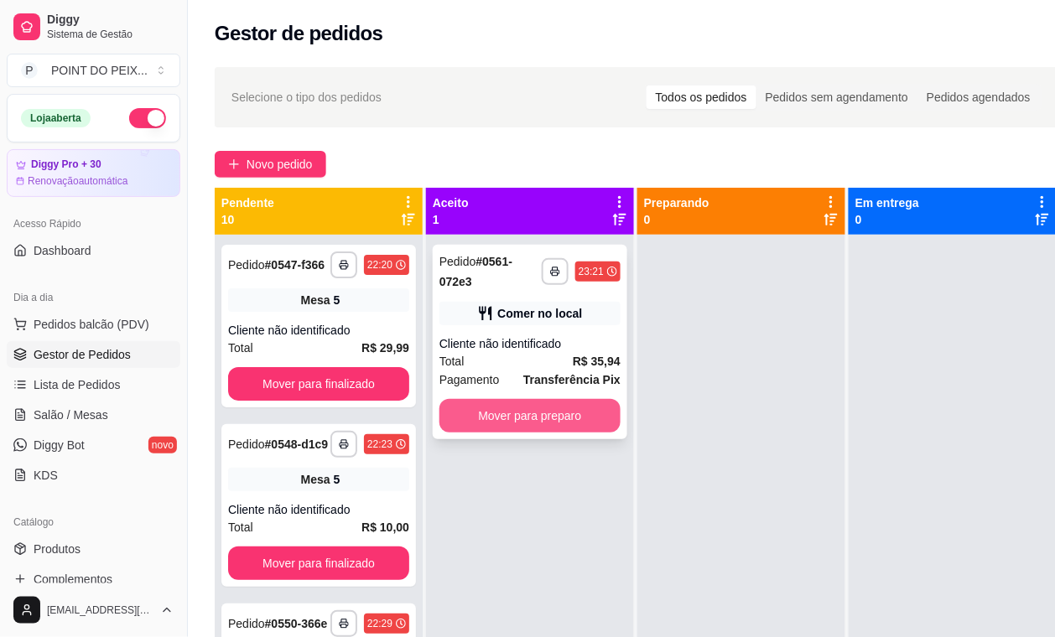
click at [542, 417] on button "Mover para preparo" at bounding box center [530, 416] width 181 height 34
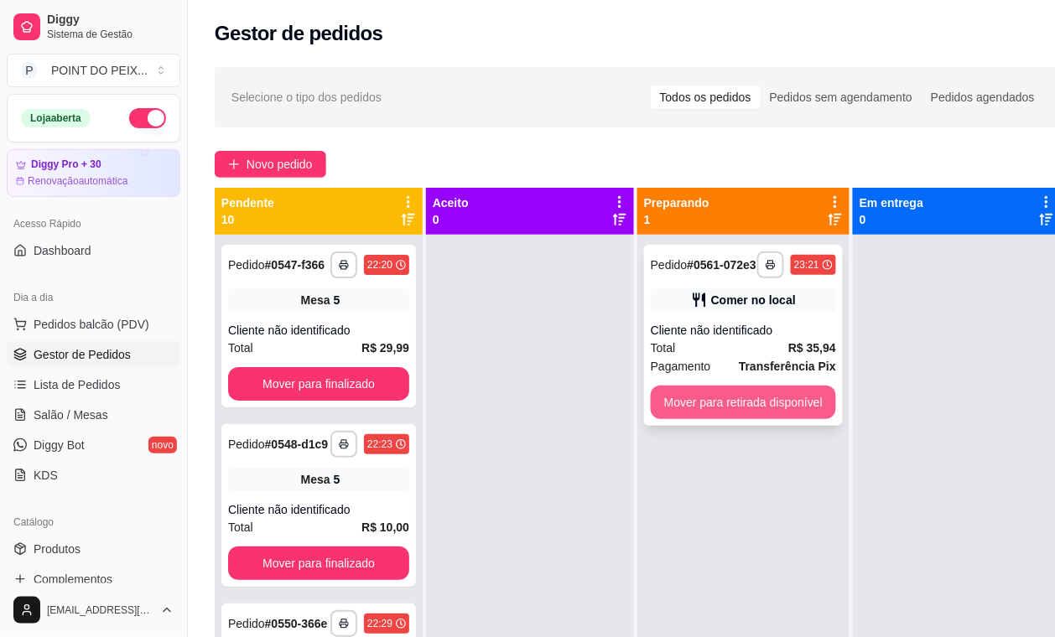
click at [695, 415] on button "Mover para retirada disponível" at bounding box center [743, 403] width 185 height 34
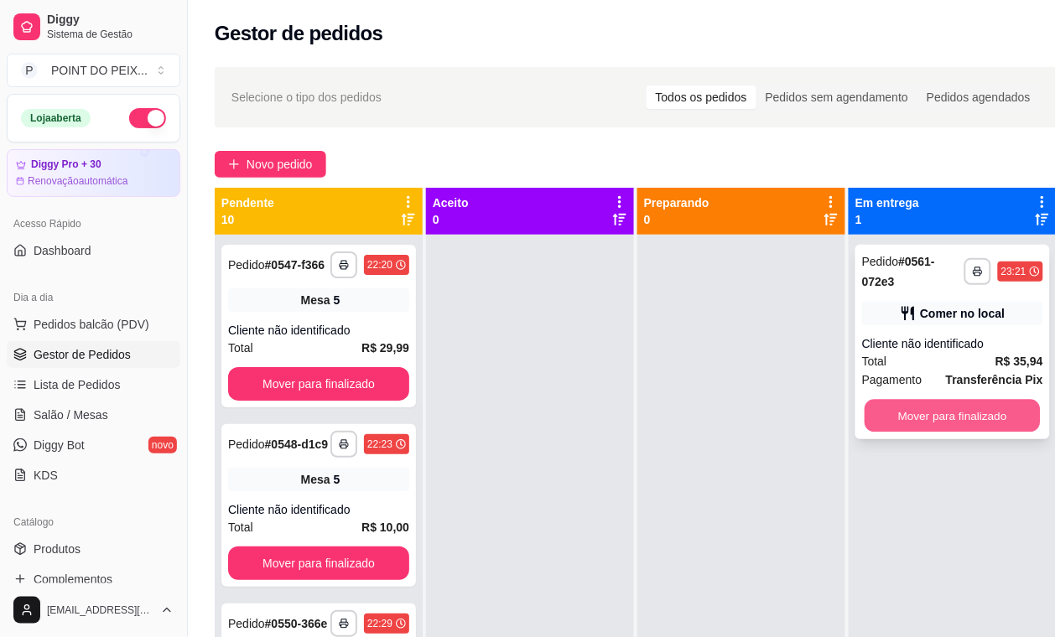
click at [902, 422] on button "Mover para finalizado" at bounding box center [953, 416] width 176 height 33
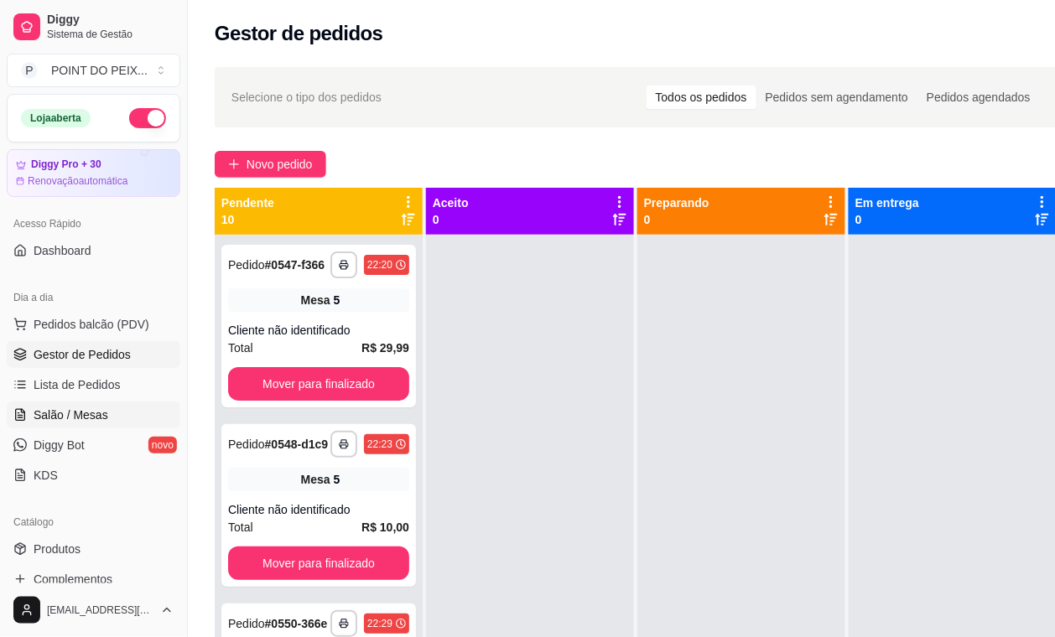
click at [85, 417] on span "Salão / Mesas" at bounding box center [71, 415] width 75 height 17
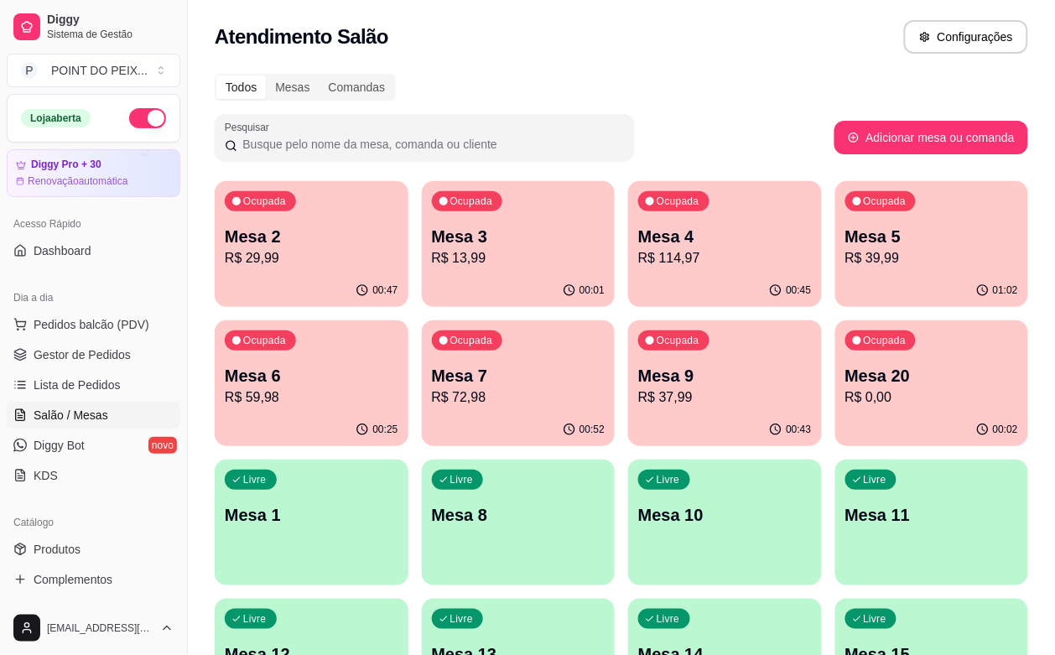
click at [628, 416] on div "00:43" at bounding box center [725, 430] width 194 height 33
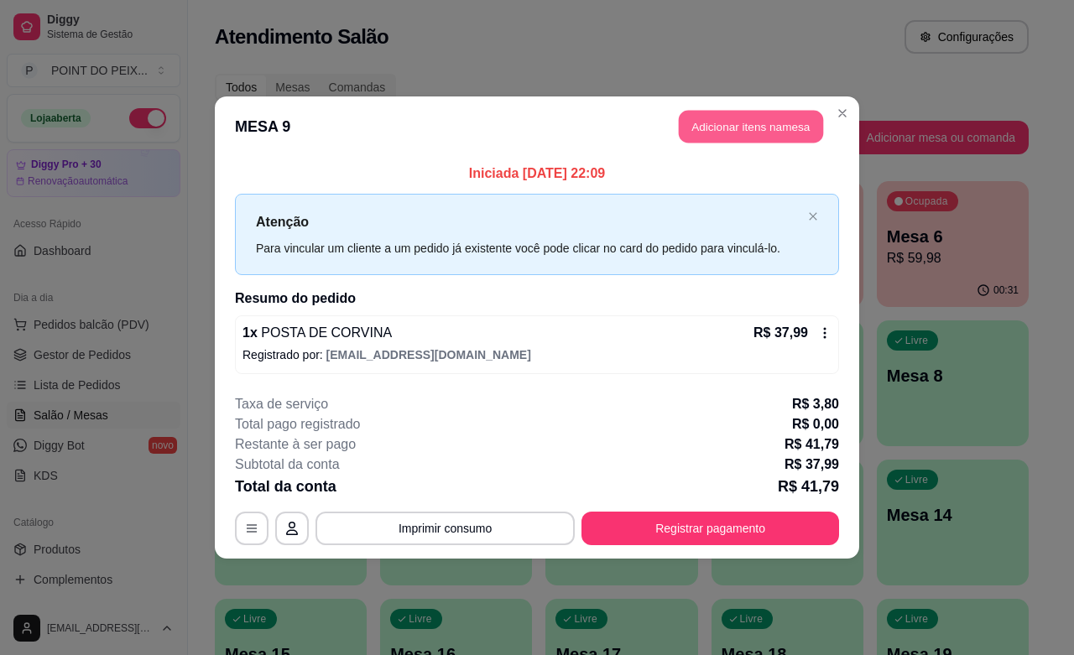
click at [774, 126] on button "Adicionar itens na mesa" at bounding box center [751, 127] width 144 height 33
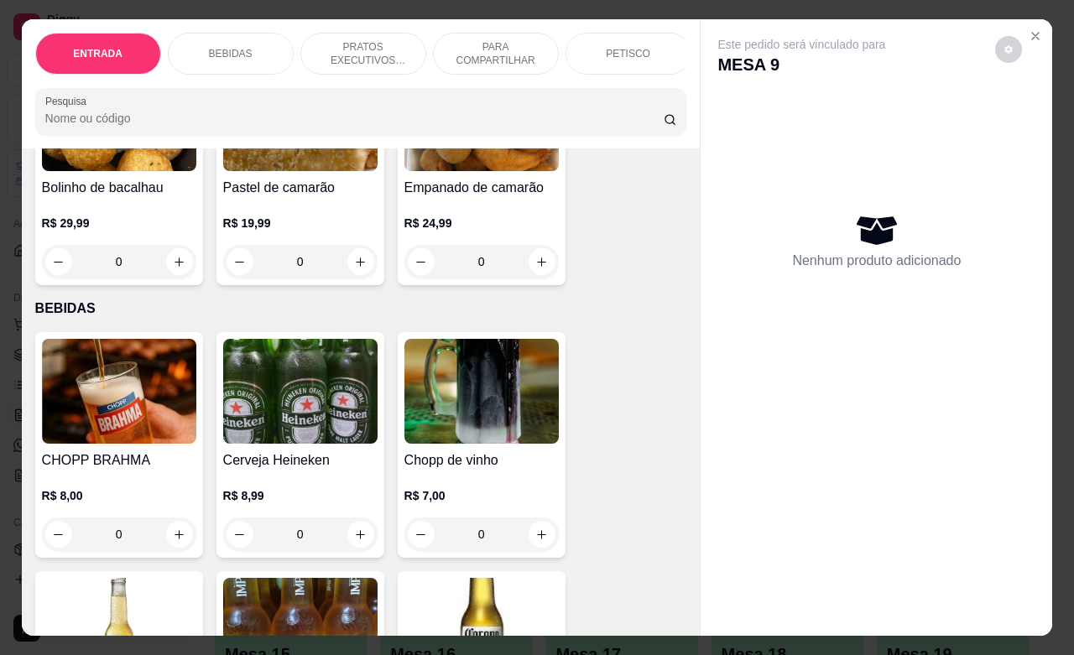
scroll to position [210, 0]
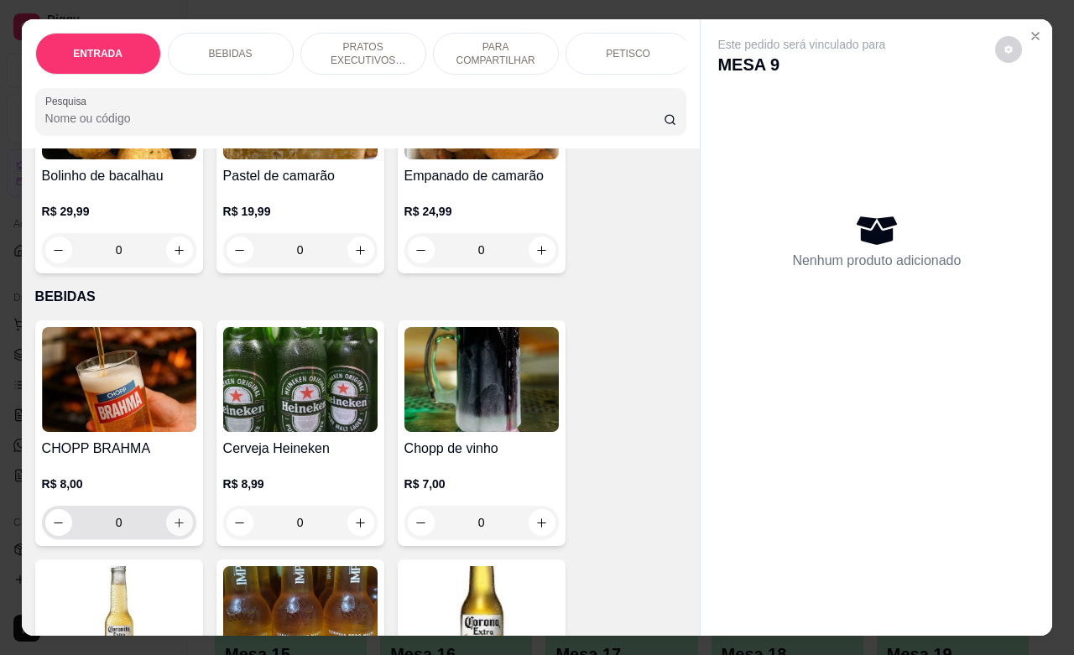
click at [173, 529] on icon "increase-product-quantity" at bounding box center [179, 523] width 13 height 13
click at [174, 528] on icon "increase-product-quantity" at bounding box center [178, 522] width 9 height 9
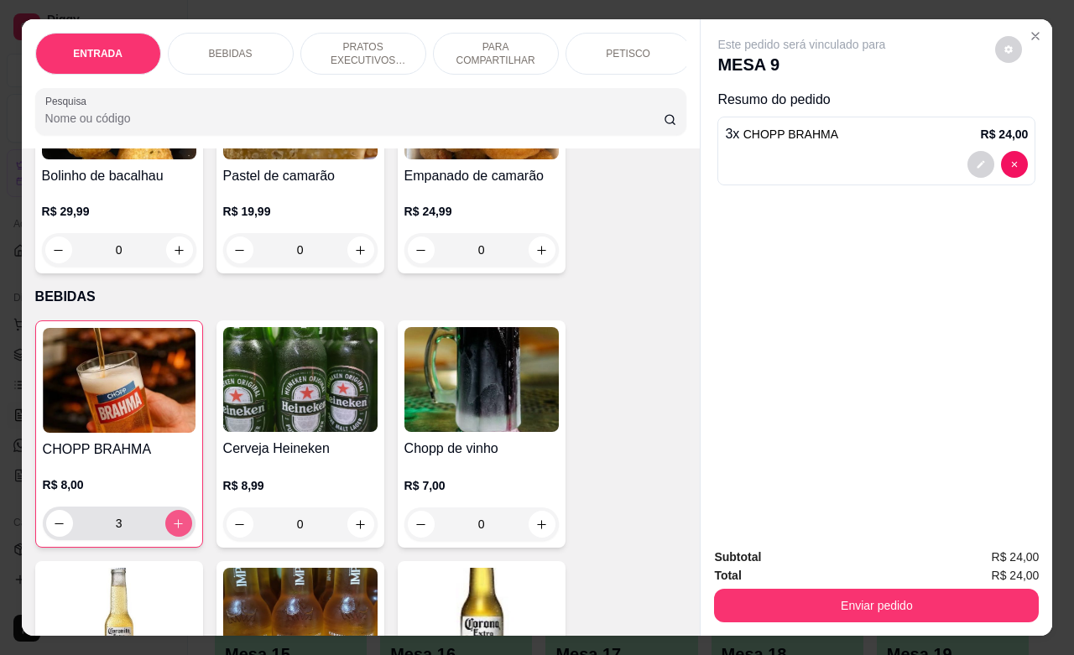
click at [174, 528] on icon "increase-product-quantity" at bounding box center [178, 523] width 9 height 9
click at [172, 530] on icon "increase-product-quantity" at bounding box center [178, 524] width 13 height 13
type input "6"
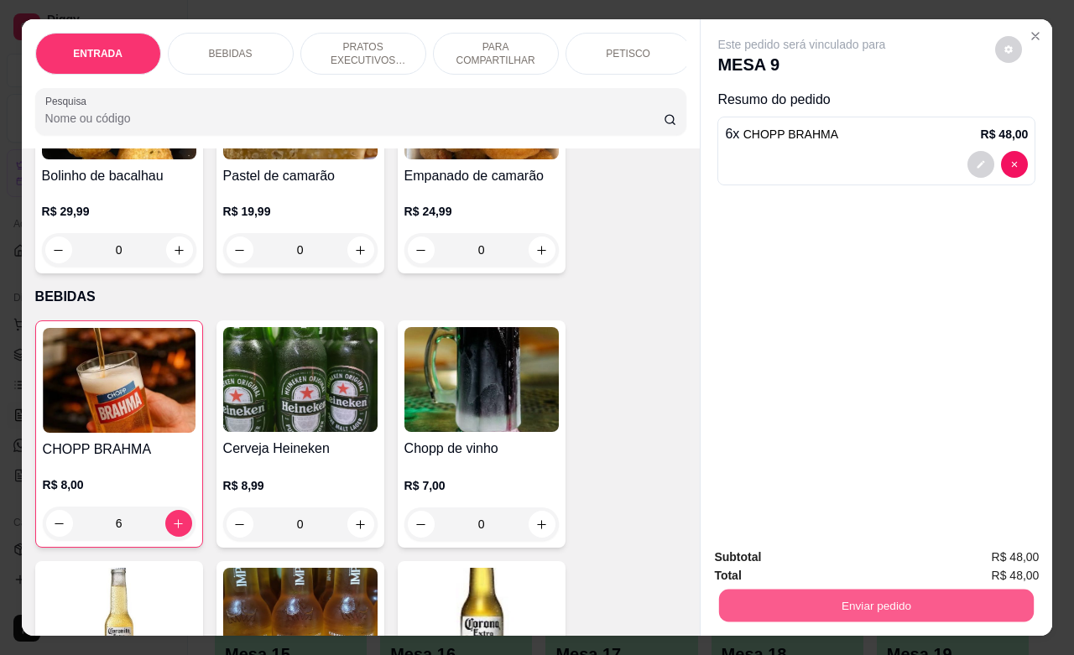
click at [798, 589] on button "Enviar pedido" at bounding box center [876, 605] width 315 height 33
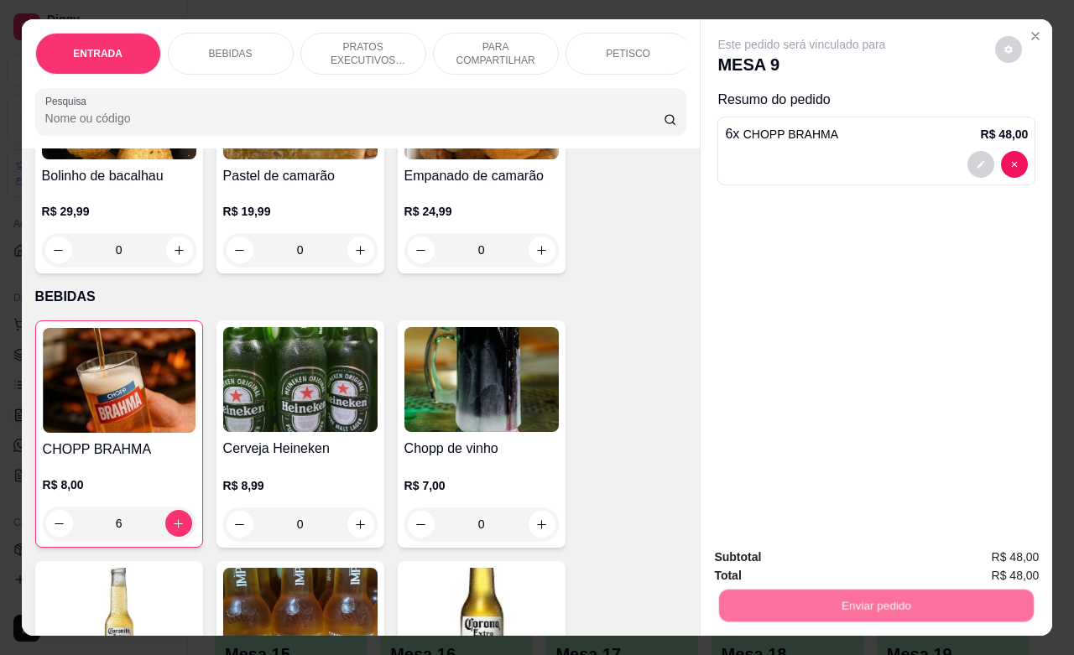
click at [768, 554] on button "Não registrar e enviar pedido" at bounding box center [818, 555] width 174 height 32
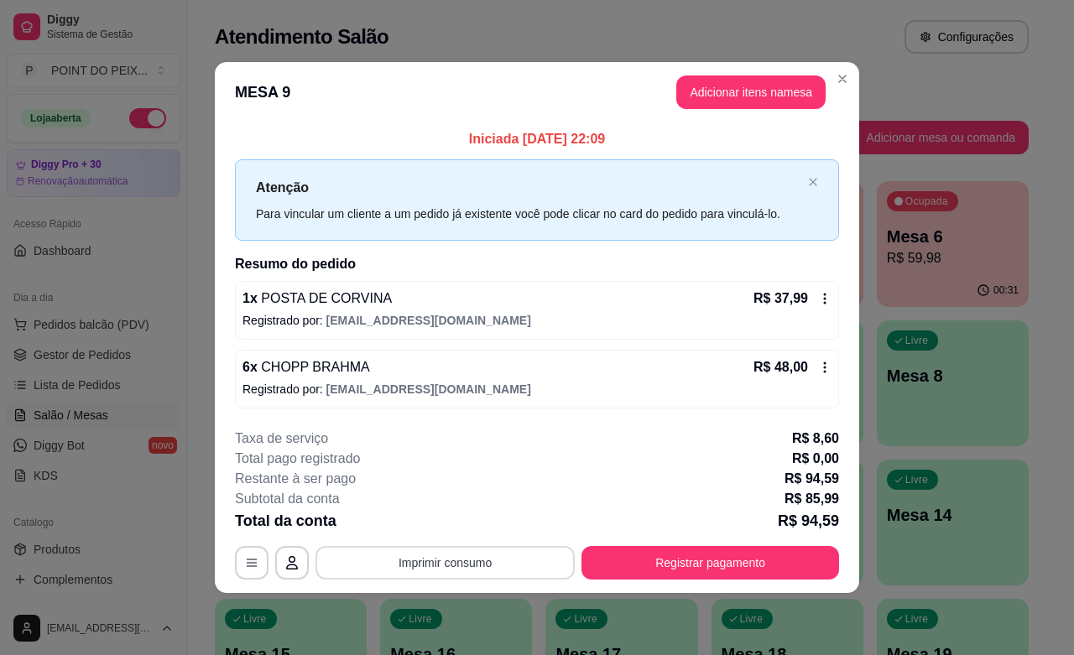
click at [472, 560] on button "Imprimir consumo" at bounding box center [444, 563] width 259 height 34
click at [475, 531] on button "IMPRESSORA" at bounding box center [450, 525] width 122 height 27
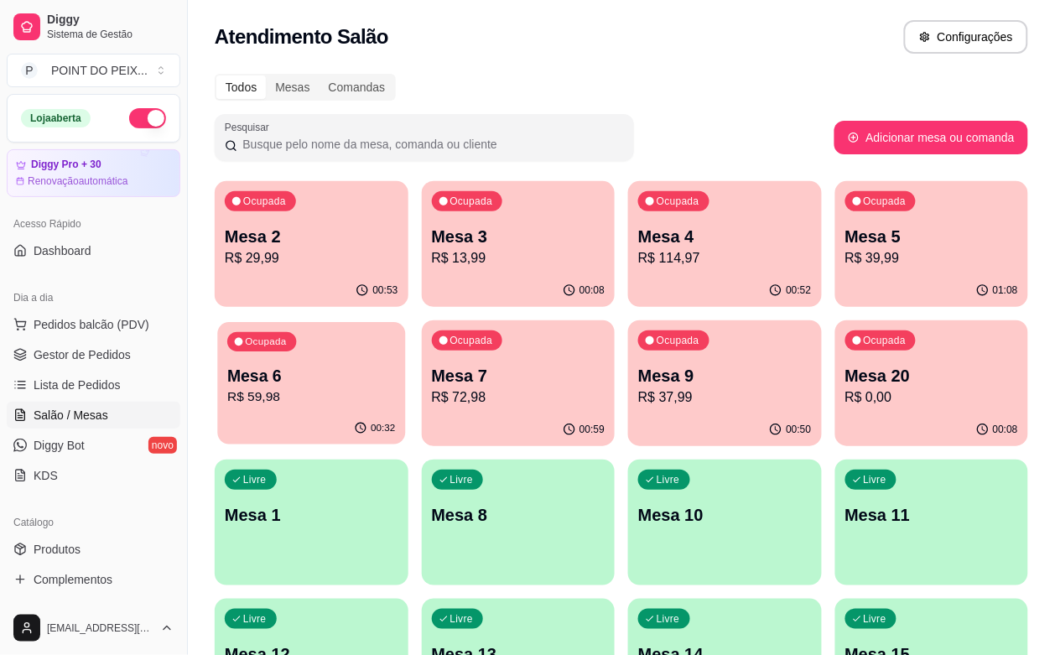
click at [405, 322] on div "Ocupada Mesa 6 R$ 59,98" at bounding box center [311, 367] width 188 height 91
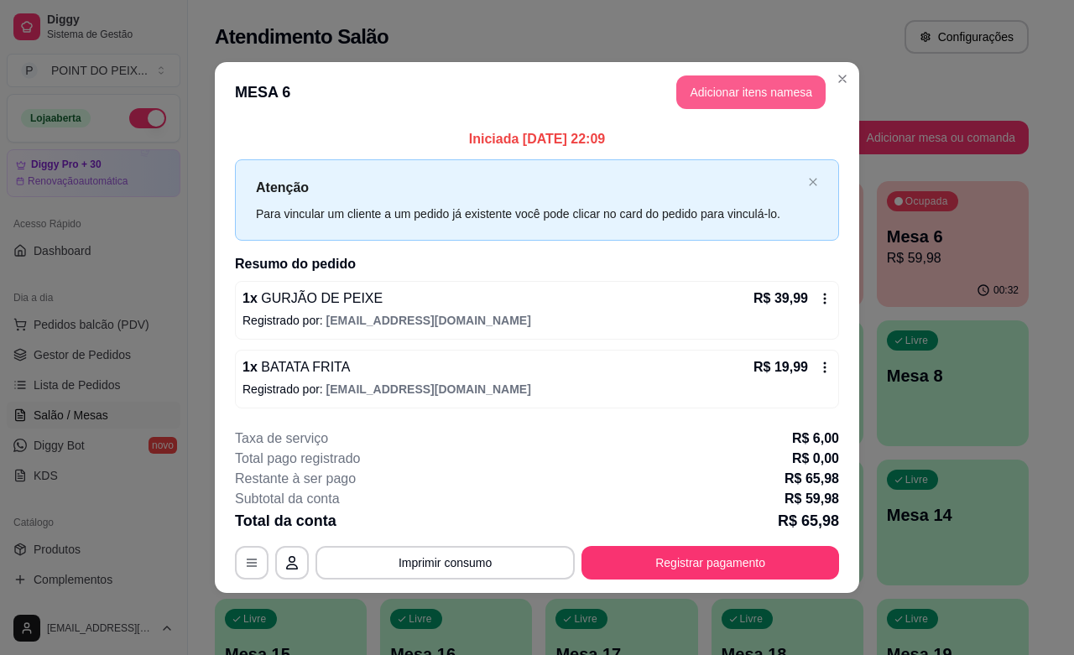
click at [749, 80] on button "Adicionar itens na mesa" at bounding box center [750, 92] width 149 height 34
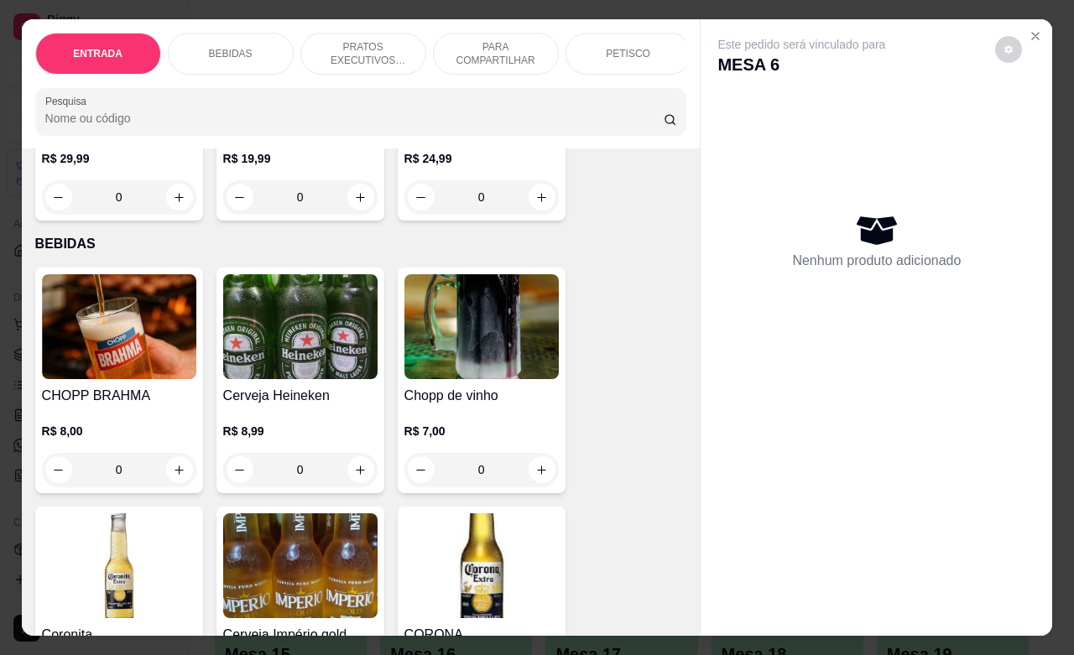
scroll to position [315, 0]
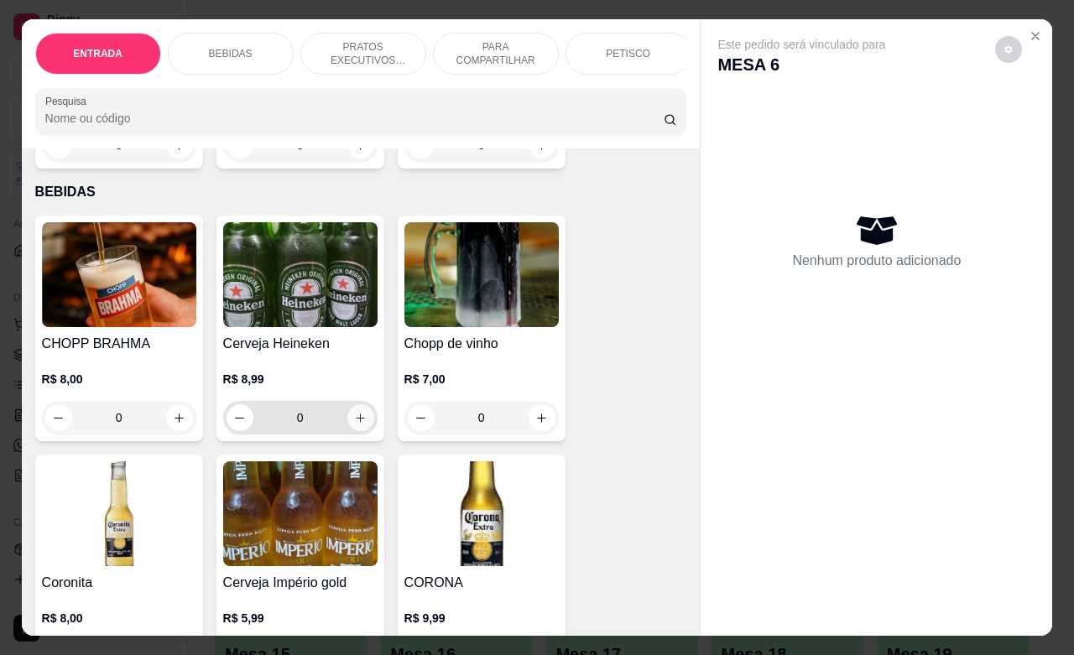
click at [352, 431] on button "increase-product-quantity" at bounding box center [360, 417] width 27 height 27
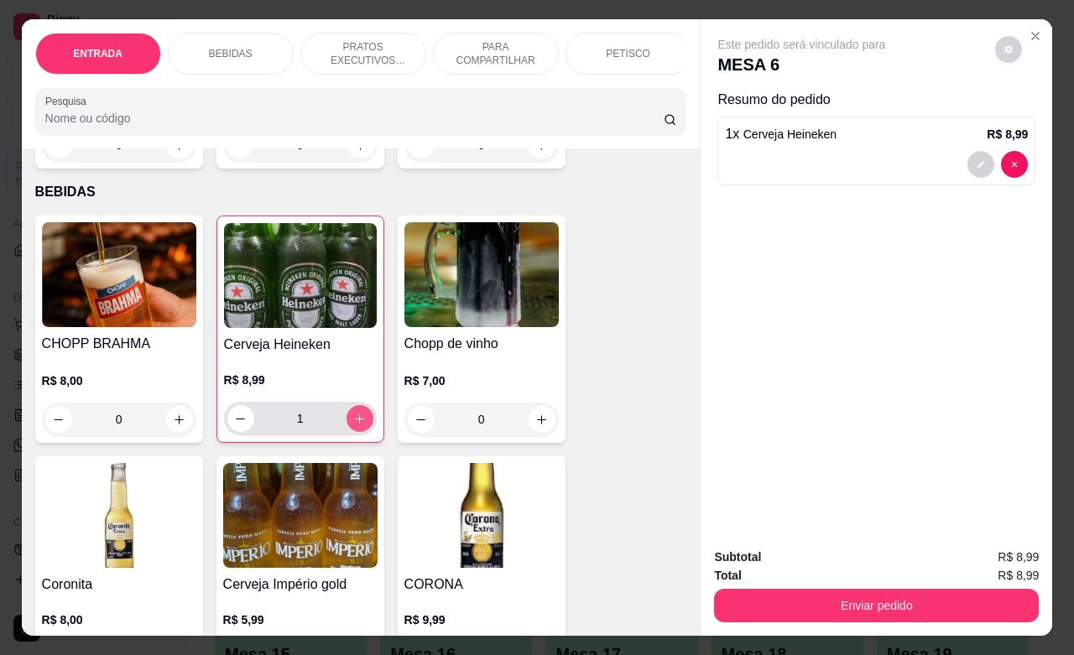
type input "1"
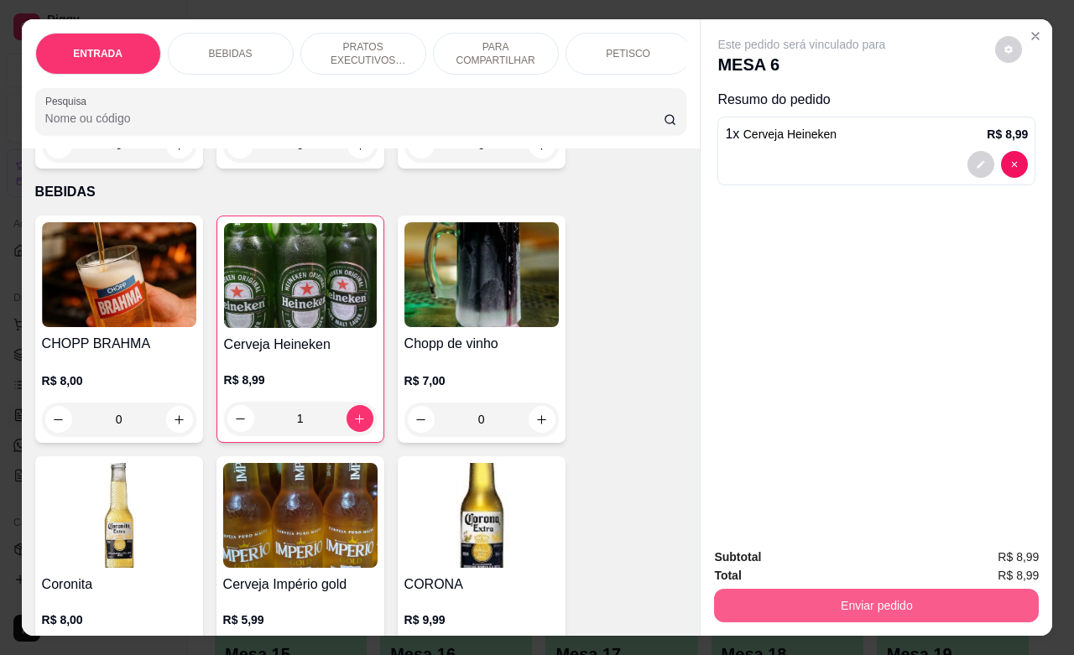
click at [868, 604] on button "Enviar pedido" at bounding box center [876, 606] width 325 height 34
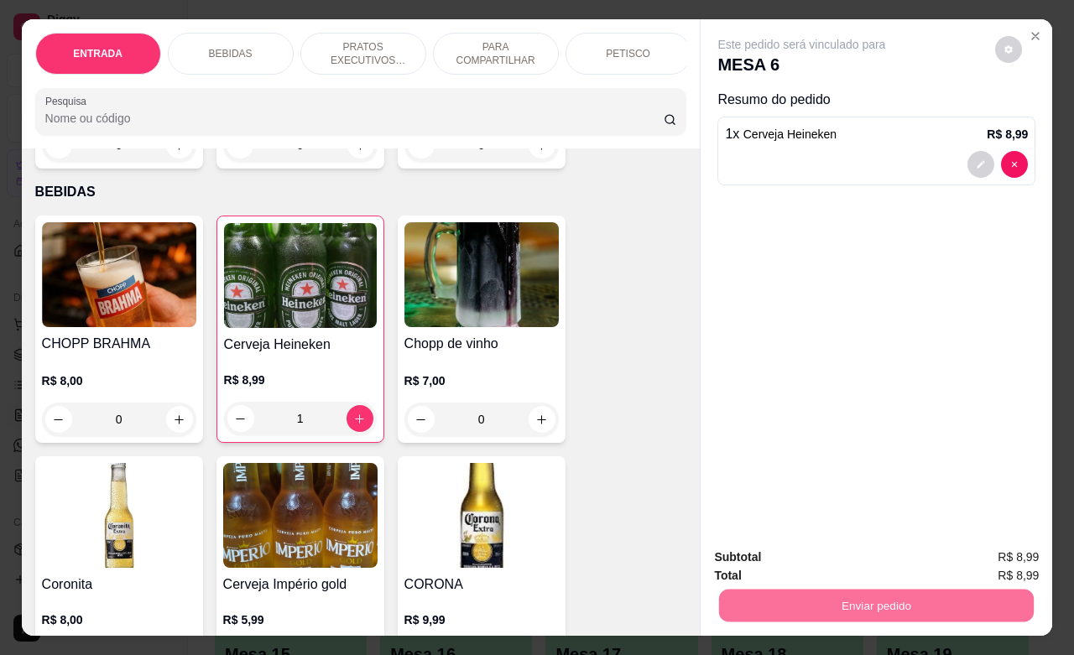
click at [861, 554] on button "Não registrar e enviar pedido" at bounding box center [818, 554] width 169 height 31
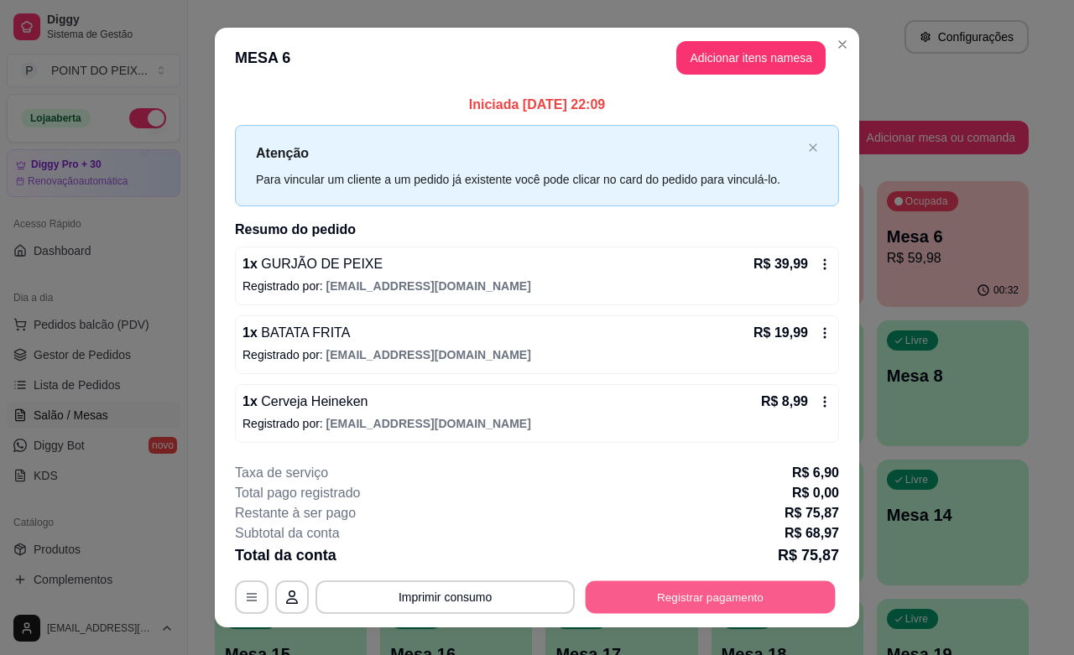
click at [627, 594] on button "Registrar pagamento" at bounding box center [710, 597] width 250 height 33
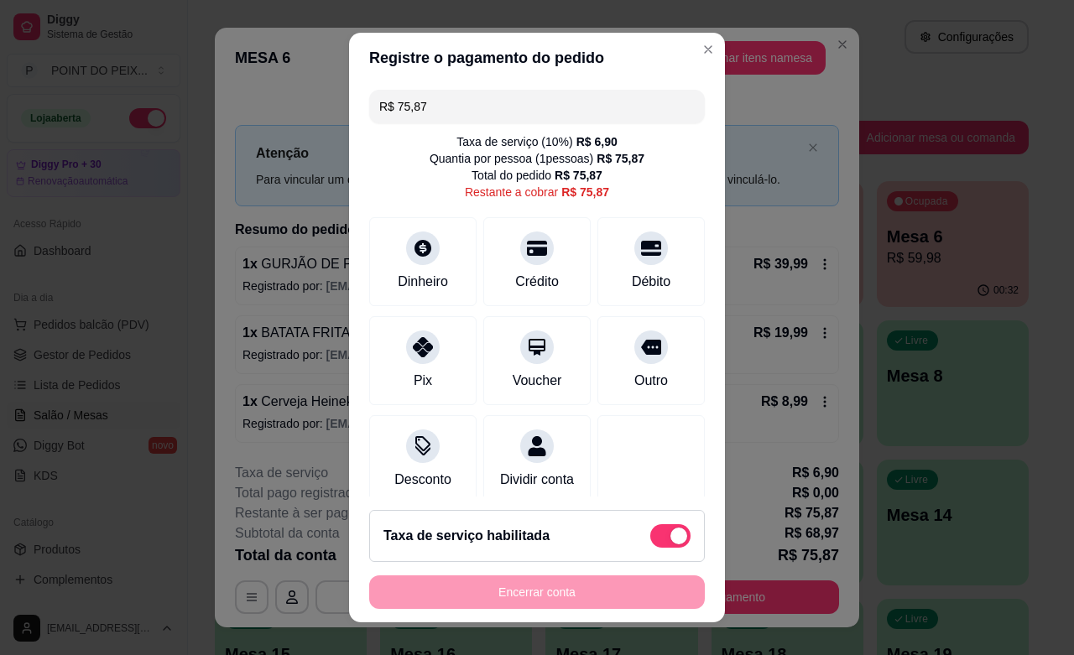
click at [670, 533] on span at bounding box center [678, 536] width 17 height 17
click at [649, 539] on input "checkbox" at bounding box center [654, 544] width 11 height 11
checkbox input "true"
type input "R$ 68,97"
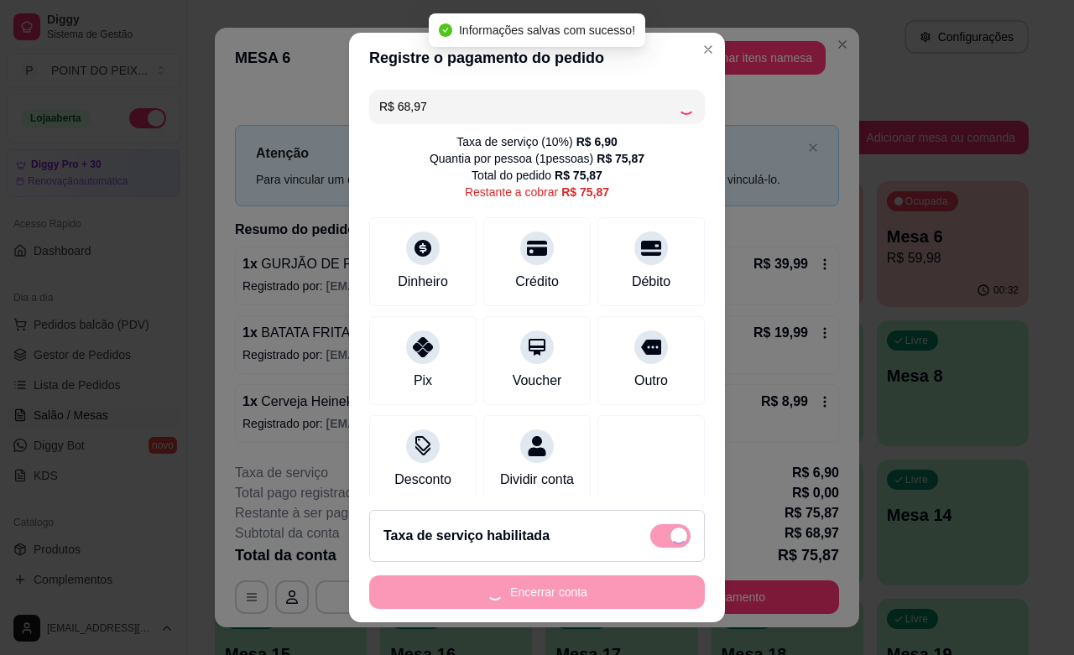
checkbox input "false"
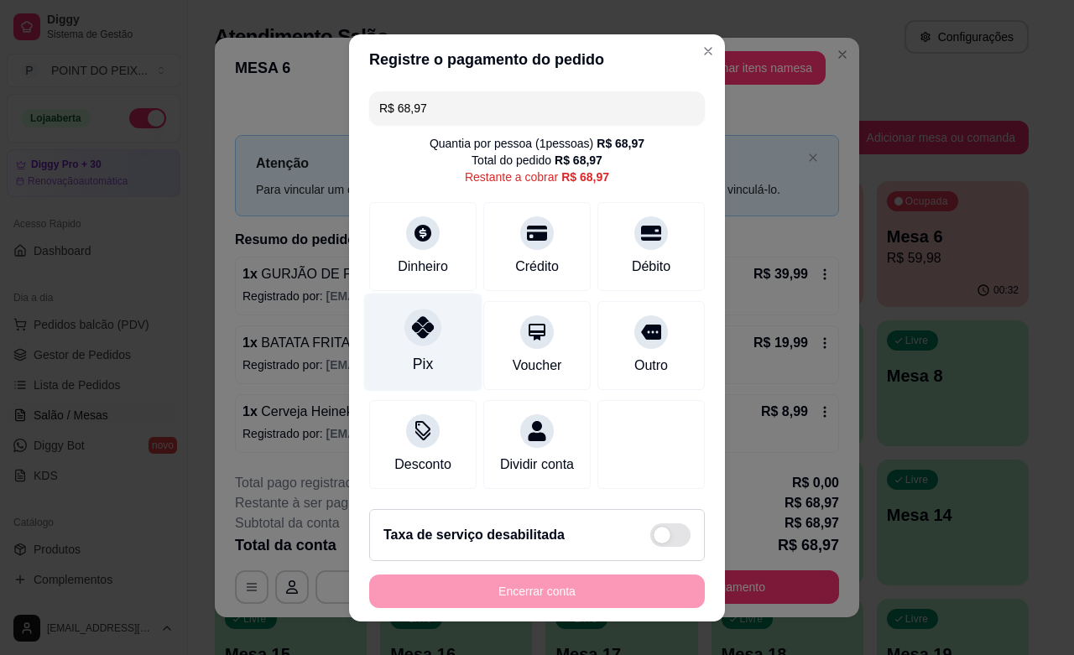
click at [412, 332] on icon at bounding box center [423, 327] width 22 height 22
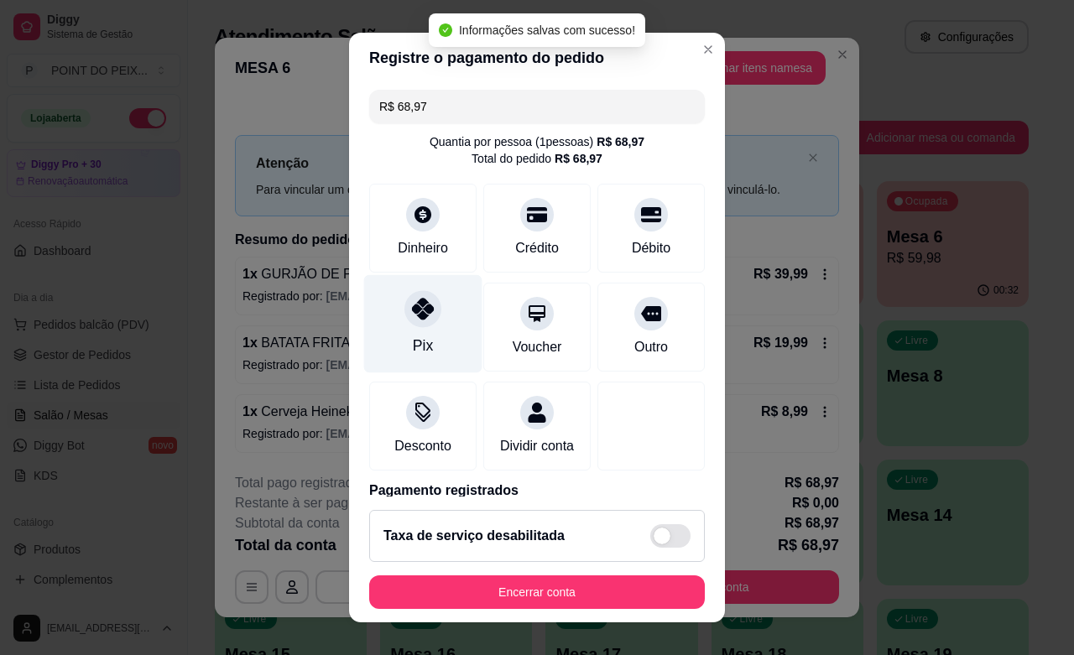
type input "R$ 0,00"
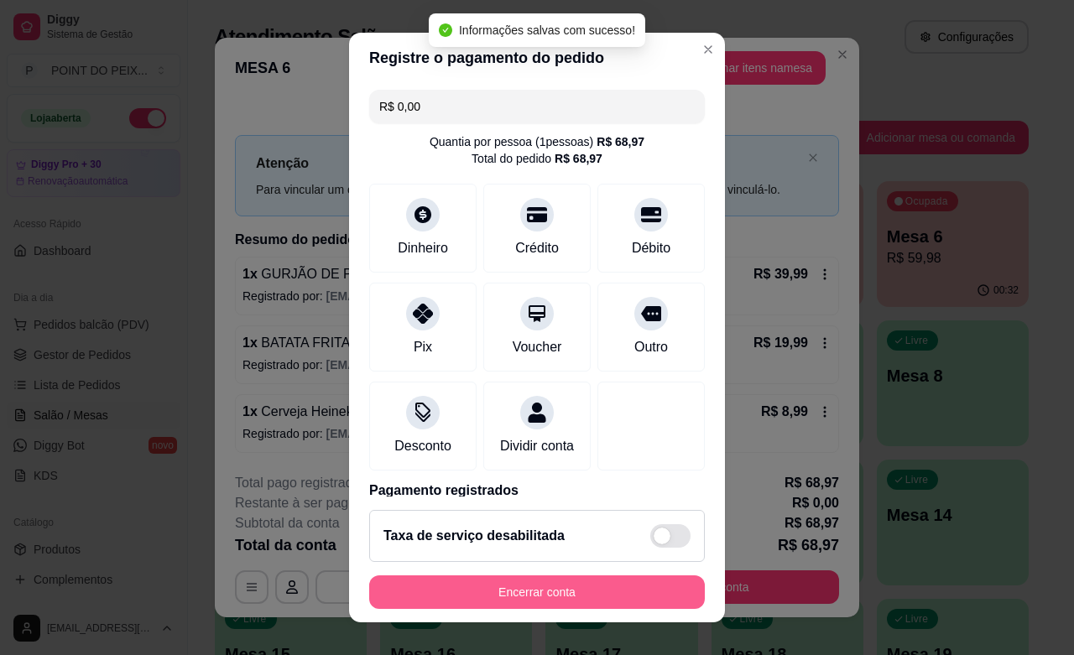
click at [575, 581] on button "Encerrar conta" at bounding box center [537, 592] width 336 height 34
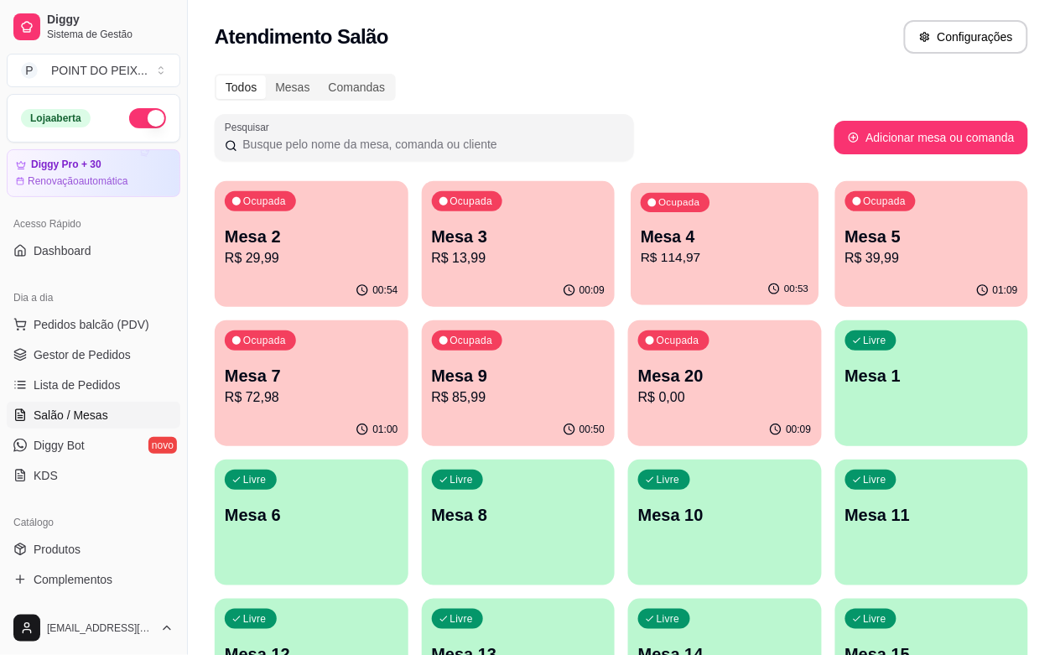
click at [784, 295] on p "00:53" at bounding box center [796, 289] width 24 height 13
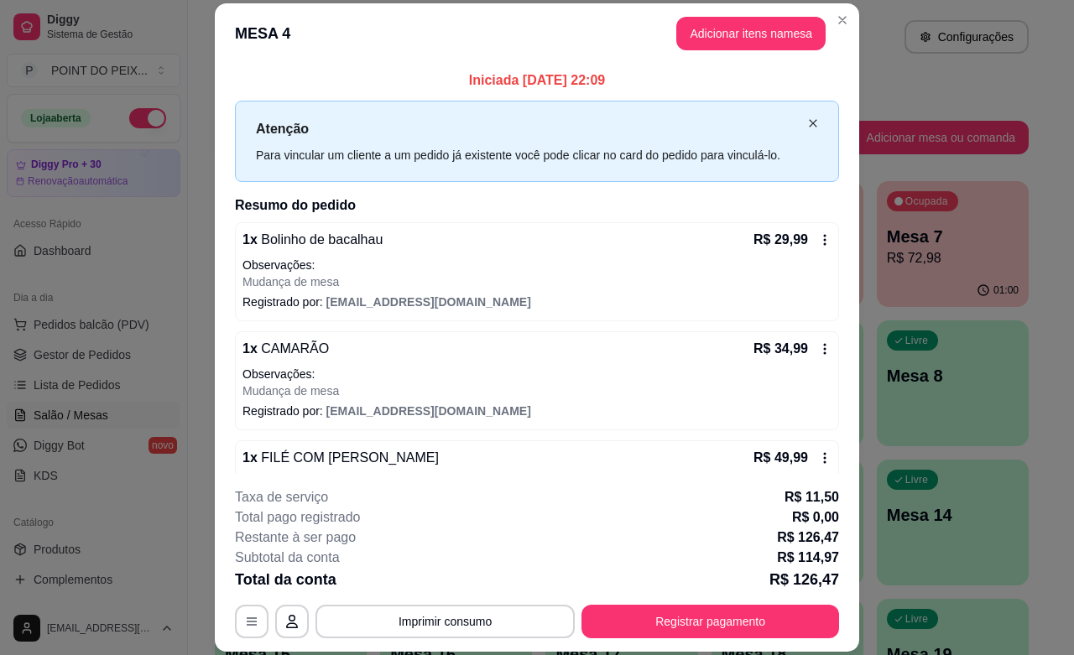
click at [808, 124] on icon "close" at bounding box center [813, 123] width 10 height 10
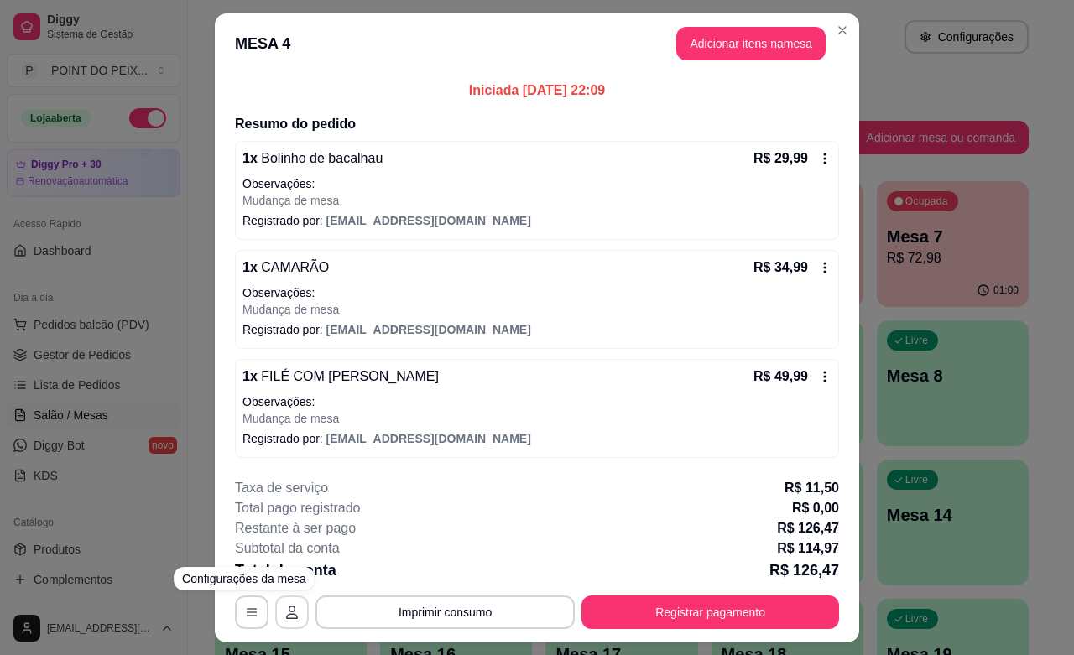
click at [283, 622] on button "button" at bounding box center [292, 613] width 34 height 34
click at [245, 617] on icon "button" at bounding box center [251, 612] width 13 height 13
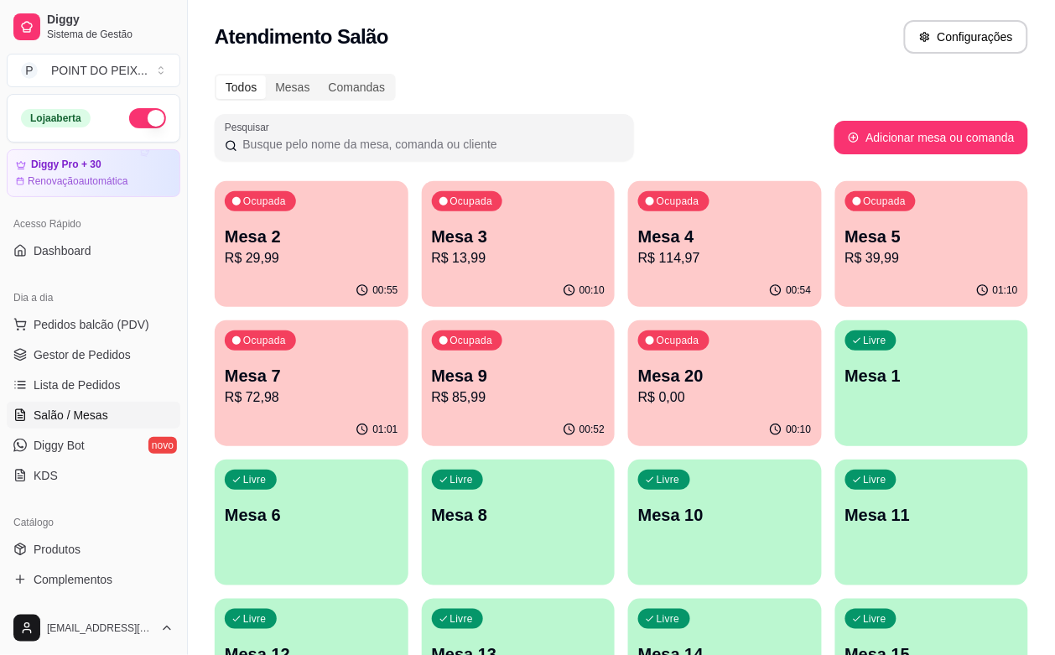
click at [408, 414] on div "01:01" at bounding box center [312, 430] width 194 height 33
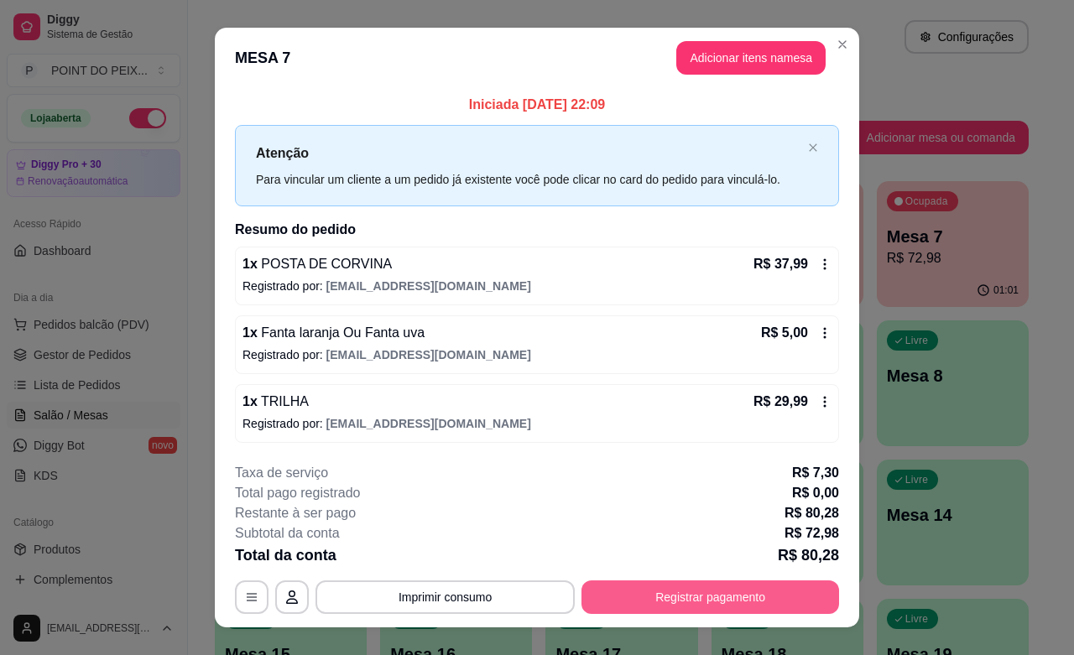
click at [693, 600] on button "Registrar pagamento" at bounding box center [710, 597] width 258 height 34
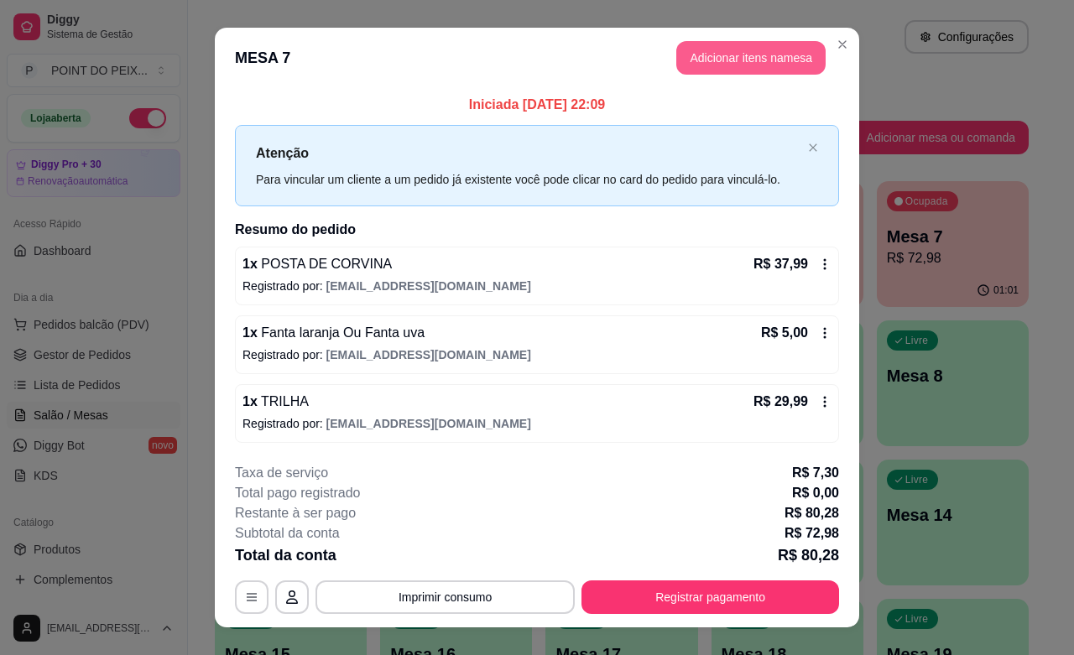
click at [727, 63] on button "Adicionar itens na mesa" at bounding box center [750, 58] width 149 height 34
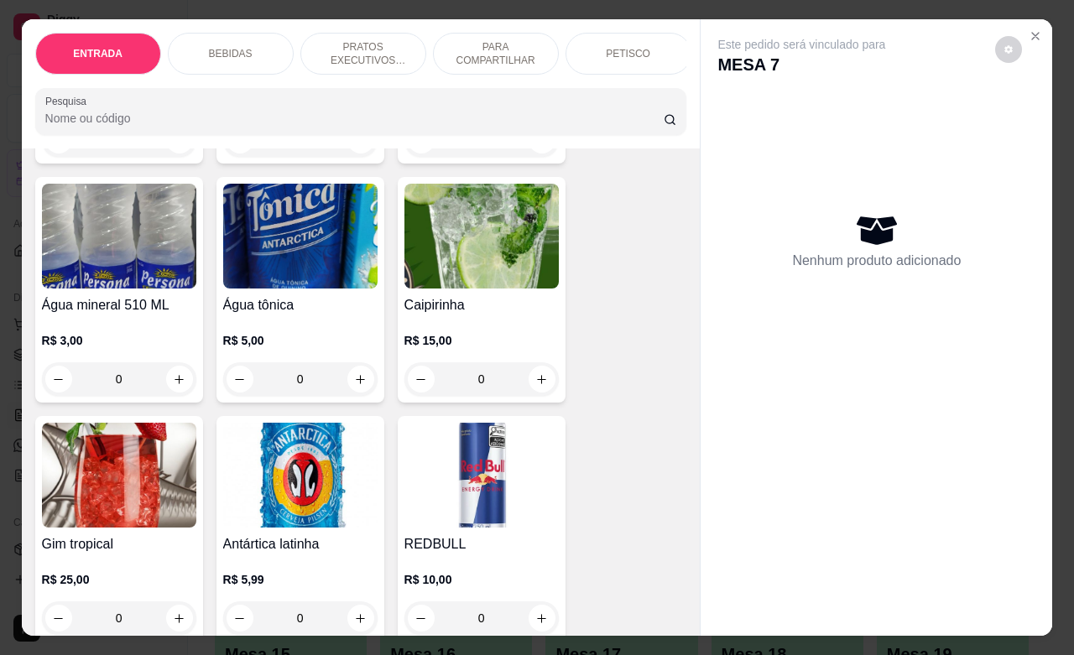
scroll to position [1363, 0]
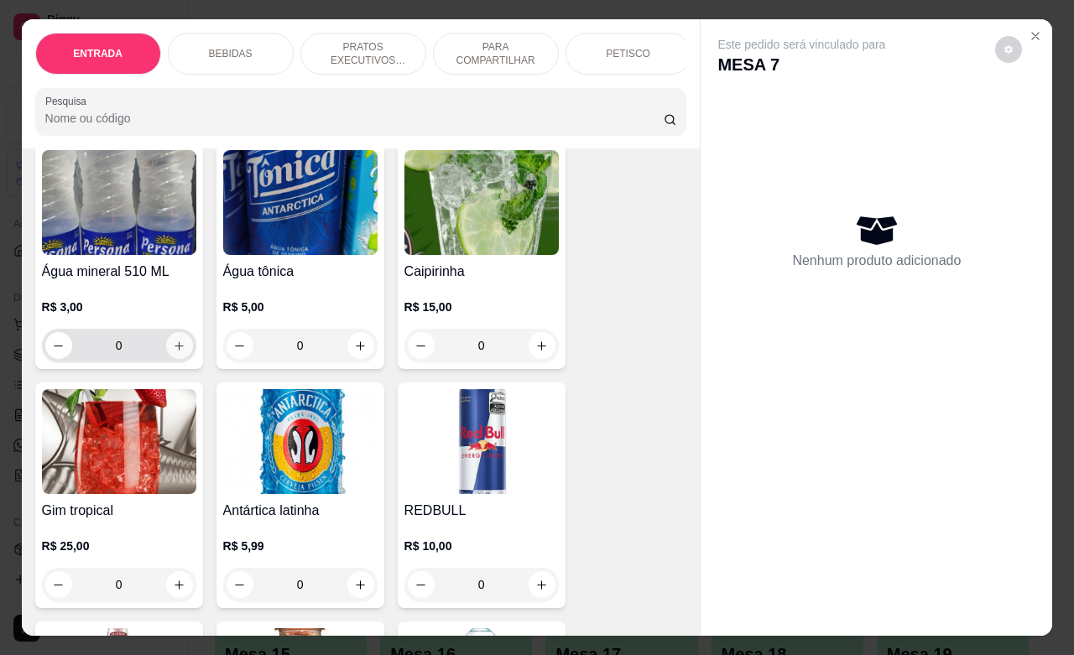
click at [173, 352] on icon "increase-product-quantity" at bounding box center [179, 346] width 13 height 13
type input "1"
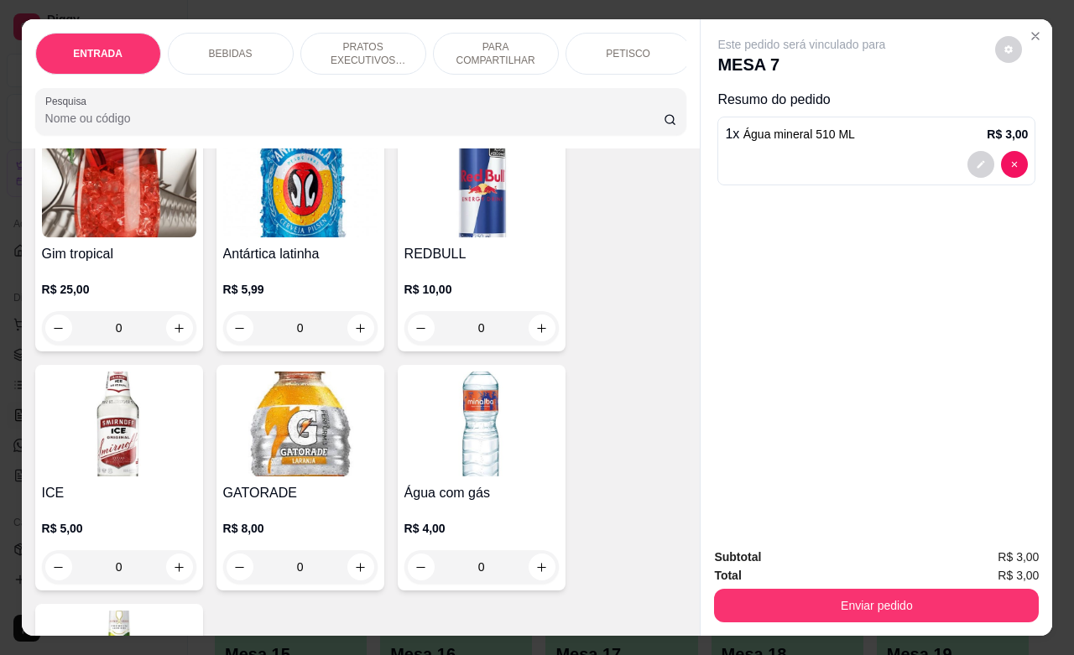
scroll to position [1783, 0]
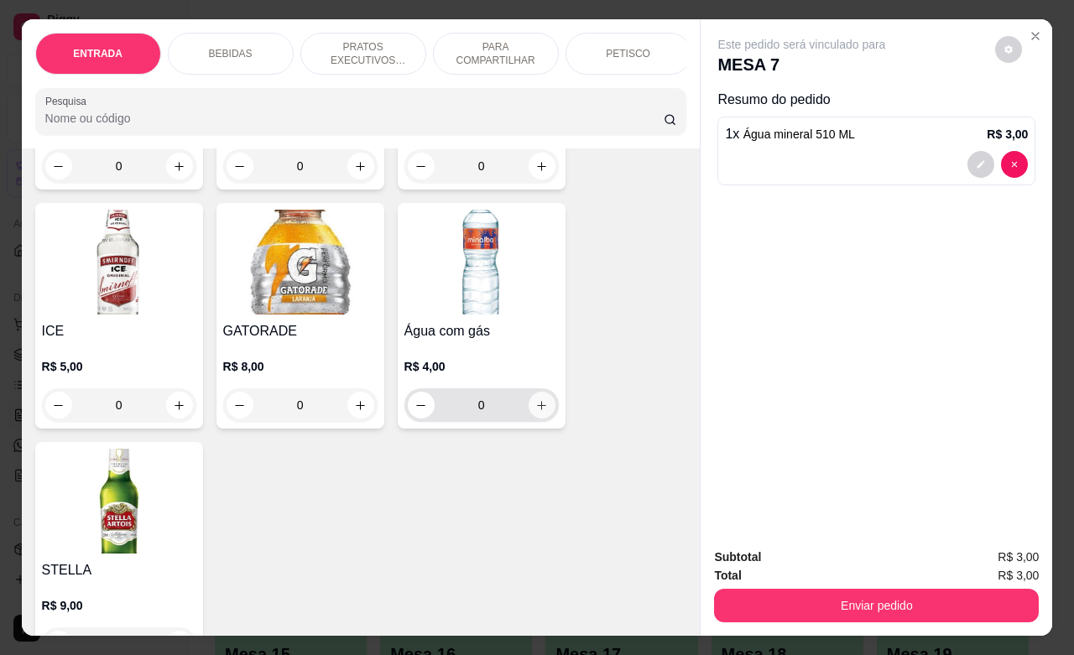
click at [529, 419] on button "increase-product-quantity" at bounding box center [541, 405] width 27 height 27
type input "1"
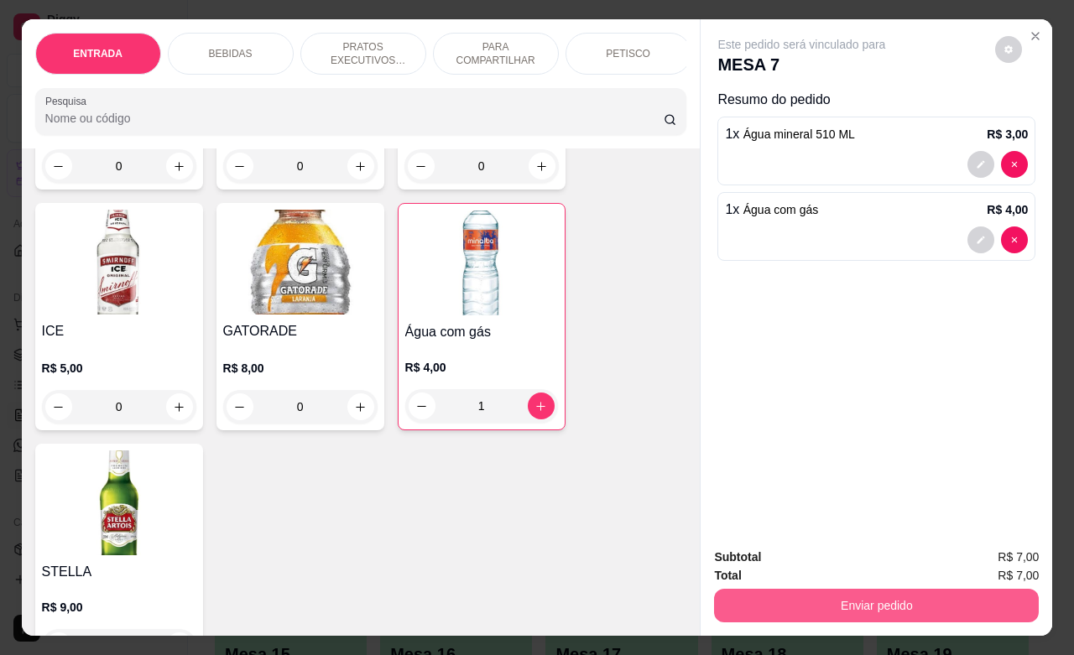
click at [814, 600] on button "Enviar pedido" at bounding box center [876, 606] width 325 height 34
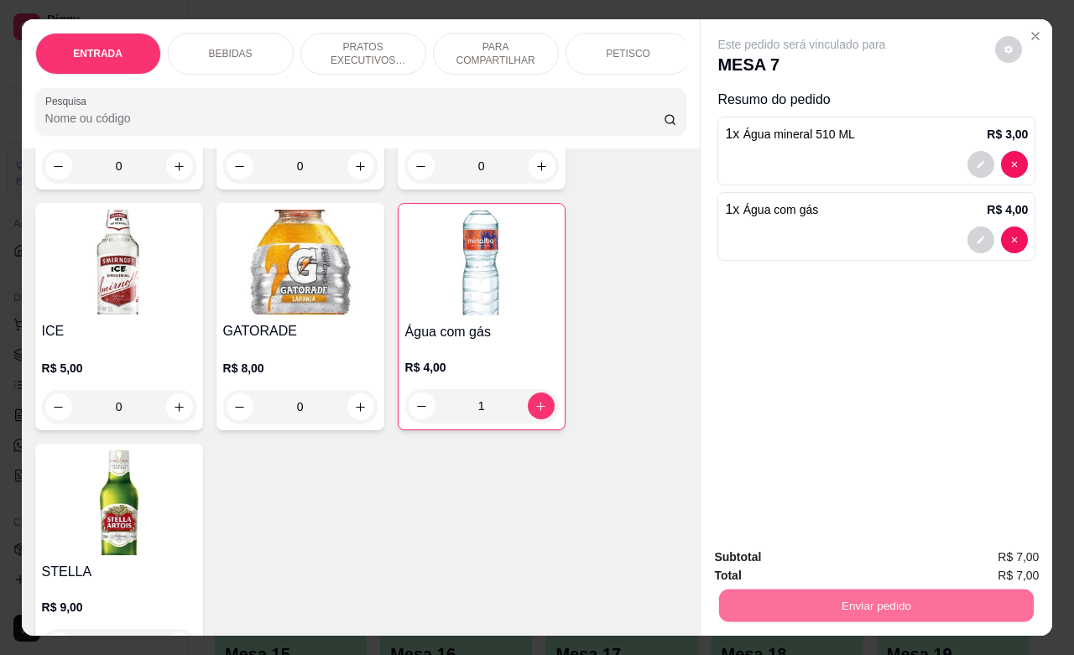
click at [810, 568] on button "Não registrar e enviar pedido" at bounding box center [818, 555] width 174 height 32
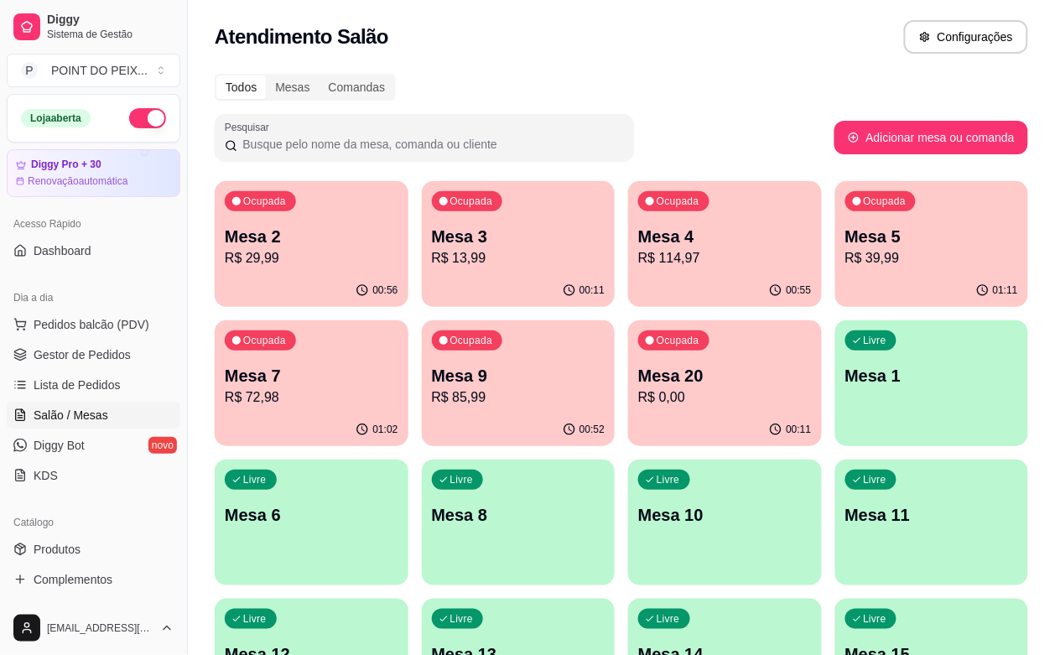
click at [422, 412] on div "Ocupada Mesa 9 R$ 85,99" at bounding box center [519, 366] width 194 height 93
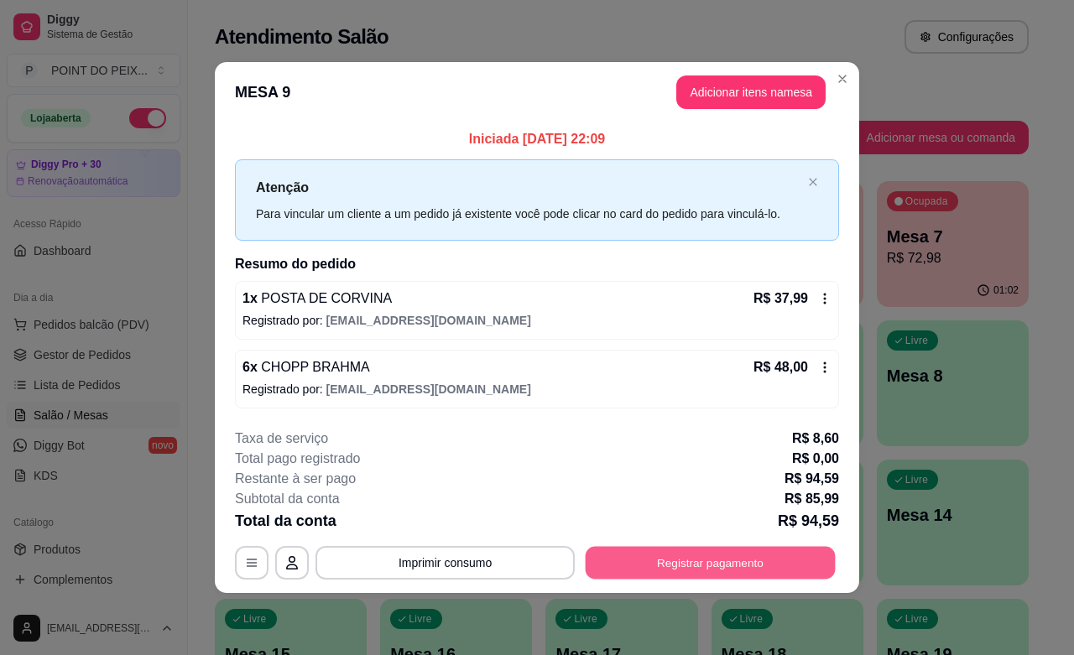
click at [714, 559] on button "Registrar pagamento" at bounding box center [710, 563] width 250 height 33
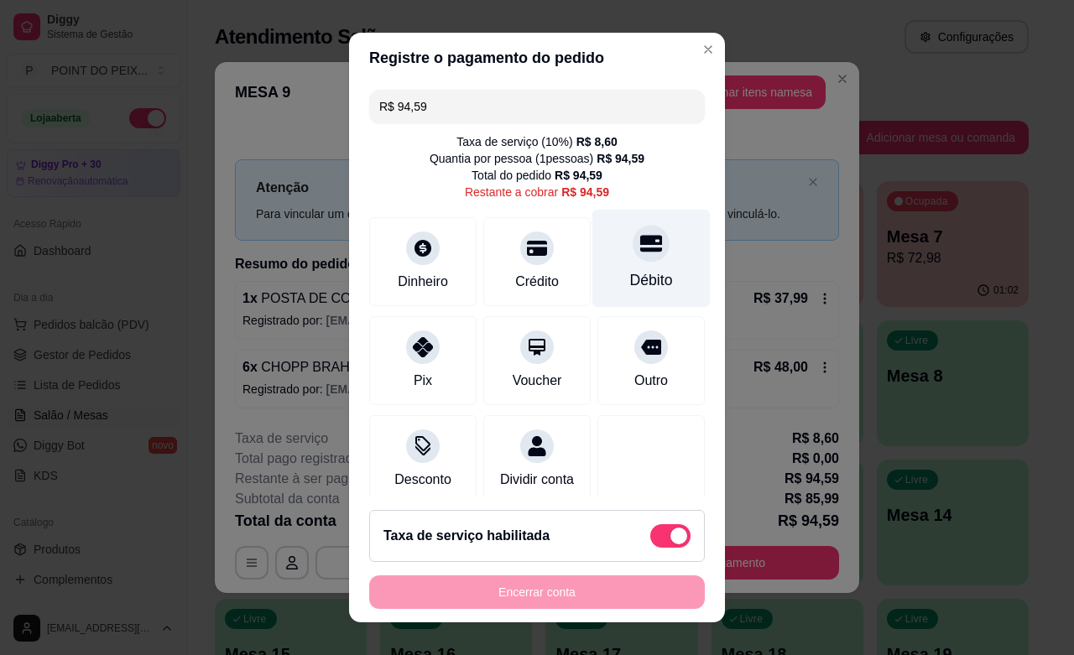
click at [630, 289] on div "Débito" at bounding box center [651, 280] width 43 height 22
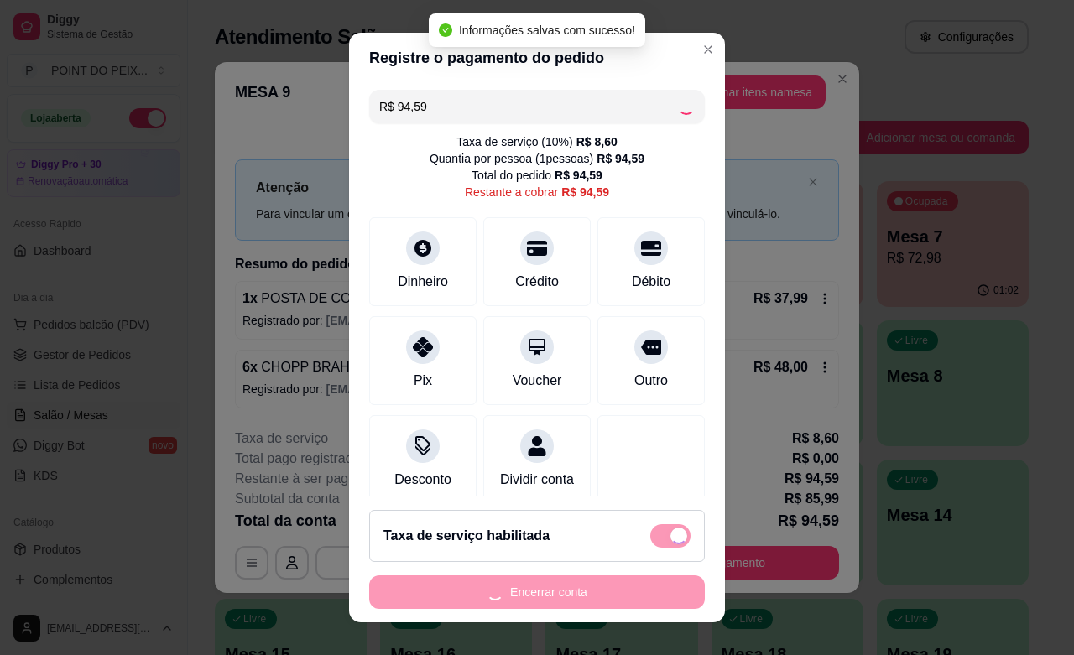
type input "R$ 0,00"
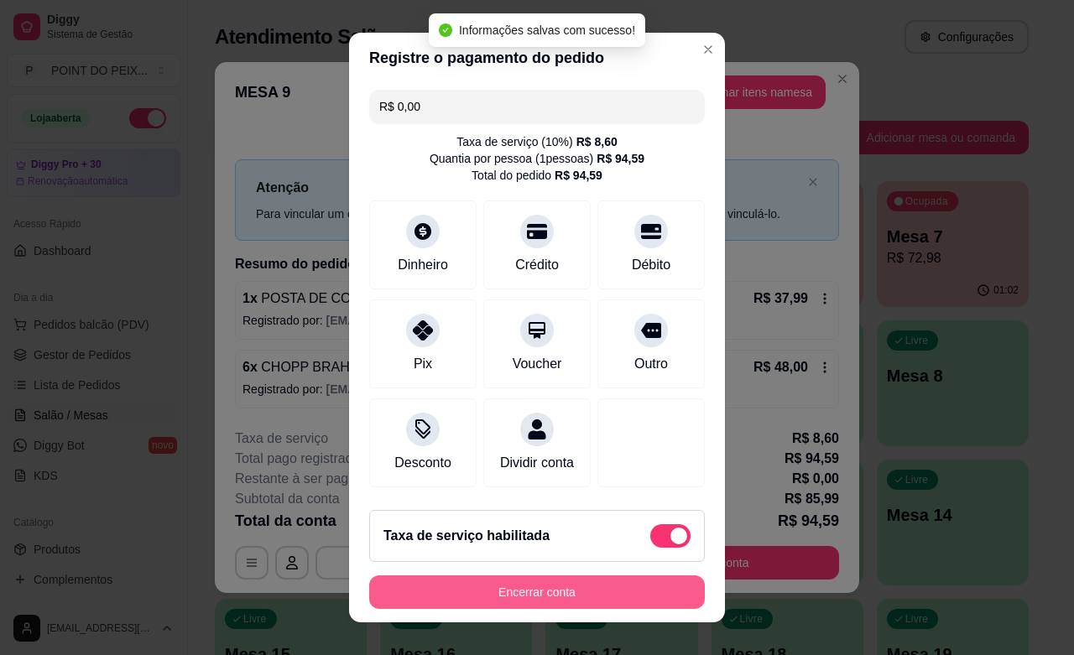
click at [552, 585] on button "Encerrar conta" at bounding box center [537, 592] width 336 height 34
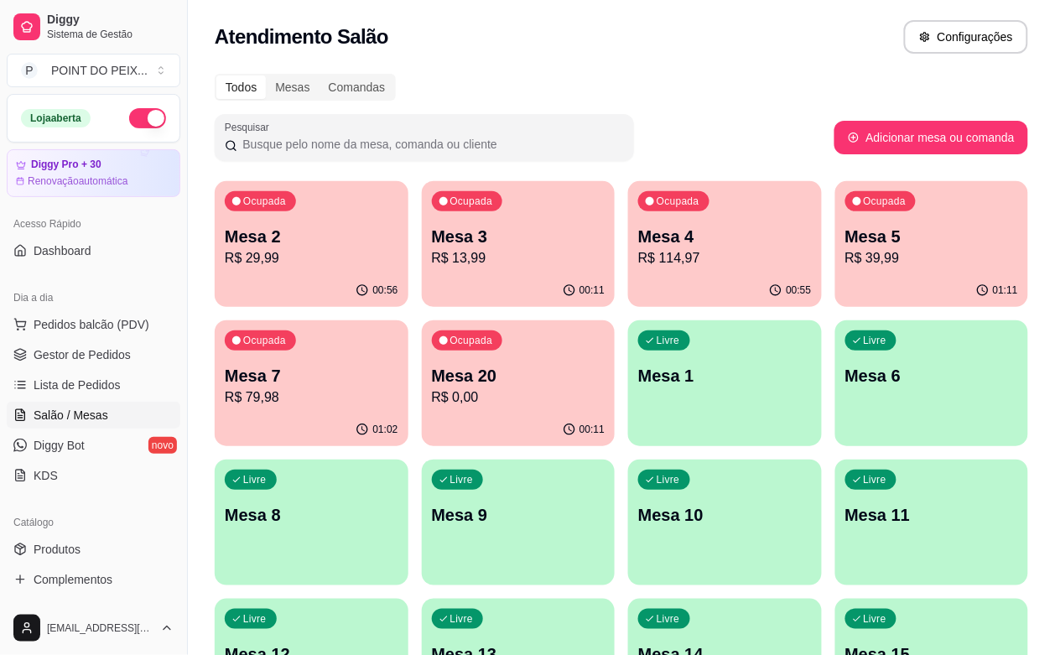
click at [129, 111] on button "button" at bounding box center [147, 118] width 37 height 20
click at [628, 275] on div "00:56" at bounding box center [725, 290] width 194 height 33
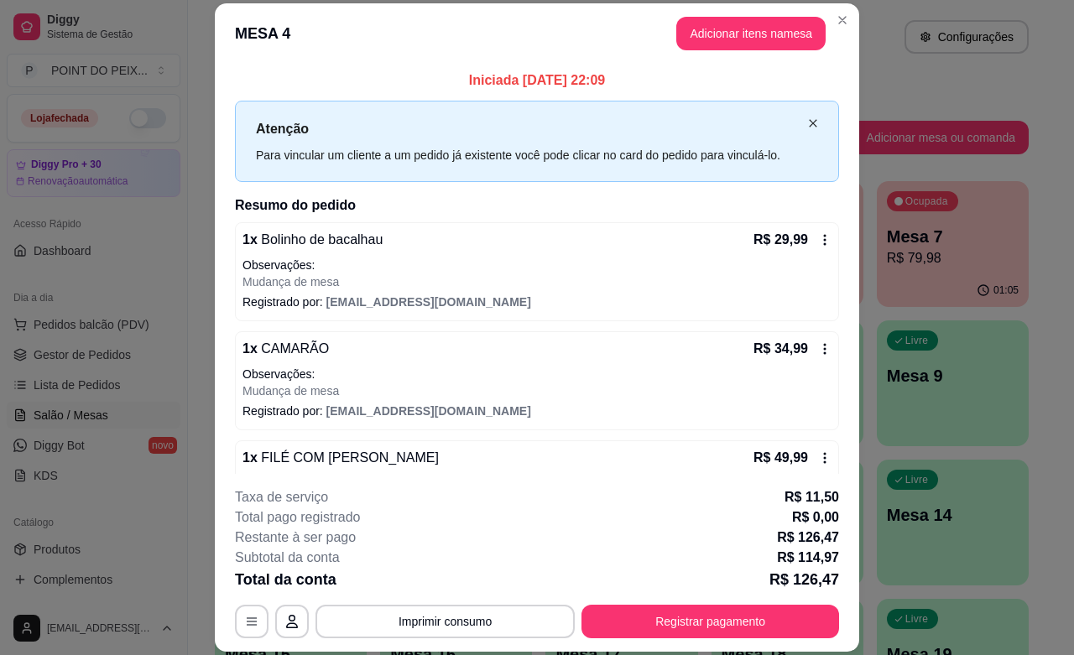
click at [809, 124] on icon "close" at bounding box center [813, 123] width 8 height 8
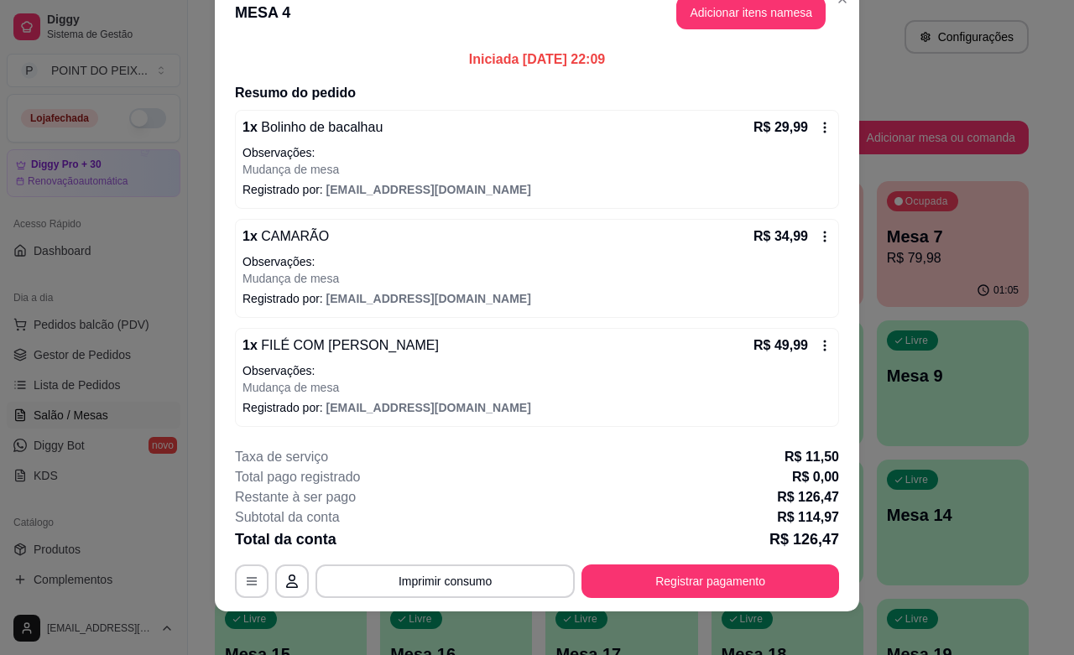
scroll to position [40, 0]
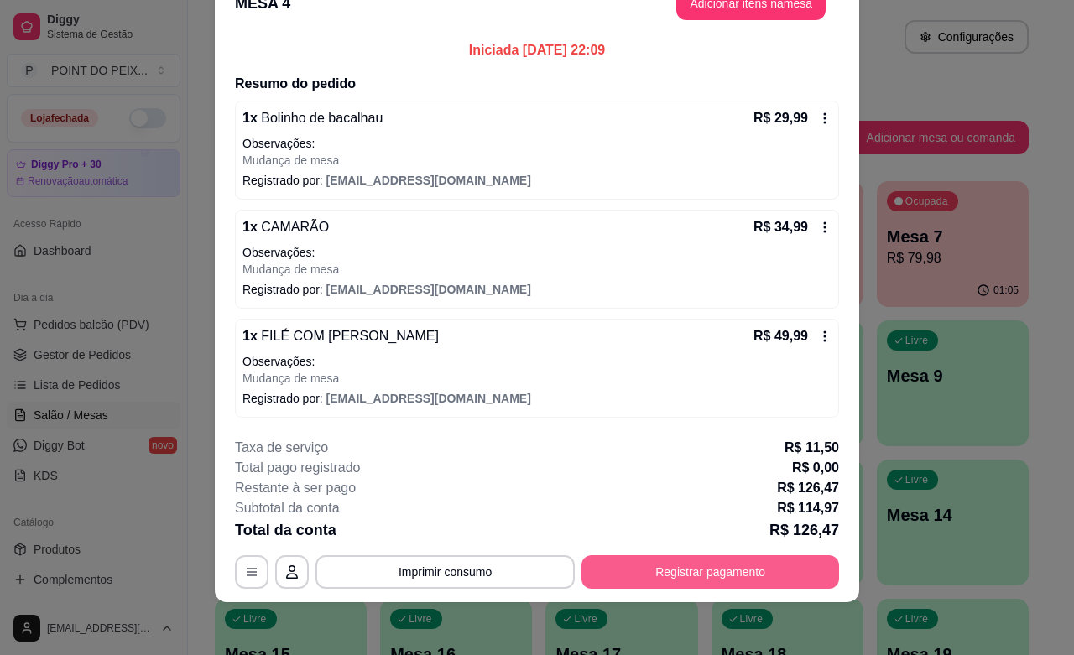
click at [643, 569] on button "Registrar pagamento" at bounding box center [710, 572] width 258 height 34
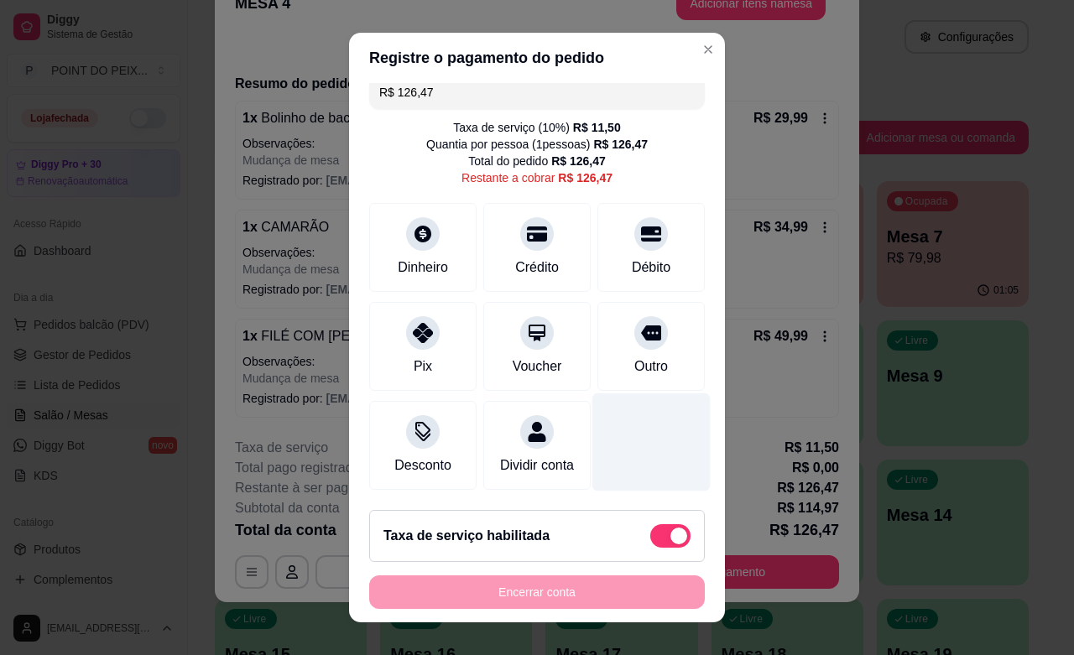
scroll to position [35, 0]
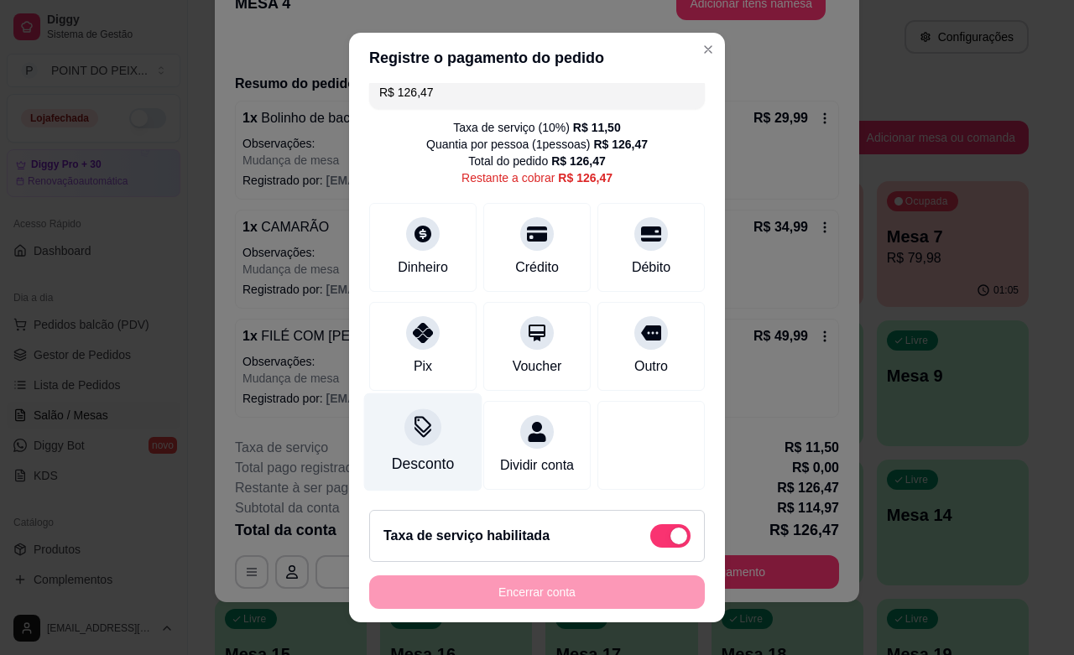
click at [404, 417] on div at bounding box center [422, 426] width 37 height 37
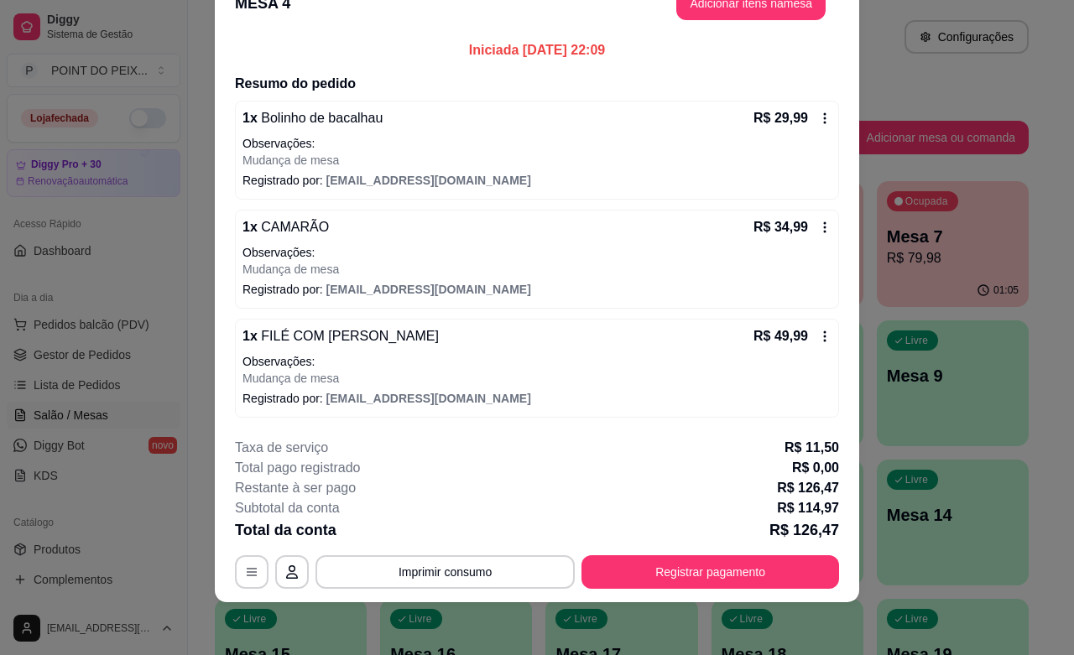
click at [818, 114] on icon at bounding box center [824, 118] width 13 height 13
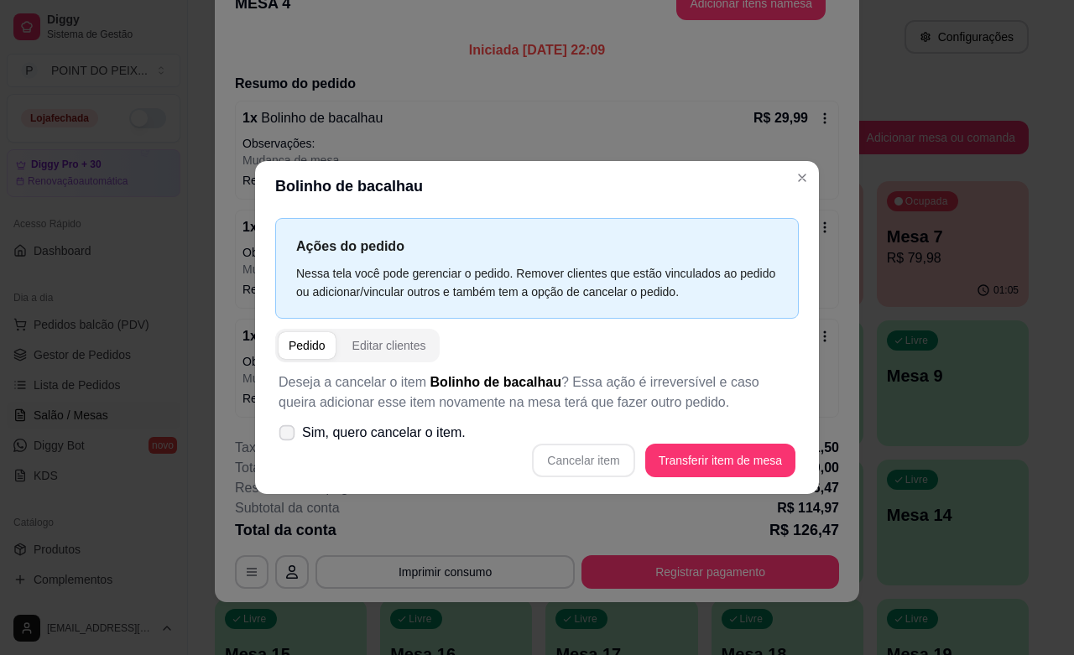
click at [286, 436] on icon at bounding box center [286, 432] width 13 height 9
click at [286, 436] on input "Sim, quero cancelar o item." at bounding box center [283, 440] width 11 height 11
checkbox input "true"
click at [600, 467] on button "Cancelar item" at bounding box center [583, 461] width 102 height 34
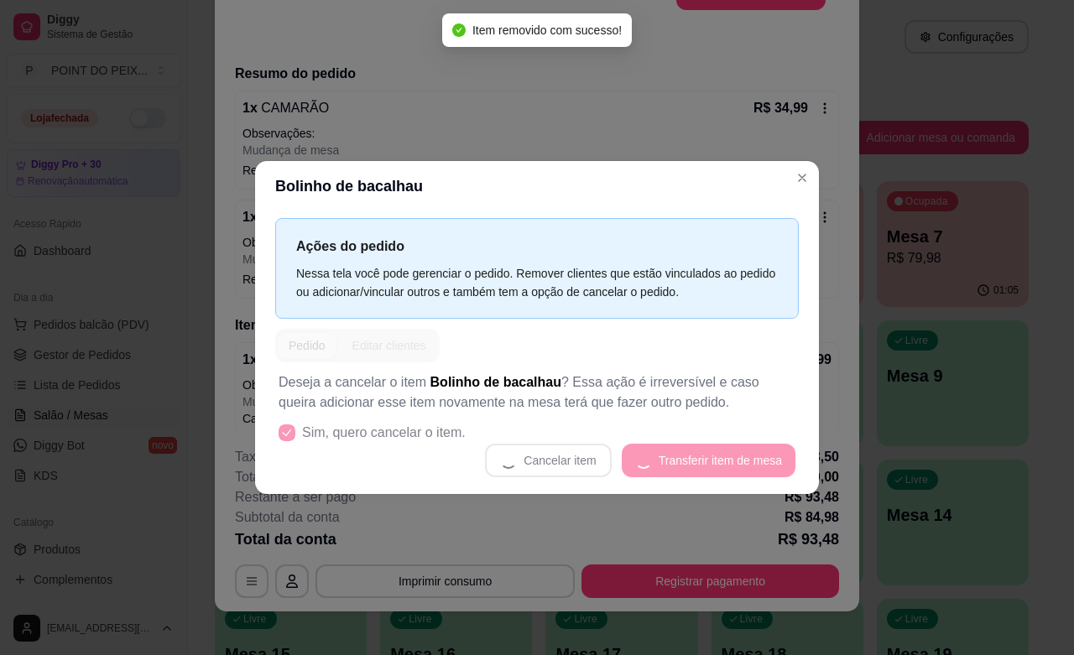
scroll to position [31, 0]
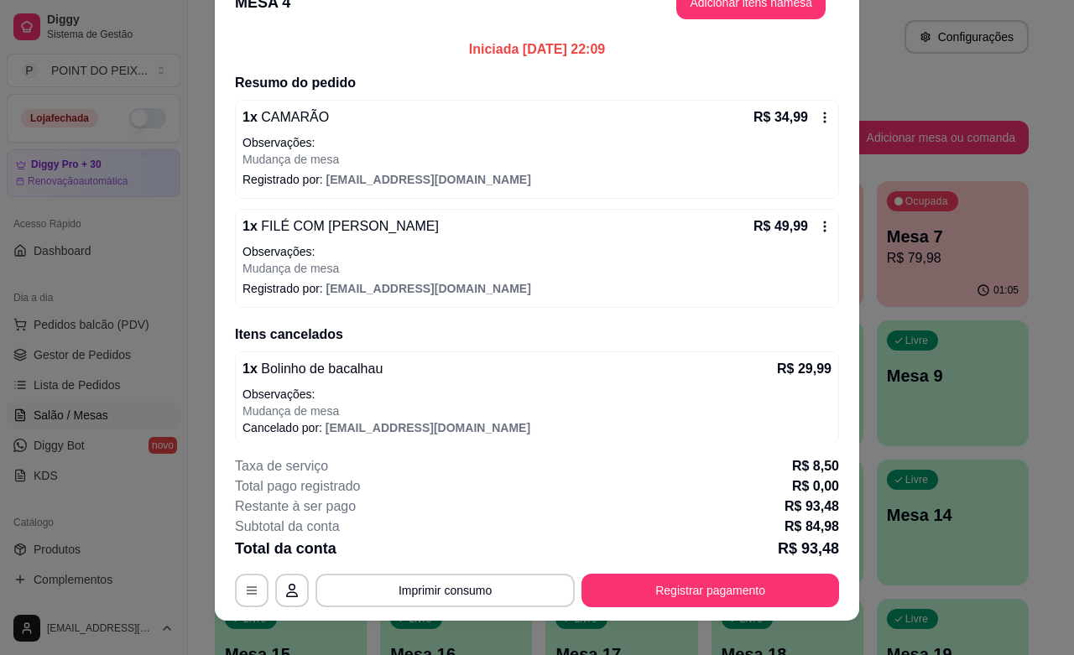
click at [818, 123] on icon at bounding box center [824, 117] width 13 height 13
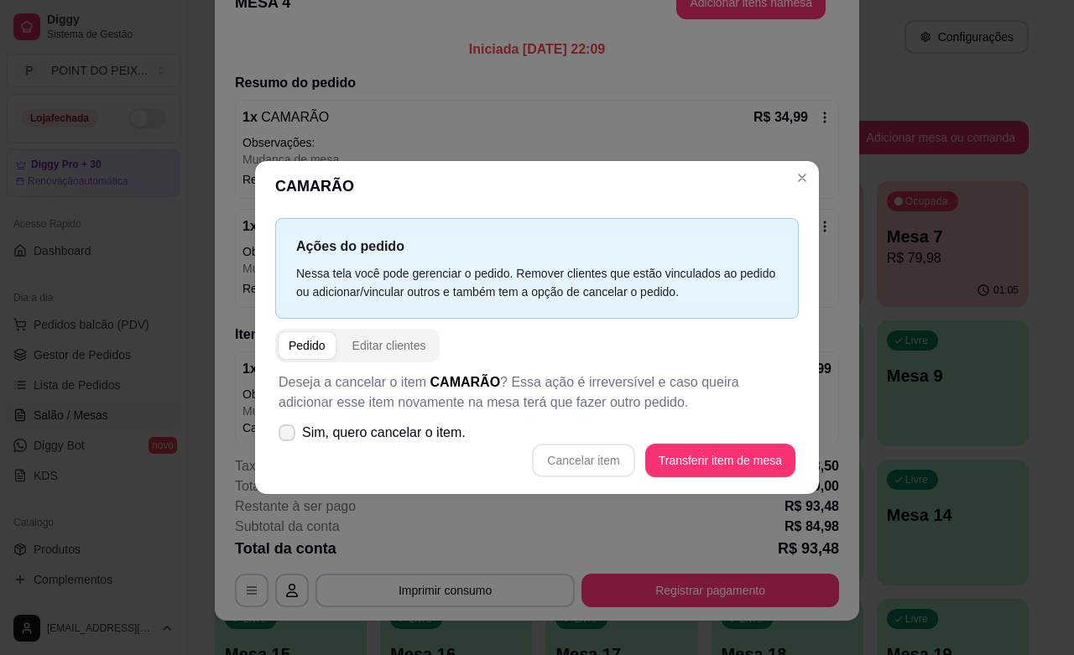
click at [285, 430] on icon at bounding box center [286, 433] width 13 height 10
click at [285, 435] on input "Sim, quero cancelar o item." at bounding box center [283, 440] width 11 height 11
checkbox input "true"
click at [568, 460] on button "Cancelar item" at bounding box center [583, 461] width 102 height 34
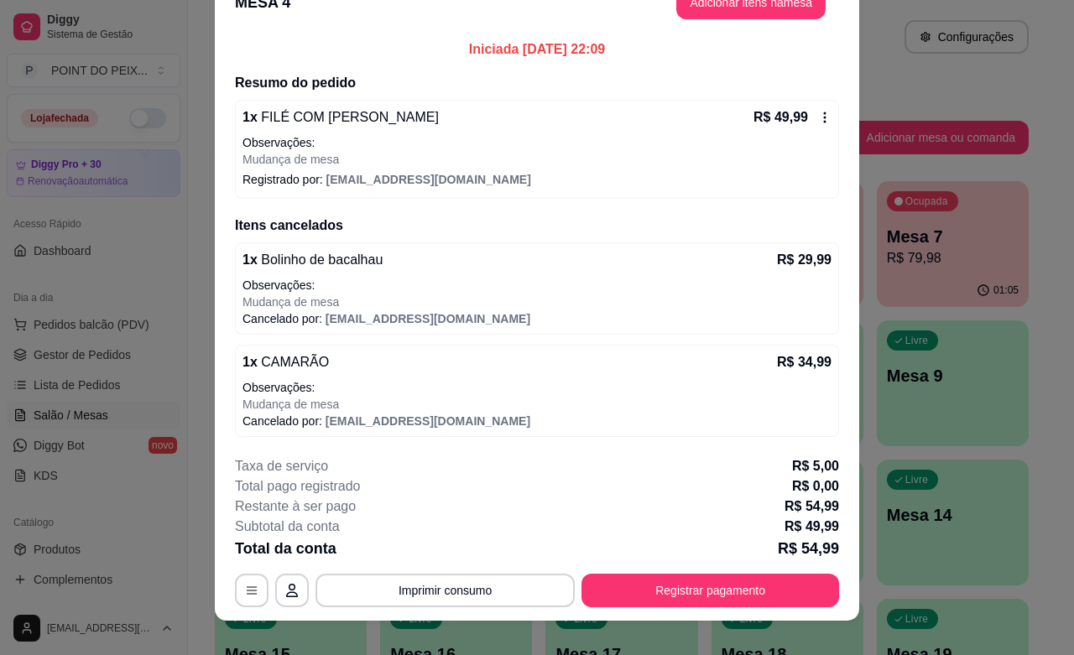
click at [824, 120] on icon at bounding box center [825, 117] width 3 height 11
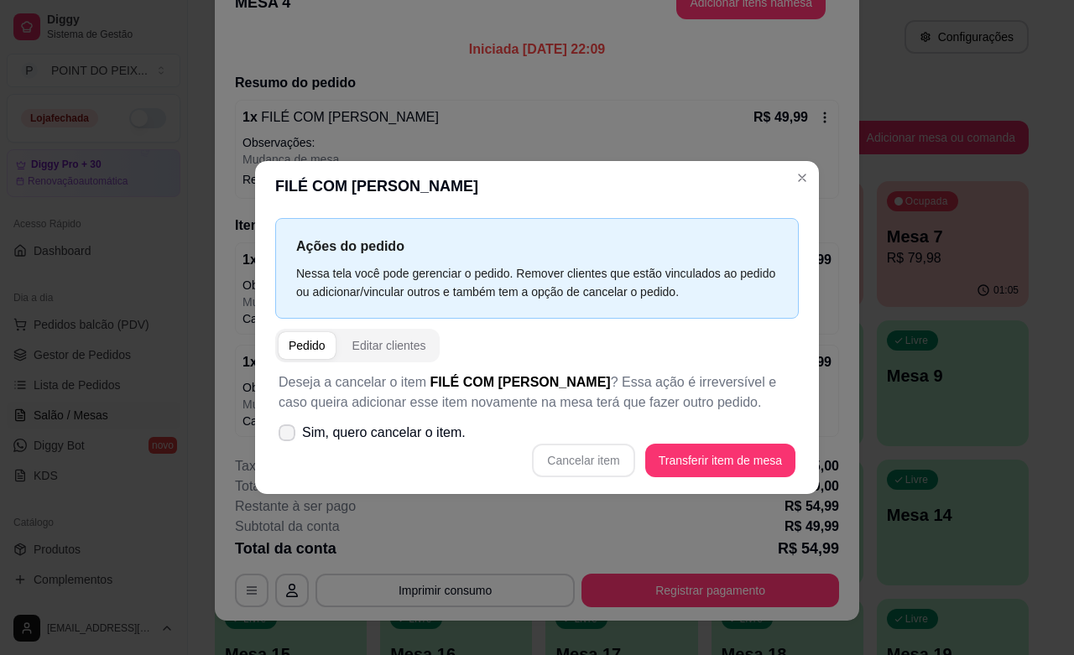
click at [280, 432] on icon at bounding box center [286, 433] width 13 height 10
click at [279, 435] on input "Sim, quero cancelar o item." at bounding box center [283, 440] width 11 height 11
checkbox input "true"
click at [585, 460] on button "Cancelar item" at bounding box center [583, 461] width 102 height 34
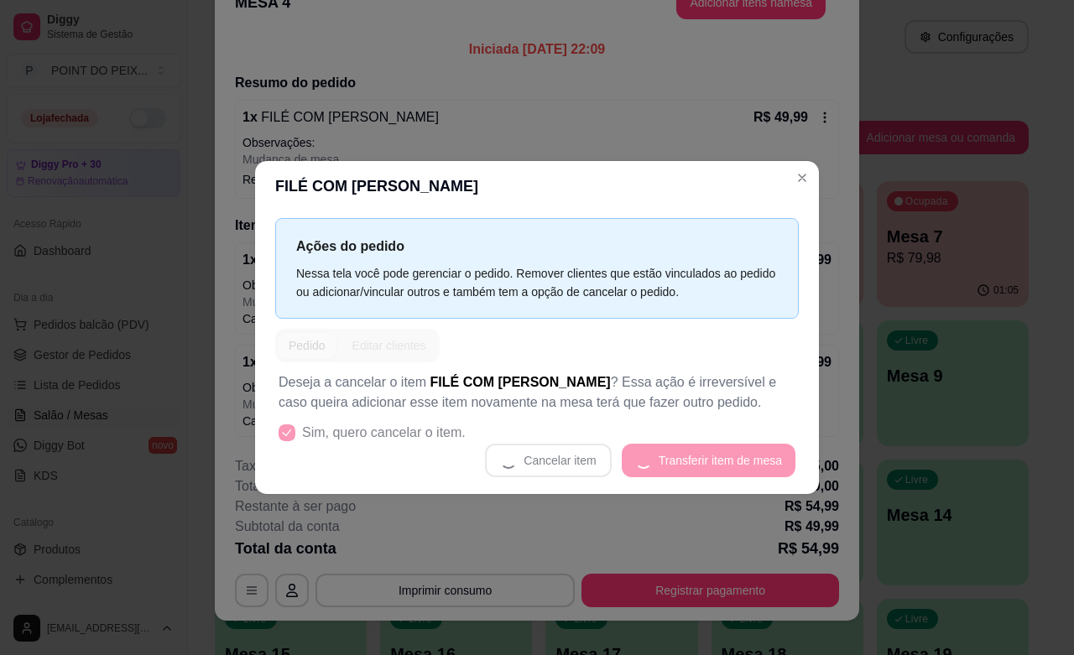
scroll to position [3, 0]
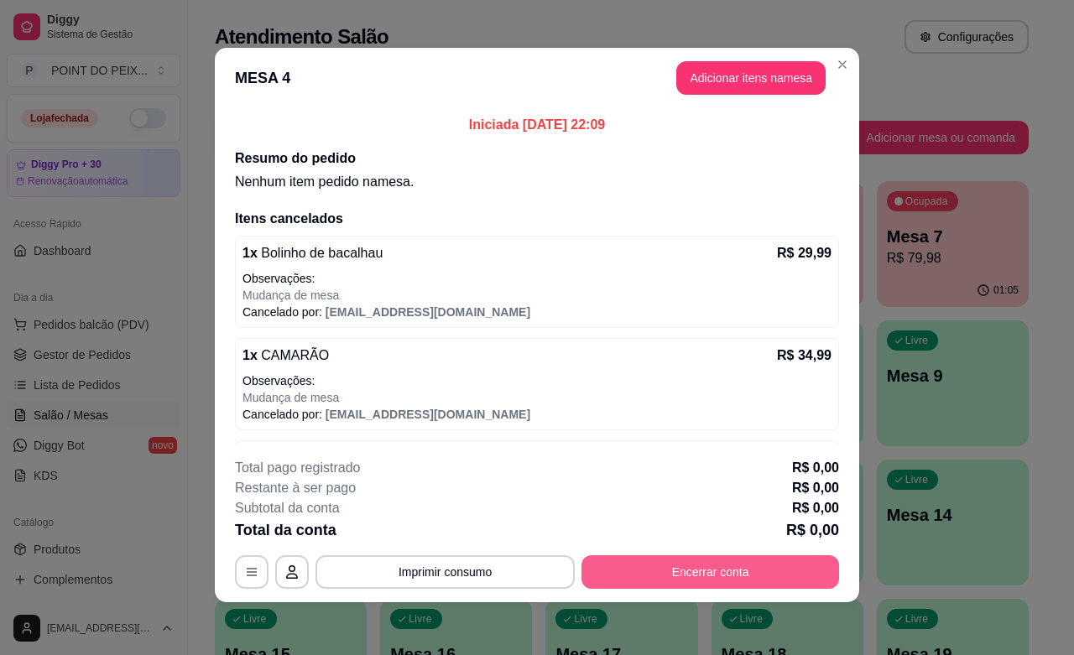
click at [654, 573] on button "Encerrar conta" at bounding box center [710, 572] width 258 height 34
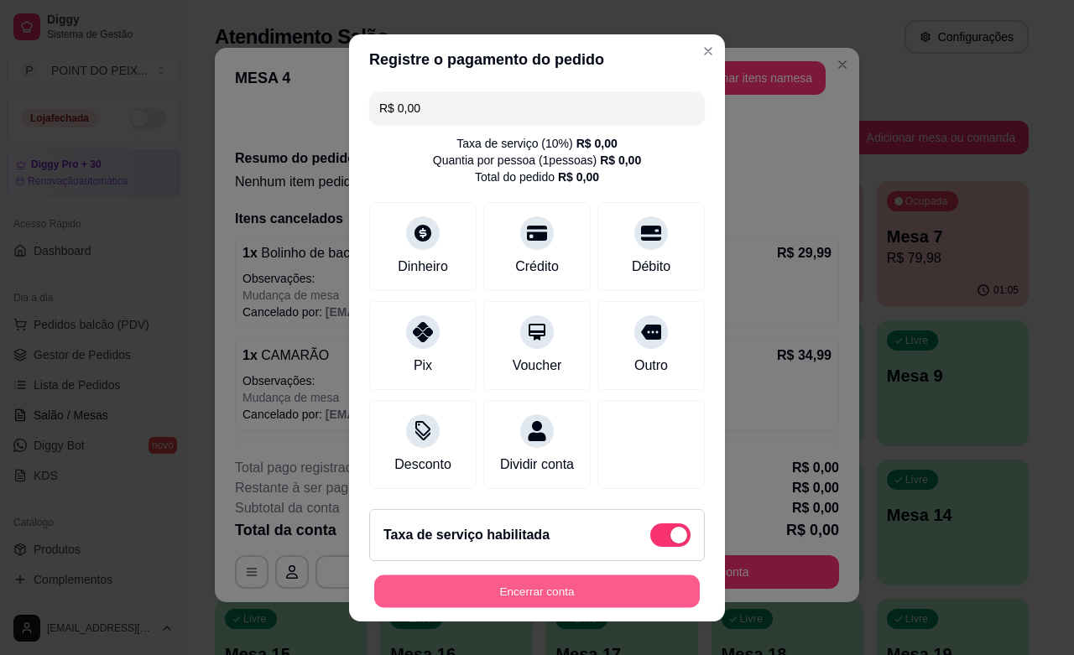
click at [535, 593] on button "Encerrar conta" at bounding box center [536, 591] width 325 height 33
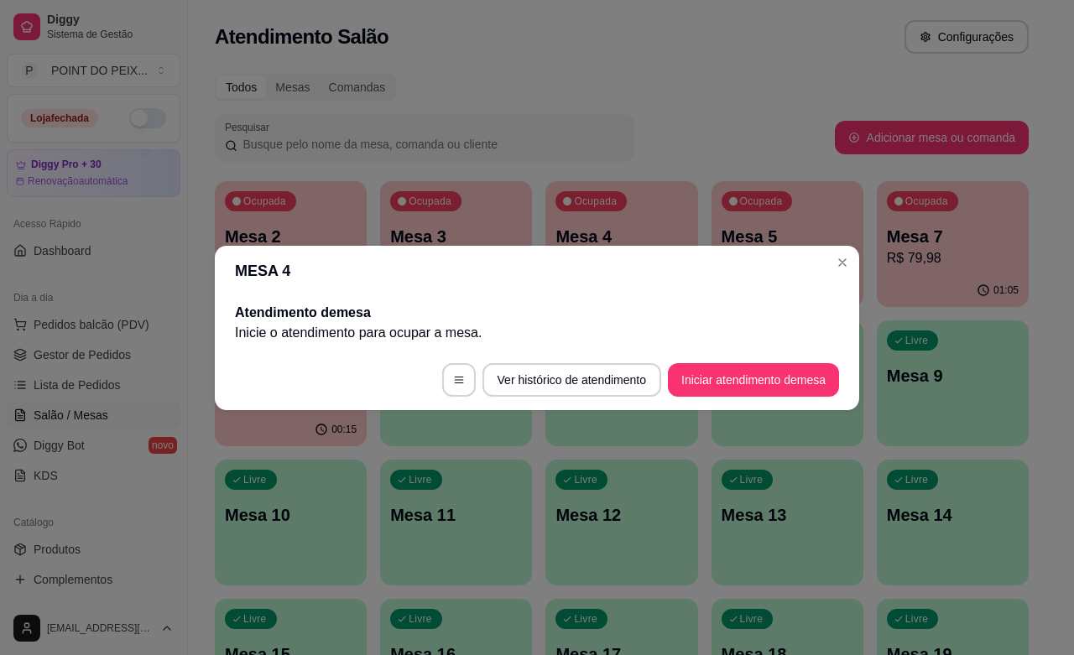
scroll to position [0, 0]
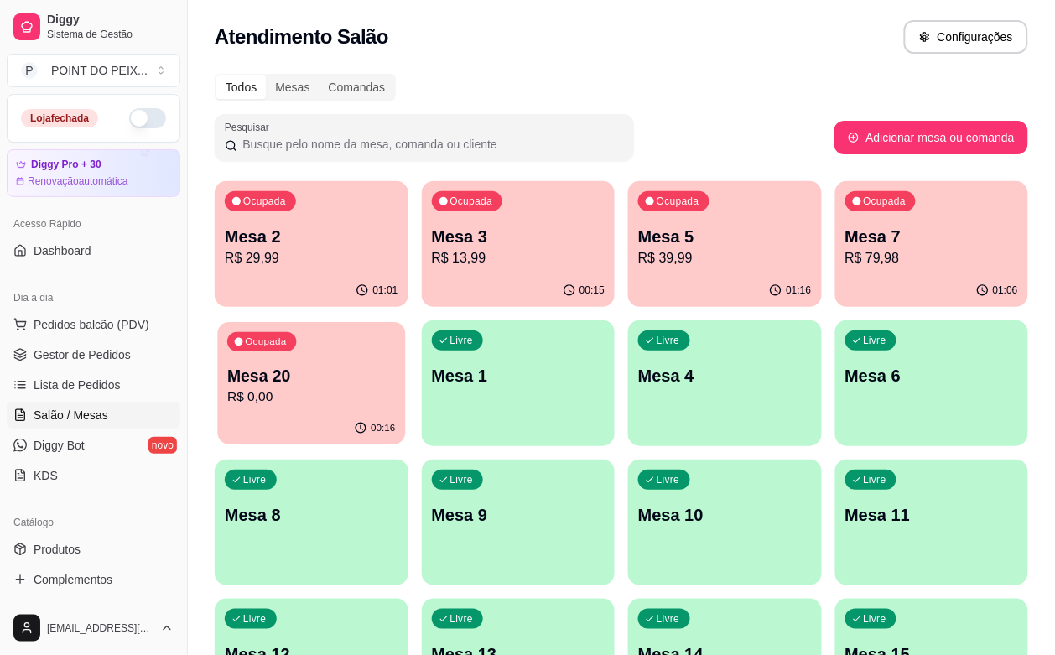
click at [395, 388] on p "R$ 0,00" at bounding box center [311, 397] width 168 height 19
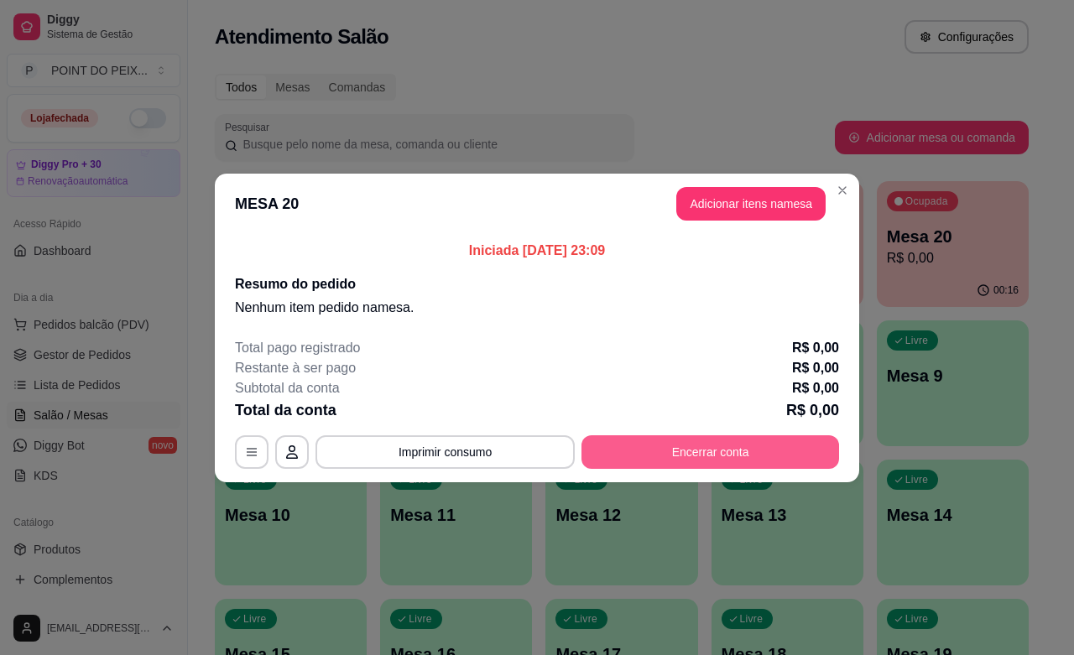
click at [715, 450] on button "Encerrar conta" at bounding box center [710, 452] width 258 height 34
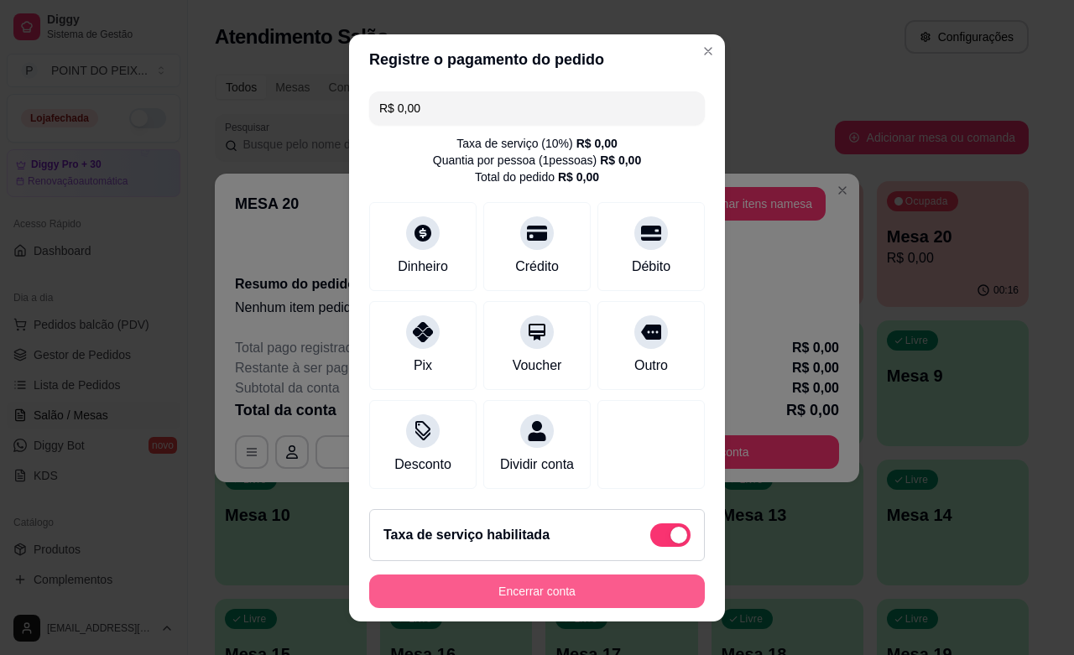
click at [585, 601] on button "Encerrar conta" at bounding box center [537, 592] width 336 height 34
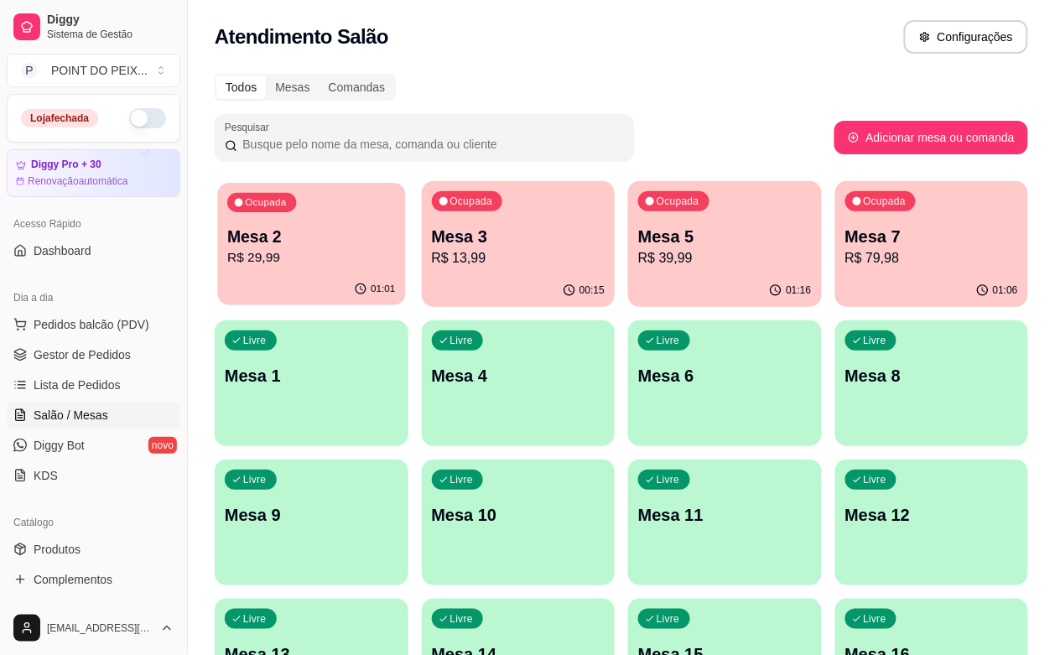
click at [295, 258] on p "R$ 29,99" at bounding box center [311, 257] width 168 height 19
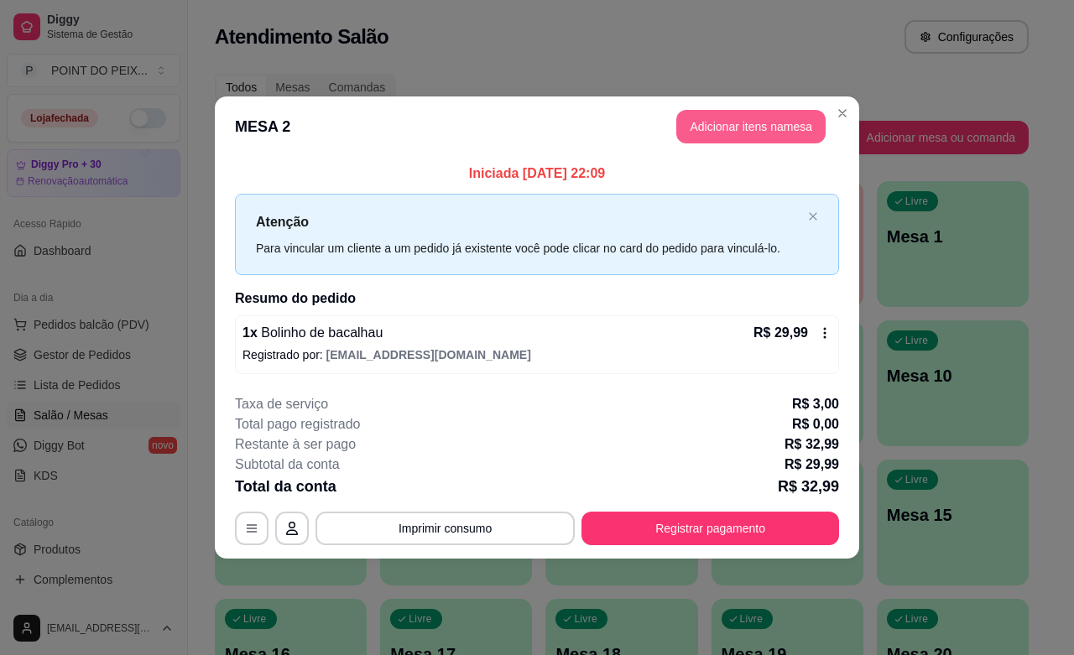
click at [743, 124] on button "Adicionar itens na mesa" at bounding box center [750, 127] width 149 height 34
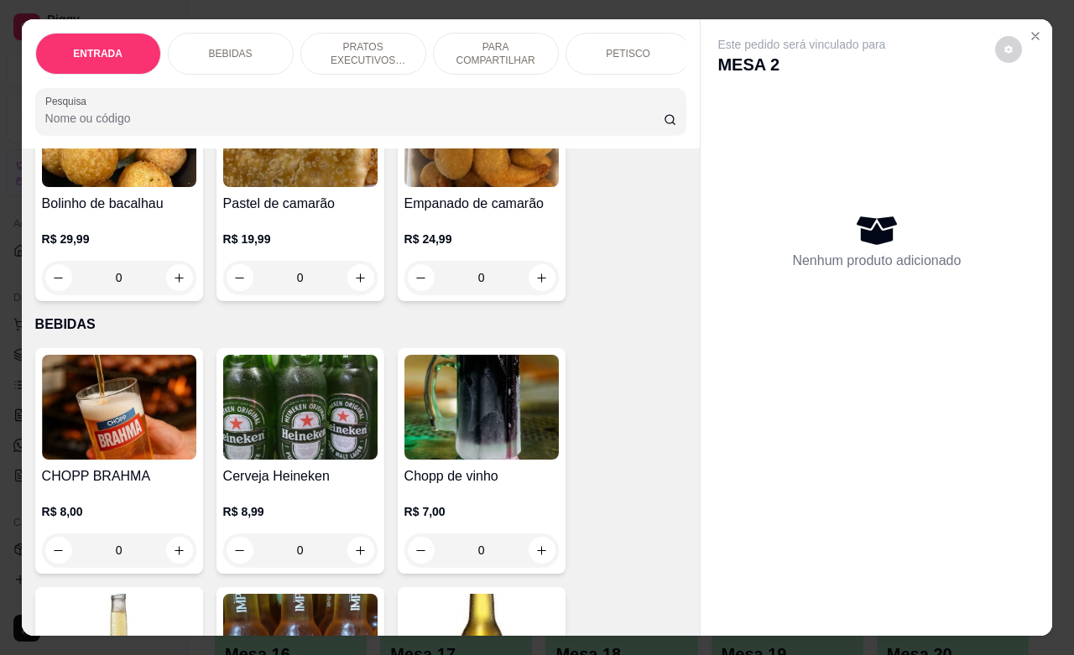
scroll to position [210, 0]
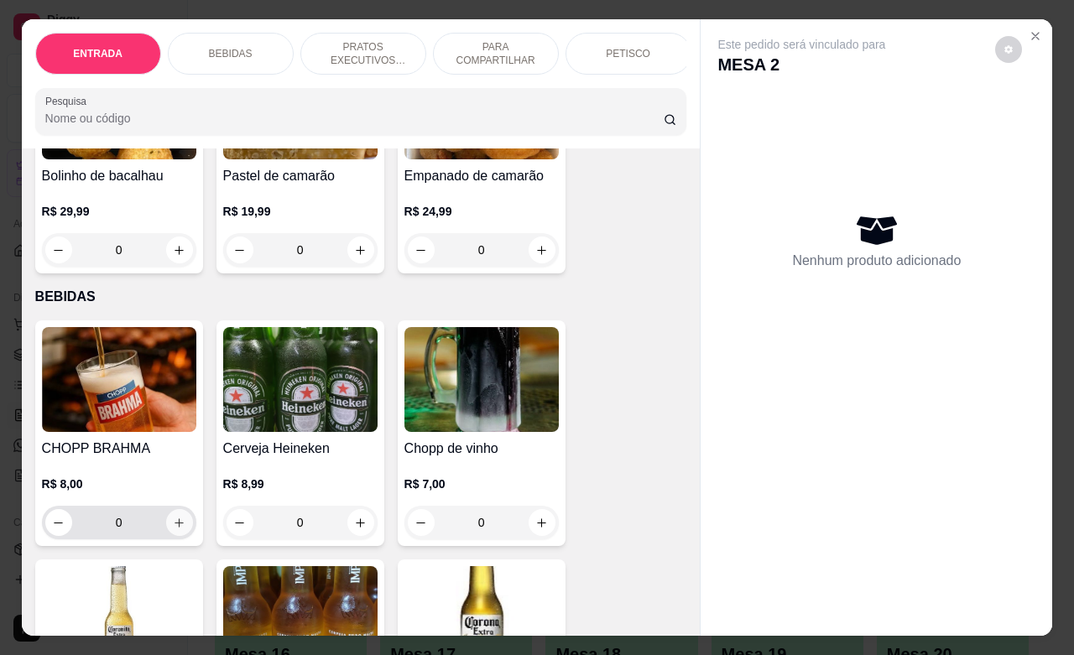
click at [173, 529] on icon "increase-product-quantity" at bounding box center [179, 523] width 13 height 13
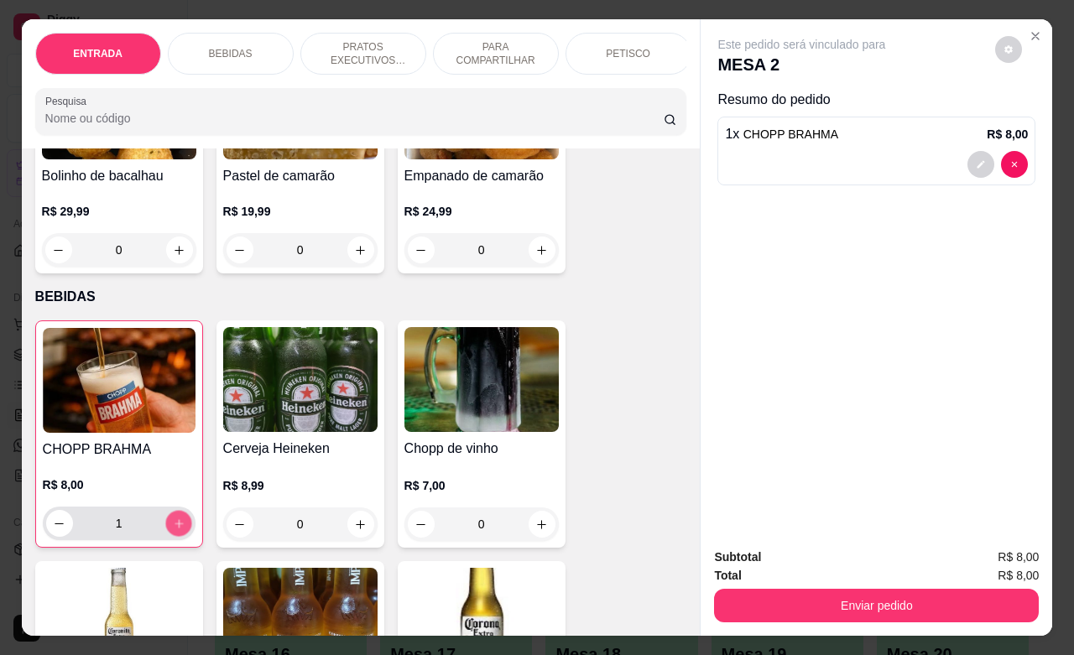
click at [173, 530] on icon "increase-product-quantity" at bounding box center [178, 524] width 13 height 13
type input "4"
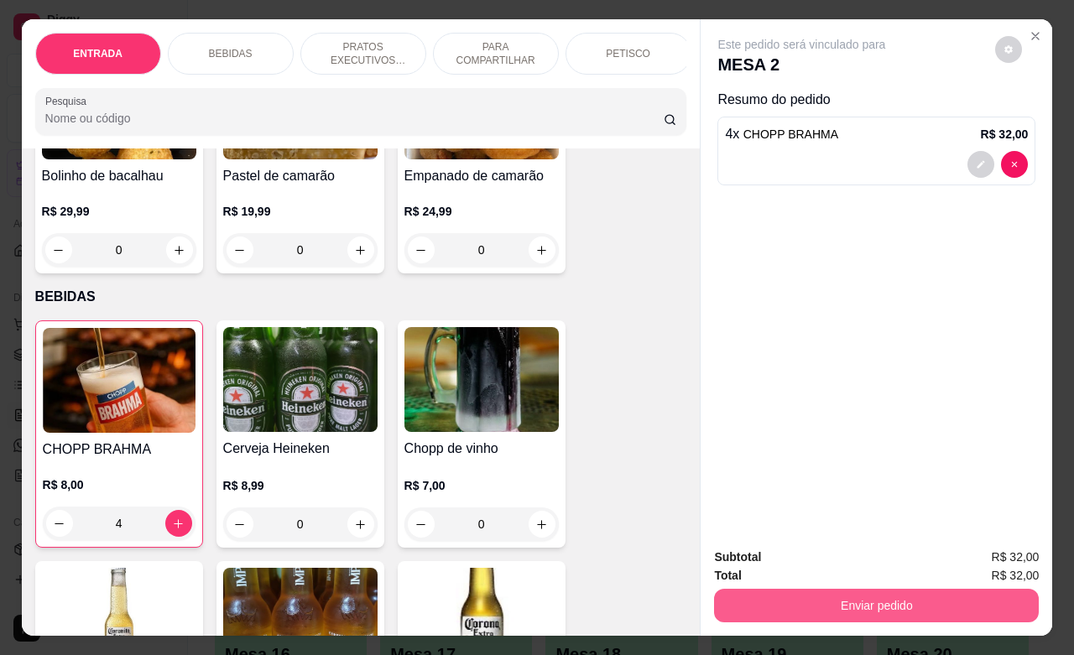
click at [874, 594] on button "Enviar pedido" at bounding box center [876, 606] width 325 height 34
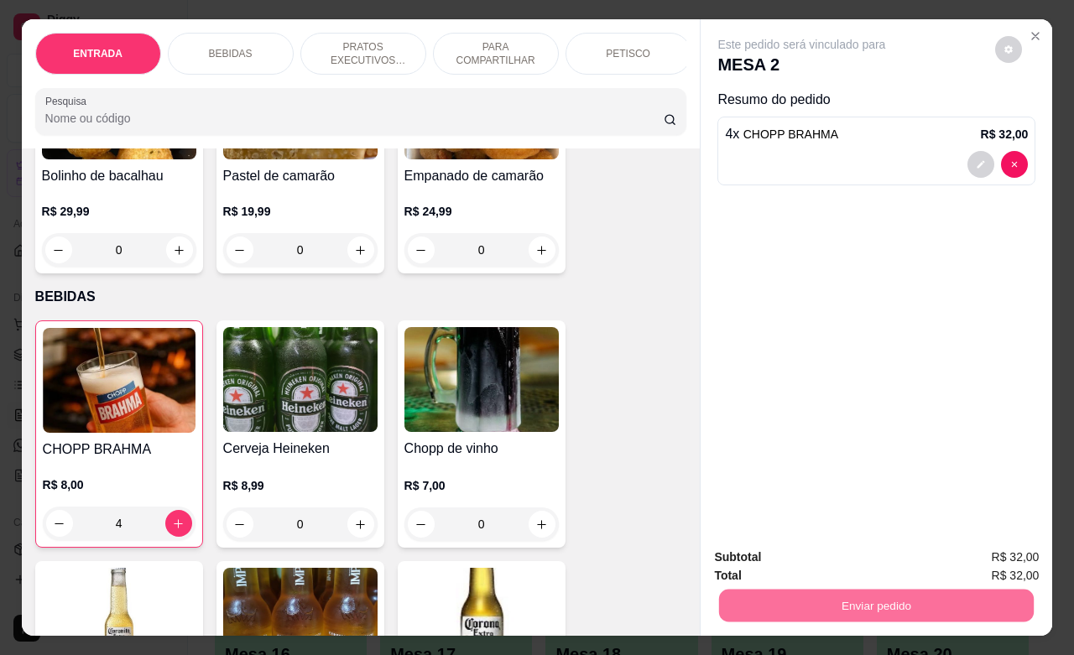
click at [848, 559] on button "Não registrar e enviar pedido" at bounding box center [818, 554] width 169 height 31
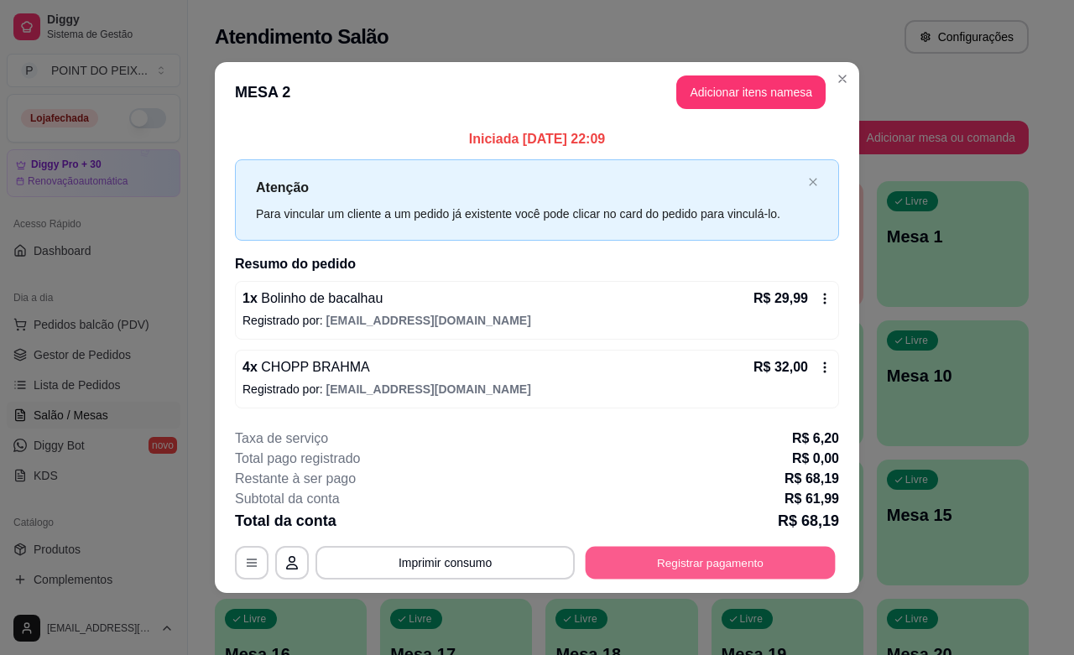
click at [722, 558] on button "Registrar pagamento" at bounding box center [710, 563] width 250 height 33
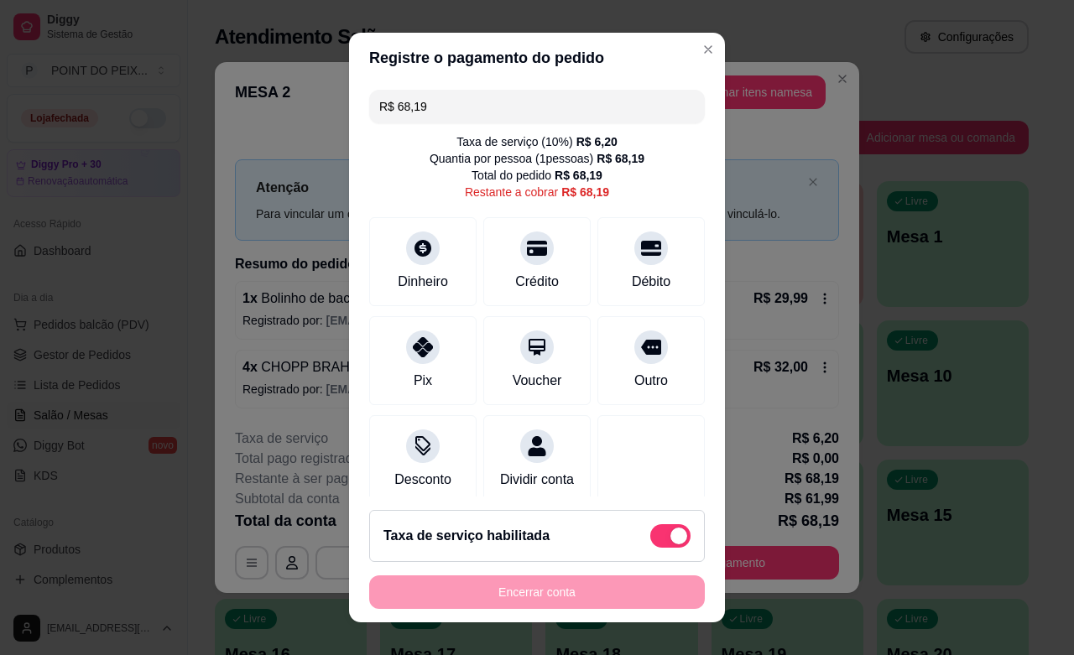
click at [670, 533] on span at bounding box center [678, 536] width 17 height 17
click at [649, 539] on input "checkbox" at bounding box center [654, 544] width 11 height 11
checkbox input "true"
type input "R$ 61,99"
checkbox input "false"
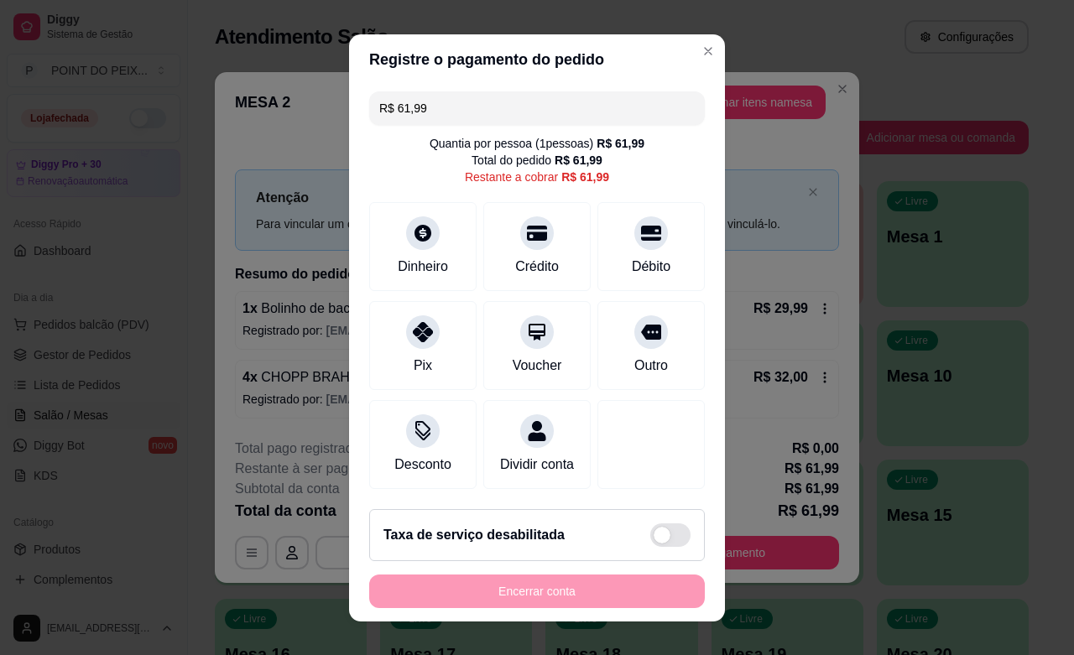
drag, startPoint x: 412, startPoint y: 103, endPoint x: 358, endPoint y: 110, distance: 54.1
click at [358, 110] on div "R$ 61,99 Quantia por pessoa ( 1 pessoas) R$ 61,99 Total do pedido R$ 61,99 Rest…" at bounding box center [537, 290] width 376 height 411
click at [418, 258] on div "Dinheiro" at bounding box center [422, 265] width 55 height 22
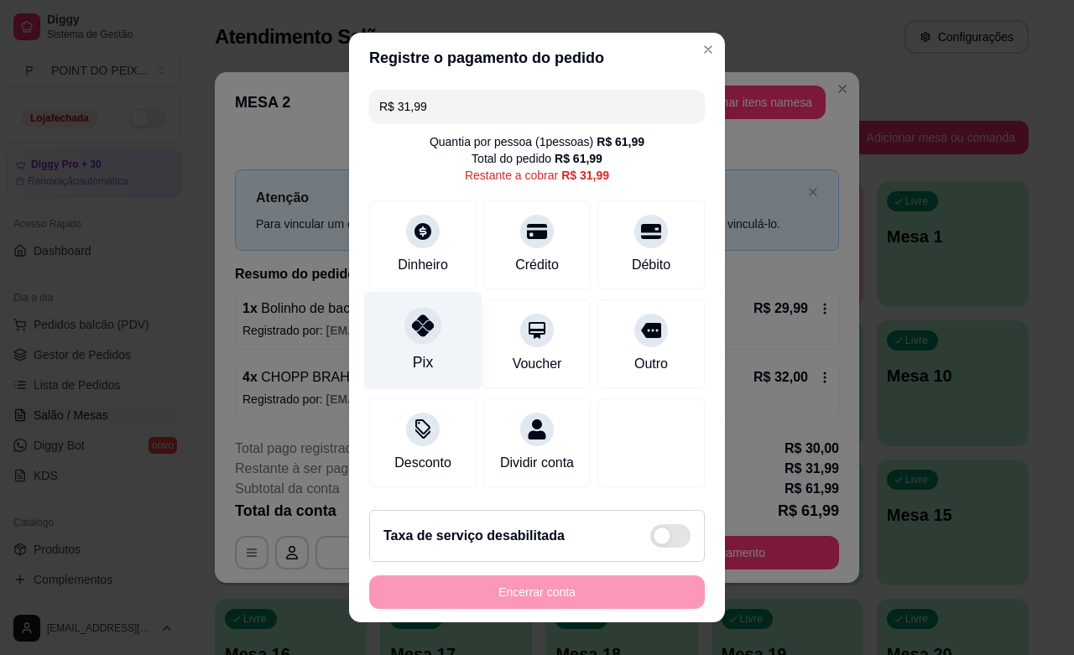
click at [426, 328] on div "Pix" at bounding box center [423, 341] width 118 height 98
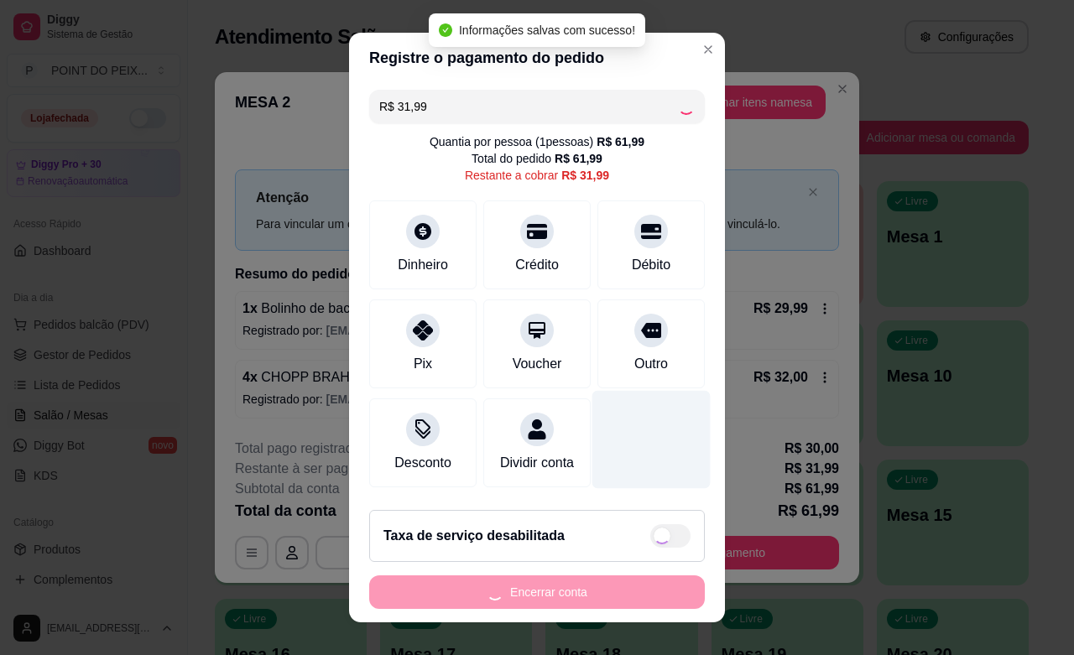
type input "R$ 0,00"
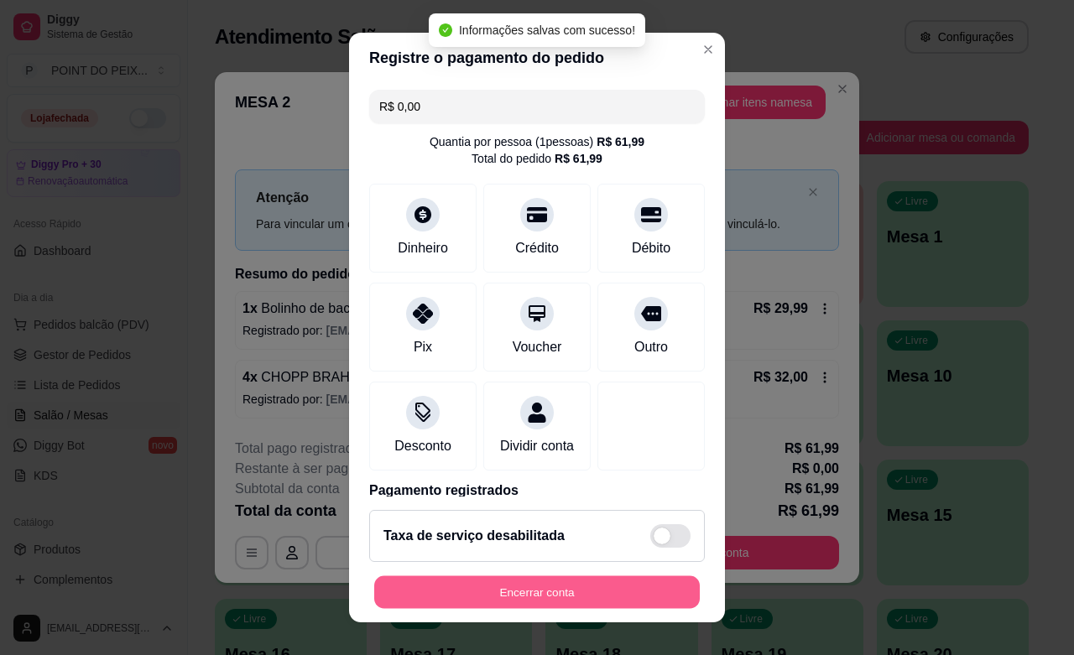
click at [606, 584] on button "Encerrar conta" at bounding box center [536, 592] width 325 height 33
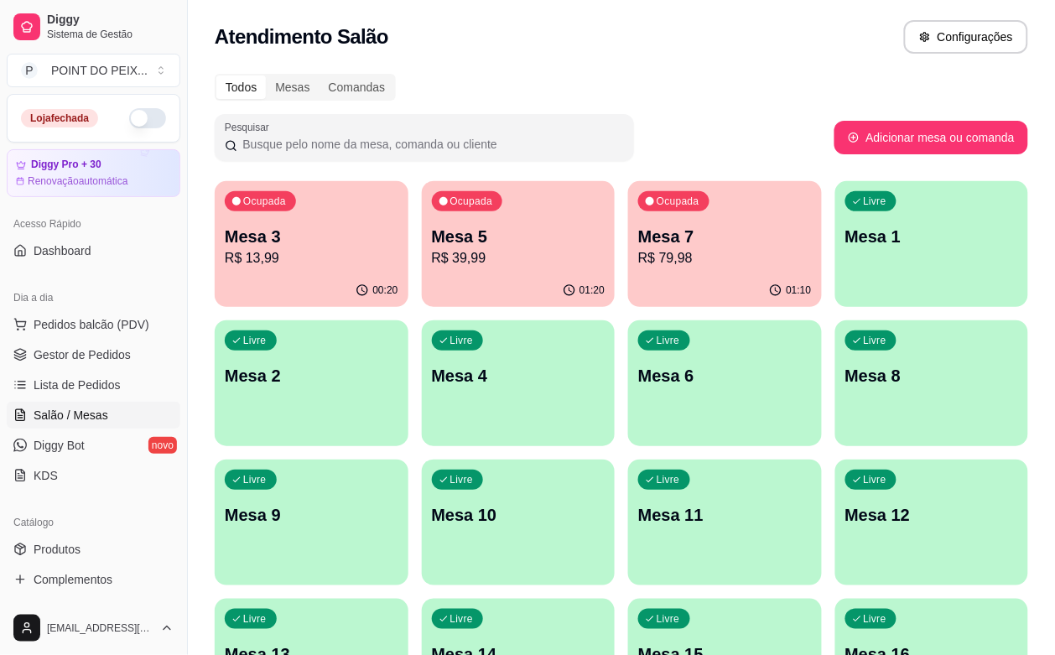
click at [638, 232] on p "Mesa 7" at bounding box center [725, 236] width 174 height 23
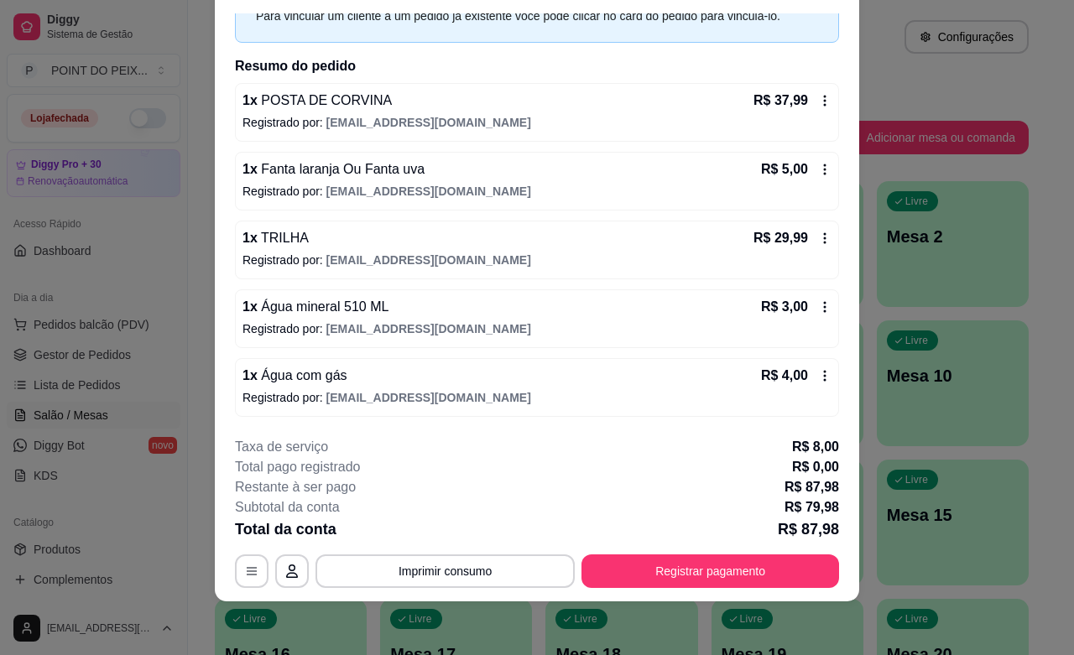
scroll to position [0, 0]
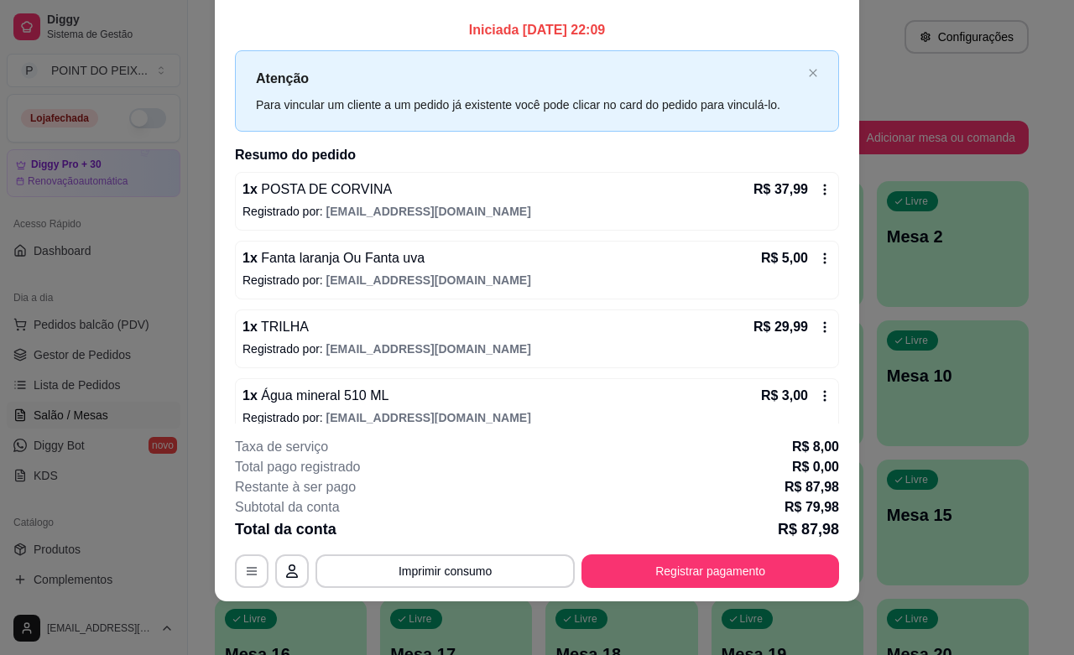
click at [818, 397] on icon at bounding box center [824, 395] width 13 height 13
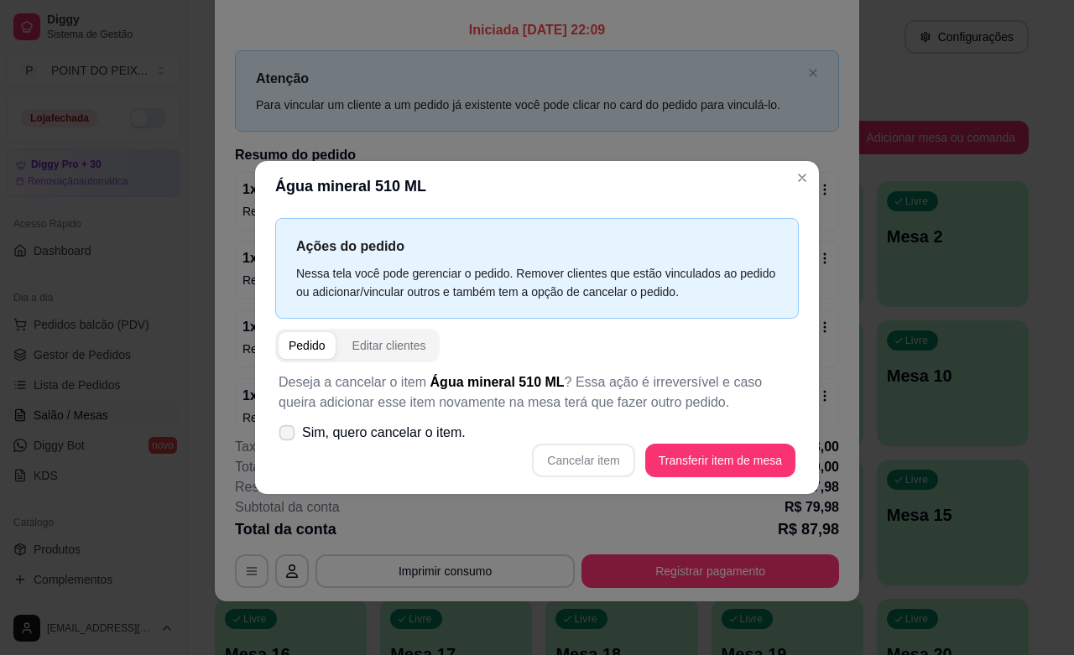
click at [288, 434] on icon at bounding box center [286, 432] width 13 height 9
click at [288, 435] on input "Sim, quero cancelar o item." at bounding box center [283, 440] width 11 height 11
checkbox input "true"
click at [579, 461] on button "Cancelar item" at bounding box center [583, 461] width 102 height 34
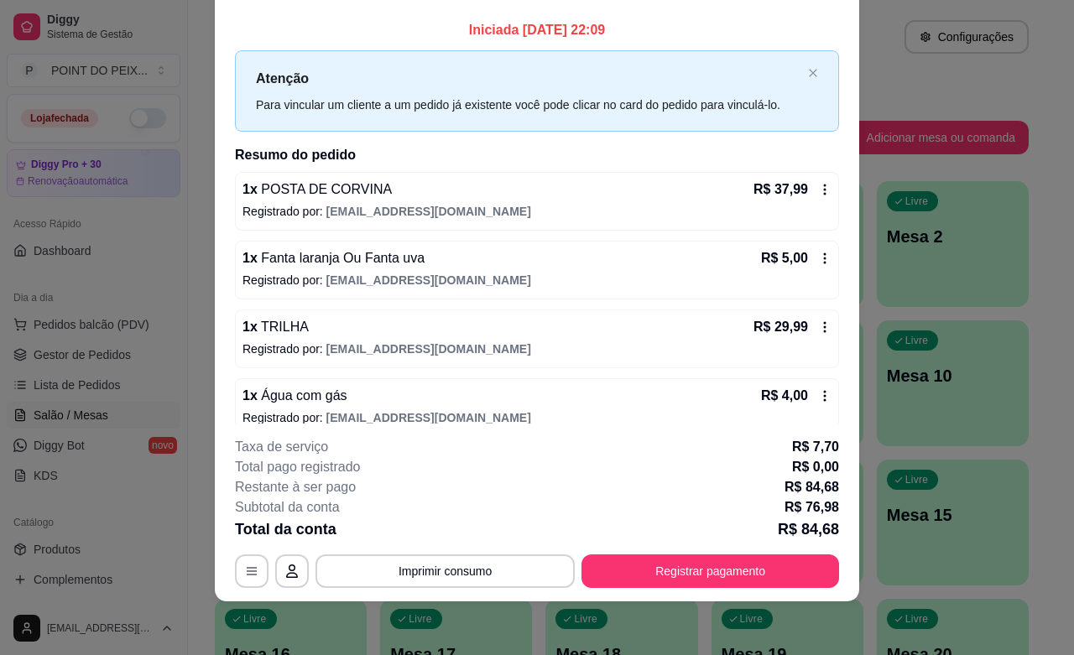
click at [818, 396] on icon at bounding box center [824, 395] width 13 height 13
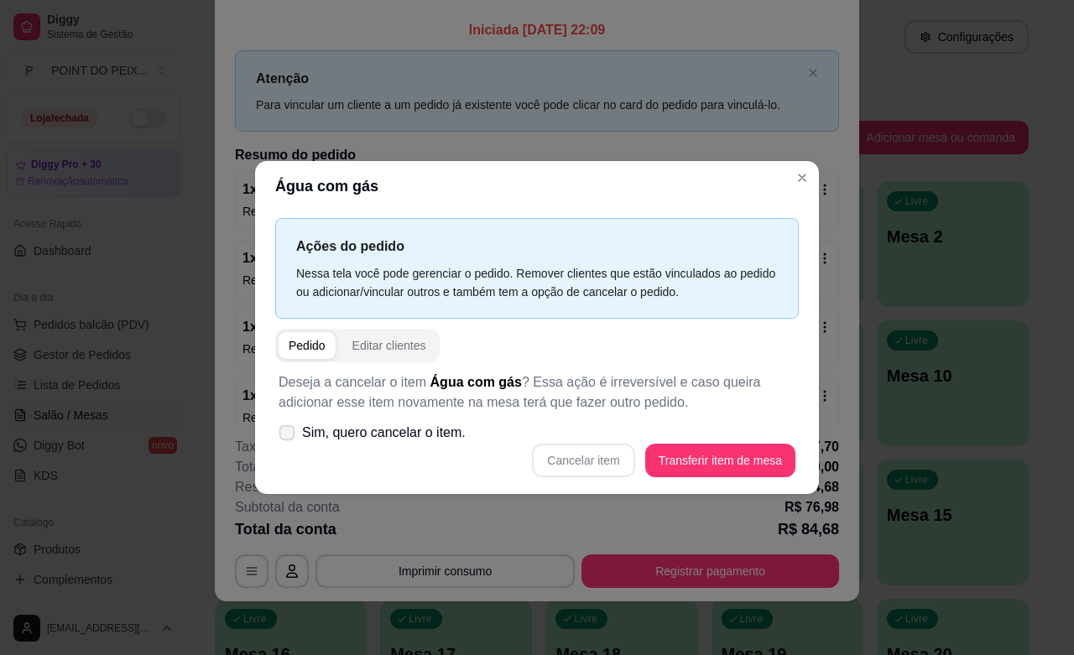
click at [283, 438] on span at bounding box center [287, 432] width 16 height 16
click at [283, 438] on input "Sim, quero cancelar o item." at bounding box center [283, 440] width 11 height 11
checkbox input "true"
click at [570, 450] on button "Cancelar item" at bounding box center [583, 461] width 102 height 34
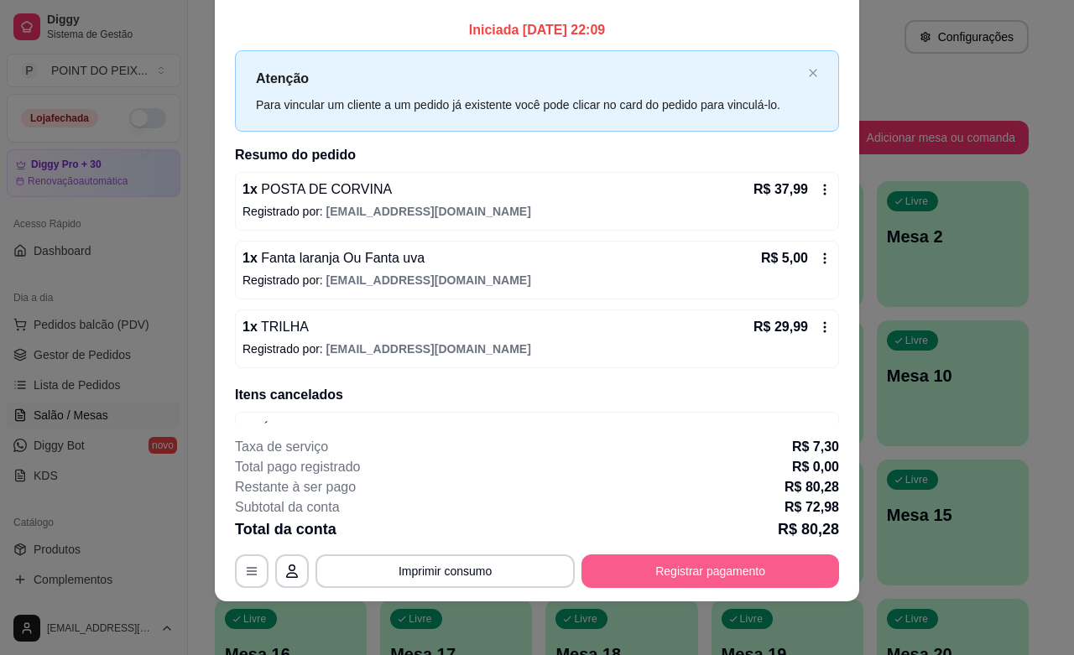
click at [677, 580] on button "Registrar pagamento" at bounding box center [710, 571] width 258 height 34
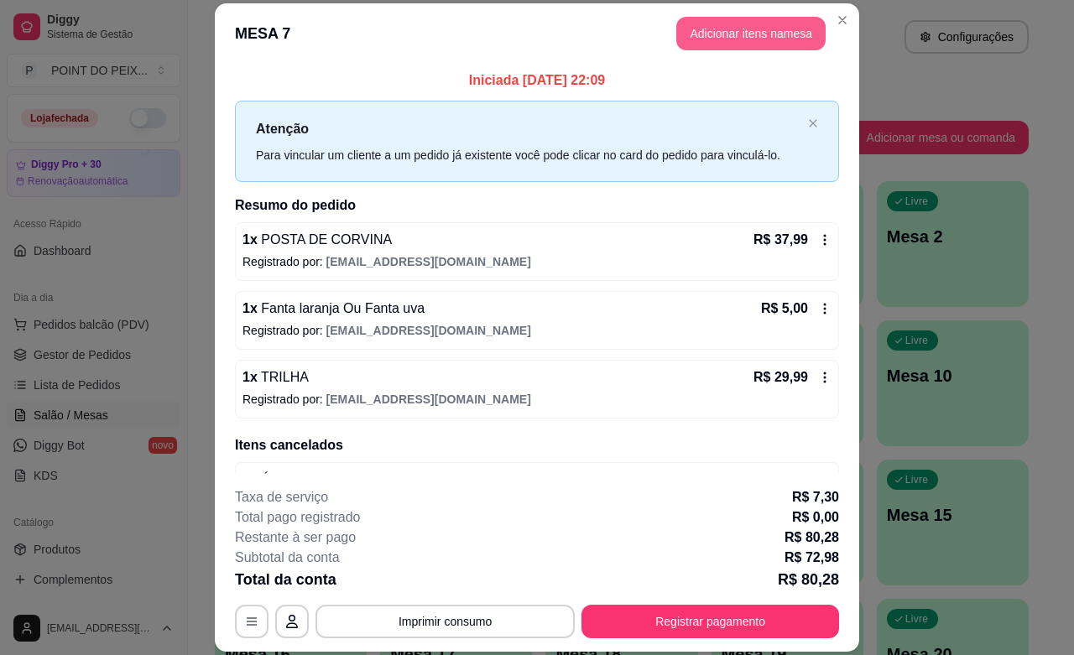
click at [762, 39] on button "Adicionar itens na mesa" at bounding box center [750, 34] width 149 height 34
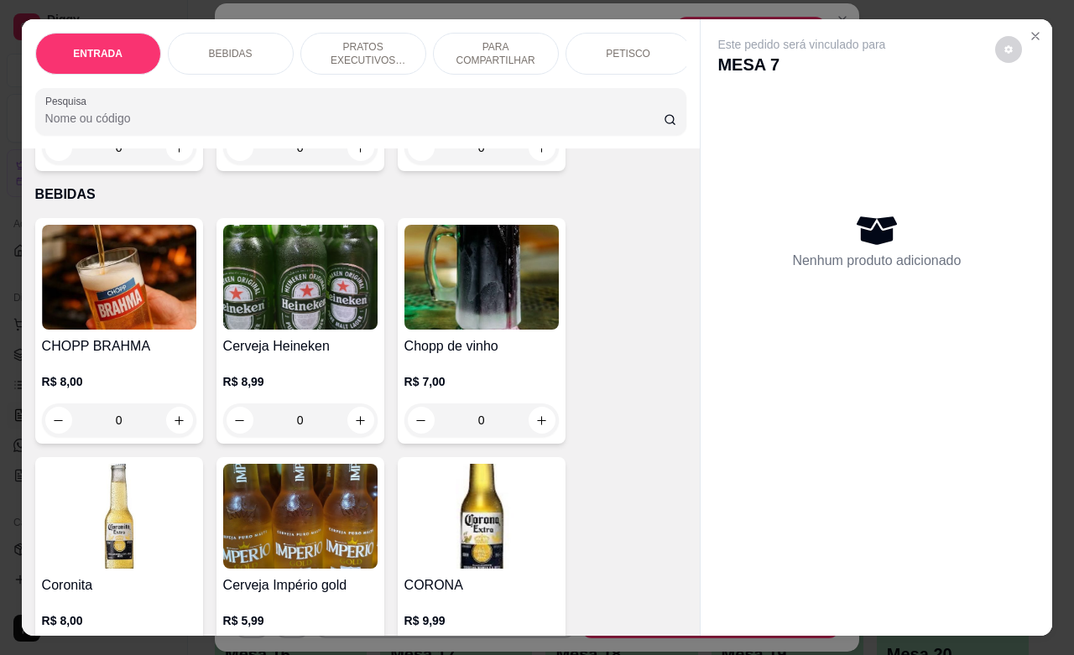
scroll to position [315, 0]
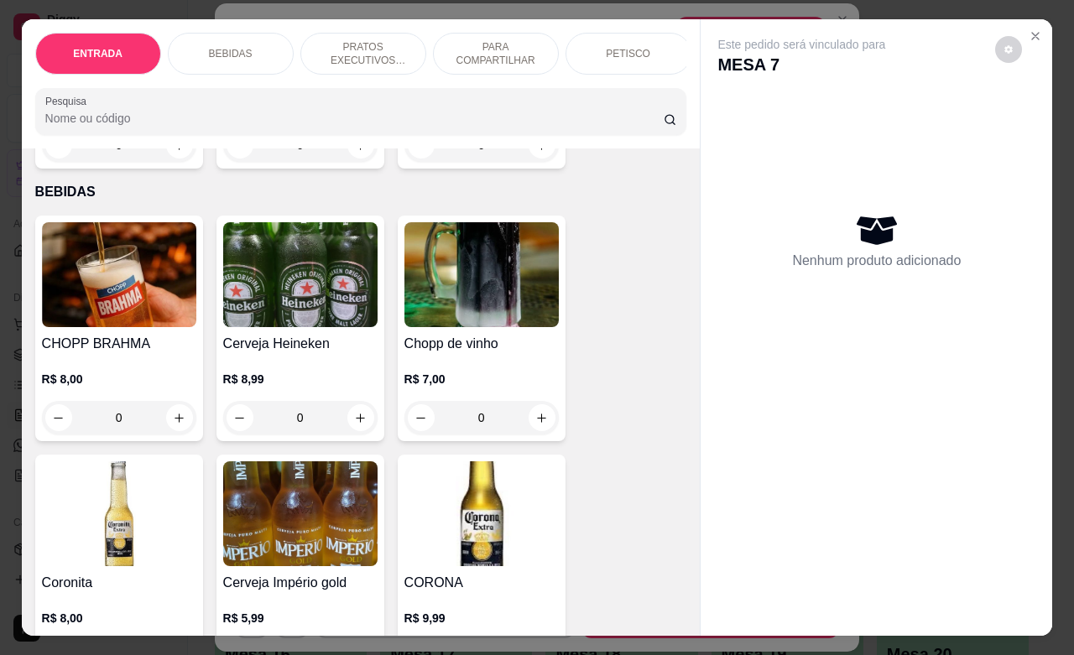
drag, startPoint x: 127, startPoint y: 428, endPoint x: 88, endPoint y: 426, distance: 38.6
click at [88, 426] on input "0" at bounding box center [119, 418] width 94 height 34
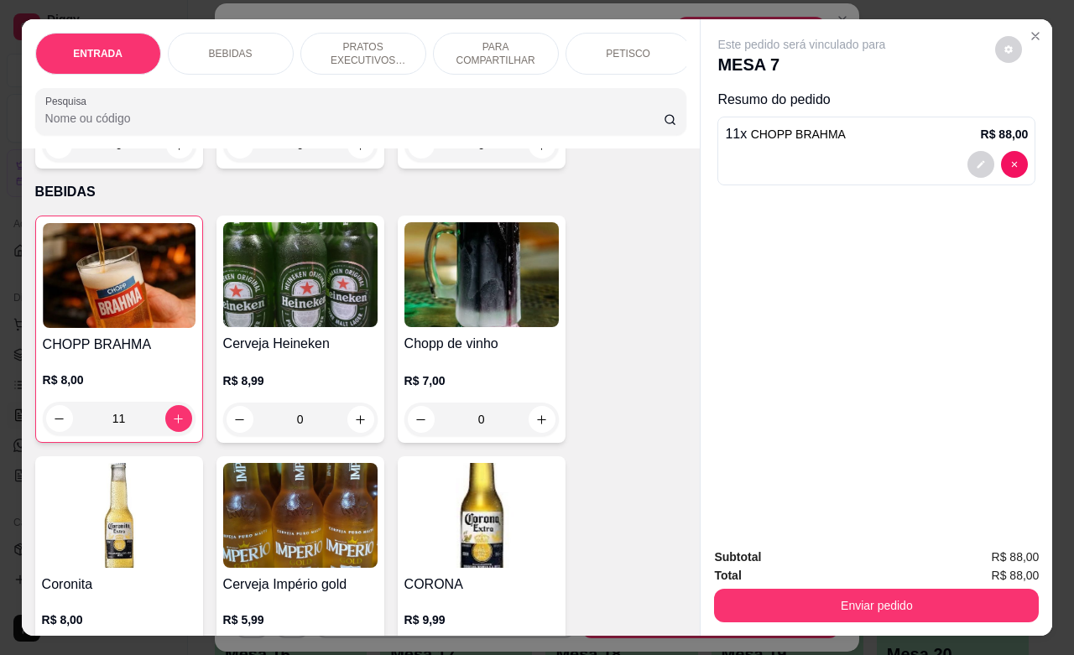
type input "11"
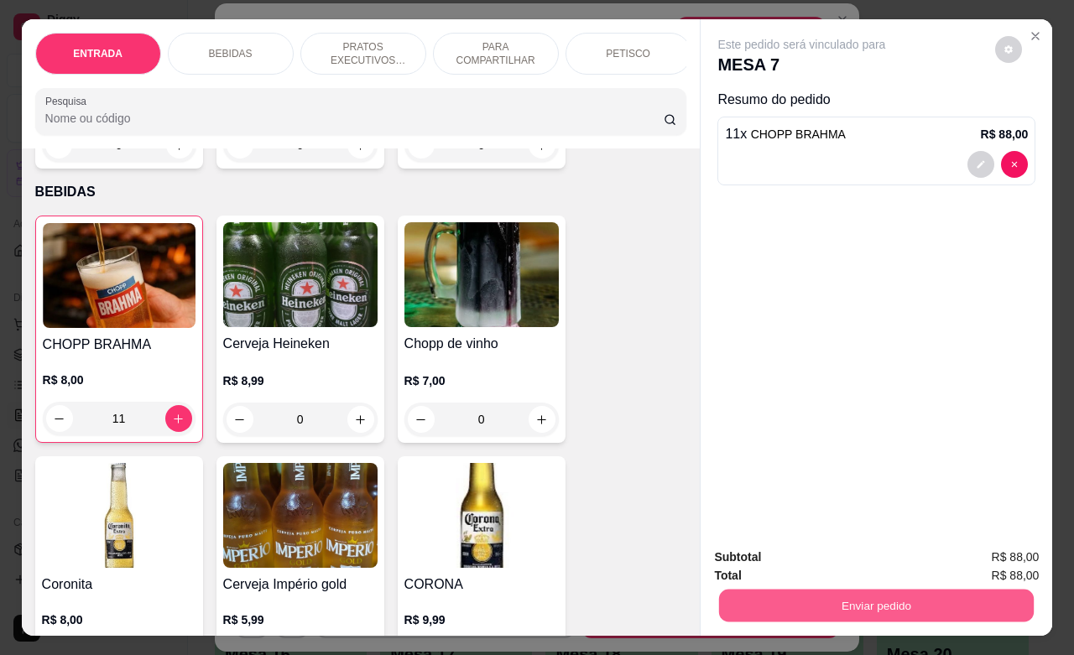
click at [767, 596] on button "Enviar pedido" at bounding box center [876, 605] width 315 height 33
click at [793, 560] on button "Não registrar e enviar pedido" at bounding box center [818, 555] width 174 height 32
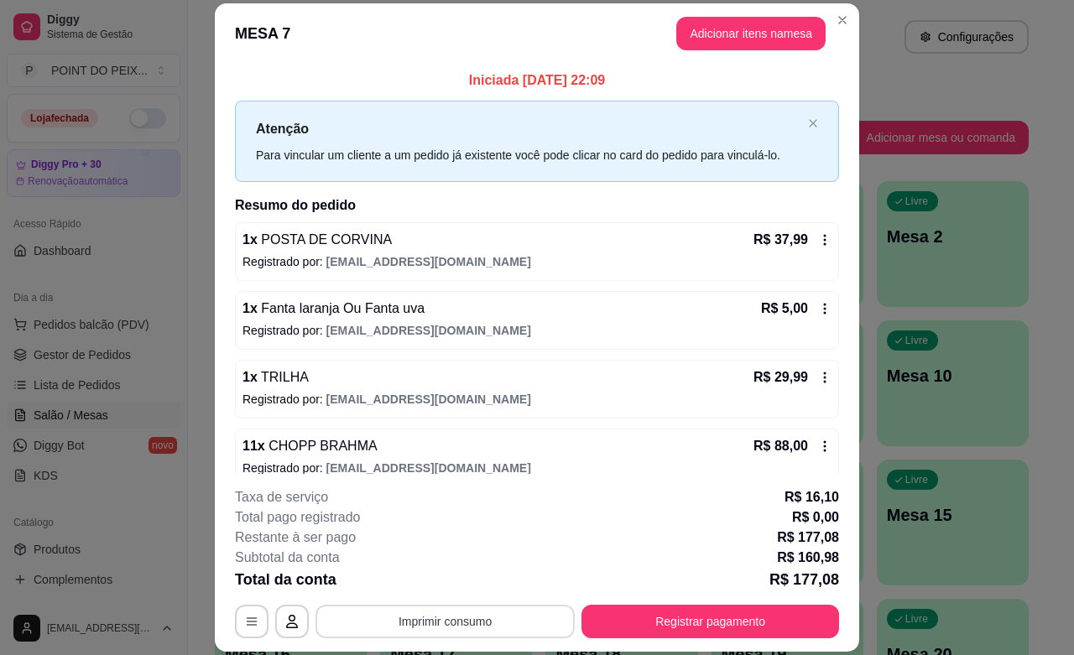
click at [436, 627] on button "Imprimir consumo" at bounding box center [444, 622] width 259 height 34
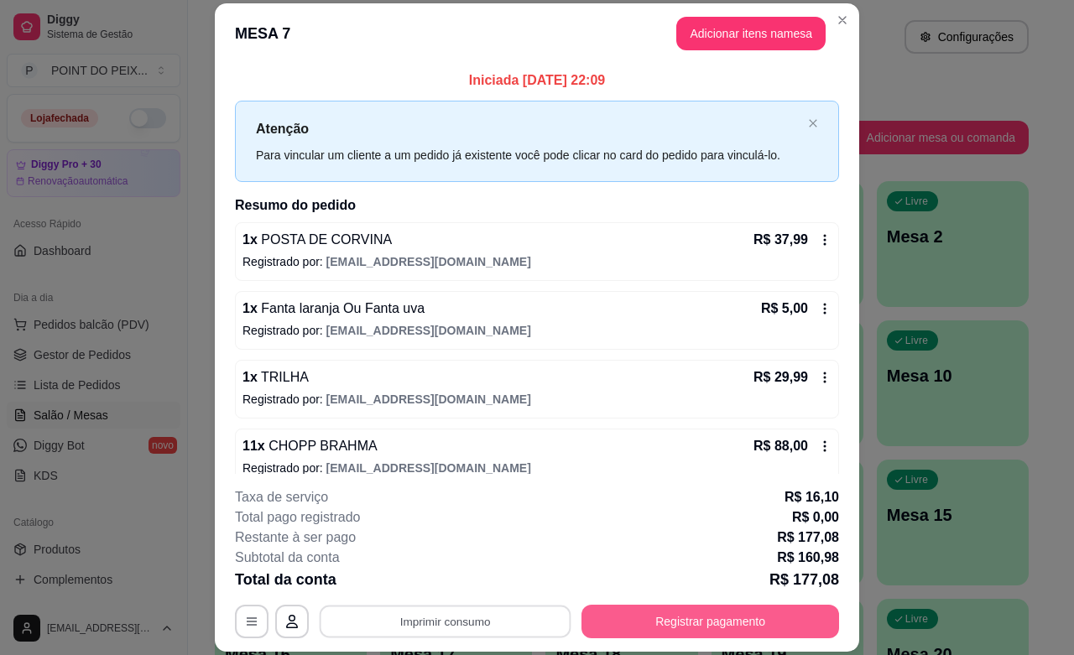
click at [682, 617] on button "Registrar pagamento" at bounding box center [710, 622] width 258 height 34
click at [660, 618] on button "Registrar pagamento" at bounding box center [710, 622] width 250 height 33
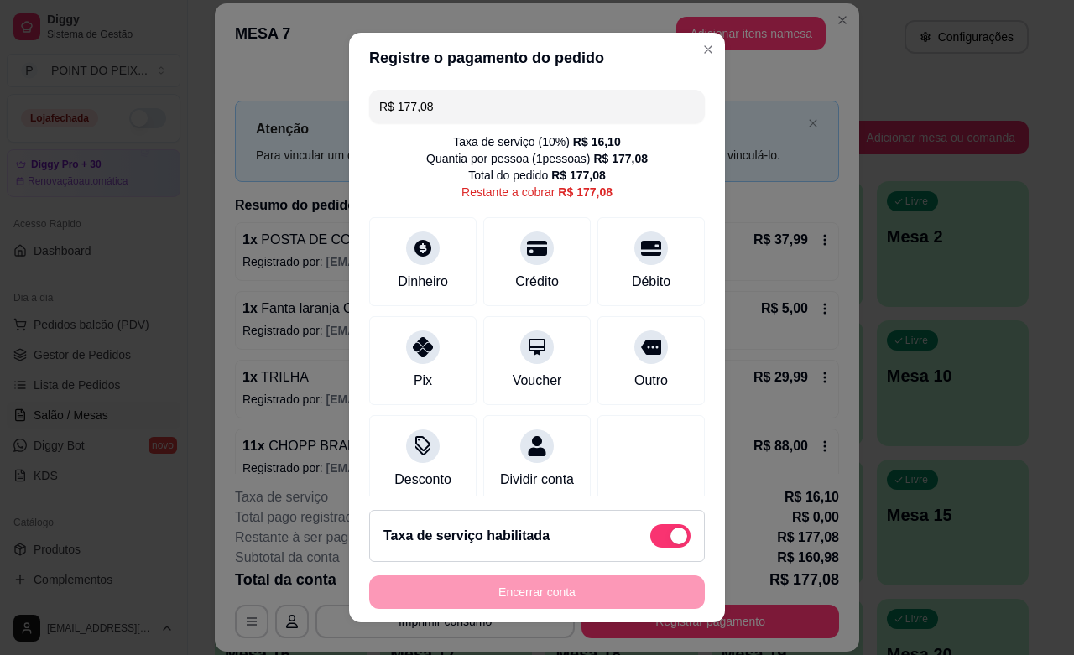
click at [650, 537] on span at bounding box center [670, 535] width 40 height 23
click at [649, 539] on input "checkbox" at bounding box center [654, 544] width 11 height 11
checkbox input "true"
type input "R$ 160,98"
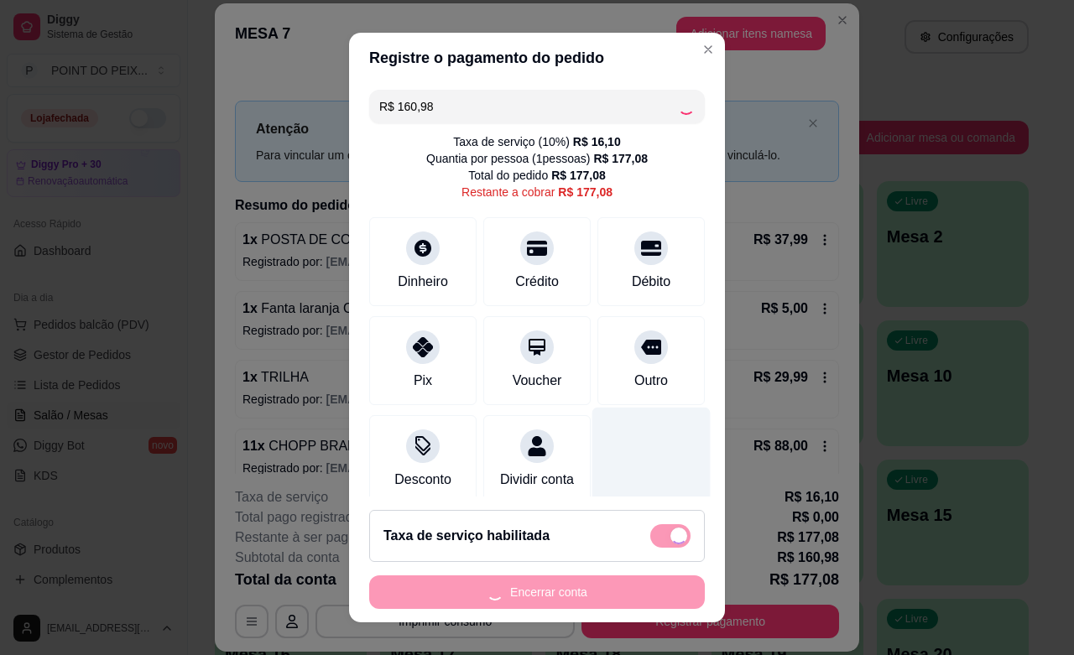
checkbox input "false"
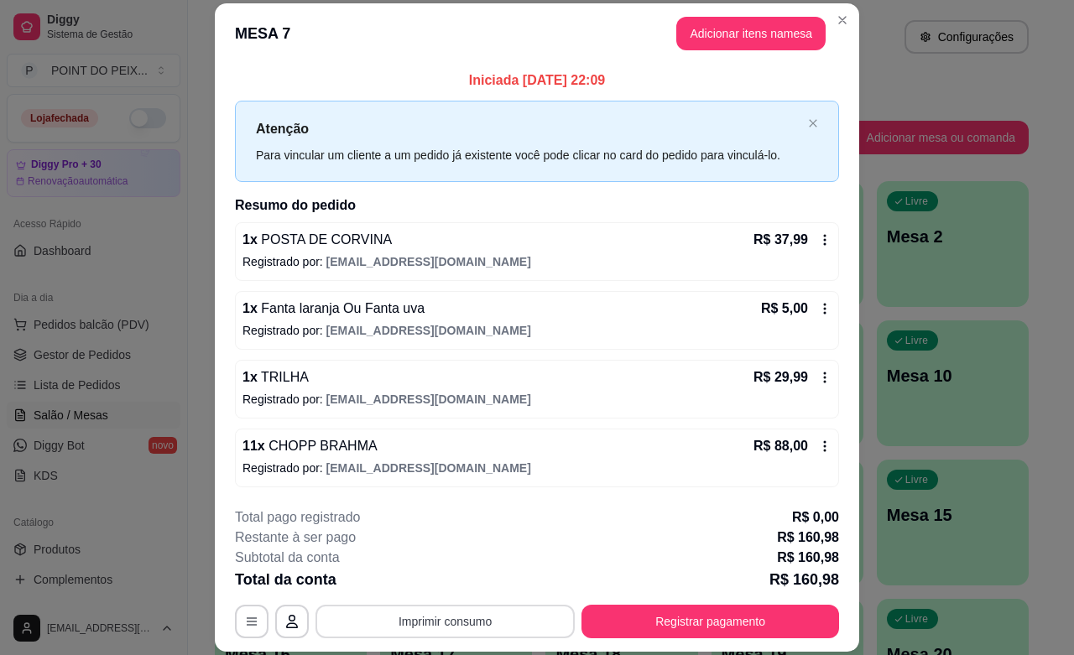
click at [468, 615] on button "Imprimir consumo" at bounding box center [444, 622] width 259 height 34
click at [467, 583] on button "IMPRESSORA" at bounding box center [442, 583] width 122 height 27
click at [740, 23] on button "Adicionar itens na mesa" at bounding box center [750, 34] width 149 height 34
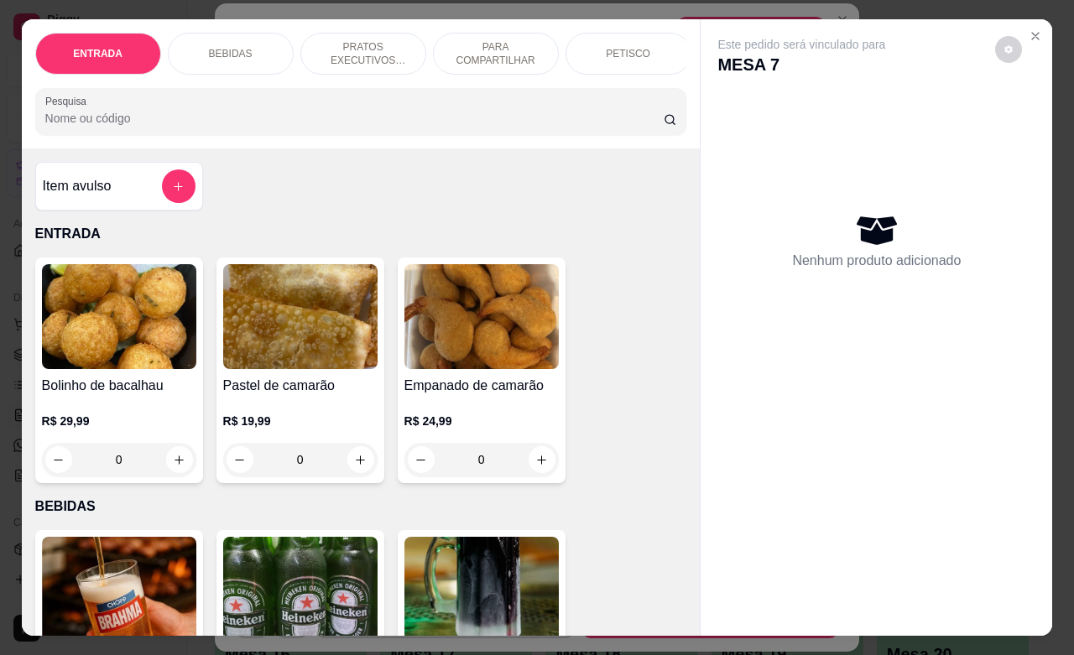
scroll to position [210, 0]
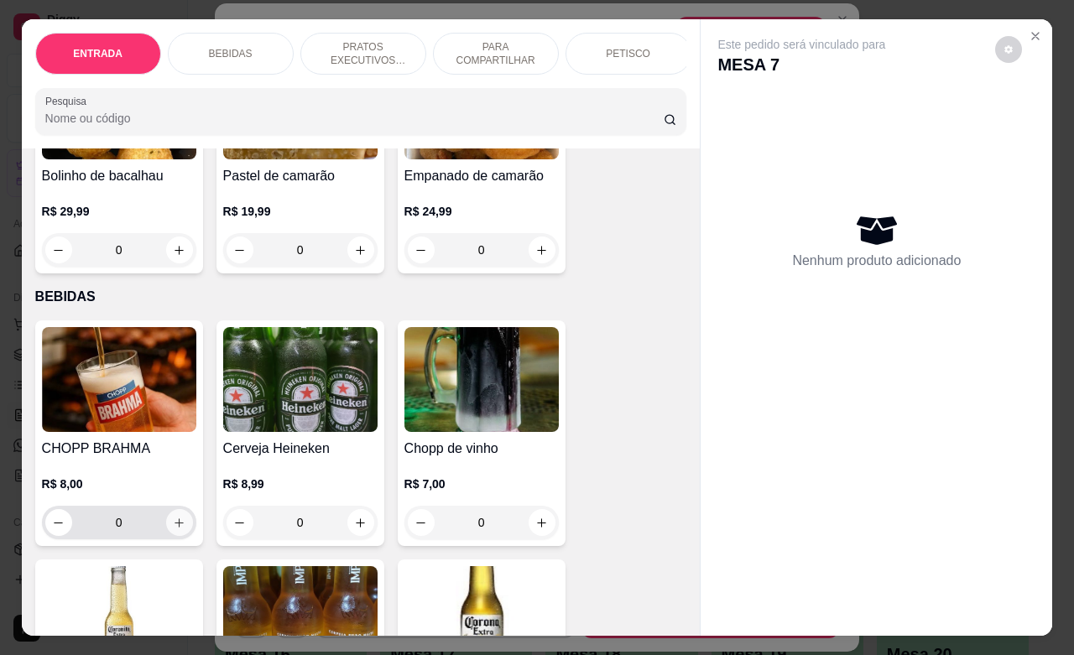
click at [174, 525] on icon "increase-product-quantity" at bounding box center [179, 523] width 13 height 13
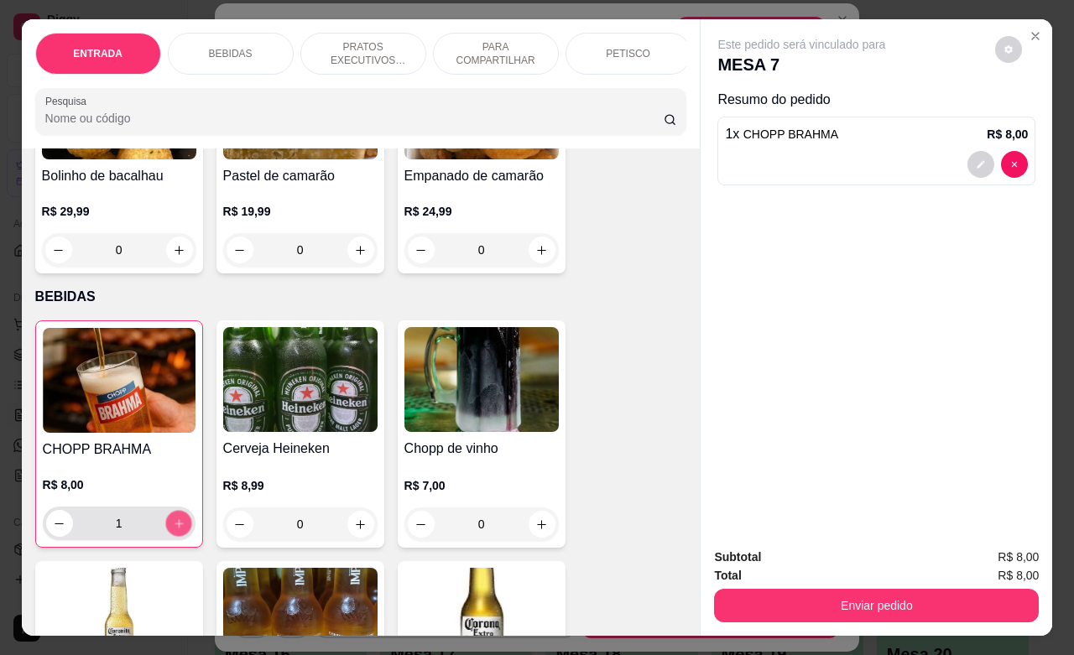
click at [174, 525] on button "increase-product-quantity" at bounding box center [178, 524] width 26 height 26
click at [174, 525] on button "increase-product-quantity" at bounding box center [178, 523] width 27 height 27
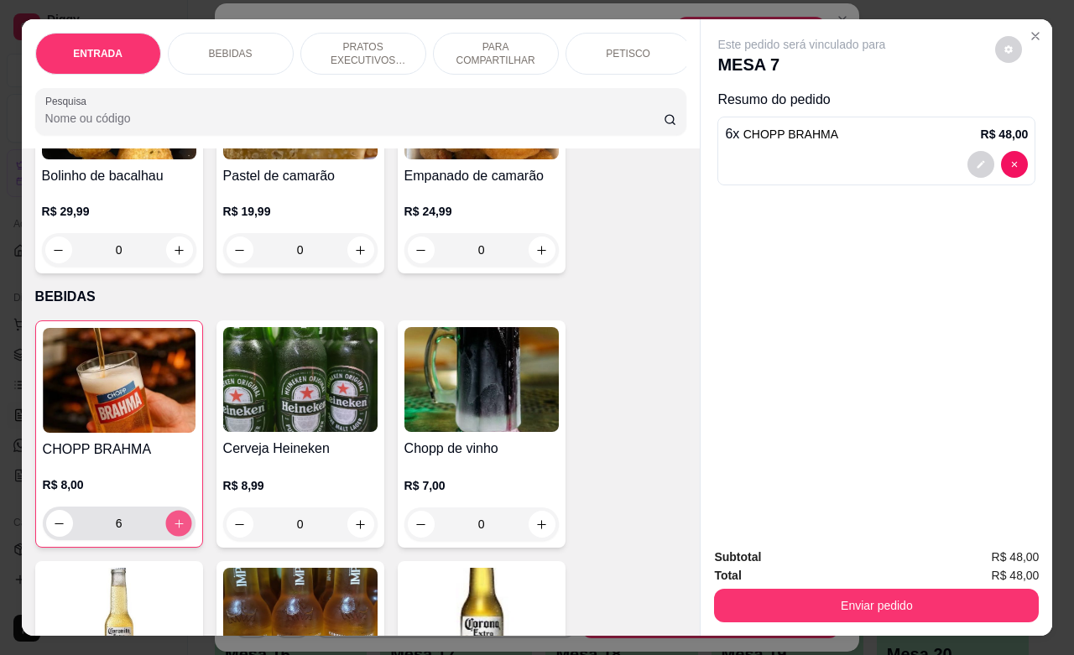
click at [173, 525] on button "increase-product-quantity" at bounding box center [178, 524] width 26 height 26
type input "7"
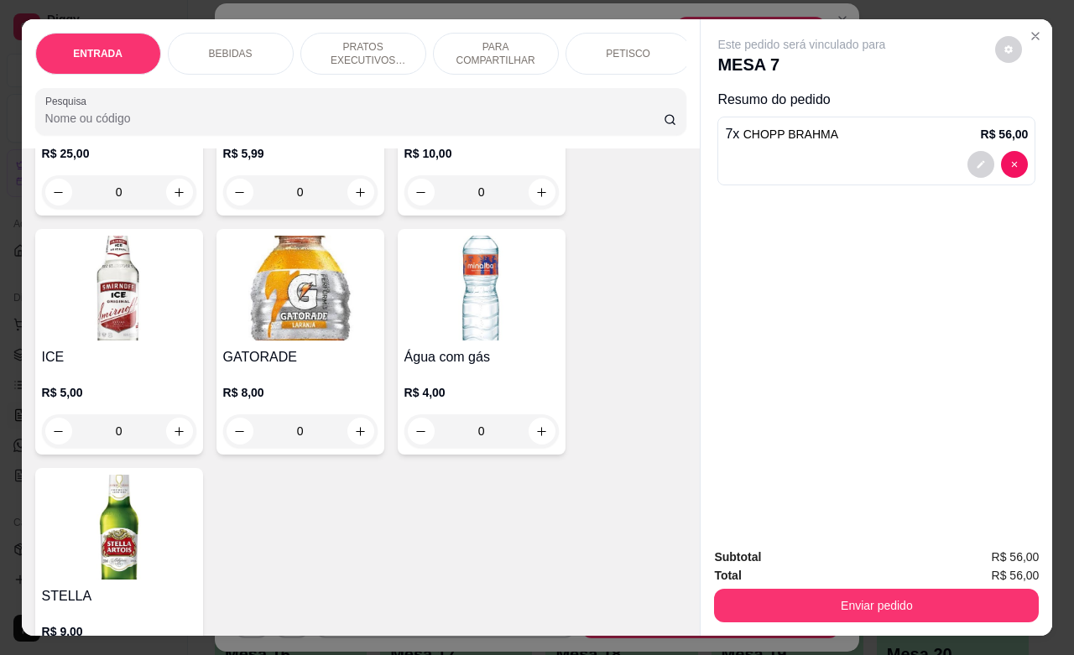
scroll to position [1782, 0]
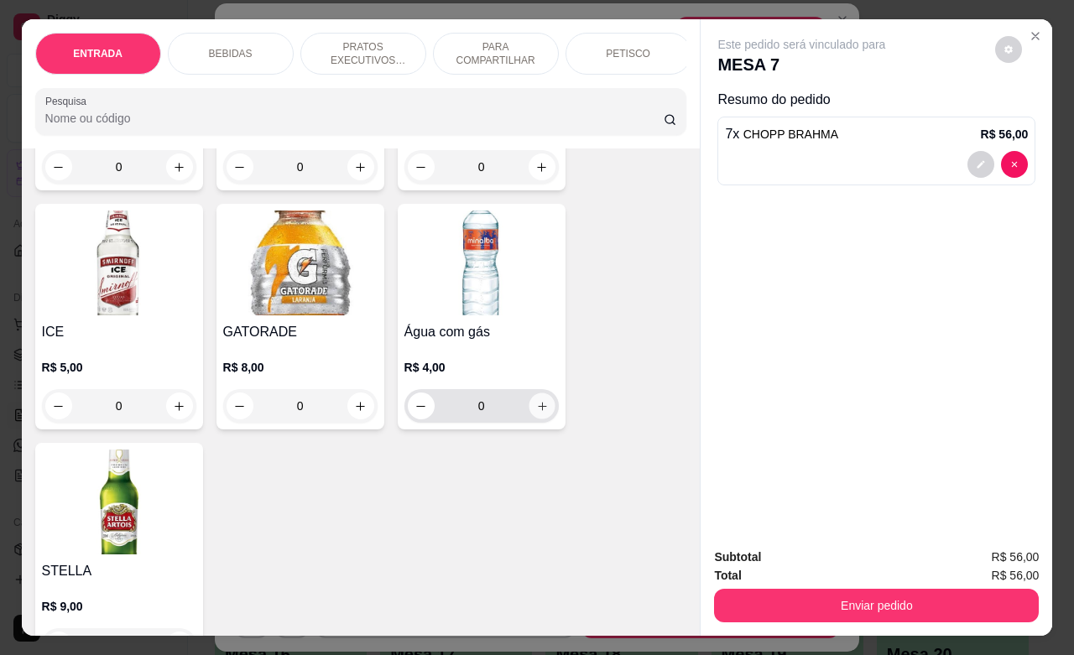
click at [528, 419] on button "increase-product-quantity" at bounding box center [541, 406] width 26 height 26
type input "1"
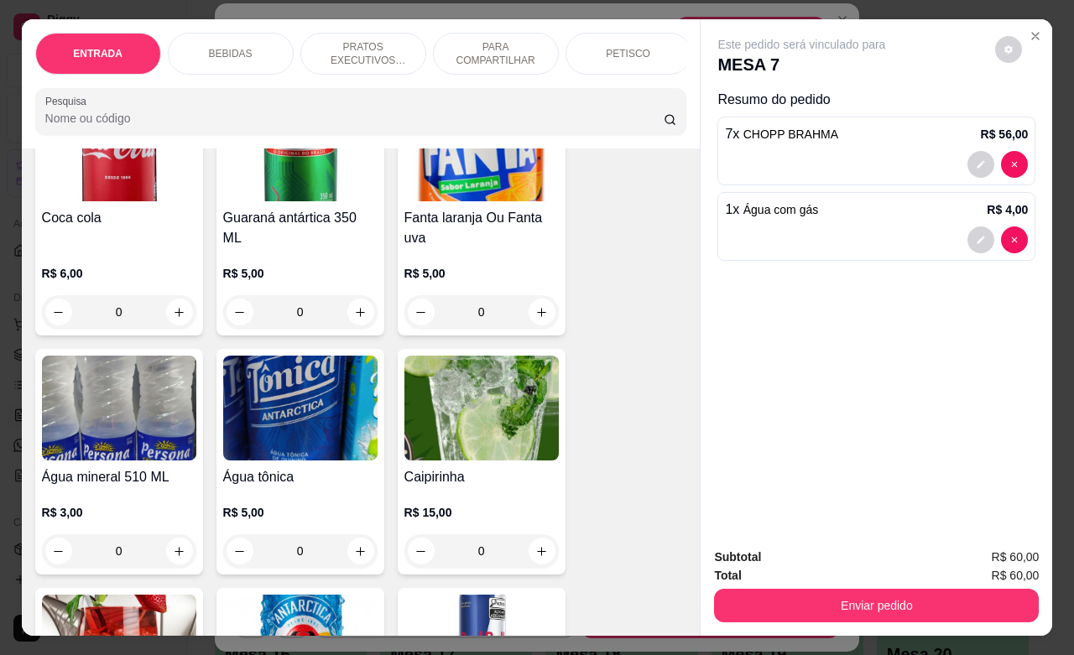
scroll to position [1153, 0]
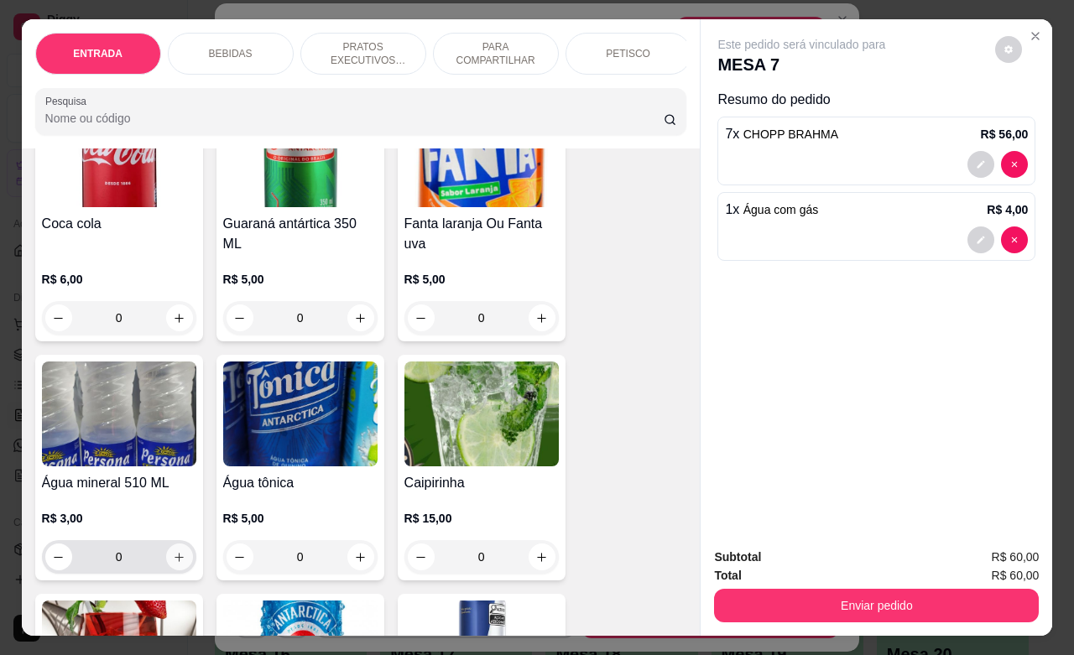
click at [177, 569] on button "increase-product-quantity" at bounding box center [179, 557] width 27 height 27
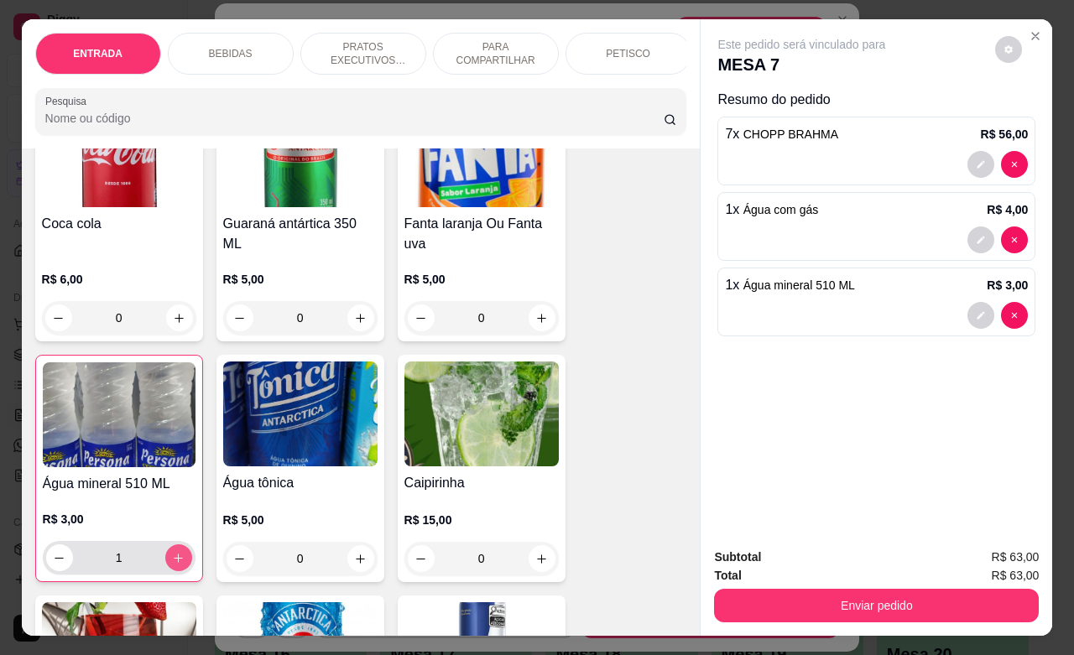
type input "1"
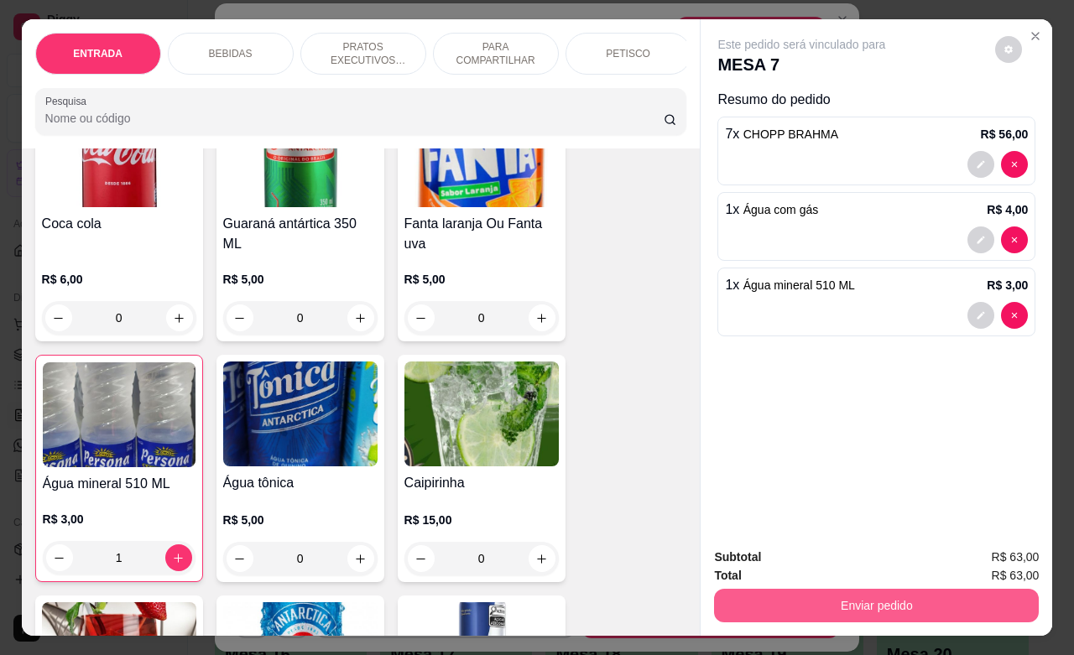
click at [856, 590] on button "Enviar pedido" at bounding box center [876, 606] width 325 height 34
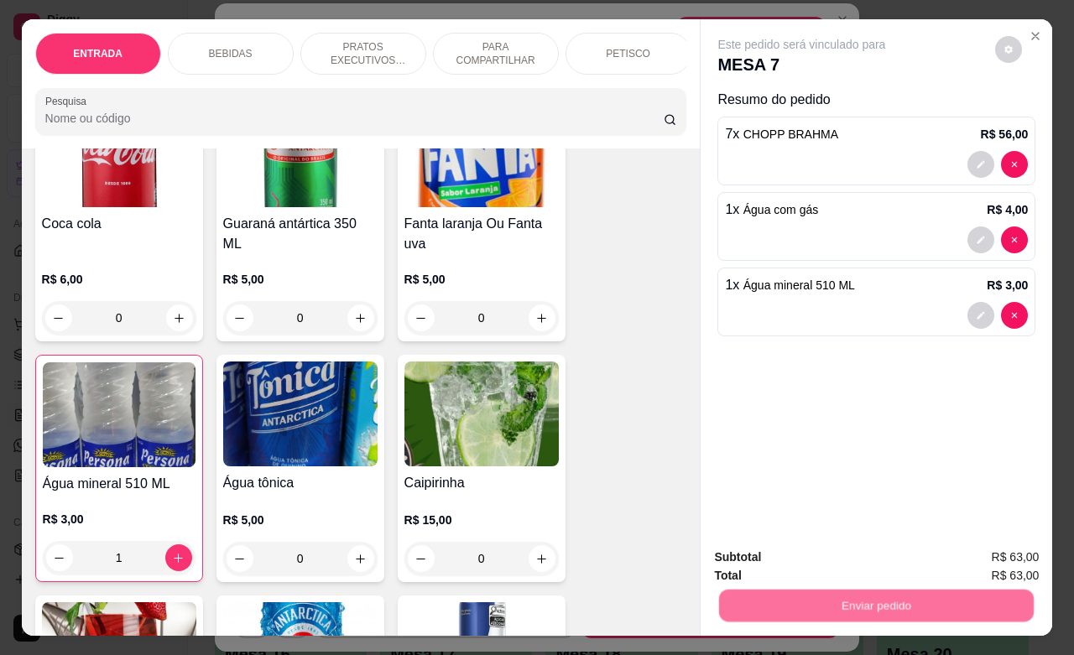
click at [825, 563] on button "Não registrar e enviar pedido" at bounding box center [818, 555] width 174 height 32
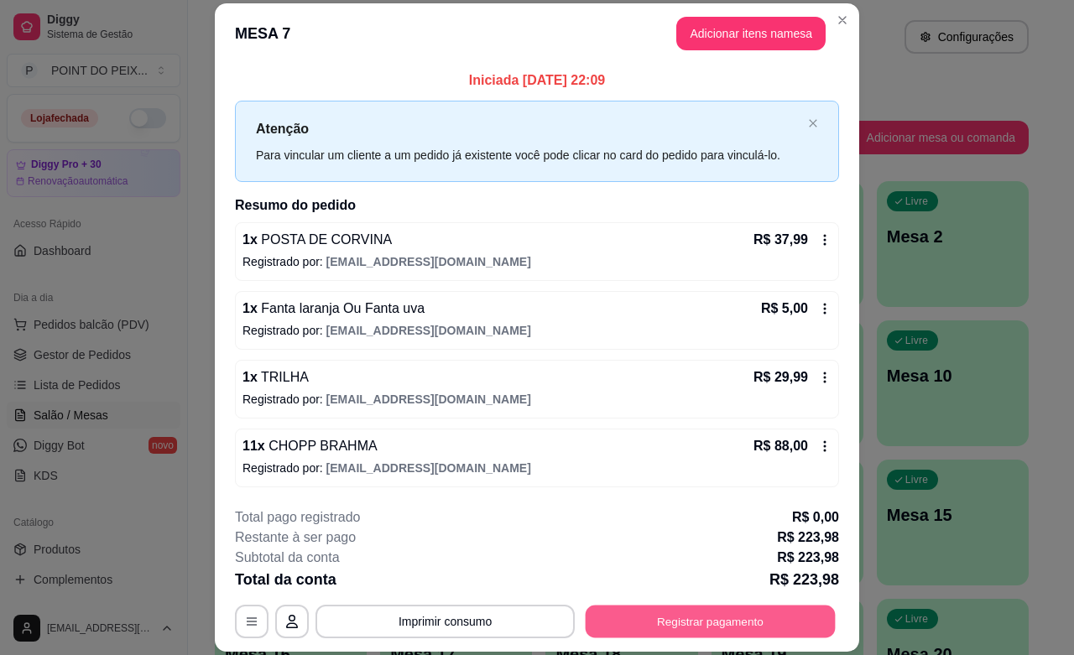
click at [752, 626] on button "Registrar pagamento" at bounding box center [710, 622] width 250 height 33
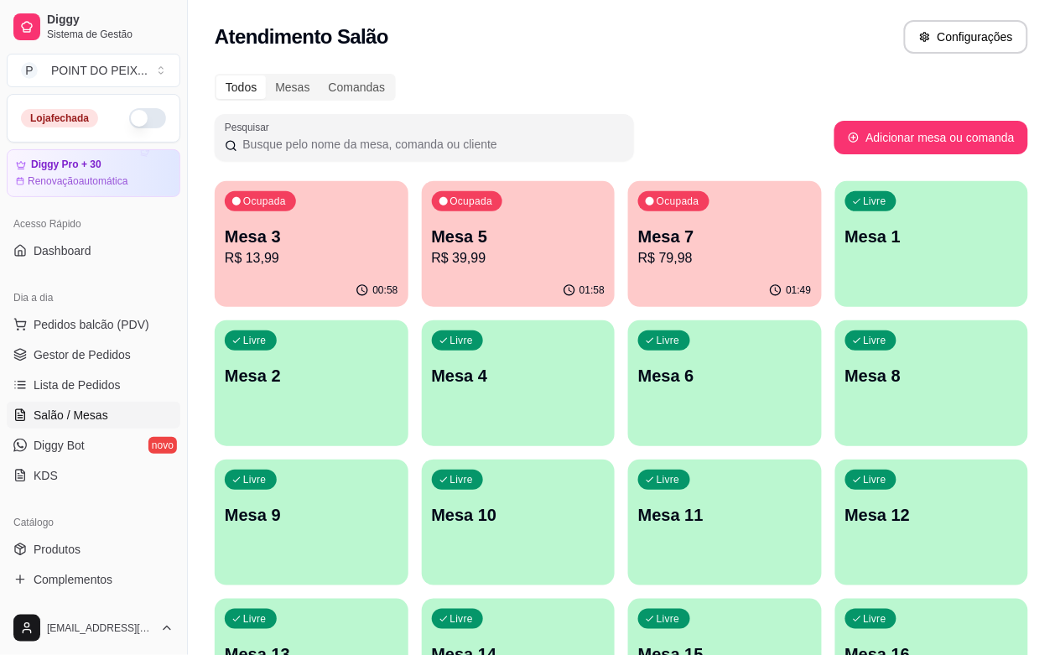
click at [496, 269] on div "Ocupada Mesa 5 R$ 39,99" at bounding box center [519, 227] width 194 height 93
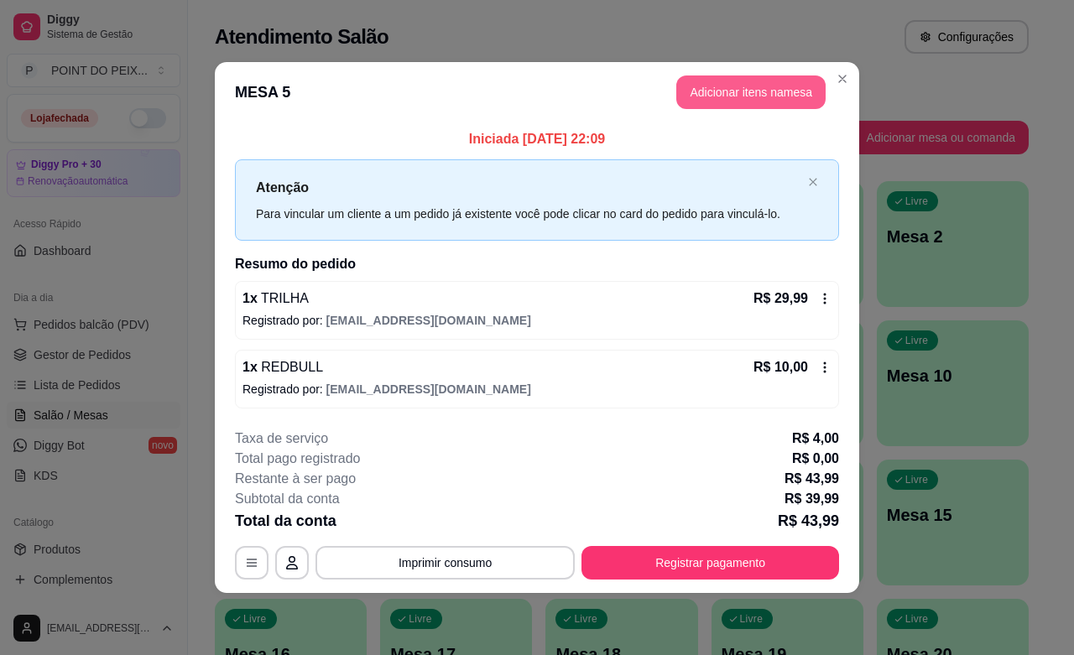
click at [731, 88] on button "Adicionar itens na mesa" at bounding box center [750, 92] width 149 height 34
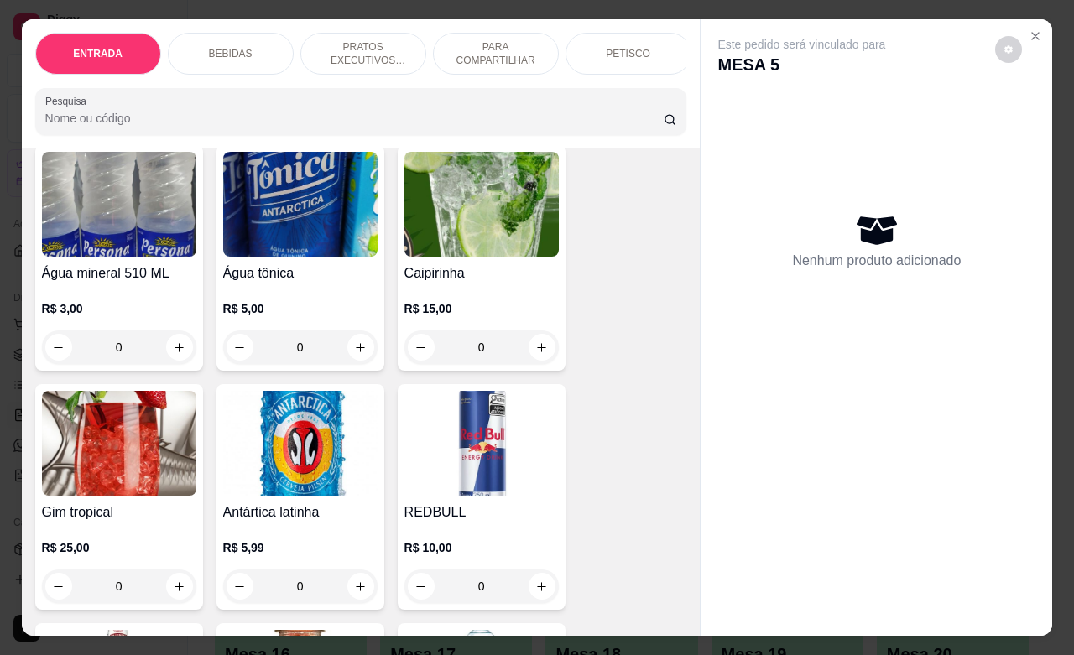
scroll to position [1363, 0]
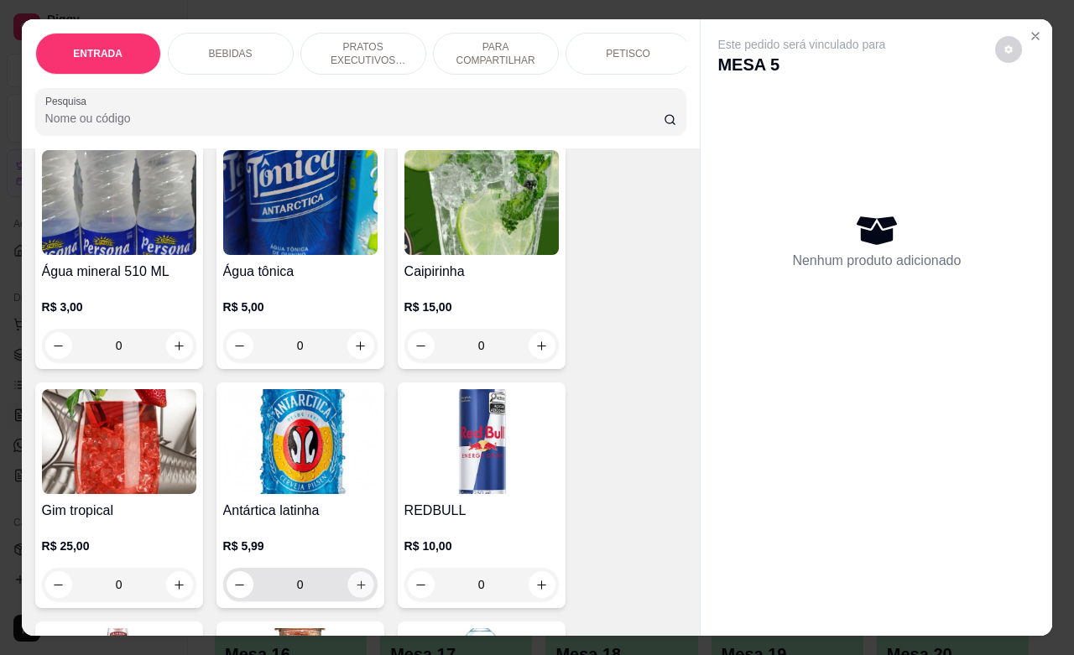
click at [354, 591] on icon "increase-product-quantity" at bounding box center [360, 585] width 13 height 13
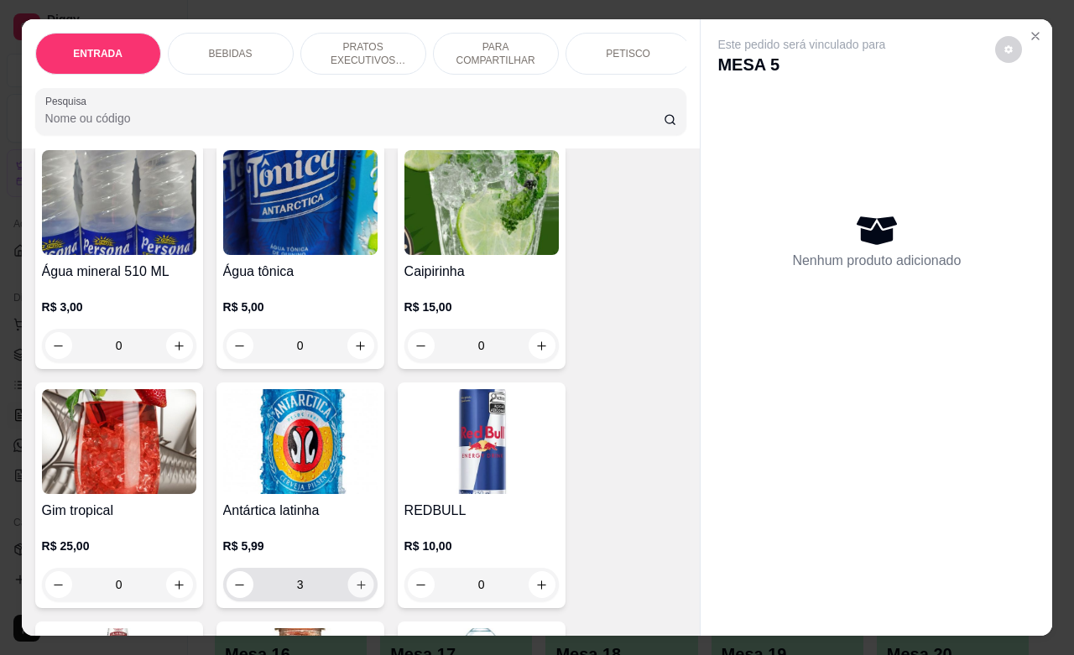
click at [354, 591] on icon "increase-product-quantity" at bounding box center [360, 585] width 13 height 13
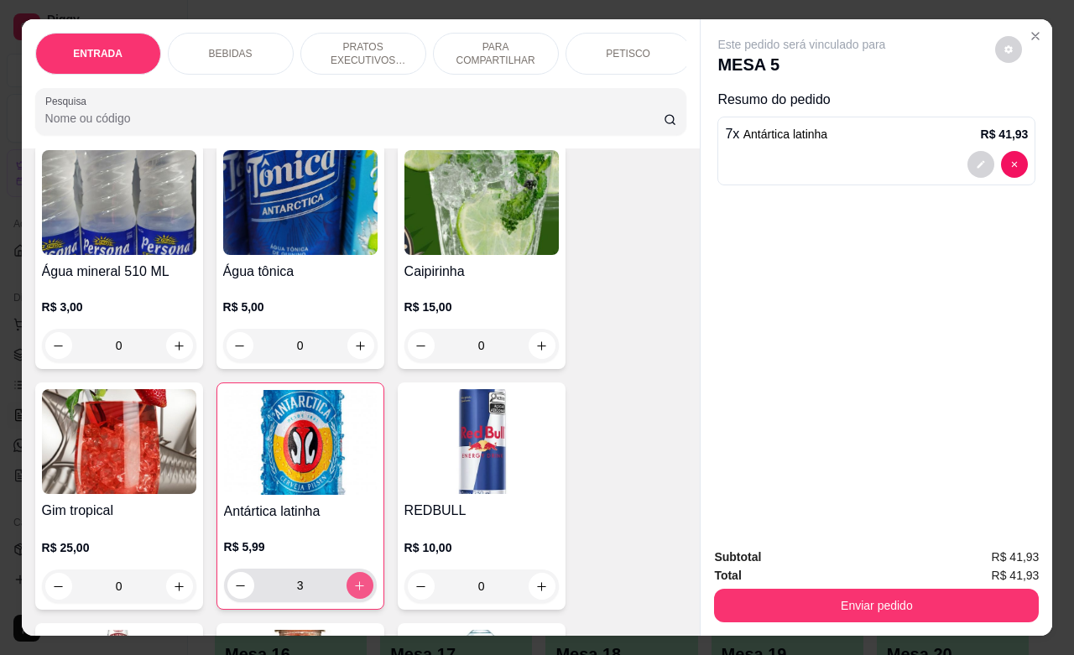
type input "7"
click at [534, 600] on button "increase-product-quantity" at bounding box center [541, 586] width 27 height 27
type input "1"
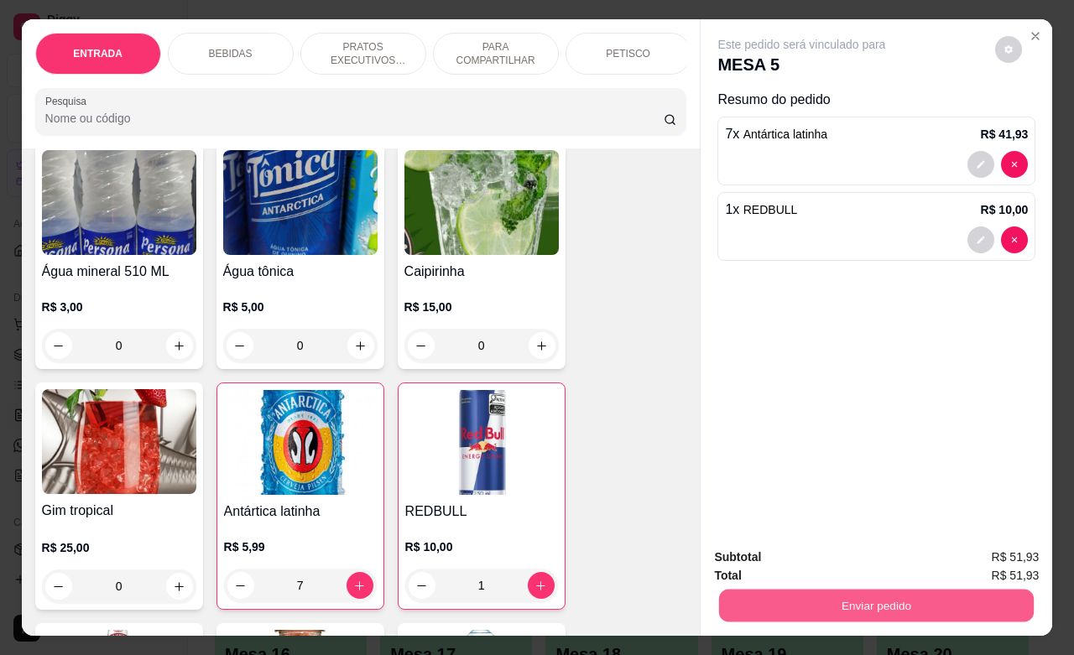
click at [877, 601] on button "Enviar pedido" at bounding box center [876, 605] width 315 height 33
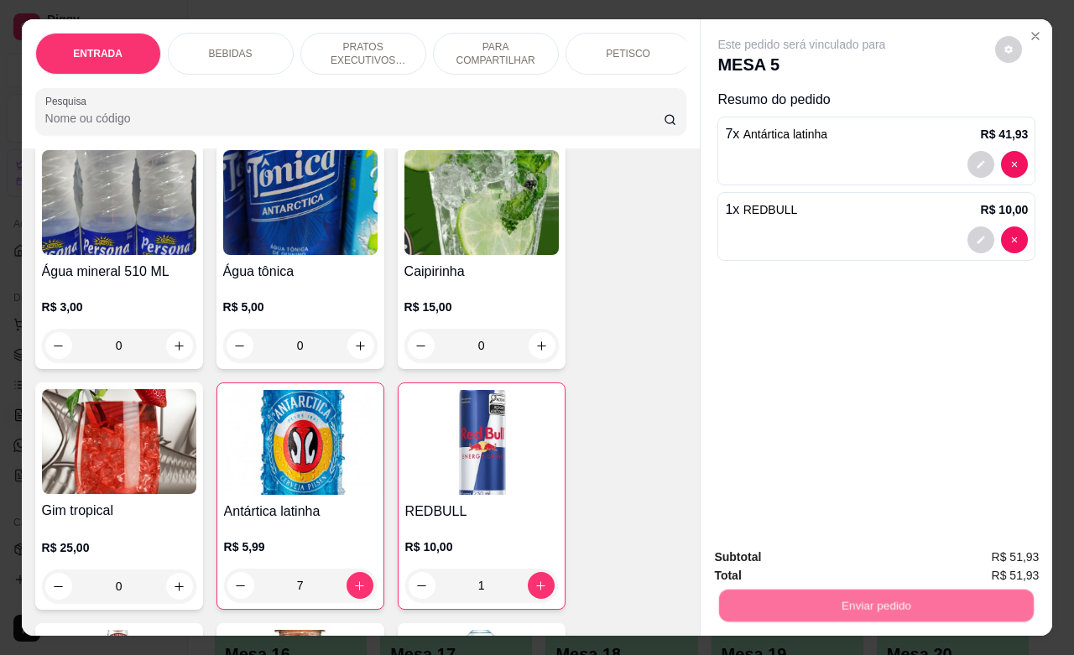
click at [818, 552] on button "Não registrar e enviar pedido" at bounding box center [818, 555] width 174 height 32
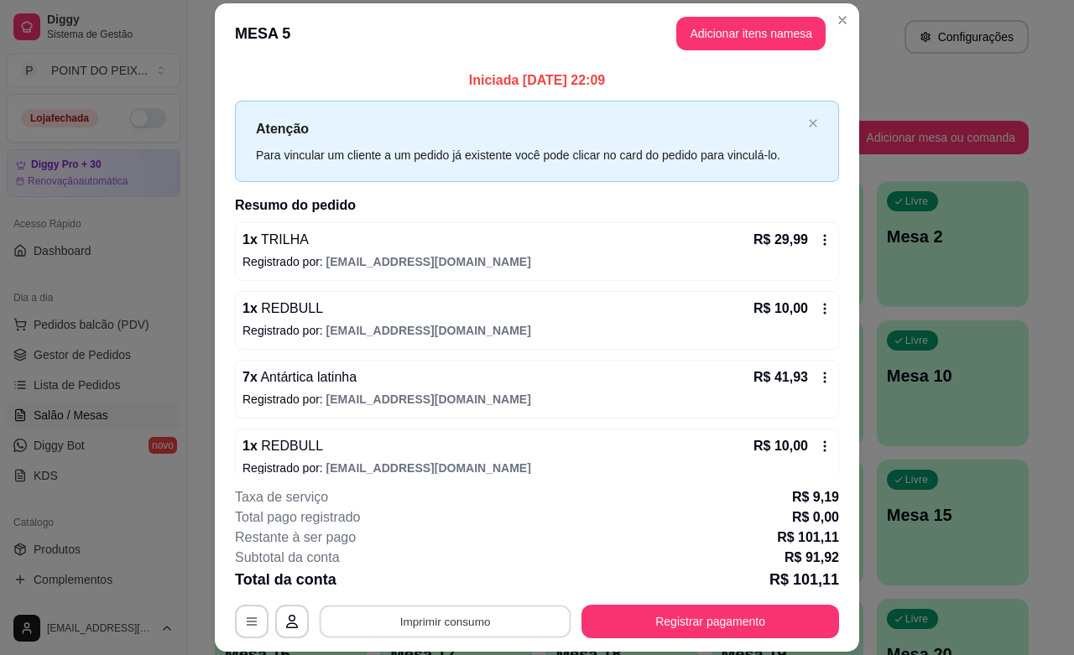
click at [471, 627] on button "Imprimir consumo" at bounding box center [446, 622] width 252 height 33
click at [439, 587] on button "IMPRESSORA" at bounding box center [442, 583] width 122 height 27
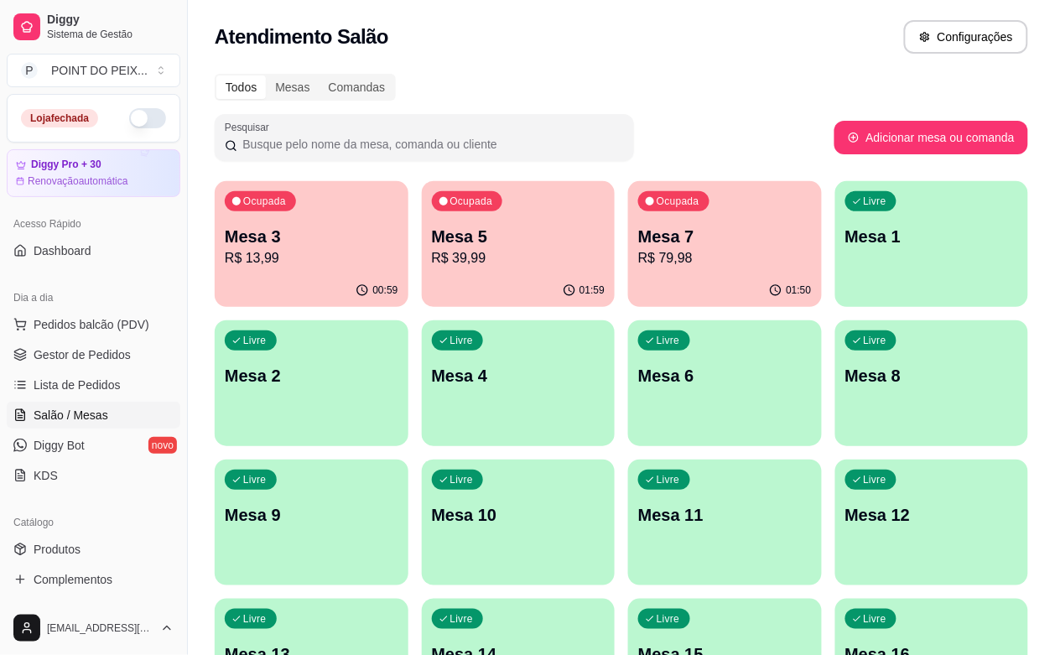
click at [638, 237] on p "Mesa 7" at bounding box center [725, 236] width 174 height 23
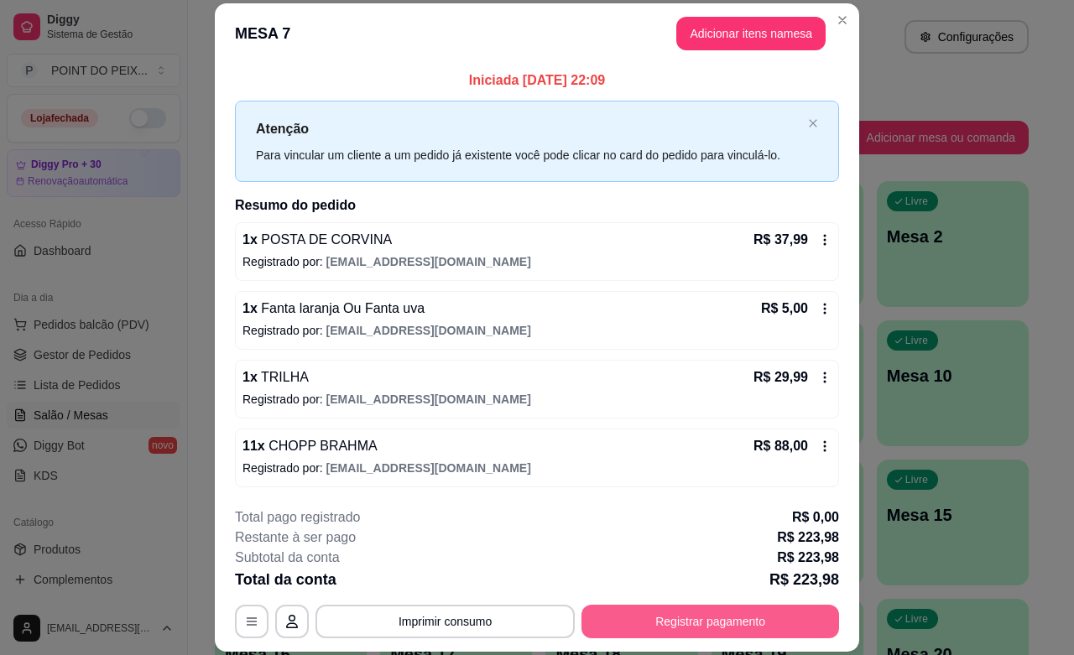
click at [675, 617] on button "Registrar pagamento" at bounding box center [710, 622] width 258 height 34
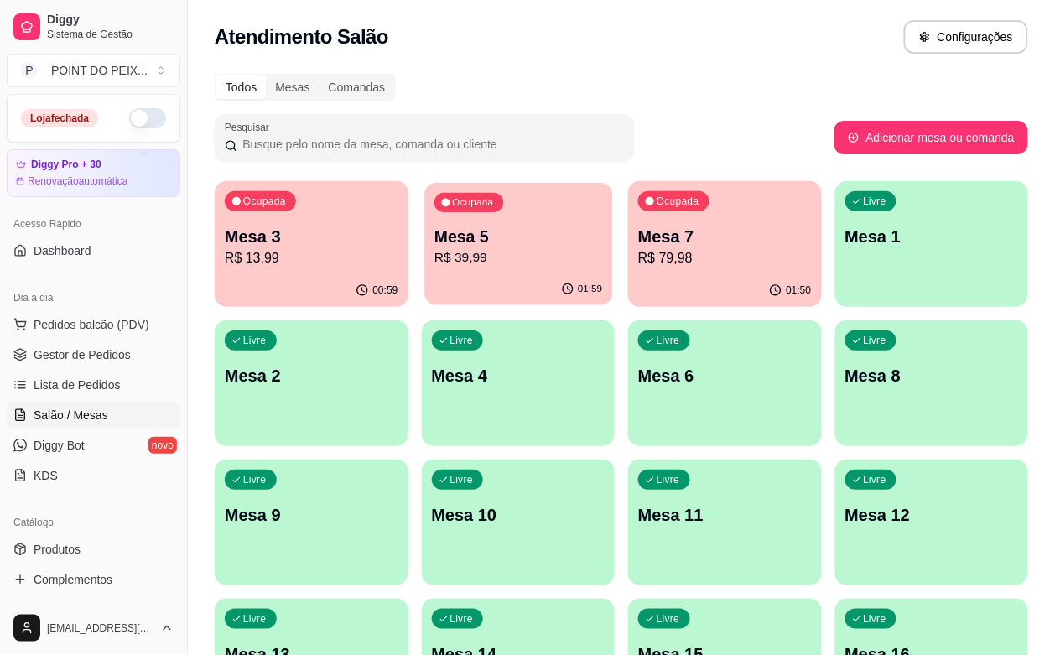
click at [460, 268] on div "Ocupada Mesa 5 R$ 39,99" at bounding box center [518, 228] width 188 height 91
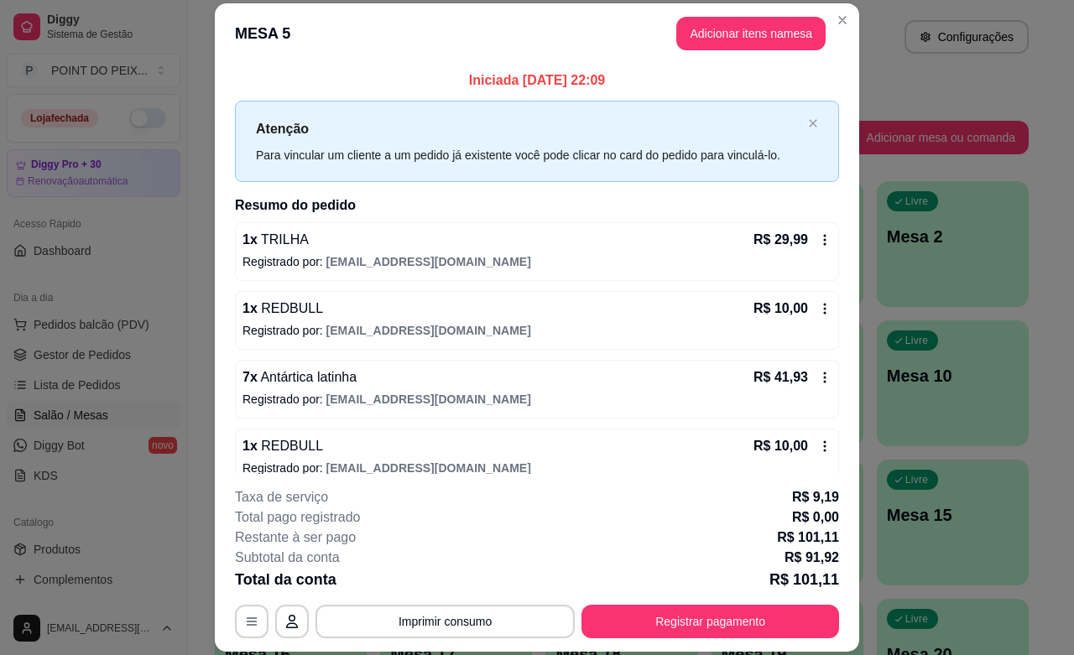
click at [818, 449] on icon at bounding box center [824, 446] width 13 height 13
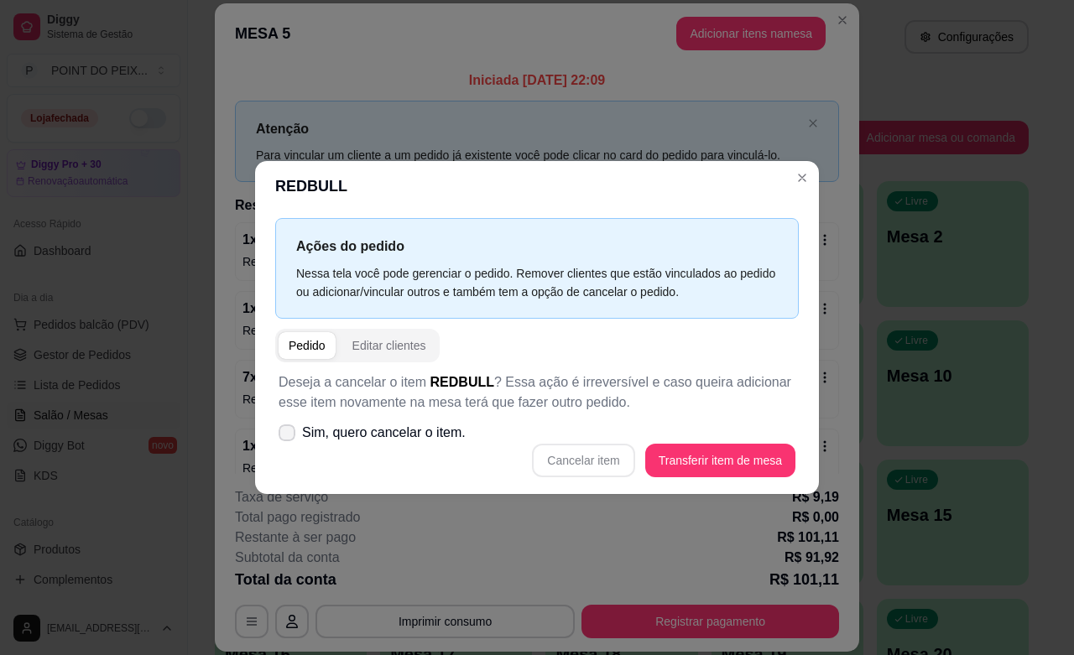
click at [287, 434] on icon at bounding box center [286, 433] width 13 height 10
click at [287, 435] on input "Sim, quero cancelar o item." at bounding box center [283, 440] width 11 height 11
checkbox input "true"
click at [554, 451] on button "Cancelar item" at bounding box center [583, 460] width 100 height 33
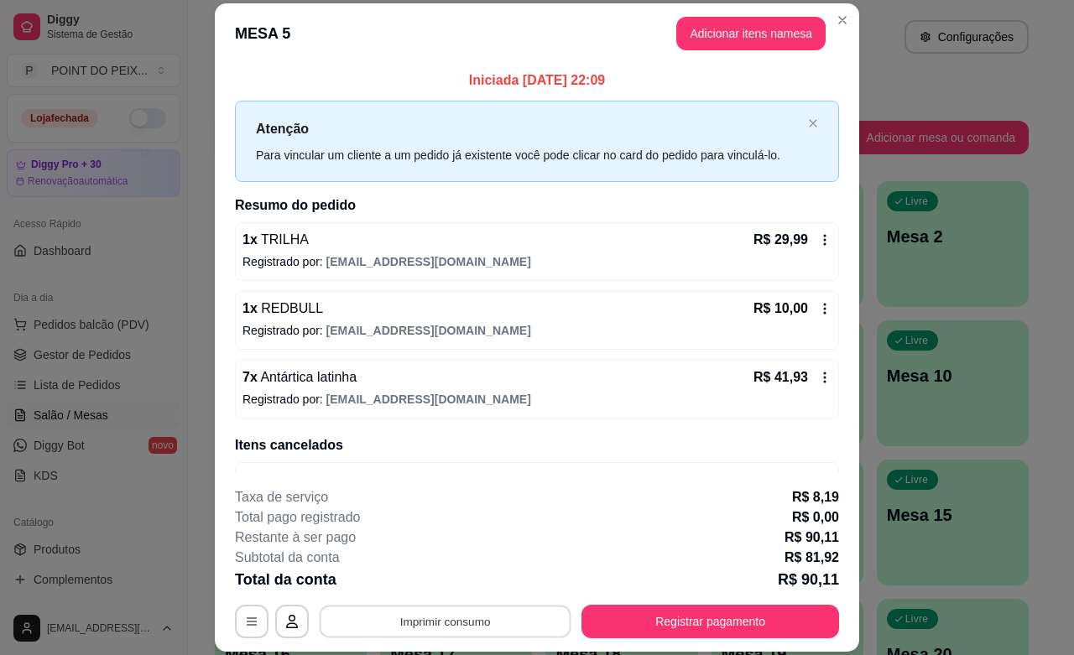
click at [457, 634] on button "Imprimir consumo" at bounding box center [446, 622] width 252 height 33
click at [418, 572] on button "IMPRESSORA" at bounding box center [442, 583] width 122 height 27
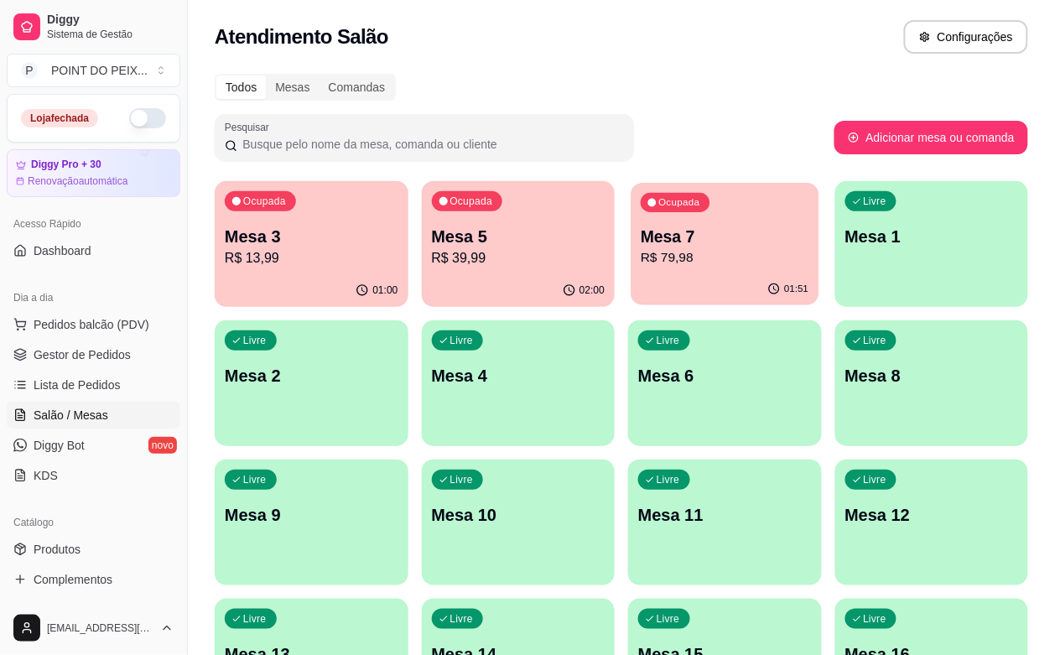
click at [641, 263] on p "R$ 79,98" at bounding box center [725, 257] width 168 height 19
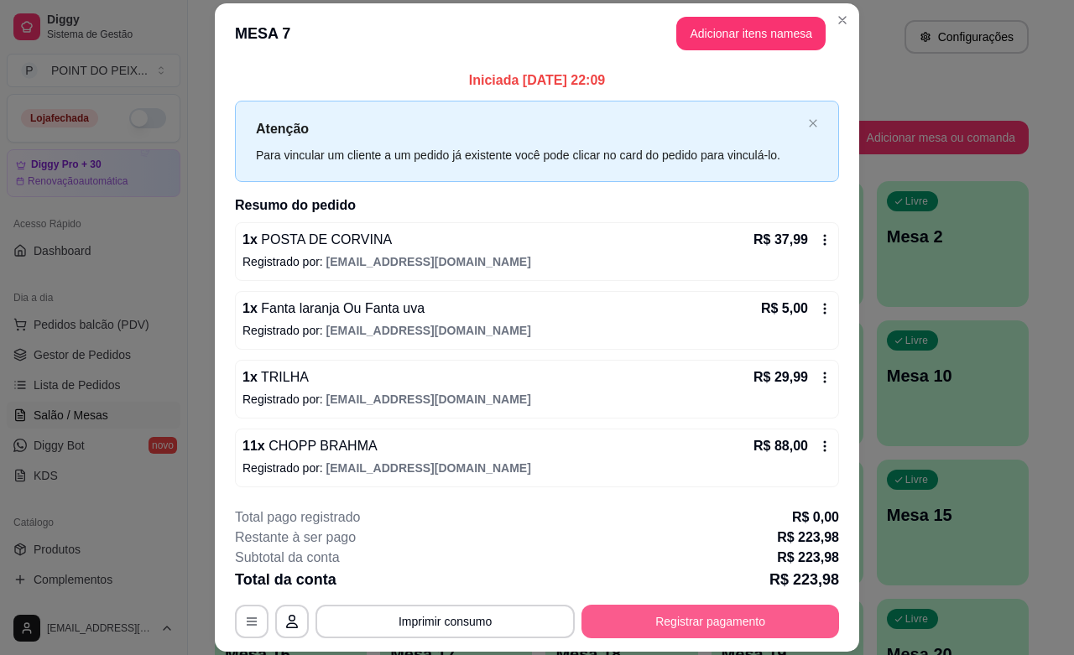
click at [686, 623] on button "Registrar pagamento" at bounding box center [710, 622] width 258 height 34
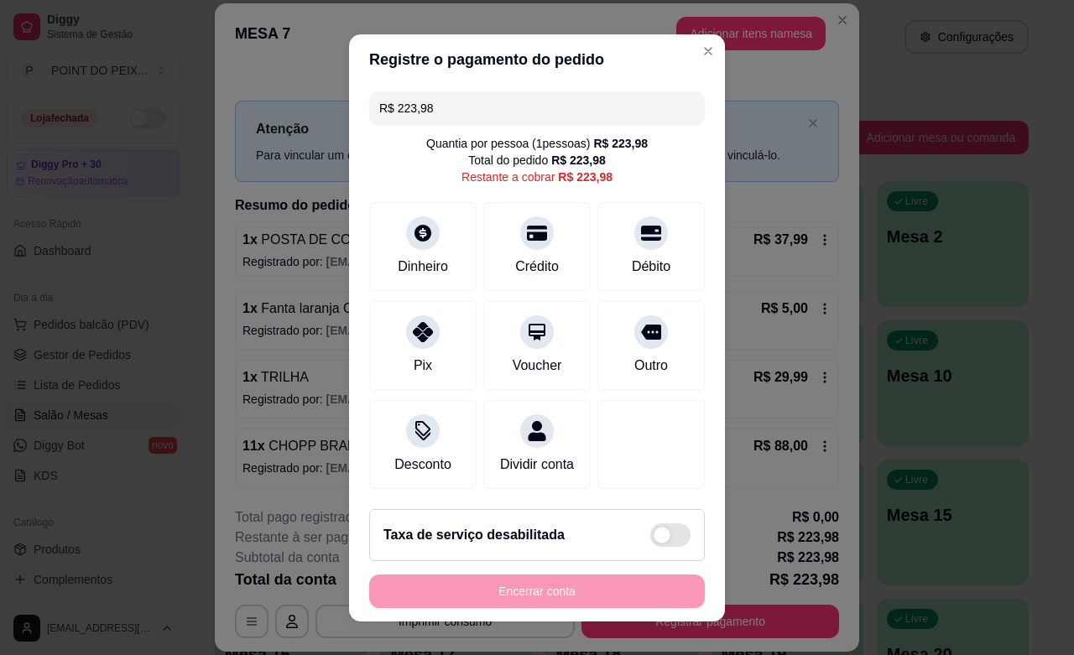
drag, startPoint x: 430, startPoint y: 106, endPoint x: 354, endPoint y: 106, distance: 76.3
click at [354, 106] on div "R$ 223,98 Quantia por pessoa ( 1 pessoas) R$ 223,98 Total do pedido R$ 223,98 R…" at bounding box center [537, 290] width 376 height 411
click at [640, 237] on icon at bounding box center [651, 228] width 22 height 22
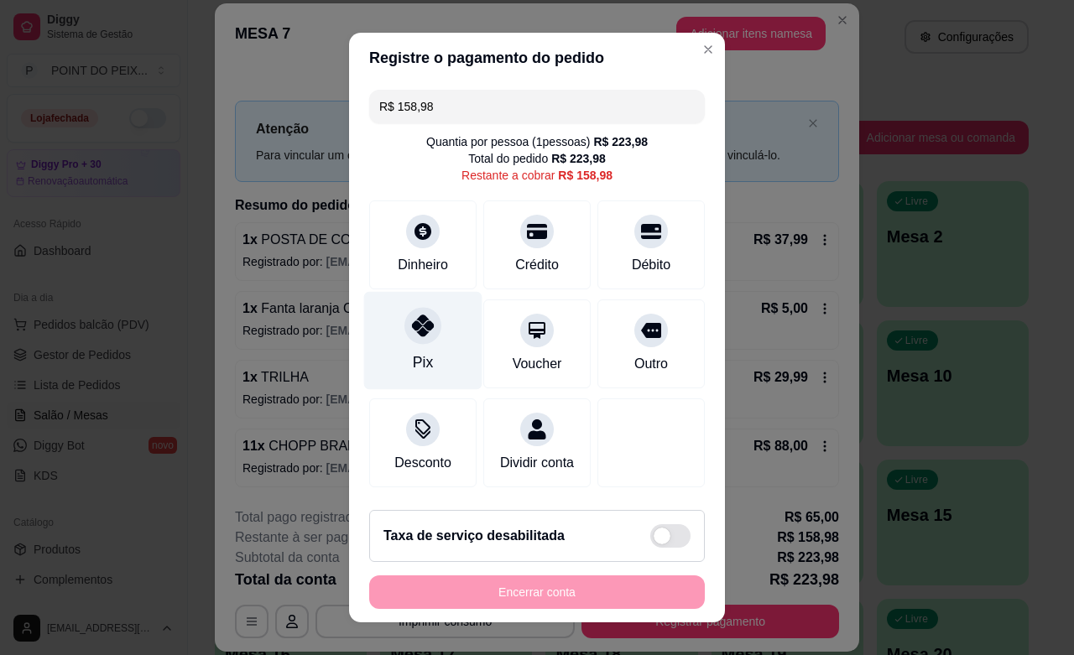
click at [424, 332] on div at bounding box center [422, 325] width 37 height 37
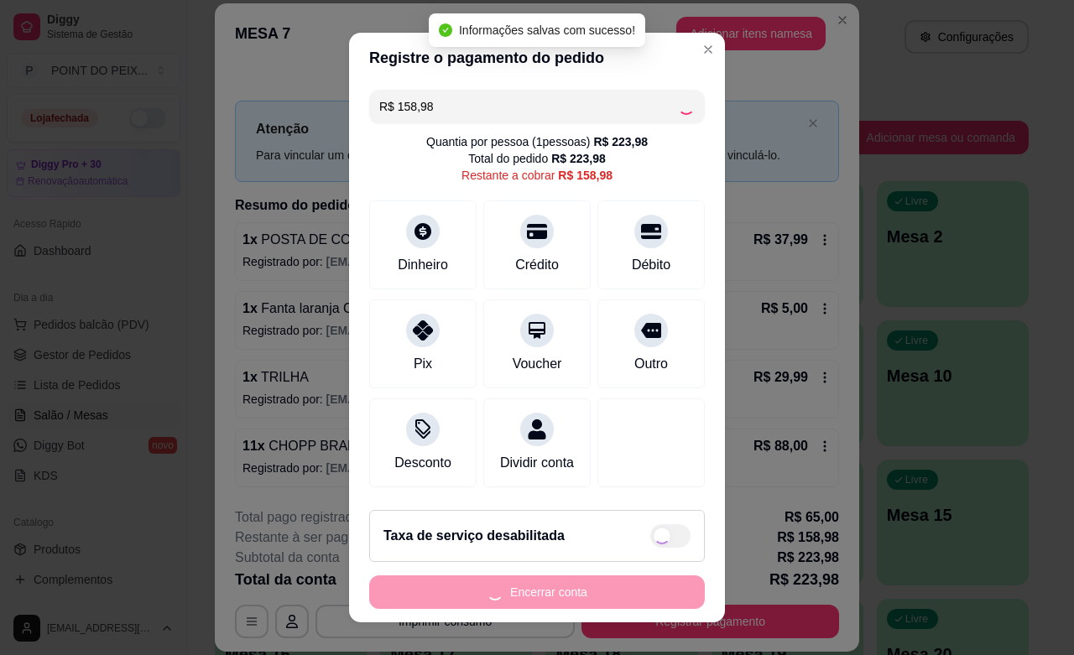
type input "R$ 0,00"
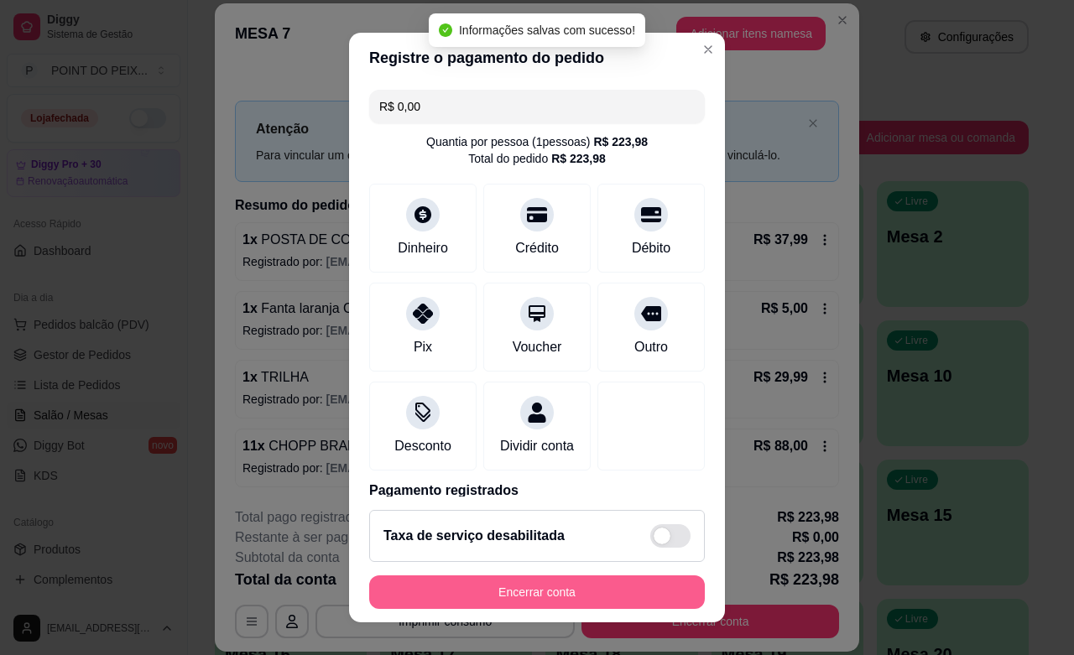
click at [612, 592] on button "Encerrar conta" at bounding box center [537, 592] width 336 height 34
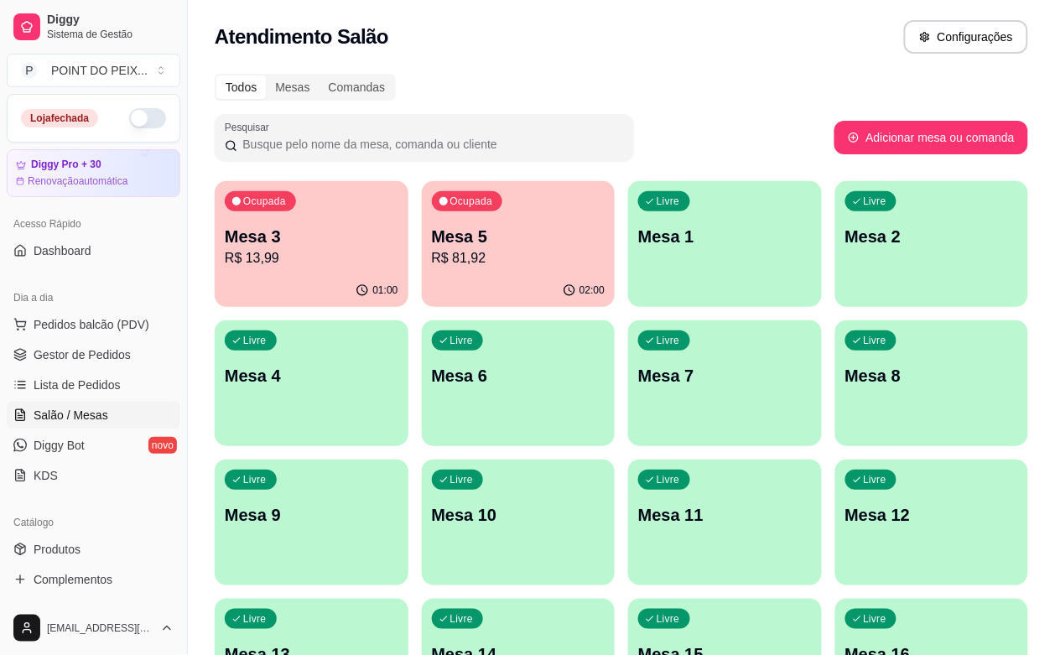
click at [432, 242] on p "Mesa 5" at bounding box center [519, 236] width 174 height 23
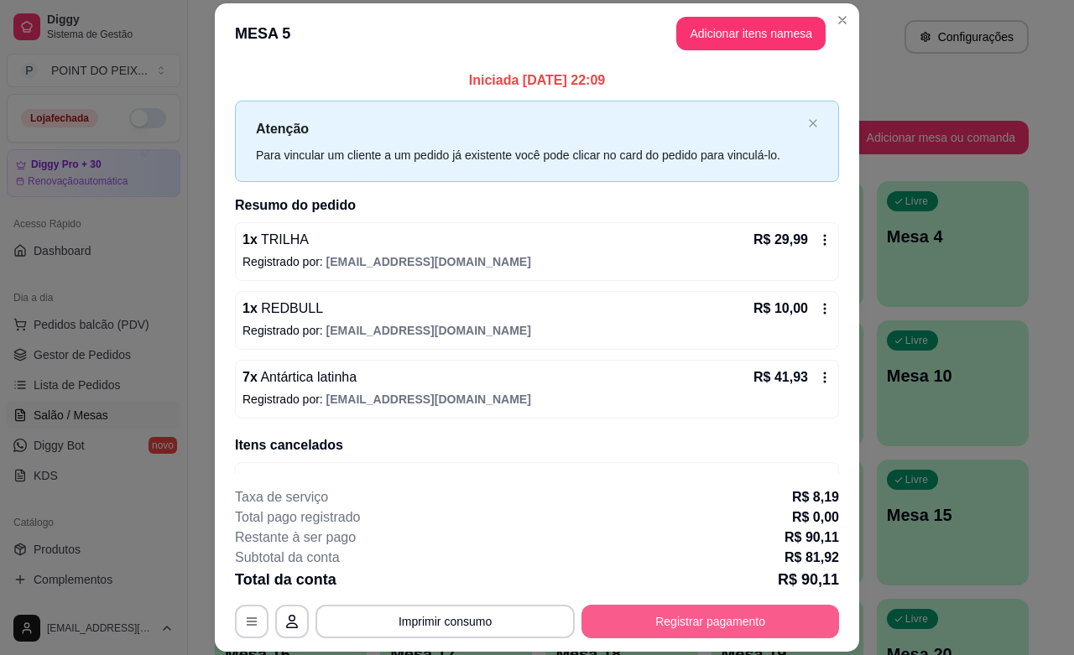
click at [700, 612] on button "Registrar pagamento" at bounding box center [710, 622] width 258 height 34
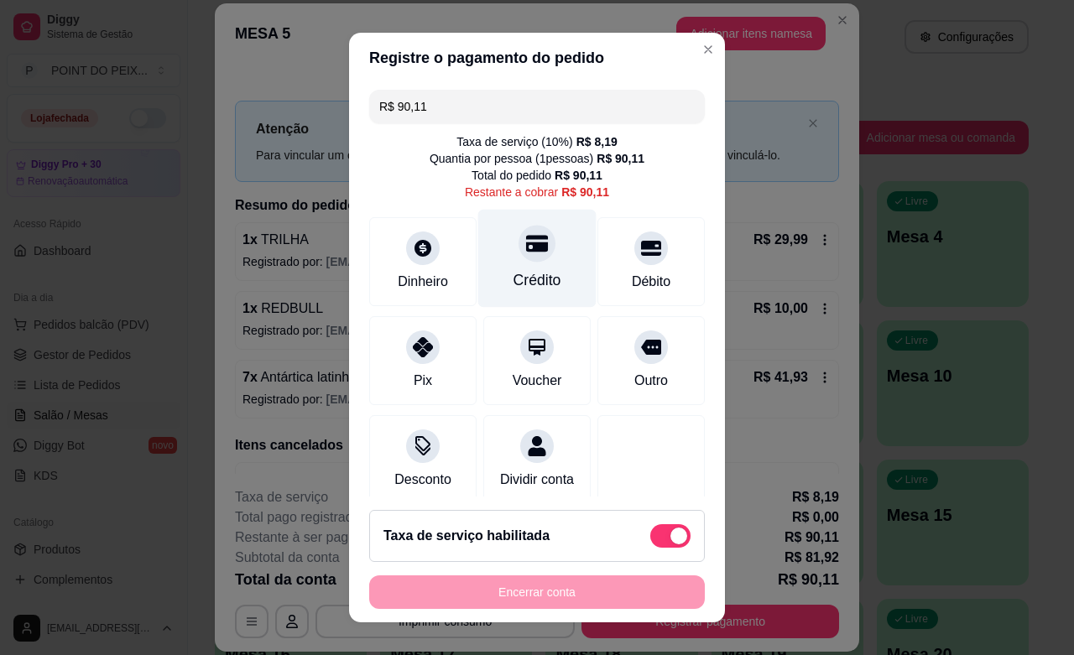
click at [520, 271] on div "Crédito" at bounding box center [537, 280] width 48 height 22
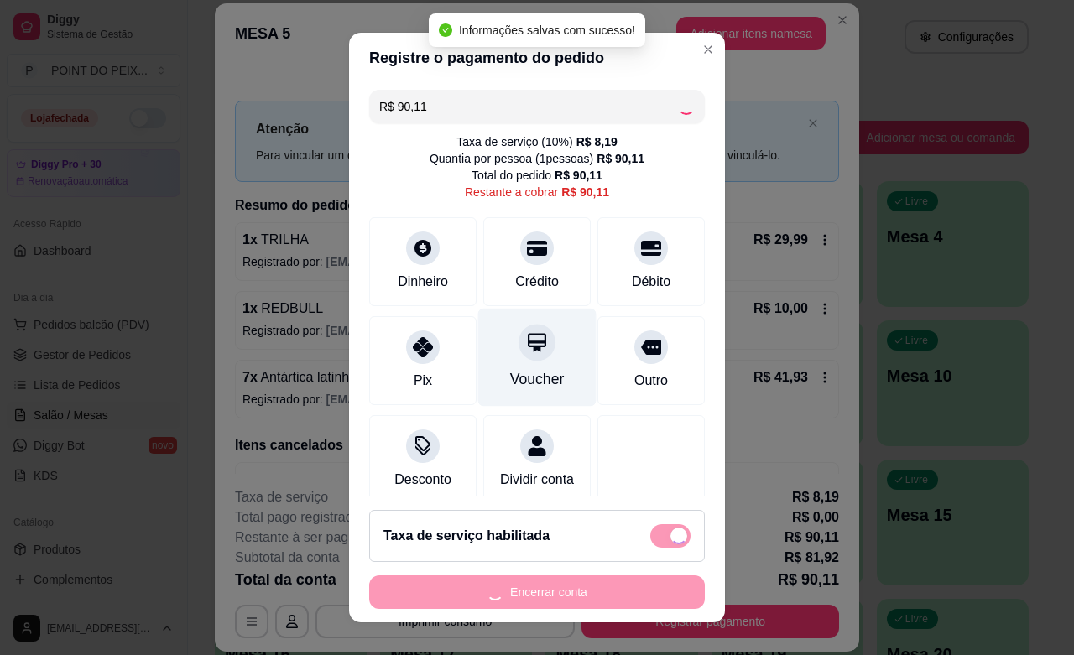
type input "R$ 0,00"
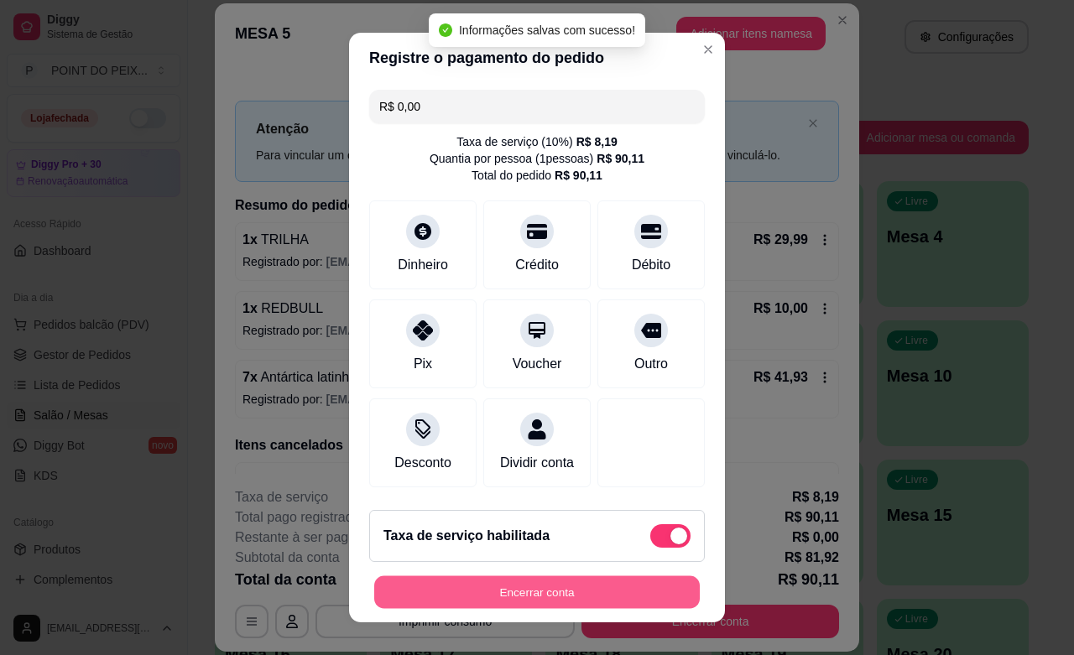
click at [596, 592] on button "Encerrar conta" at bounding box center [536, 592] width 325 height 33
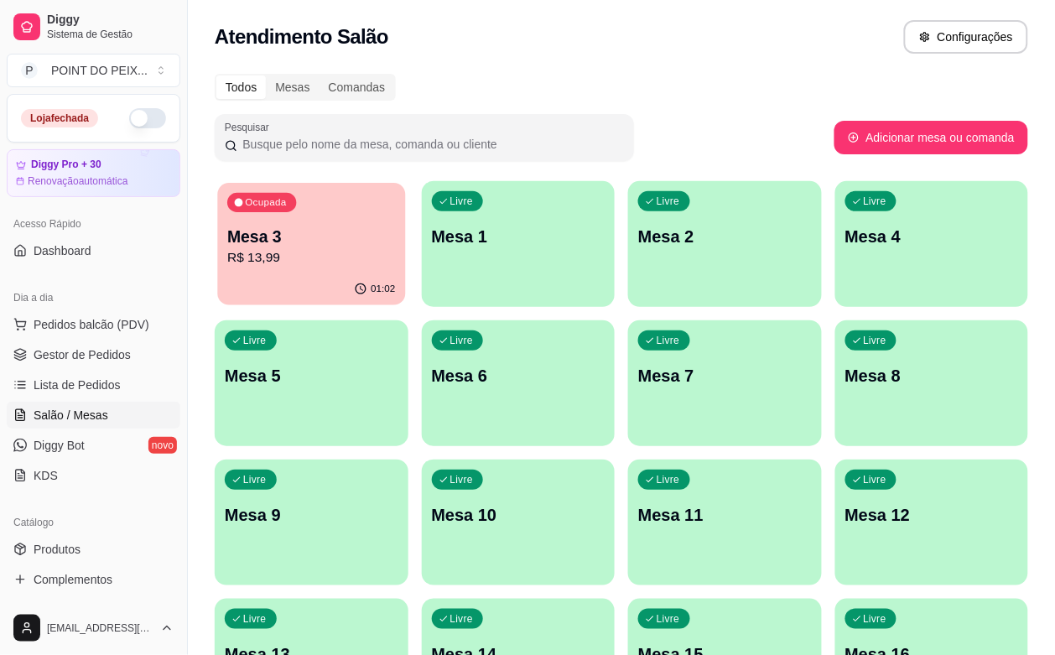
click at [283, 262] on p "R$ 13,99" at bounding box center [311, 257] width 168 height 19
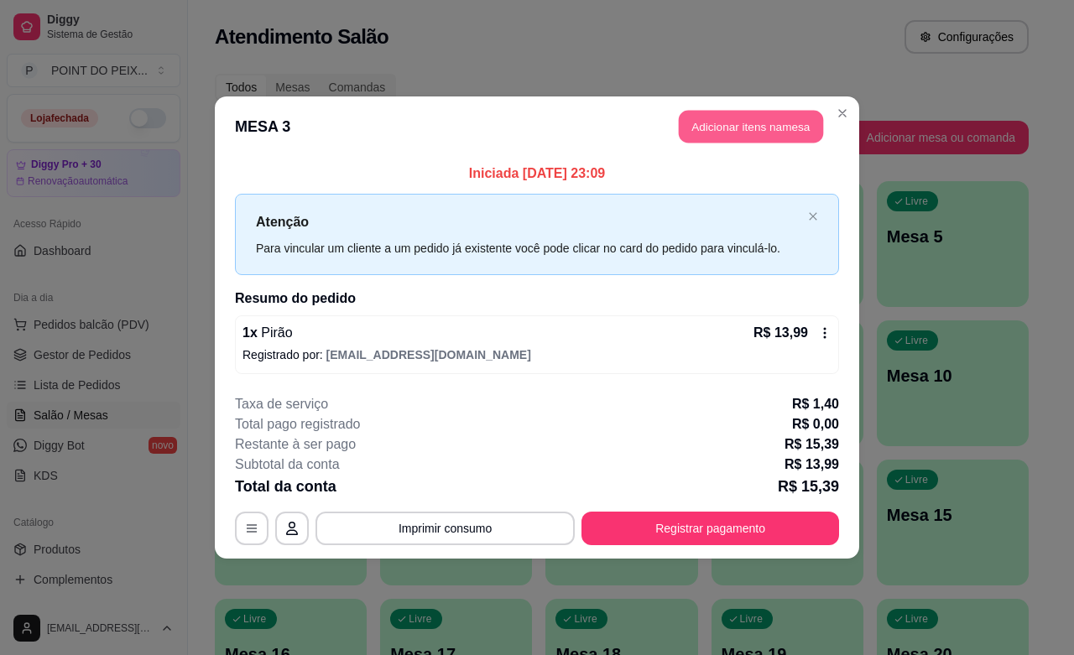
click at [773, 128] on button "Adicionar itens na mesa" at bounding box center [751, 127] width 144 height 33
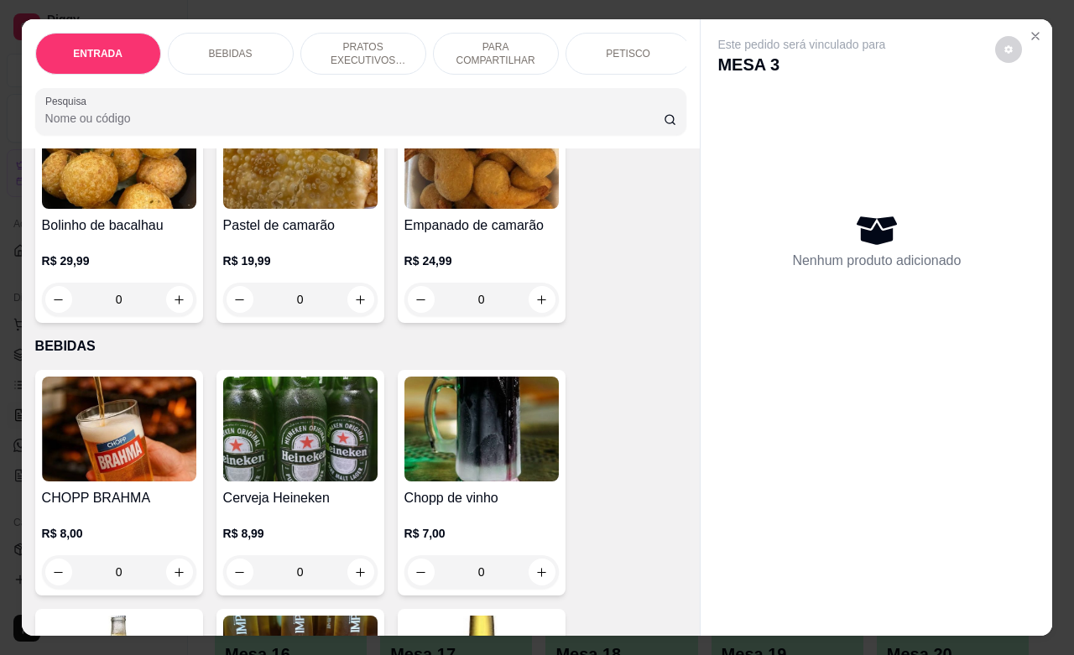
scroll to position [210, 0]
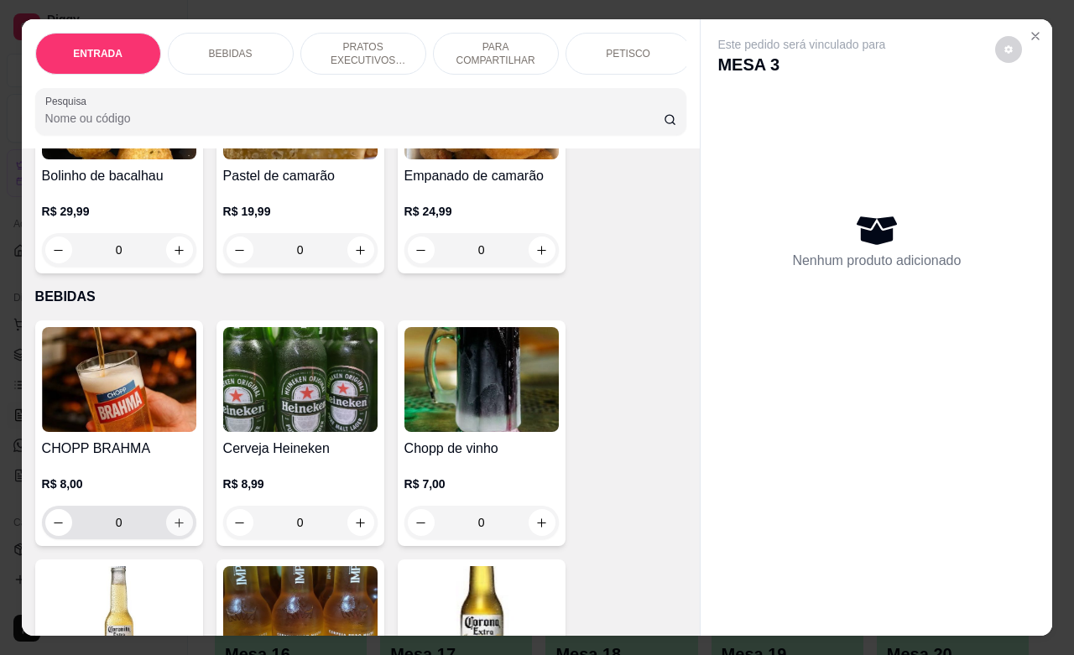
click at [174, 529] on icon "increase-product-quantity" at bounding box center [179, 523] width 13 height 13
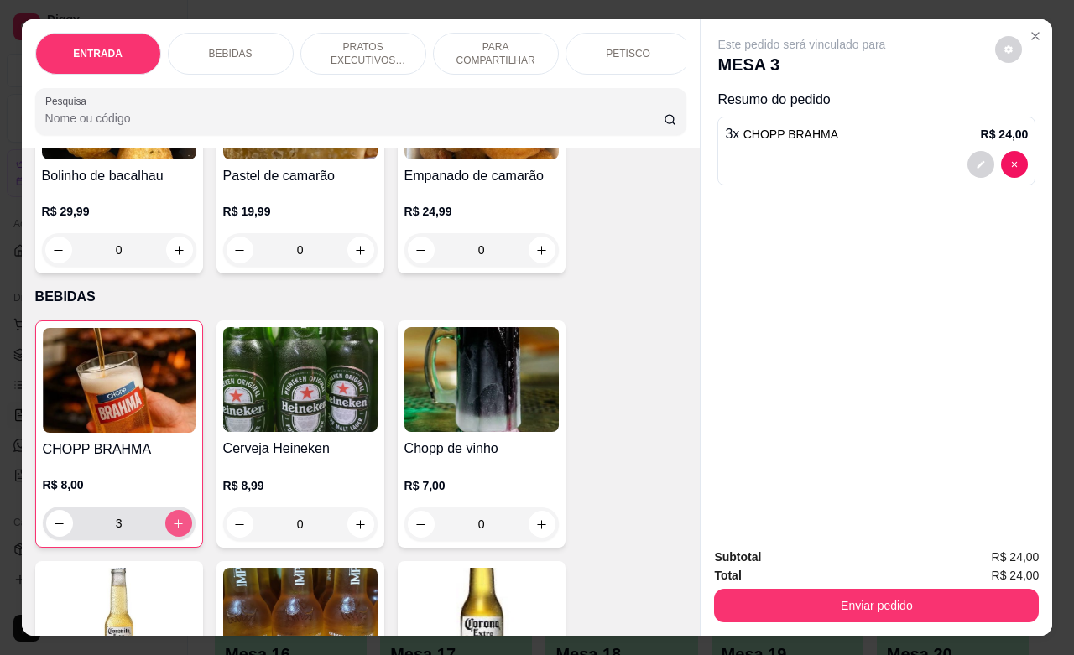
click at [174, 530] on icon "increase-product-quantity" at bounding box center [178, 524] width 13 height 13
type input "5"
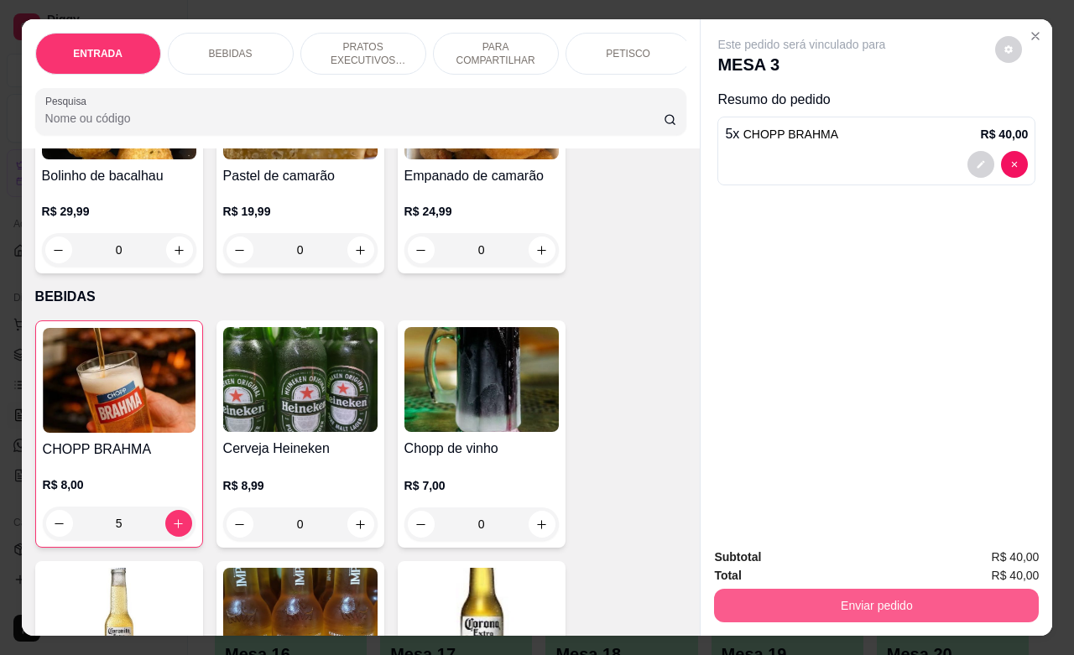
click at [887, 585] on div "Enviar pedido" at bounding box center [876, 604] width 325 height 38
click at [810, 589] on button "Enviar pedido" at bounding box center [876, 605] width 315 height 33
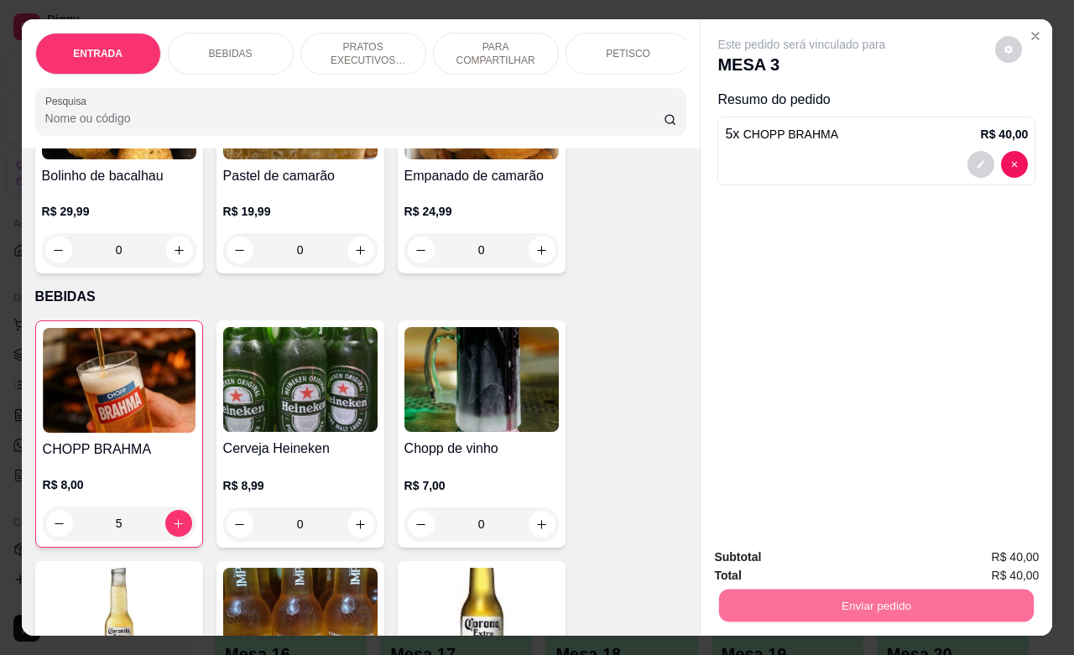
click at [789, 560] on button "Não registrar e enviar pedido" at bounding box center [818, 554] width 169 height 31
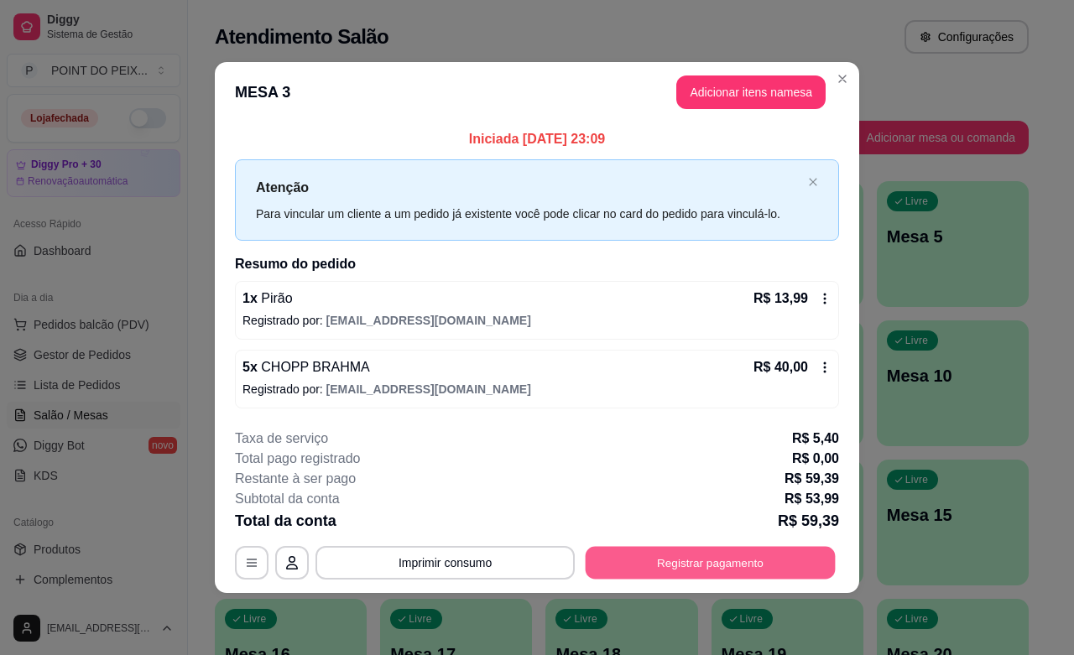
click at [735, 559] on button "Registrar pagamento" at bounding box center [710, 563] width 250 height 33
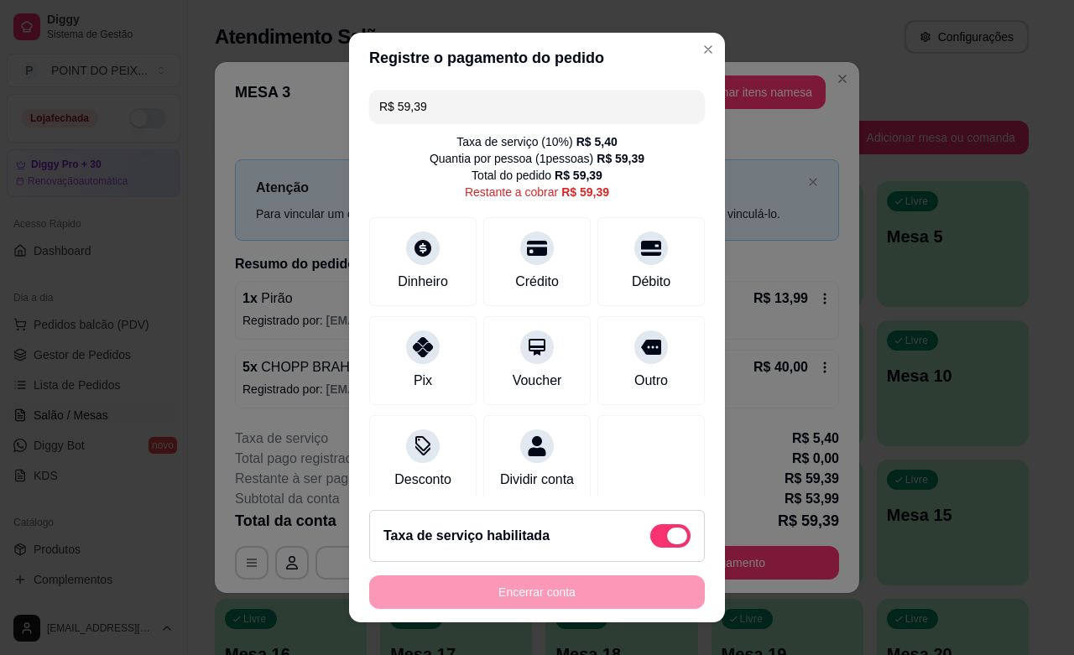
click at [650, 533] on span at bounding box center [670, 535] width 40 height 23
click at [649, 539] on input "checkbox" at bounding box center [654, 544] width 11 height 11
checkbox input "true"
type input "R$ 53,99"
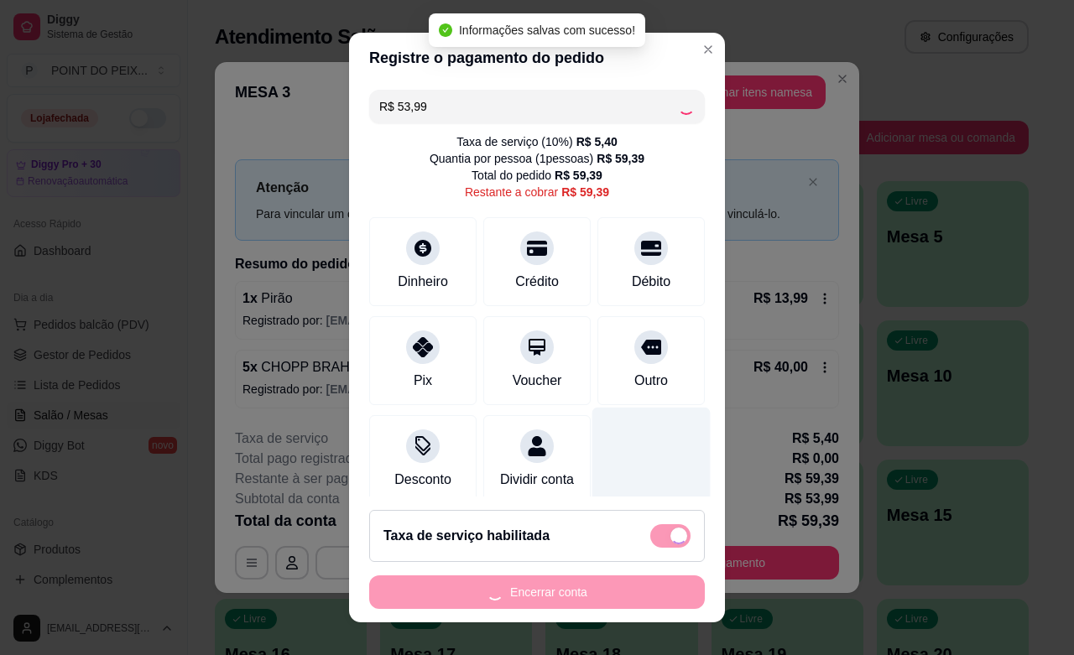
checkbox input "false"
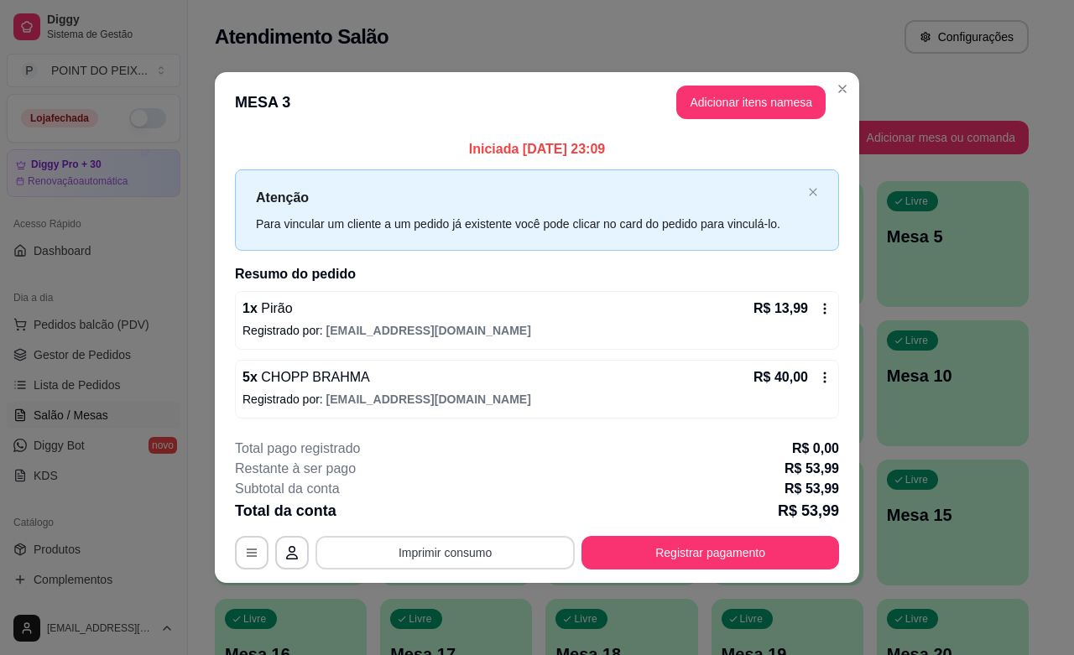
click at [485, 551] on button "Imprimir consumo" at bounding box center [444, 553] width 259 height 34
click at [476, 521] on button "IMPRESSORA" at bounding box center [449, 515] width 117 height 26
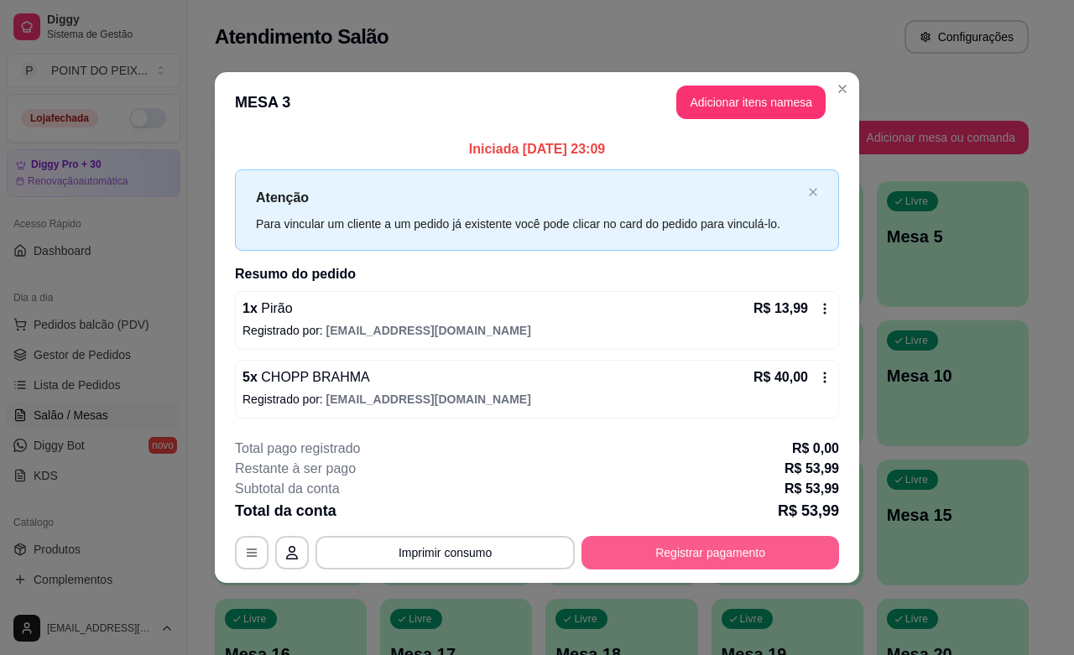
click at [659, 551] on button "Registrar pagamento" at bounding box center [710, 553] width 258 height 34
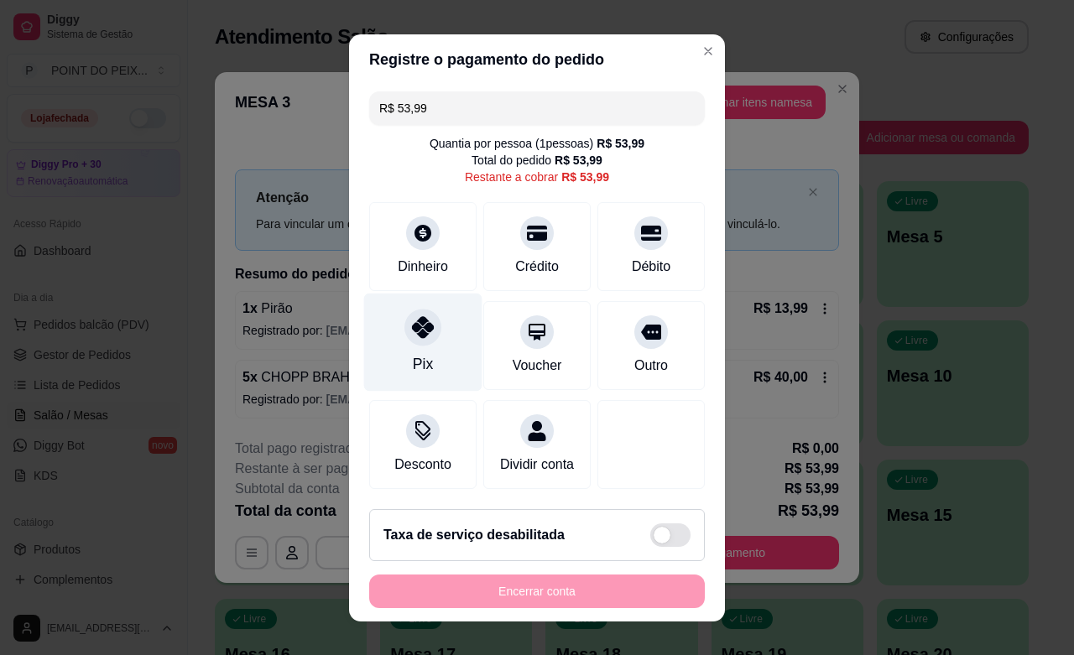
click at [414, 346] on div "Pix" at bounding box center [423, 342] width 118 height 98
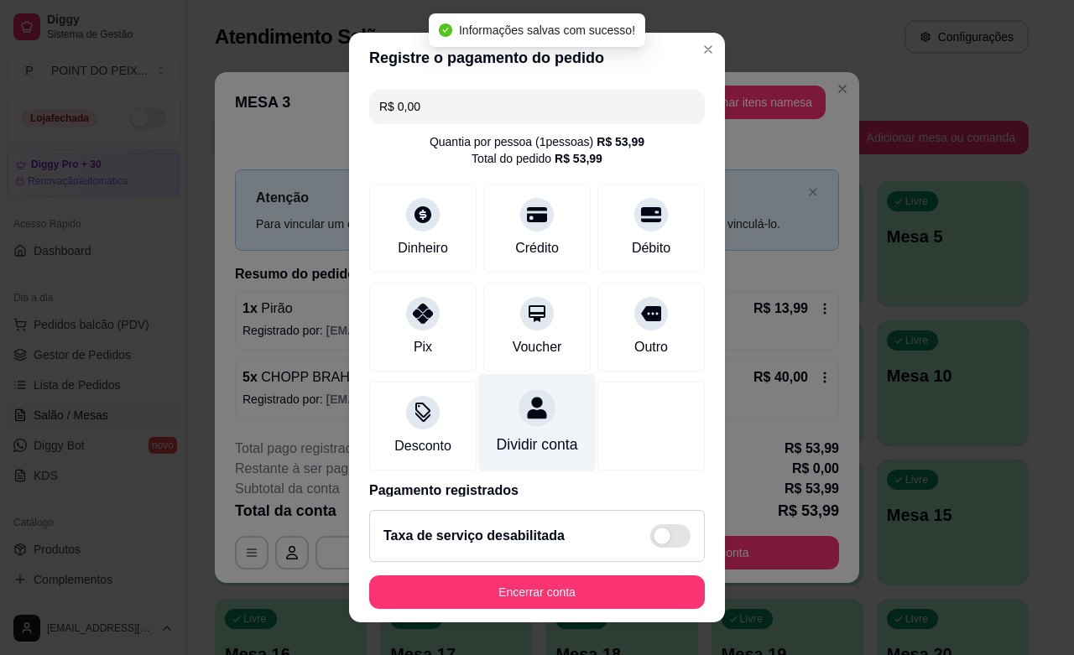
type input "R$ 0,00"
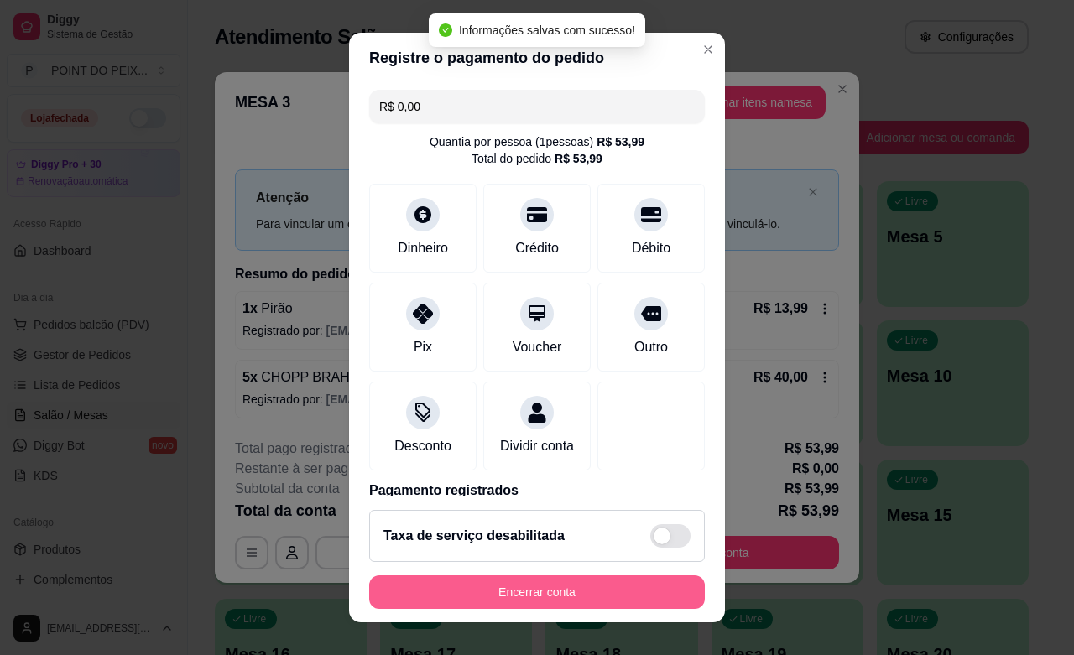
click at [590, 593] on button "Encerrar conta" at bounding box center [537, 592] width 336 height 34
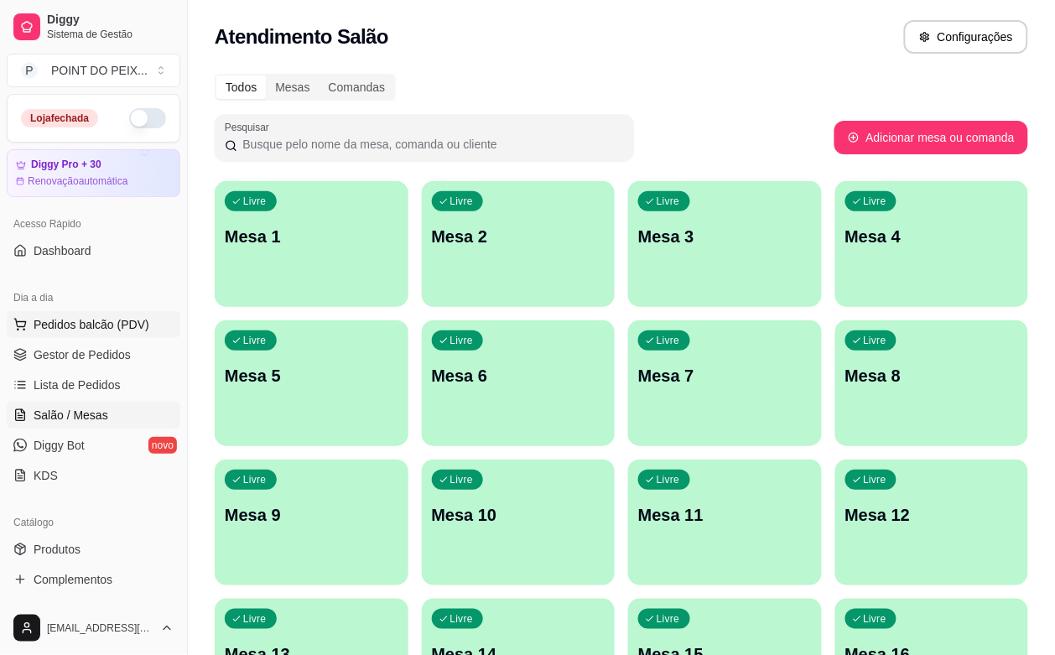
click at [111, 325] on span "Pedidos balcão (PDV)" at bounding box center [92, 324] width 116 height 17
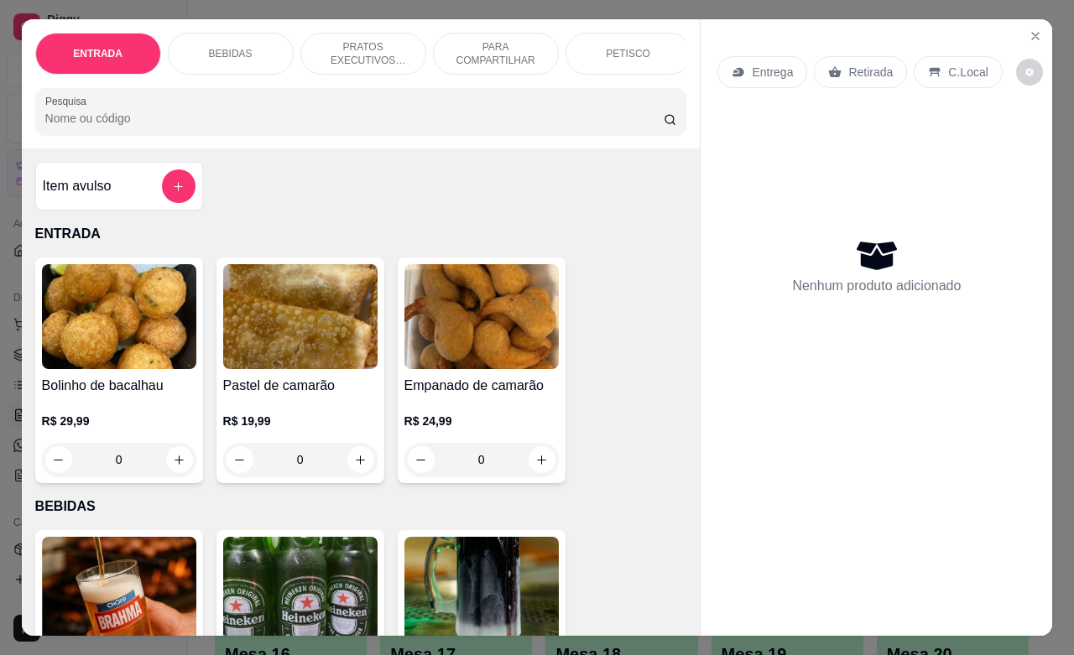
click at [933, 61] on div "C.Local" at bounding box center [957, 72] width 88 height 32
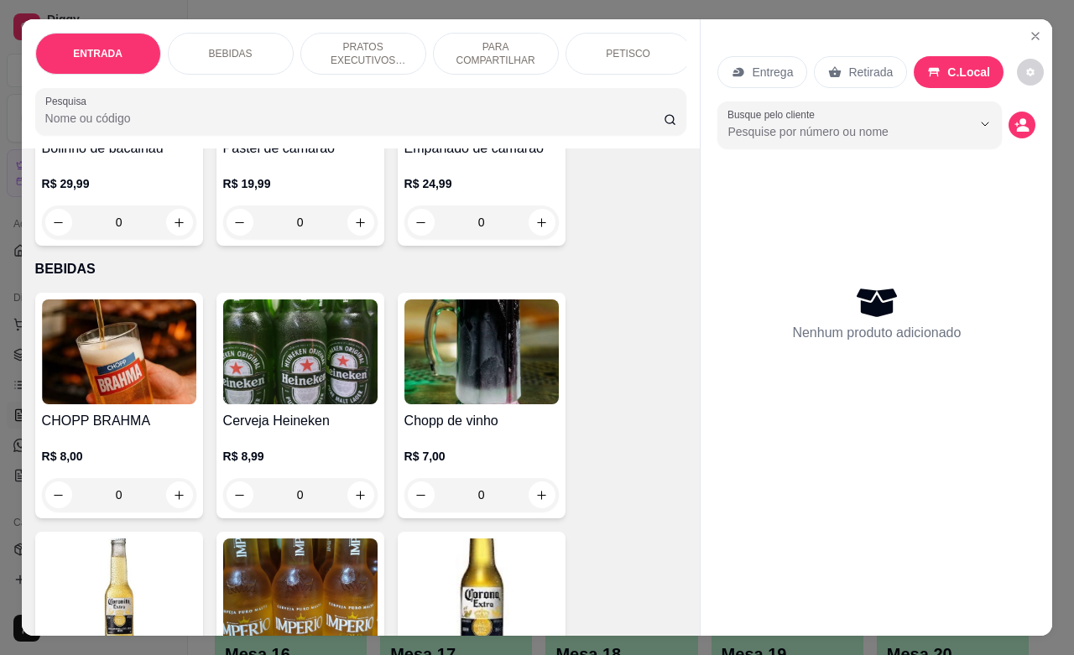
scroll to position [315, 0]
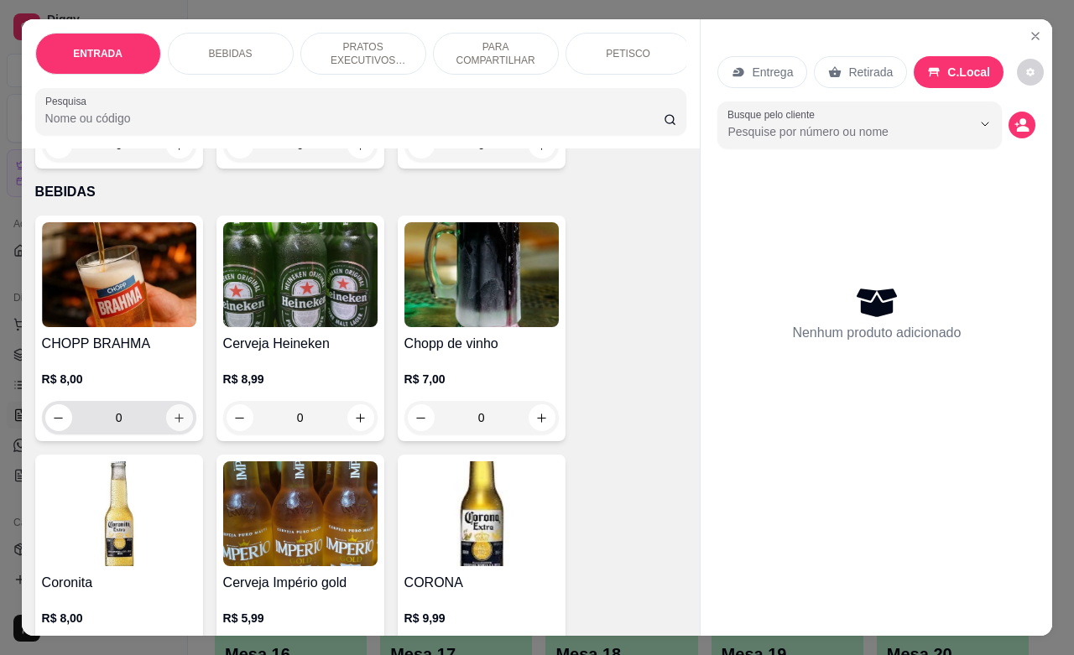
click at [174, 431] on button "increase-product-quantity" at bounding box center [179, 417] width 27 height 27
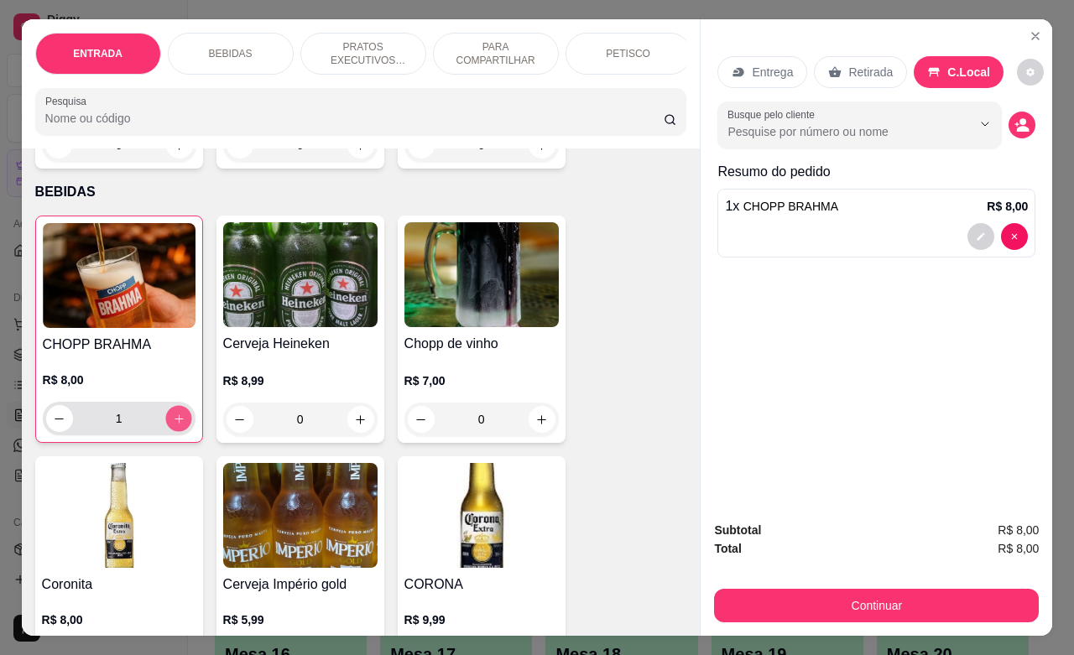
click at [174, 425] on icon "increase-product-quantity" at bounding box center [178, 419] width 13 height 13
type input "5"
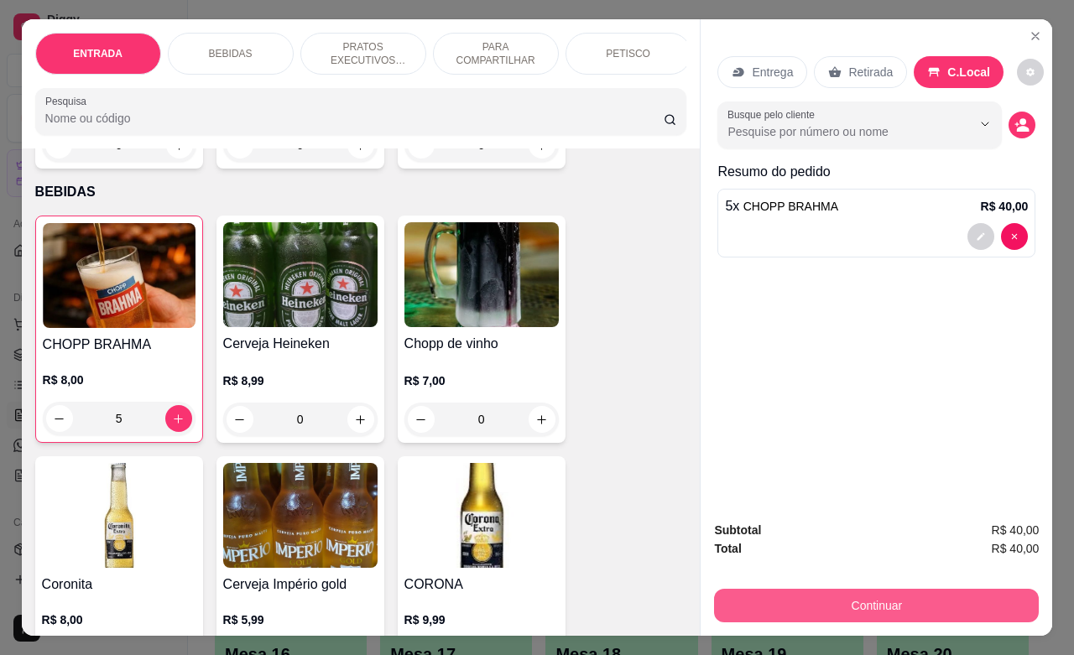
click at [849, 601] on button "Continuar" at bounding box center [876, 606] width 325 height 34
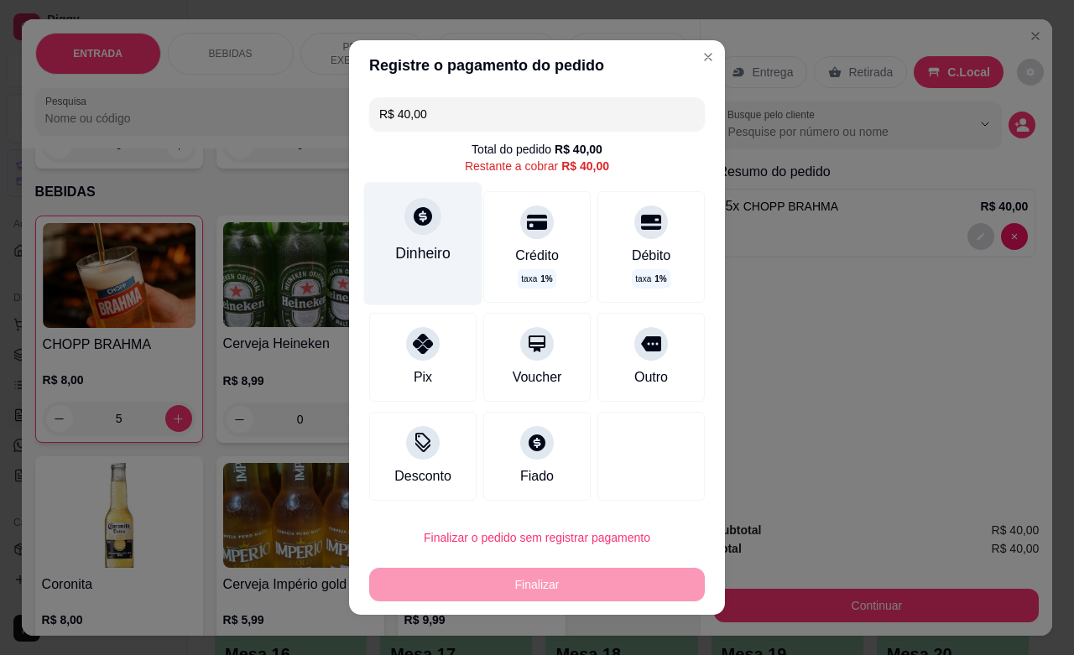
click at [413, 232] on div at bounding box center [422, 216] width 37 height 37
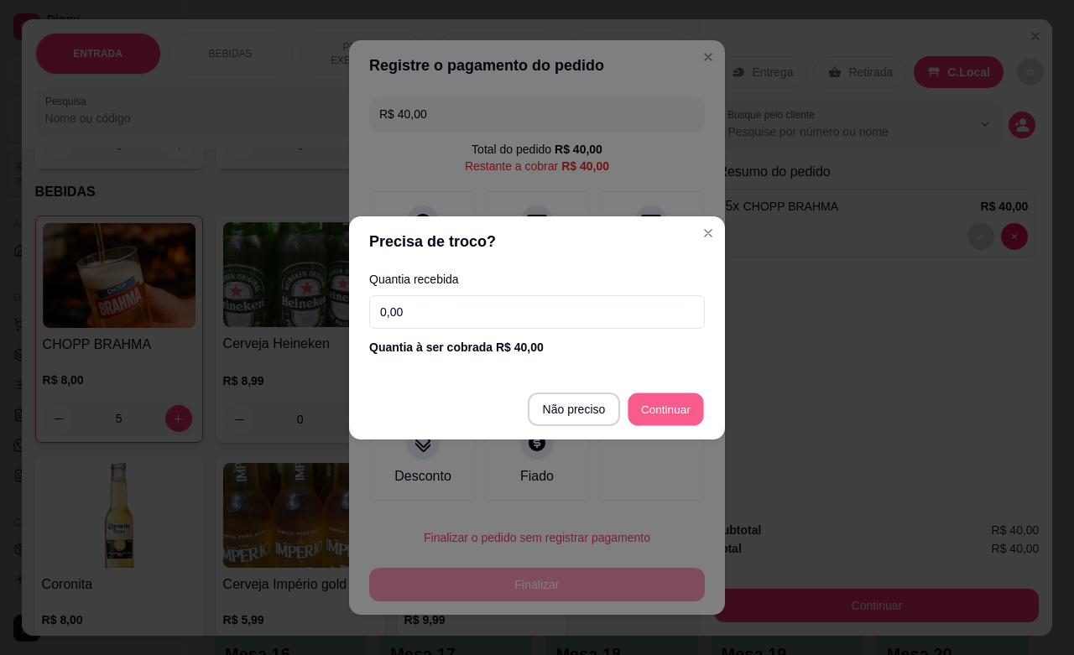
type input "R$ 0,00"
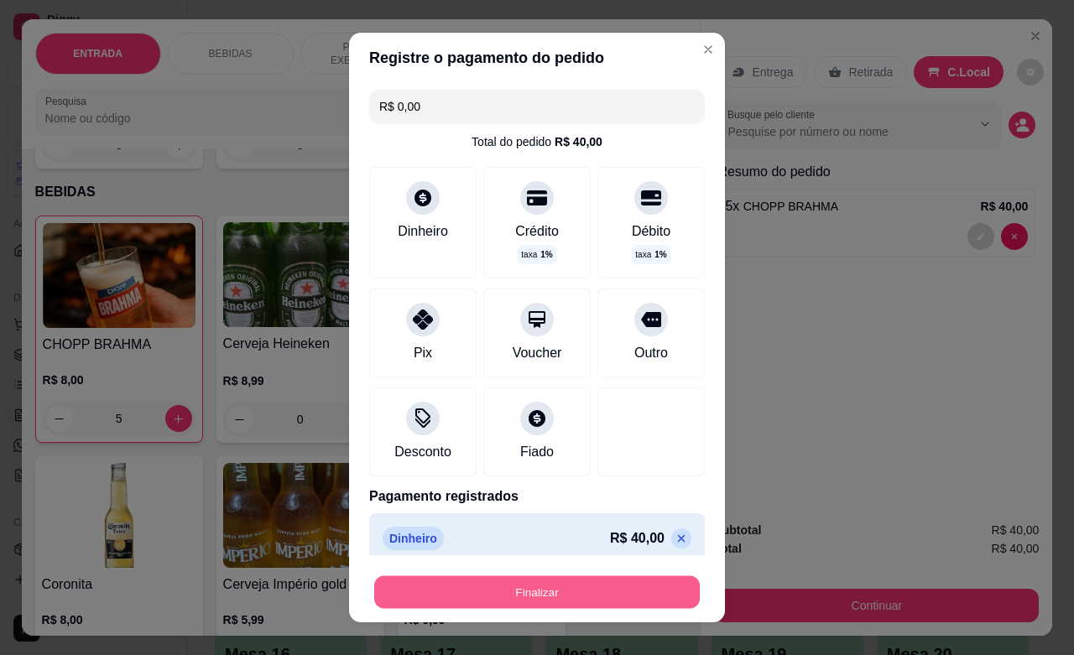
click at [598, 598] on button "Finalizar" at bounding box center [536, 592] width 325 height 33
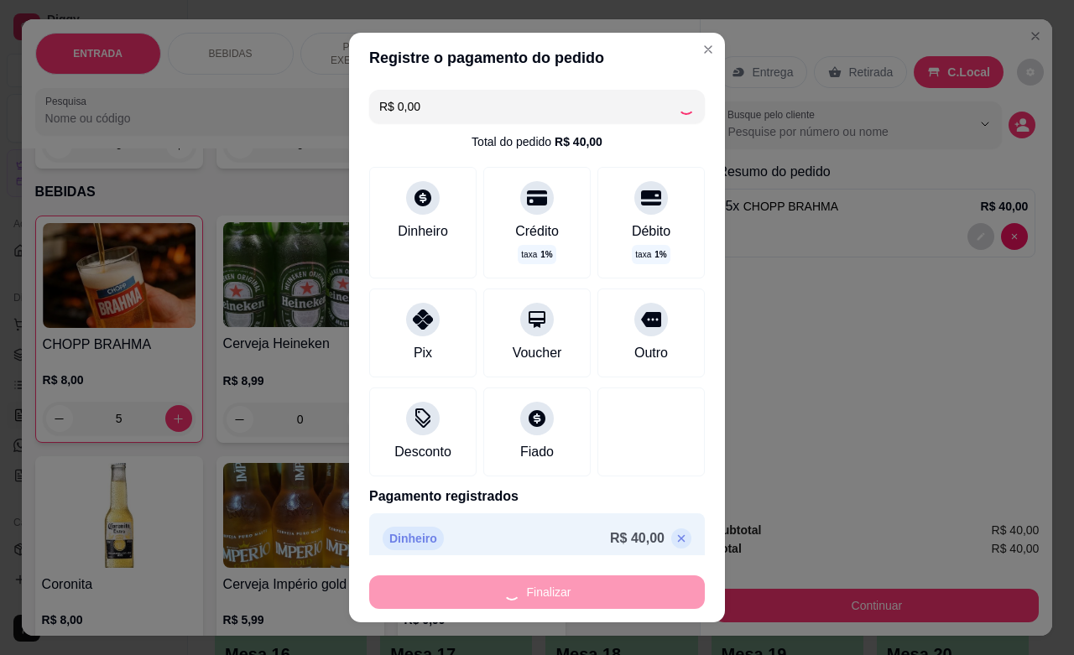
type input "0"
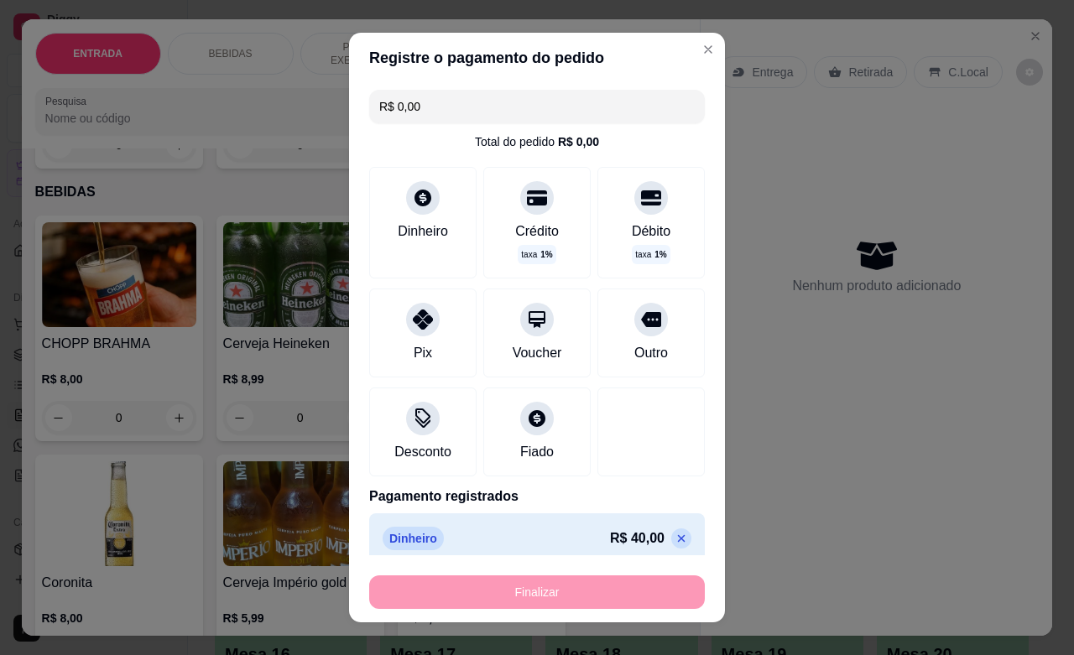
type input "-R$ 40,00"
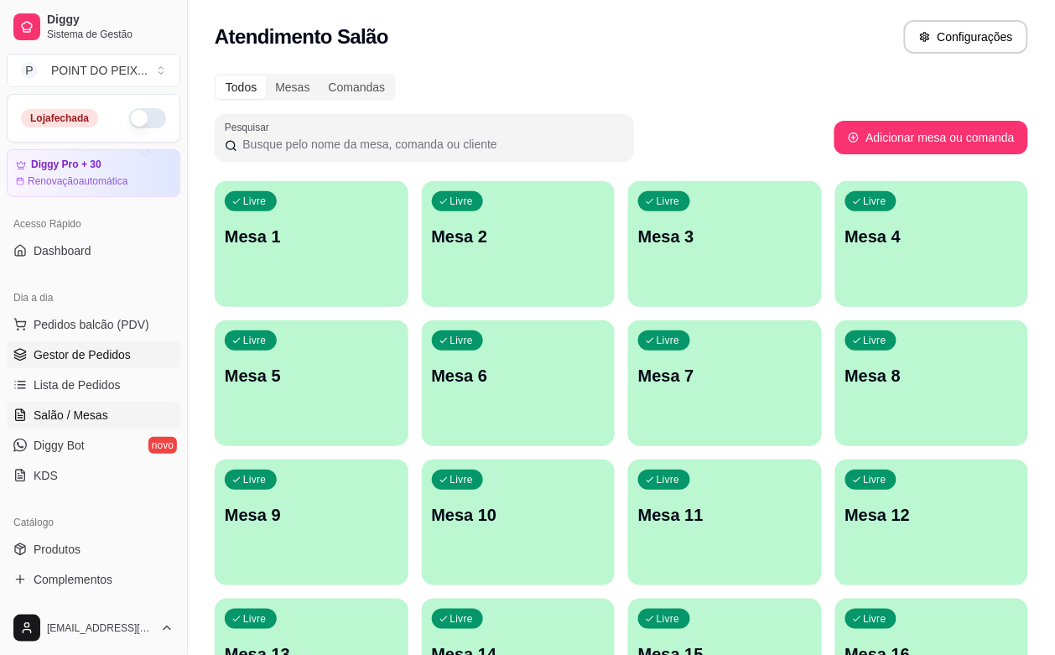
click at [99, 359] on span "Gestor de Pedidos" at bounding box center [82, 354] width 97 height 17
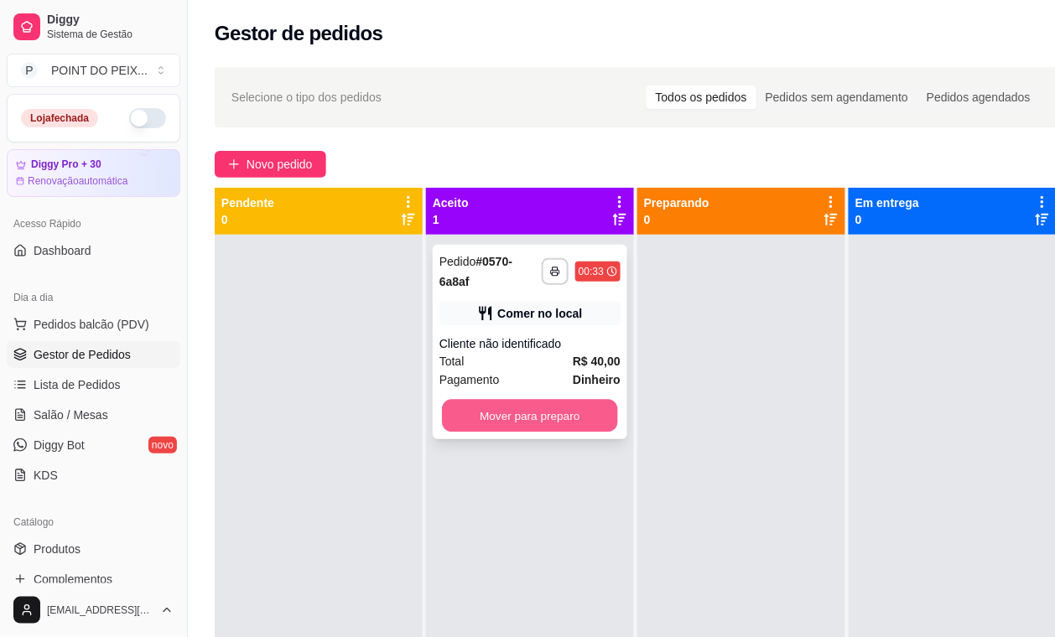
click at [530, 409] on button "Mover para preparo" at bounding box center [530, 416] width 176 height 33
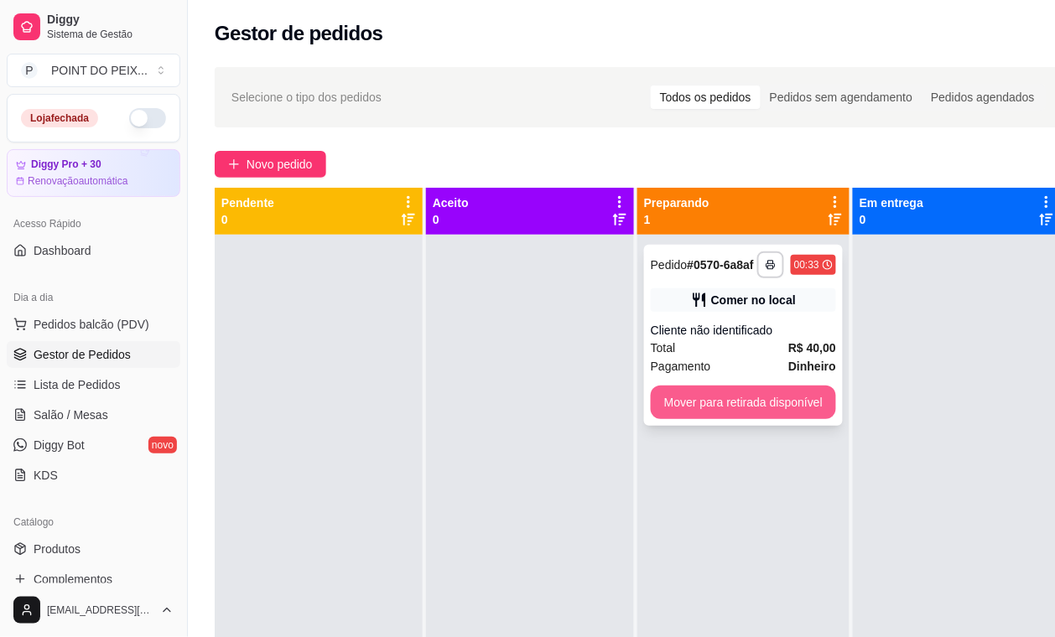
click at [709, 394] on button "Mover para retirada disponível" at bounding box center [743, 403] width 185 height 34
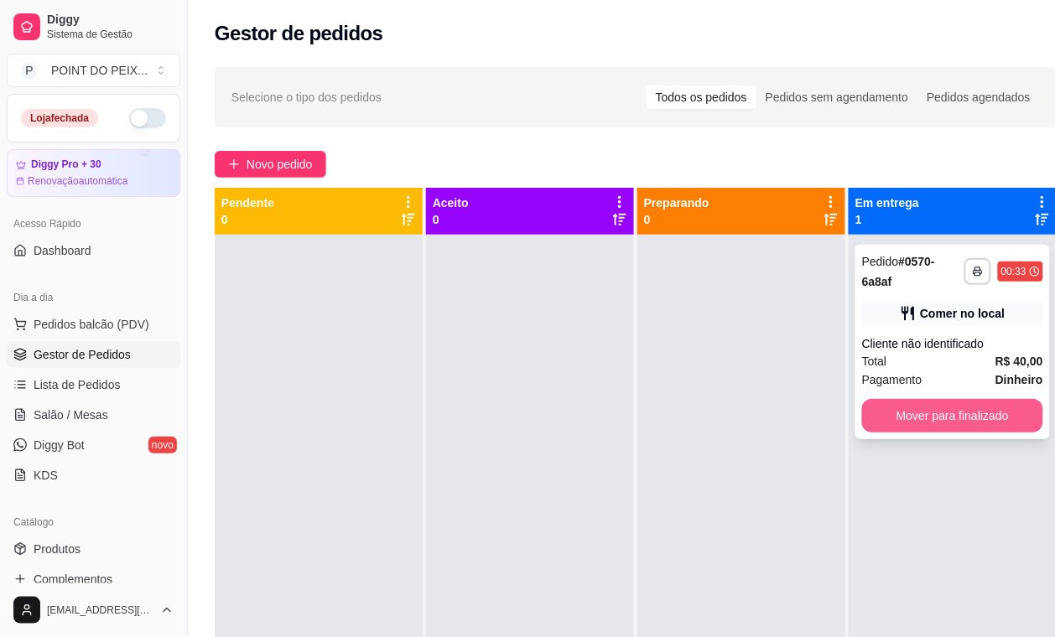
click at [924, 421] on button "Mover para finalizado" at bounding box center [952, 416] width 181 height 34
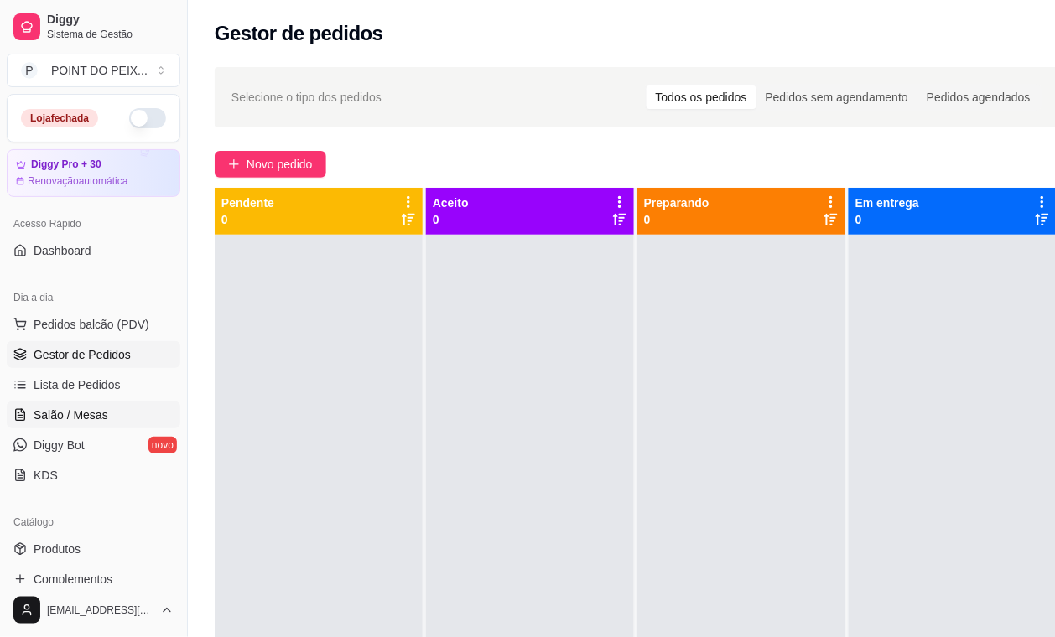
click at [89, 425] on link "Salão / Mesas" at bounding box center [94, 415] width 174 height 27
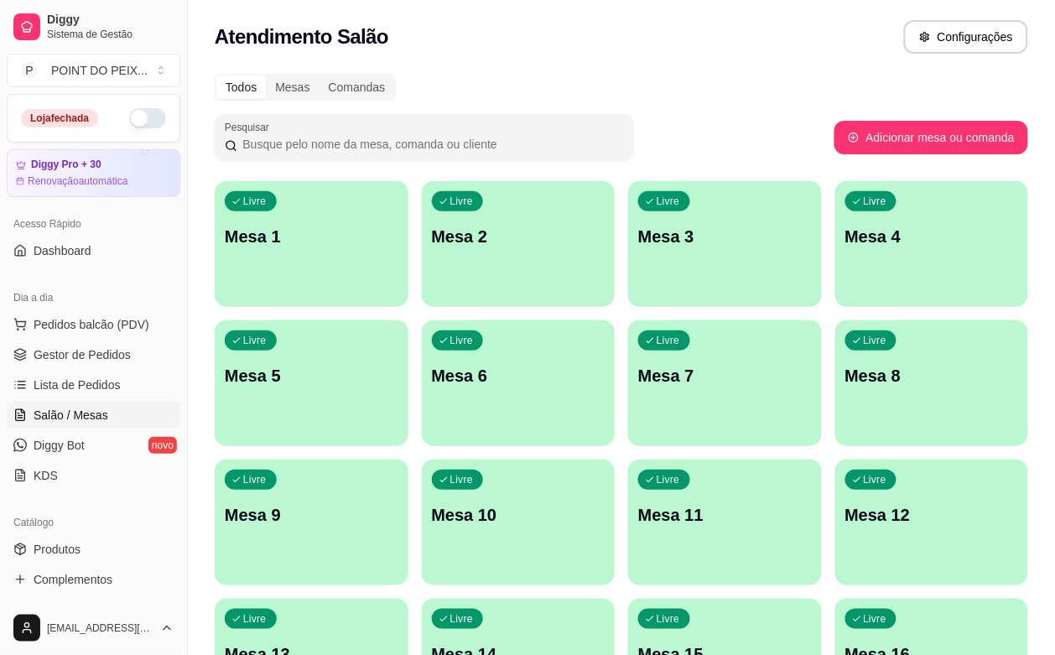
click at [267, 267] on div "Livre Mesa 1" at bounding box center [312, 234] width 194 height 106
click at [110, 362] on span "Gestor de Pedidos" at bounding box center [82, 354] width 97 height 17
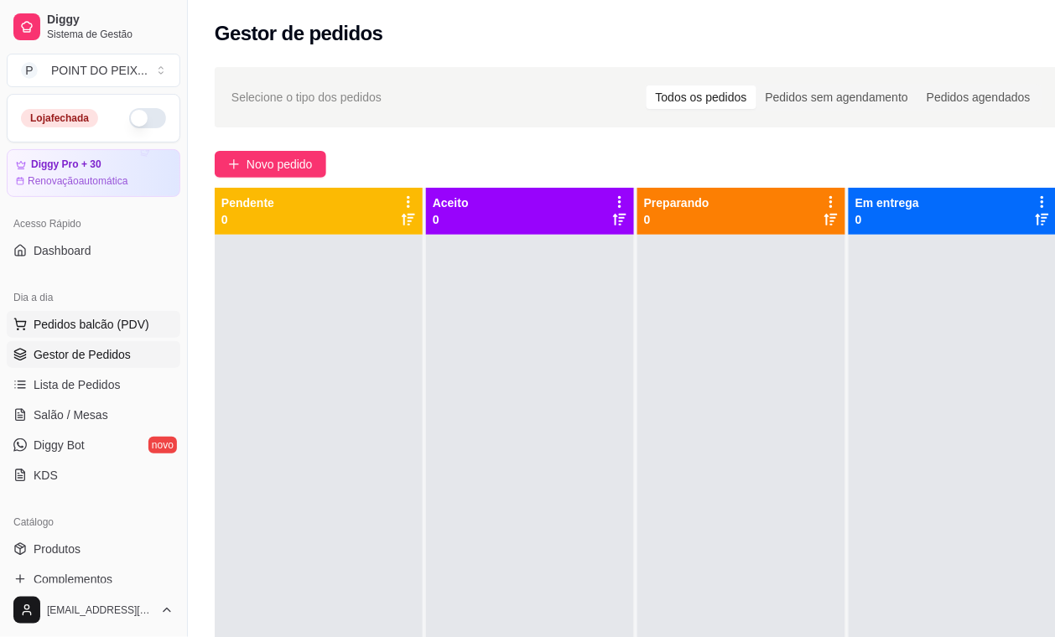
click at [127, 329] on span "Pedidos balcão (PDV)" at bounding box center [92, 324] width 116 height 17
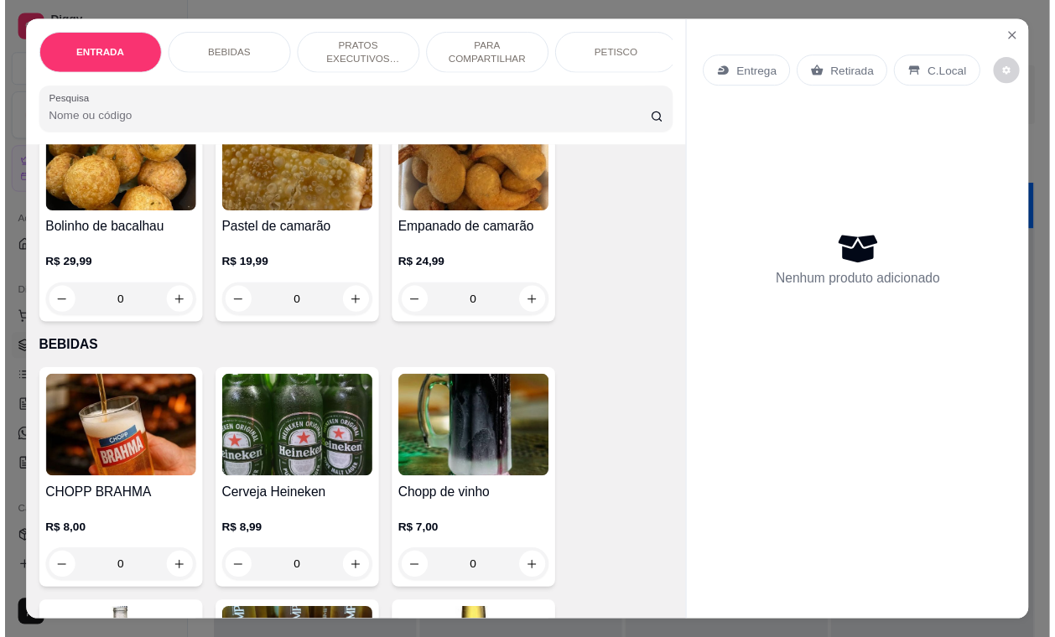
scroll to position [210, 0]
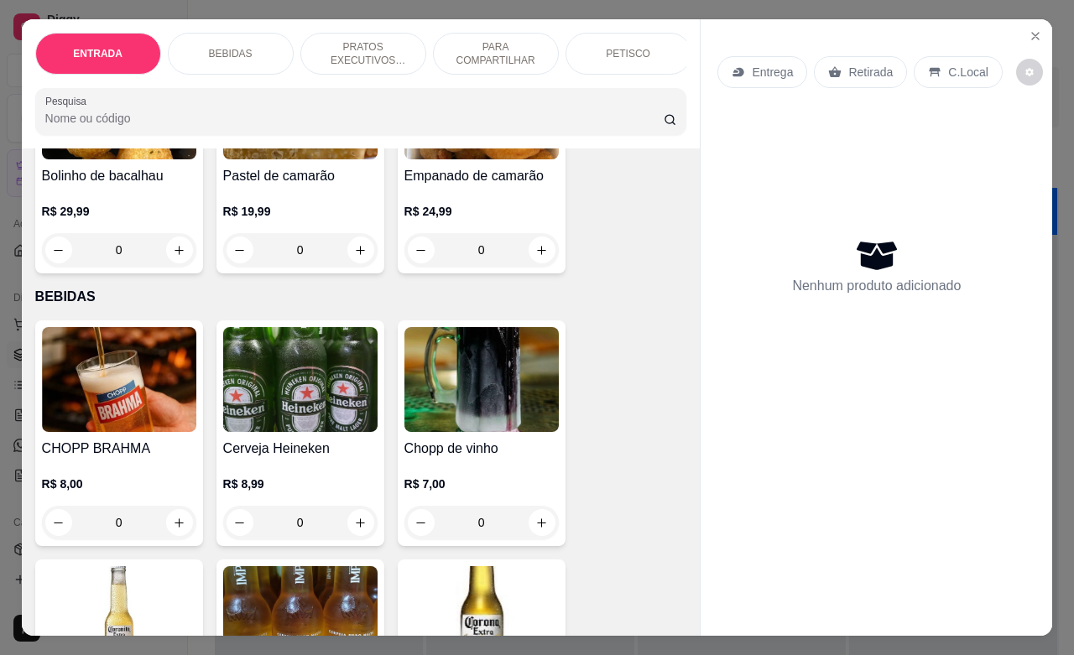
drag, startPoint x: 101, startPoint y: 534, endPoint x: 120, endPoint y: 535, distance: 18.5
click at [119, 537] on input "0" at bounding box center [119, 523] width 94 height 34
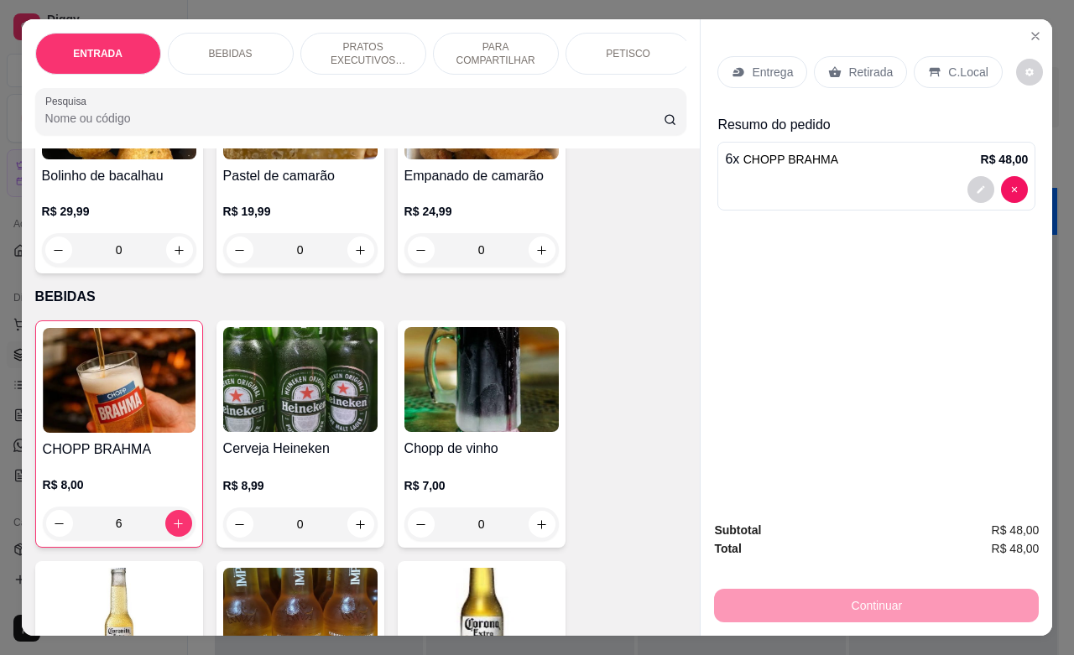
type input "6"
click at [948, 64] on p "C.Local" at bounding box center [967, 72] width 39 height 17
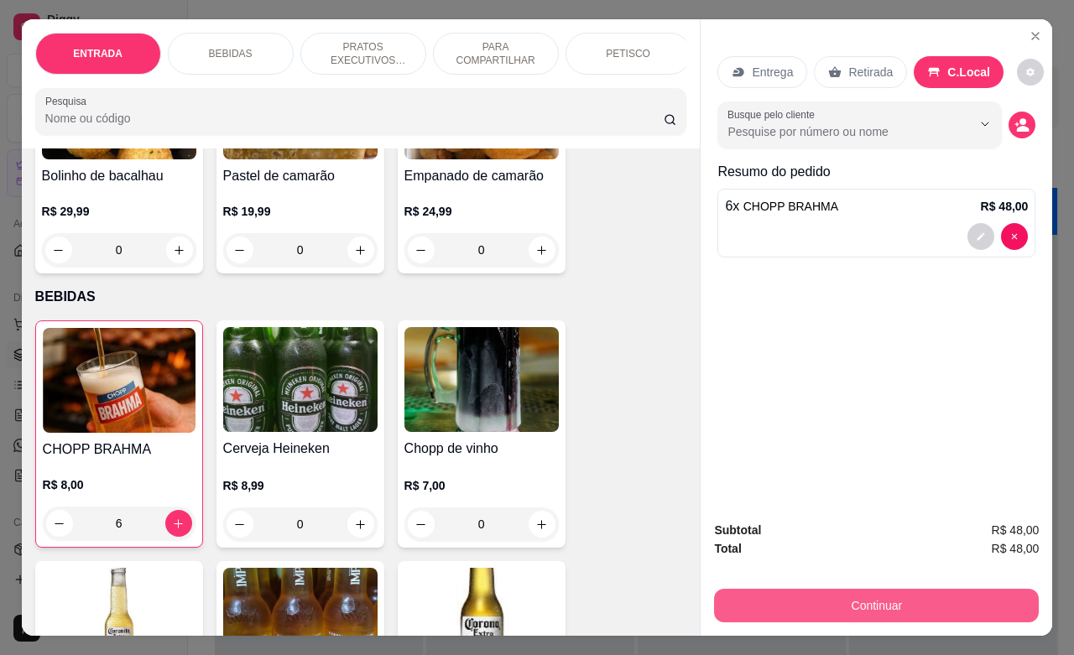
click at [841, 590] on button "Continuar" at bounding box center [876, 606] width 325 height 34
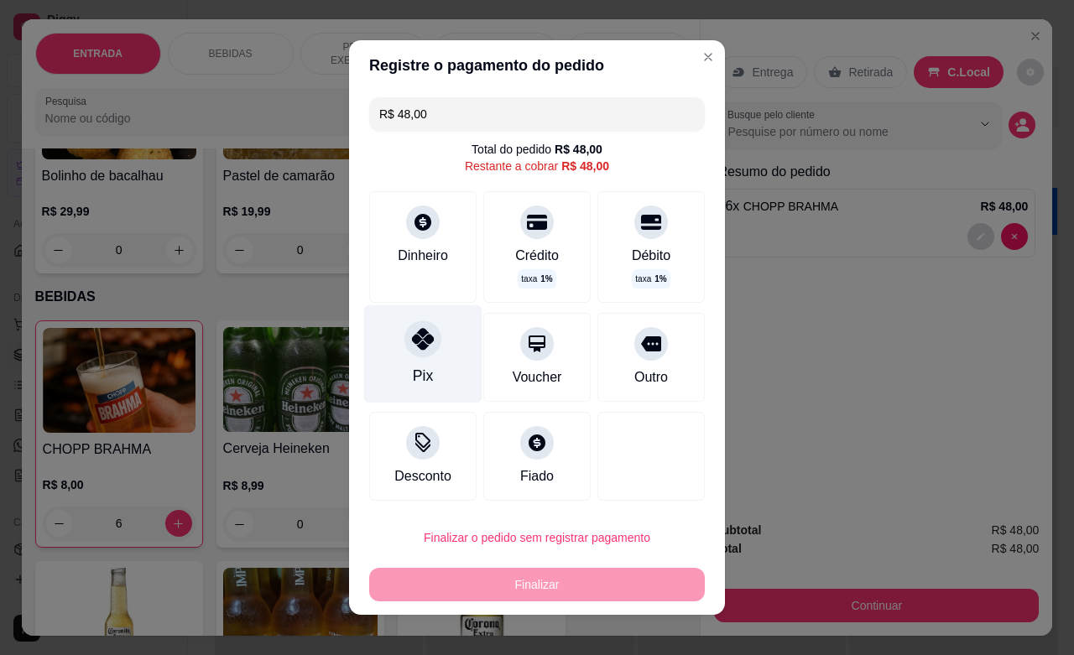
click at [416, 333] on icon at bounding box center [423, 339] width 22 height 22
type input "R$ 0,00"
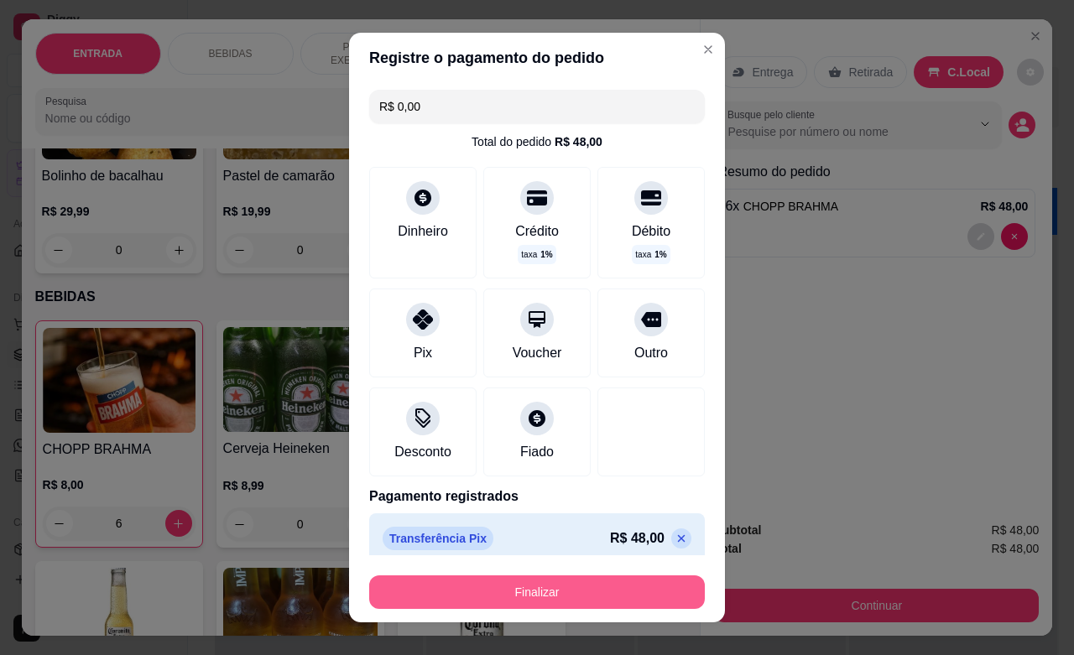
click at [594, 598] on button "Finalizar" at bounding box center [537, 592] width 336 height 34
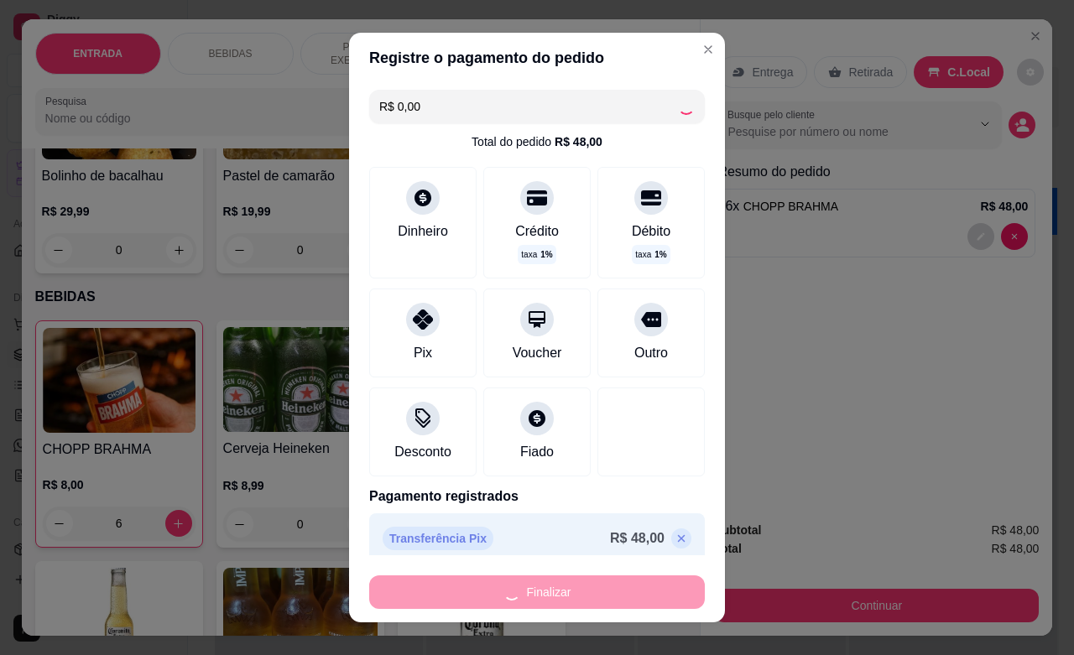
type input "0"
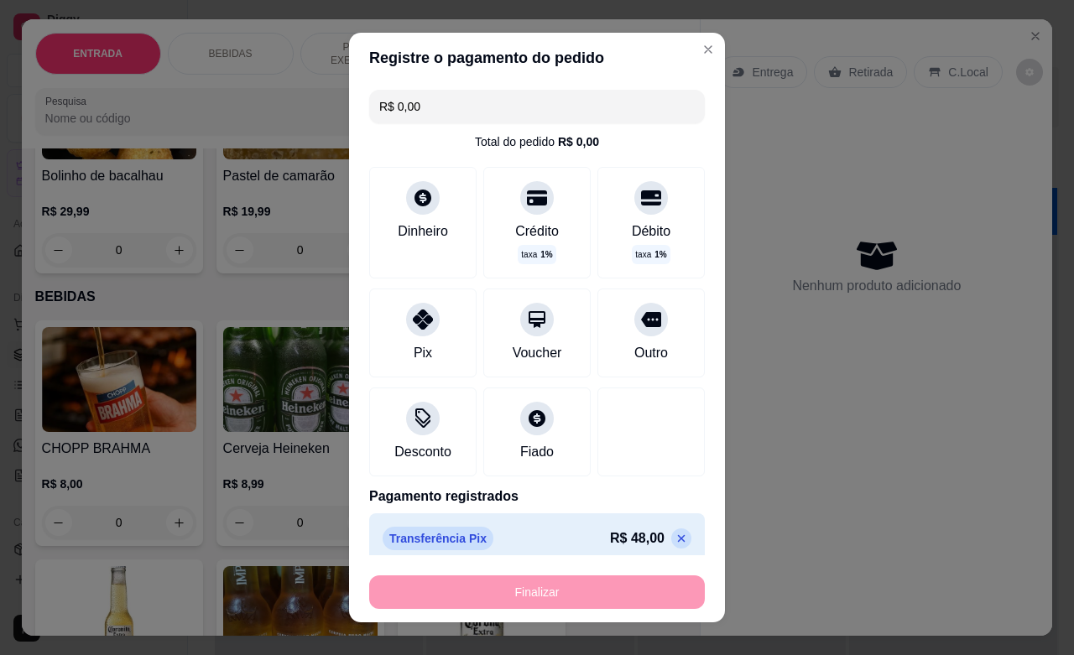
type input "-R$ 48,00"
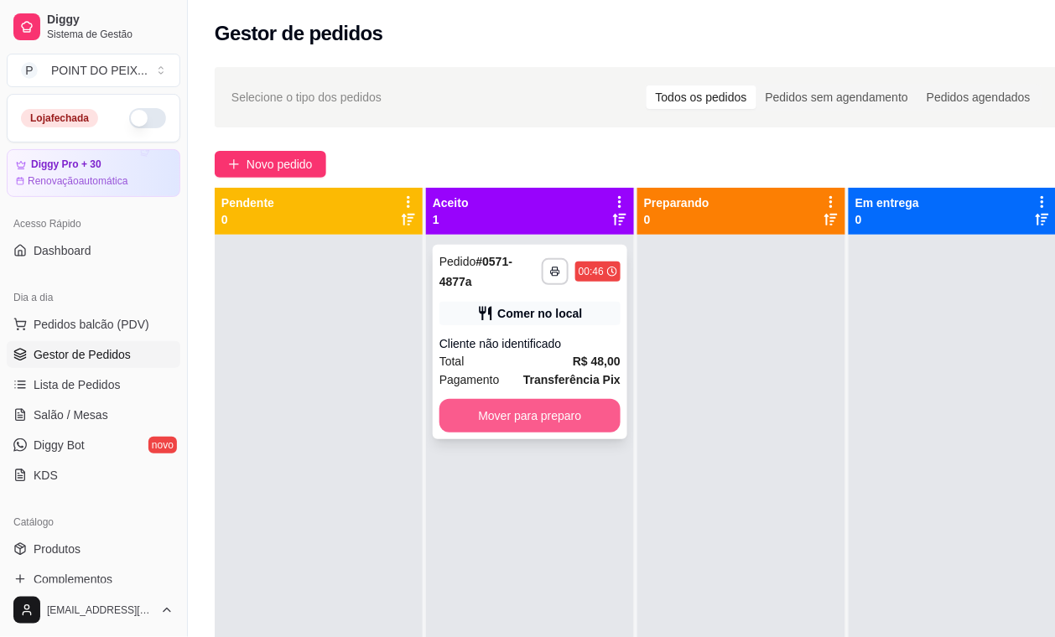
click at [551, 408] on button "Mover para preparo" at bounding box center [530, 416] width 181 height 34
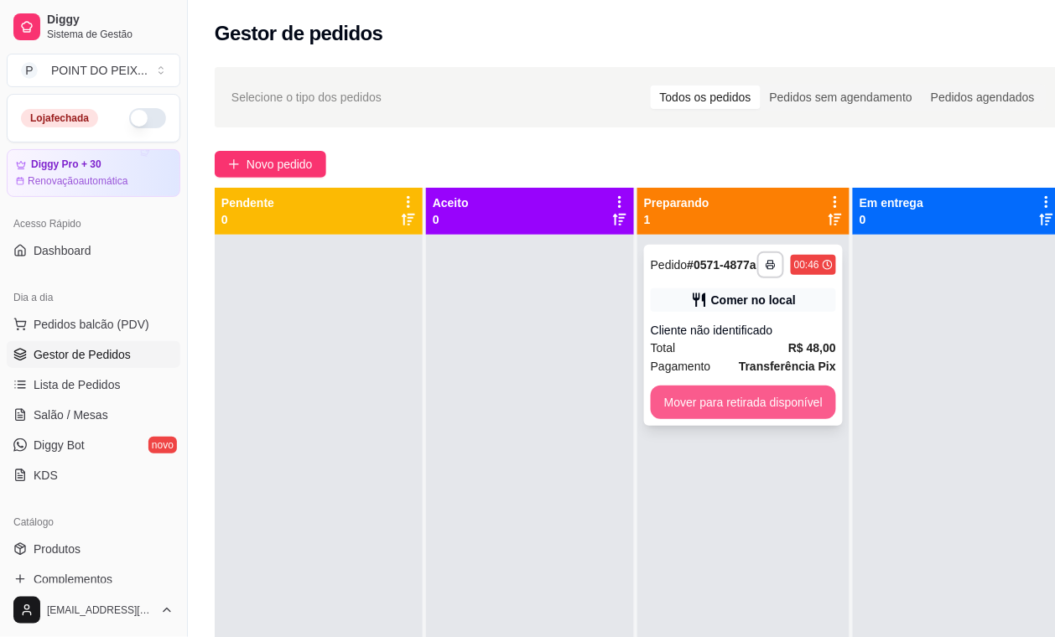
click at [710, 419] on button "Mover para retirada disponível" at bounding box center [743, 403] width 185 height 34
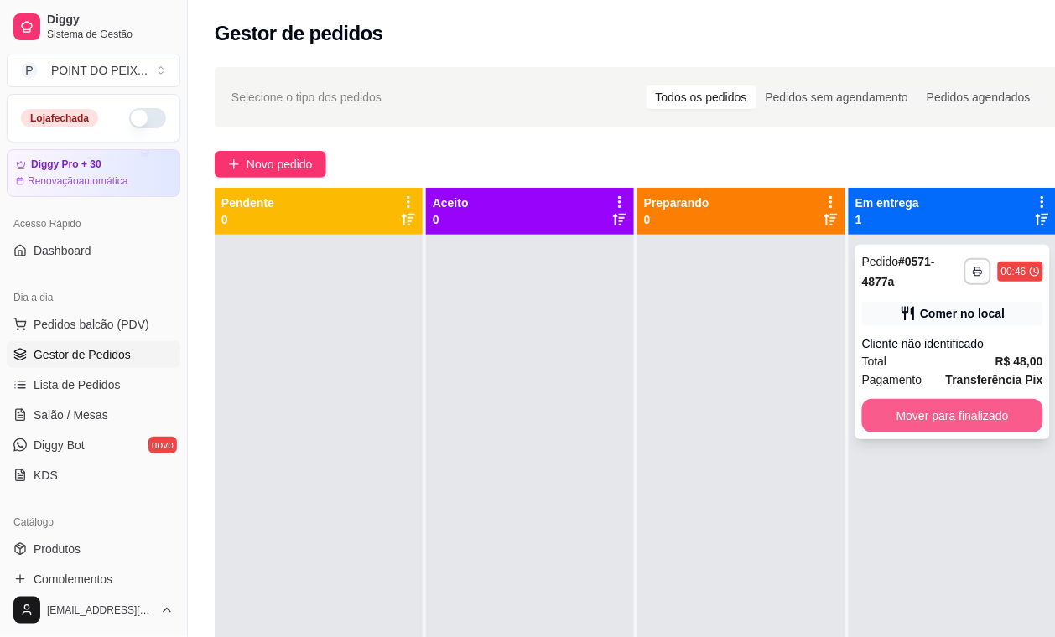
click at [959, 417] on button "Mover para finalizado" at bounding box center [952, 416] width 181 height 34
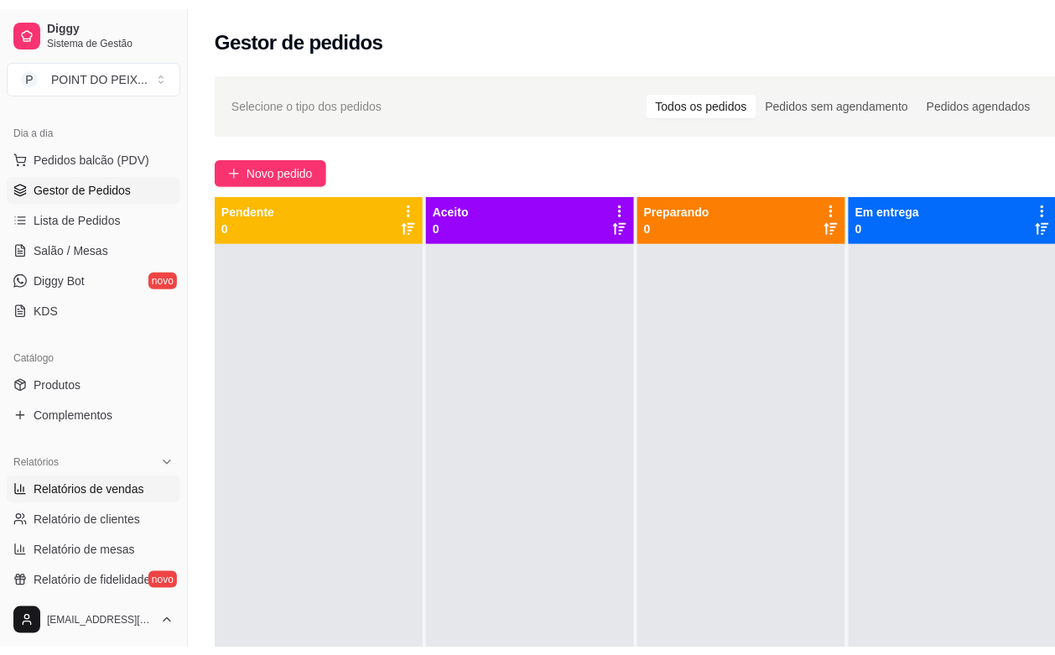
scroll to position [210, 0]
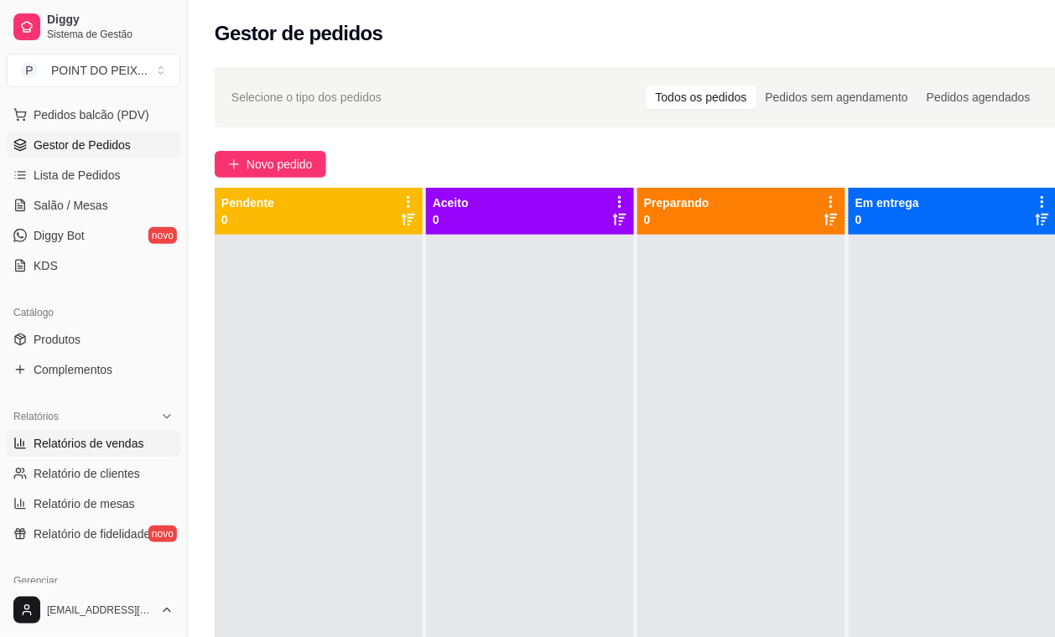
click at [86, 446] on span "Relatórios de vendas" at bounding box center [89, 443] width 111 height 17
select select "ALL"
select select "0"
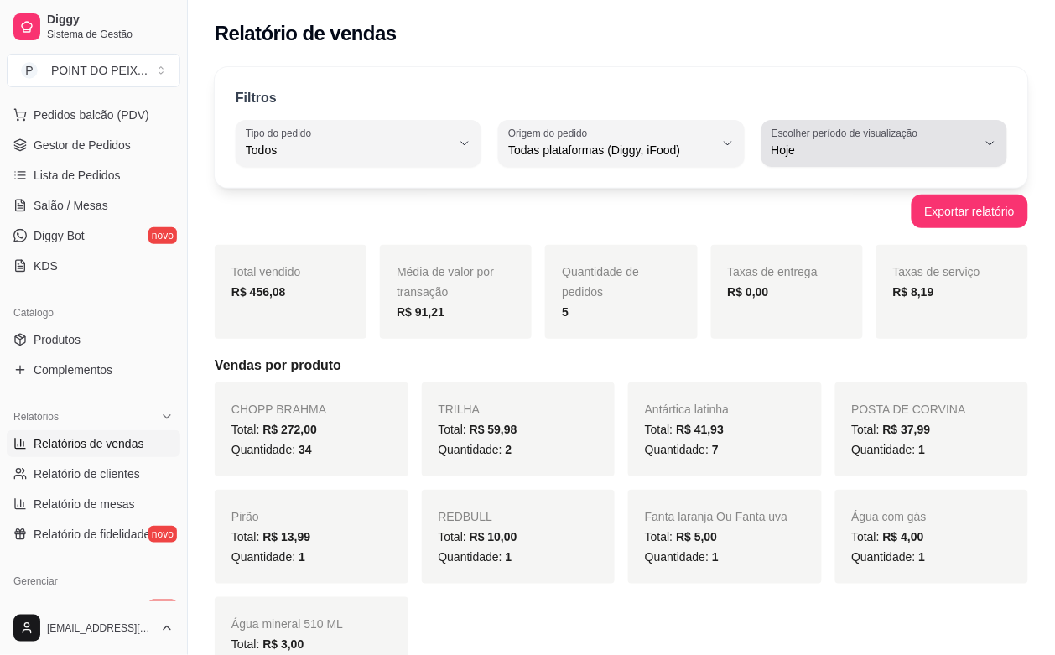
click at [992, 141] on icon "button" at bounding box center [990, 143] width 13 height 13
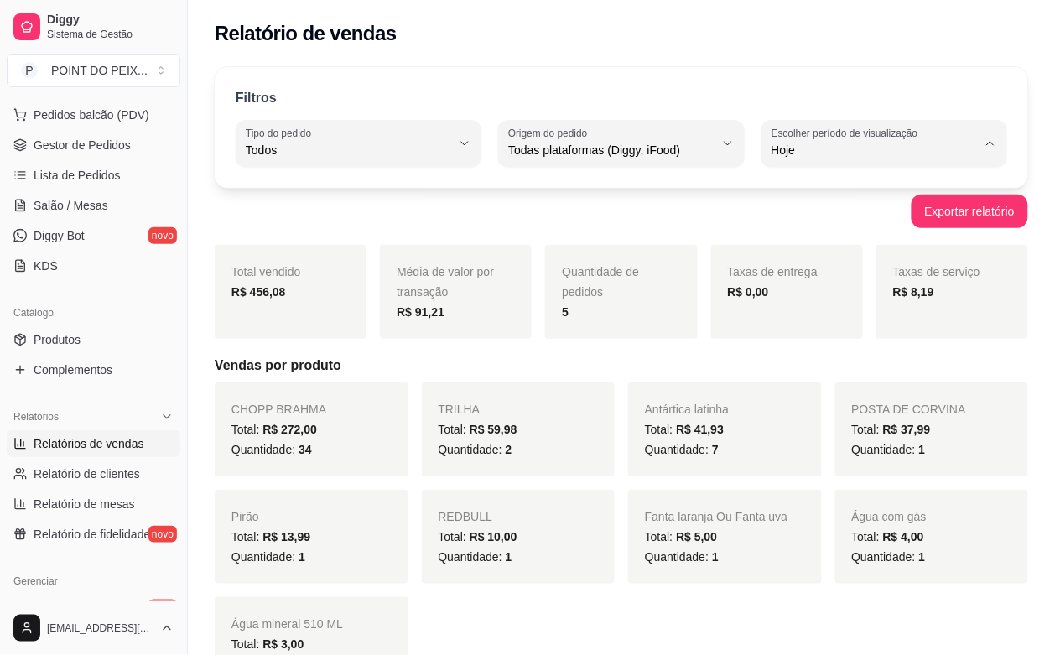
click at [827, 219] on span "Ontem" at bounding box center [876, 218] width 195 height 16
type input "1"
select select "1"
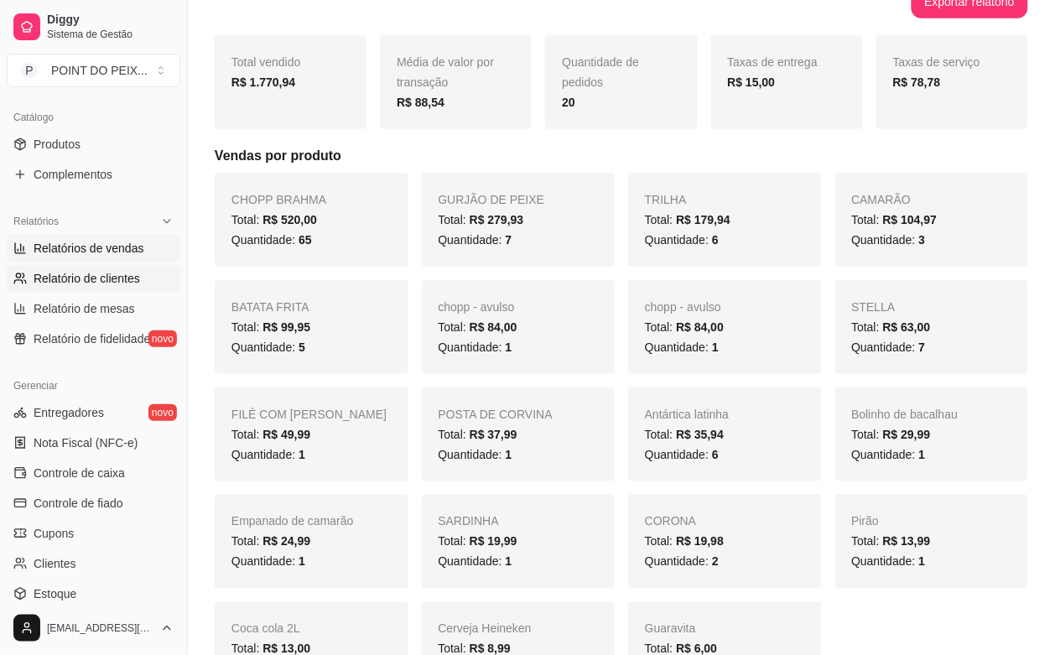
scroll to position [419, 0]
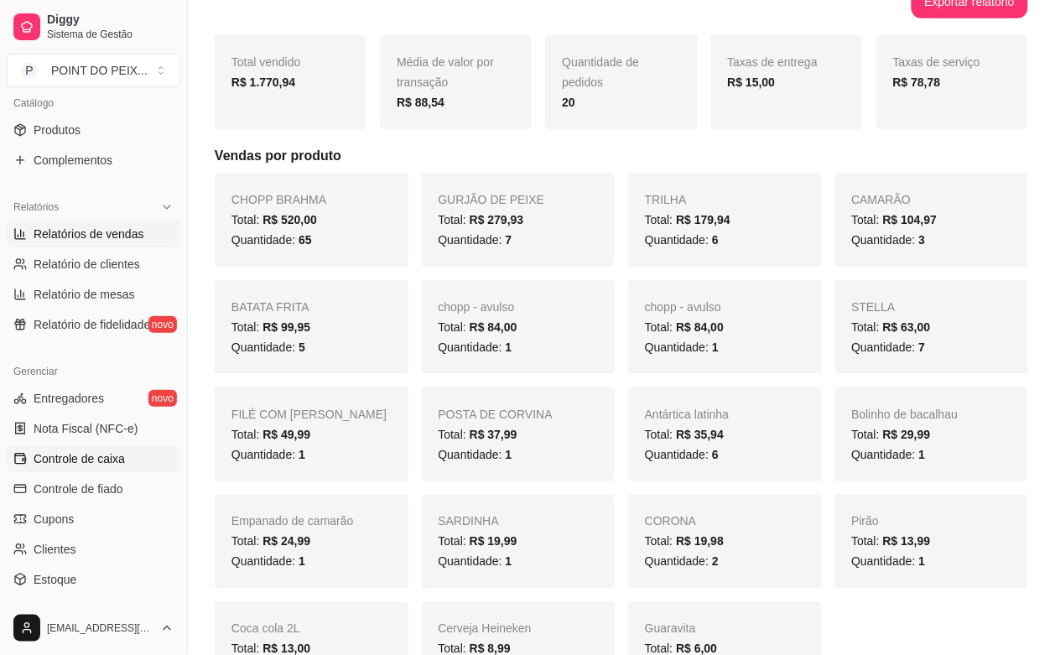
click at [92, 466] on span "Controle de caixa" at bounding box center [79, 458] width 91 height 17
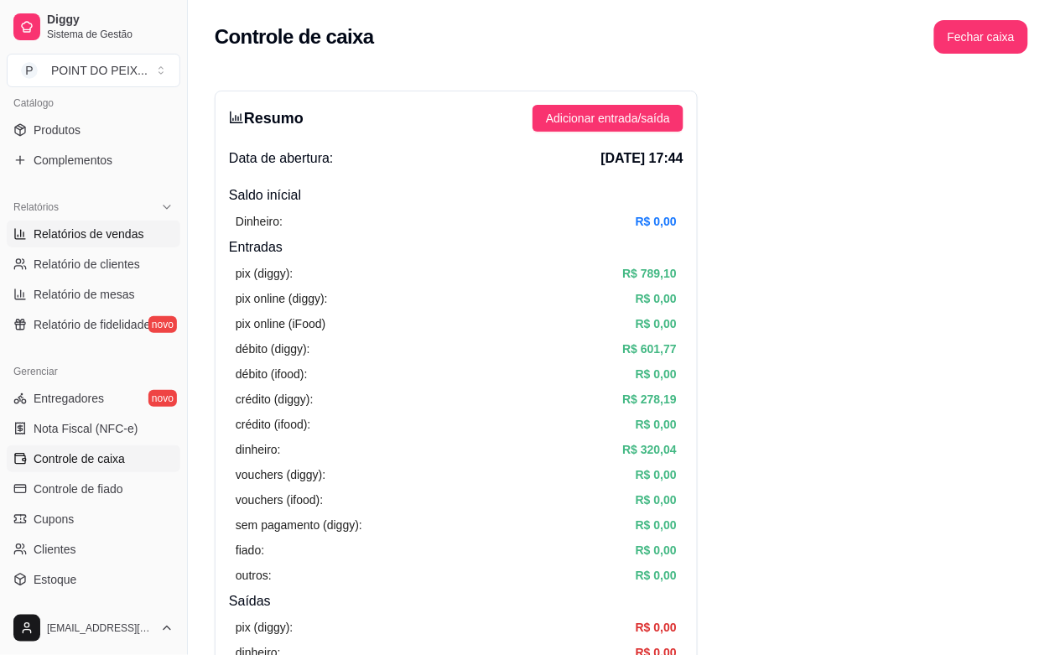
click at [122, 237] on span "Relatórios de vendas" at bounding box center [89, 234] width 111 height 17
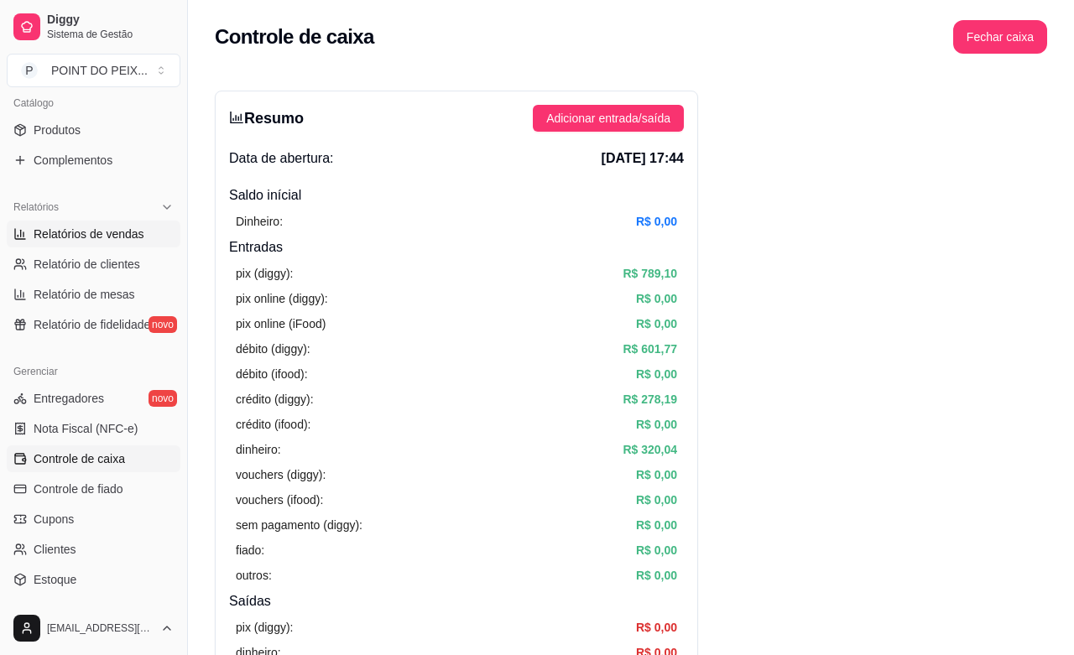
select select "ALL"
select select "0"
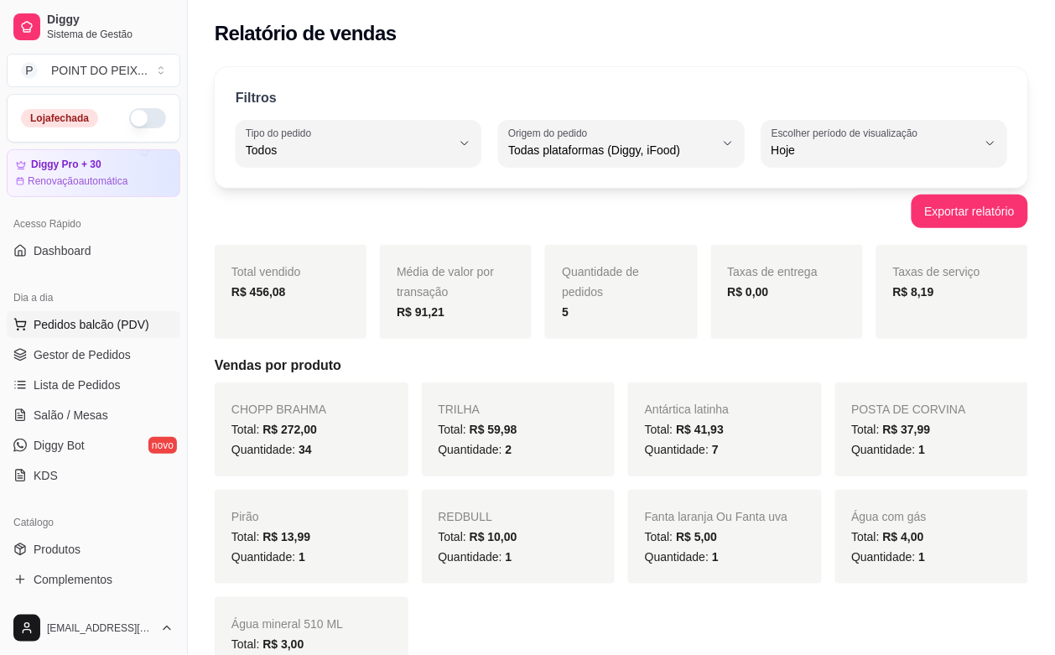
click at [63, 325] on span "Pedidos balcão (PDV)" at bounding box center [92, 324] width 116 height 17
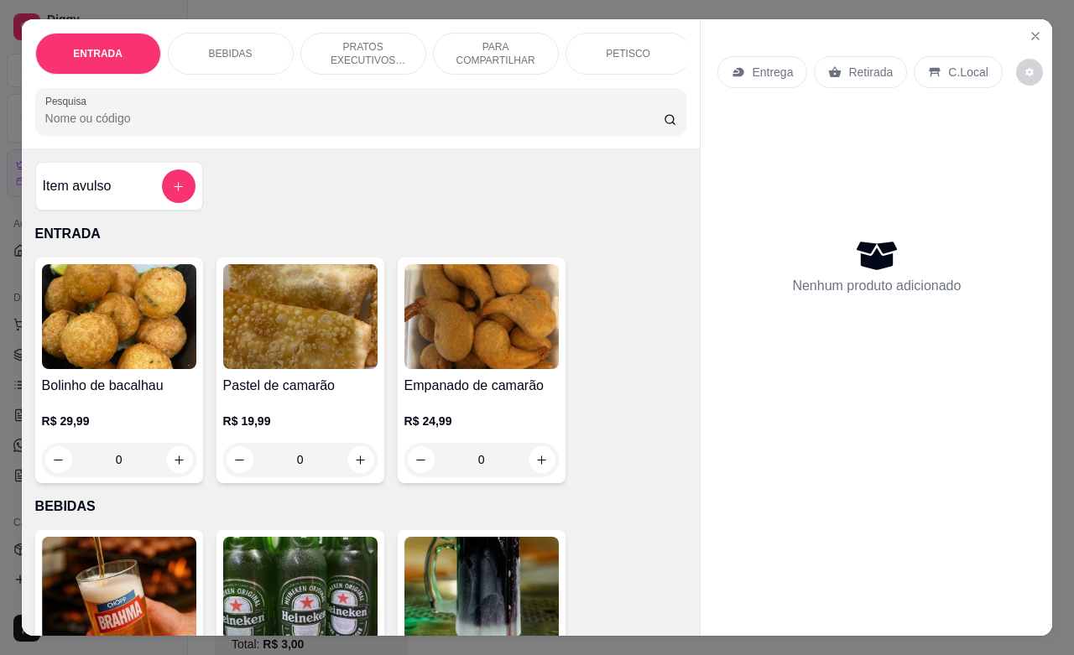
click at [957, 65] on p "C.Local" at bounding box center [967, 72] width 39 height 17
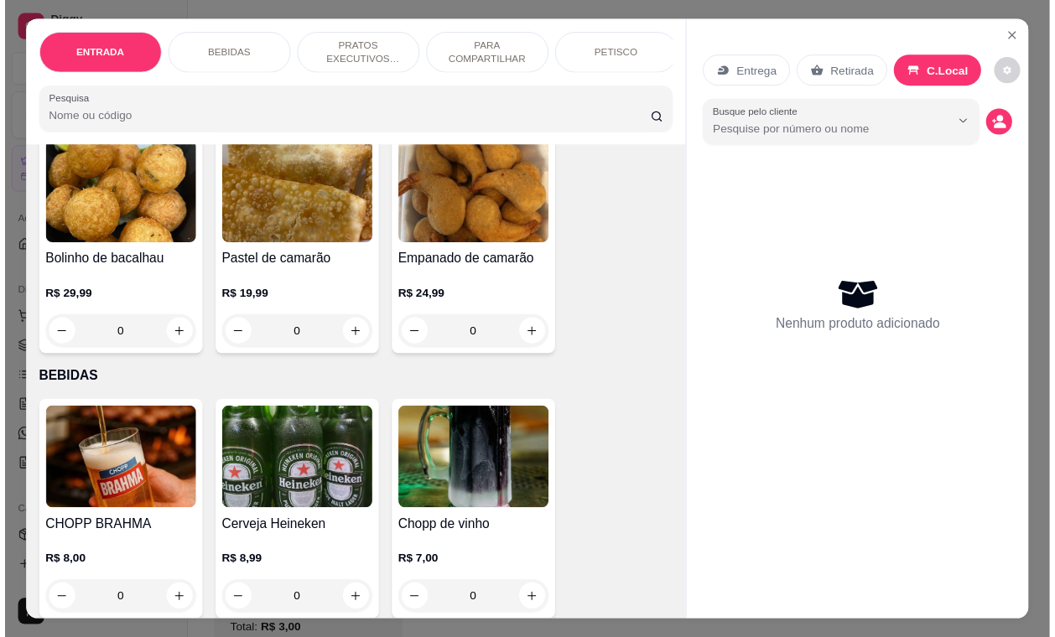
scroll to position [210, 0]
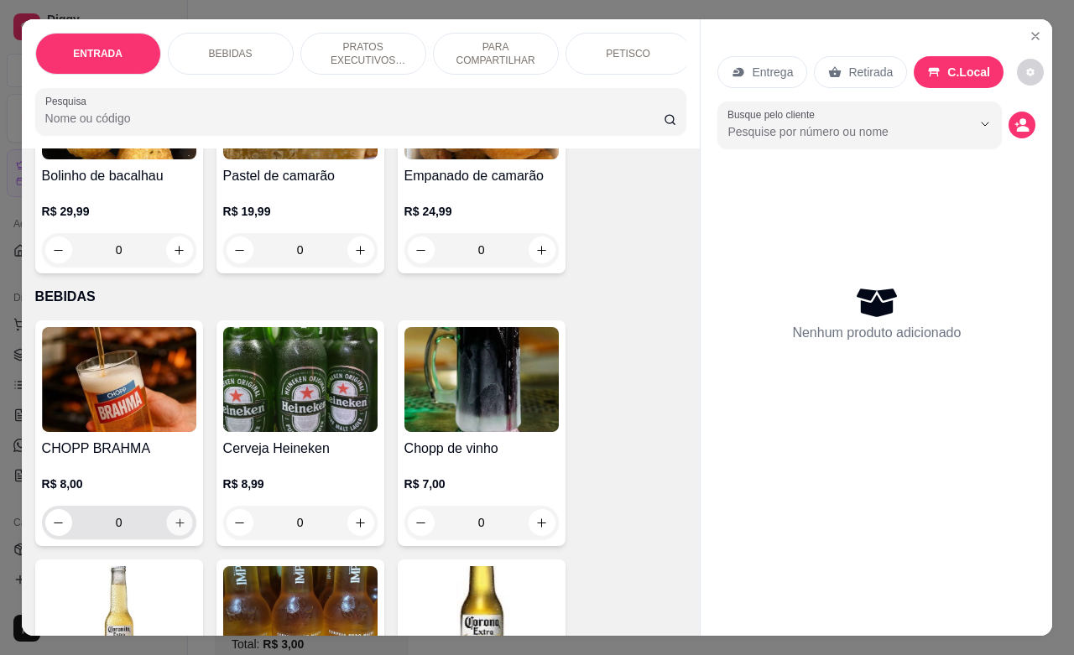
click at [168, 536] on button "increase-product-quantity" at bounding box center [179, 523] width 26 height 26
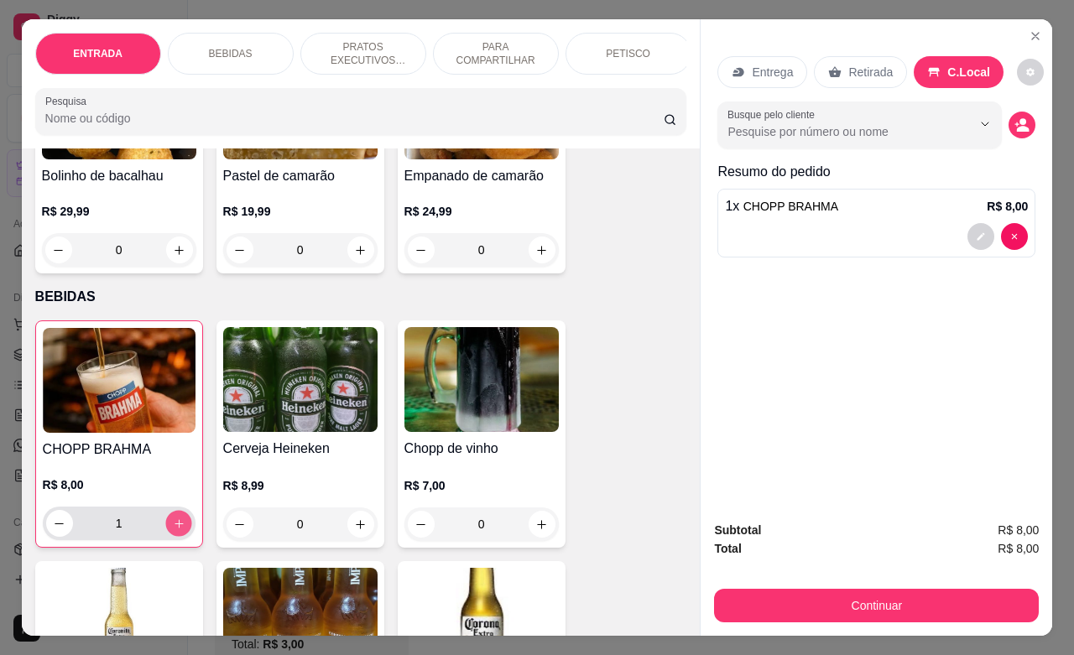
click at [172, 530] on icon "increase-product-quantity" at bounding box center [178, 524] width 13 height 13
type input "4"
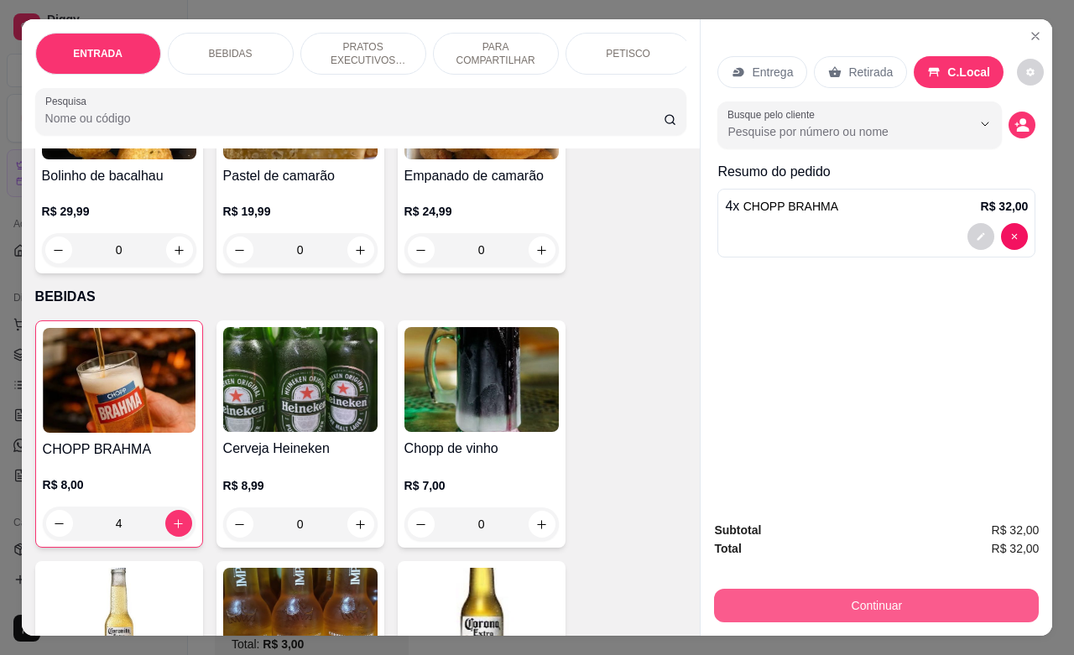
click at [889, 591] on button "Continuar" at bounding box center [876, 606] width 325 height 34
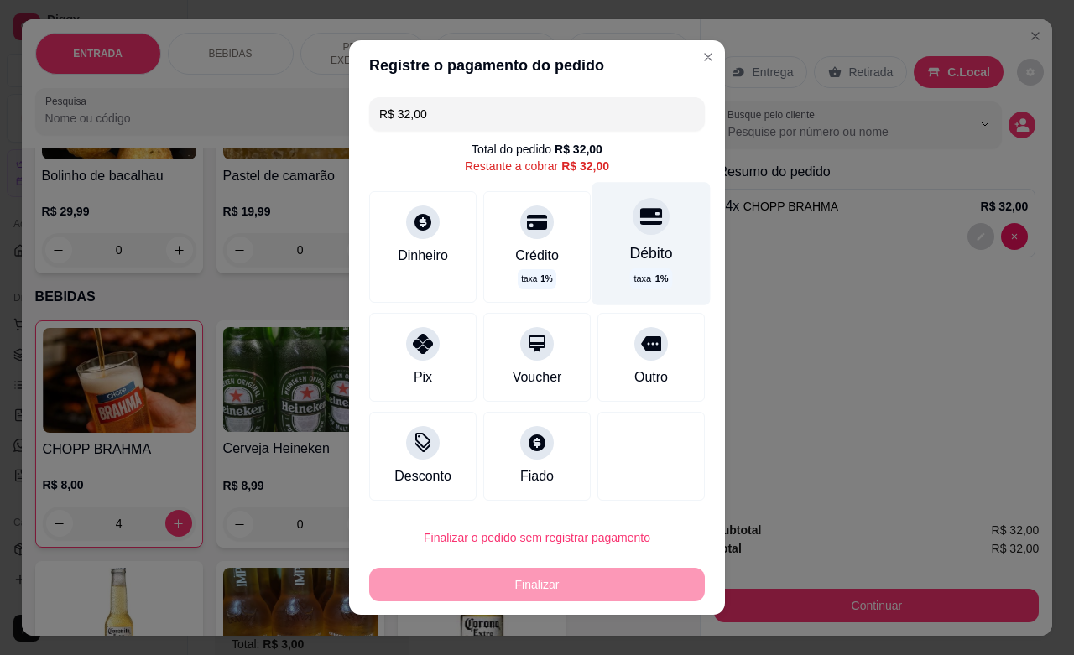
click at [640, 249] on div "Débito" at bounding box center [651, 253] width 43 height 22
type input "R$ 0,00"
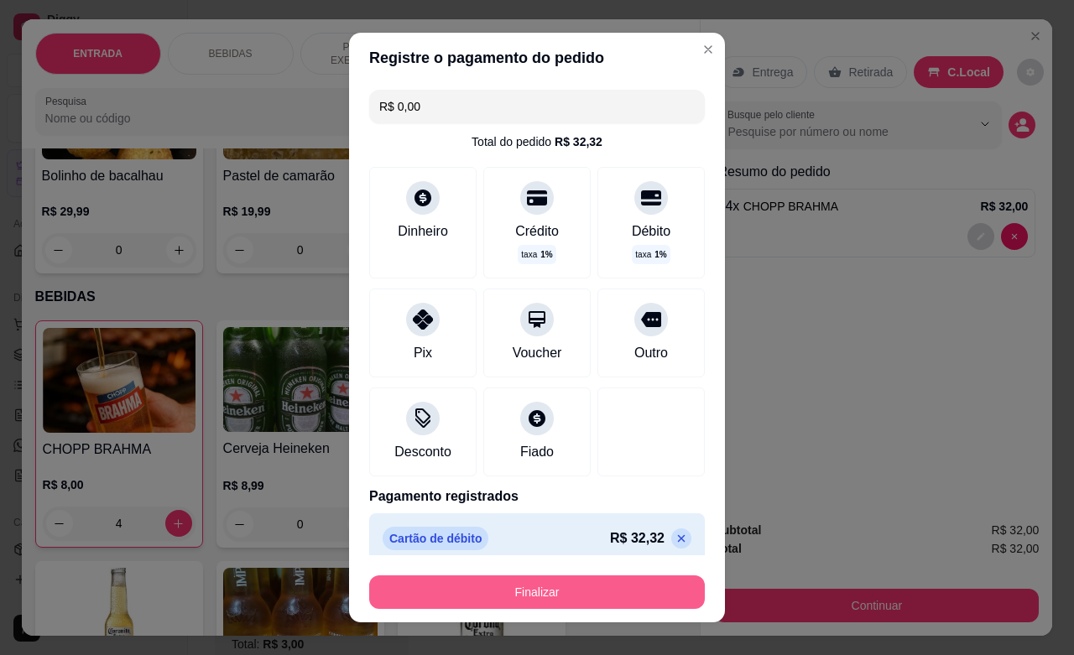
click at [508, 597] on button "Finalizar" at bounding box center [537, 592] width 336 height 34
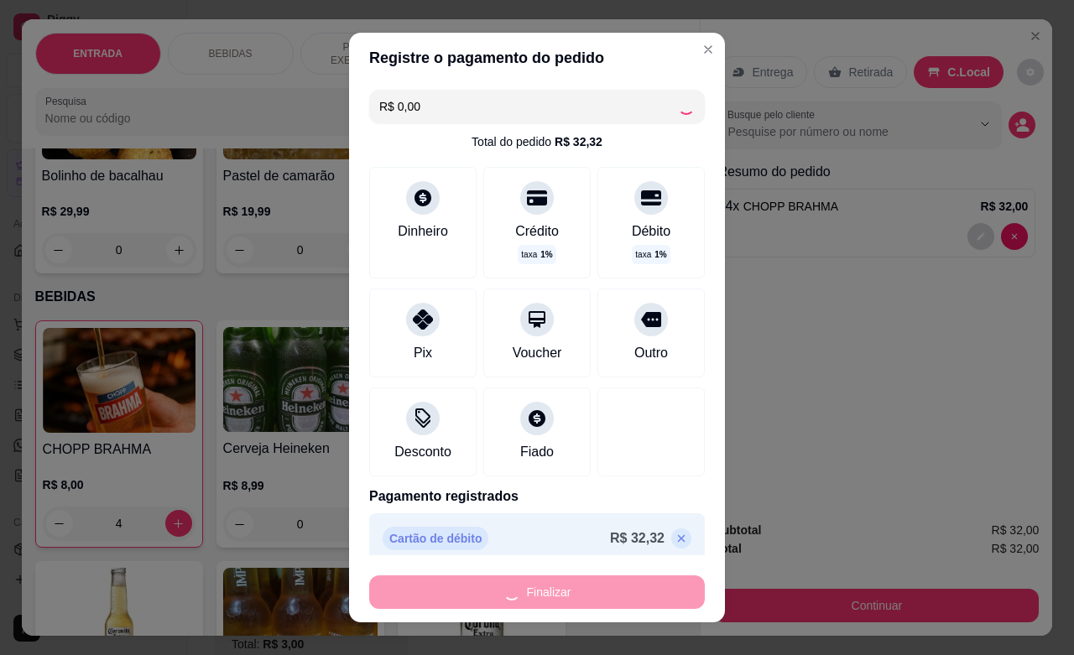
type input "0"
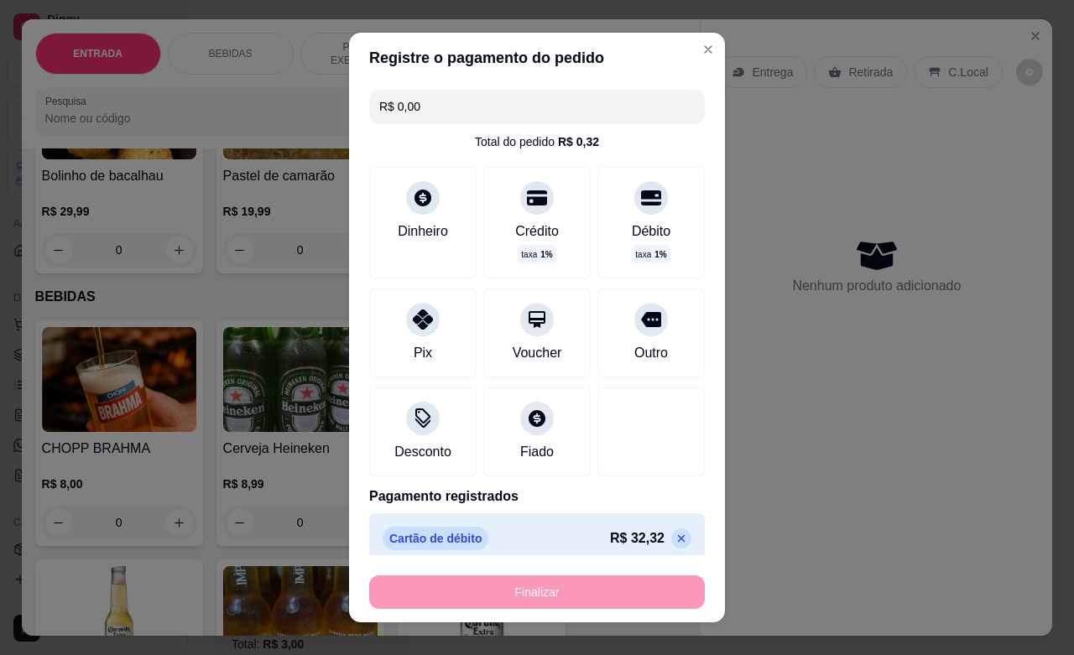
type input "-R$ 32,00"
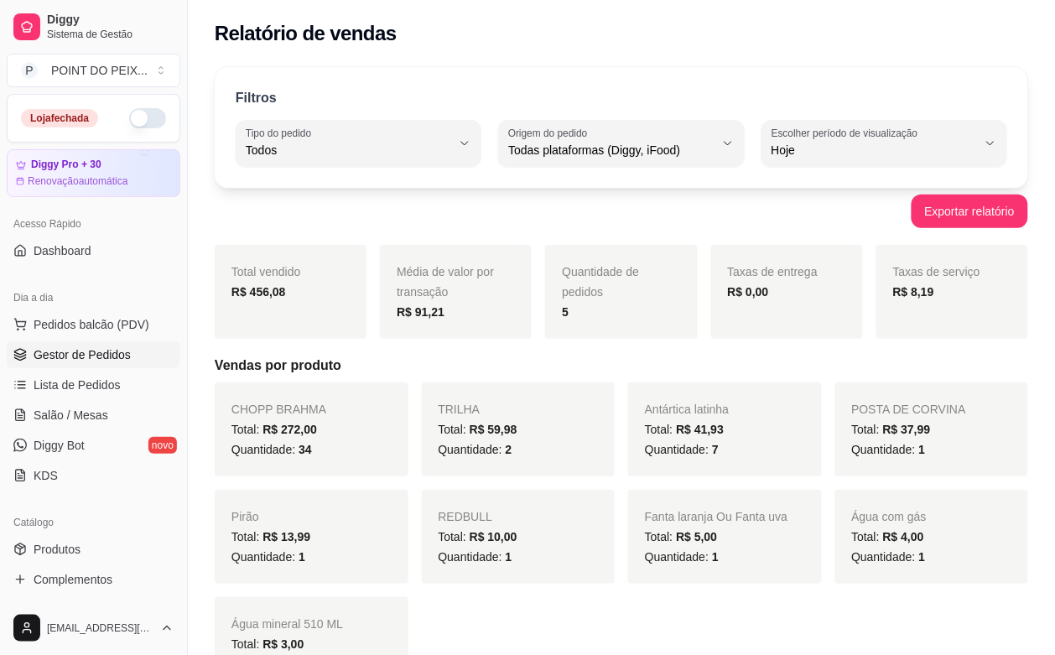
click at [89, 361] on span "Gestor de Pedidos" at bounding box center [82, 354] width 97 height 17
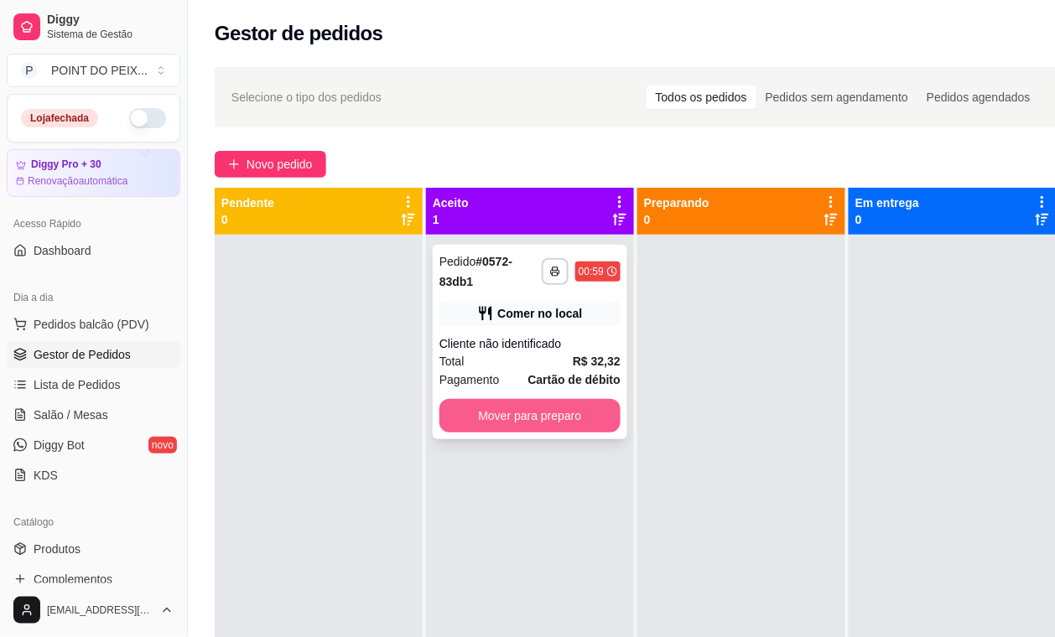
click at [488, 424] on button "Mover para preparo" at bounding box center [530, 416] width 181 height 34
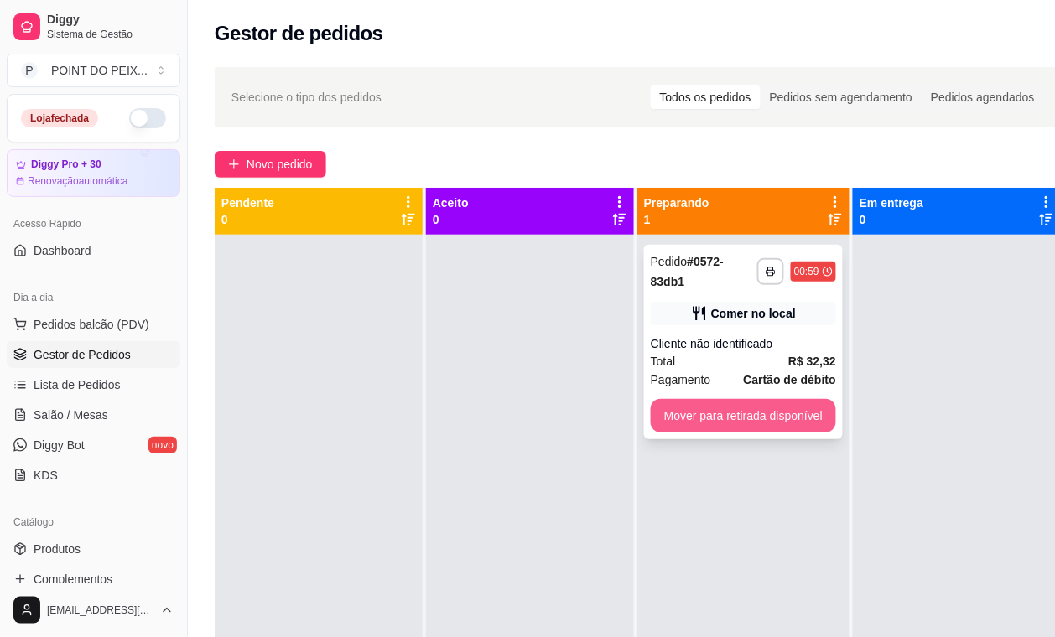
click at [702, 421] on button "Mover para retirada disponível" at bounding box center [743, 416] width 185 height 34
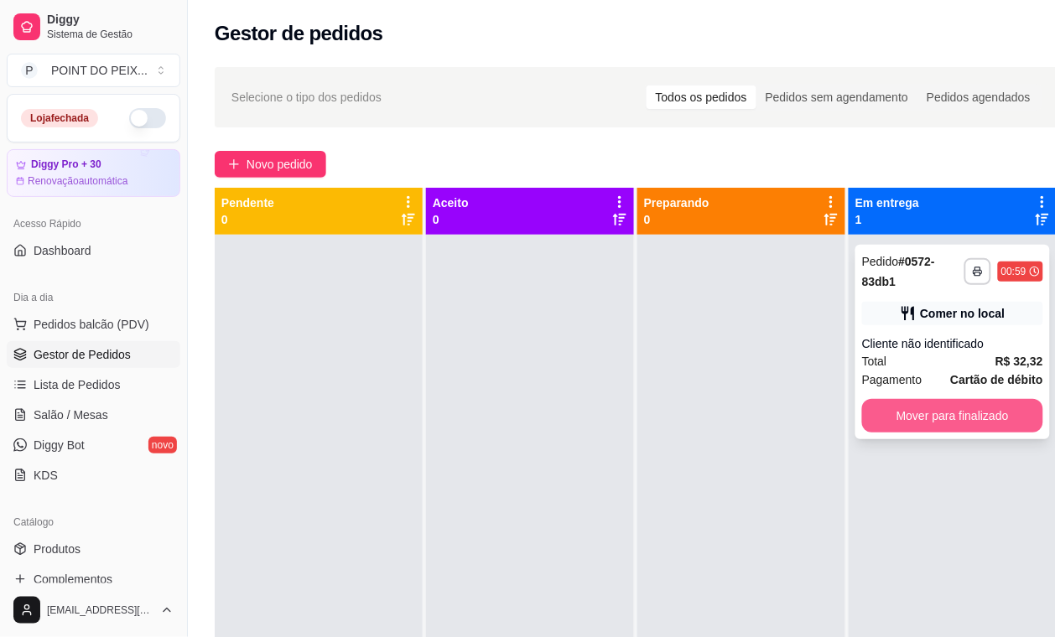
click at [877, 411] on button "Mover para finalizado" at bounding box center [952, 416] width 181 height 34
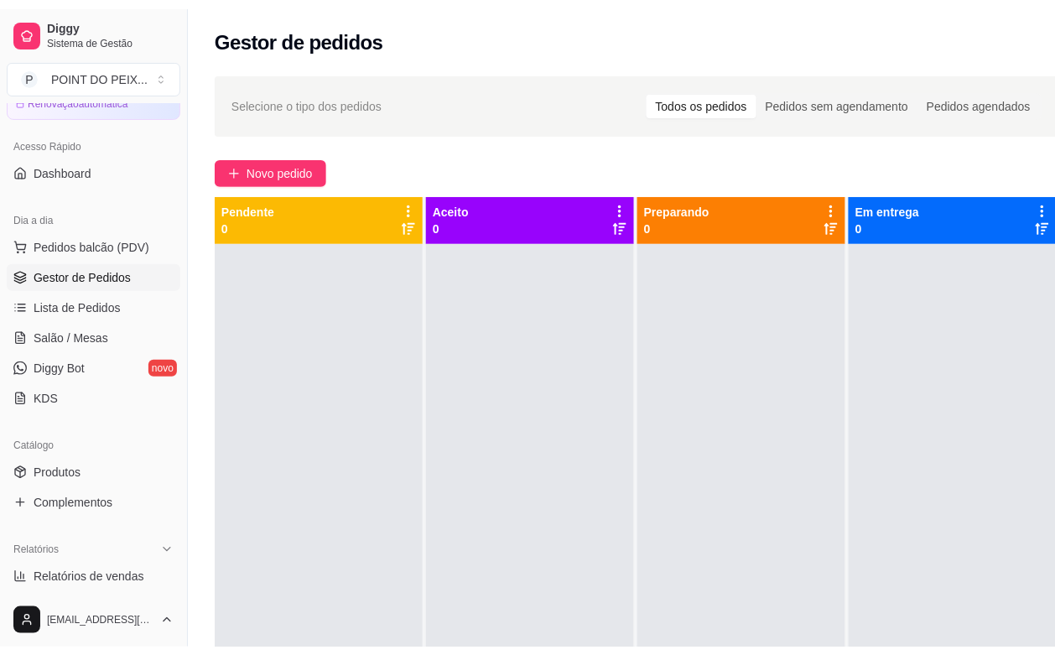
scroll to position [210, 0]
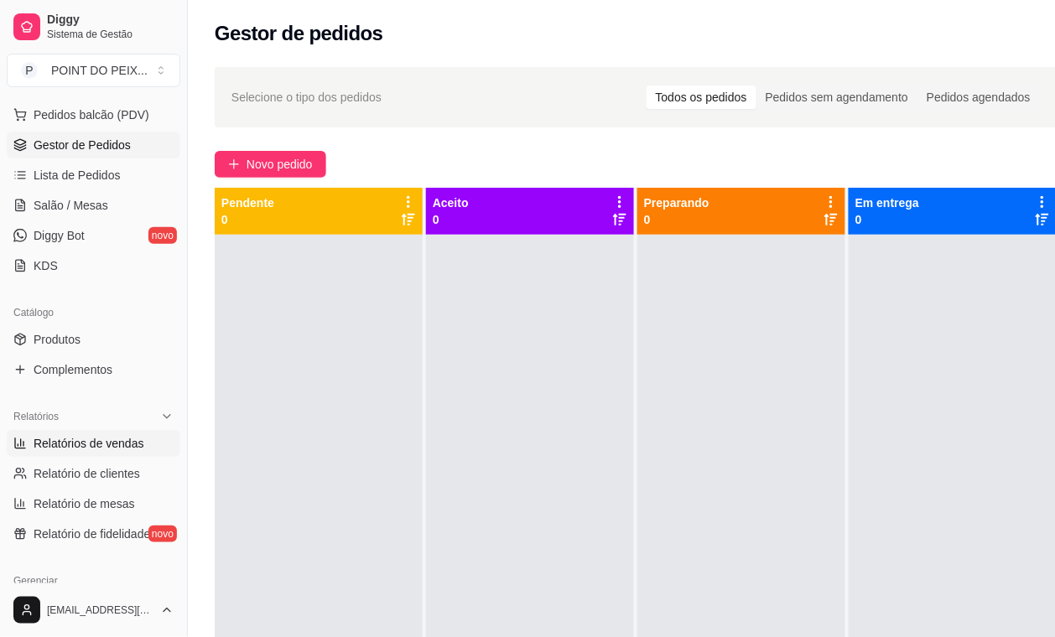
click at [132, 445] on span "Relatórios de vendas" at bounding box center [89, 443] width 111 height 17
select select "ALL"
select select "0"
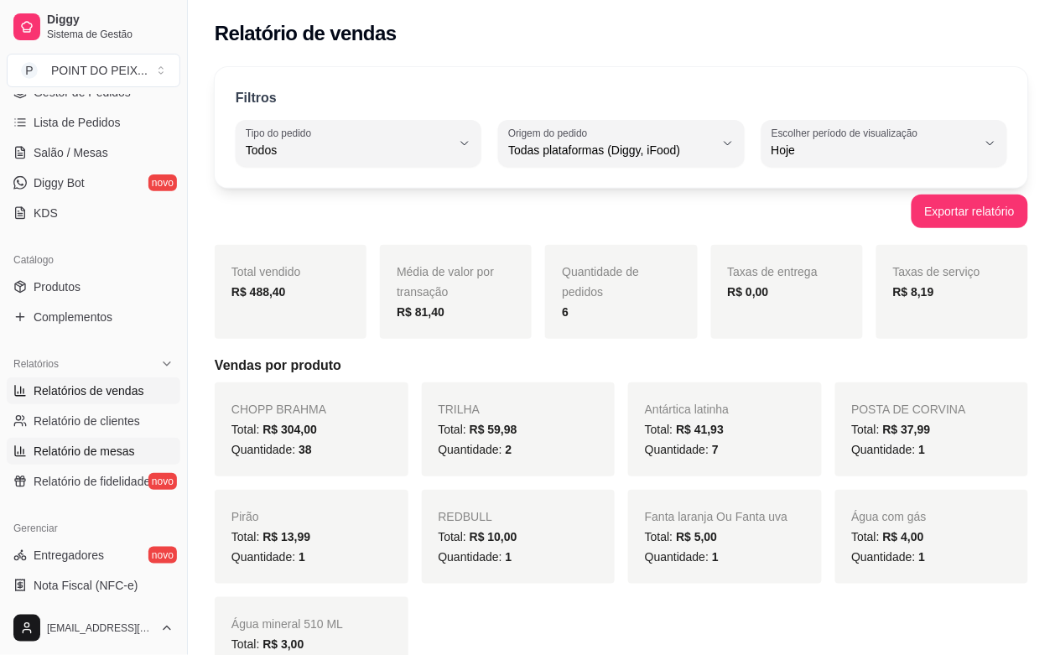
scroll to position [315, 0]
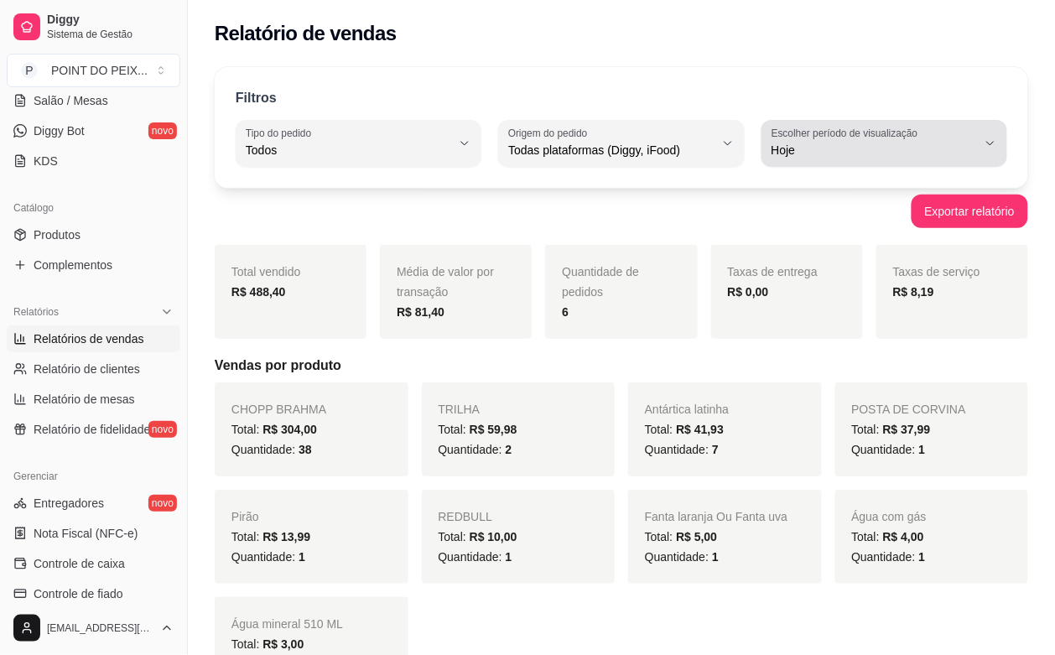
click at [990, 148] on icon "button" at bounding box center [990, 143] width 13 height 13
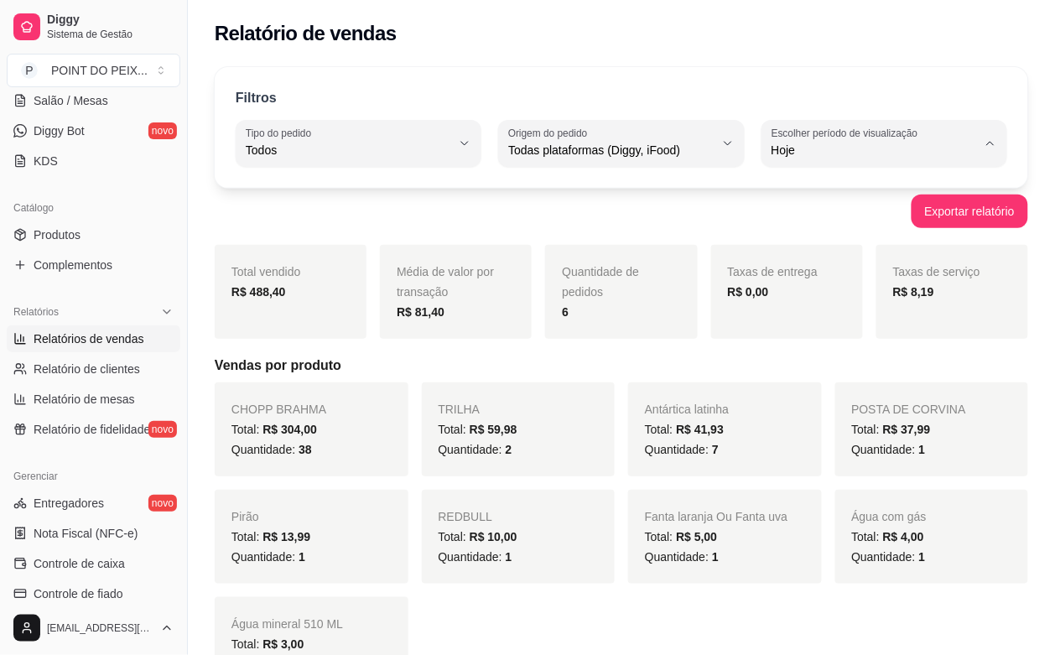
click at [814, 226] on span "Ontem" at bounding box center [876, 218] width 195 height 16
type input "1"
select select "1"
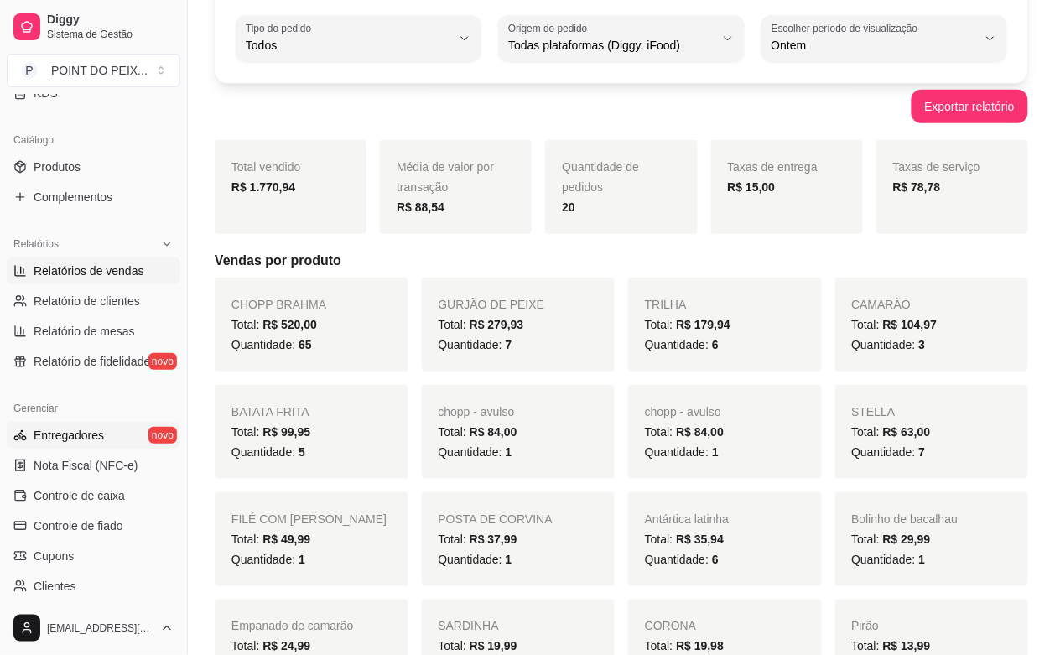
scroll to position [419, 0]
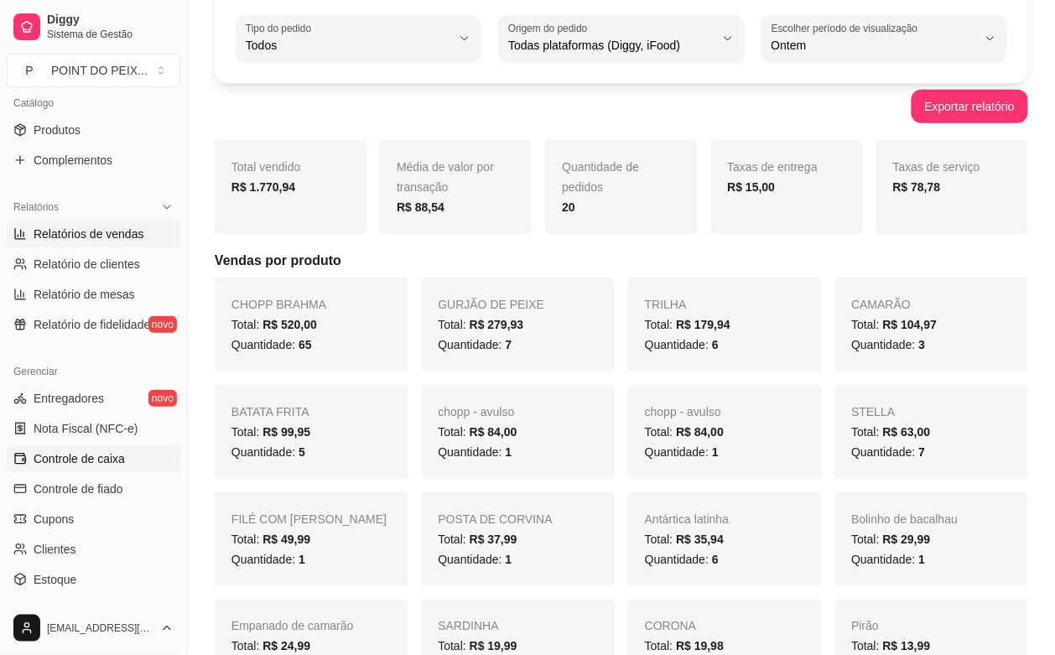
click at [109, 454] on span "Controle de caixa" at bounding box center [79, 458] width 91 height 17
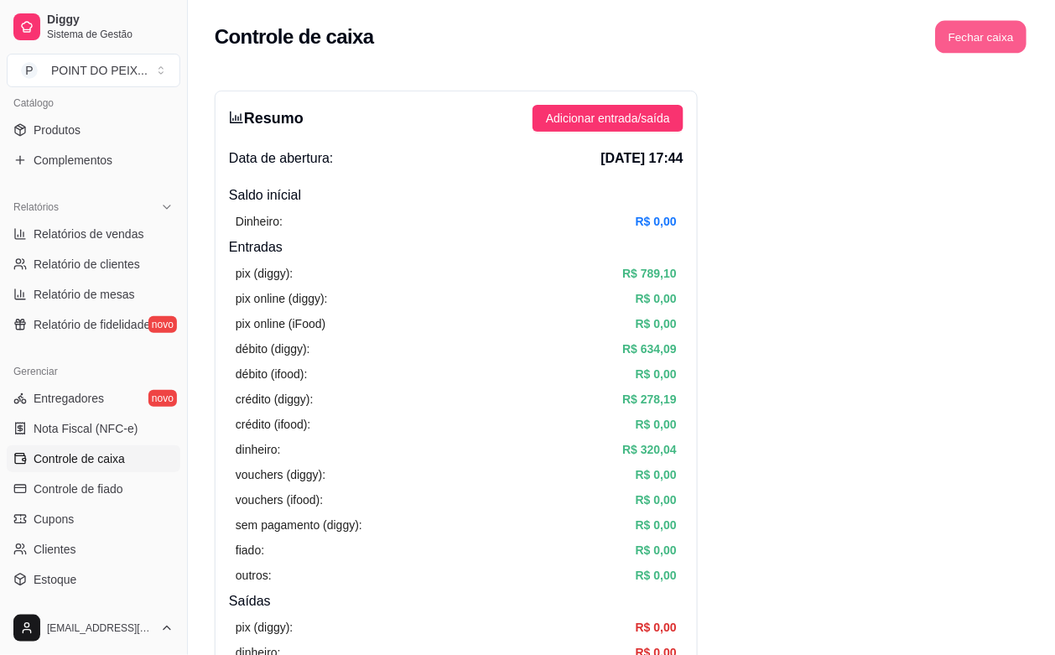
click at [996, 36] on button "Fechar caixa" at bounding box center [981, 37] width 91 height 33
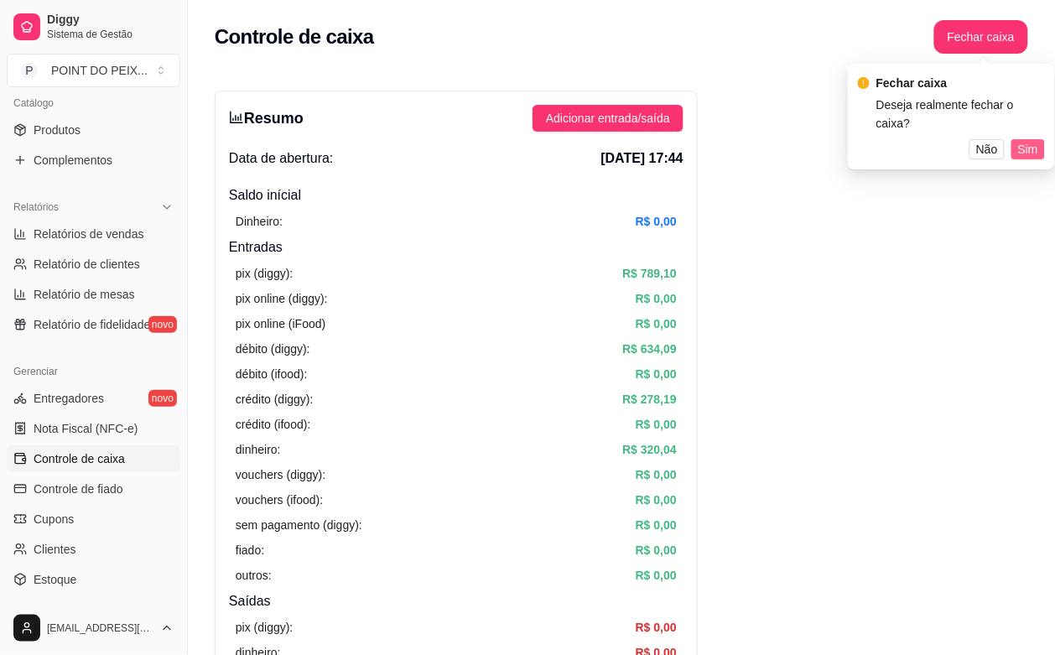
click at [1019, 140] on span "Sim" at bounding box center [1028, 149] width 20 height 18
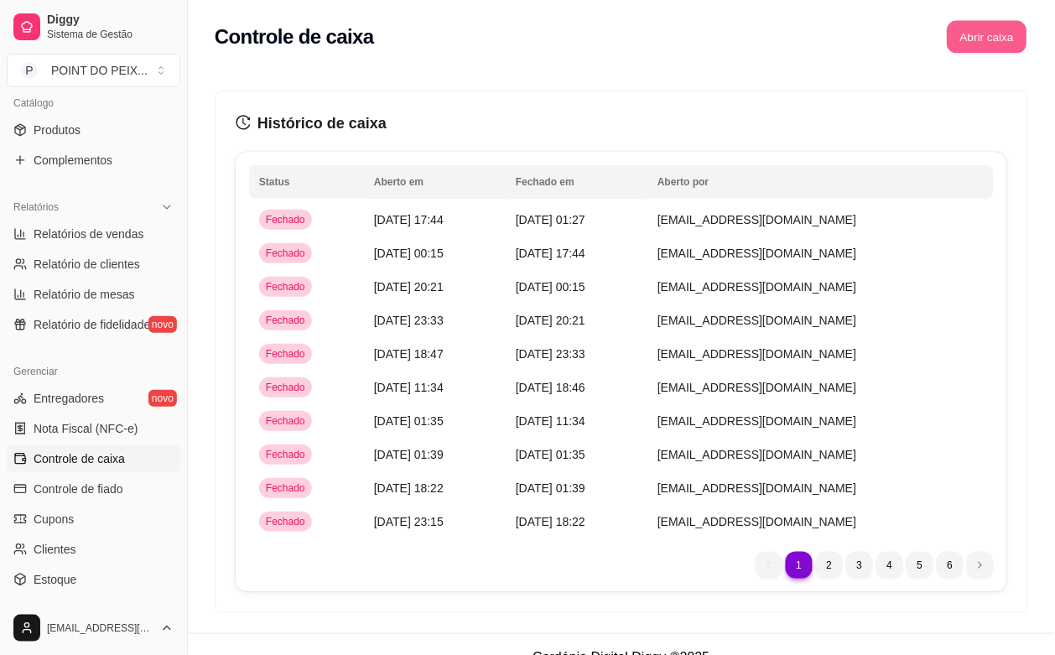
click at [1001, 43] on button "Abrir caixa" at bounding box center [987, 37] width 80 height 33
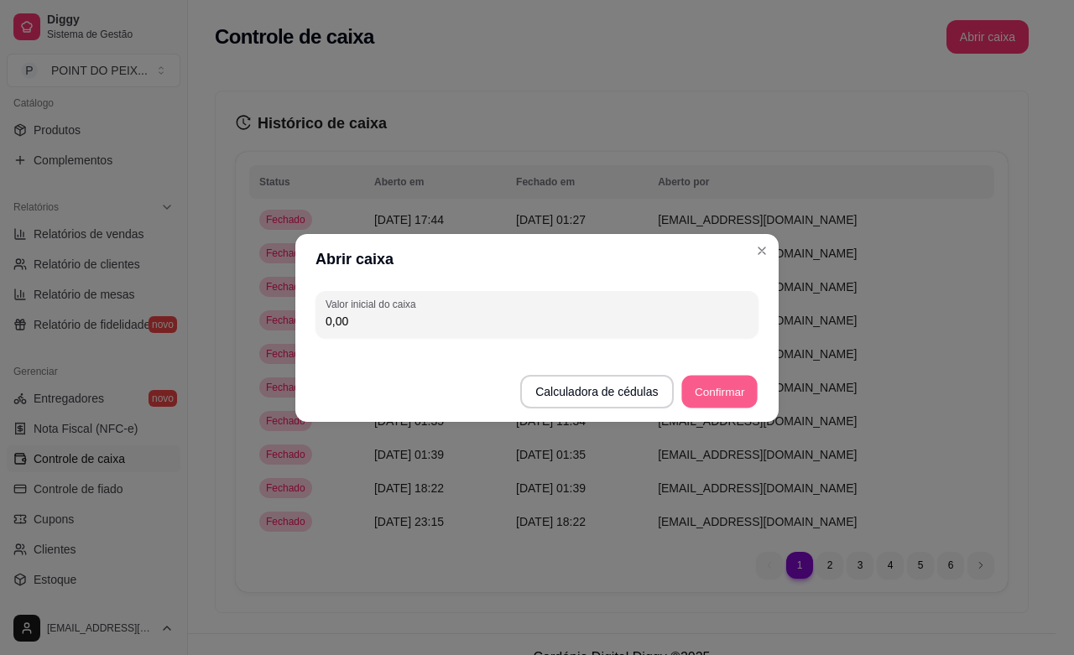
click at [721, 382] on button "Confirmar" at bounding box center [719, 391] width 76 height 33
